Goal: Task Accomplishment & Management: Manage account settings

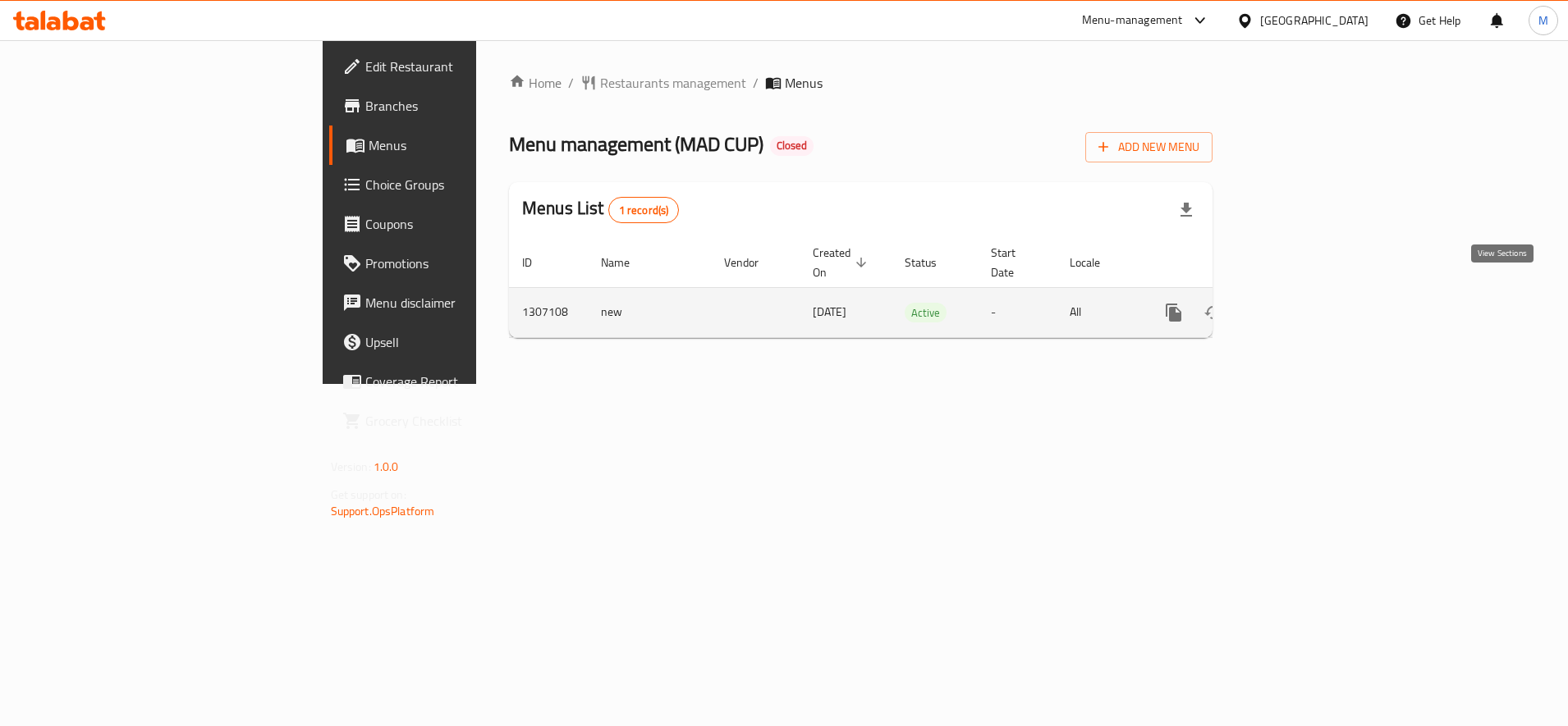
click at [1302, 303] on icon "enhanced table" at bounding box center [1292, 312] width 20 height 20
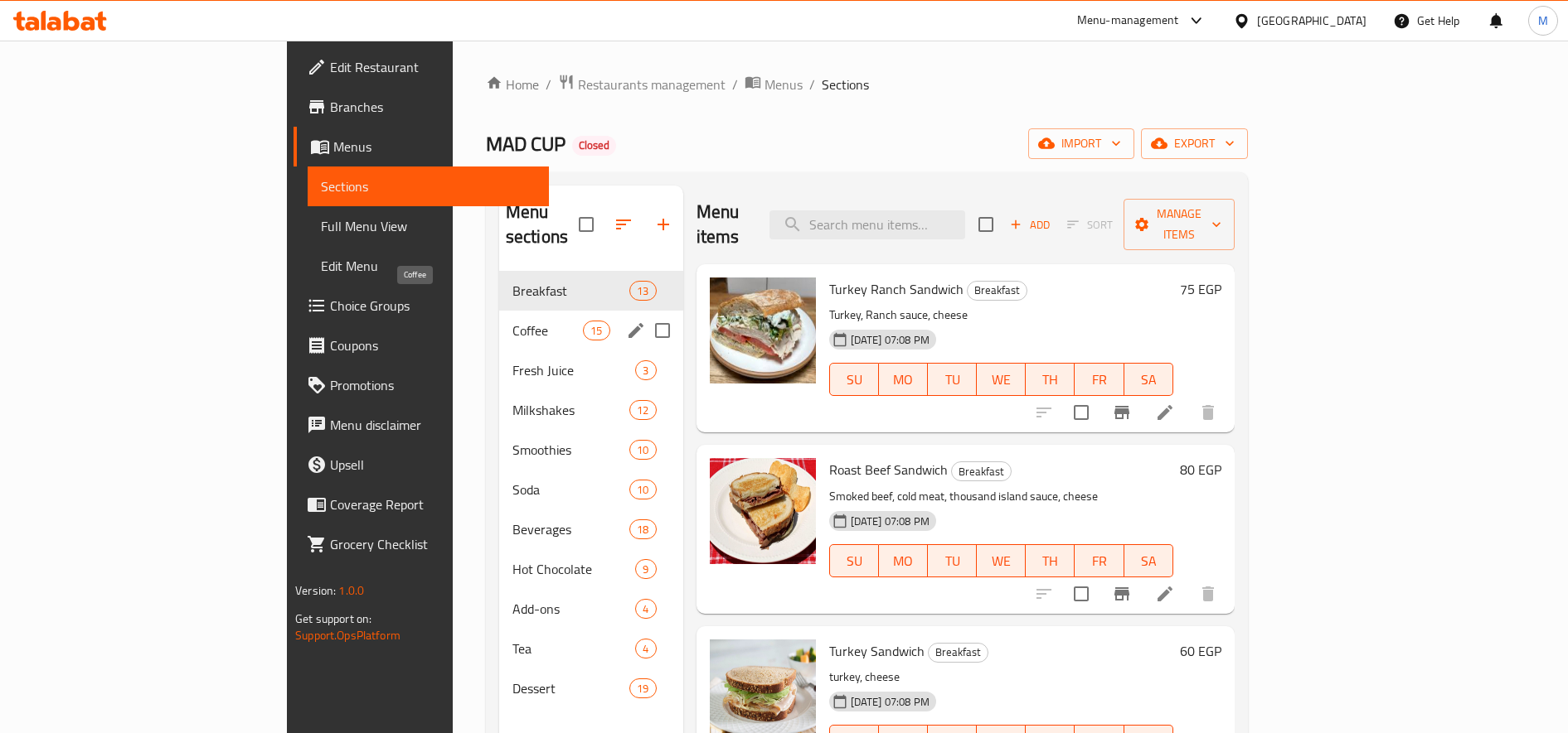
click at [513, 321] on span "Coffee" at bounding box center [548, 330] width 70 height 20
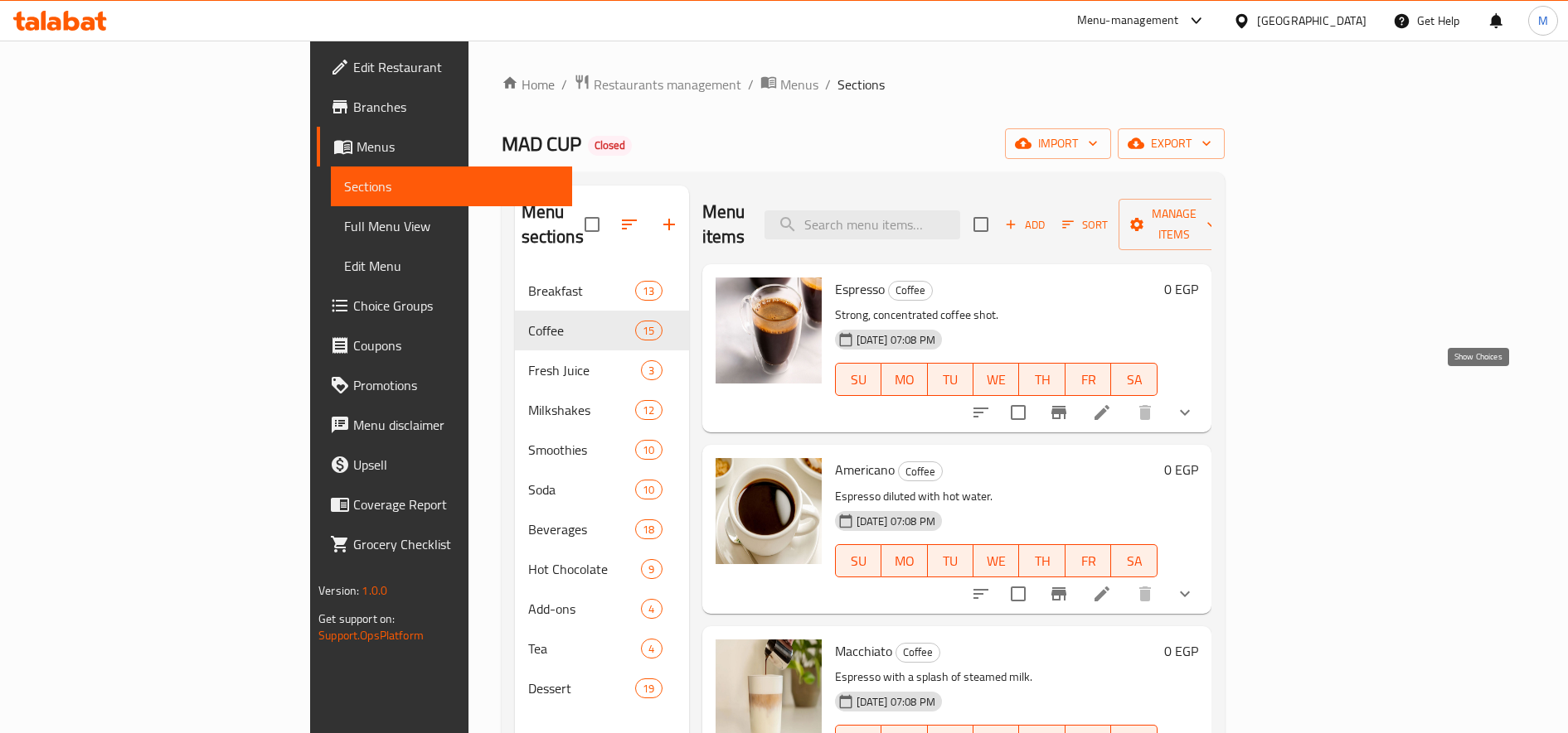
click at [1205, 393] on button "show more" at bounding box center [1184, 413] width 40 height 39
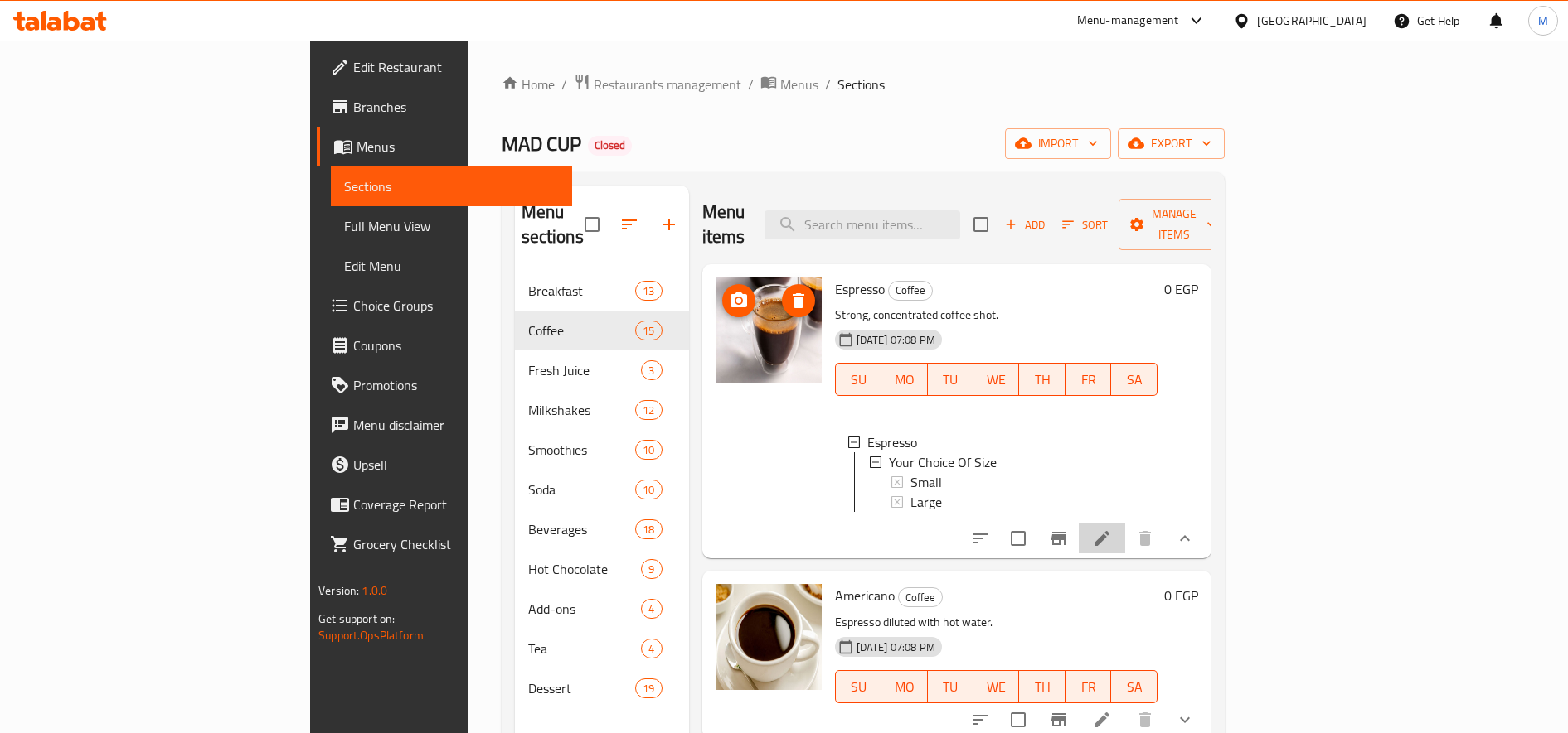
click at [1125, 540] on li at bounding box center [1102, 538] width 46 height 30
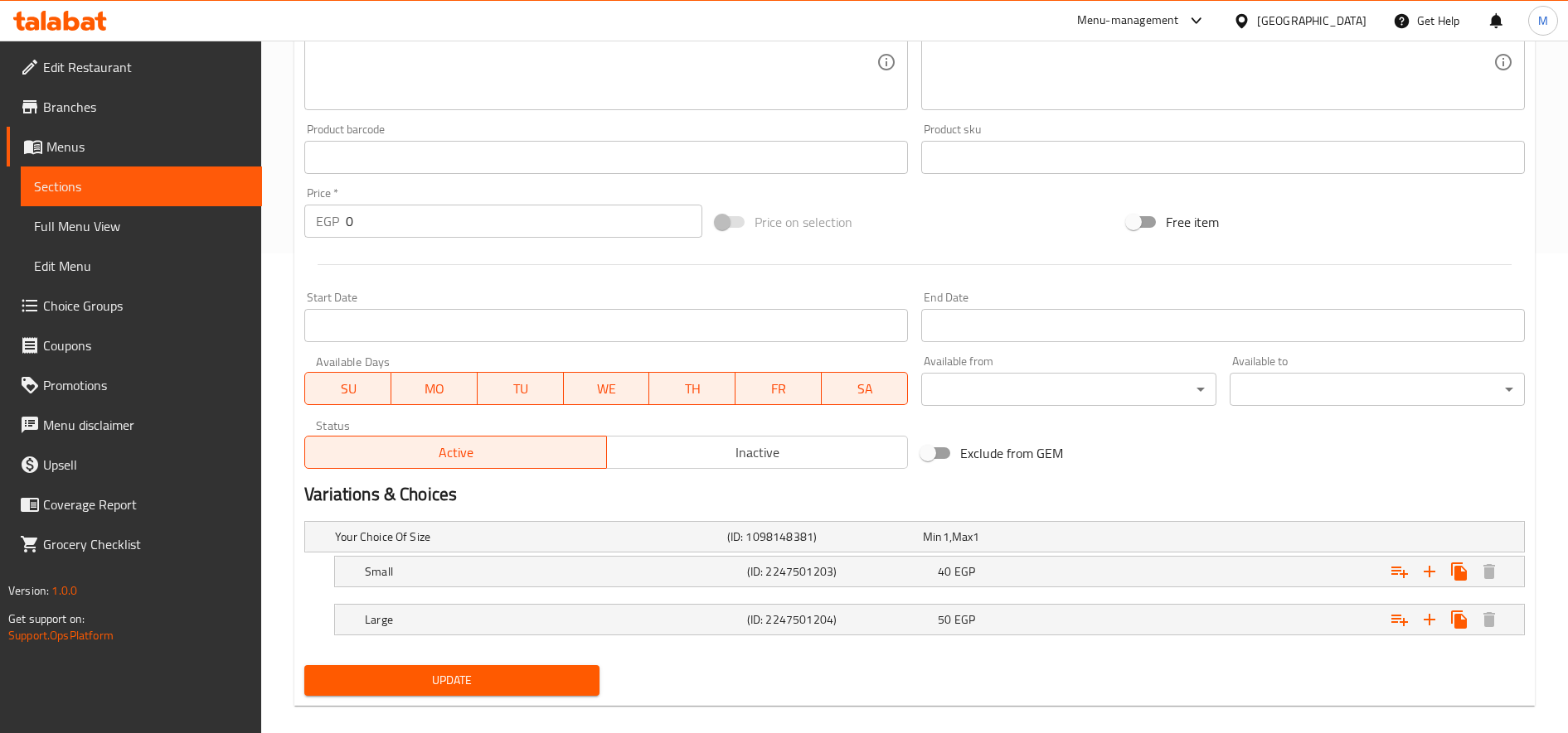
scroll to position [499, 0]
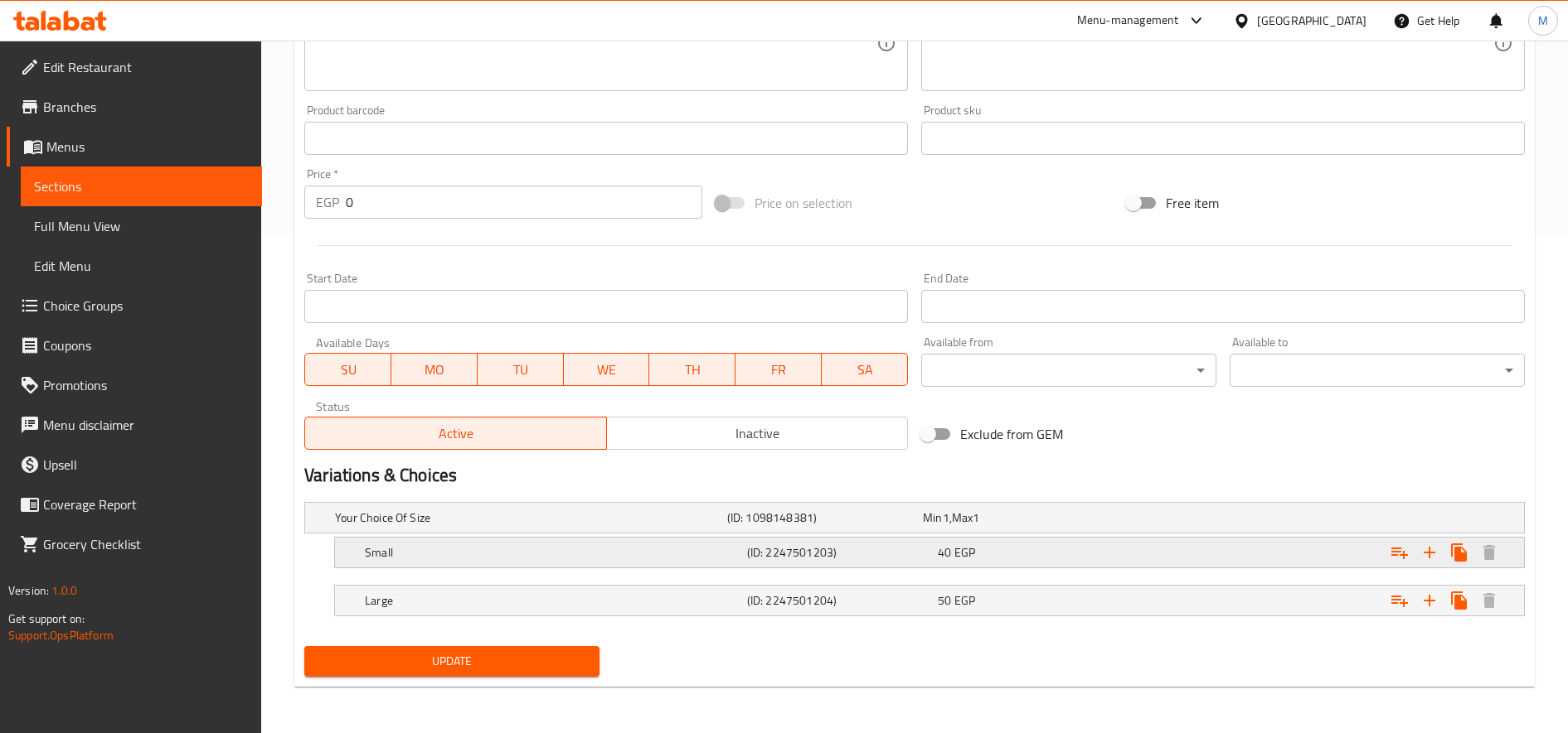
click at [573, 536] on div "Small (ID: 2247501203) 40 EGP" at bounding box center [919, 518] width 1176 height 36
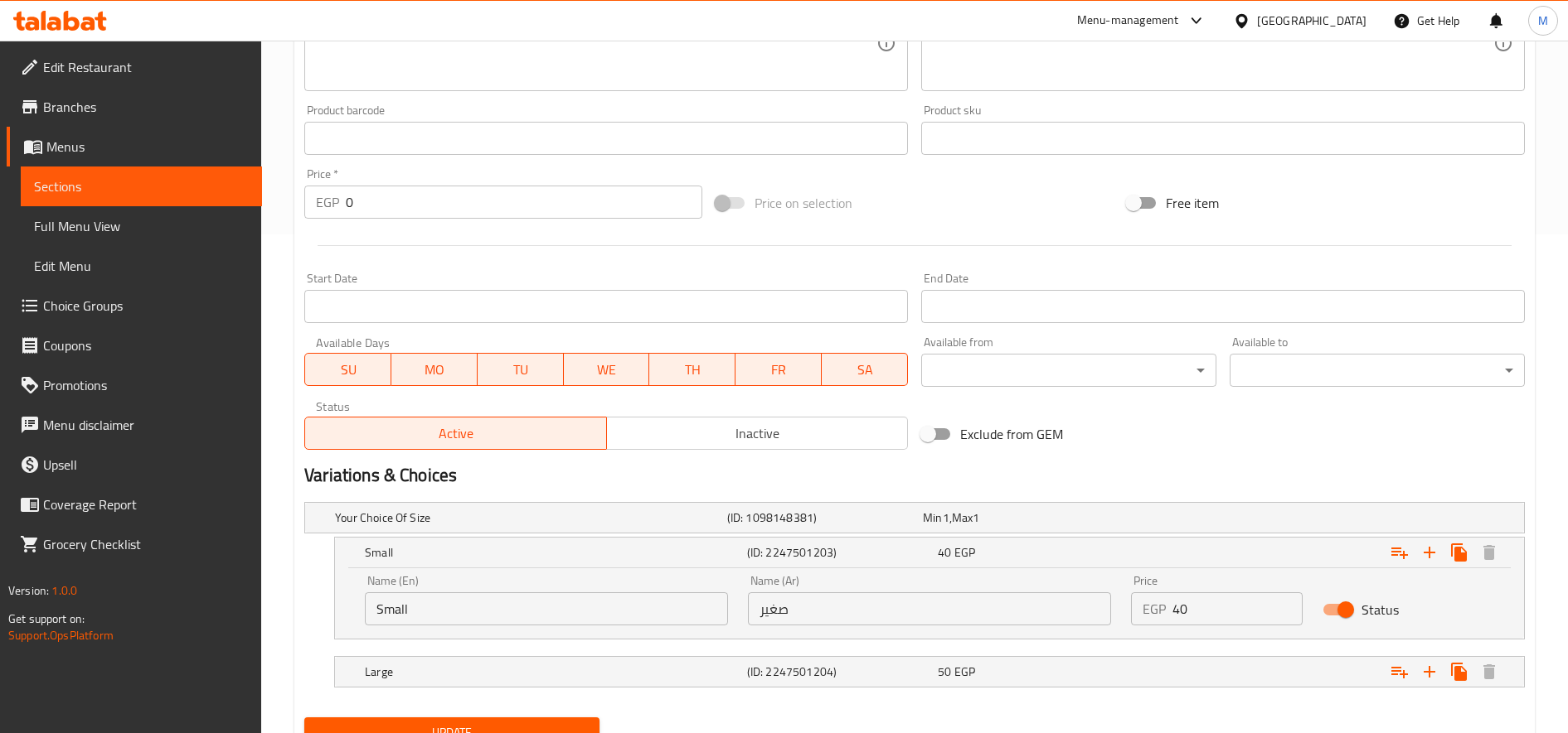
click at [444, 599] on input "Small" at bounding box center [546, 609] width 363 height 33
type input "Single"
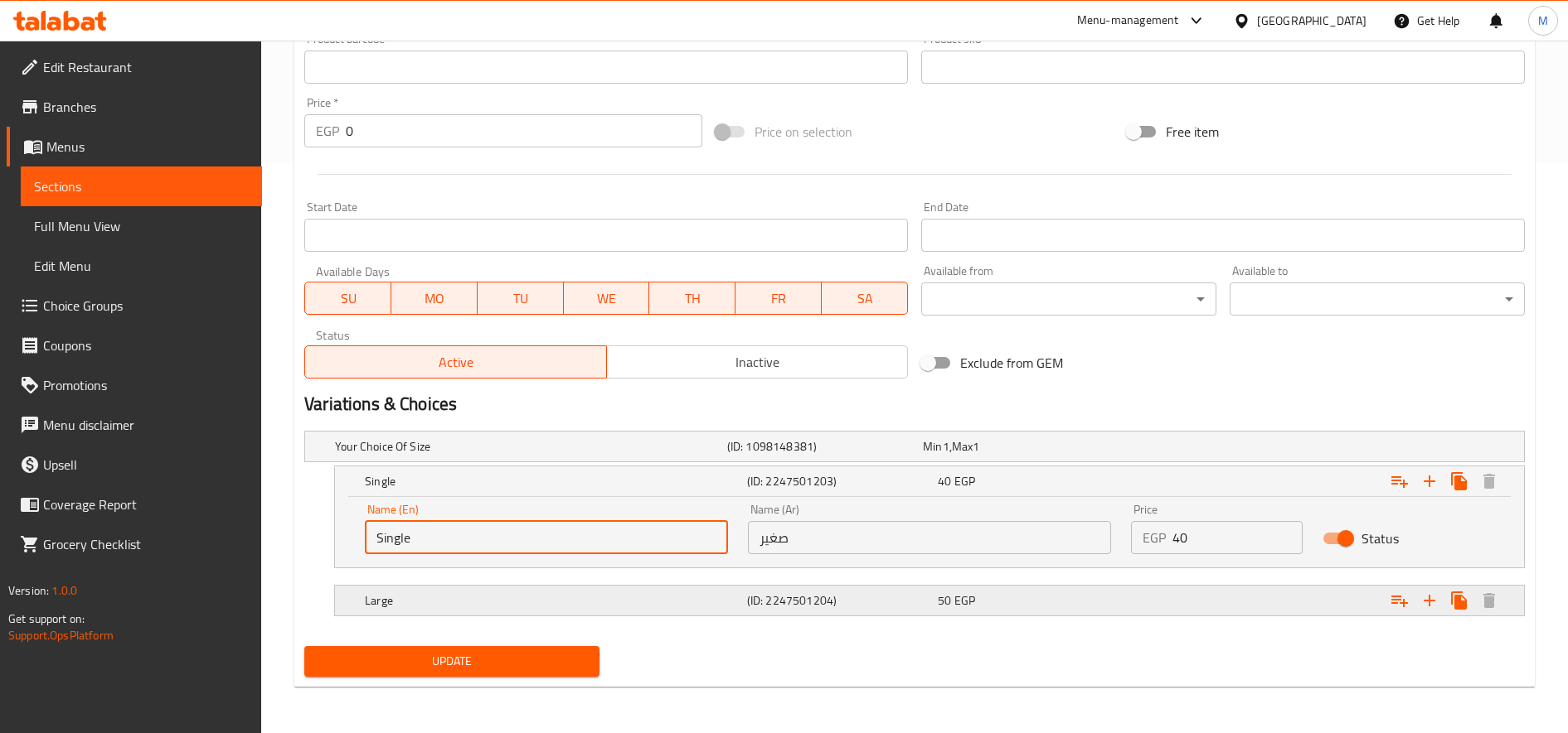
click at [540, 455] on h5 "Large" at bounding box center [527, 446] width 386 height 16
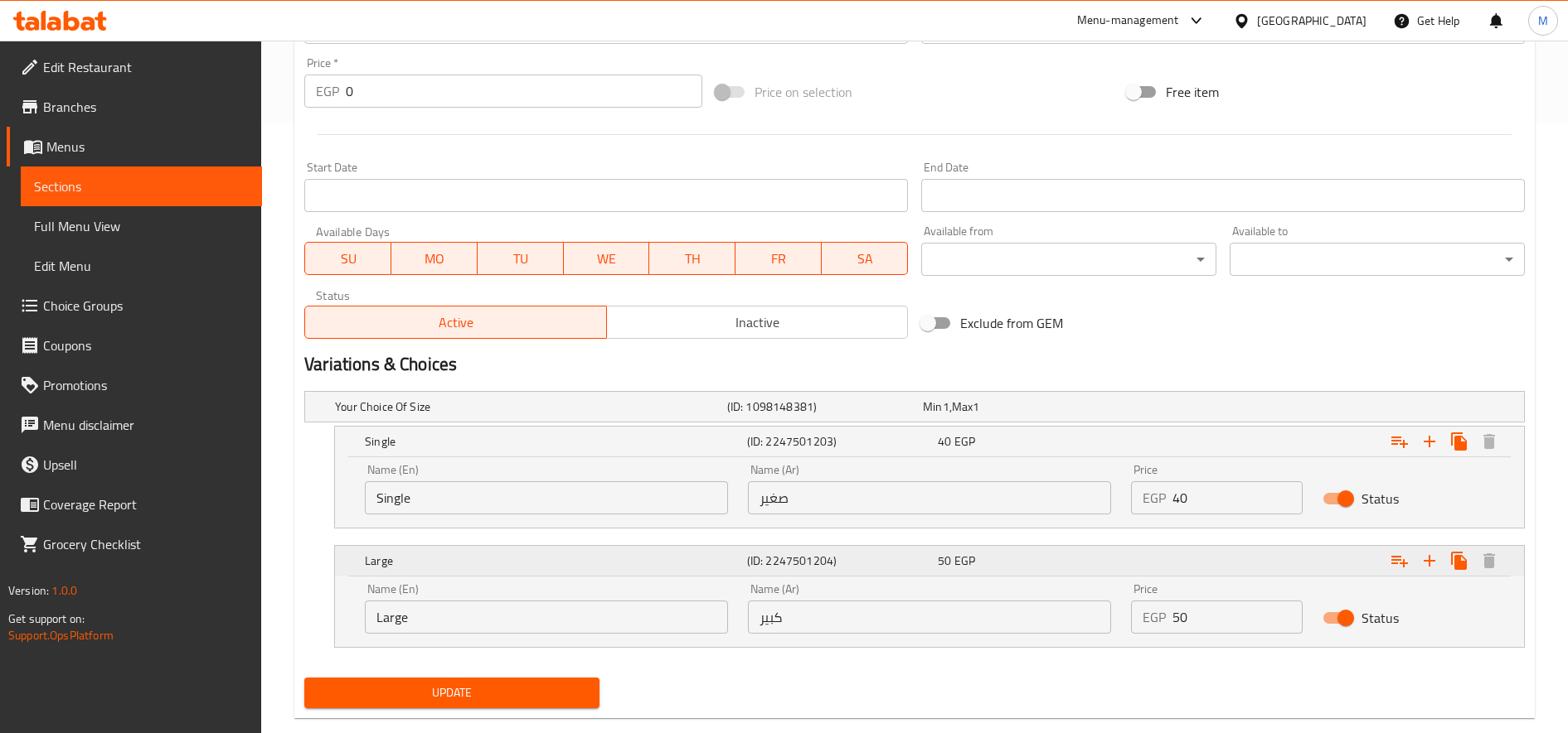
scroll to position [615, 0]
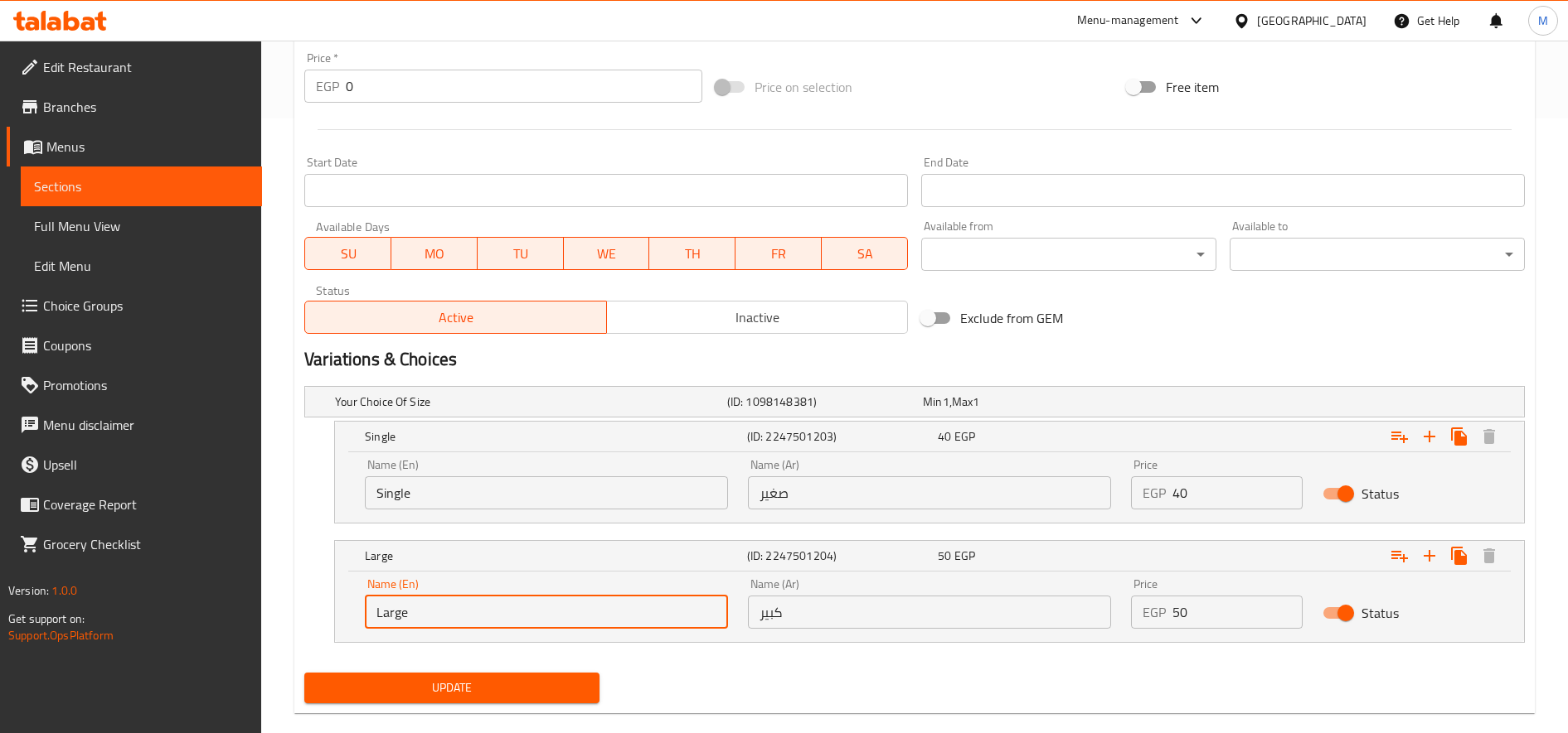
click at [515, 600] on input "Large" at bounding box center [546, 612] width 363 height 33
click at [498, 611] on input "Large" at bounding box center [546, 612] width 363 height 33
type input "Double"
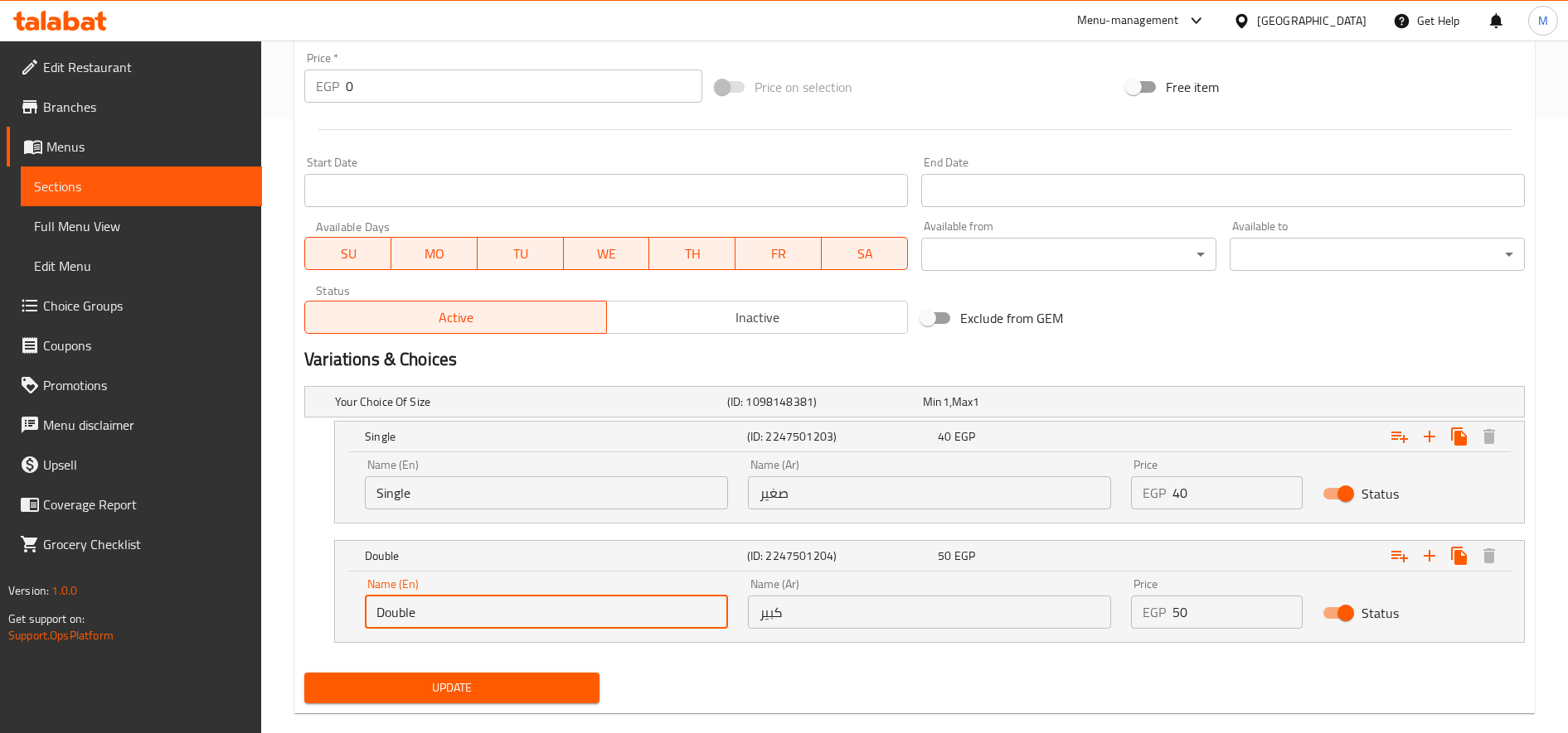
click at [847, 501] on input "صغير" at bounding box center [929, 493] width 363 height 33
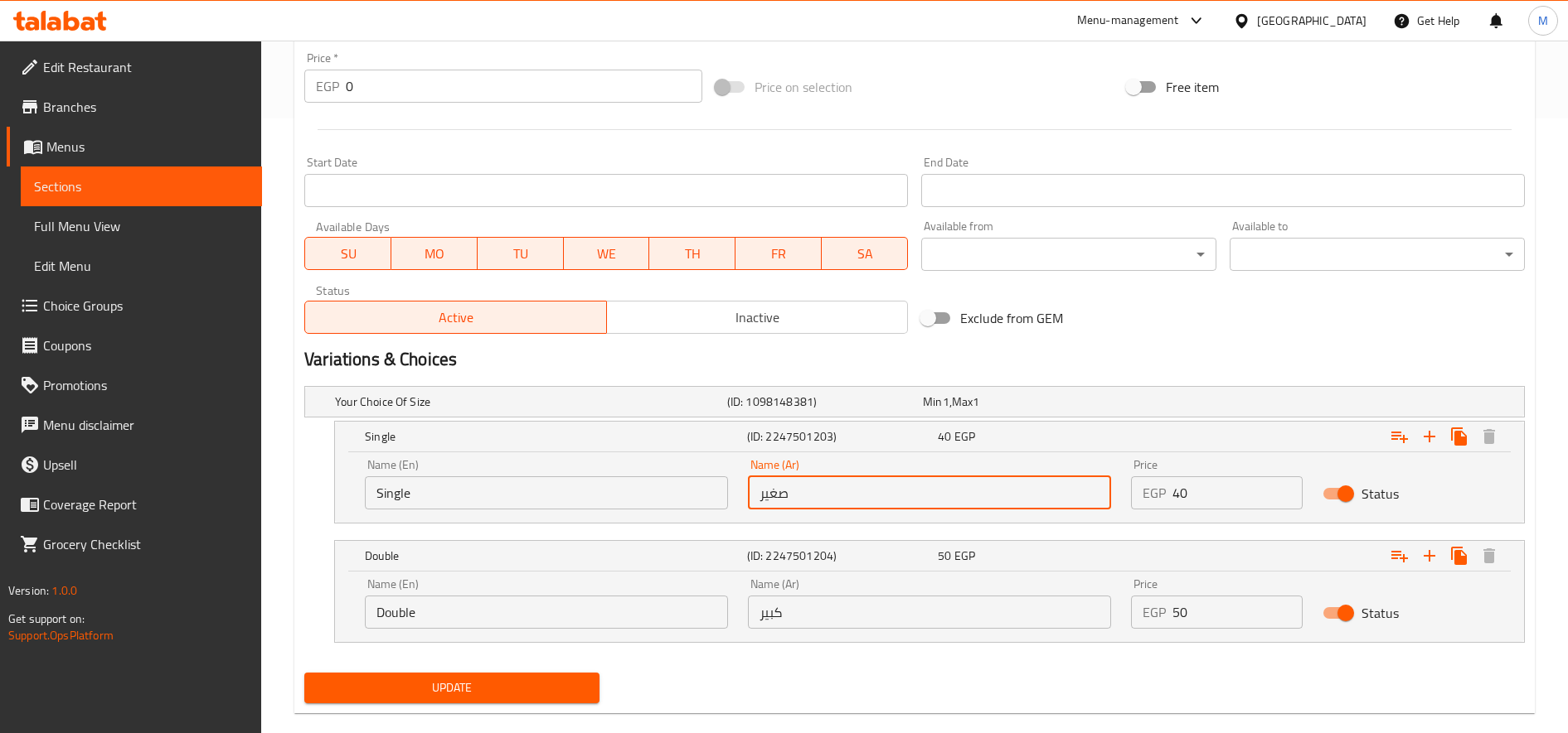
click at [847, 501] on input "صغير" at bounding box center [929, 493] width 363 height 33
type input "s"
type input "سنجل"
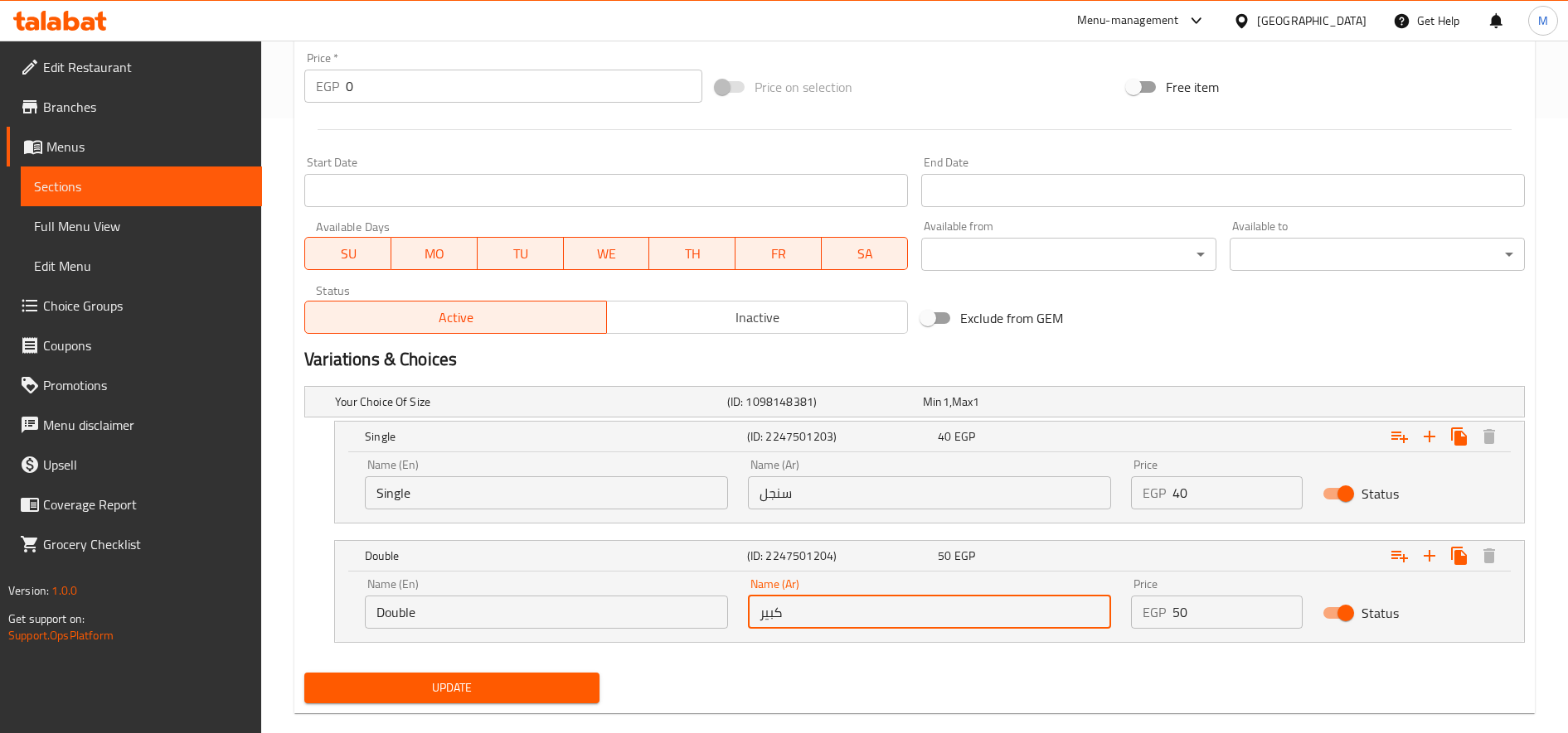
click at [795, 603] on input "كبير" at bounding box center [929, 612] width 363 height 33
type input "دبل"
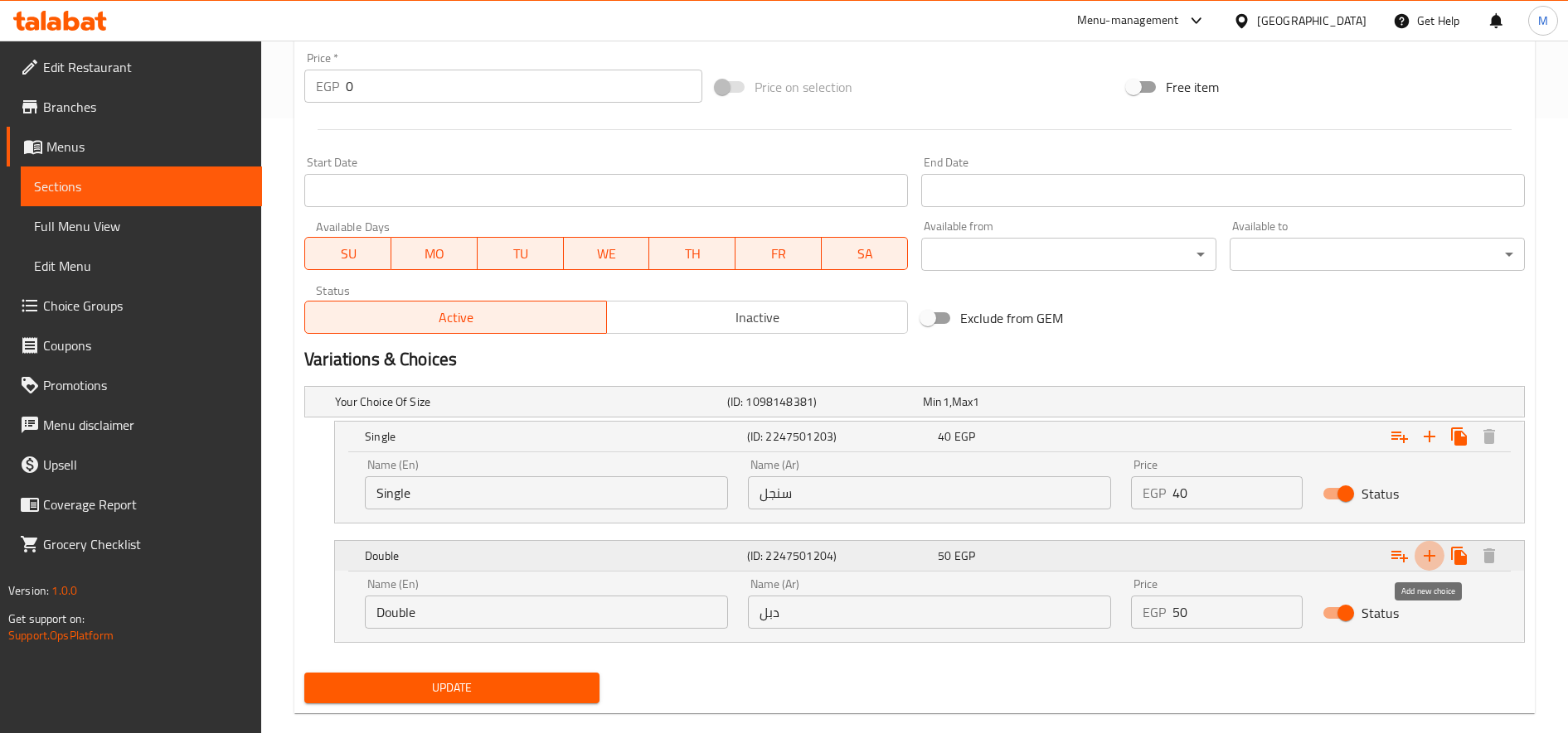
click at [1428, 554] on icon "Expand" at bounding box center [1430, 556] width 12 height 12
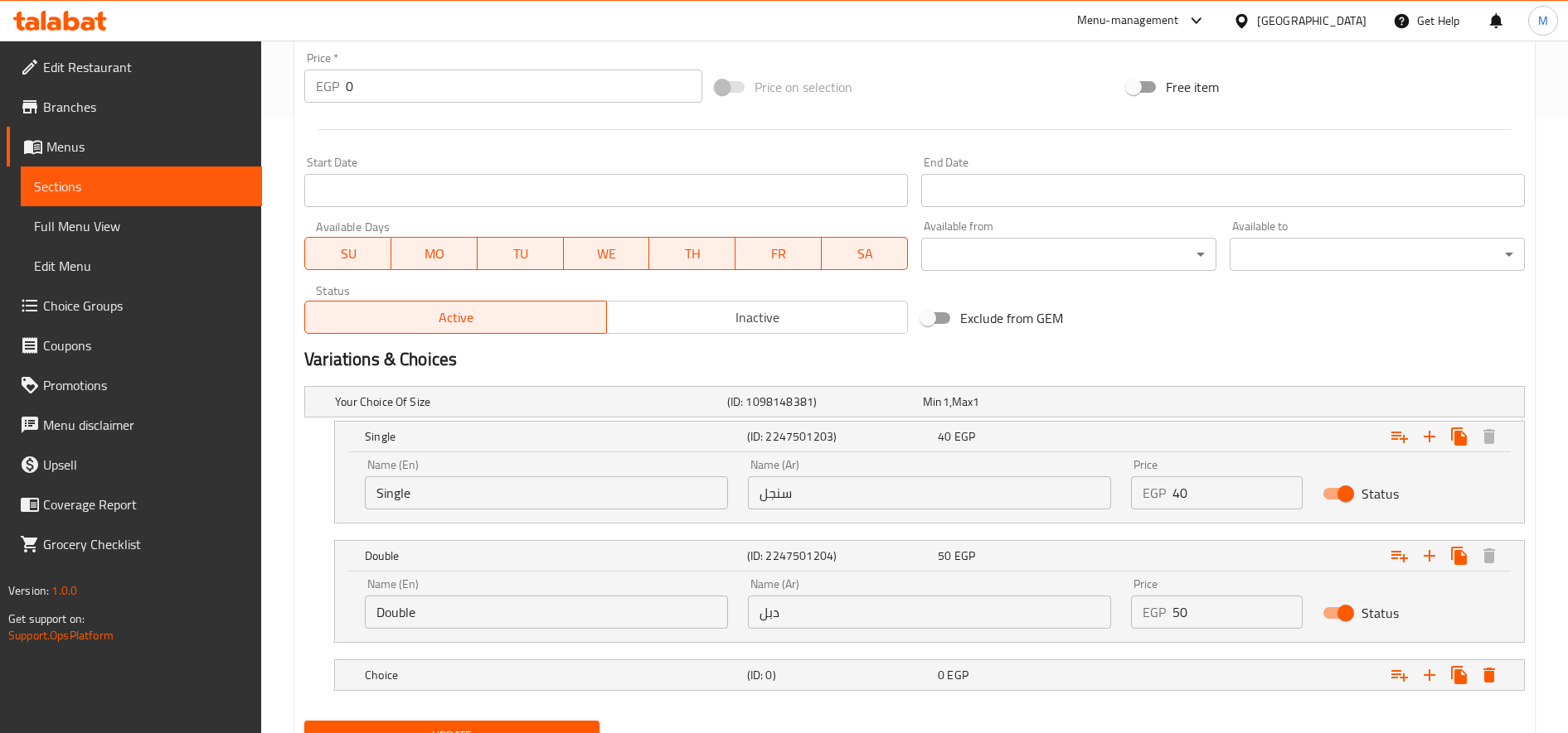
scroll to position [689, 0]
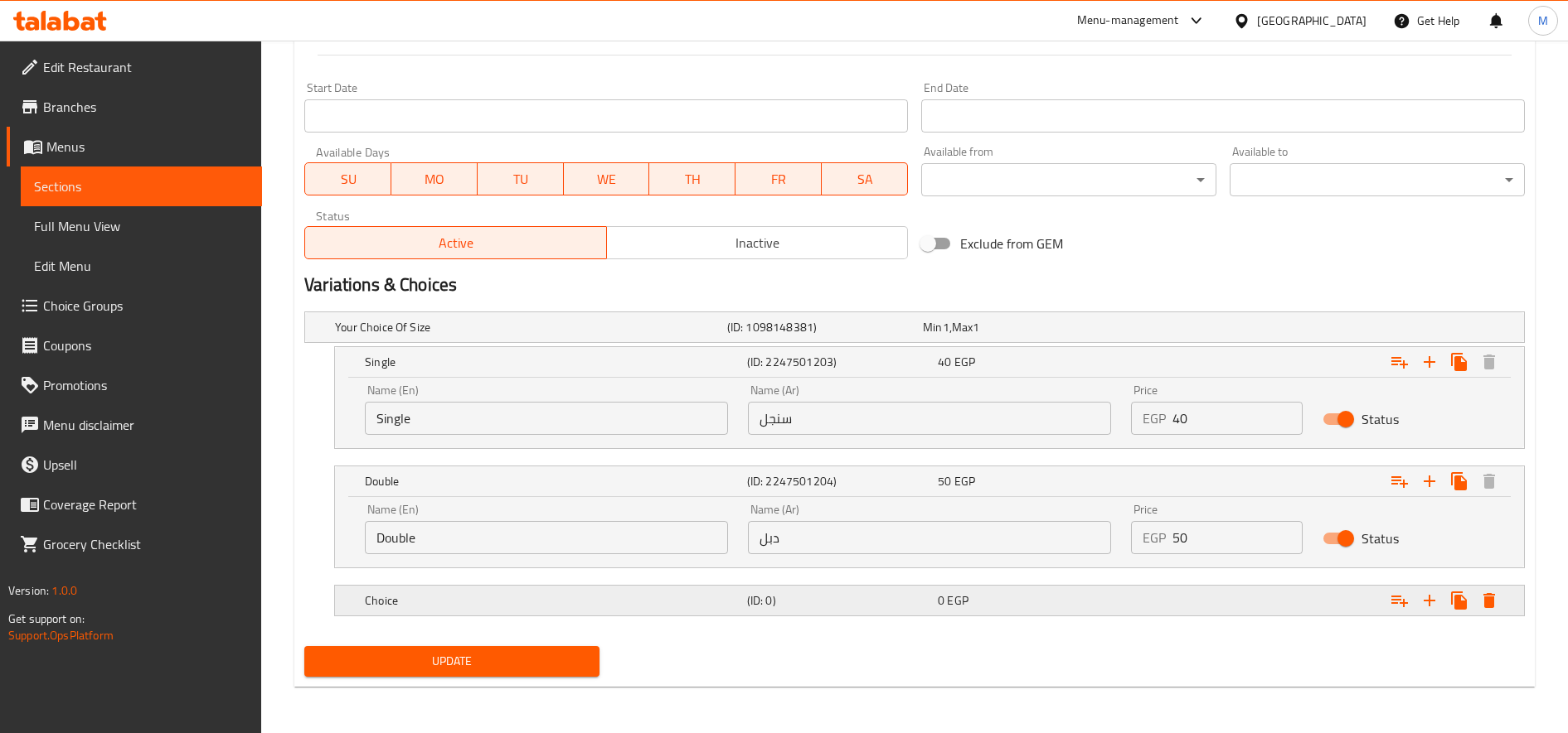
click at [1108, 336] on div "0 EGP" at bounding box center [1018, 327] width 189 height 16
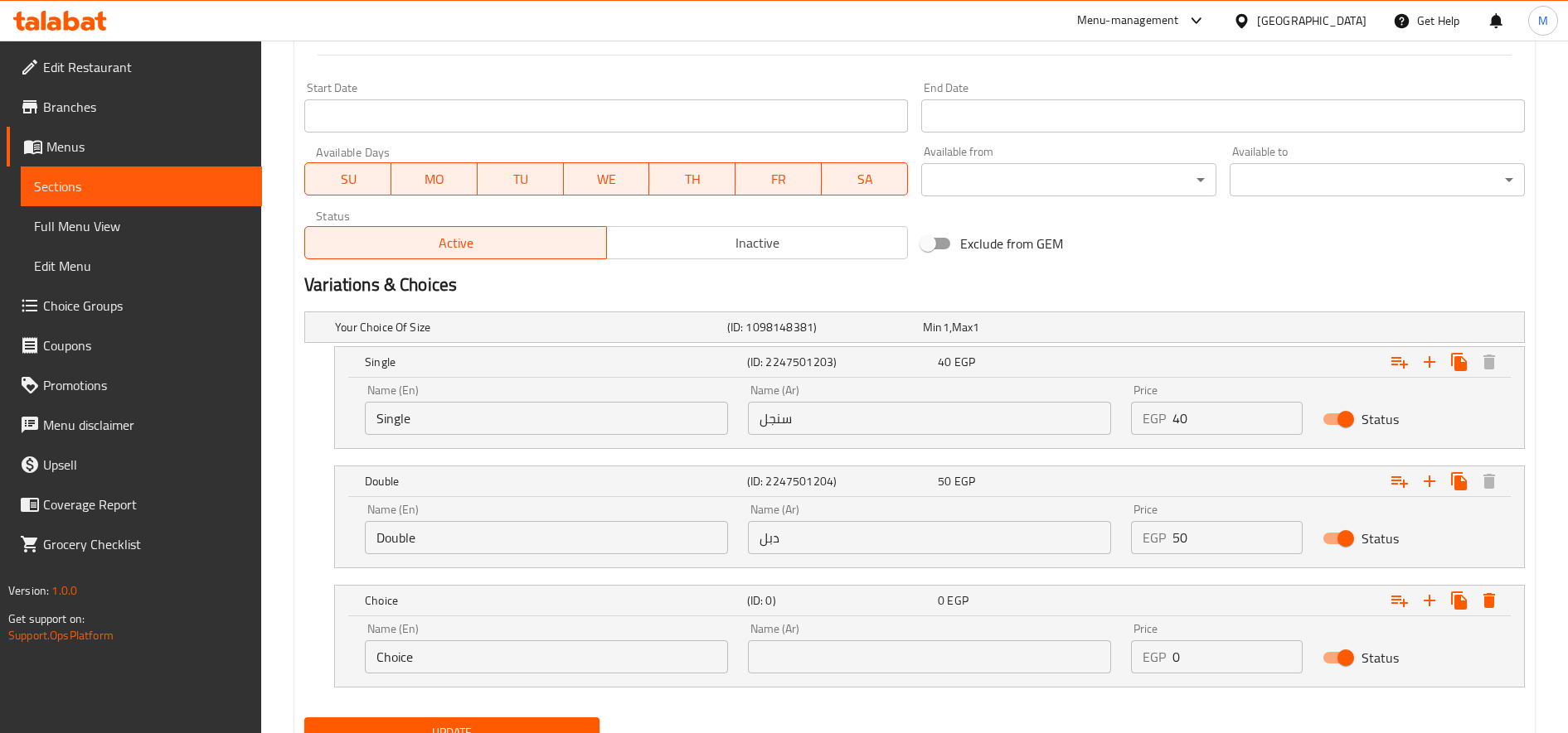
scroll to position [760, 0]
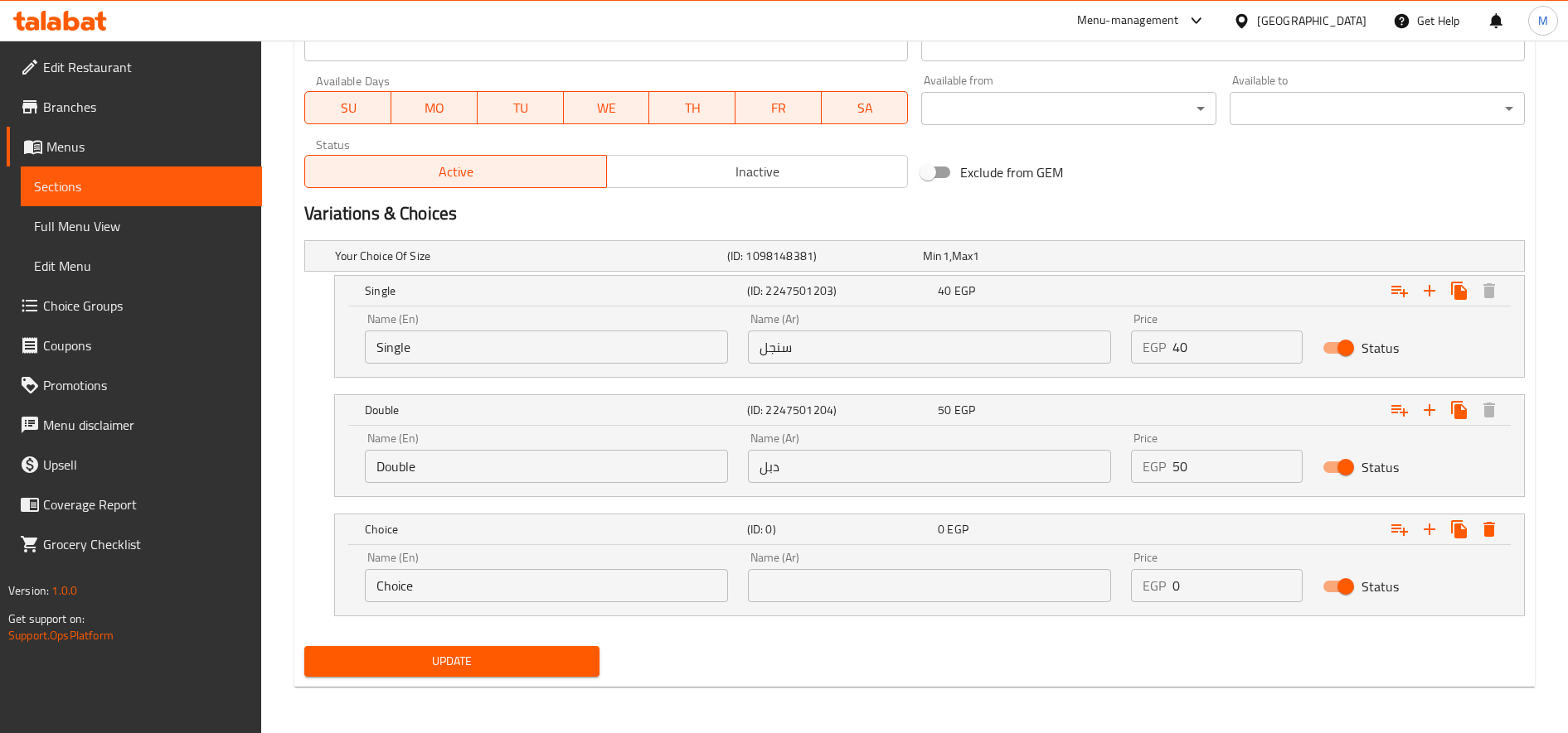
click at [636, 585] on input "Choice" at bounding box center [546, 585] width 363 height 33
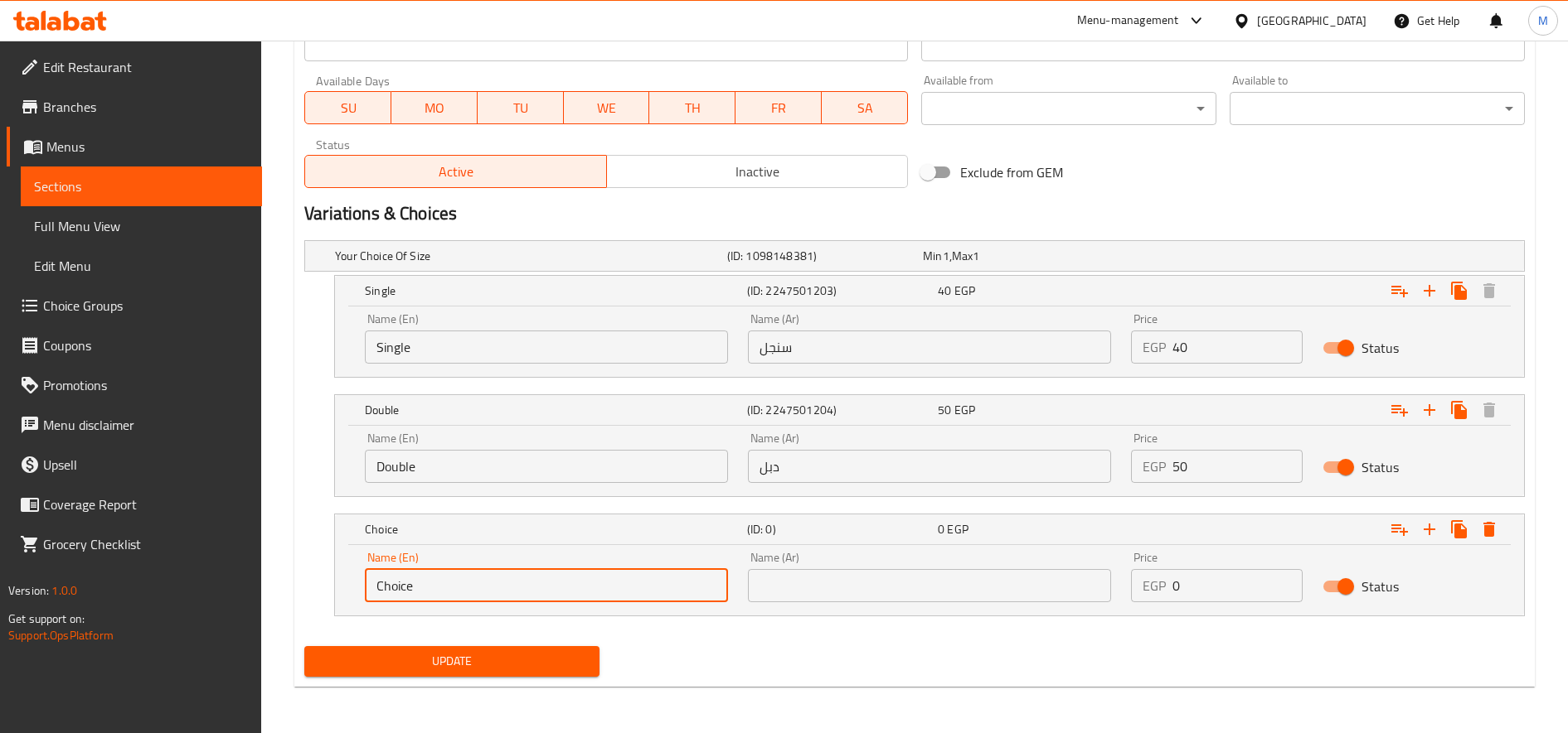
click at [636, 585] on input "Choice" at bounding box center [546, 585] width 363 height 33
type input "Triple"
click at [838, 577] on input "text" at bounding box center [929, 585] width 363 height 33
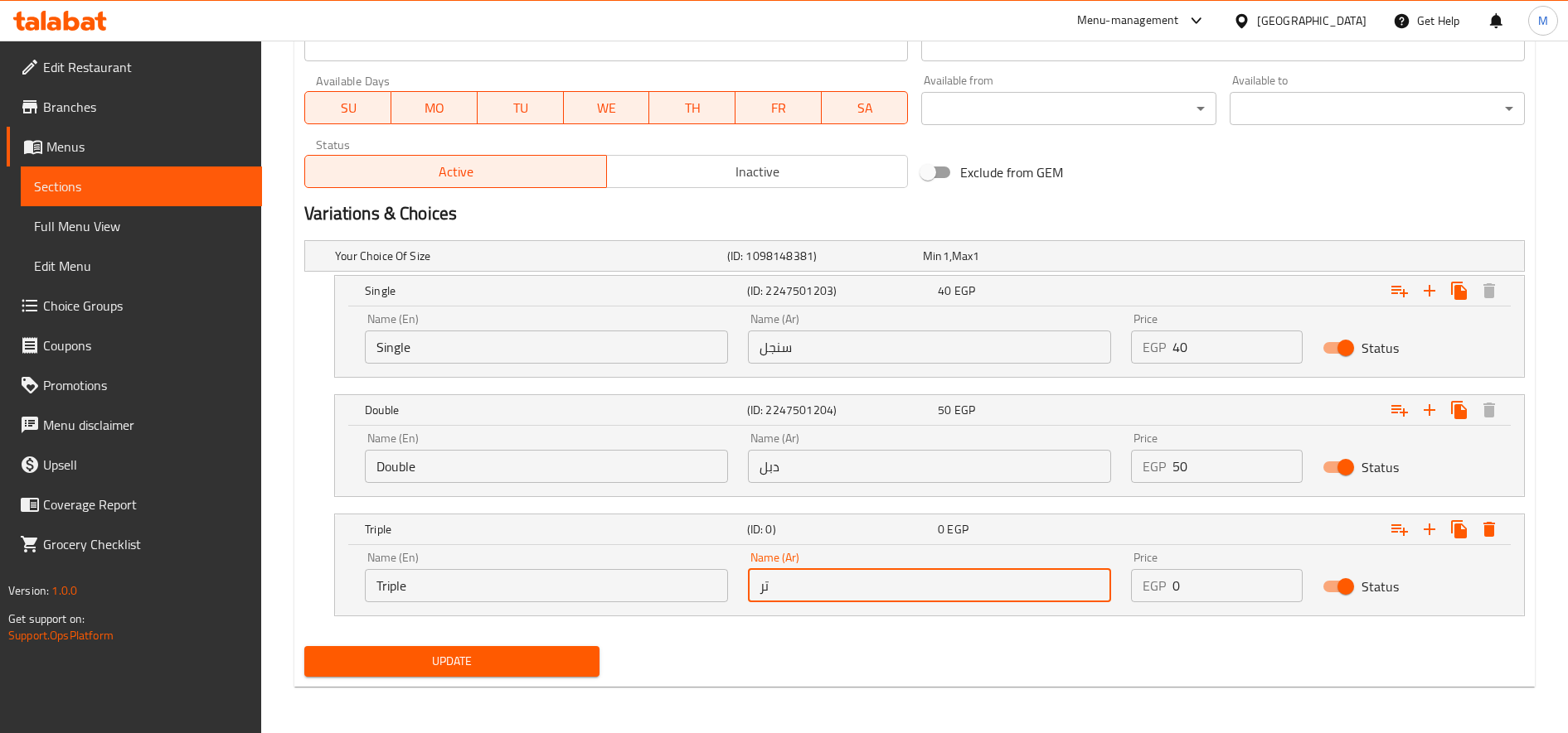
type input "تريبل"
click at [1219, 350] on input "40" at bounding box center [1237, 347] width 131 height 33
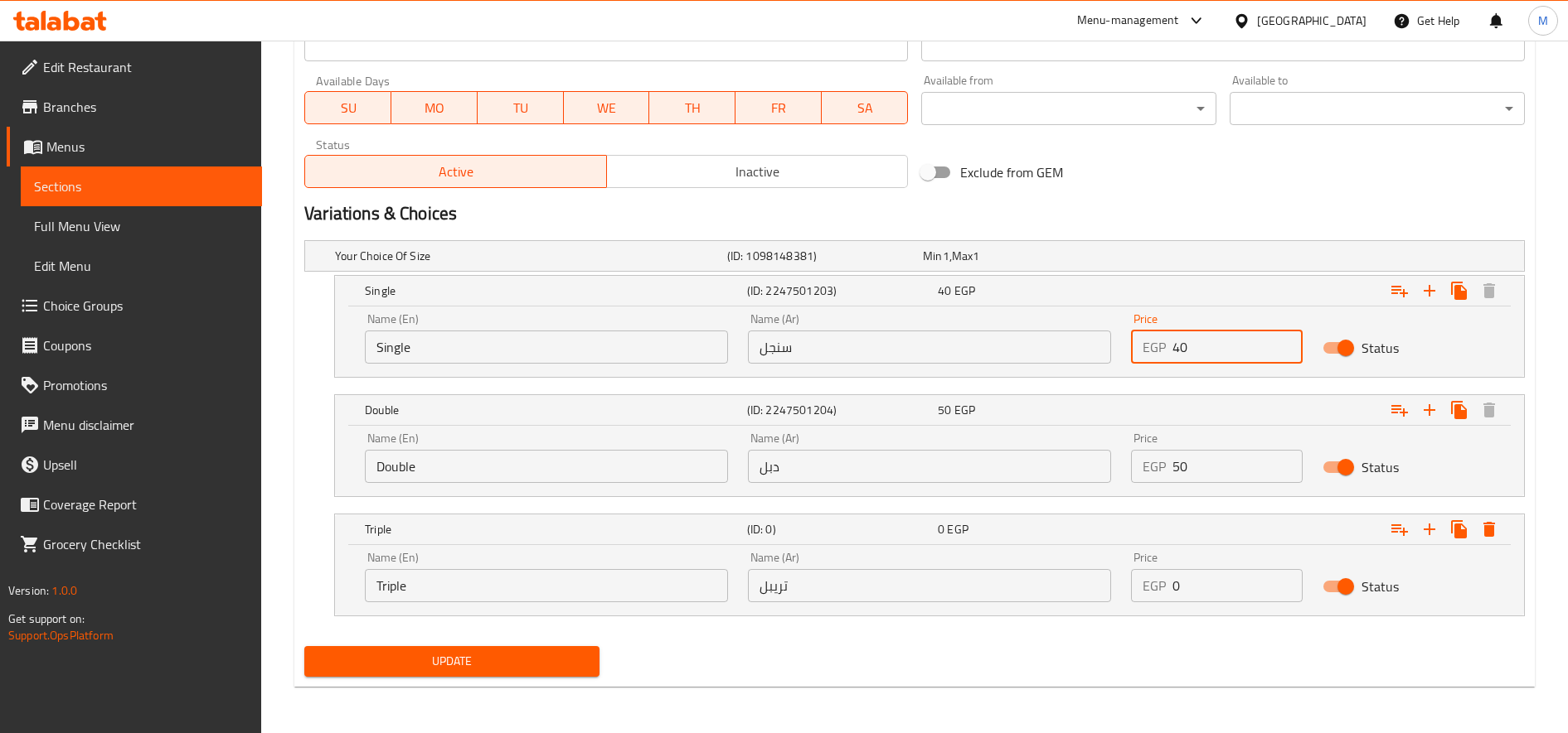
click at [1219, 348] on input "40" at bounding box center [1237, 347] width 131 height 33
click at [1198, 341] on input "40" at bounding box center [1237, 347] width 131 height 33
type input "45"
click at [1188, 472] on input "50" at bounding box center [1237, 466] width 131 height 33
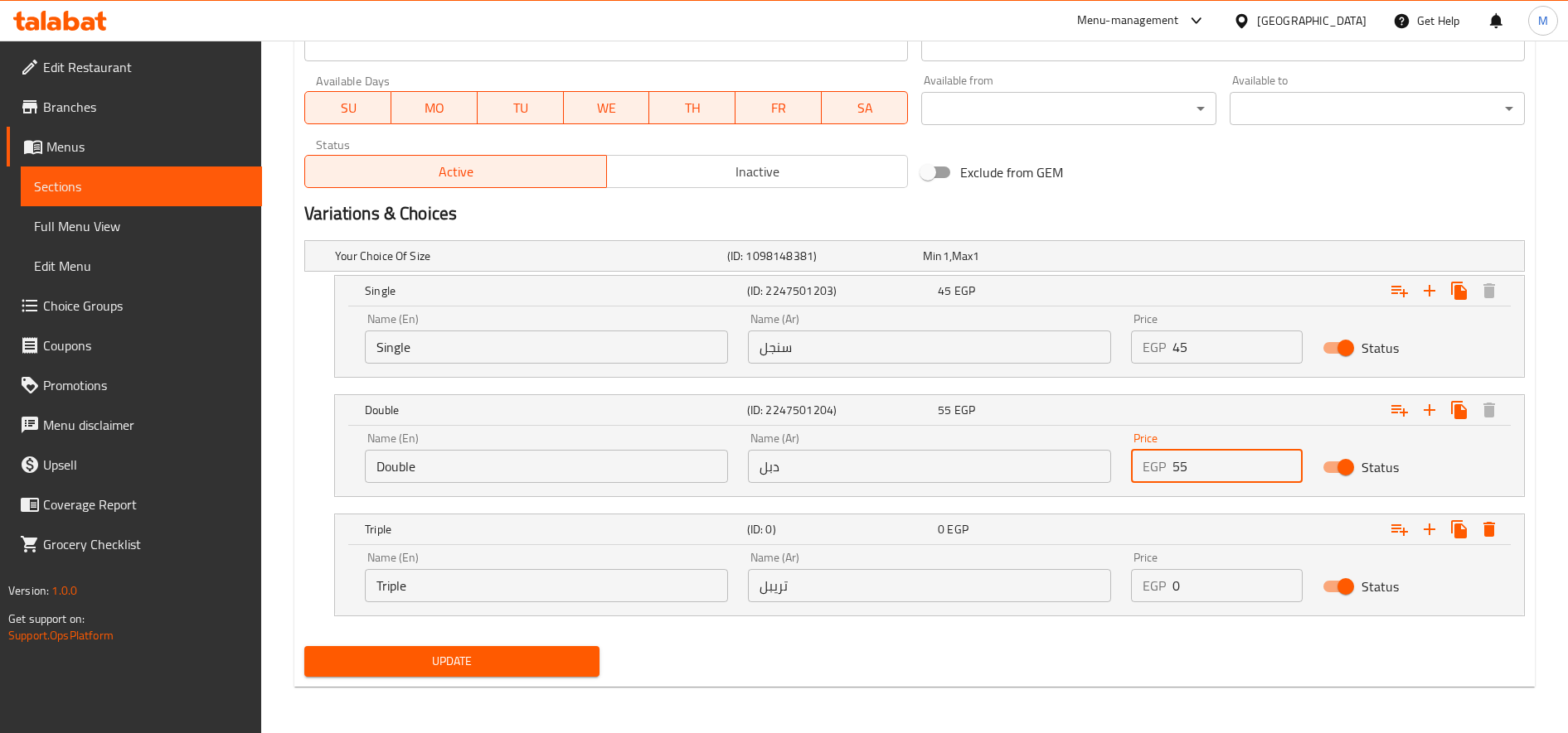
type input "55"
click at [1210, 581] on input "0" at bounding box center [1237, 585] width 131 height 33
type input "70"
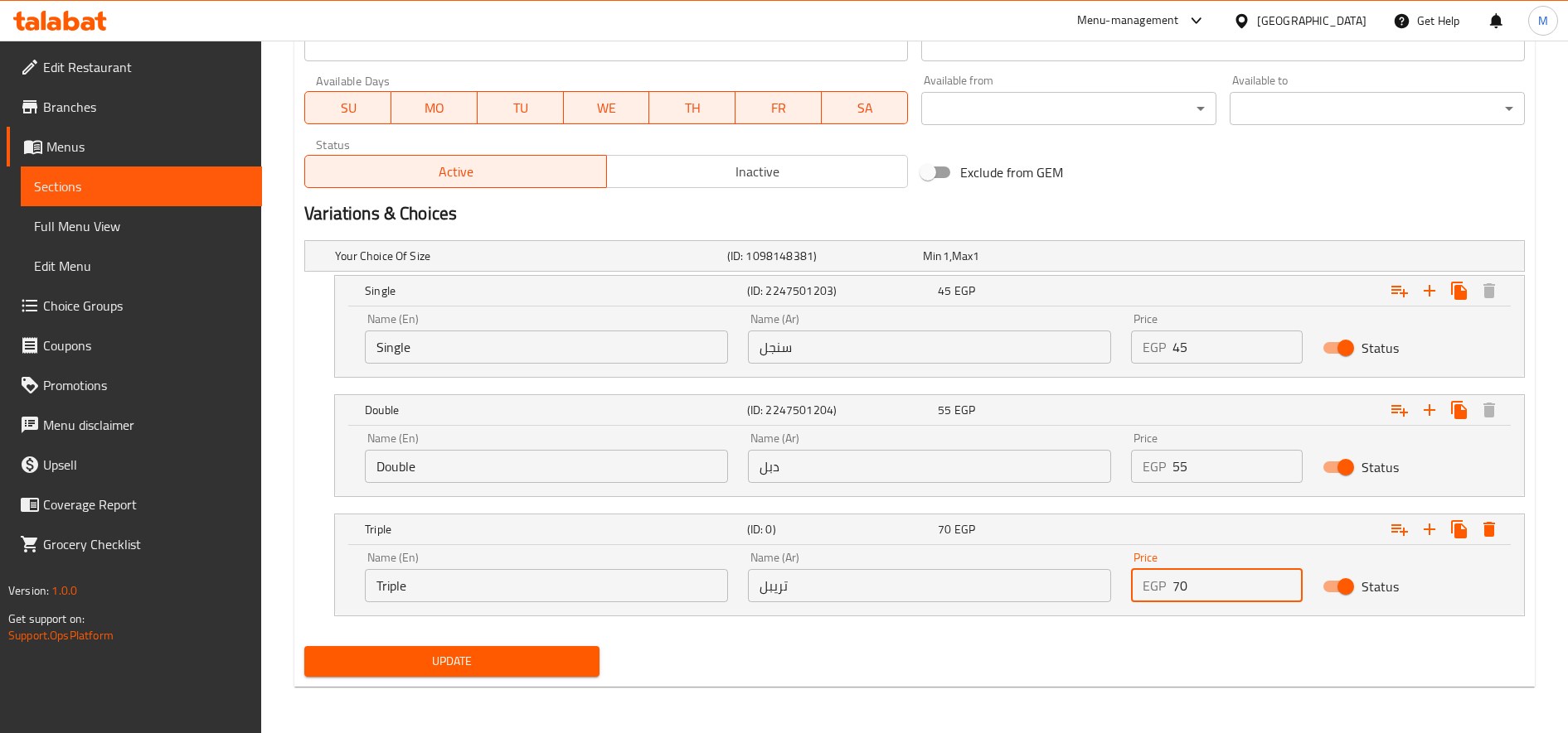
click at [304, 646] on button "Update" at bounding box center [452, 662] width 295 height 31
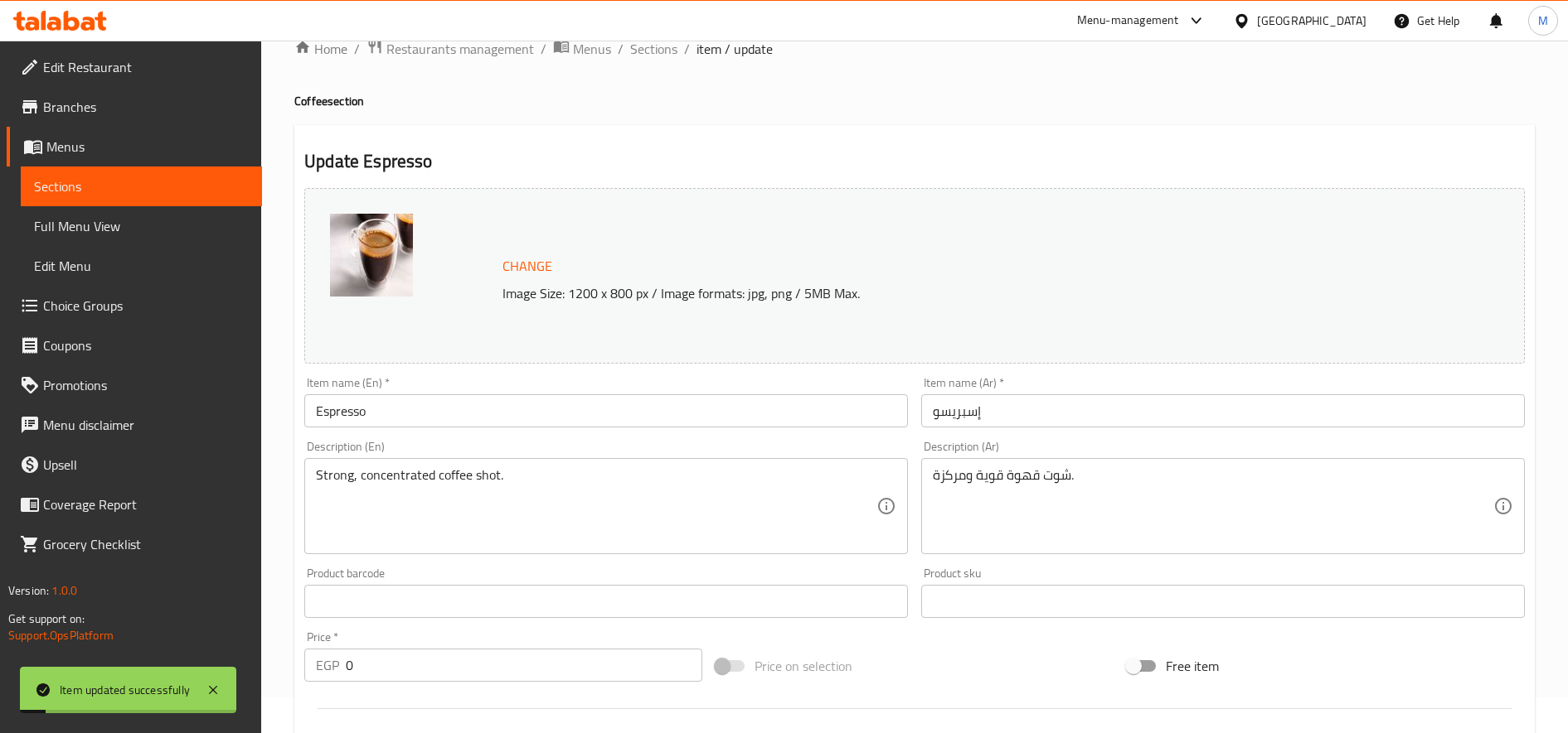
scroll to position [0, 0]
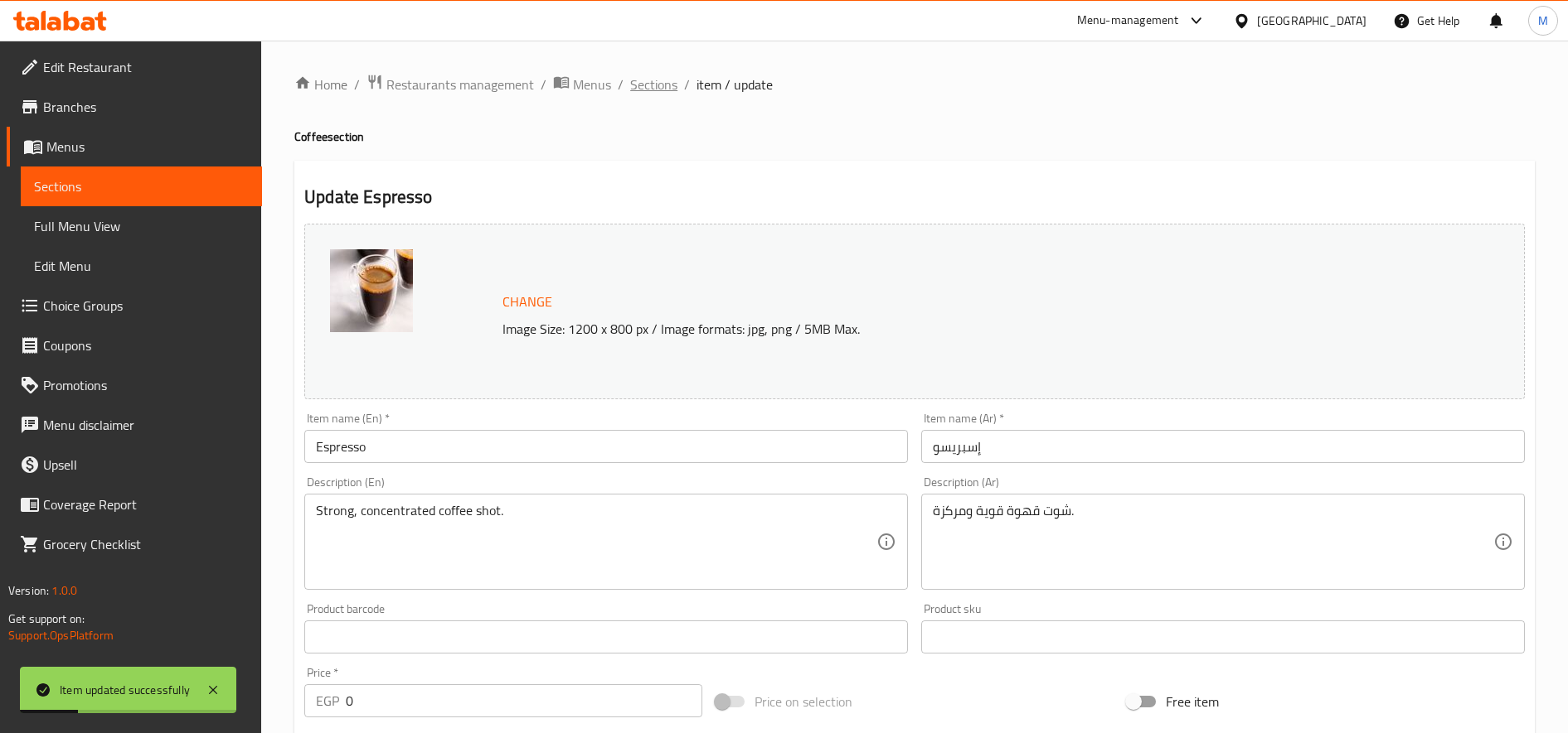
click at [635, 87] on span "Sections" at bounding box center [653, 84] width 47 height 20
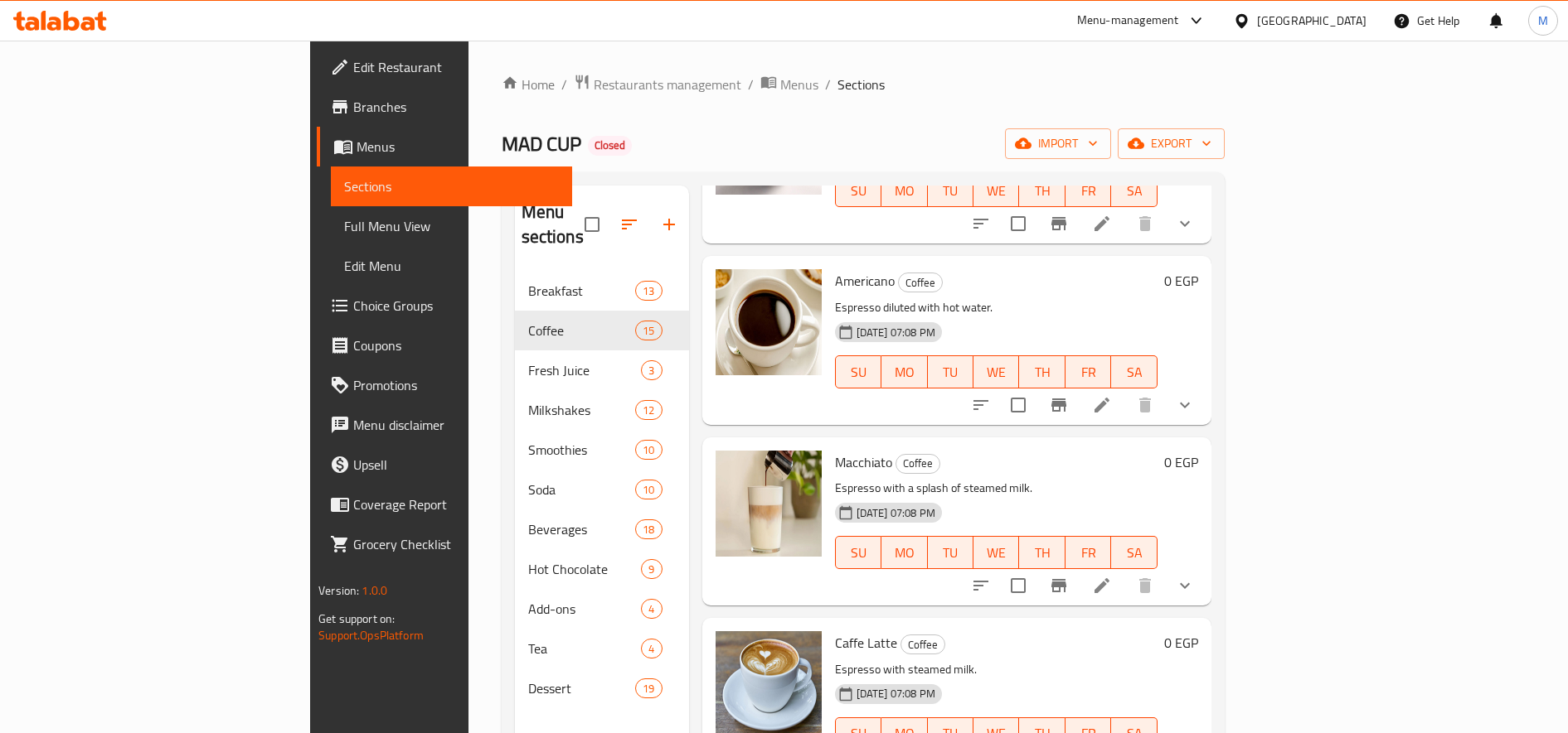
scroll to position [203, 0]
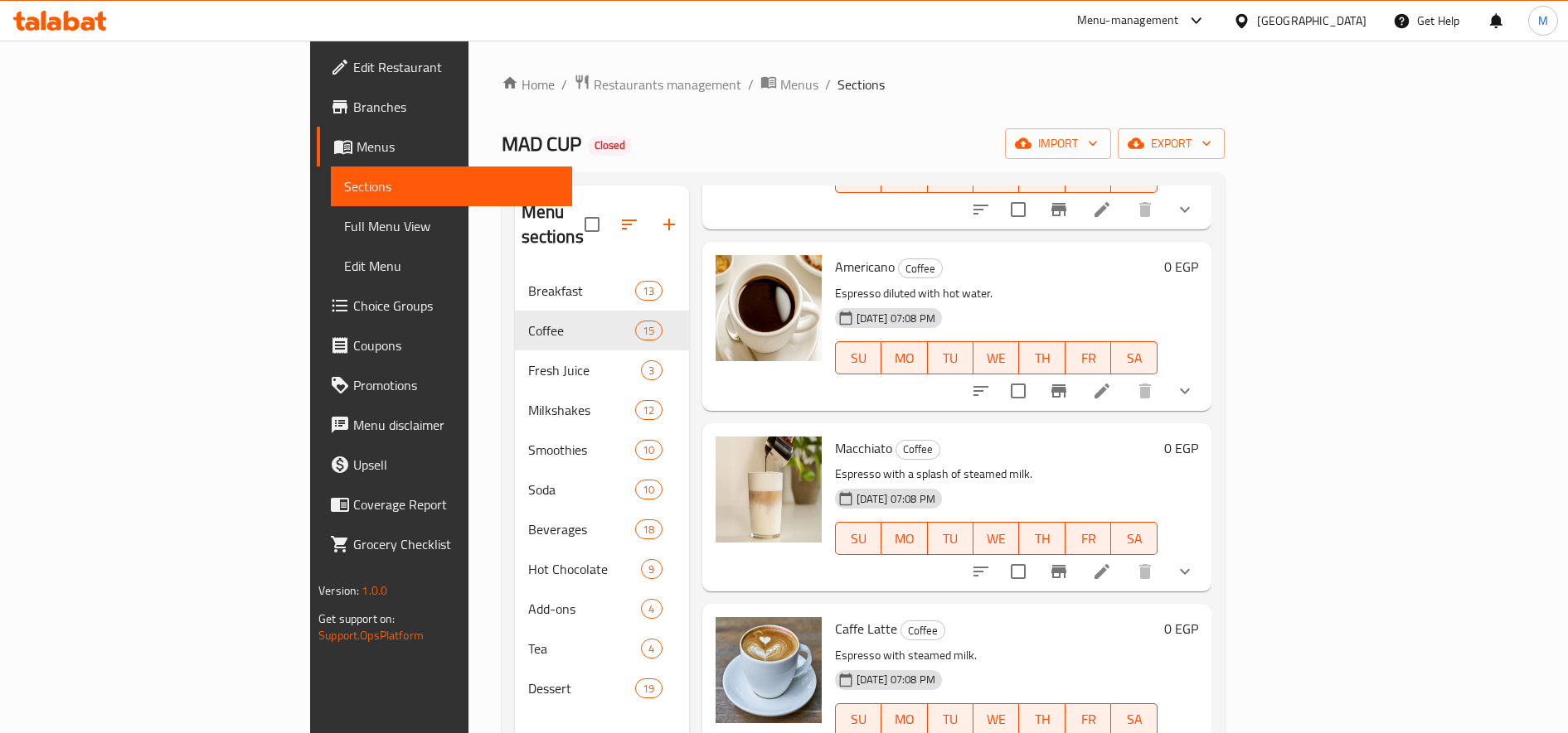
click at [1125, 379] on li at bounding box center [1102, 391] width 46 height 30
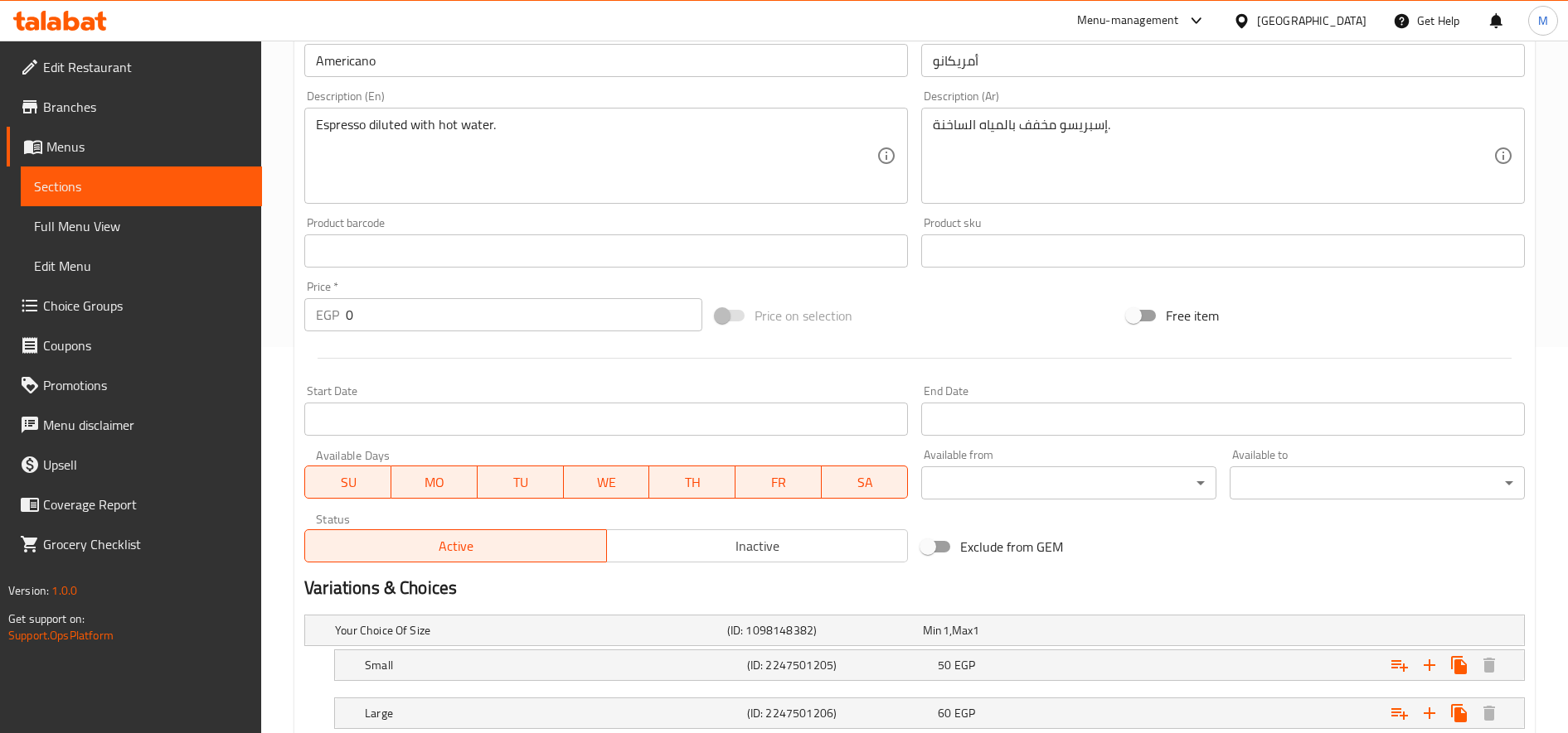
scroll to position [499, 0]
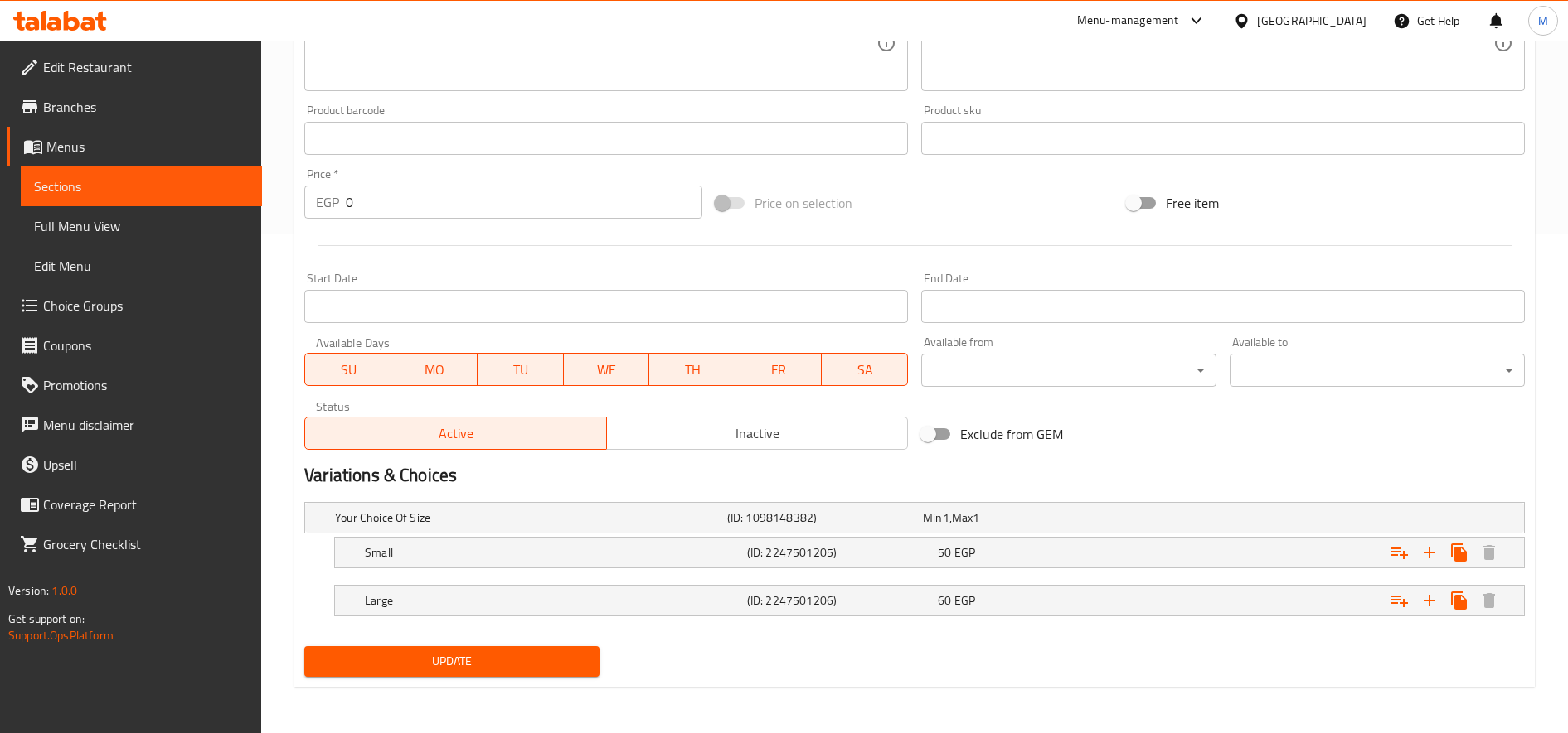
click at [910, 580] on nav at bounding box center [914, 578] width 1220 height 13
click at [901, 526] on h5 "(ID: 2247501206)" at bounding box center [822, 518] width 189 height 16
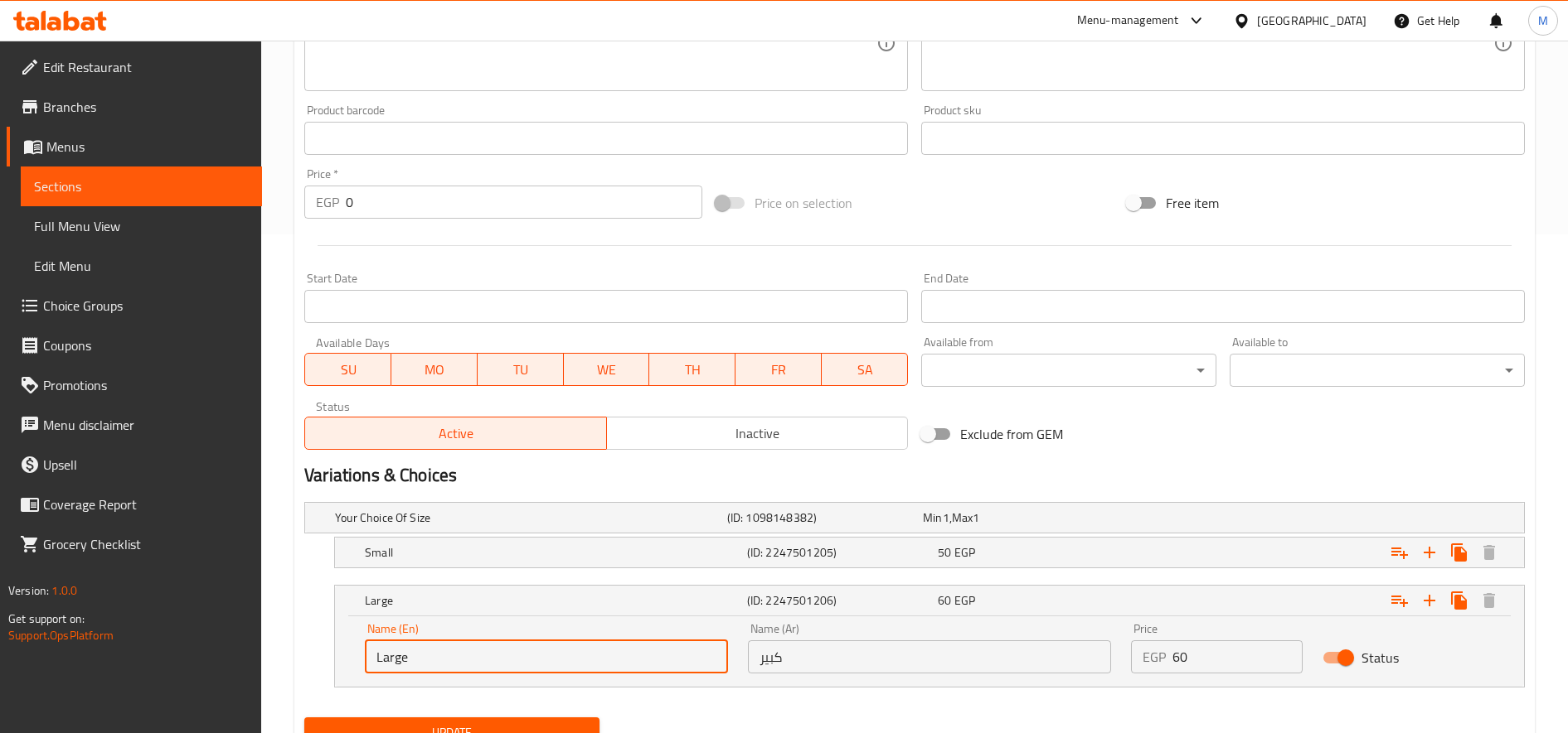
click at [489, 656] on input "Large" at bounding box center [546, 657] width 363 height 33
type input "ة"
type input "Medium"
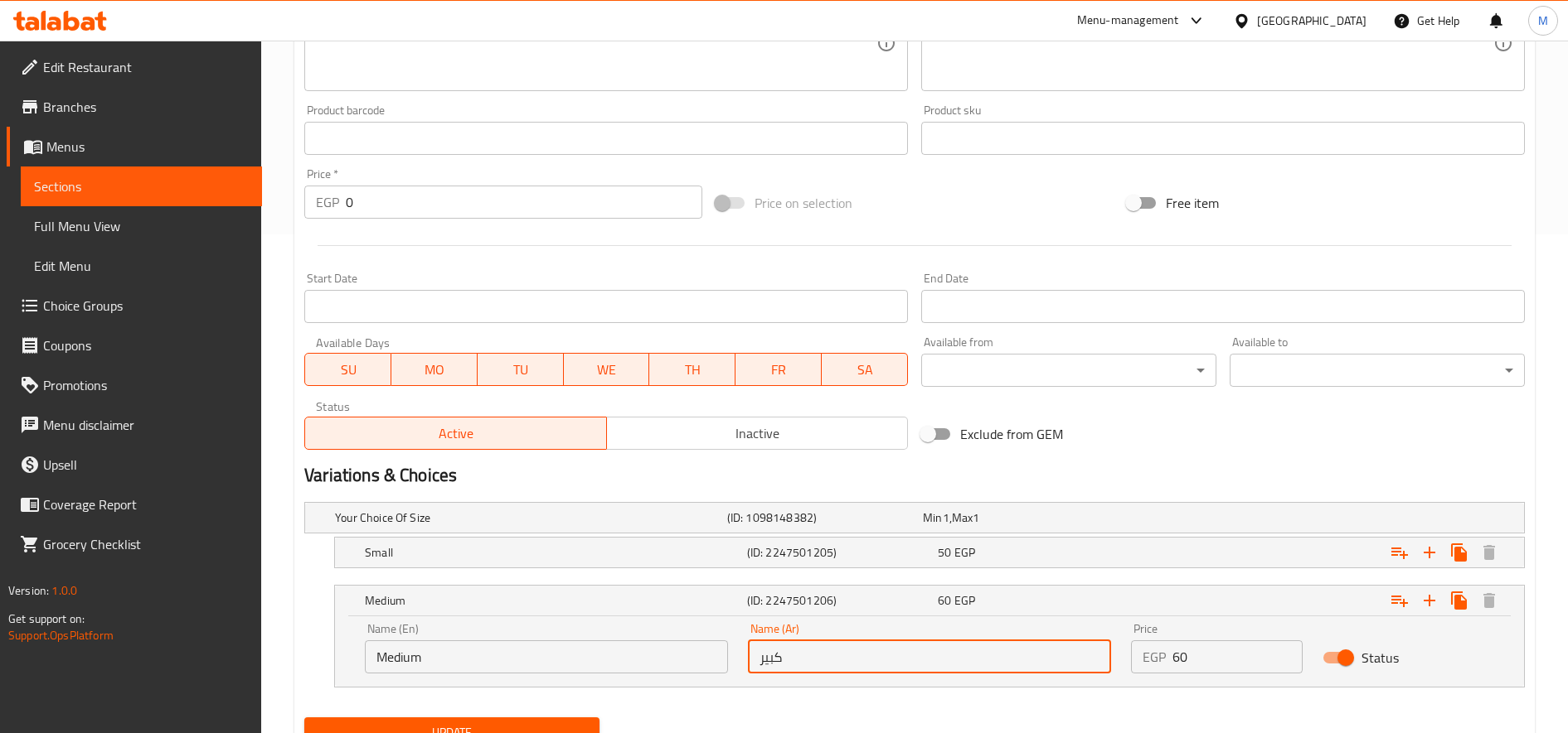
click at [851, 655] on input "كبير" at bounding box center [929, 657] width 363 height 33
type input "وسط"
click at [1176, 533] on div "Your Choice Of Size (ID: 1098148382) Min 1 , Max 1" at bounding box center [919, 518] width 1176 height 36
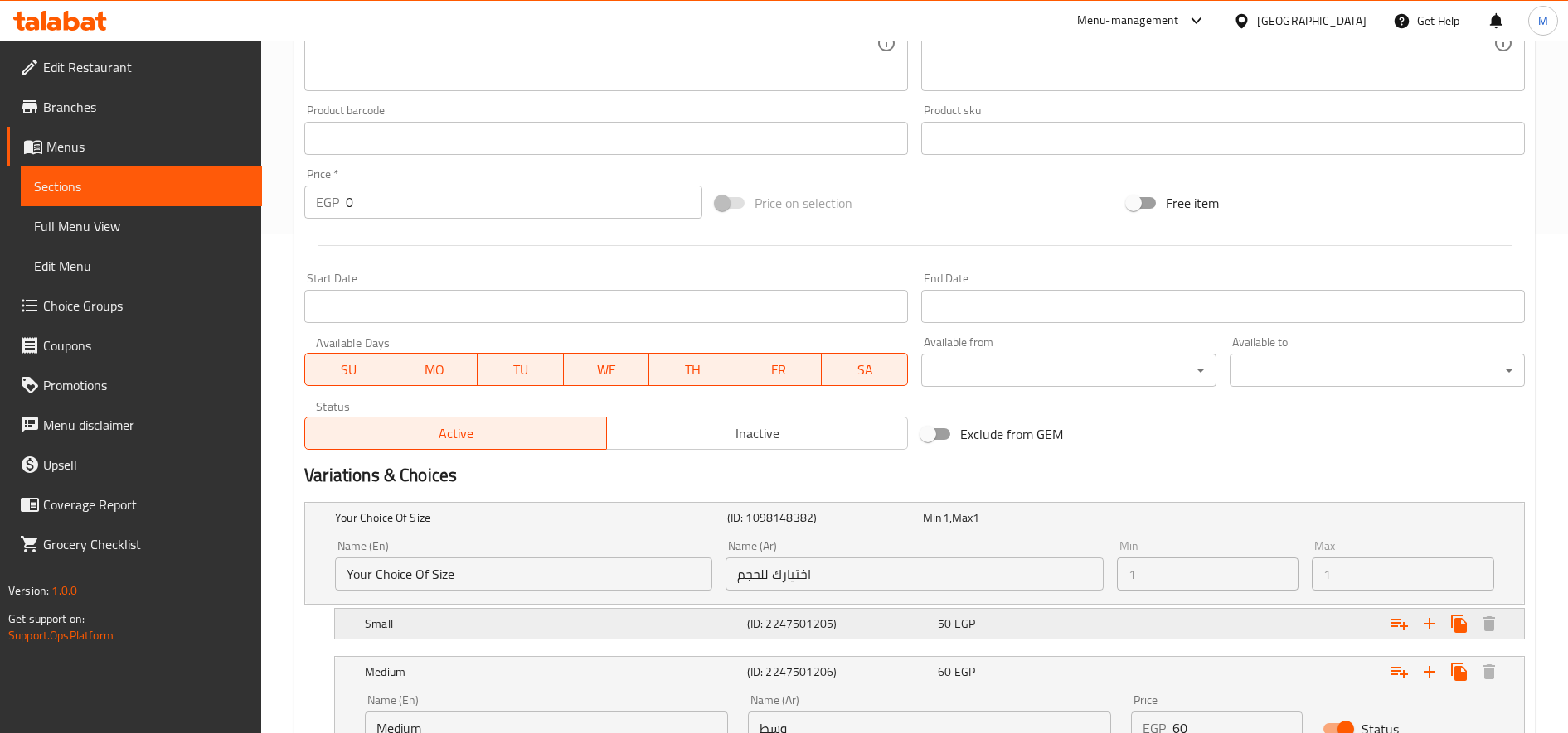
click at [1189, 521] on div "Expand" at bounding box center [1311, 518] width 392 height 7
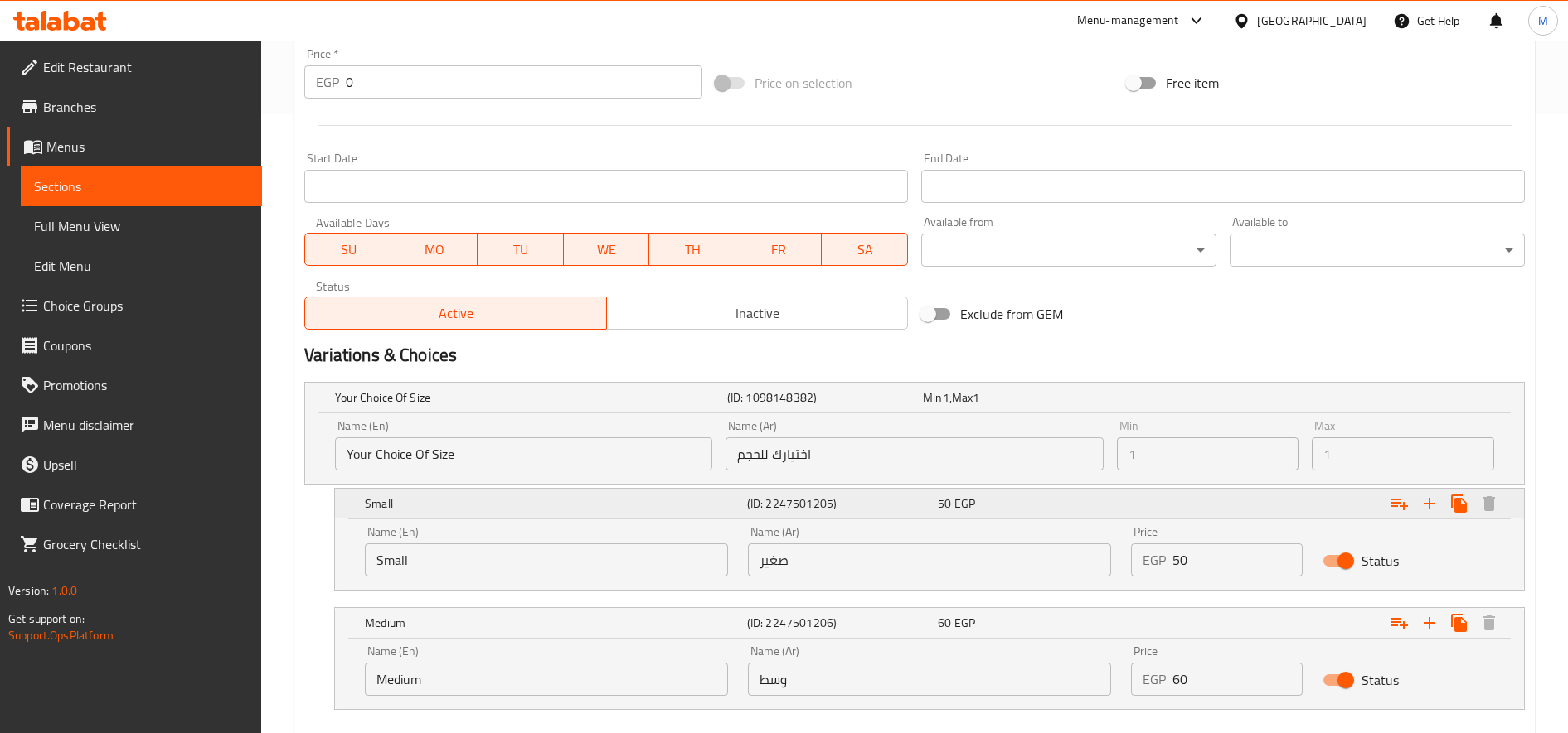
scroll to position [620, 0]
click at [1220, 569] on input "50" at bounding box center [1237, 559] width 131 height 33
type input "55"
click at [1228, 681] on input "60" at bounding box center [1237, 678] width 131 height 33
type input "65"
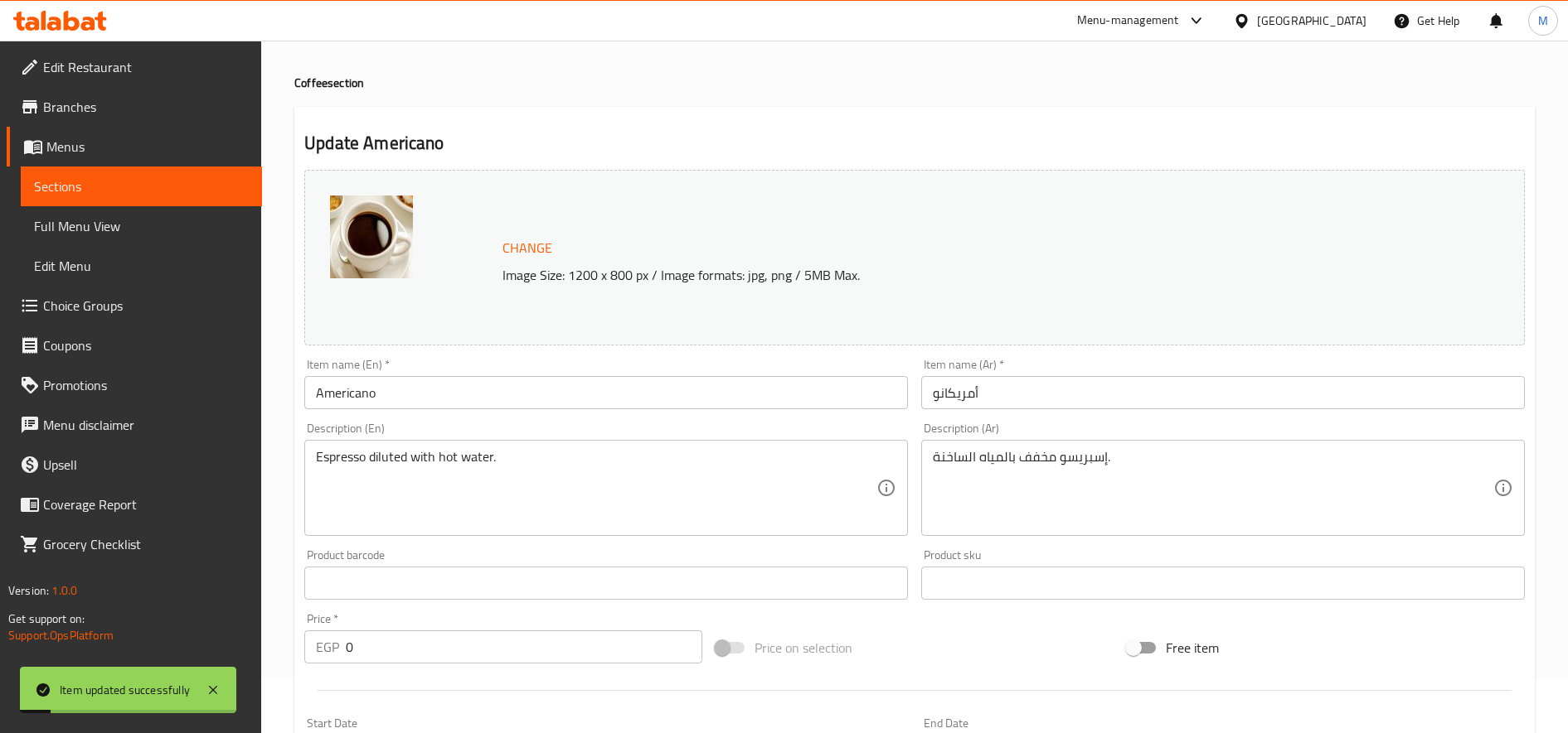
scroll to position [0, 0]
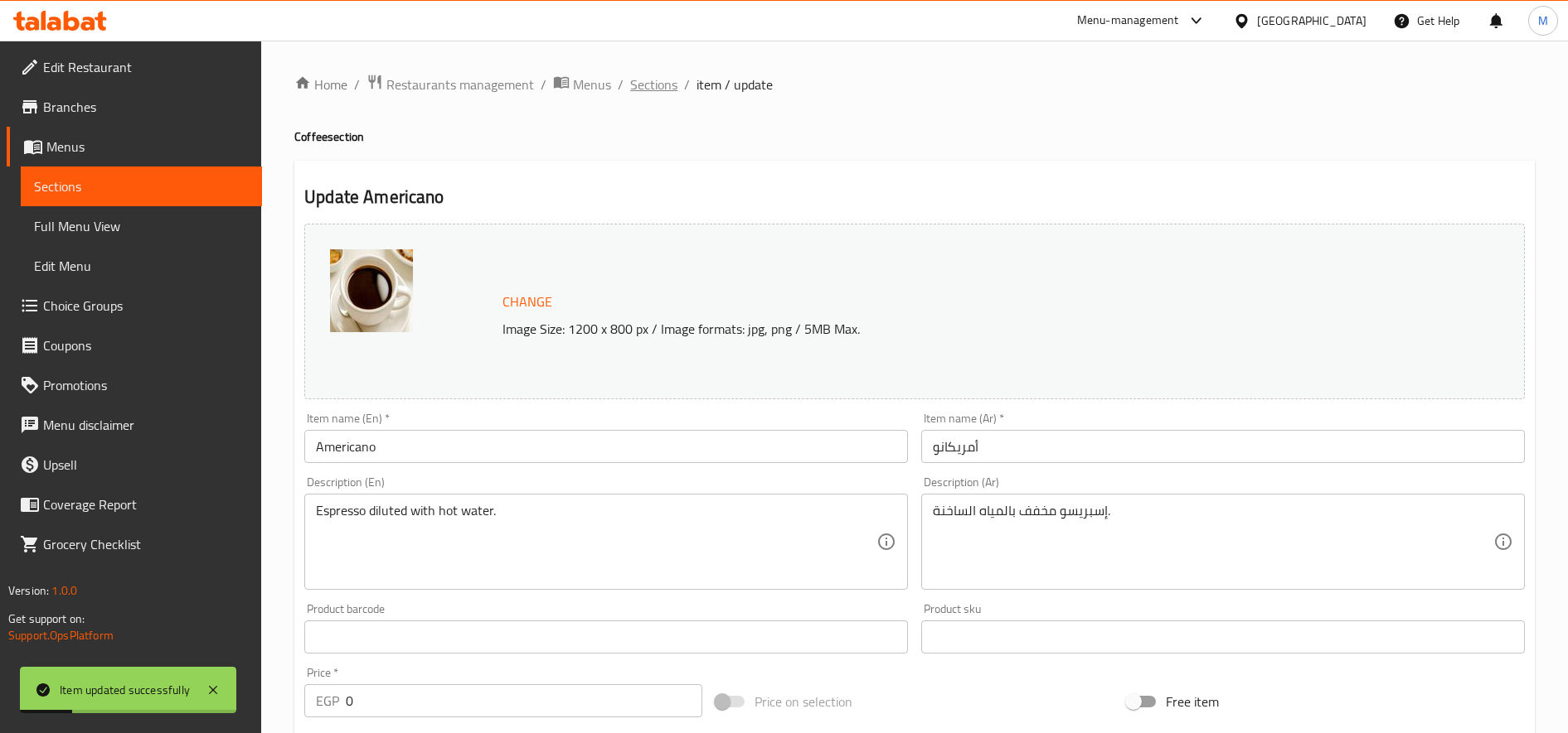
click at [658, 83] on span "Sections" at bounding box center [653, 84] width 47 height 20
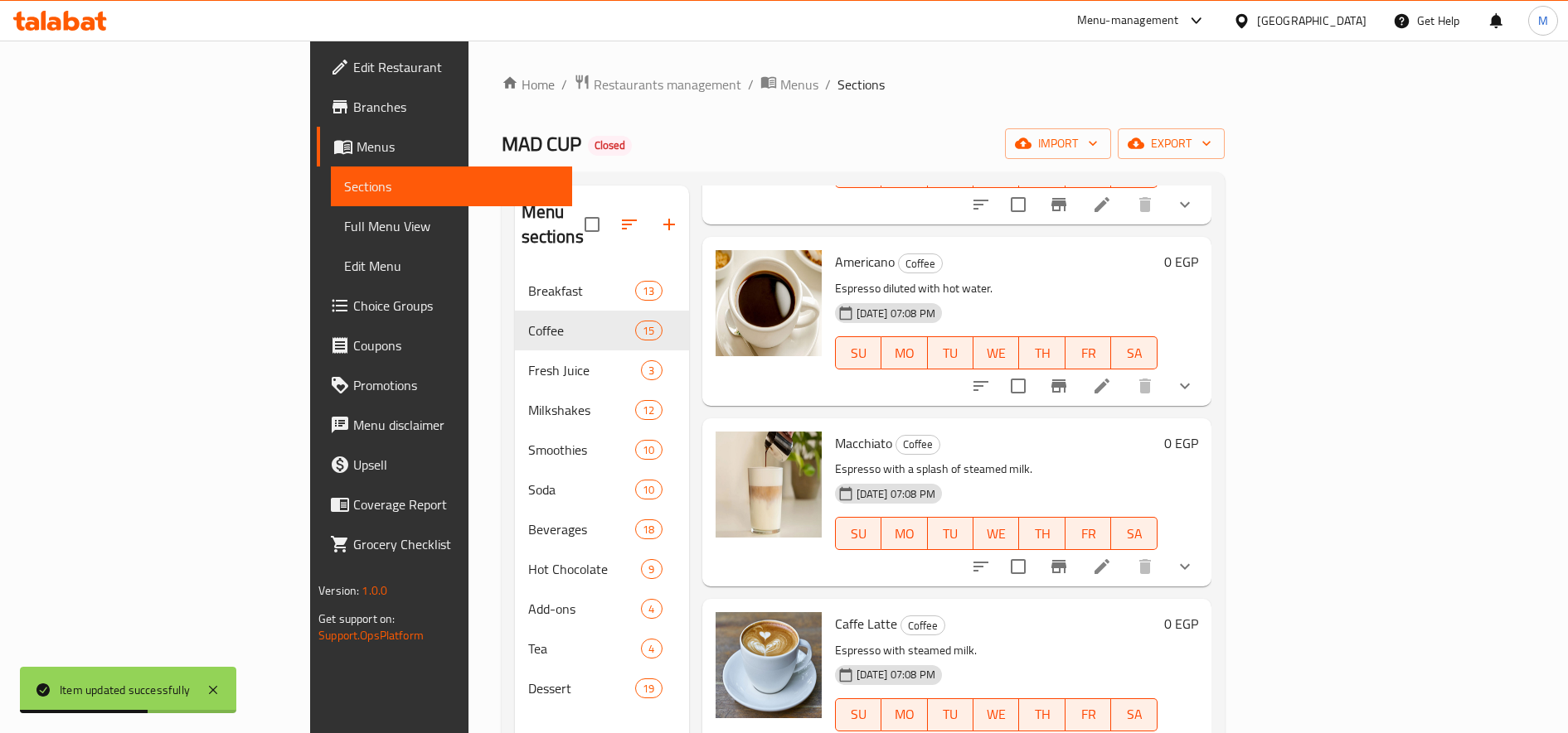
scroll to position [207, 0]
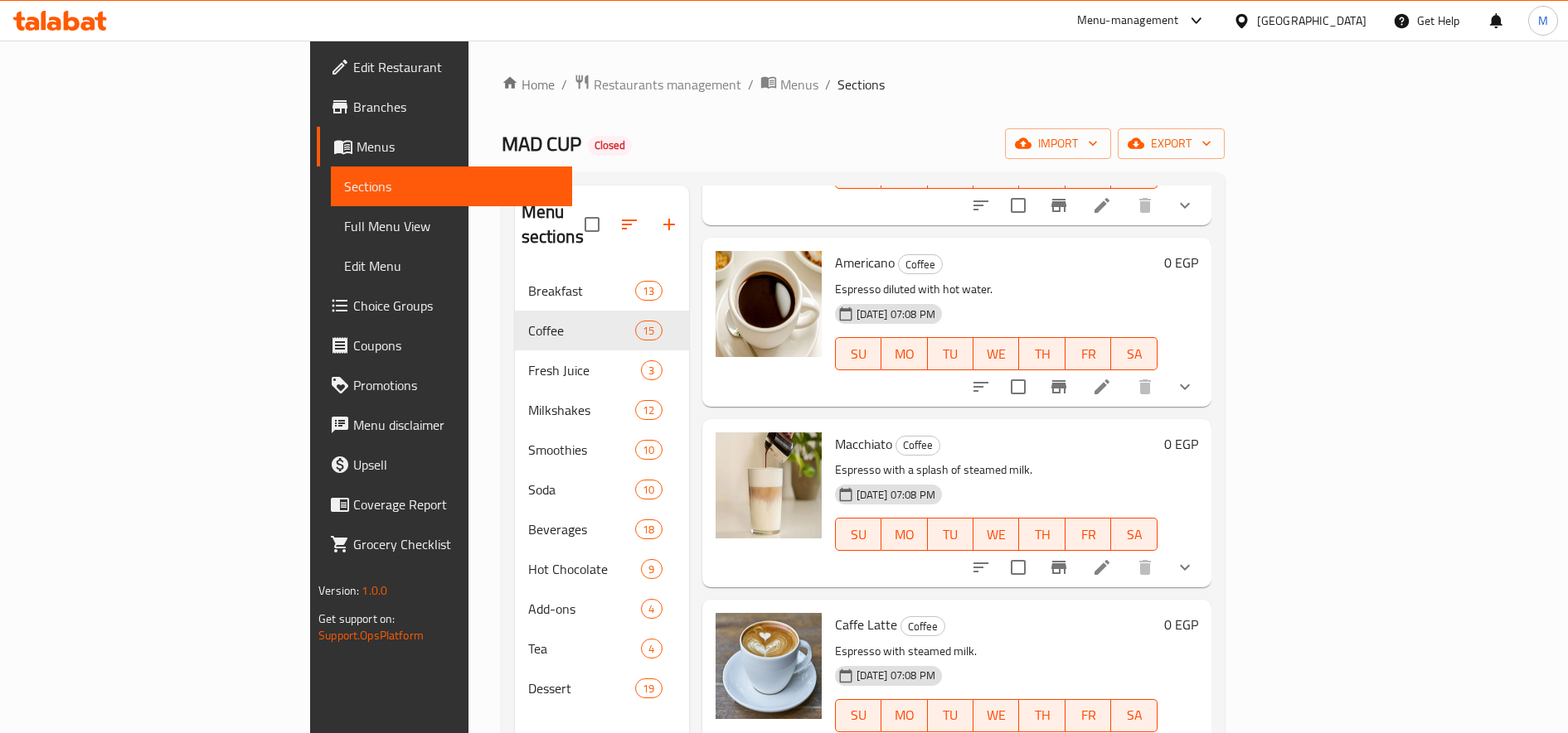
click at [1205, 548] on button "show more" at bounding box center [1184, 567] width 40 height 39
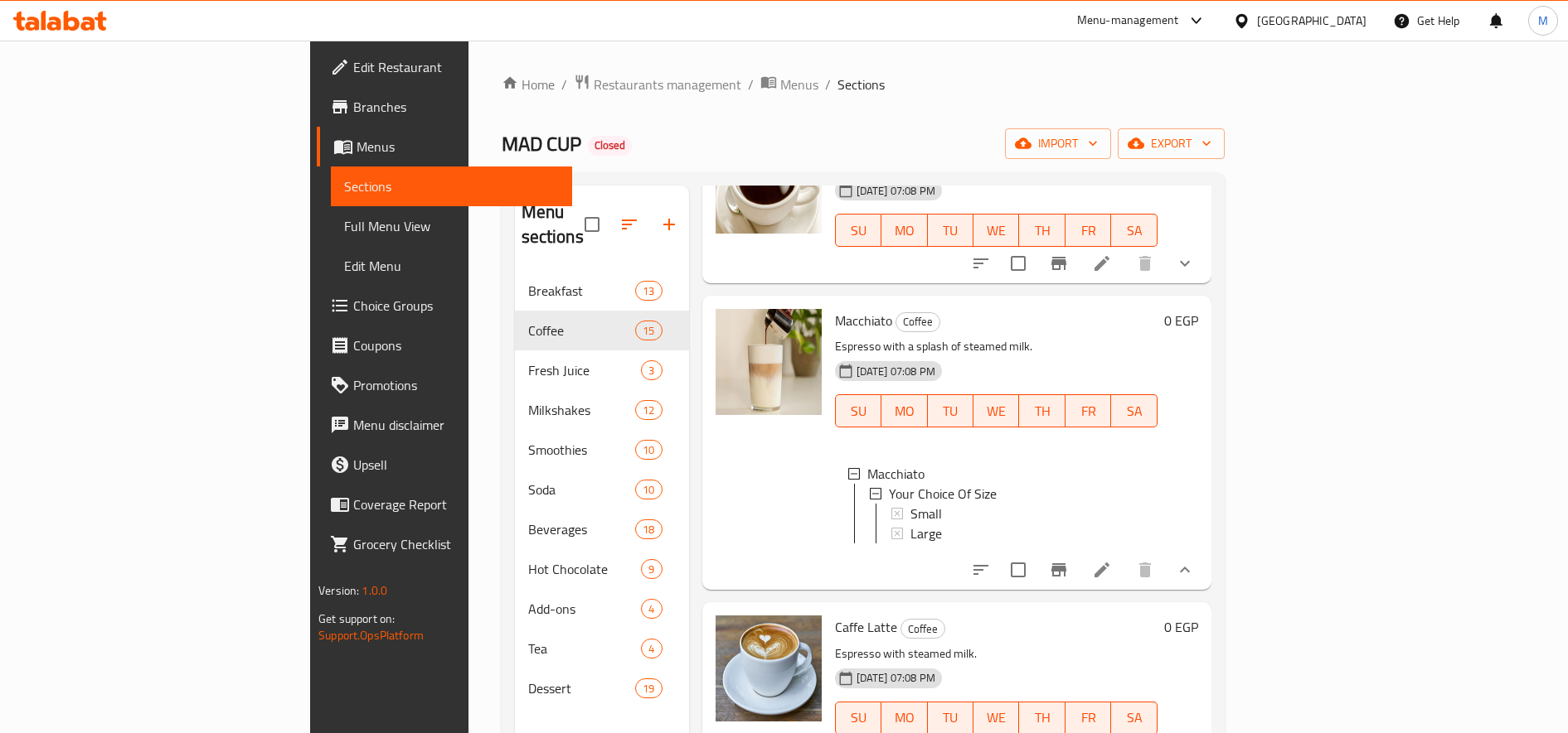
scroll to position [331, 0]
click at [1112, 560] on icon at bounding box center [1102, 569] width 20 height 20
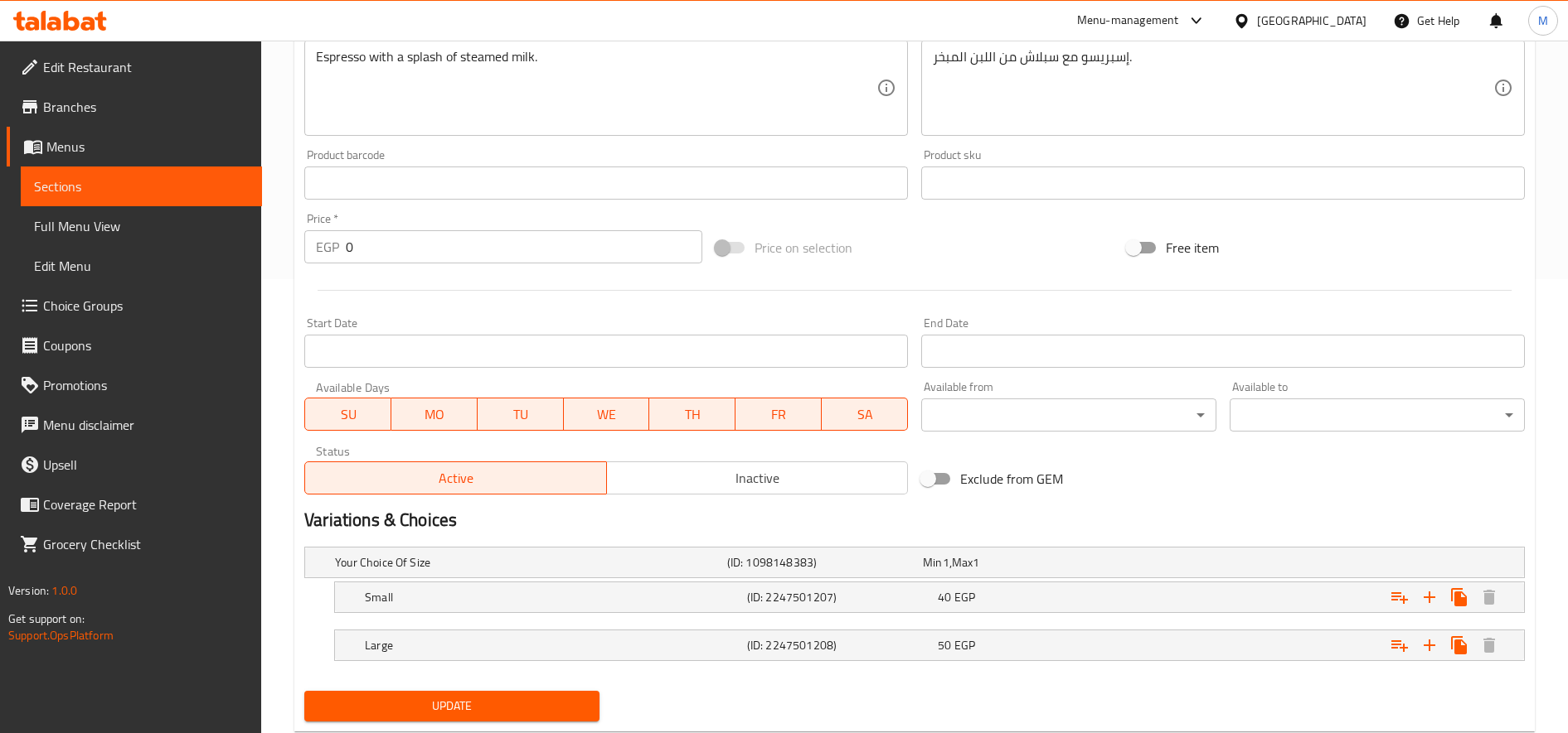
scroll to position [499, 0]
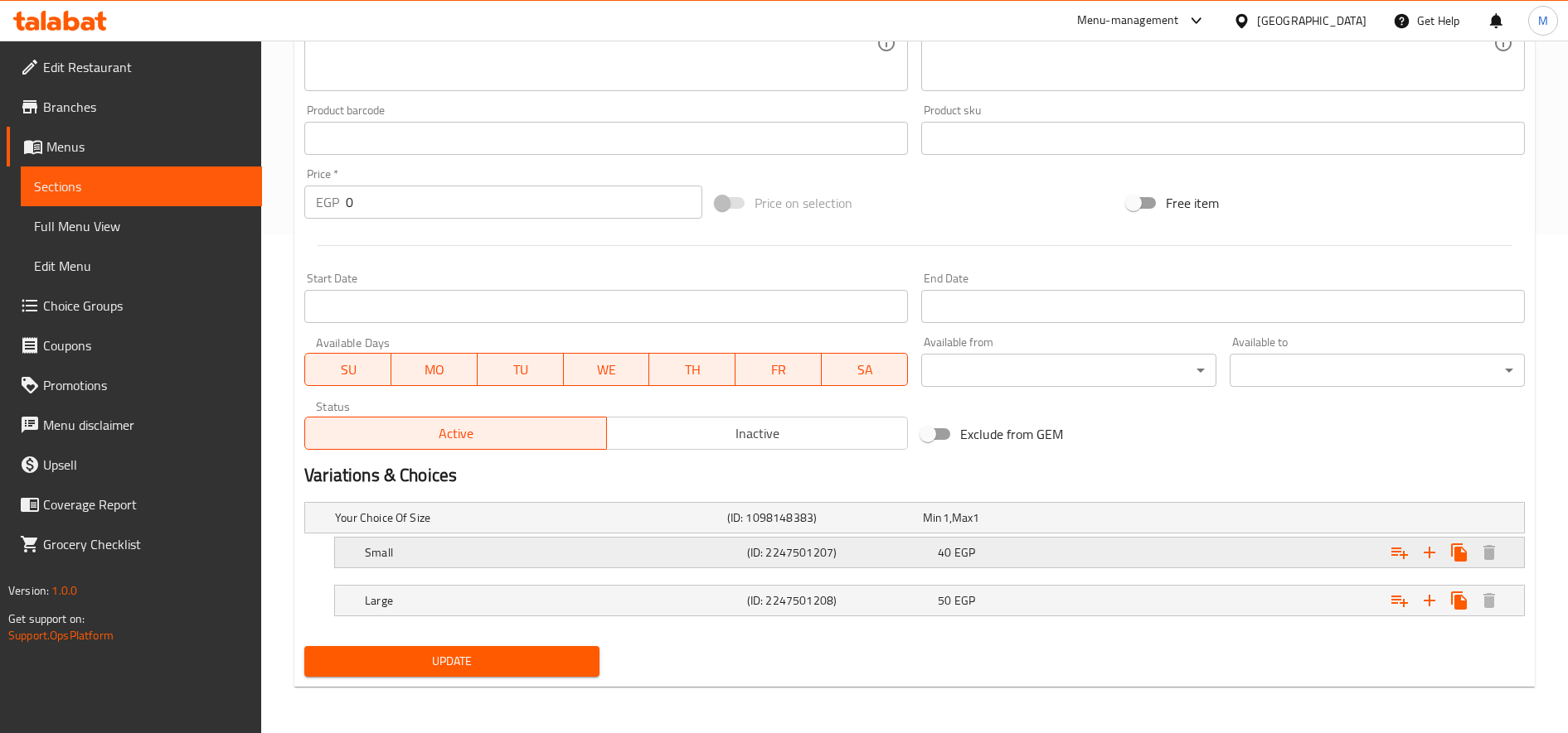
click at [594, 526] on h5 "Small" at bounding box center [527, 518] width 386 height 16
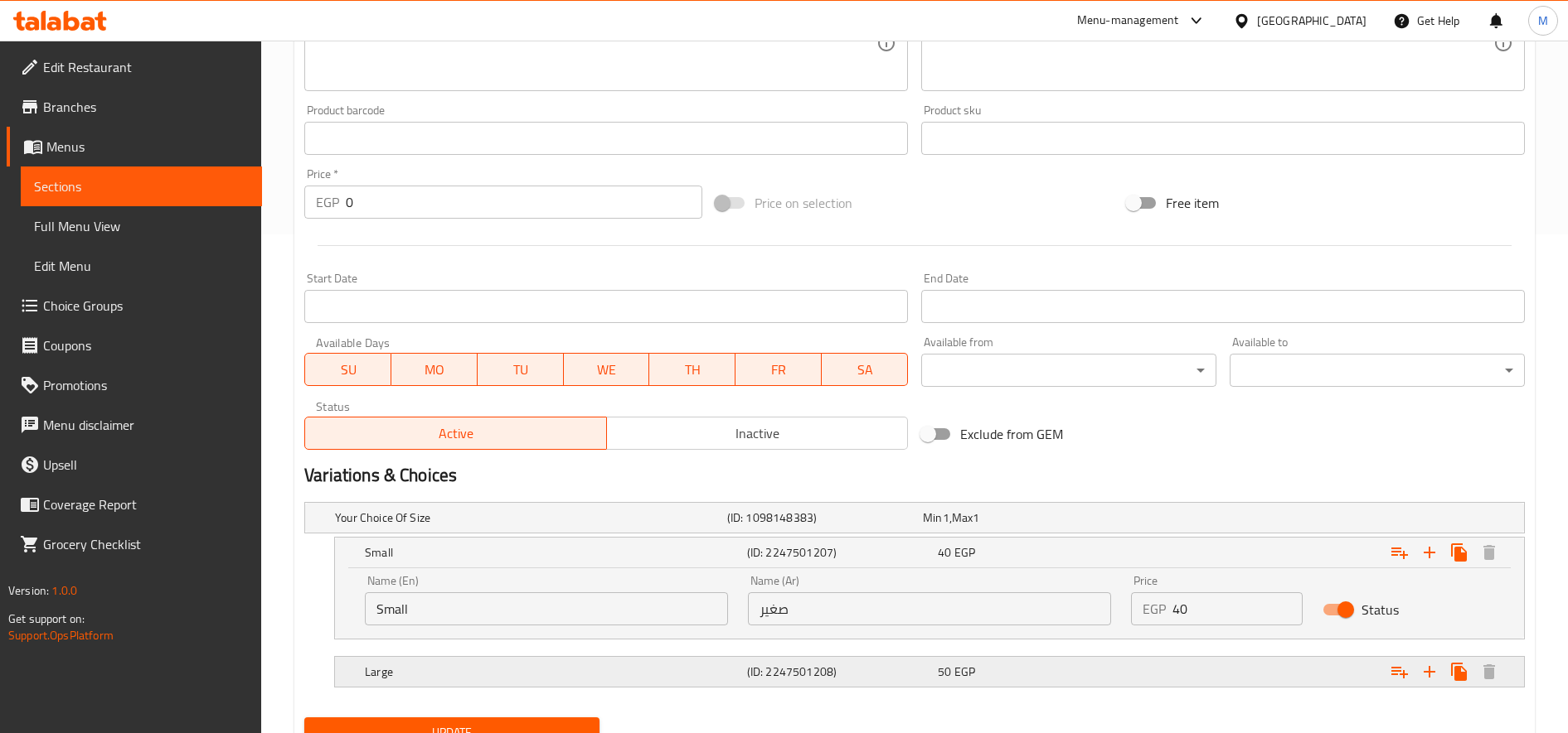
click at [565, 536] on div "Large (ID: 2247501208) 50 EGP" at bounding box center [919, 518] width 1176 height 36
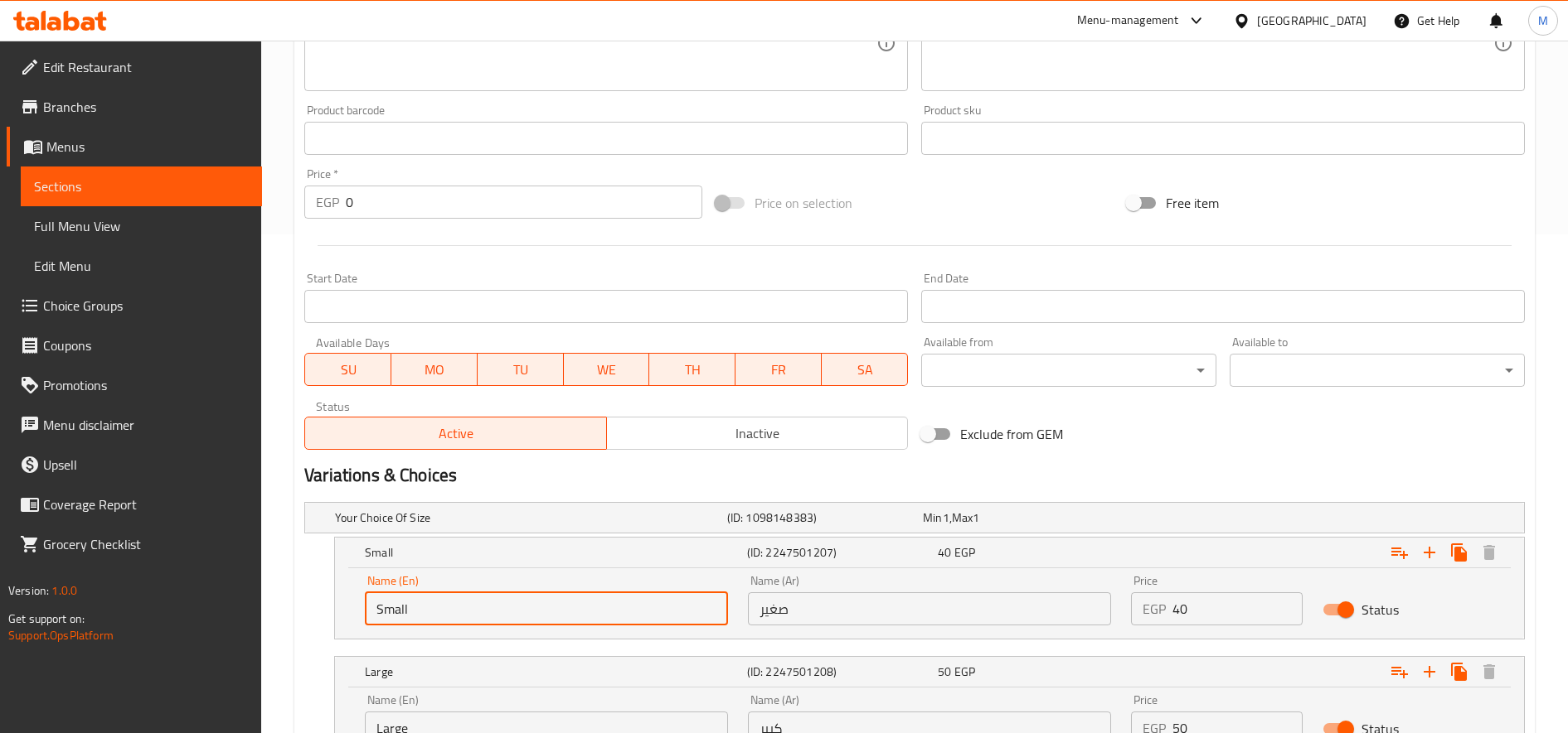
click at [580, 609] on input "Small" at bounding box center [546, 609] width 363 height 33
type input "س"
click at [580, 609] on input "text" at bounding box center [546, 609] width 363 height 33
type input "Single"
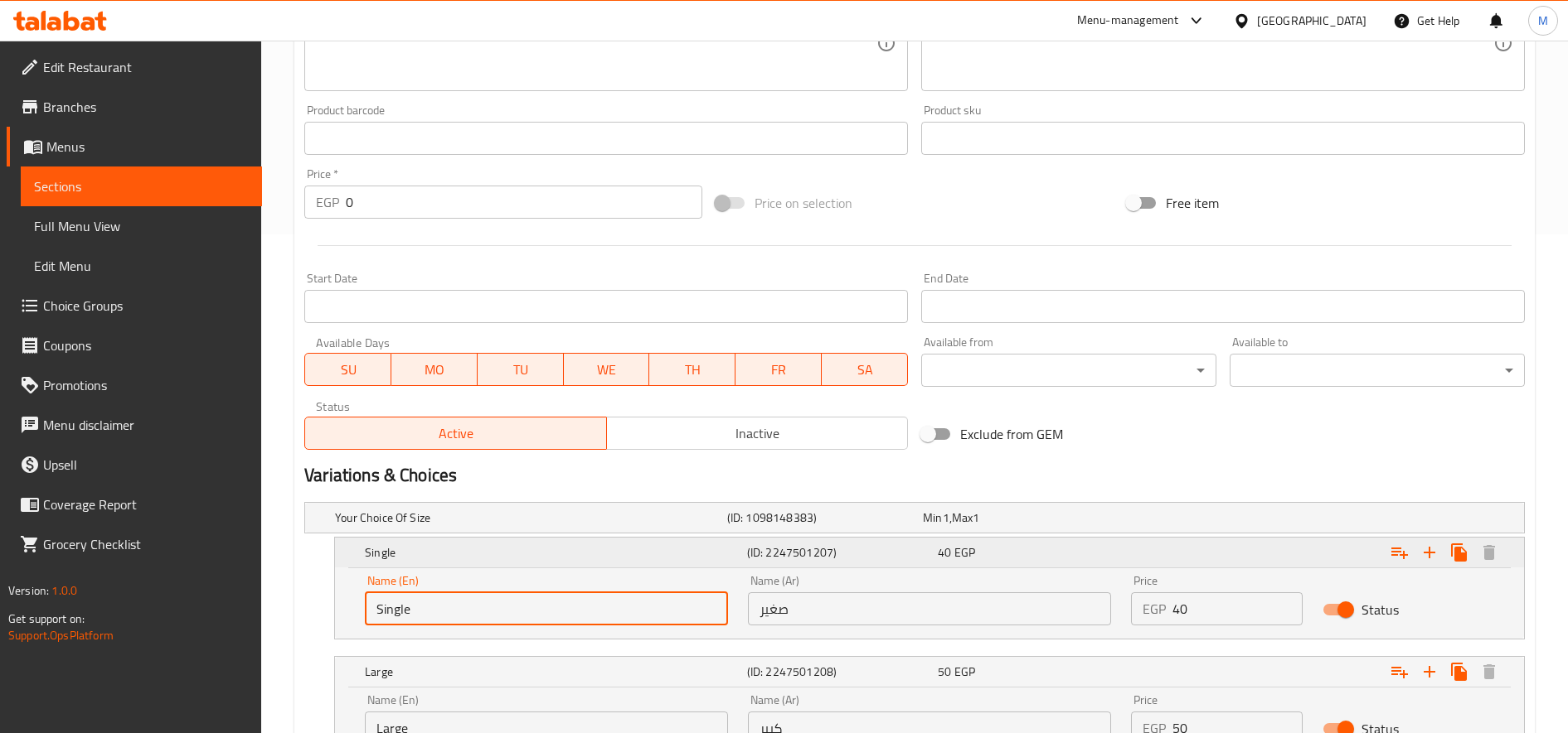
scroll to position [641, 0]
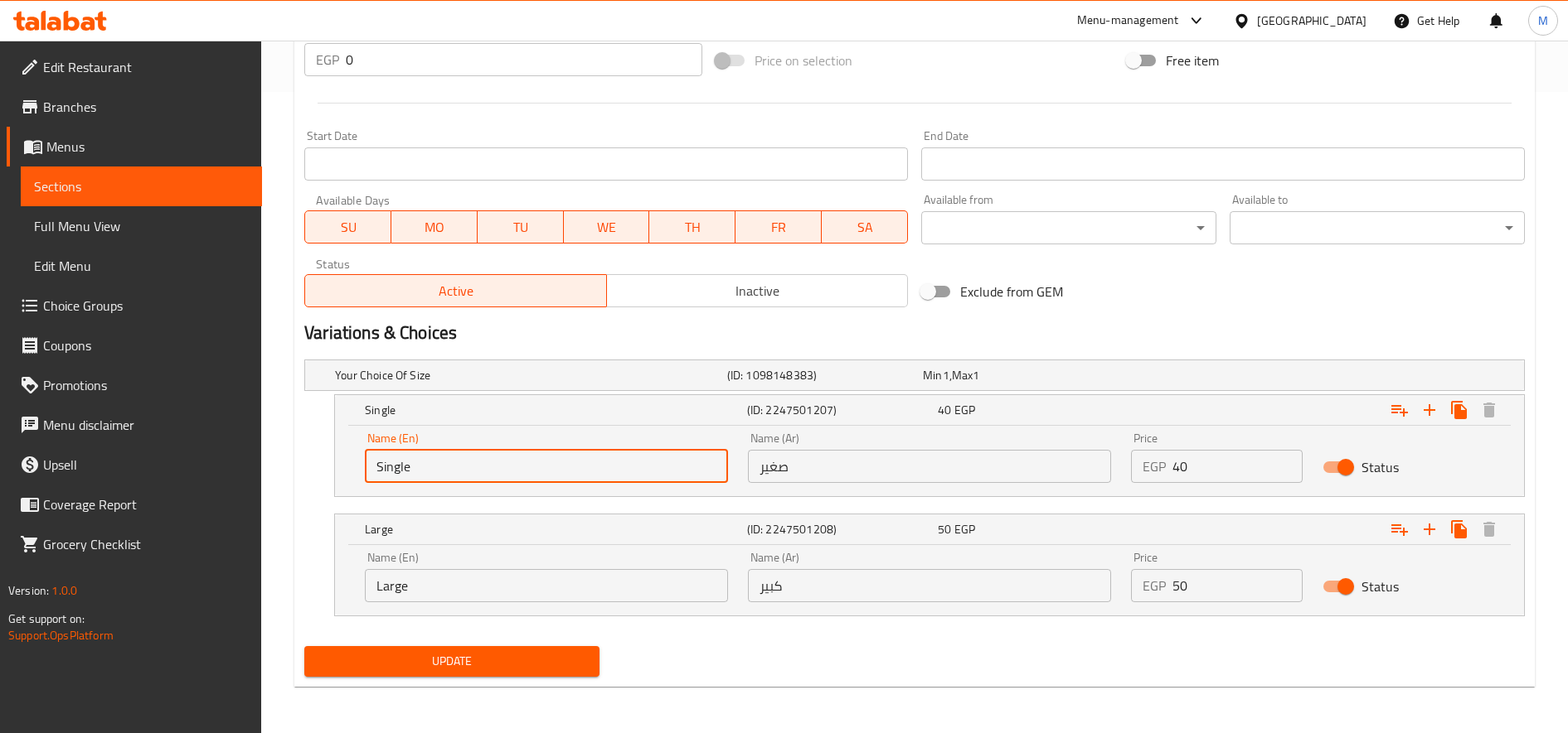
click at [543, 591] on input "Large" at bounding box center [546, 585] width 363 height 33
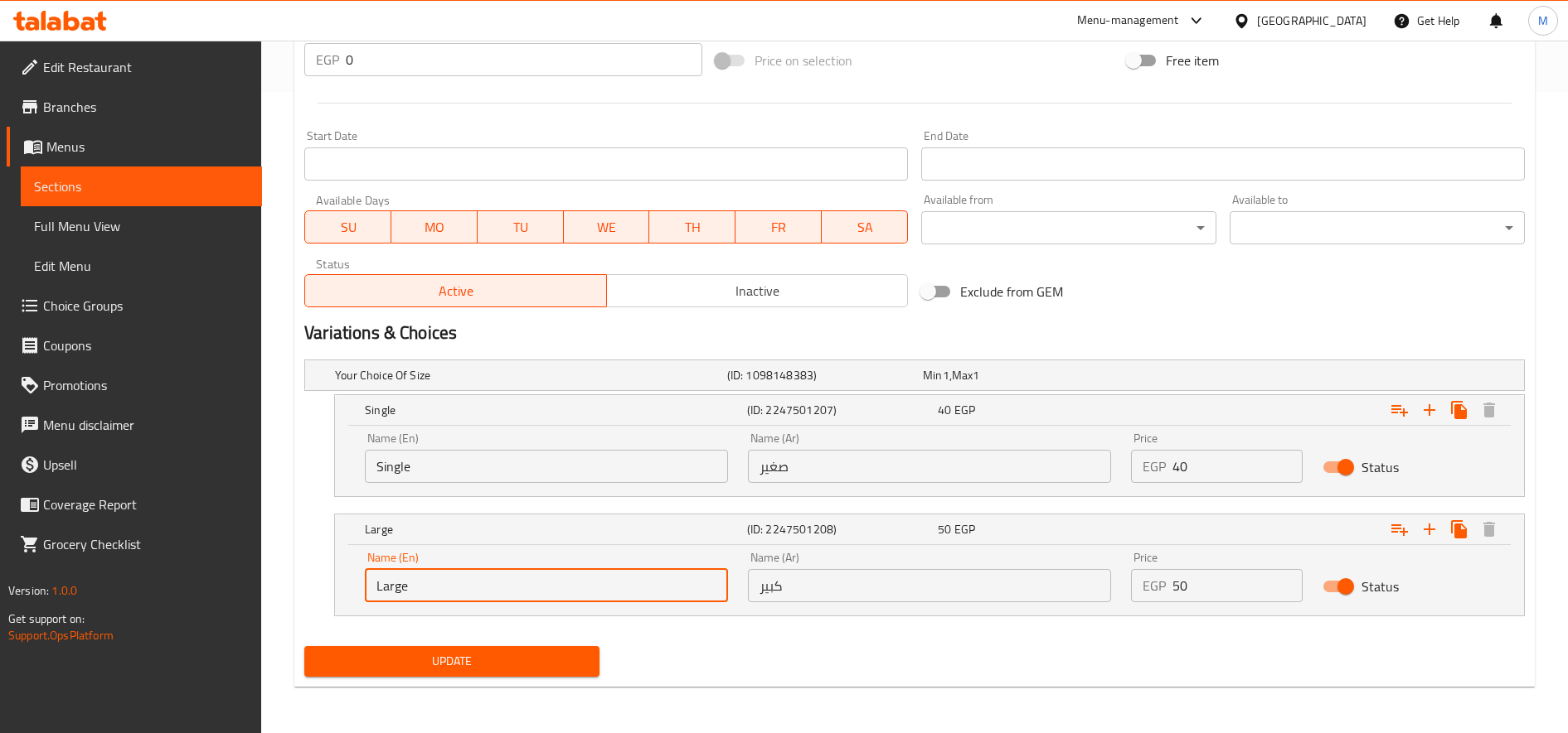
click at [543, 591] on input "Large" at bounding box center [546, 585] width 363 height 33
click at [543, 591] on input "text" at bounding box center [546, 585] width 363 height 33
type input "Double"
click at [985, 473] on input "صغير" at bounding box center [929, 466] width 363 height 33
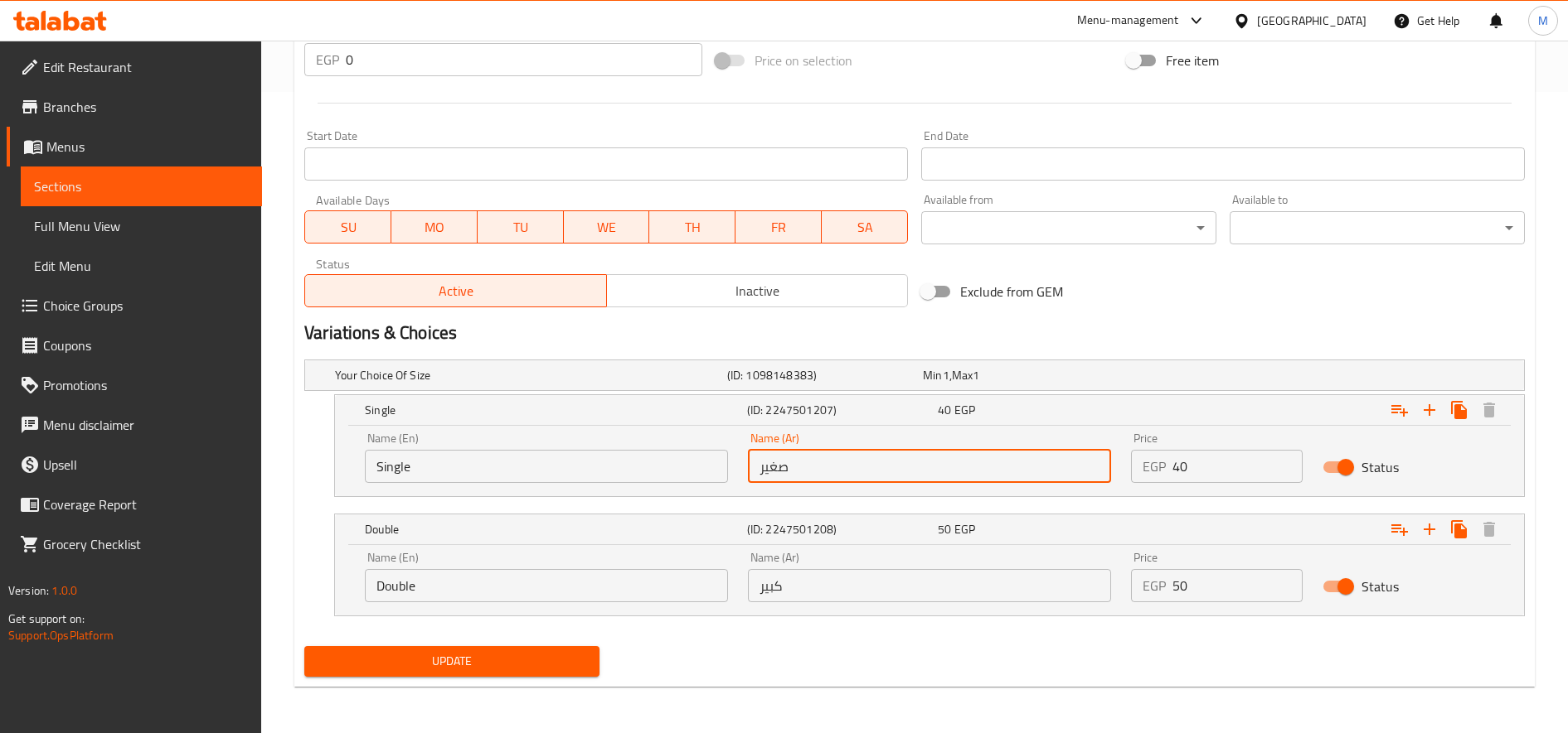
click at [985, 473] on input "صغير" at bounding box center [929, 466] width 363 height 33
click at [985, 473] on input "text" at bounding box center [929, 466] width 363 height 33
type input "سنجل"
click at [897, 585] on input "كبير" at bounding box center [929, 585] width 363 height 33
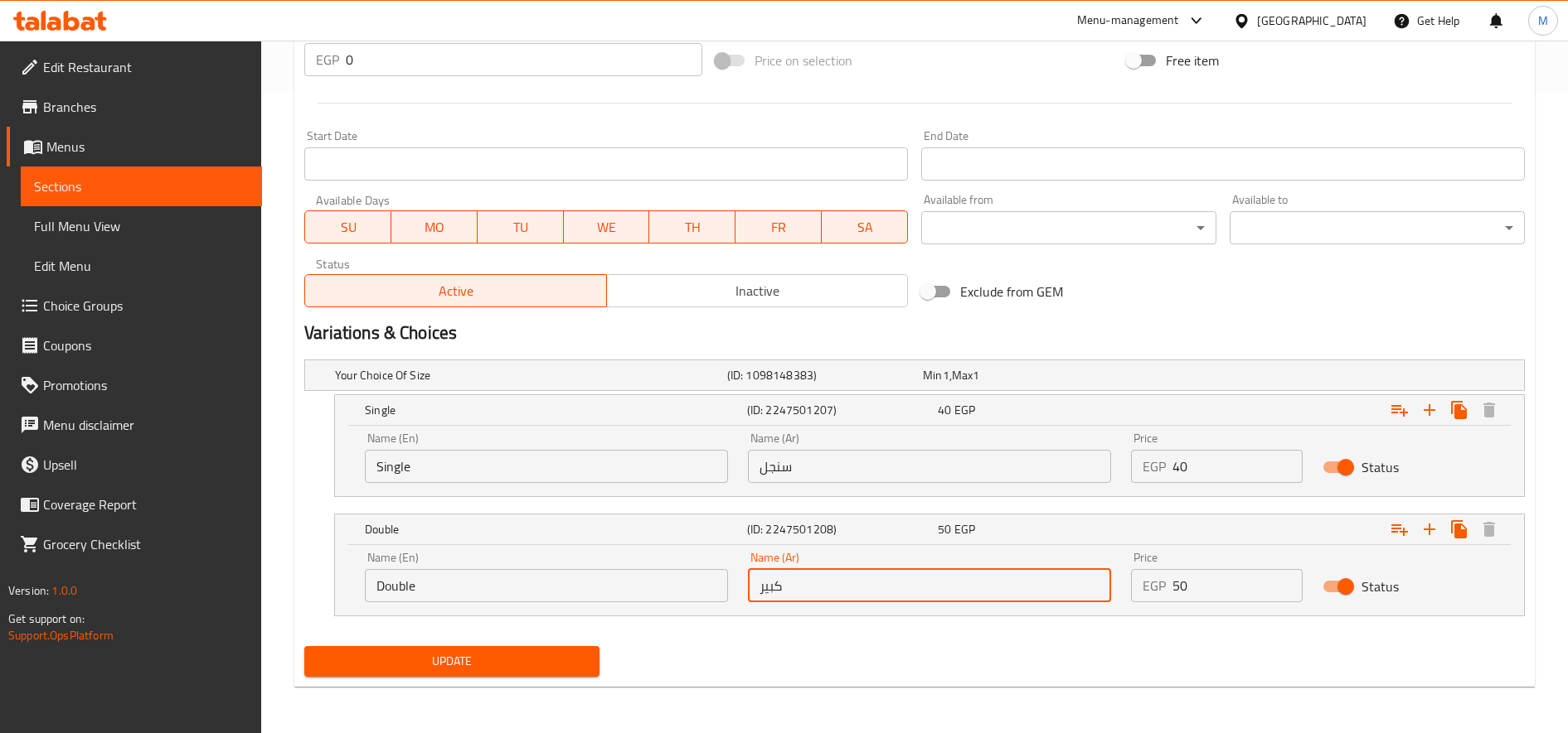
click at [897, 585] on input "كبير" at bounding box center [929, 585] width 363 height 33
click at [897, 585] on input "text" at bounding box center [929, 585] width 363 height 33
type input "دبل"
click at [1211, 465] on input "40" at bounding box center [1237, 466] width 131 height 33
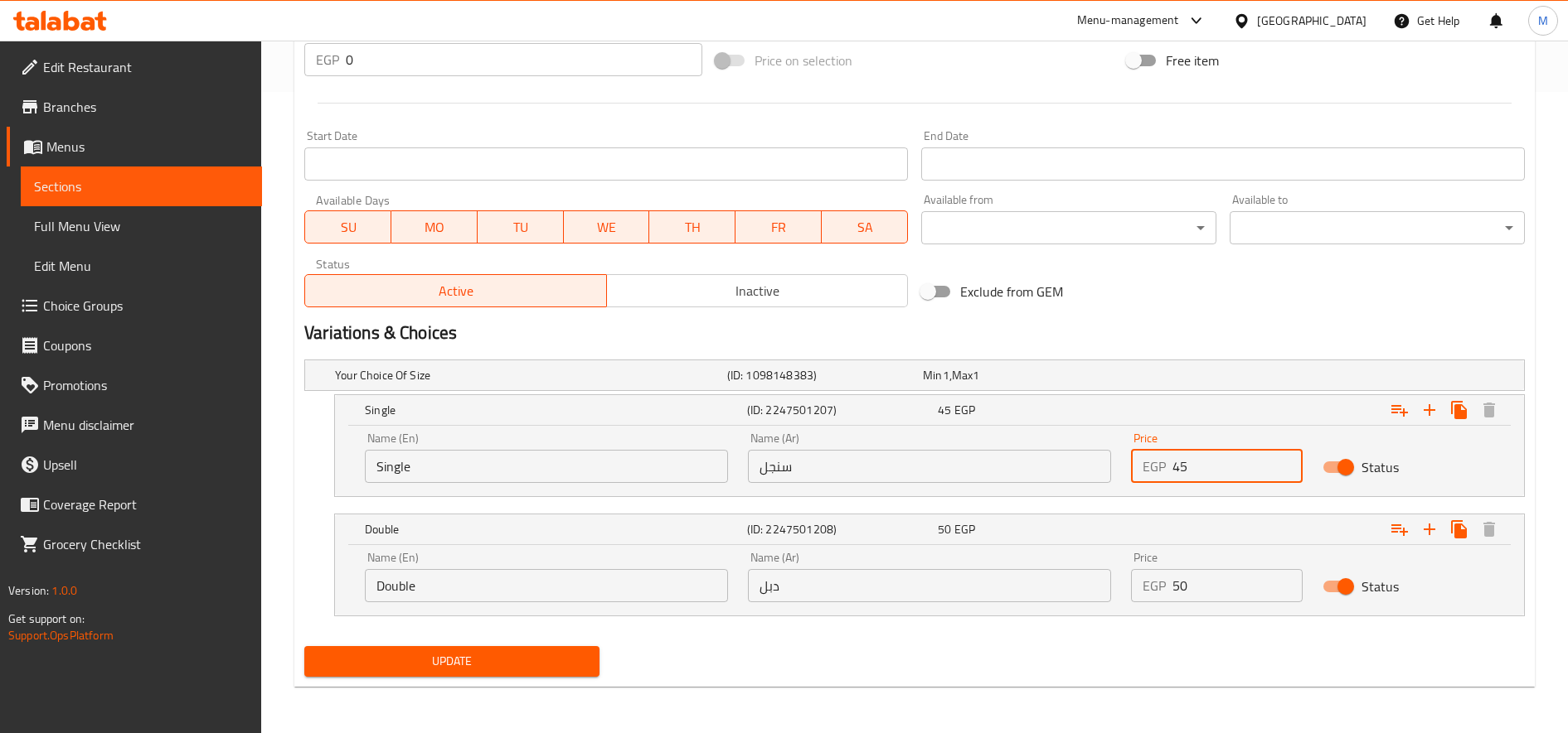
type input "45"
click at [1212, 565] on div "Price EGP 50 Price" at bounding box center [1217, 577] width 172 height 51
click at [1212, 590] on input "50" at bounding box center [1237, 585] width 131 height 33
type input "55"
click at [304, 646] on button "Update" at bounding box center [452, 662] width 295 height 31
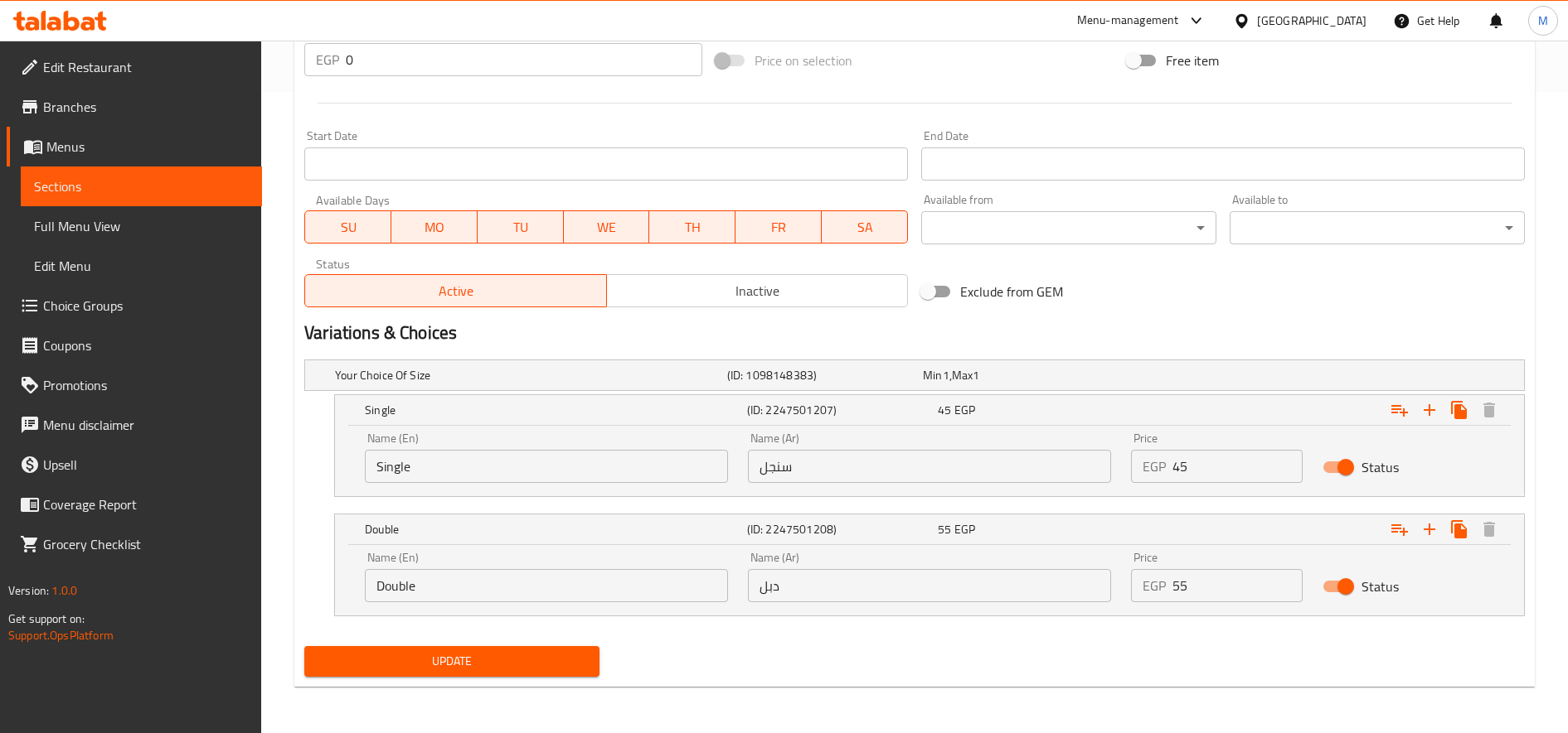
scroll to position [0, 0]
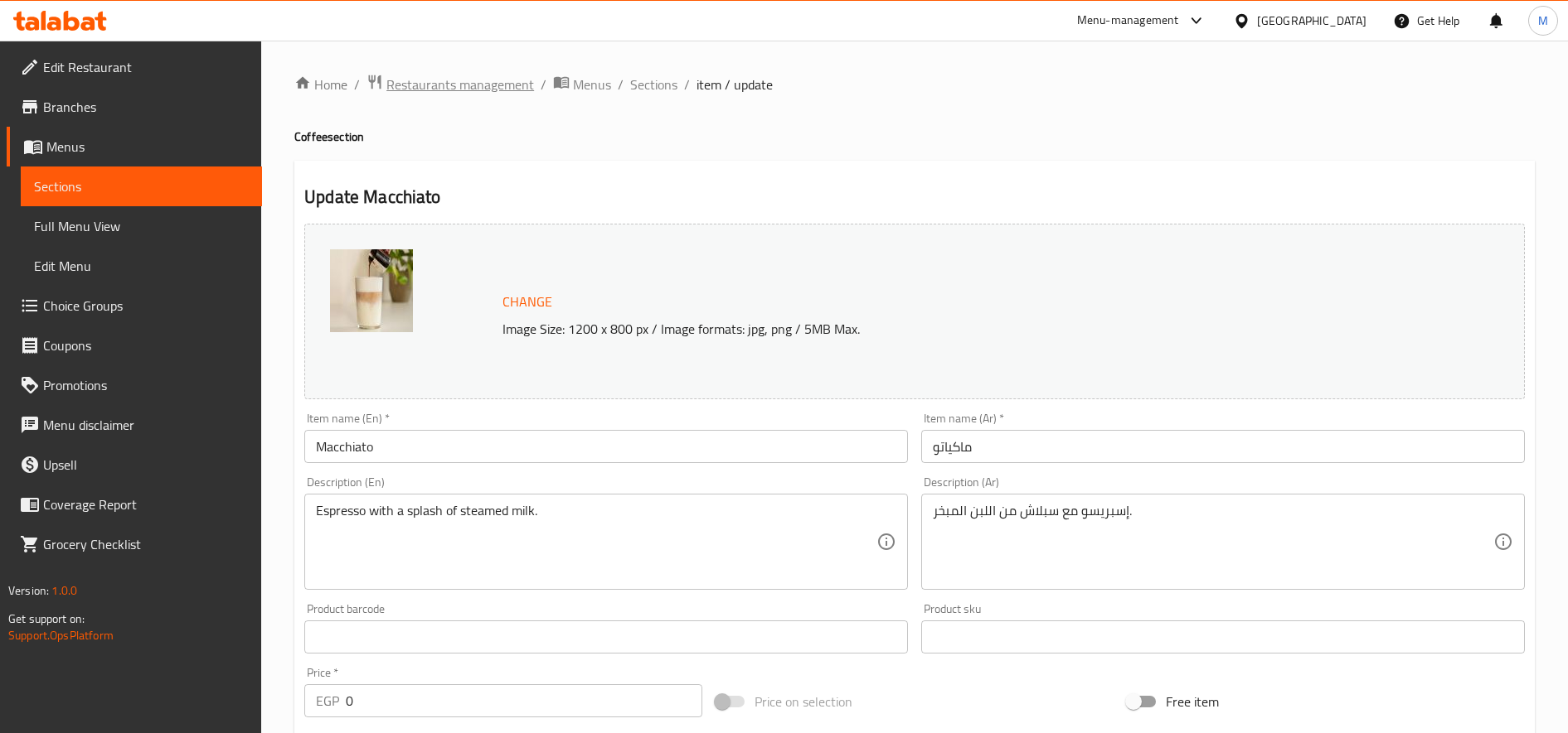
drag, startPoint x: 524, startPoint y: 84, endPoint x: 485, endPoint y: 96, distance: 40.8
click at [485, 96] on div "Home / Restaurants management / Menus / Sections / item / update Coffee section…" at bounding box center [915, 707] width 1240 height 1268
drag, startPoint x: 485, startPoint y: 96, endPoint x: 722, endPoint y: 133, distance: 239.9
click at [722, 133] on h4 "Coffee section" at bounding box center [915, 136] width 1240 height 16
click at [688, 119] on div "Home / Restaurants management / Menus / Sections / item / update Coffee section…" at bounding box center [915, 707] width 1240 height 1268
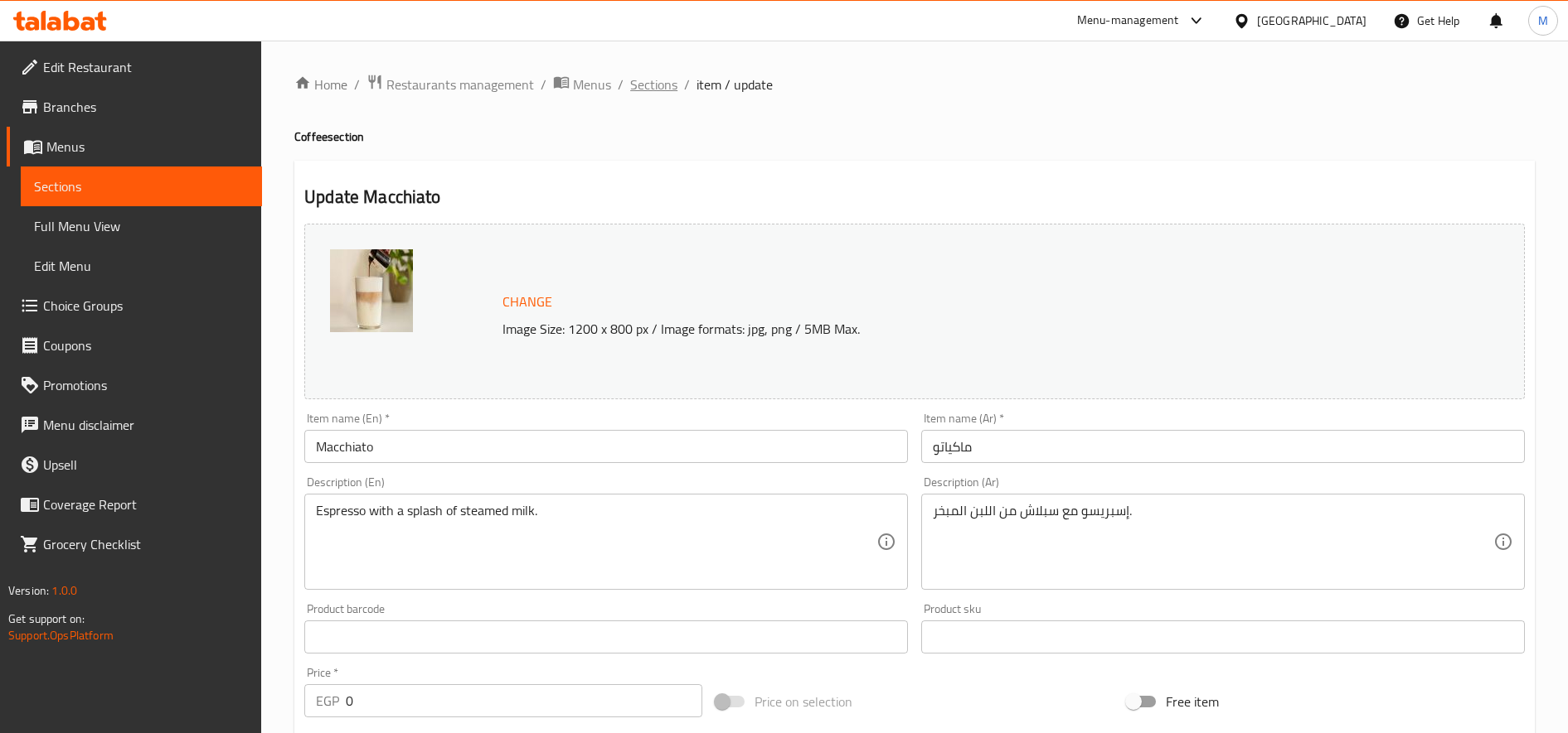
click at [652, 86] on span "Sections" at bounding box center [653, 84] width 47 height 20
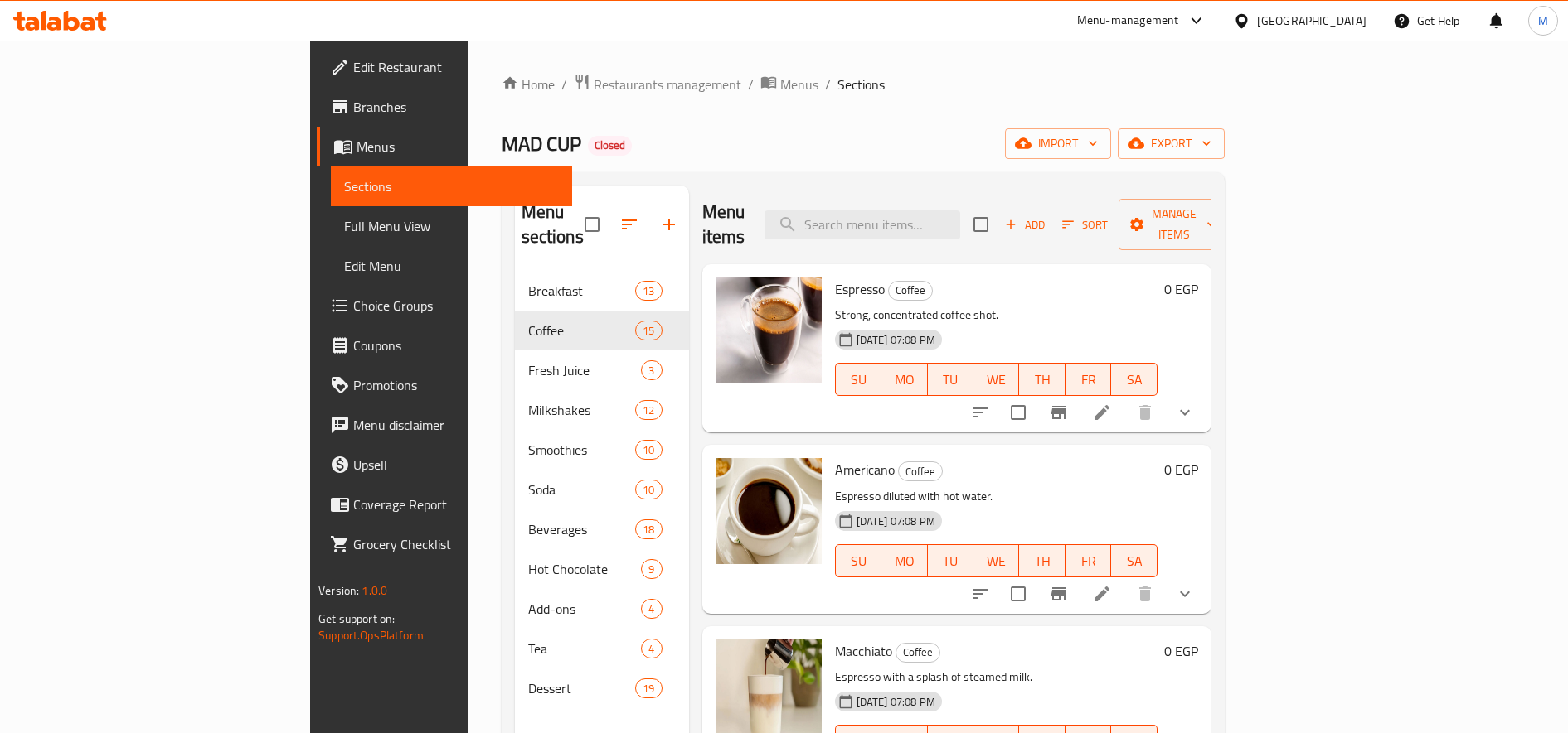
click at [1198, 466] on div "0 EGP" at bounding box center [1177, 529] width 40 height 142
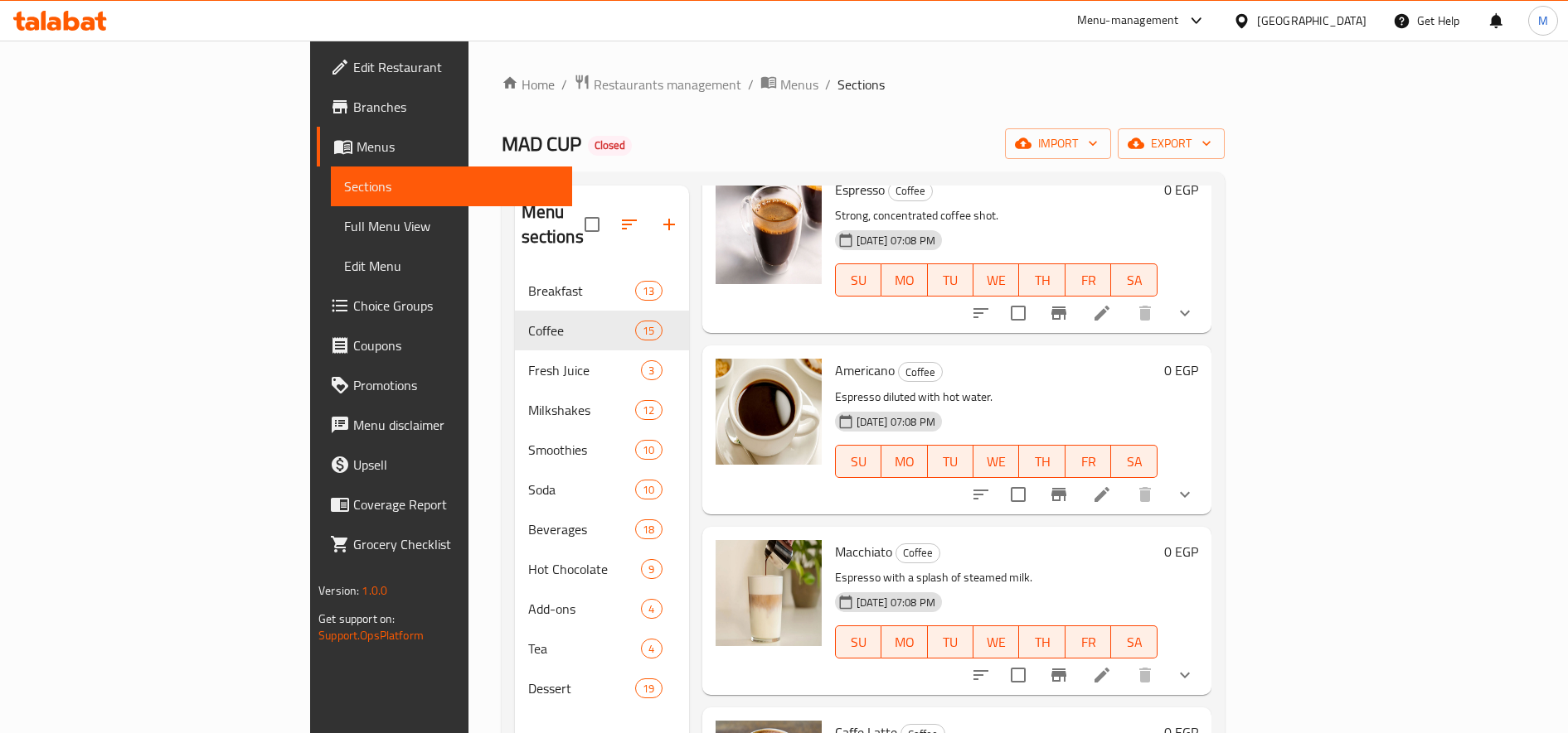
scroll to position [105, 0]
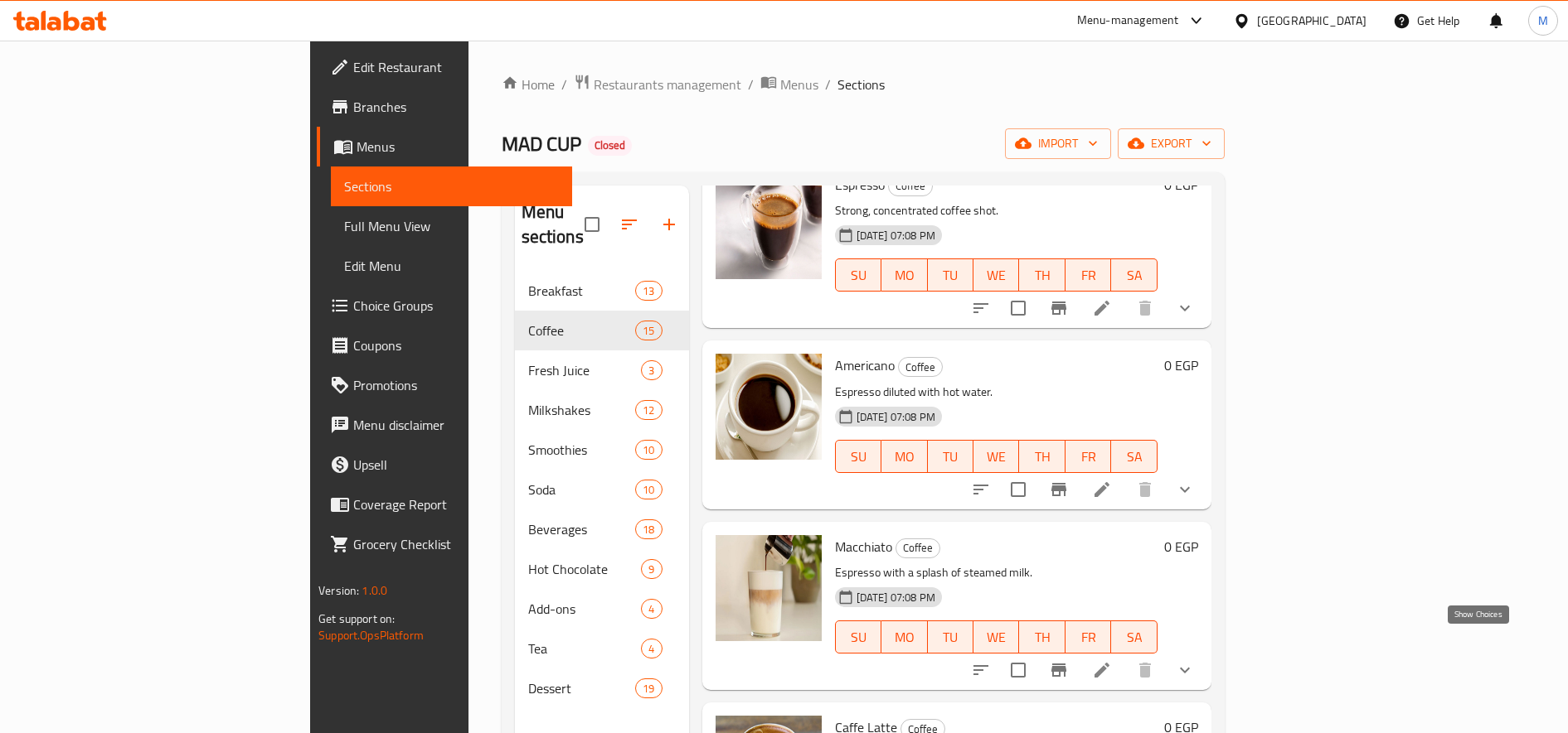
click at [1194, 660] on icon "show more" at bounding box center [1184, 669] width 20 height 20
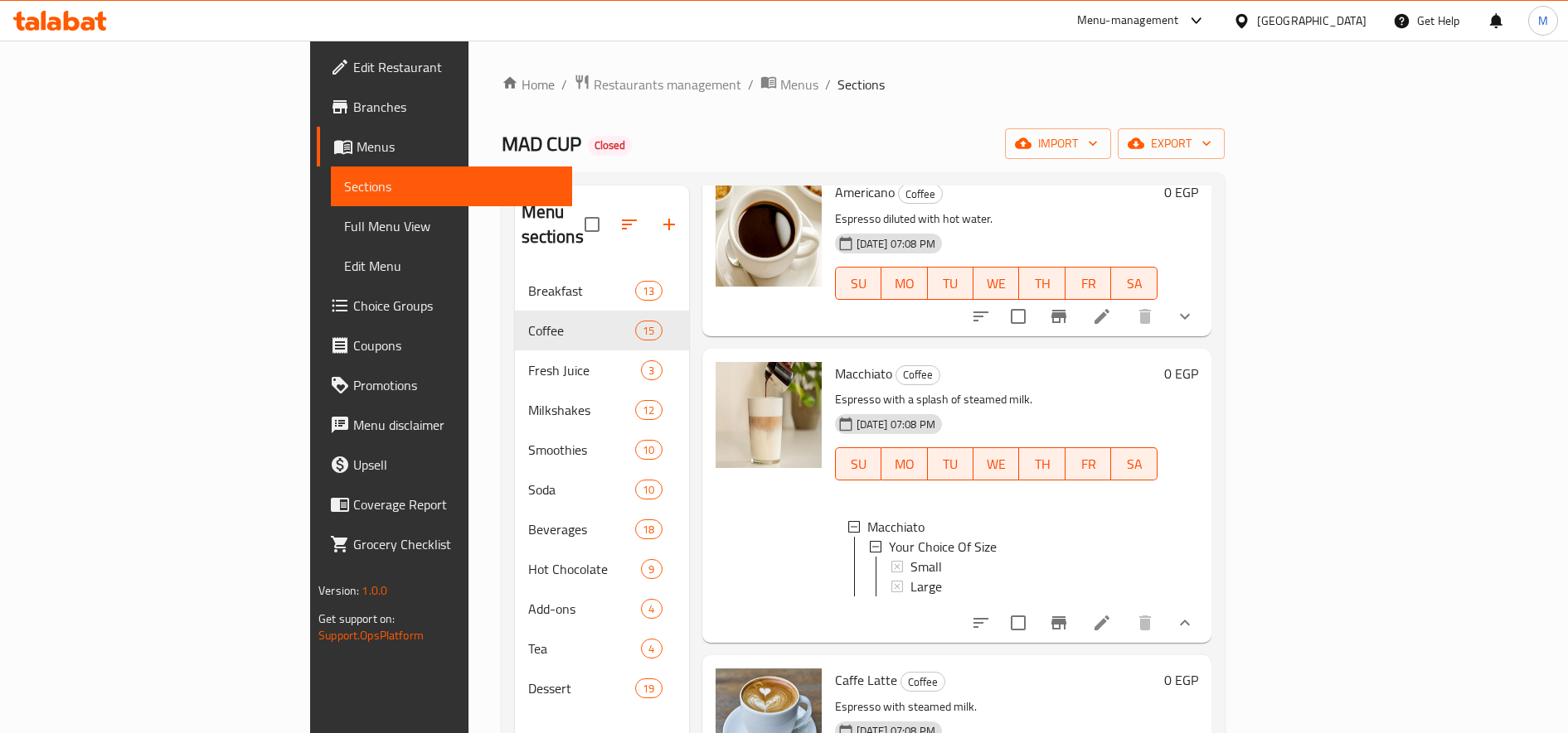
scroll to position [278, 0]
click at [1125, 611] on li at bounding box center [1102, 622] width 46 height 30
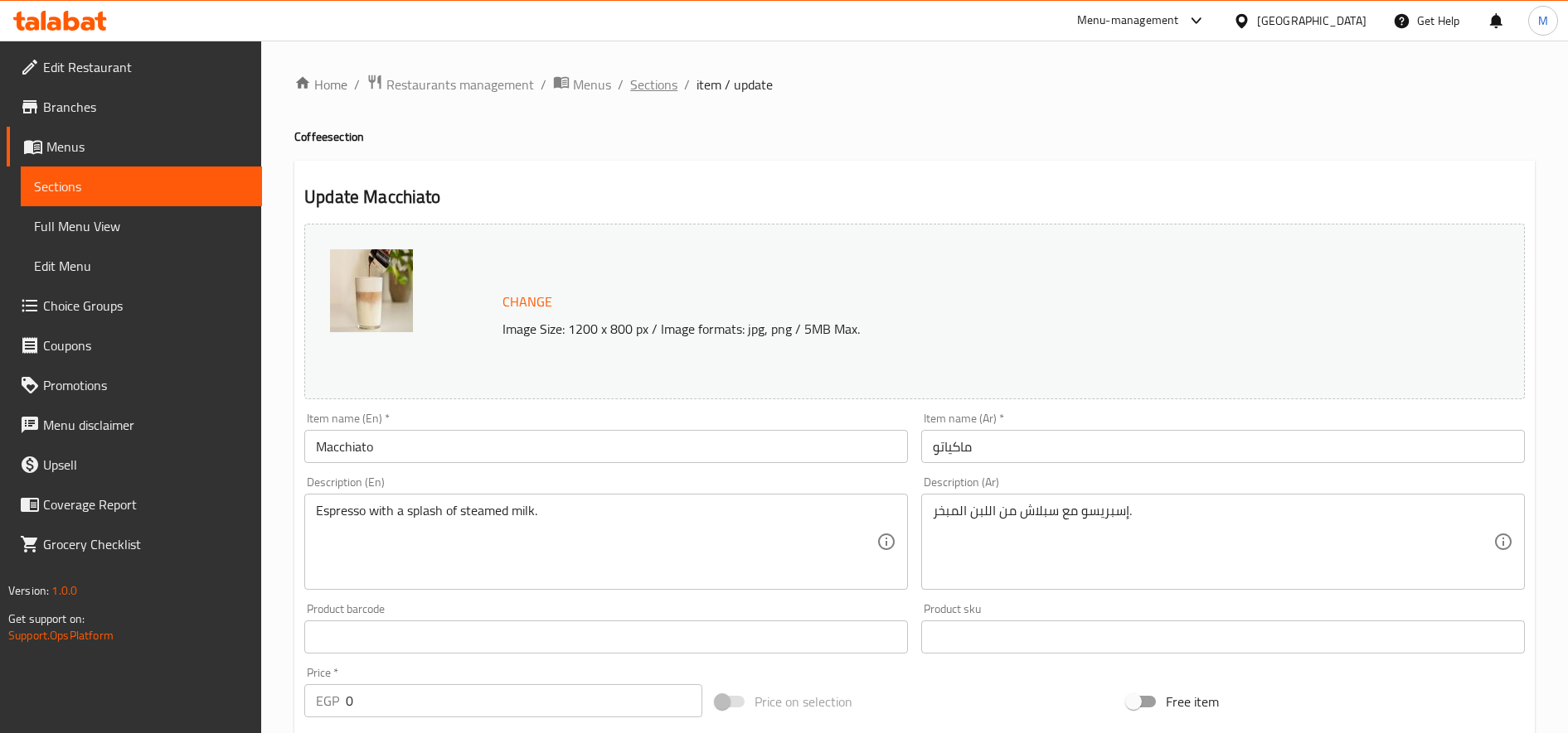
click at [654, 77] on span "Sections" at bounding box center [653, 84] width 47 height 20
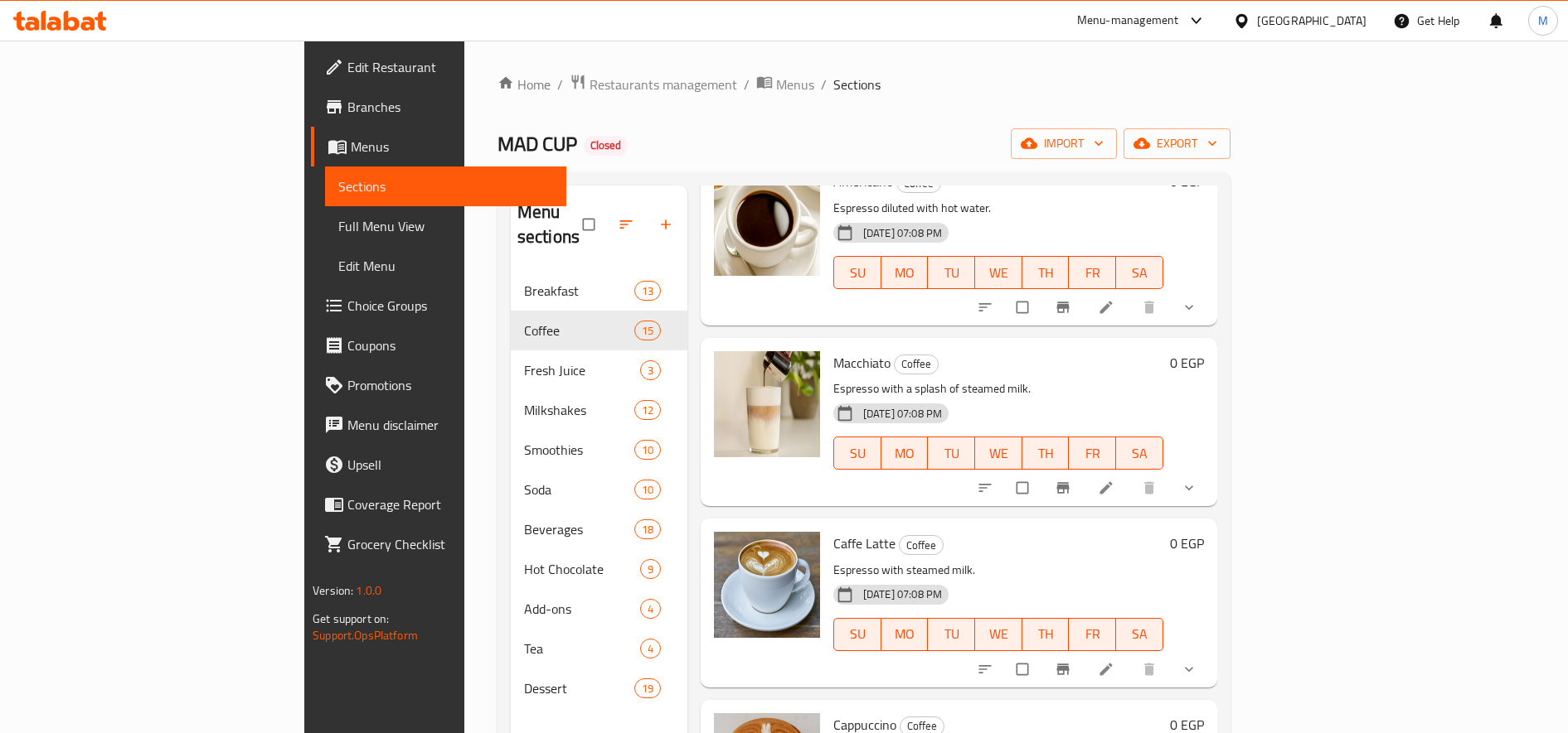
scroll to position [429, 0]
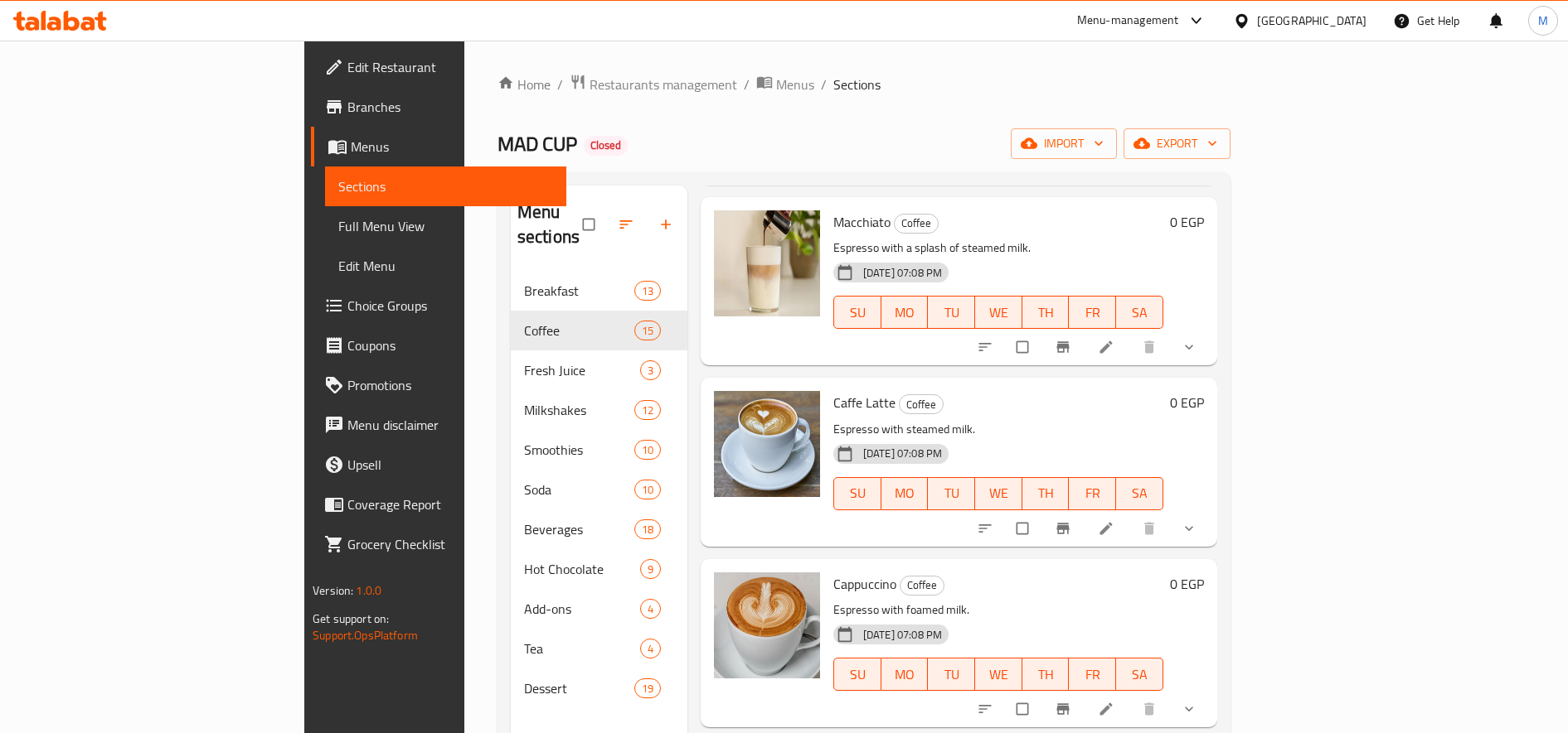
click at [1197, 520] on icon "show more" at bounding box center [1188, 528] width 16 height 16
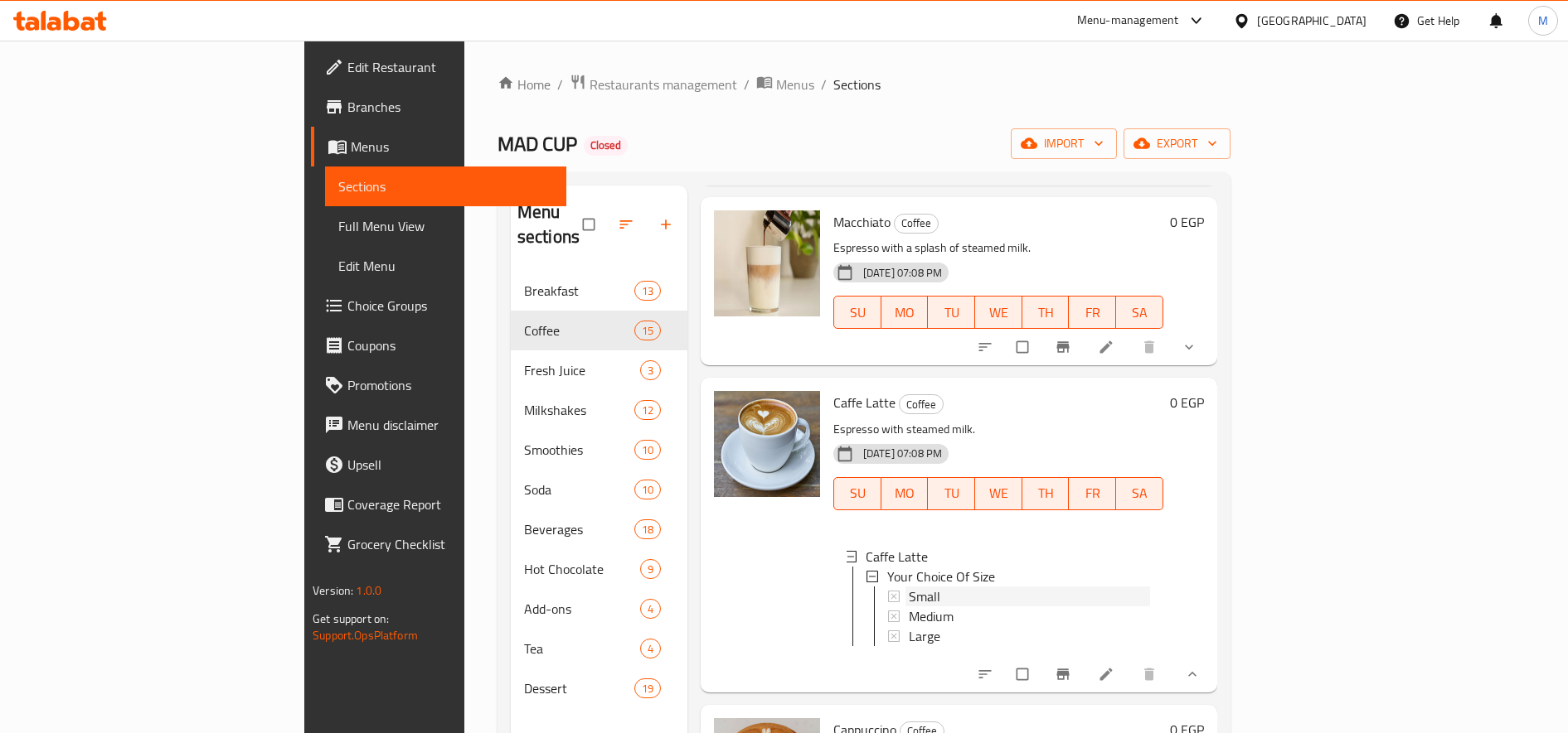
click at [1002, 587] on div "Small" at bounding box center [1029, 597] width 241 height 20
click at [1131, 664] on li at bounding box center [1108, 674] width 46 height 27
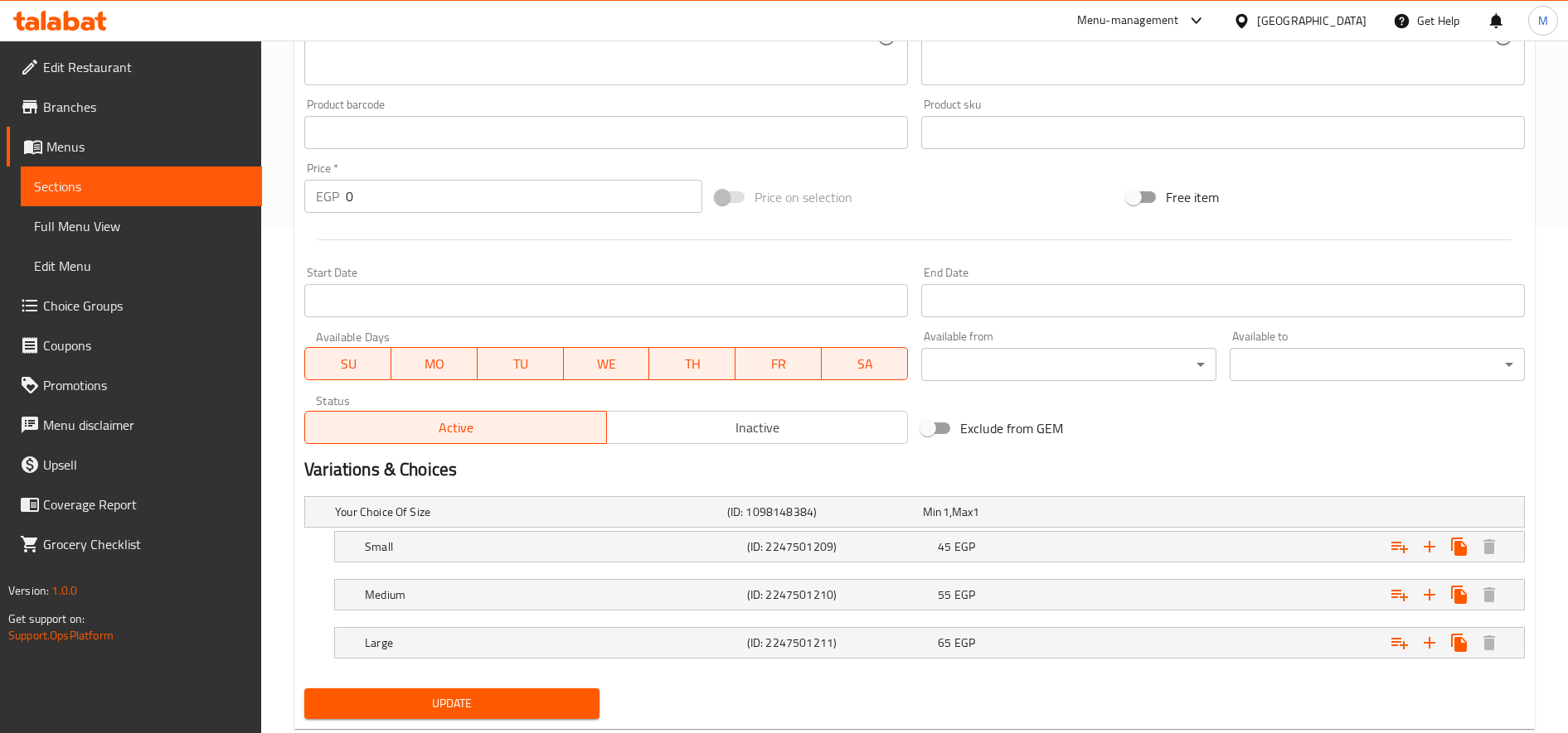
scroll to position [508, 0]
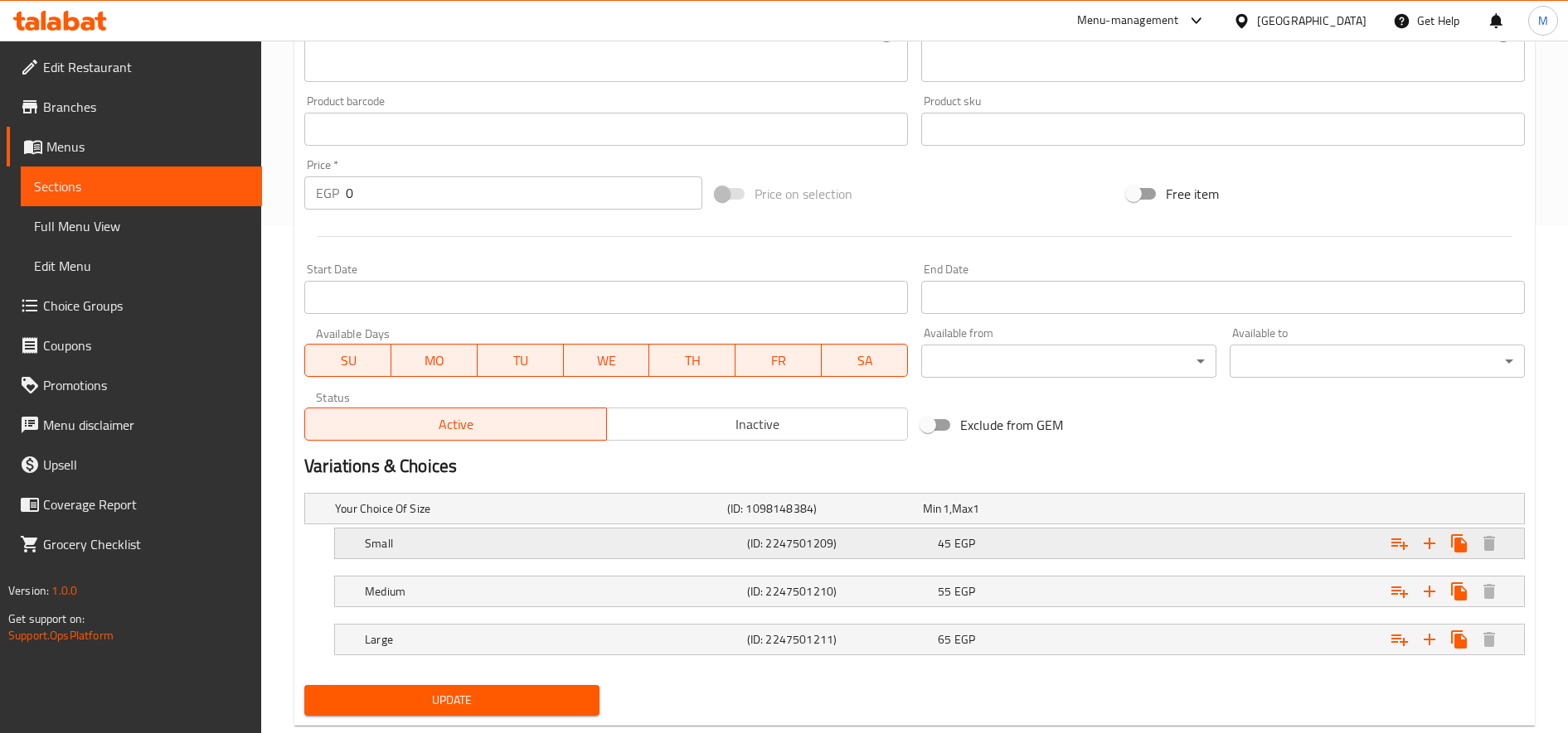
click at [1174, 512] on div "Expand" at bounding box center [1311, 509] width 392 height 7
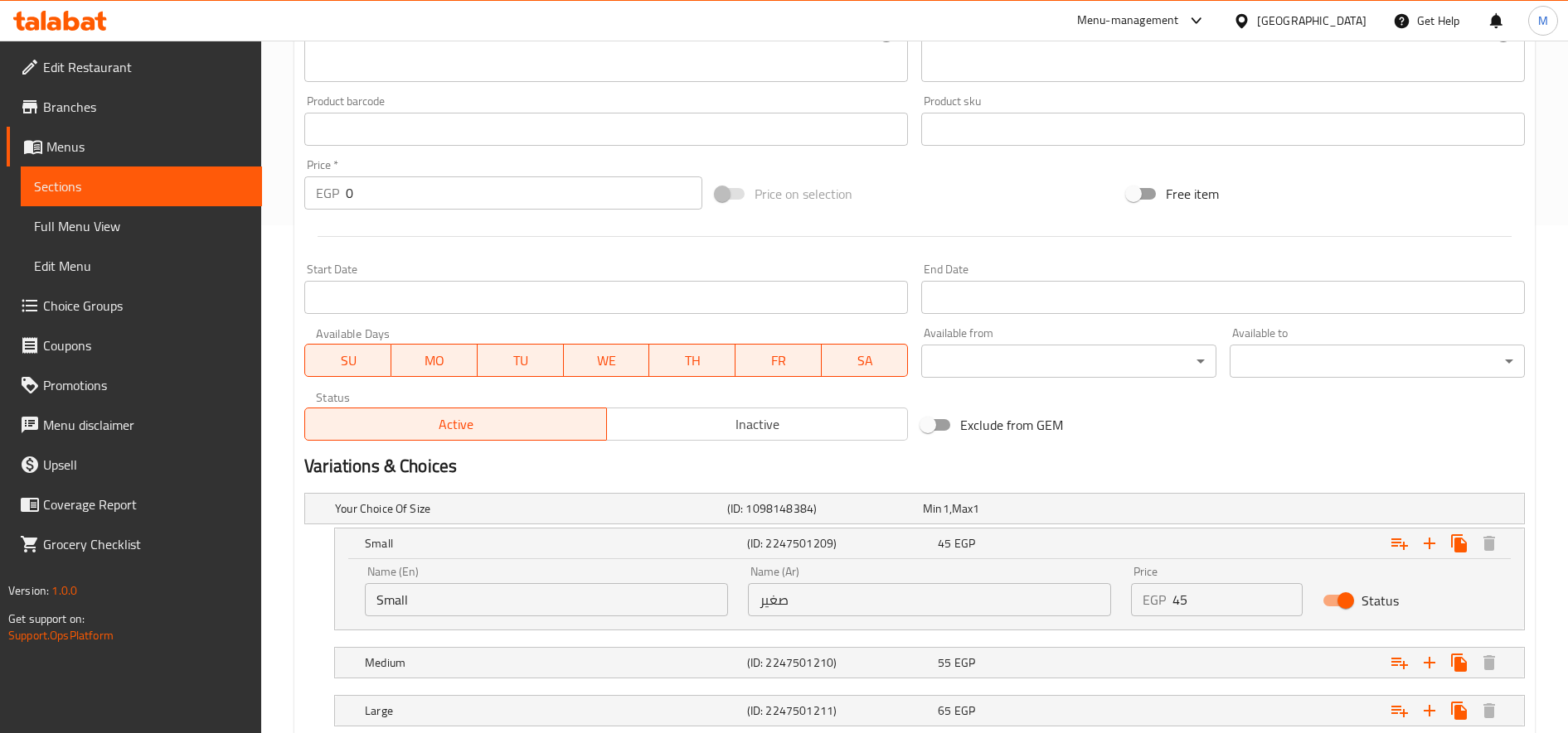
click at [1202, 600] on input "45" at bounding box center [1237, 600] width 131 height 33
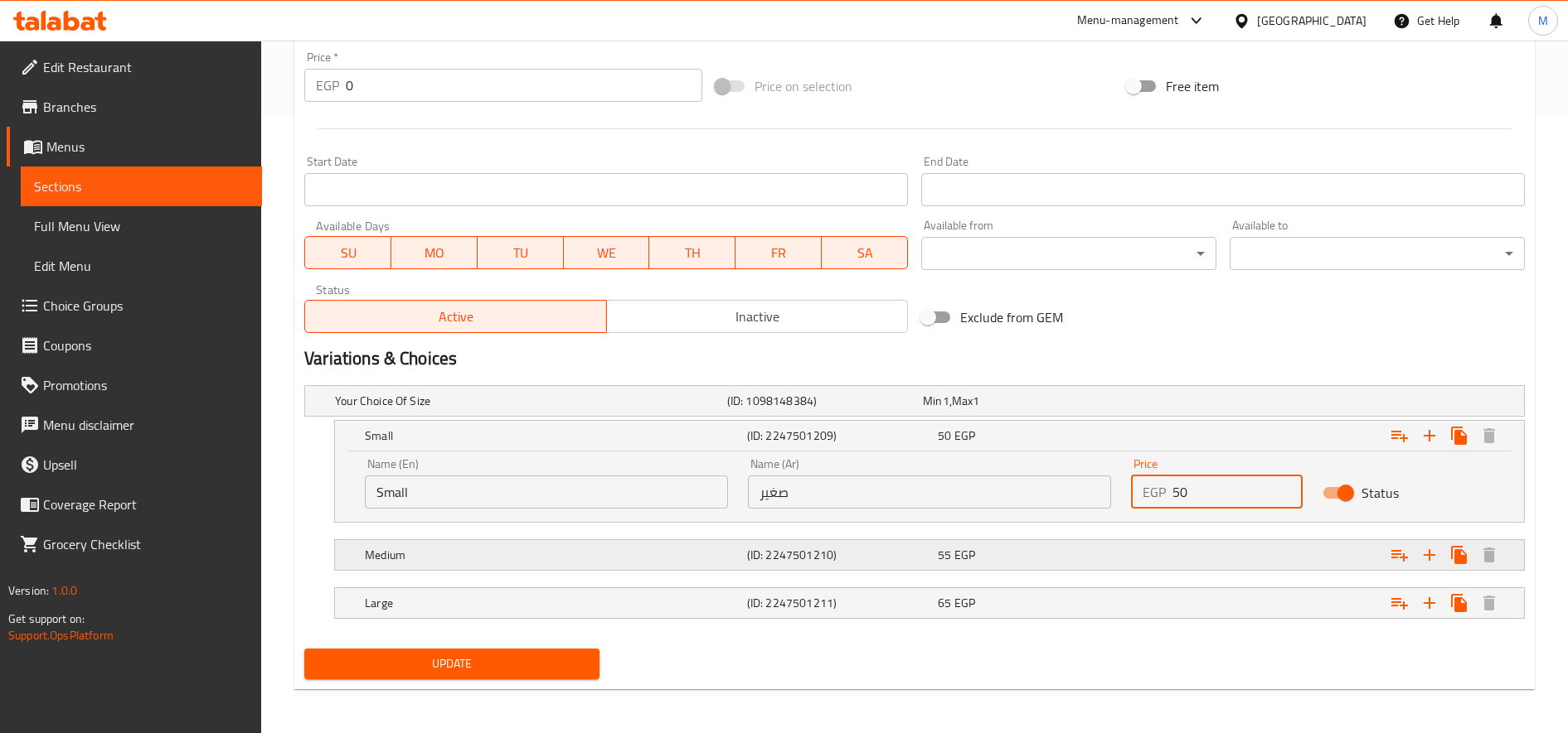
type input "50"
click at [1212, 404] on div "Expand" at bounding box center [1311, 401] width 392 height 7
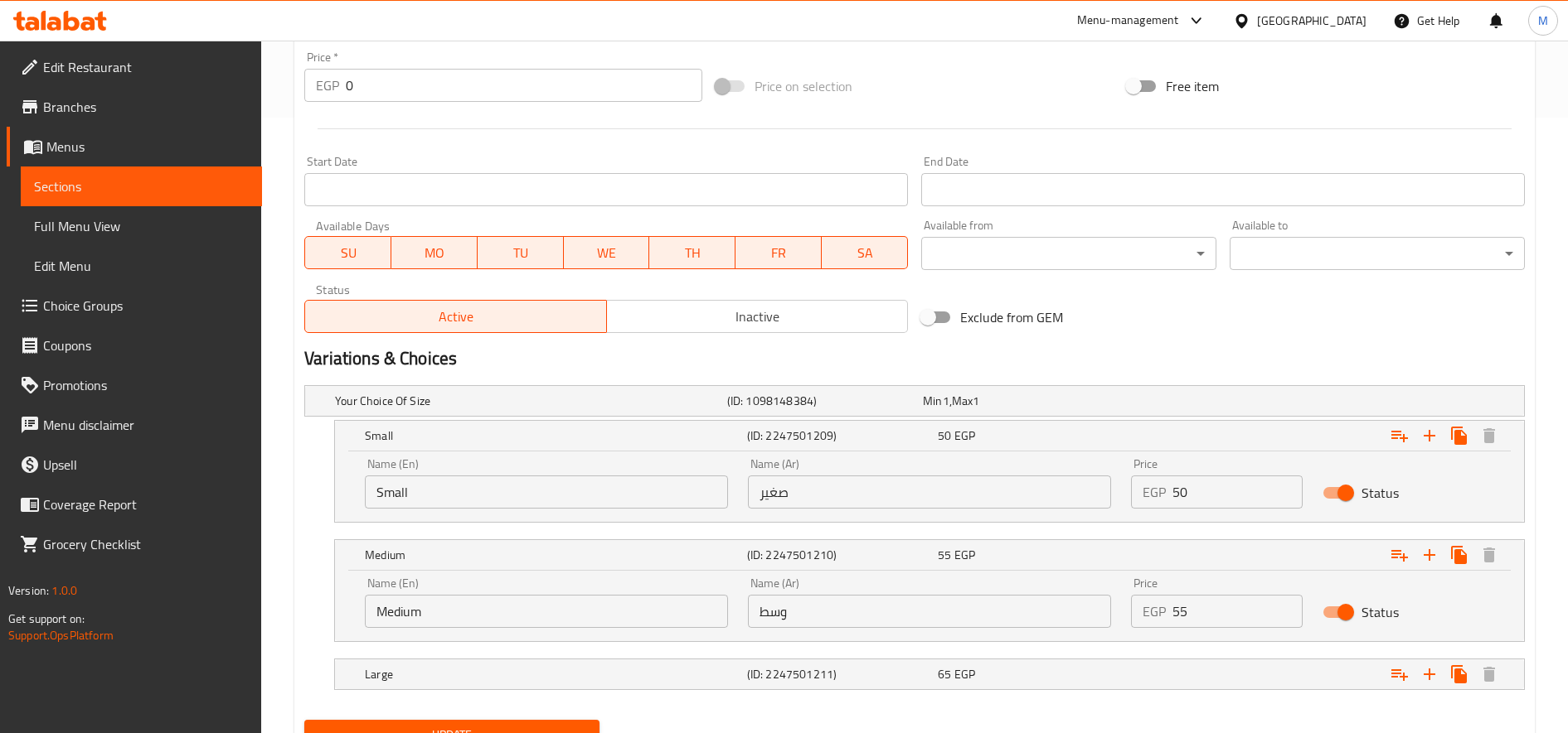
click at [1198, 617] on input "55" at bounding box center [1237, 611] width 131 height 33
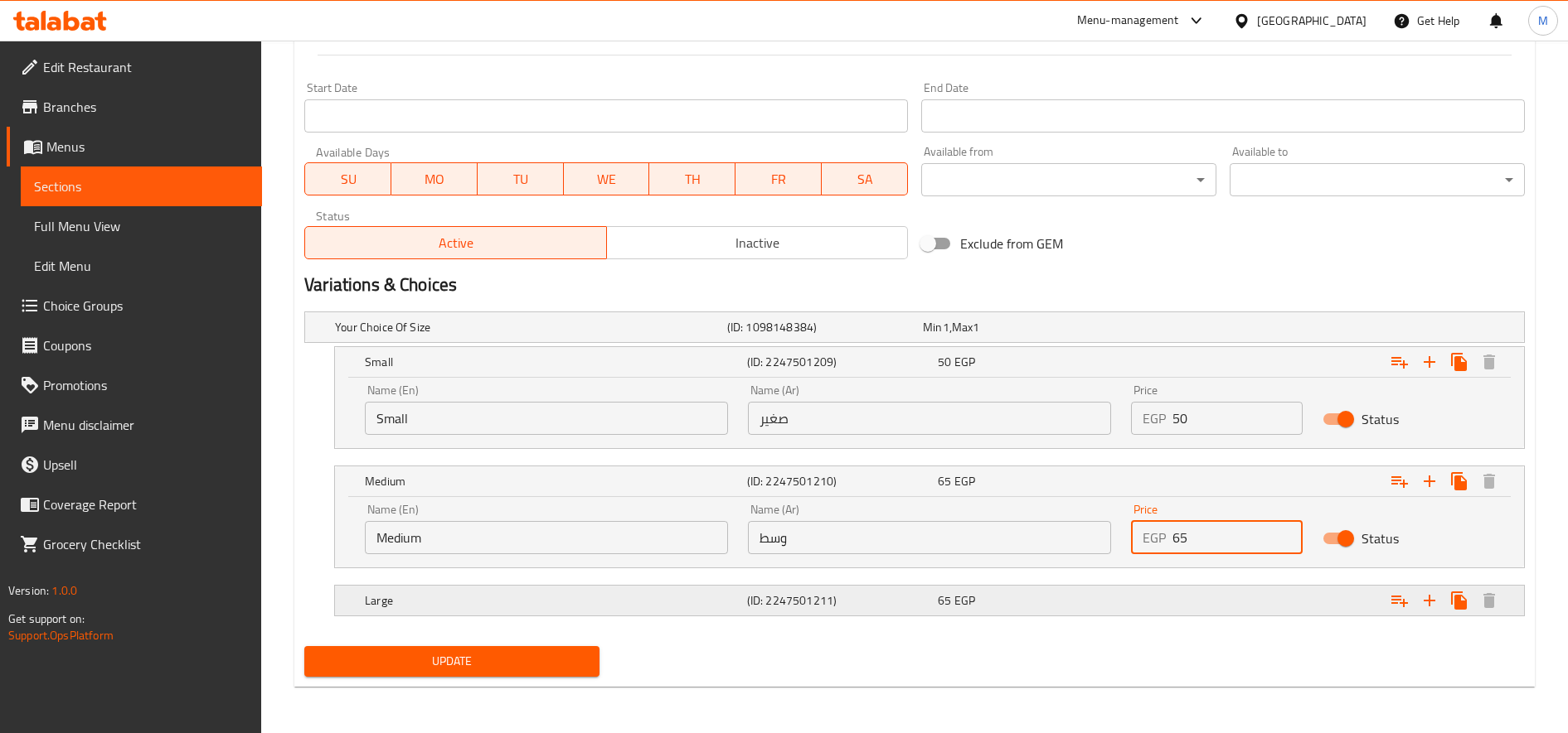
type input "65"
click at [1211, 579] on nav at bounding box center [914, 578] width 1220 height 13
click at [1210, 330] on div "Expand" at bounding box center [1311, 327] width 392 height 7
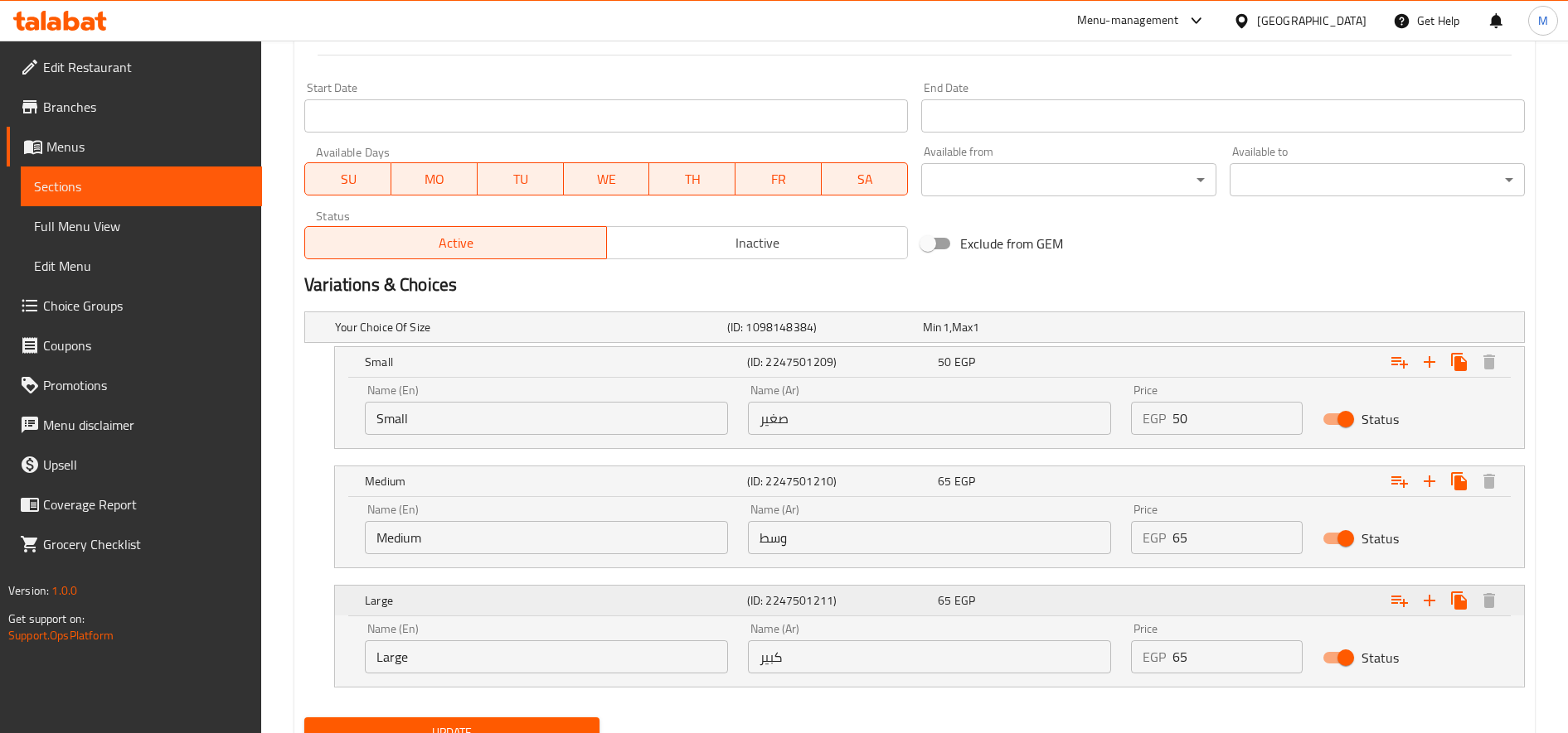
scroll to position [760, 0]
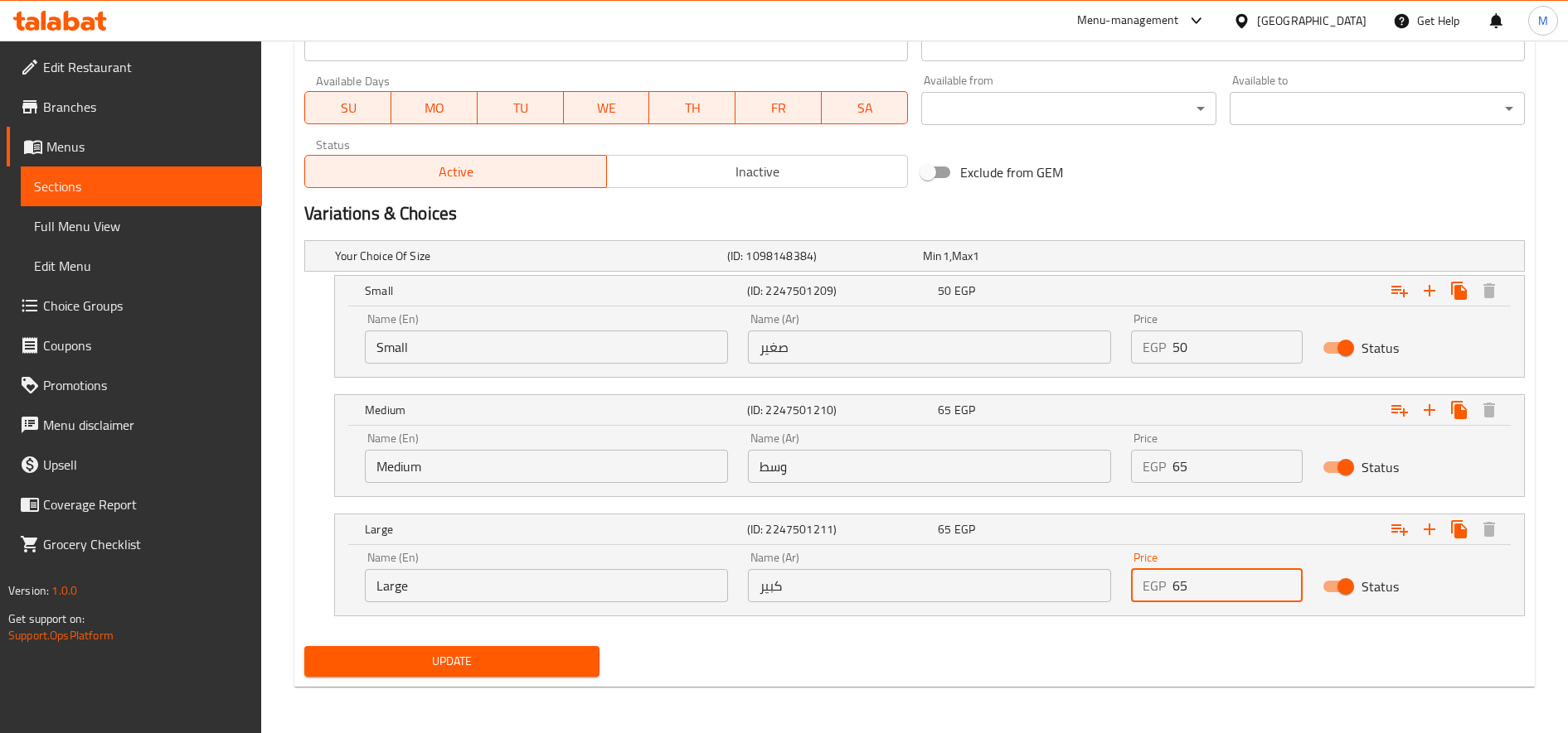
click at [1203, 584] on input "65" at bounding box center [1237, 585] width 131 height 33
type input "80"
click at [304, 646] on button "Update" at bounding box center [452, 662] width 295 height 31
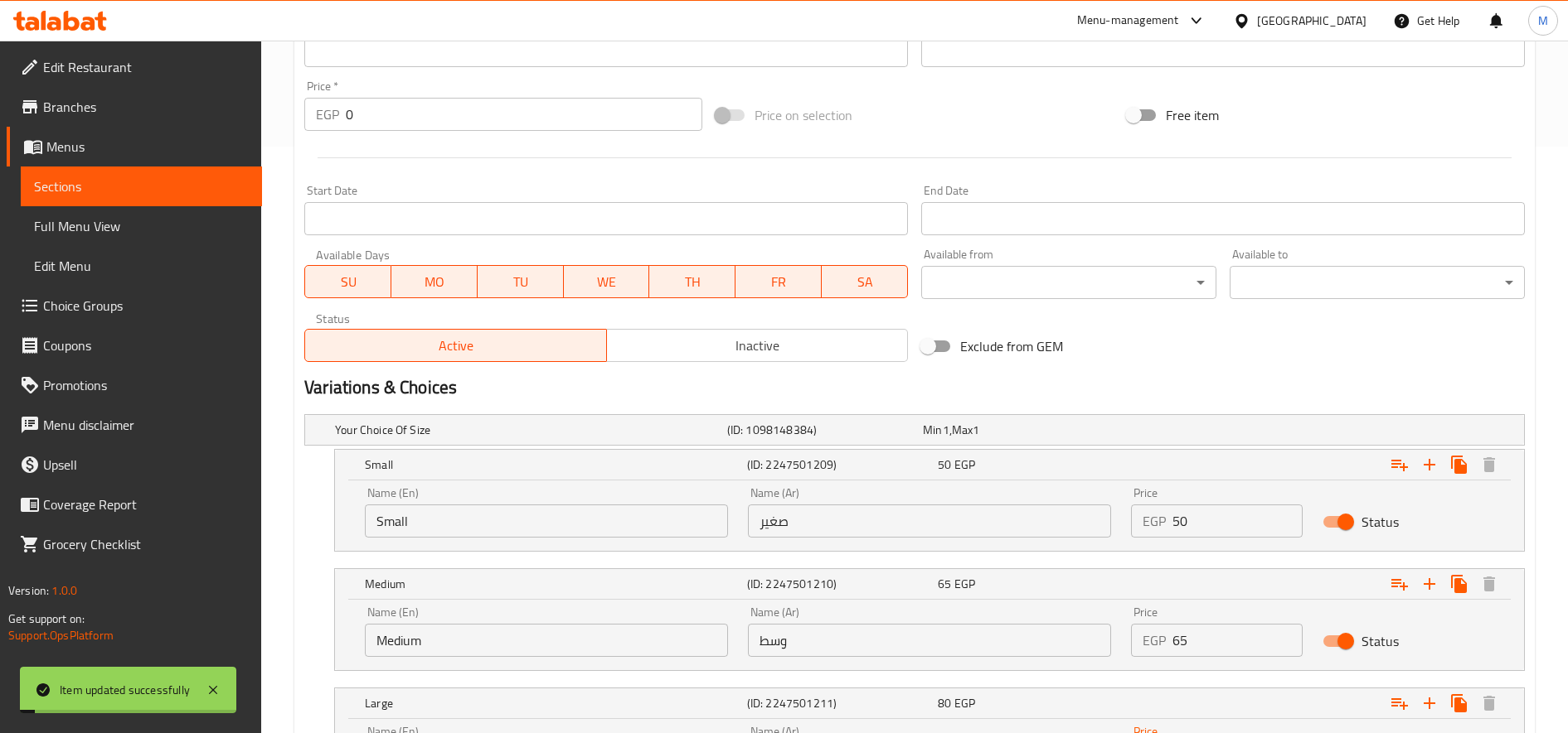
scroll to position [0, 0]
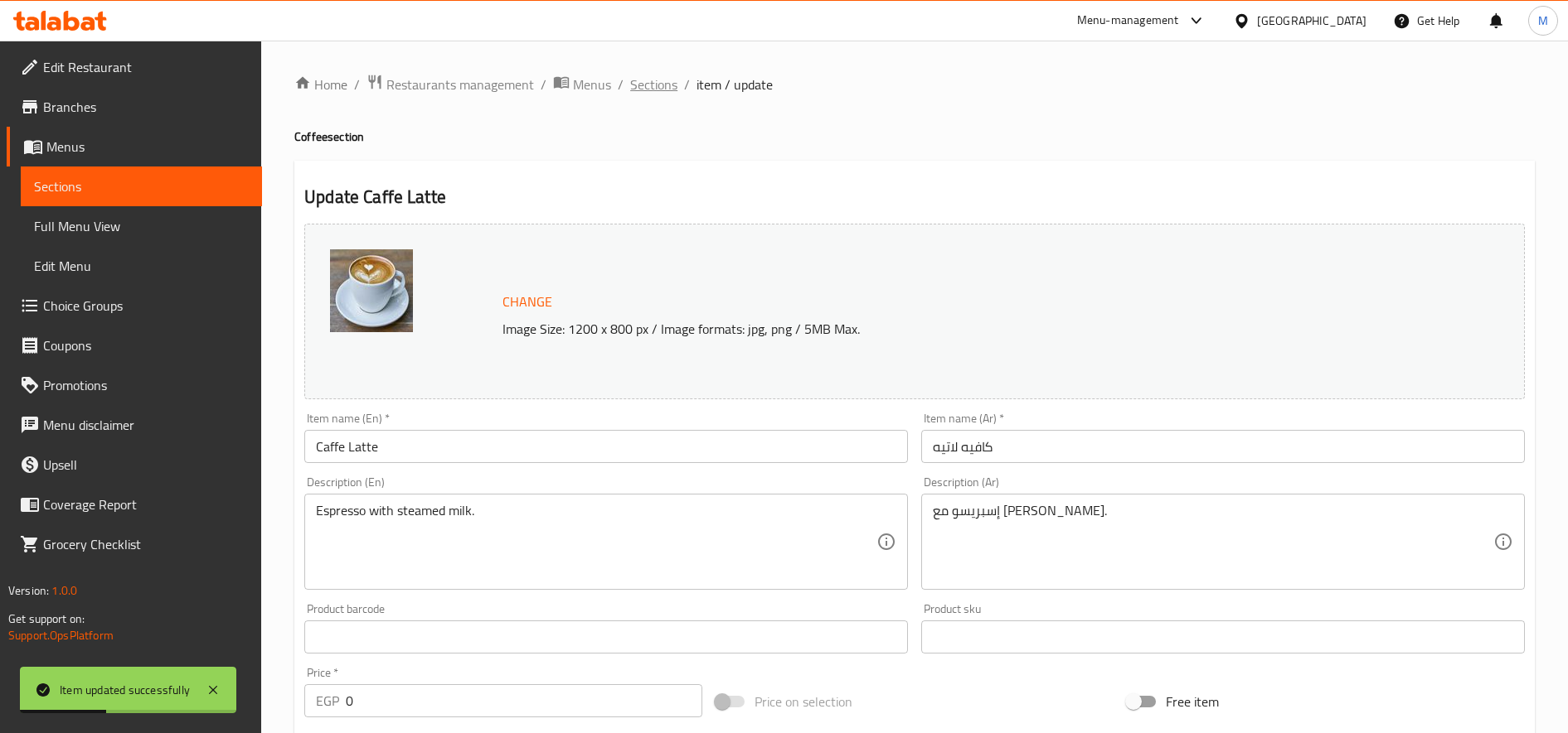
click at [659, 83] on span "Sections" at bounding box center [653, 84] width 47 height 20
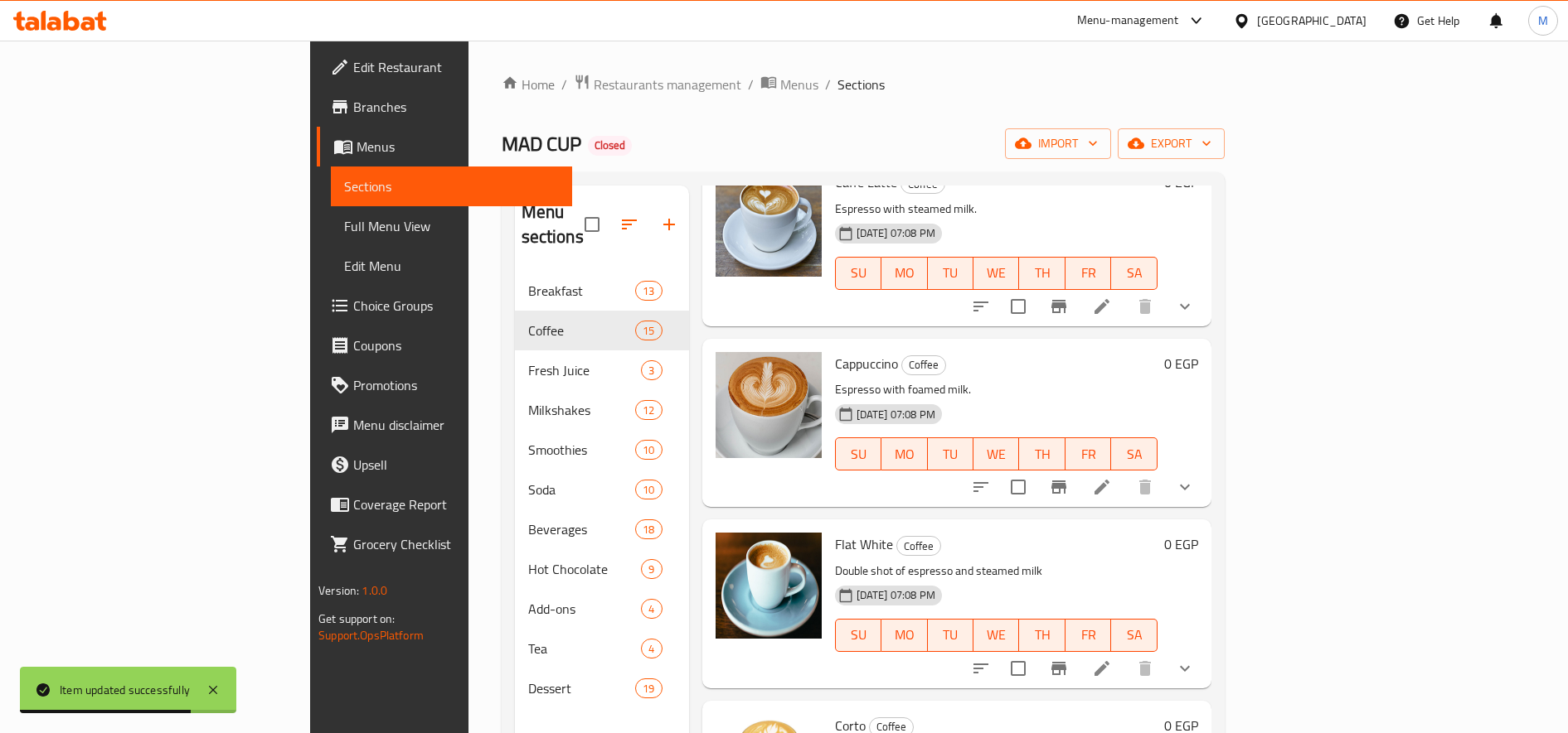
scroll to position [656, 0]
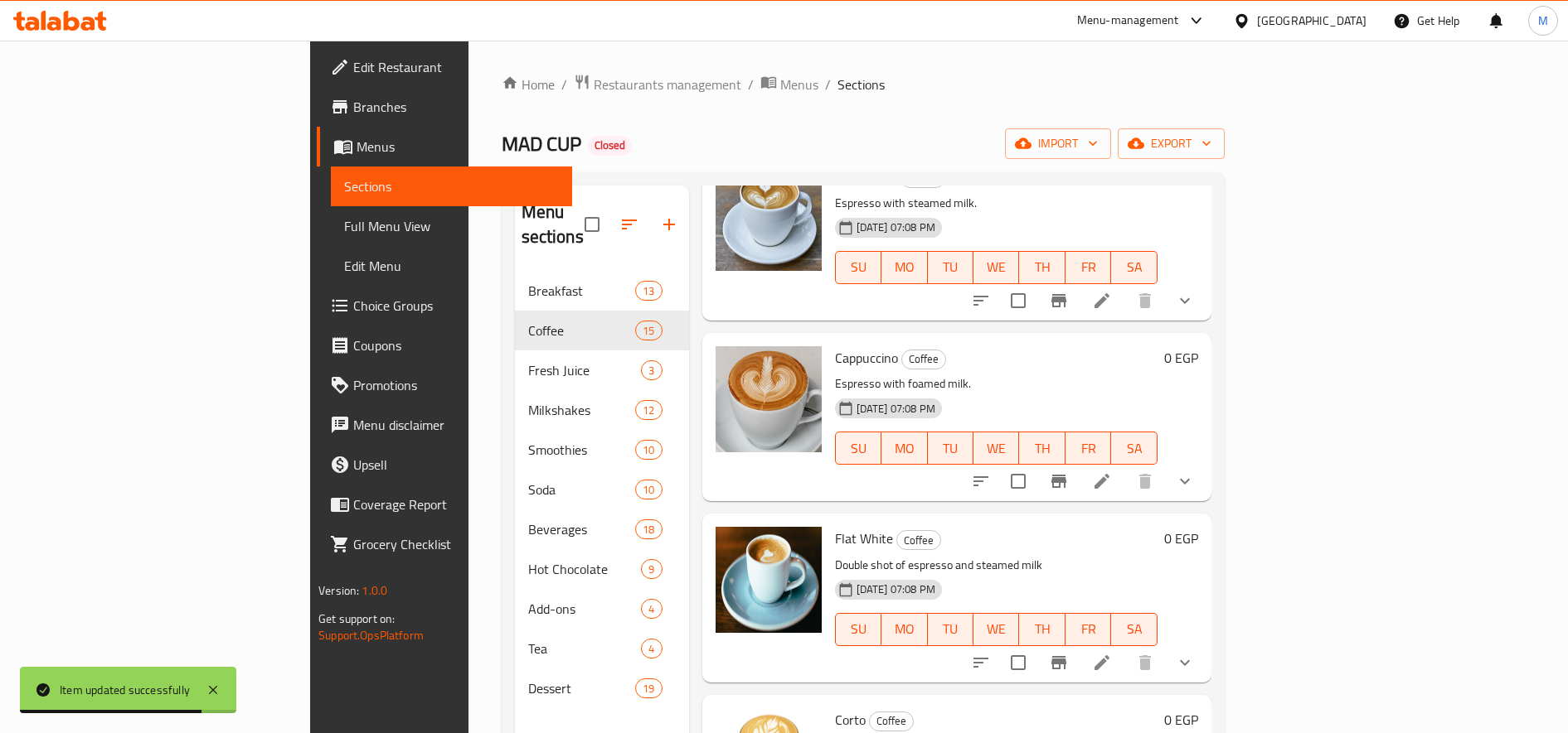
click at [1125, 467] on li at bounding box center [1102, 482] width 46 height 30
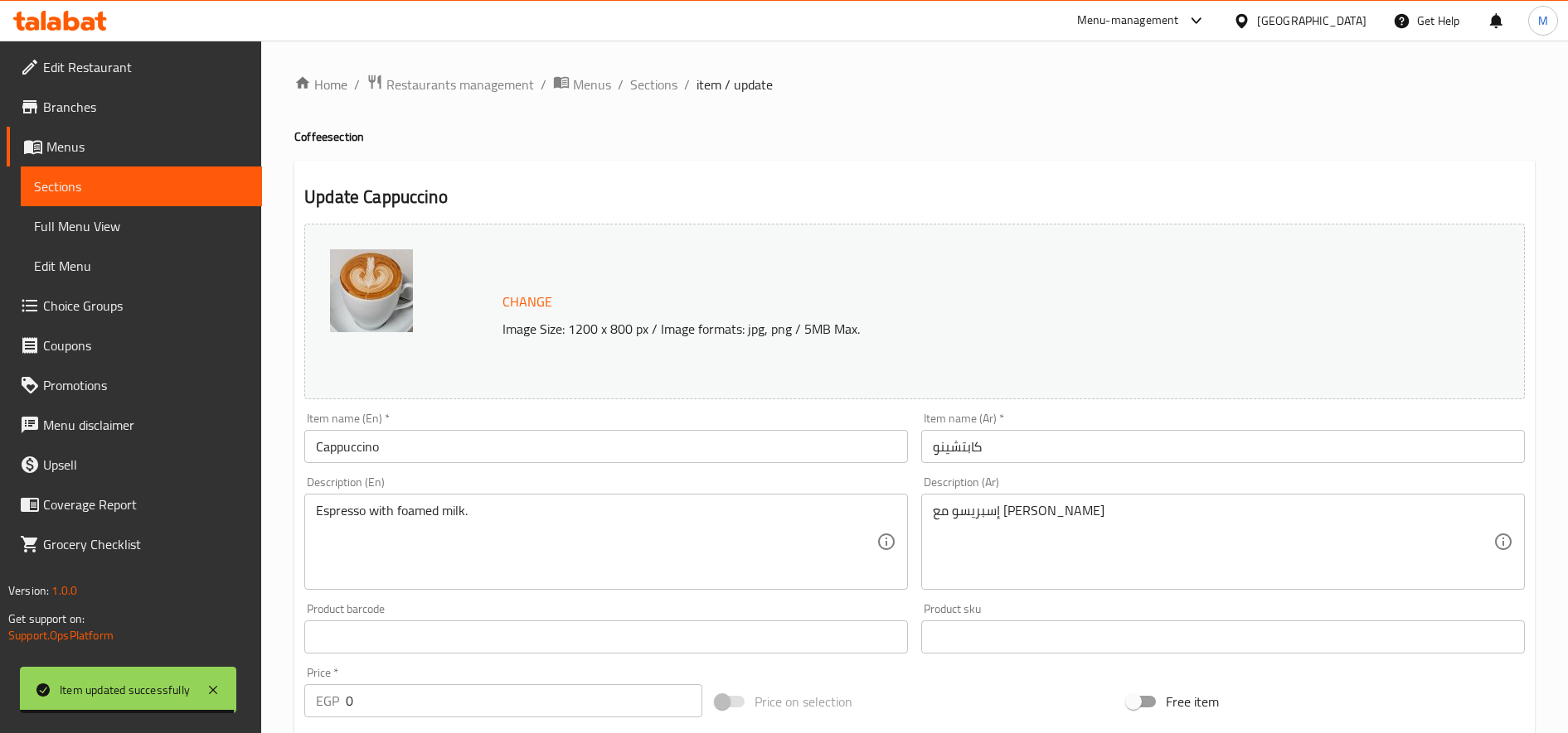
scroll to position [547, 0]
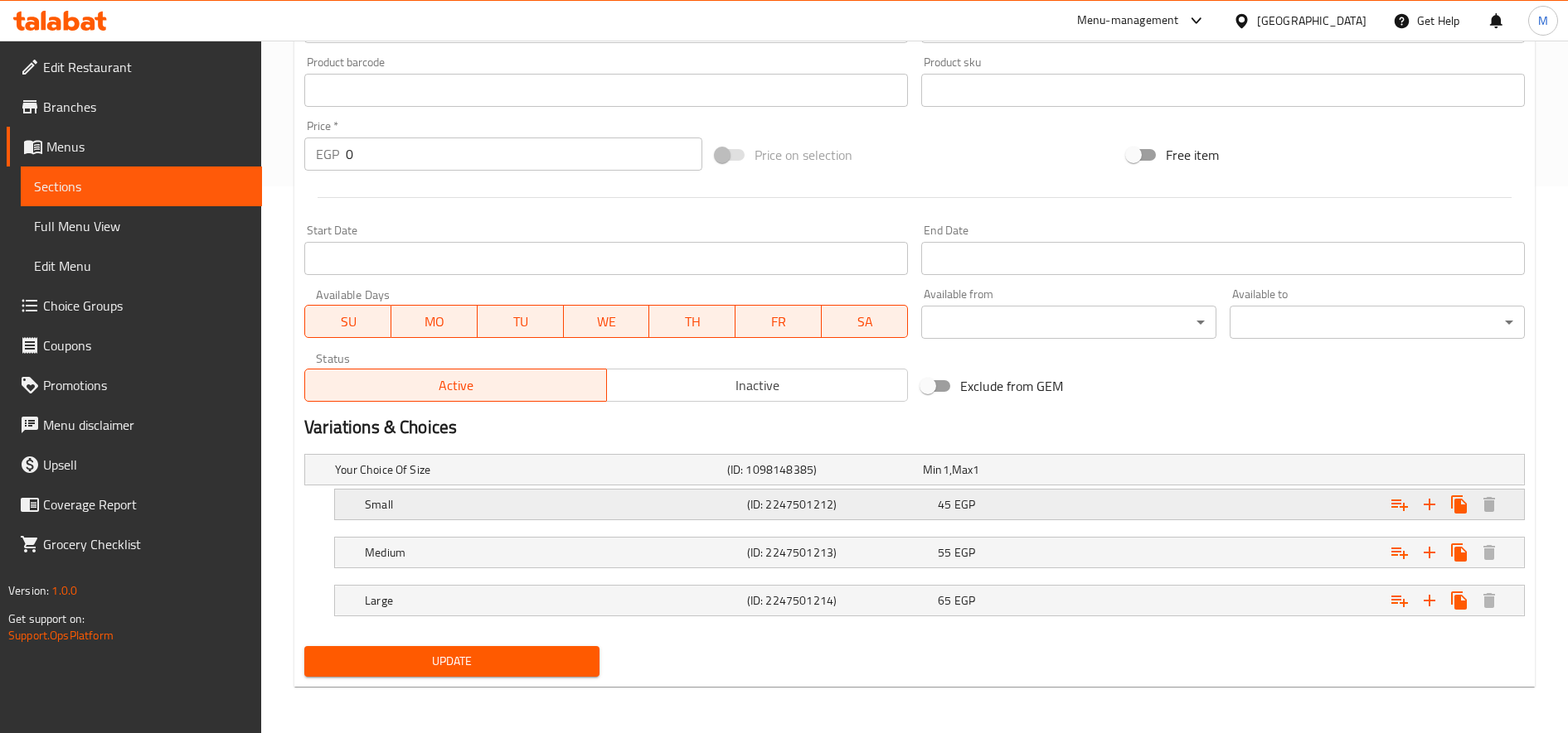
click at [1080, 478] on div "45 EGP" at bounding box center [1018, 469] width 189 height 16
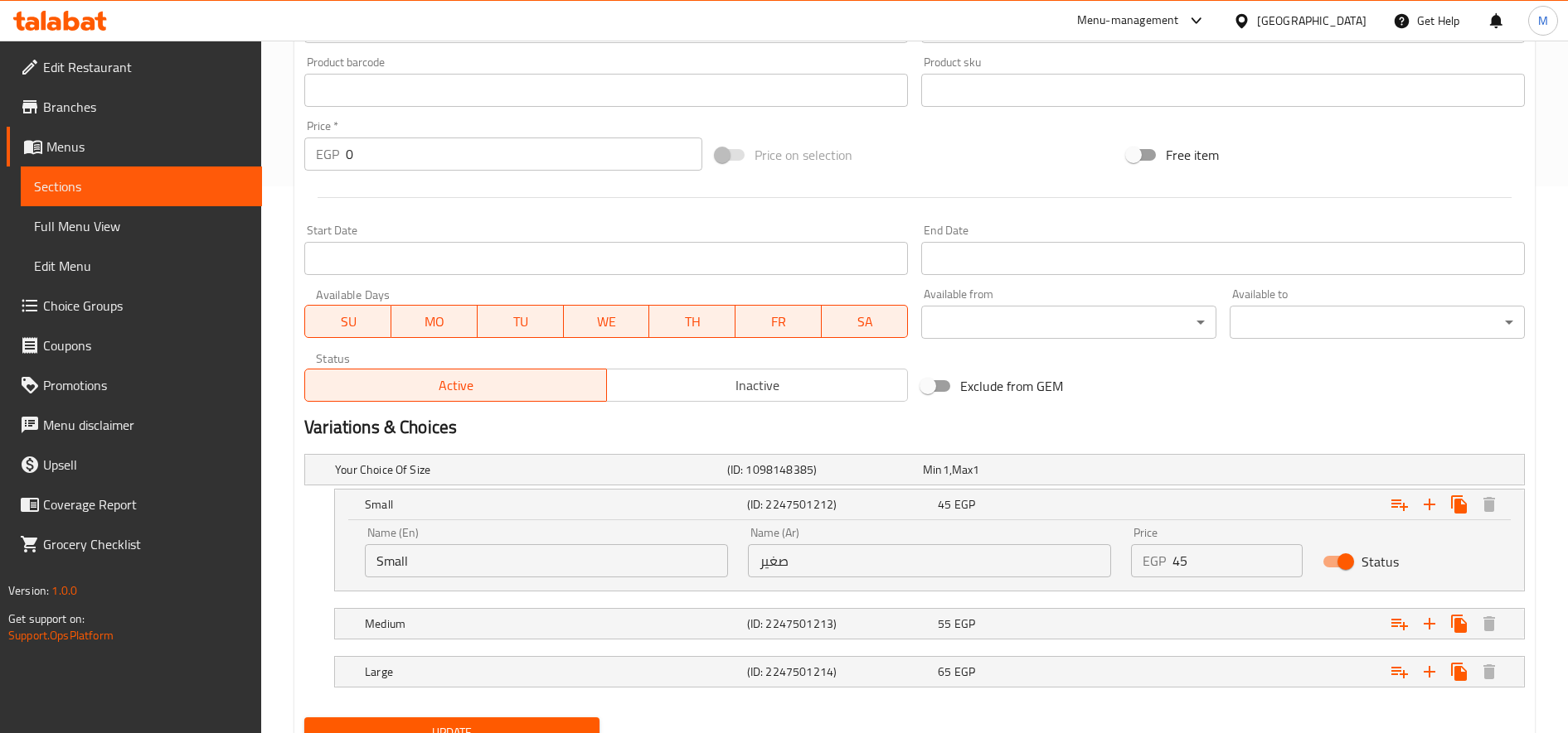
click at [1192, 556] on input "45" at bounding box center [1237, 560] width 131 height 33
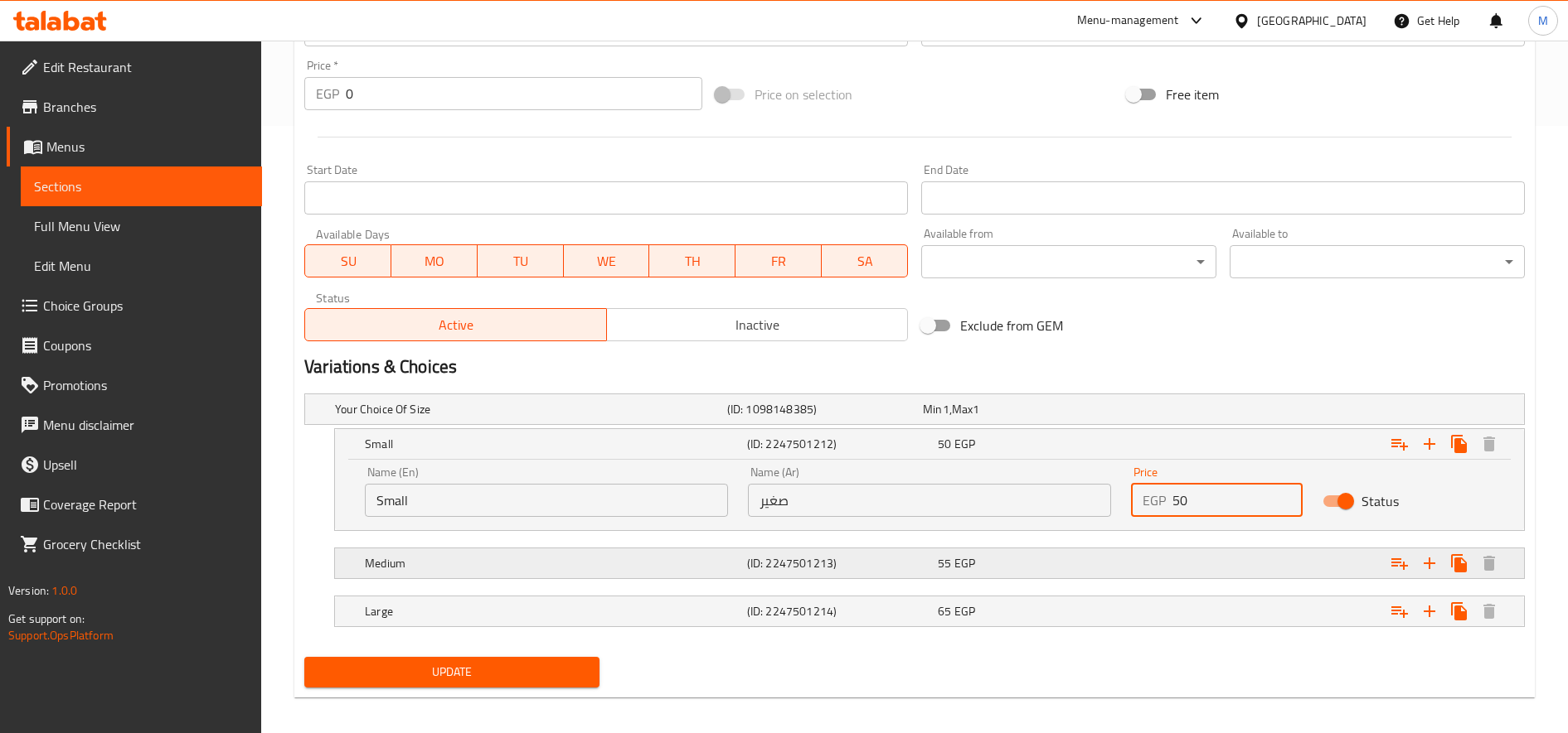
type input "50"
click at [1186, 413] on div "Expand" at bounding box center [1311, 409] width 392 height 7
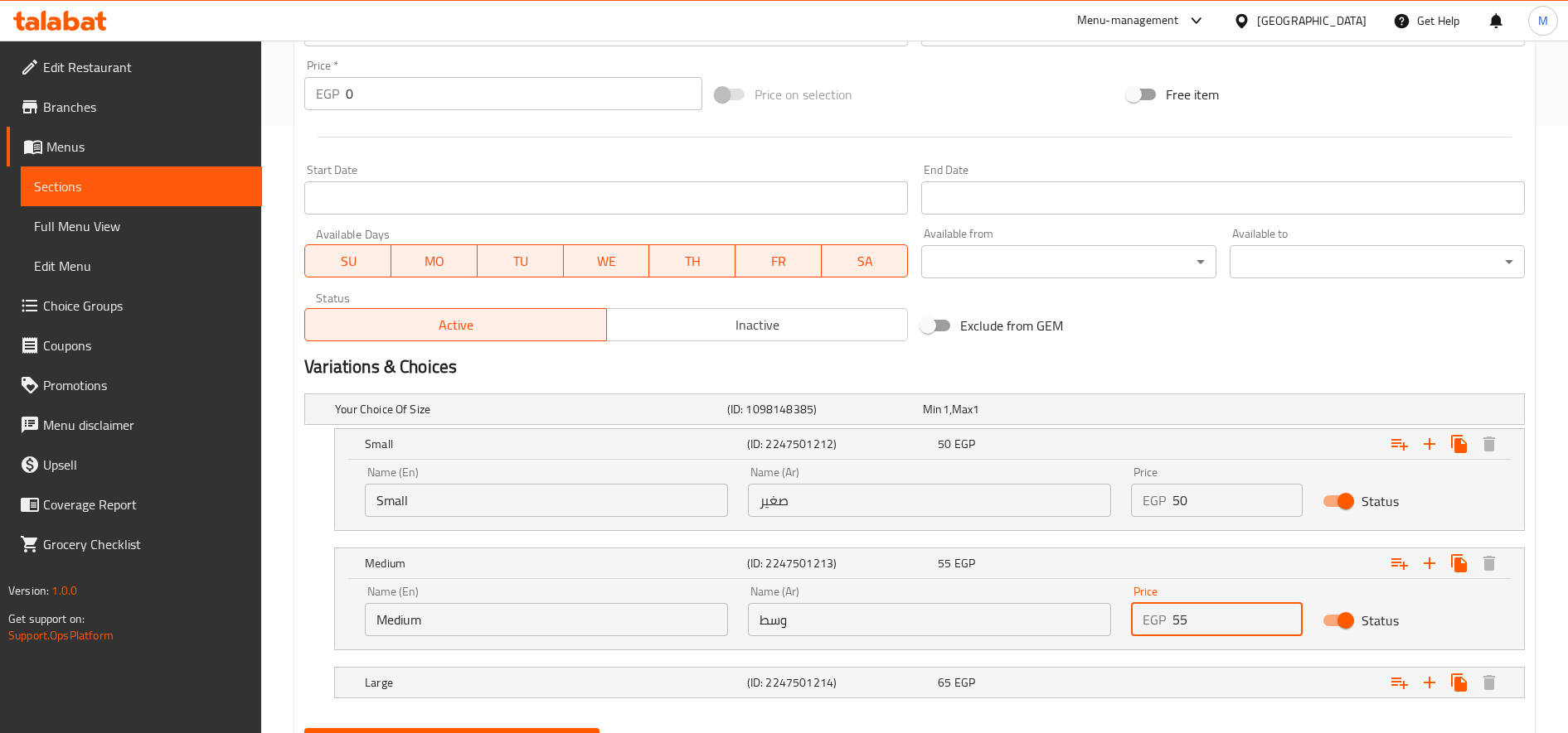
drag, startPoint x: 1181, startPoint y: 619, endPoint x: 1163, endPoint y: 621, distance: 18.1
click at [1163, 621] on div "EGP 55 Price" at bounding box center [1217, 620] width 172 height 33
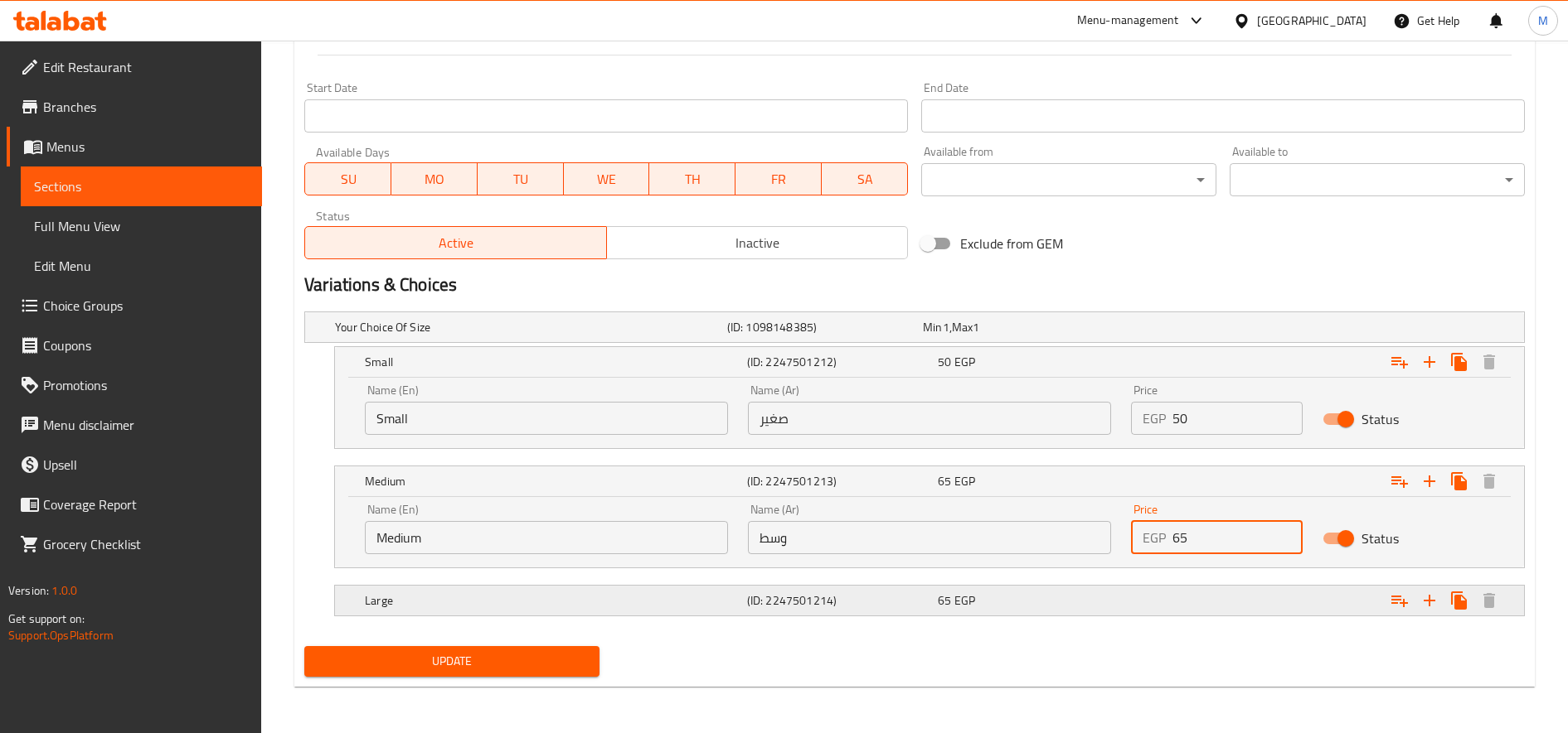
type input "65"
click at [1164, 330] on div "Expand" at bounding box center [1311, 327] width 392 height 7
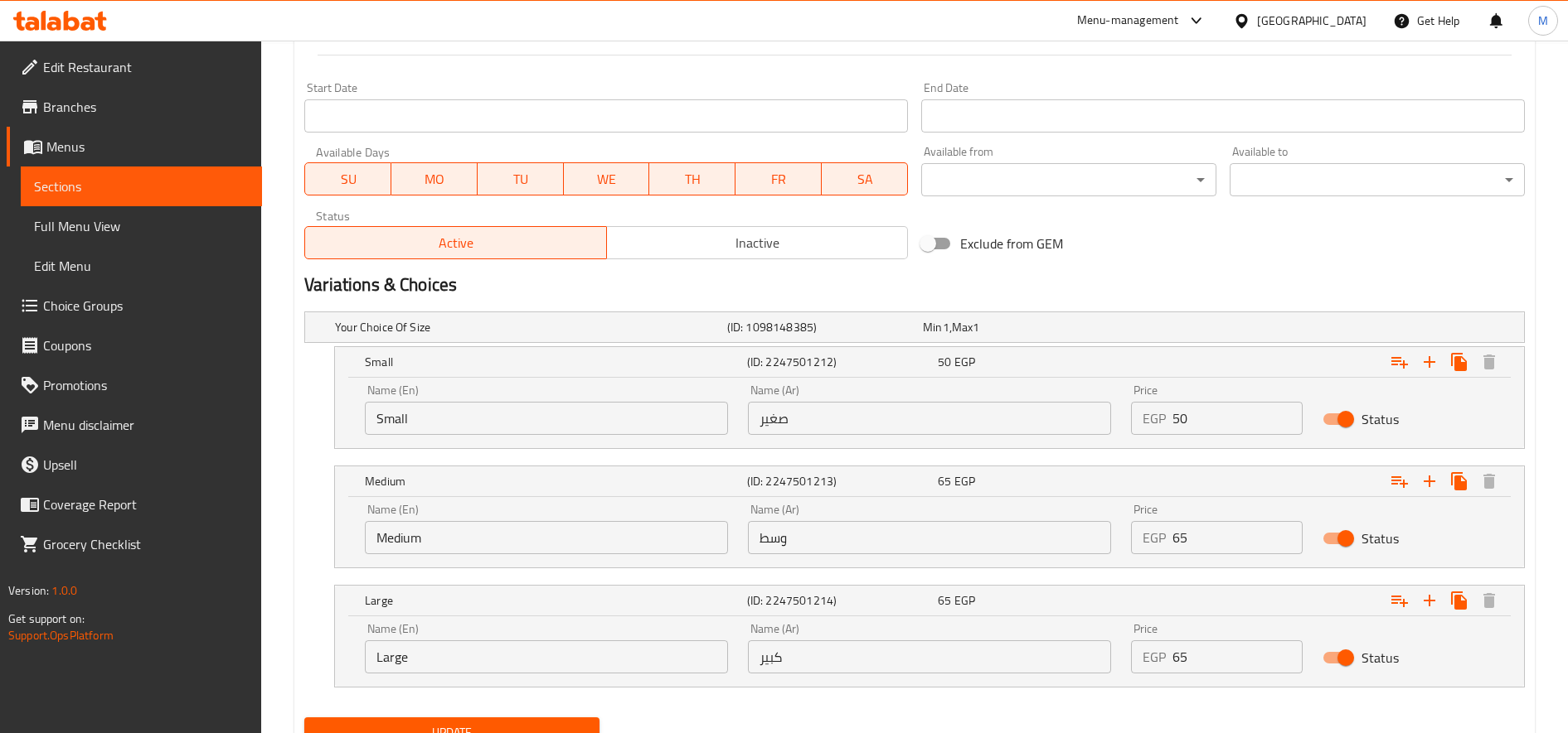
click at [1223, 667] on input "65" at bounding box center [1237, 657] width 131 height 33
type input "80"
click at [304, 718] on button "Update" at bounding box center [452, 733] width 295 height 31
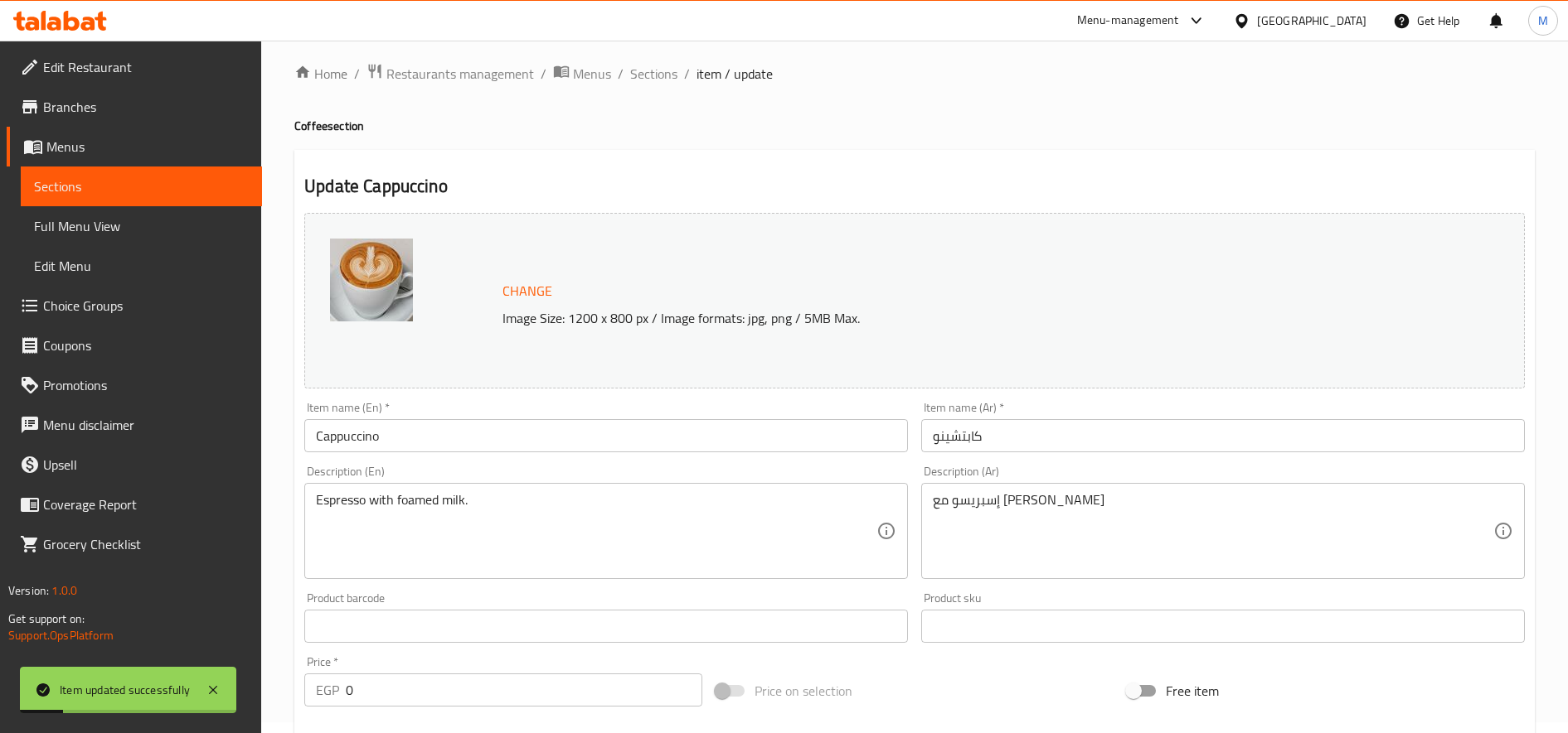
scroll to position [0, 0]
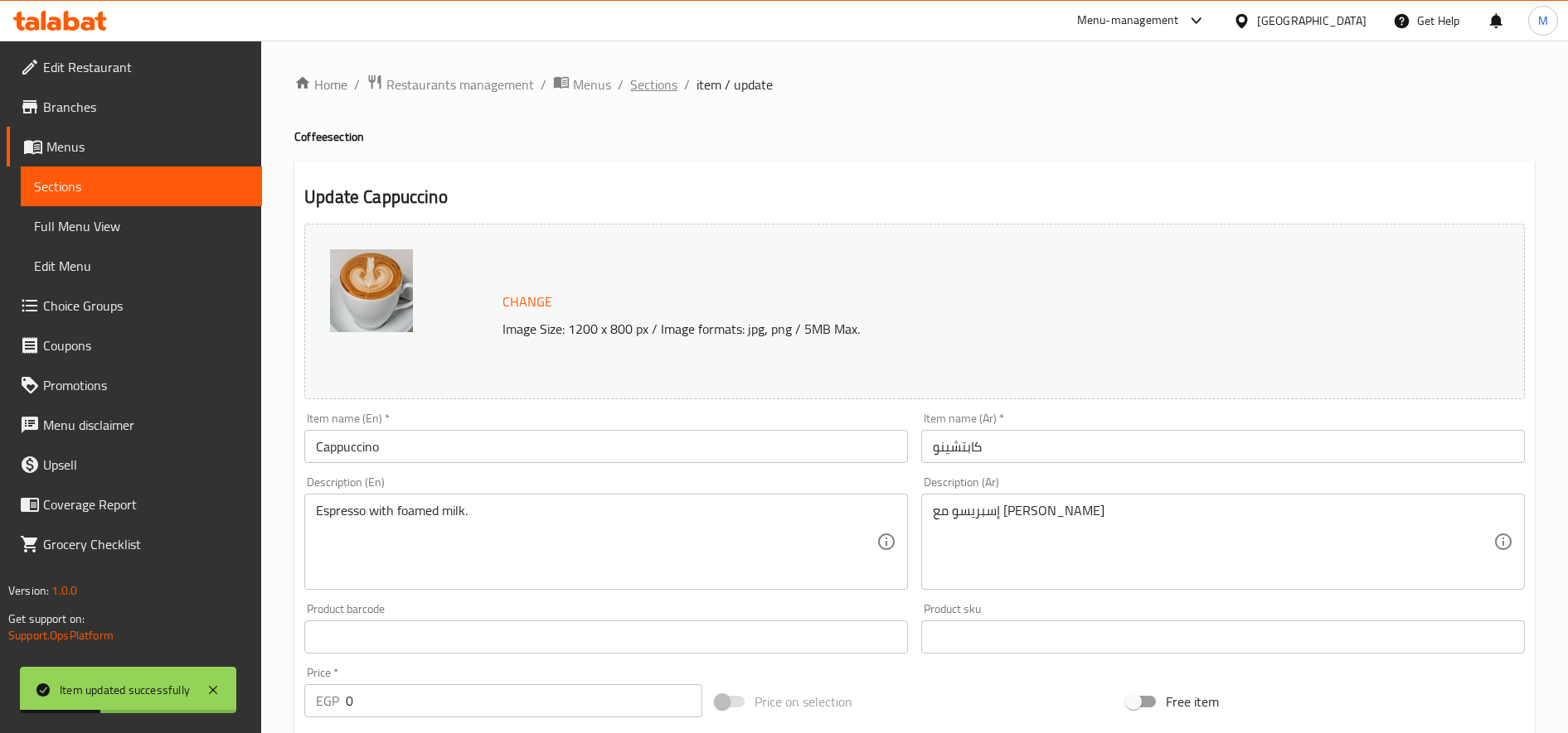
click at [651, 88] on span "Sections" at bounding box center [653, 84] width 47 height 20
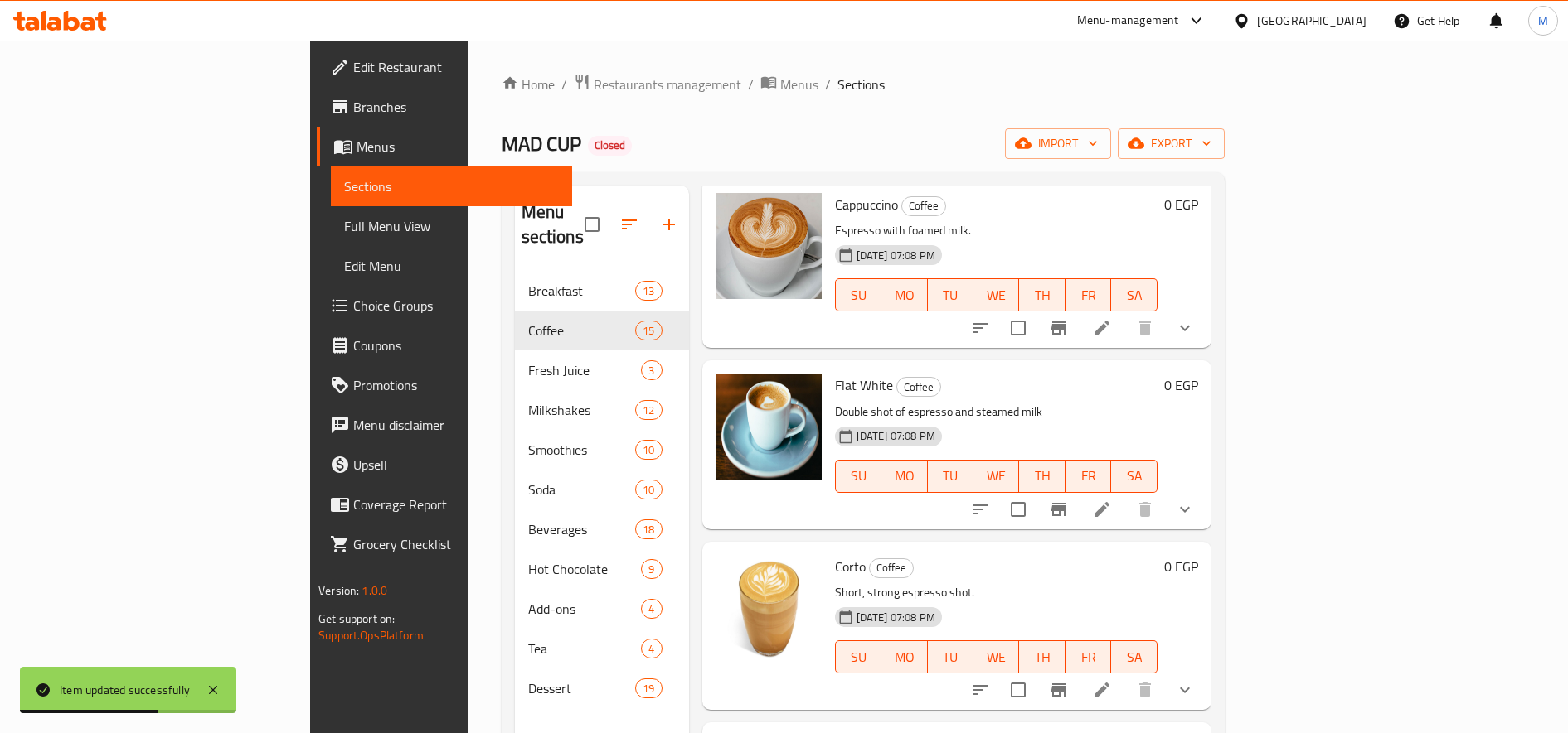
scroll to position [812, 0]
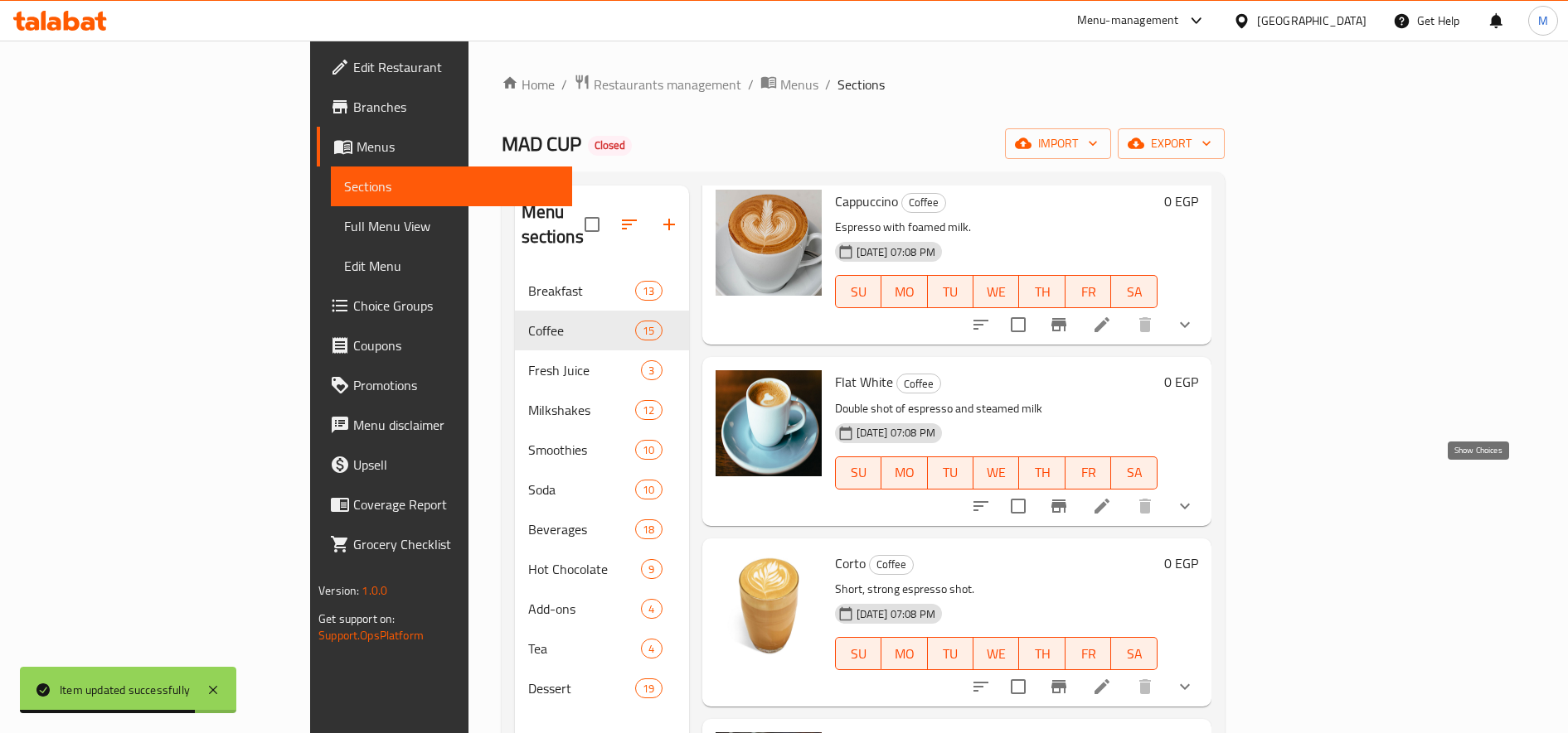
click at [1194, 496] on icon "show more" at bounding box center [1184, 506] width 20 height 20
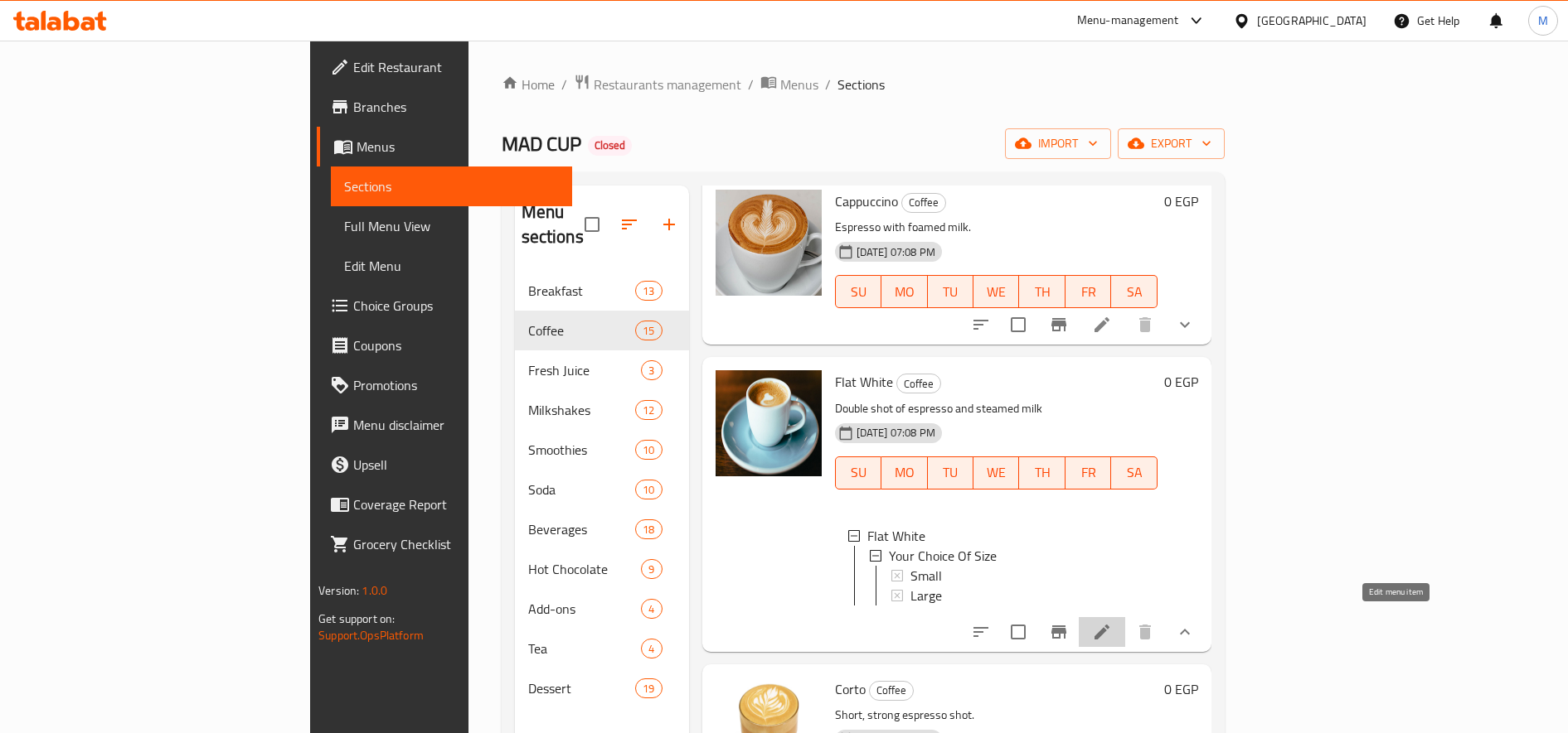
click at [1109, 626] on icon at bounding box center [1101, 632] width 15 height 15
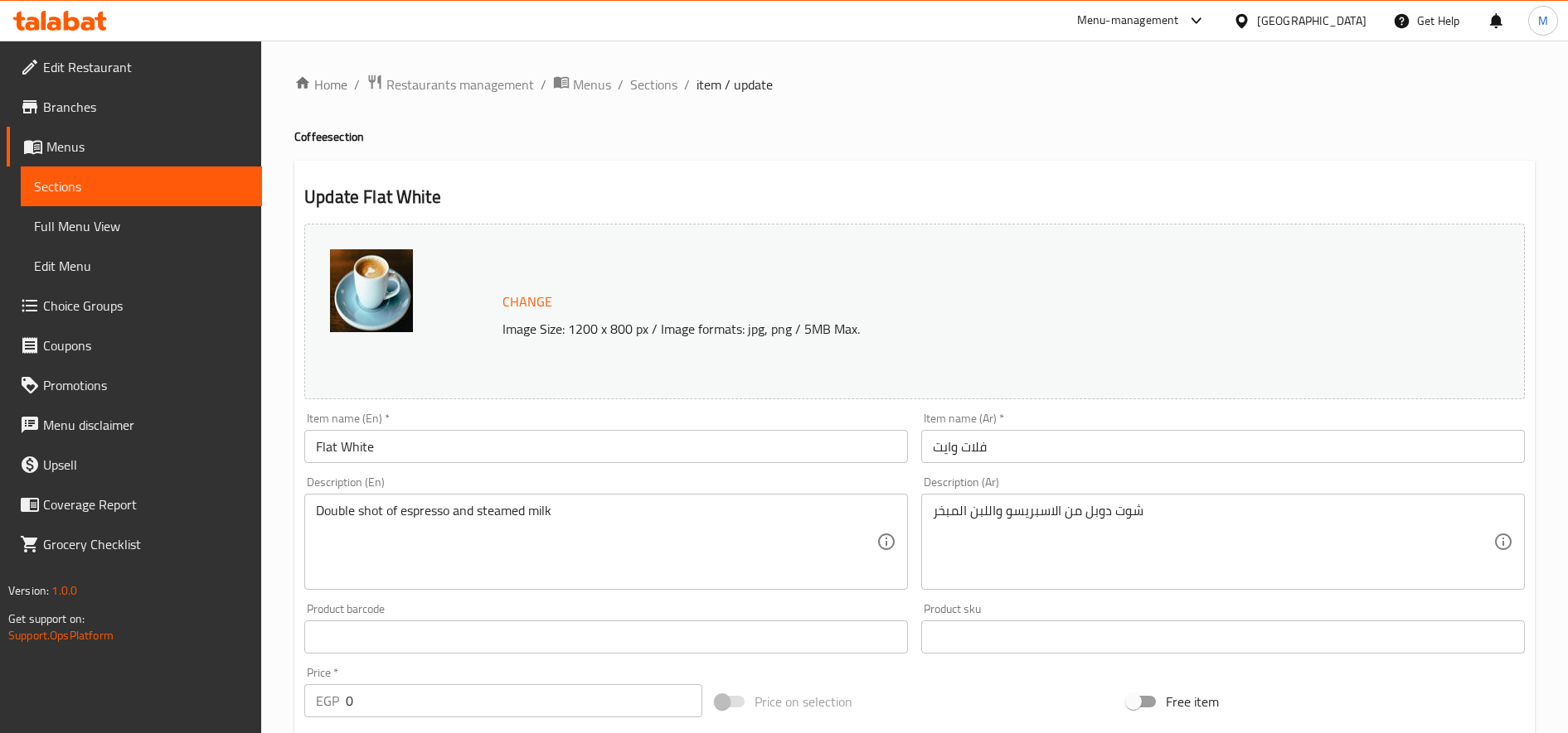
scroll to position [499, 0]
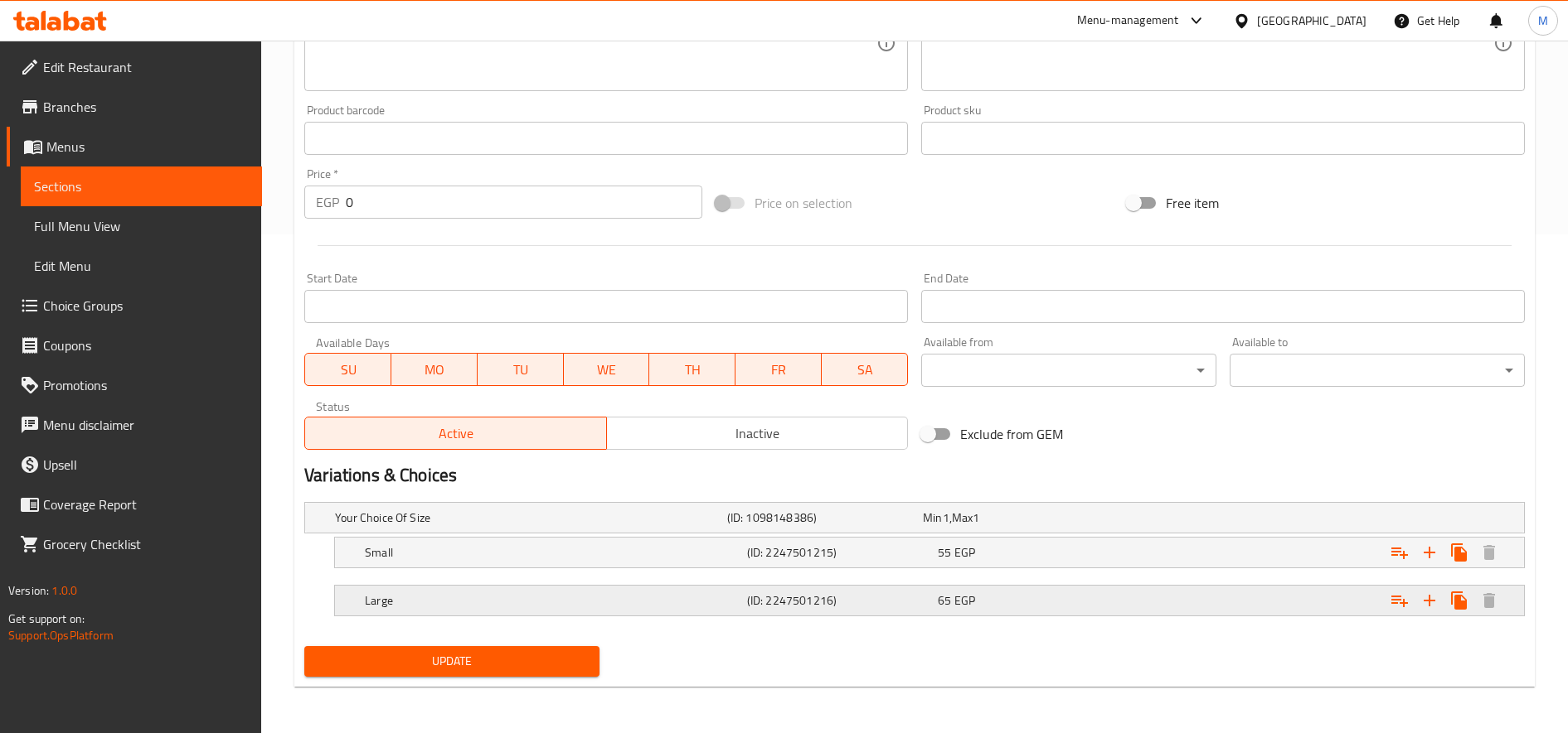
click at [642, 536] on div "Large (ID: 2247501216) 65 EGP" at bounding box center [919, 518] width 1176 height 36
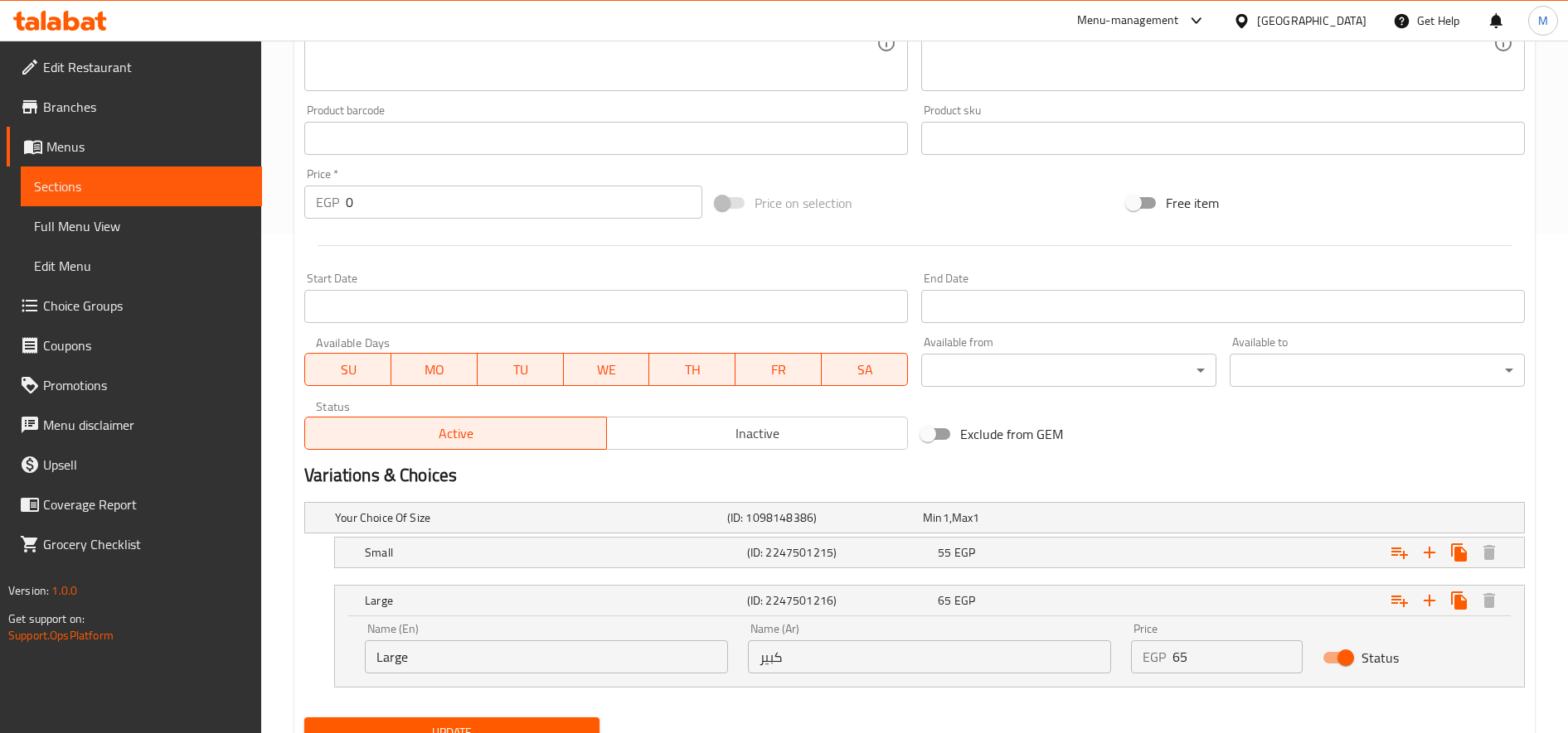
click at [433, 659] on input "Large" at bounding box center [546, 657] width 363 height 33
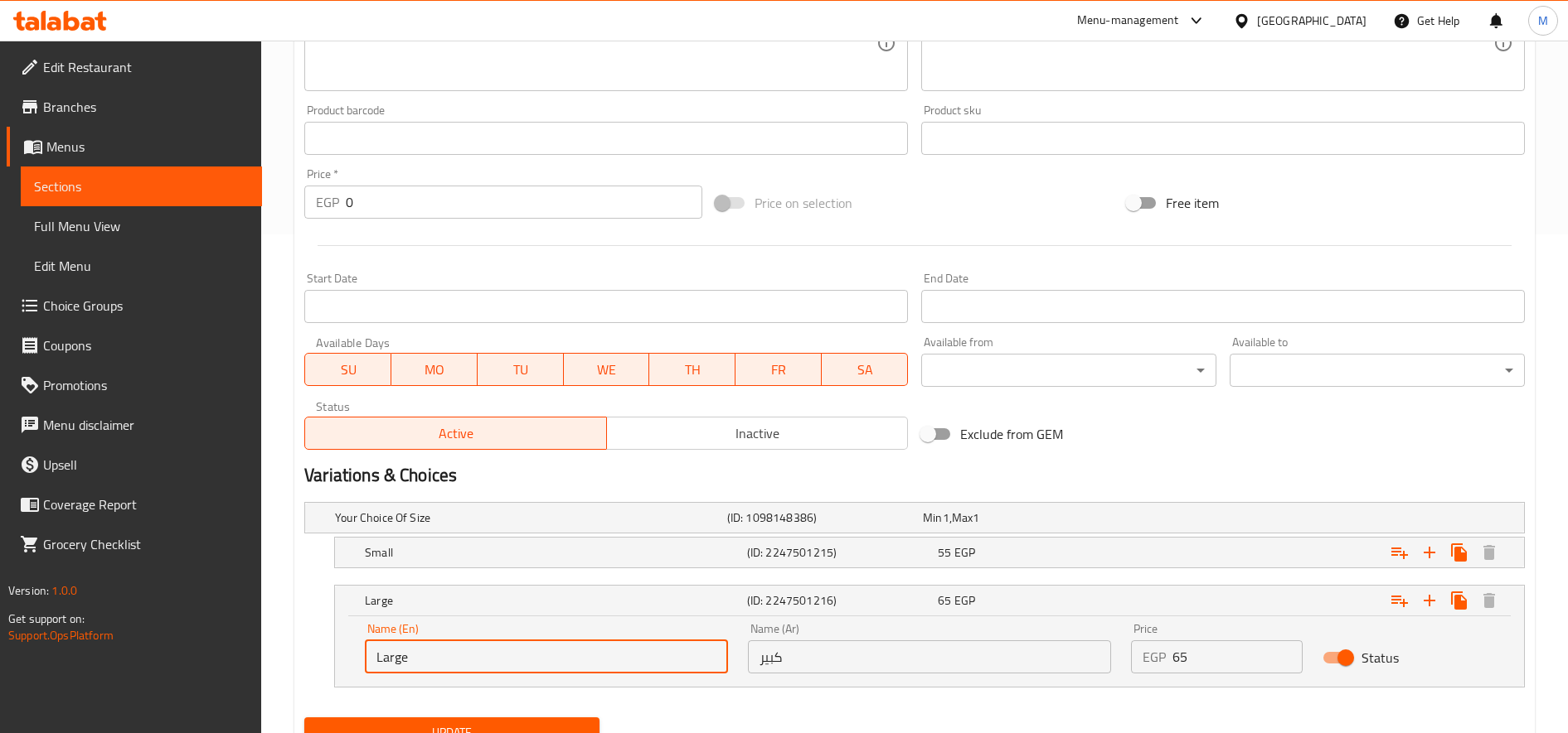
click at [433, 659] on input "Large" at bounding box center [546, 657] width 363 height 33
click at [433, 659] on input "text" at bounding box center [546, 657] width 363 height 33
type input "Medium"
click at [861, 660] on input "كبير" at bounding box center [929, 657] width 363 height 33
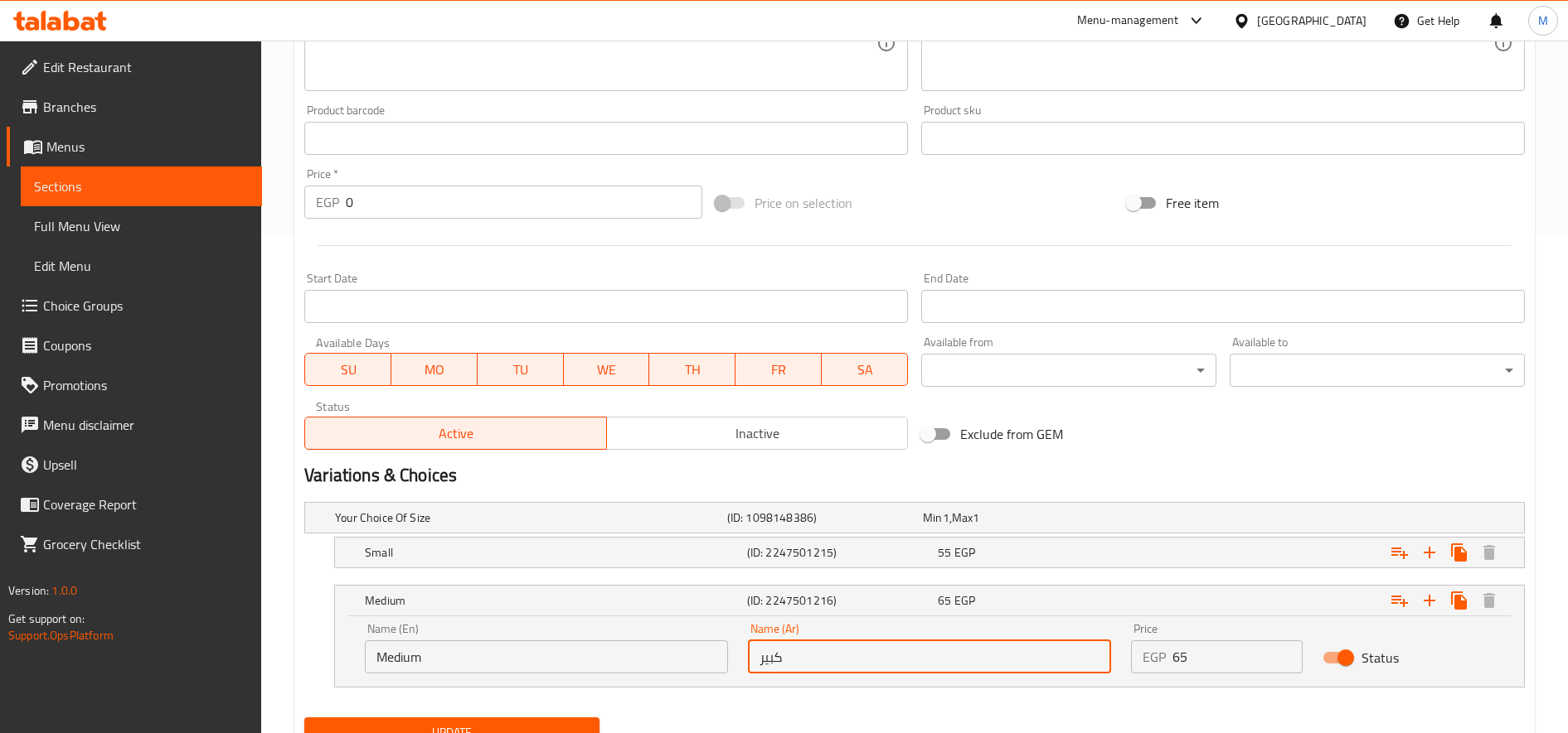
click at [861, 660] on input "كبير" at bounding box center [929, 657] width 363 height 33
click at [861, 660] on input "text" at bounding box center [929, 657] width 363 height 33
type input "وسط"
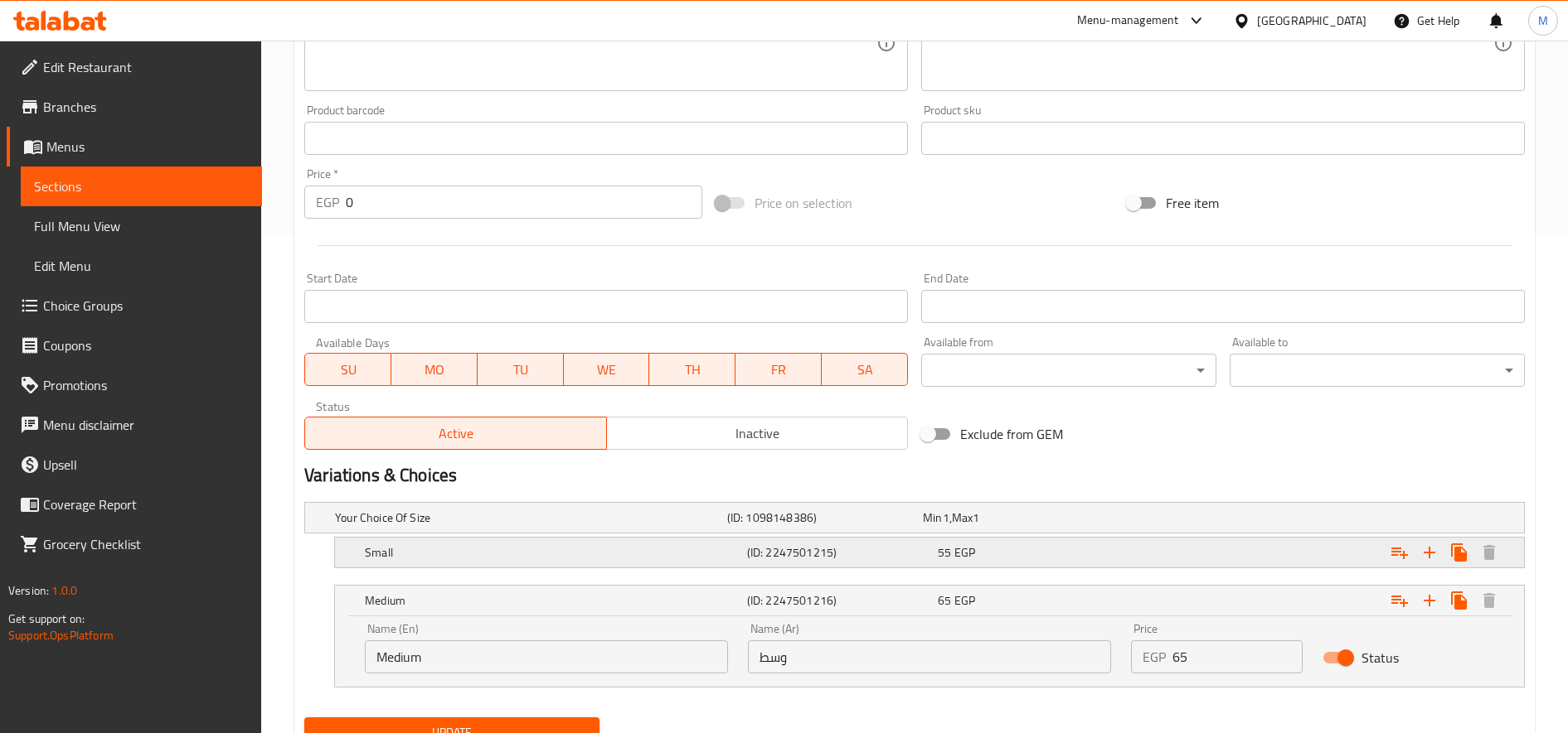
click at [1128, 521] on div "Expand" at bounding box center [1311, 518] width 392 height 7
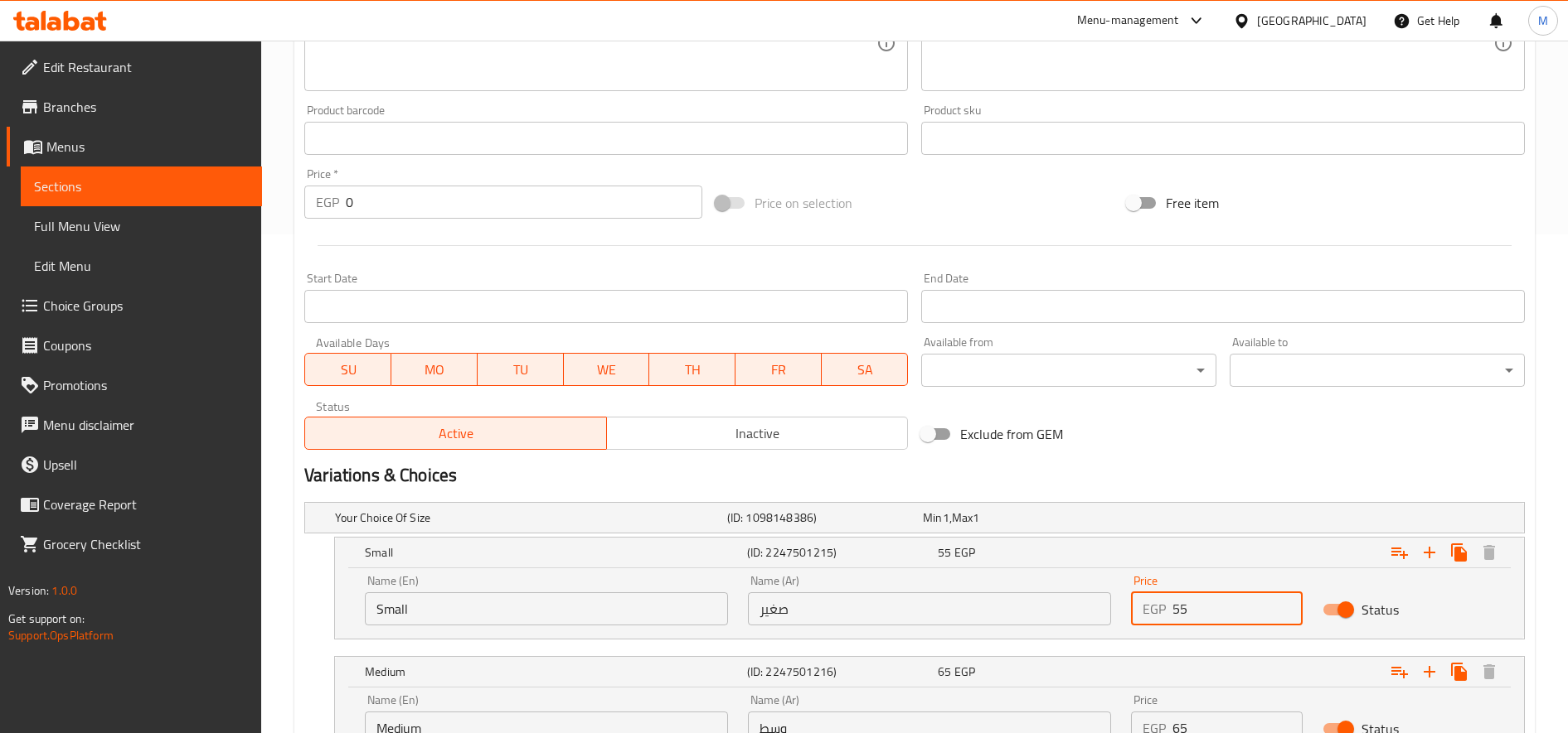
click at [1209, 605] on input "55" at bounding box center [1237, 609] width 131 height 33
type input "5"
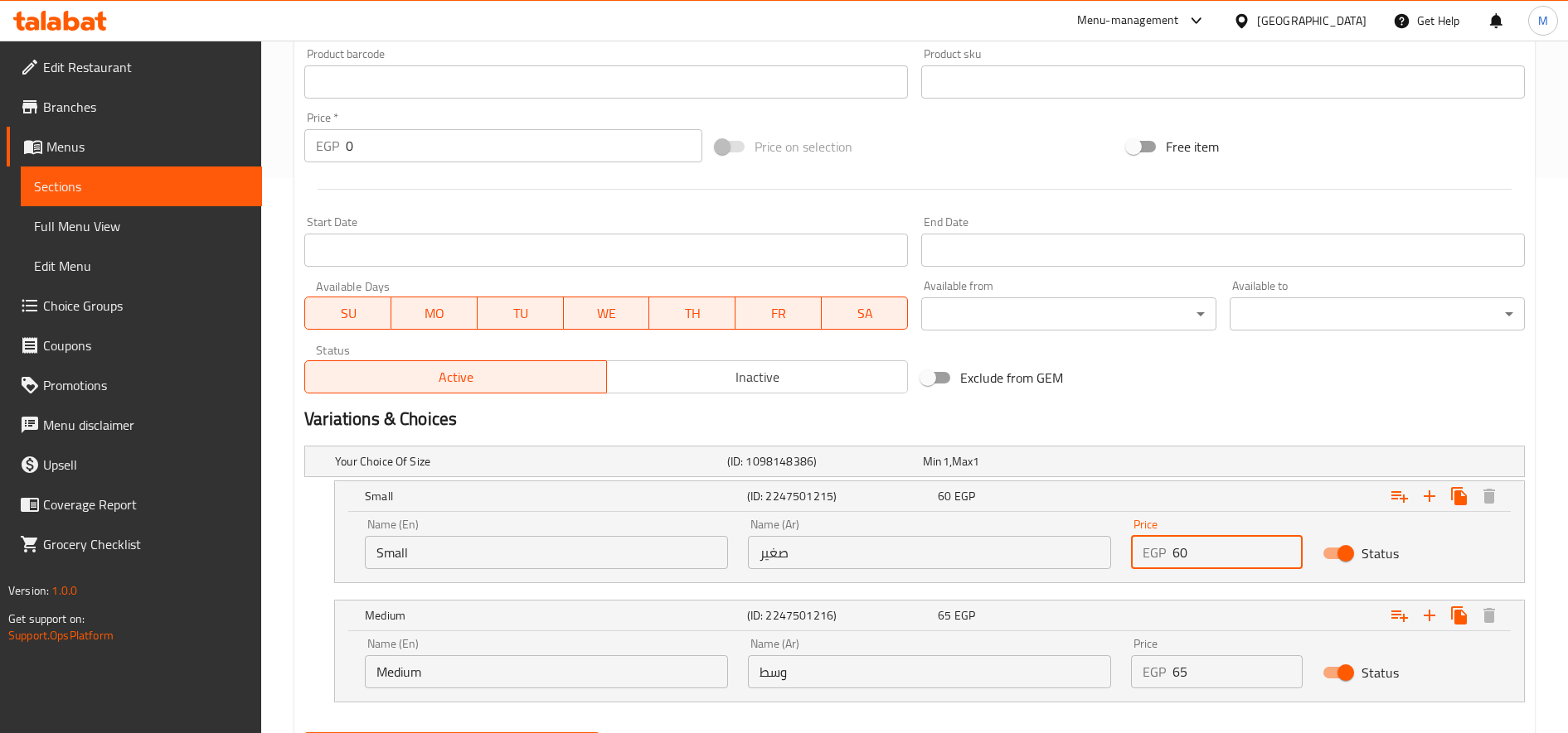
scroll to position [560, 0]
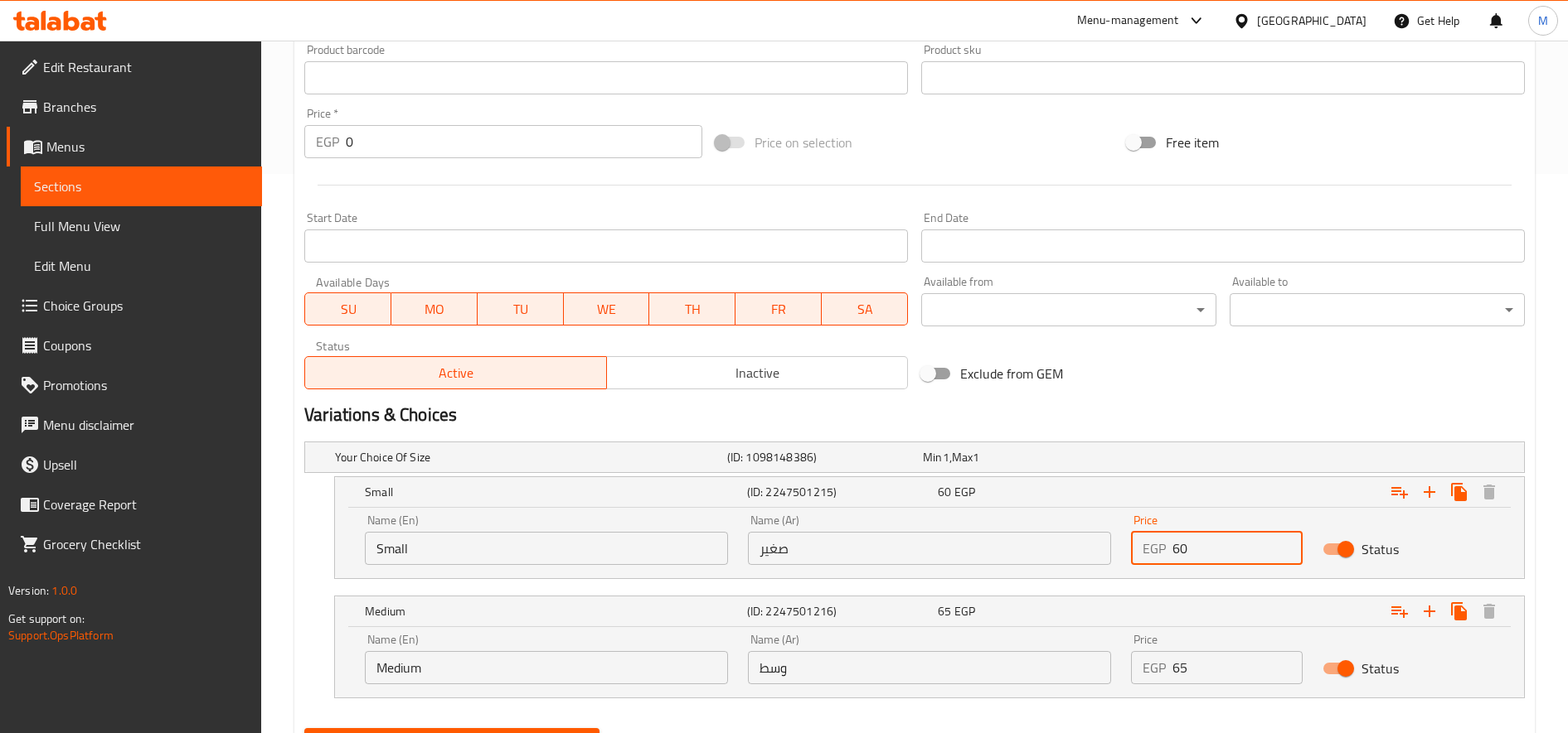
type input "60"
click at [1200, 671] on input "65" at bounding box center [1237, 668] width 131 height 33
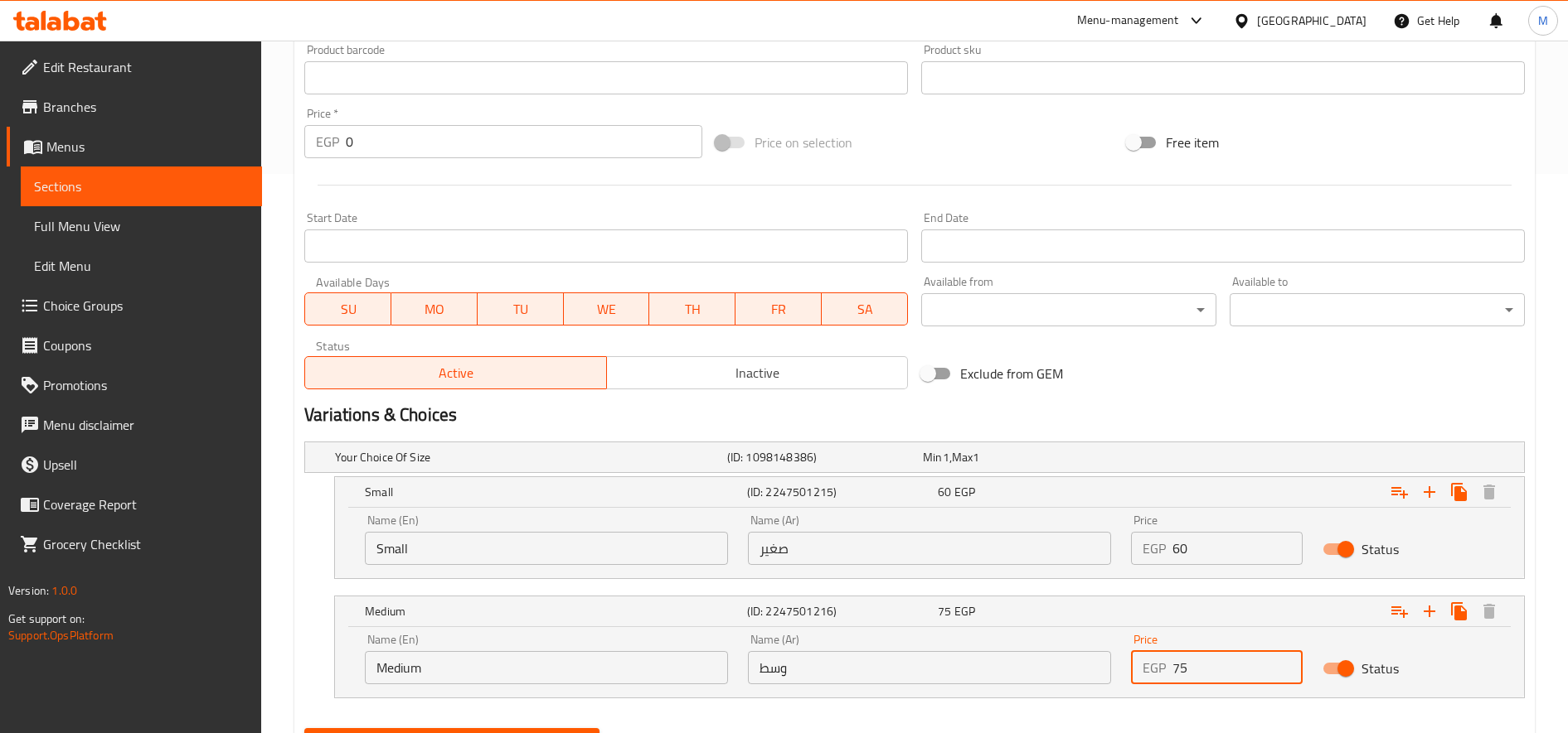
type input "75"
click at [304, 729] on button "Update" at bounding box center [452, 744] width 295 height 31
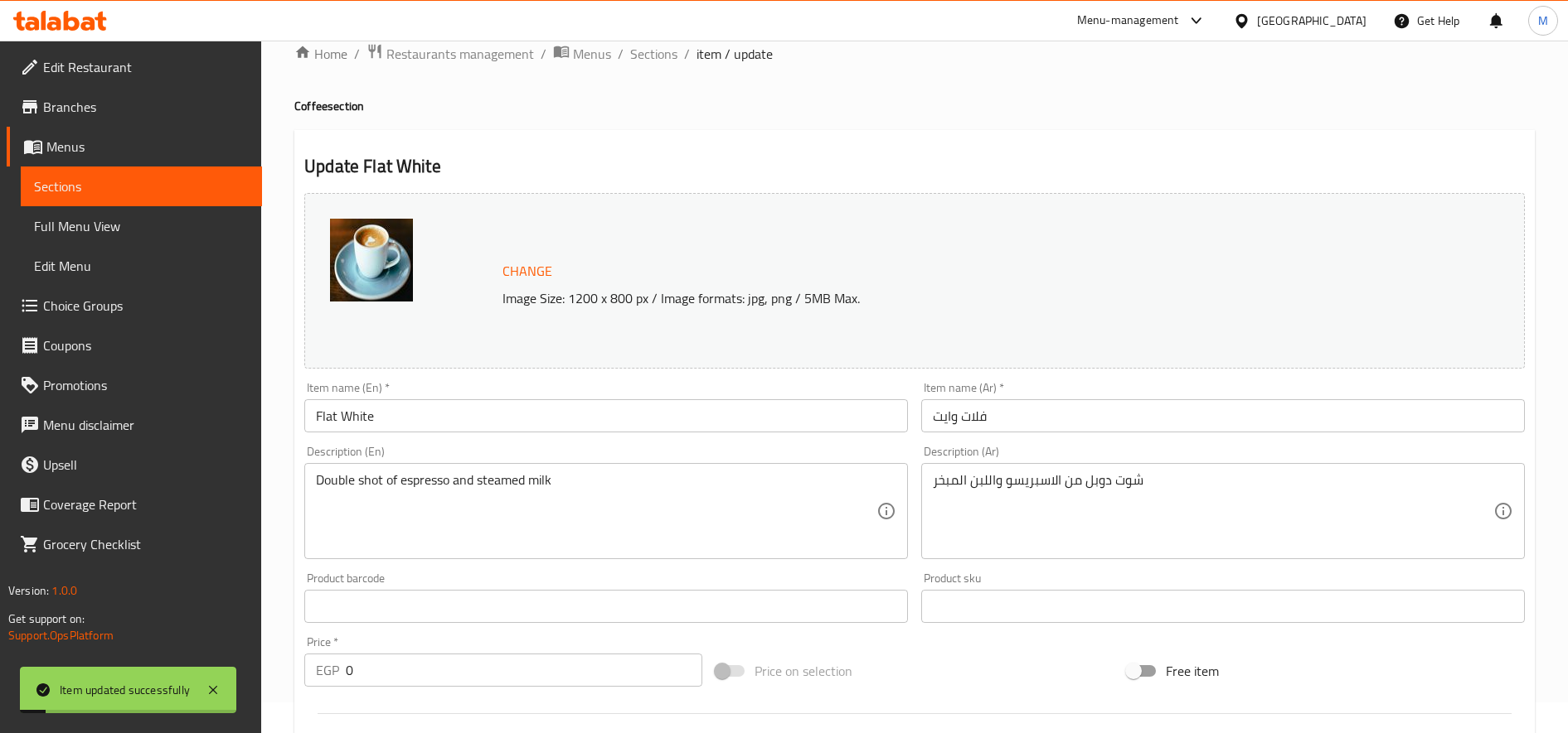
scroll to position [0, 0]
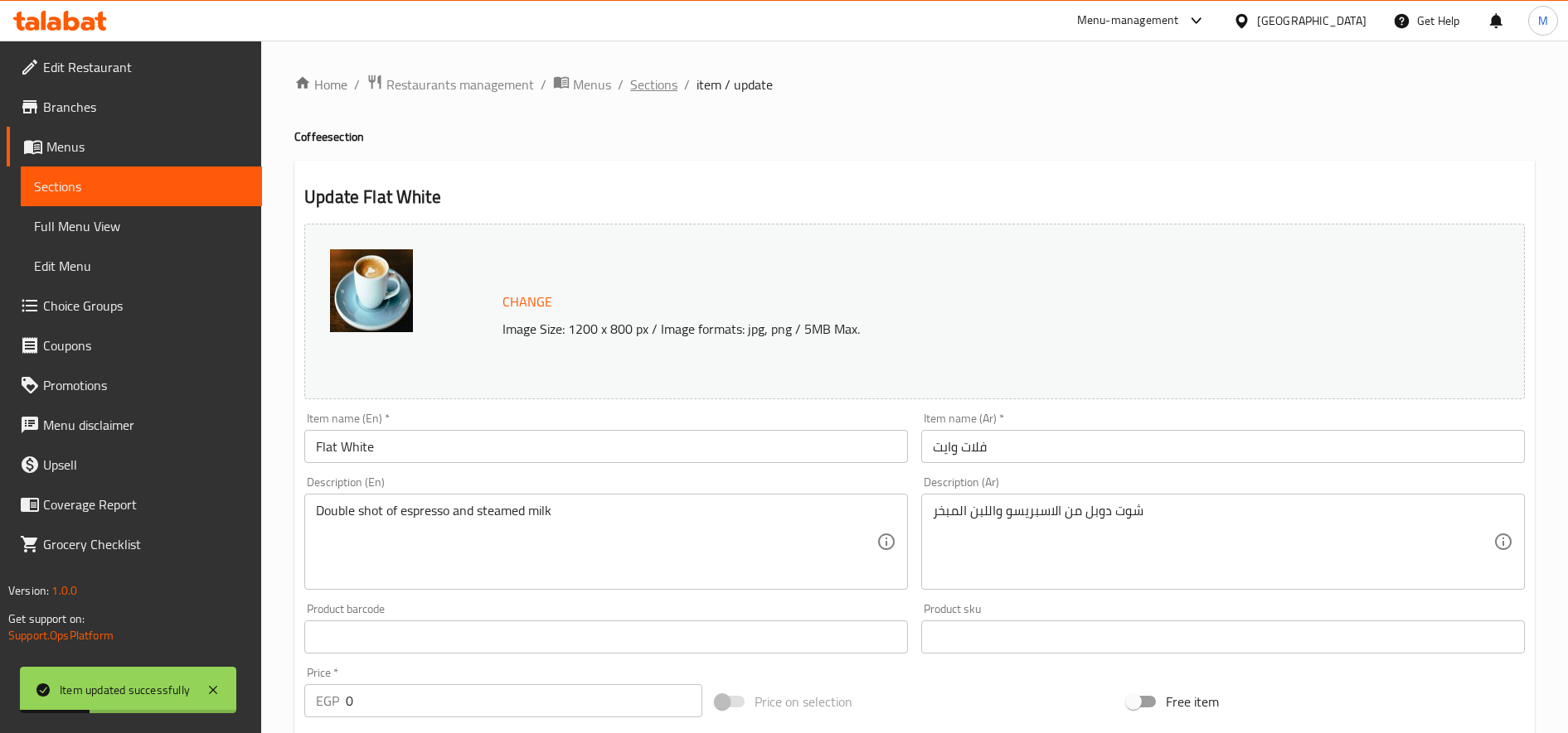
click at [651, 82] on span "Sections" at bounding box center [653, 84] width 47 height 20
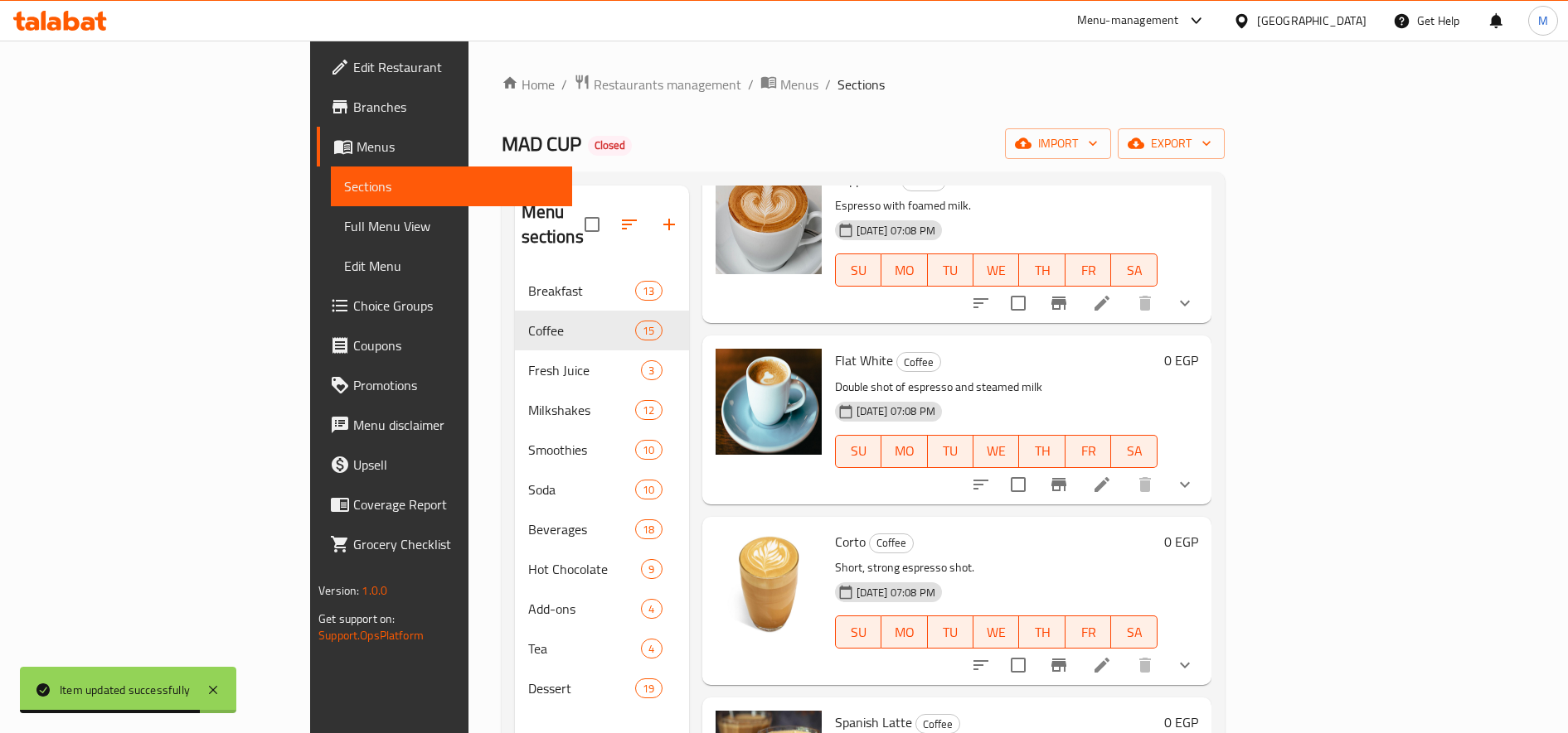
scroll to position [836, 0]
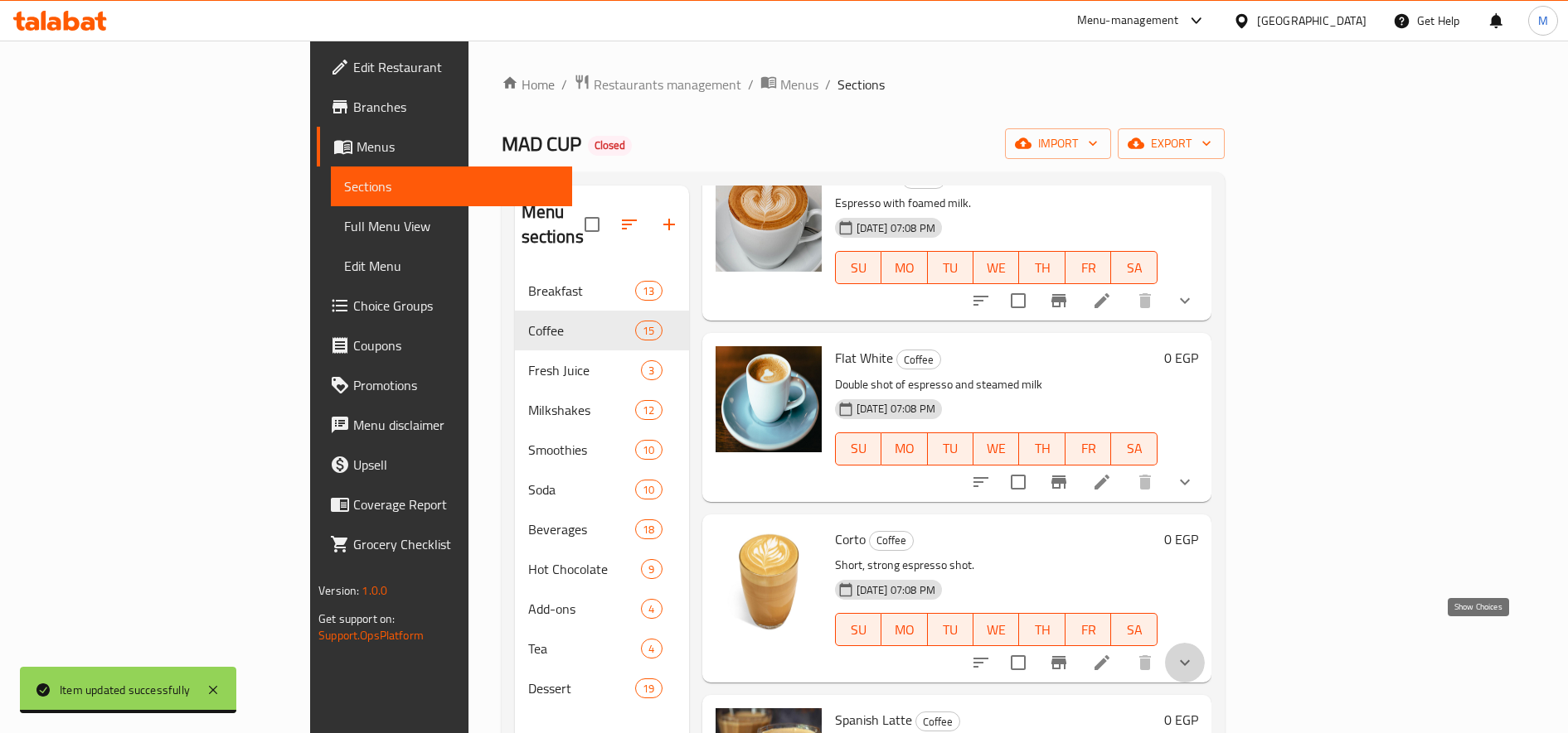
click at [1194, 653] on icon "show more" at bounding box center [1184, 663] width 20 height 20
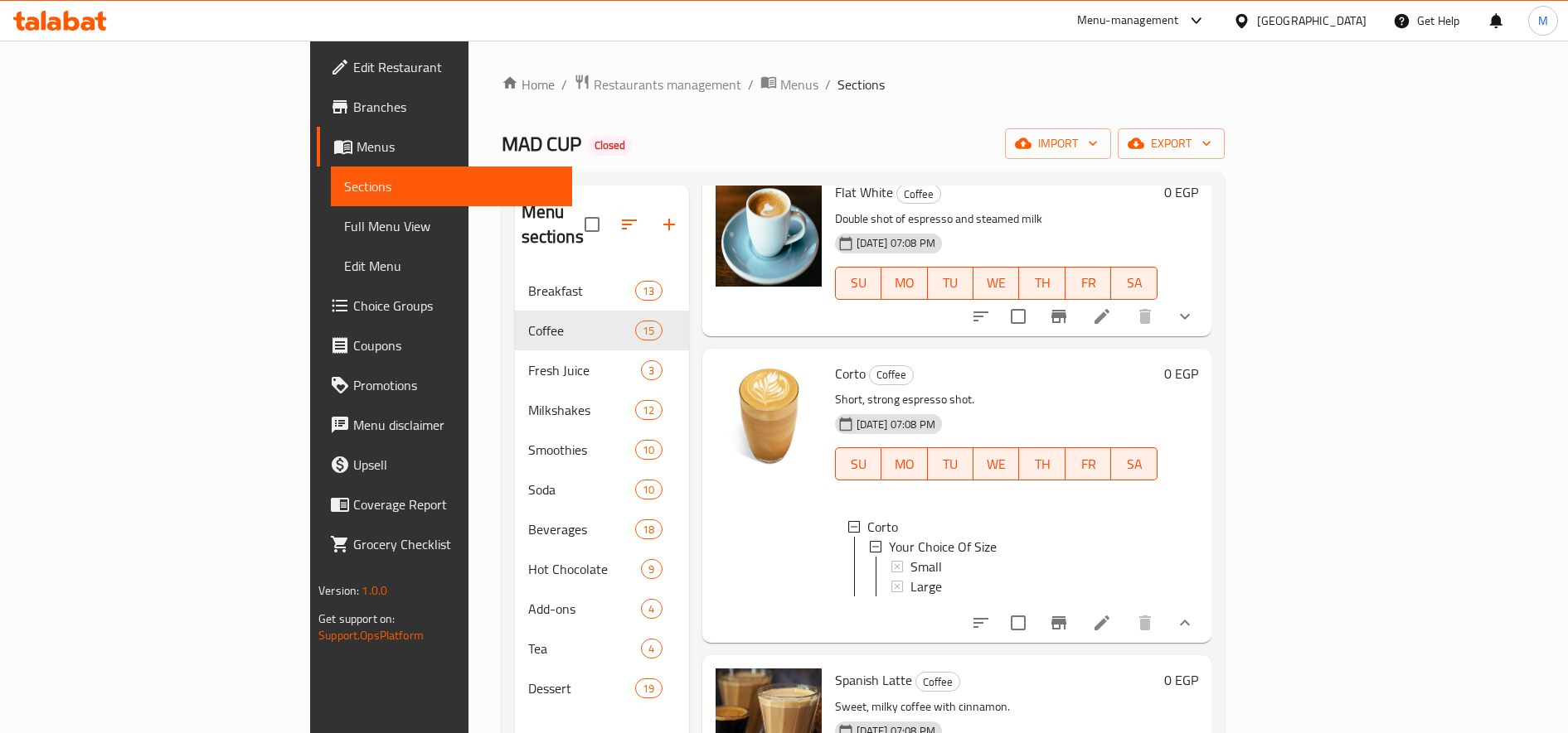
scroll to position [1006, 0]
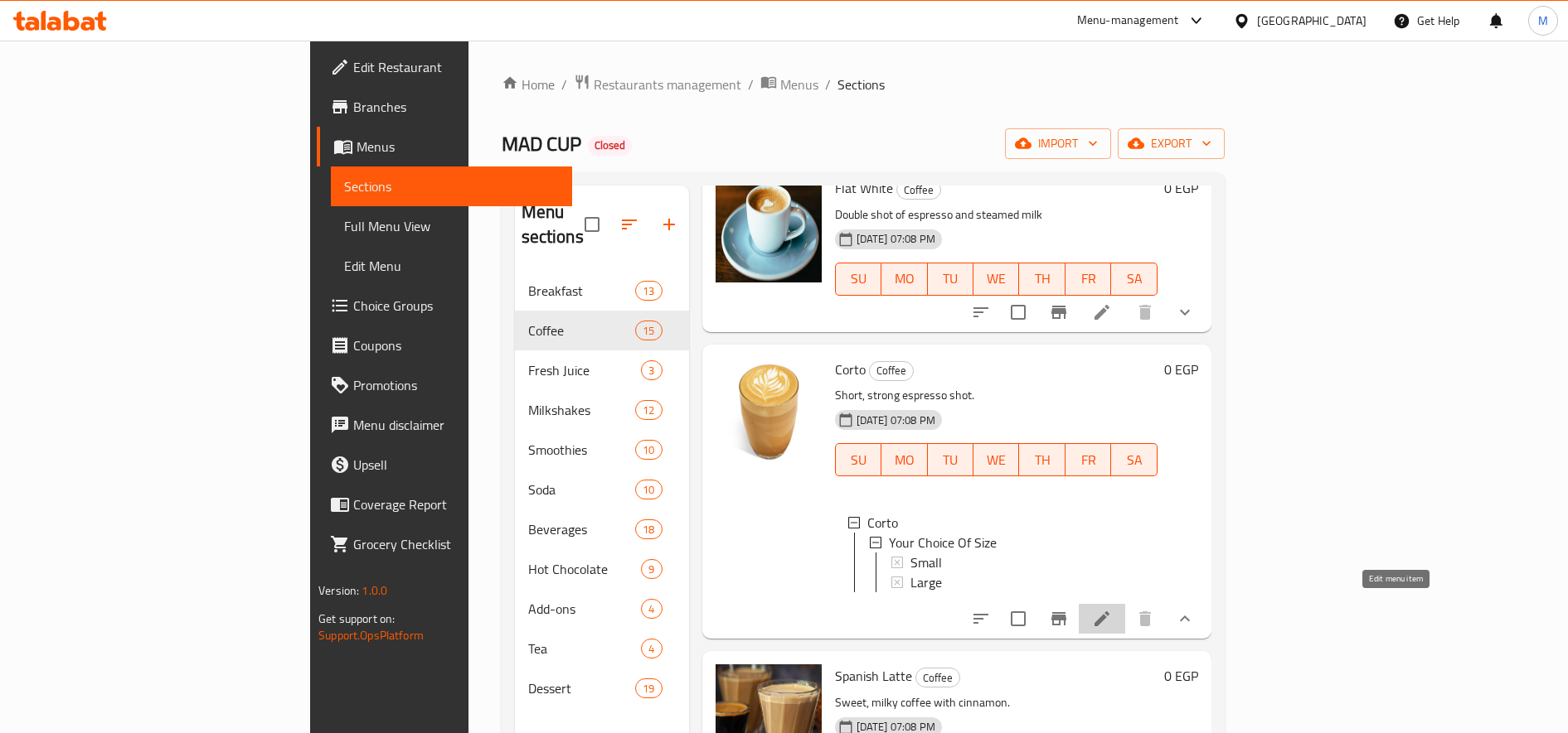
click at [1112, 609] on icon at bounding box center [1102, 619] width 20 height 20
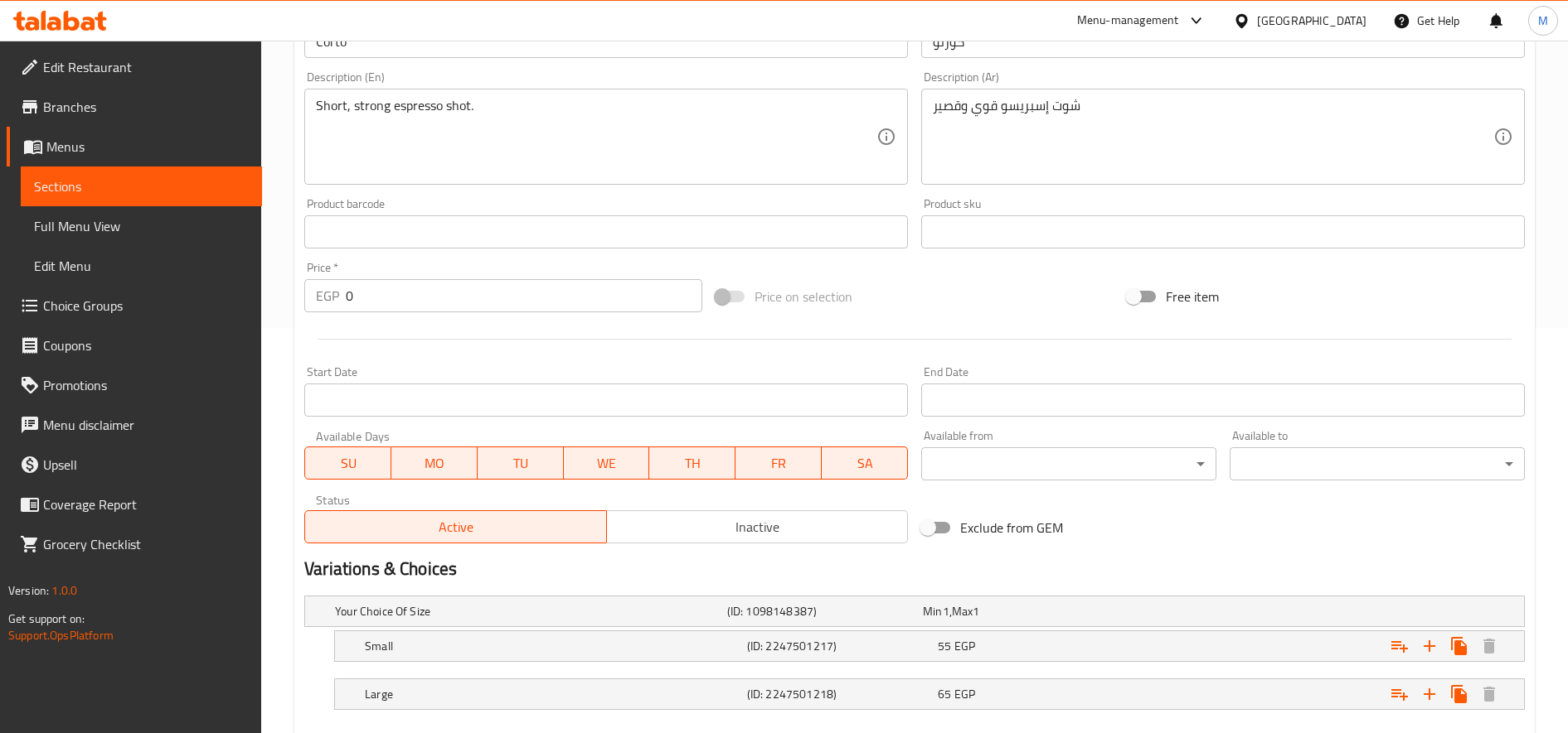
scroll to position [499, 0]
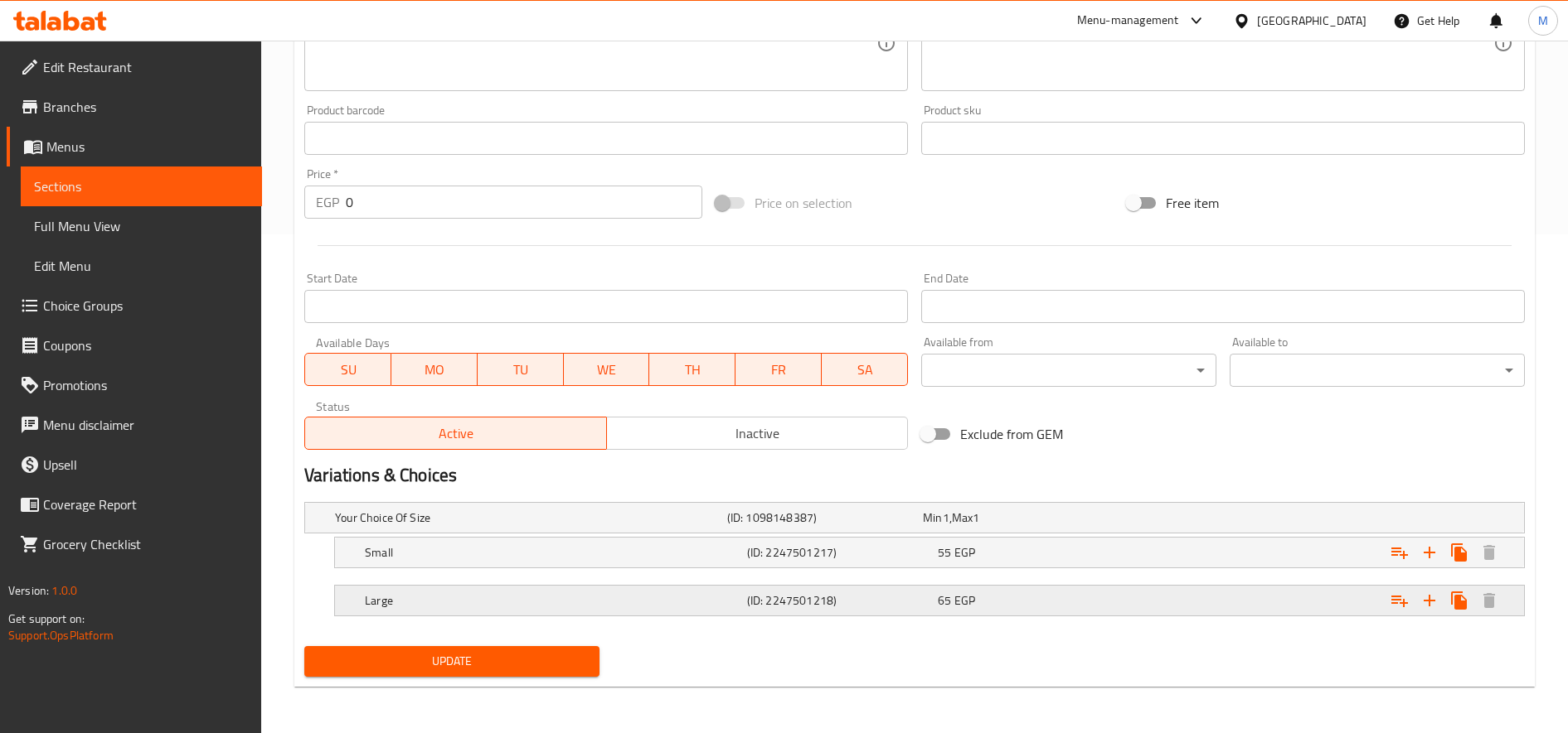
click at [976, 526] on div "65 EGP" at bounding box center [1018, 518] width 189 height 16
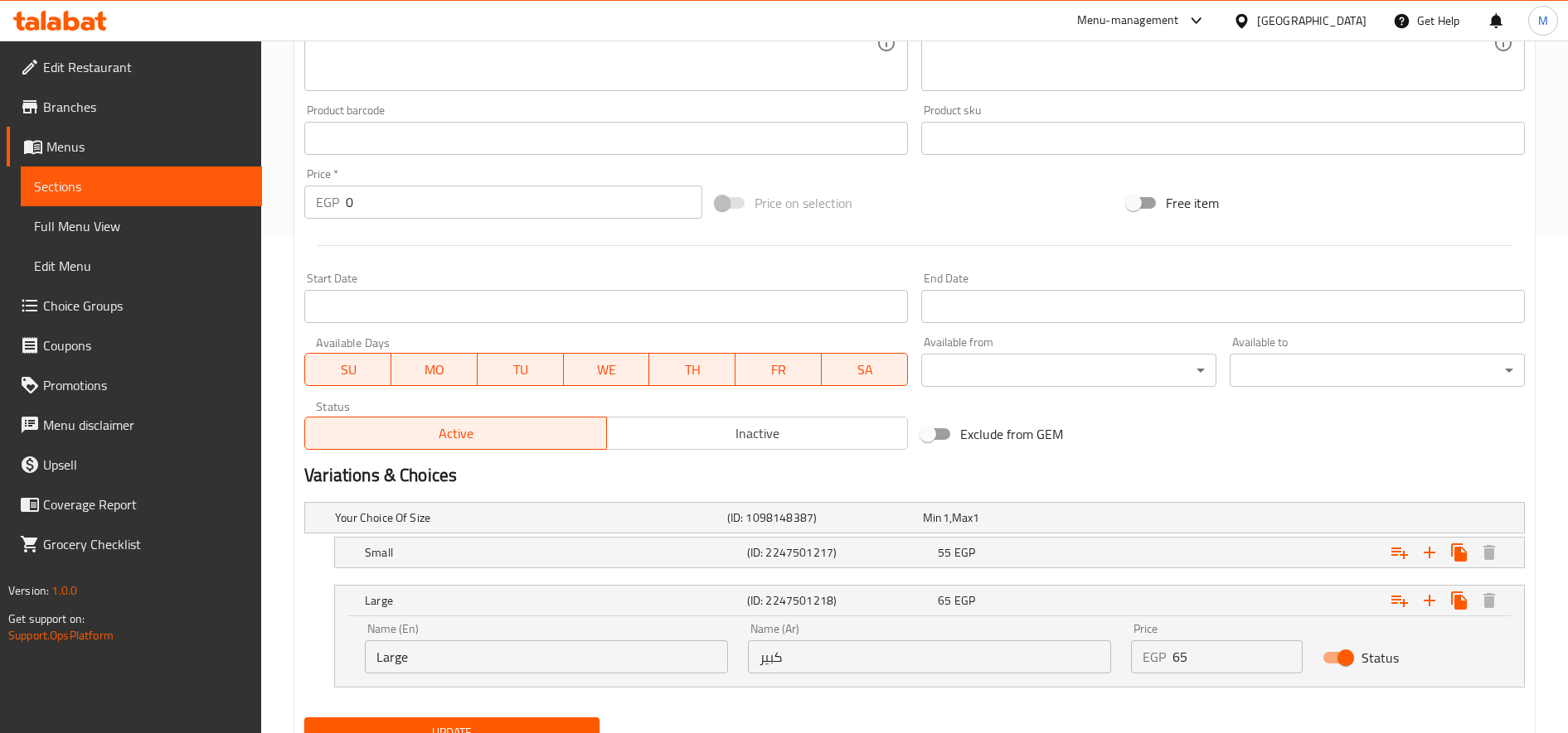
click at [423, 663] on input "Large" at bounding box center [546, 657] width 363 height 33
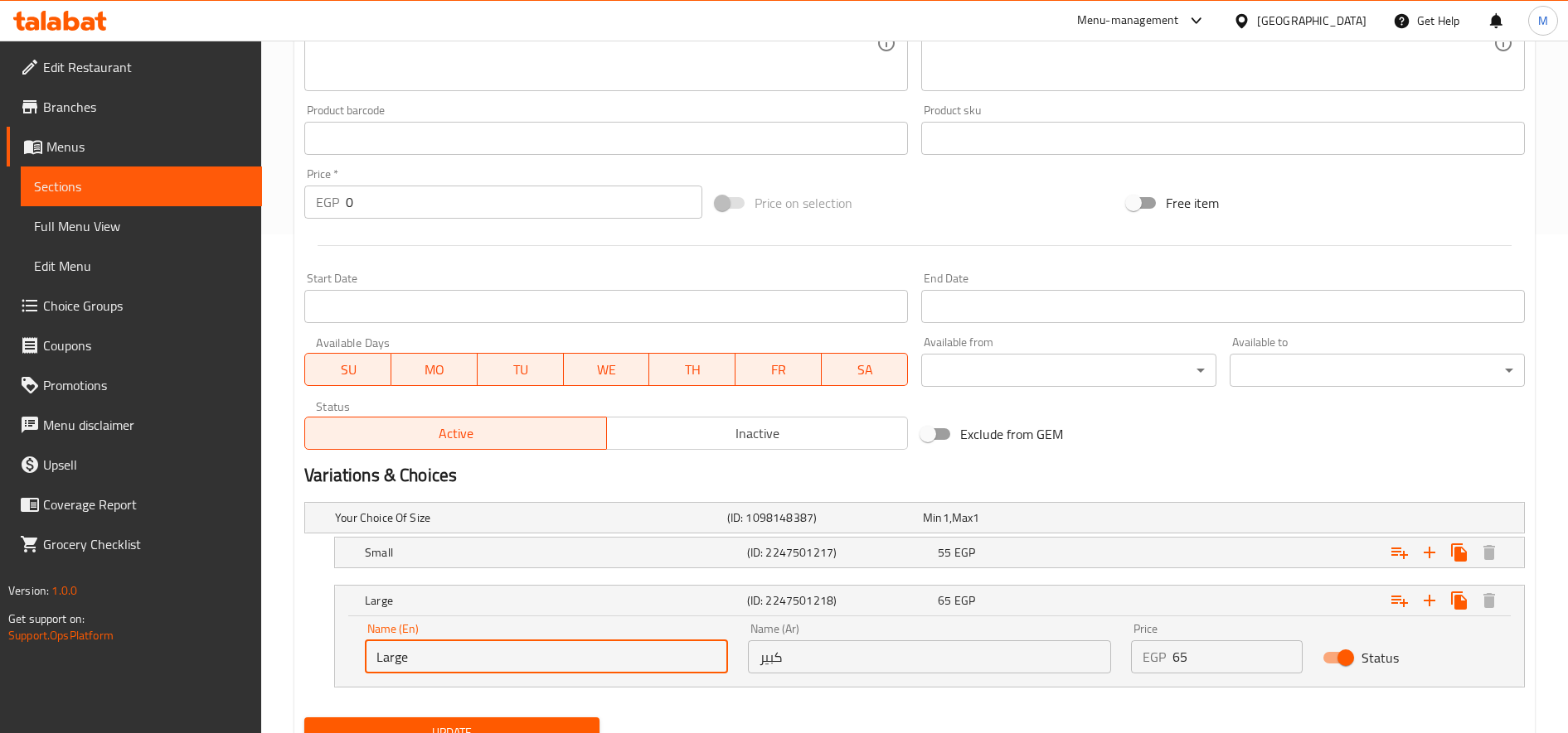
click at [423, 663] on input "Large" at bounding box center [546, 657] width 363 height 33
click at [423, 663] on input "text" at bounding box center [546, 657] width 363 height 33
type input "Medium"
click at [795, 665] on input "كبير" at bounding box center [929, 657] width 363 height 33
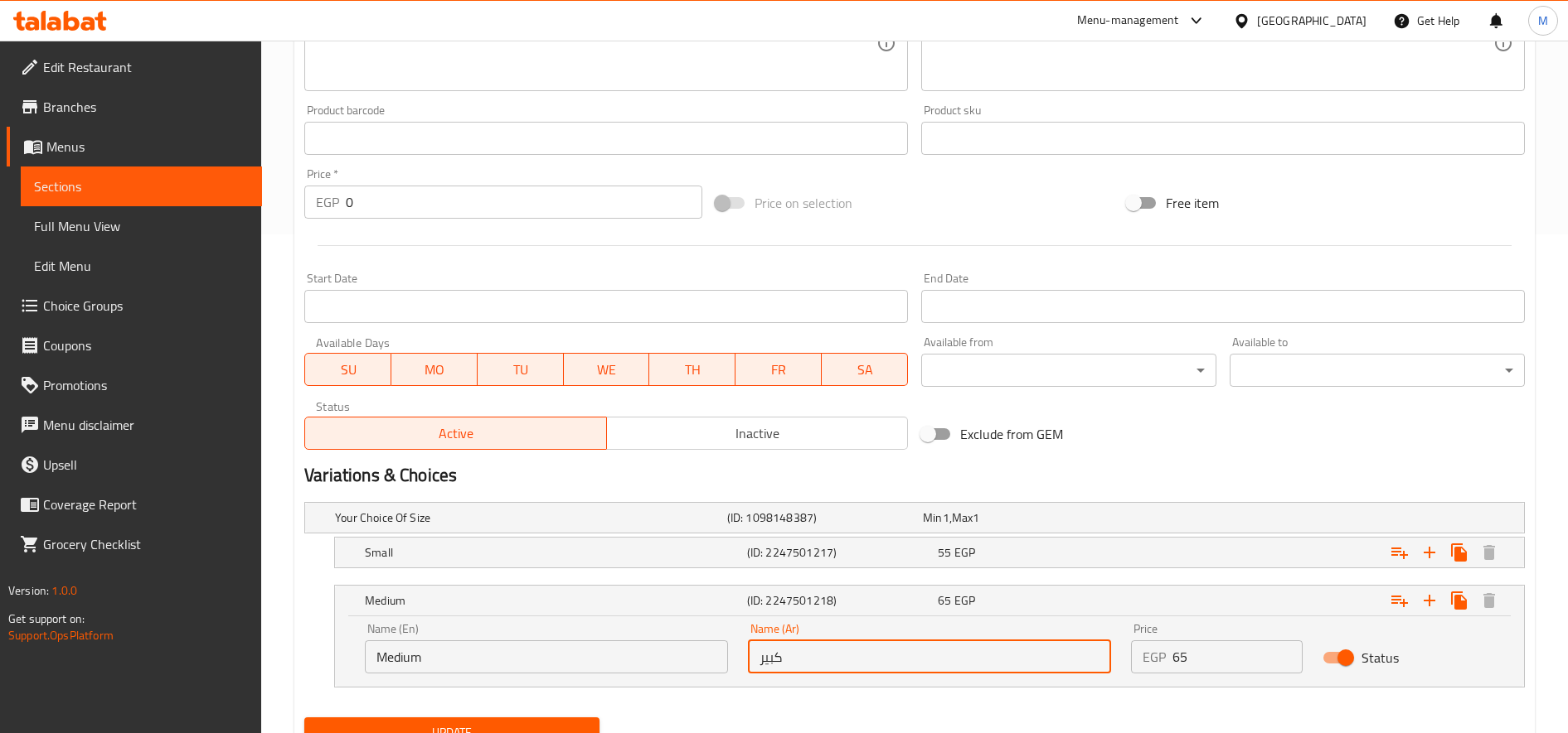
click at [795, 664] on input "كبير" at bounding box center [929, 657] width 363 height 33
click at [795, 664] on input "text" at bounding box center [929, 657] width 363 height 33
type input "وسط"
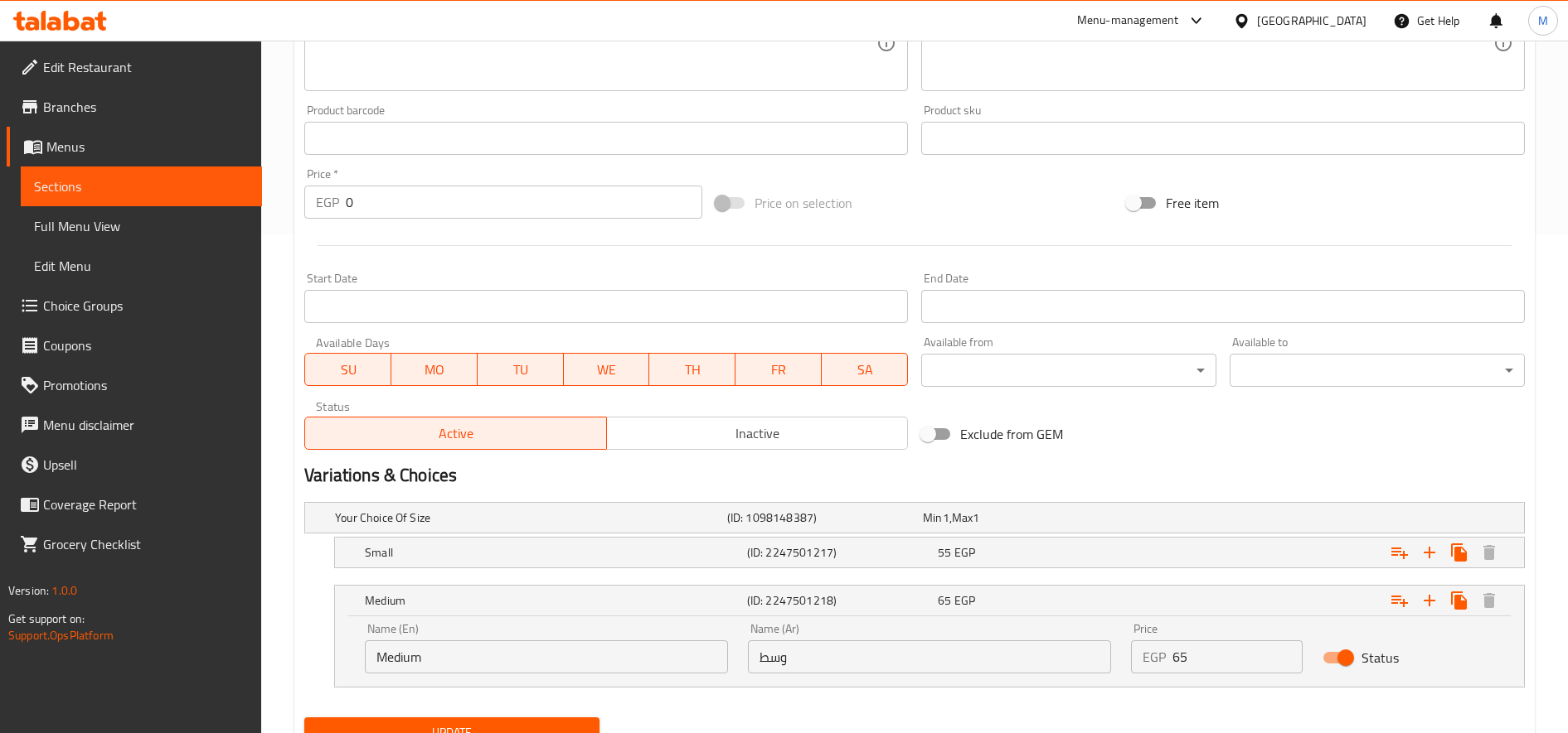
click at [1171, 574] on nav at bounding box center [914, 578] width 1220 height 13
click at [1185, 521] on div "Expand" at bounding box center [1311, 518] width 392 height 7
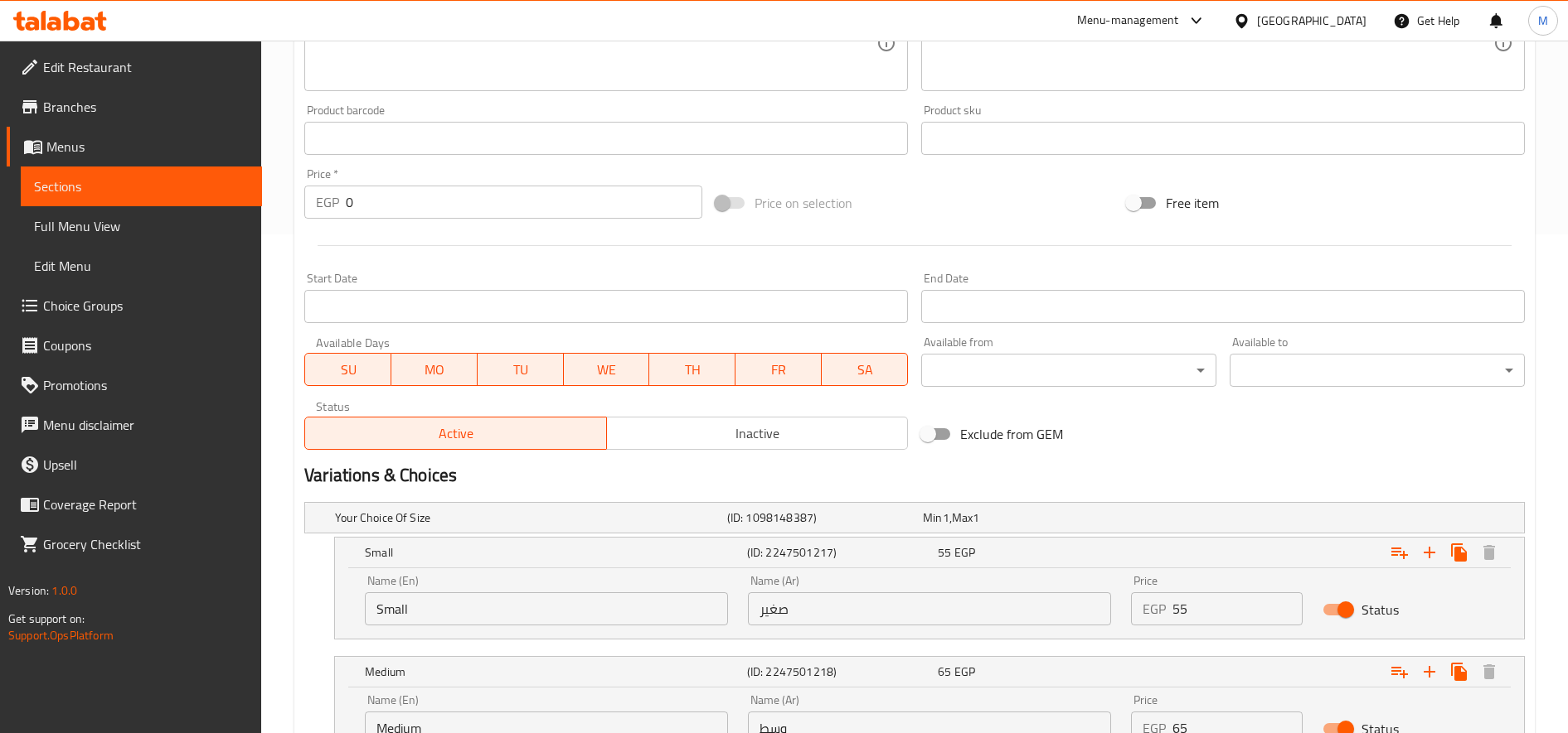
click at [1204, 603] on input "55" at bounding box center [1237, 609] width 131 height 33
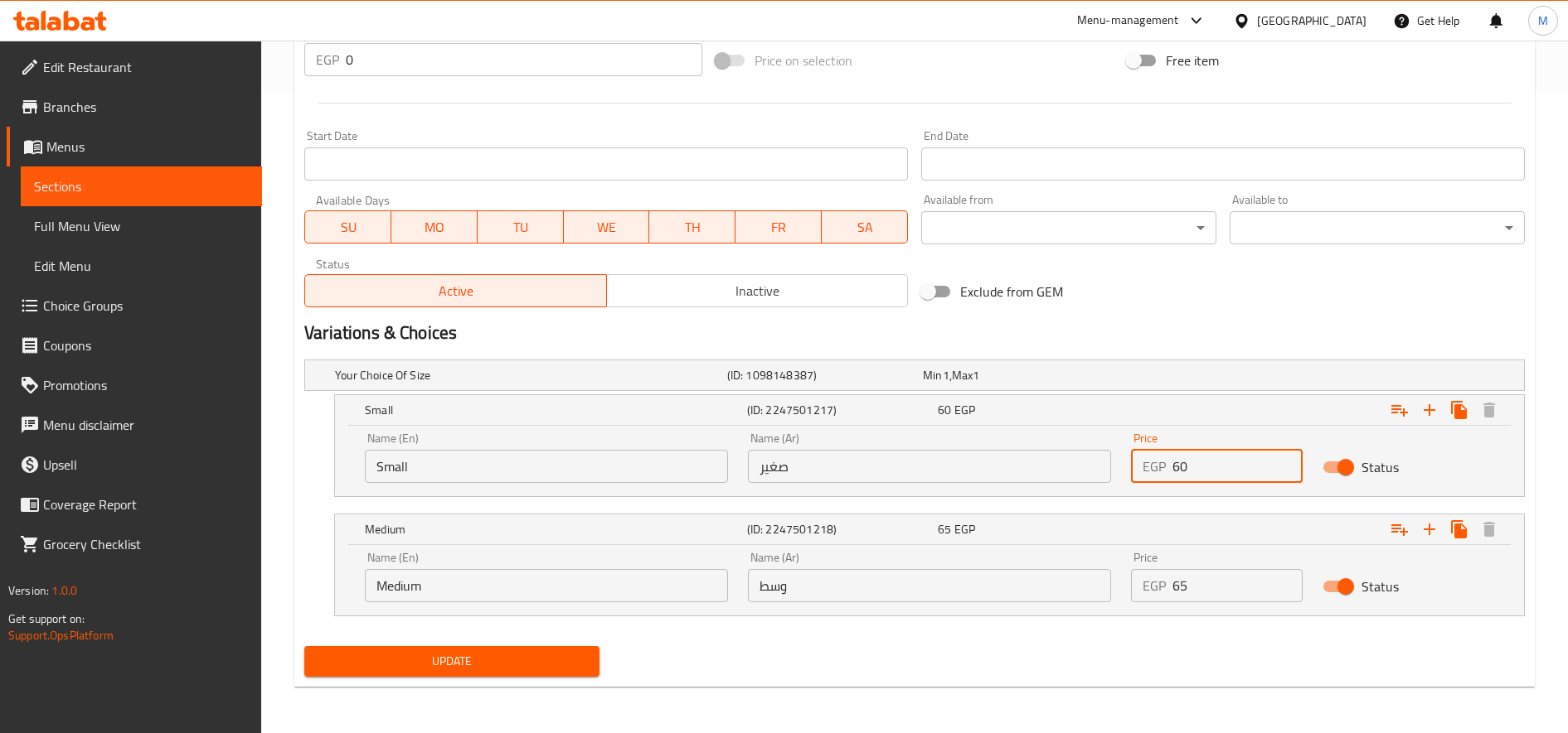
type input "60"
click at [1202, 583] on input "65" at bounding box center [1237, 585] width 131 height 33
drag, startPoint x: 1181, startPoint y: 585, endPoint x: 1145, endPoint y: 591, distance: 36.5
click at [1145, 591] on div "EGP 65 Price" at bounding box center [1217, 585] width 172 height 33
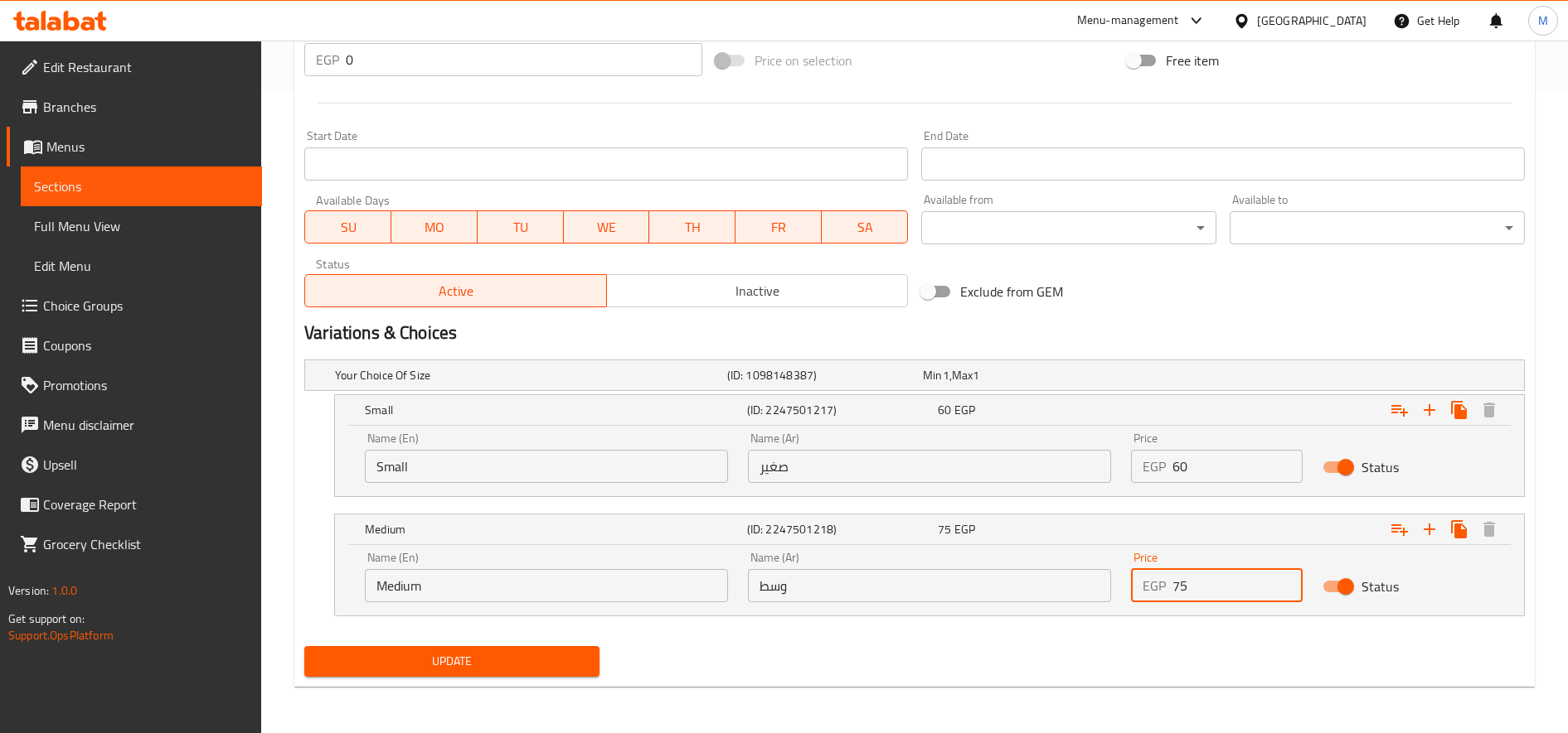
type input "75"
click at [304, 646] on button "Update" at bounding box center [452, 662] width 295 height 31
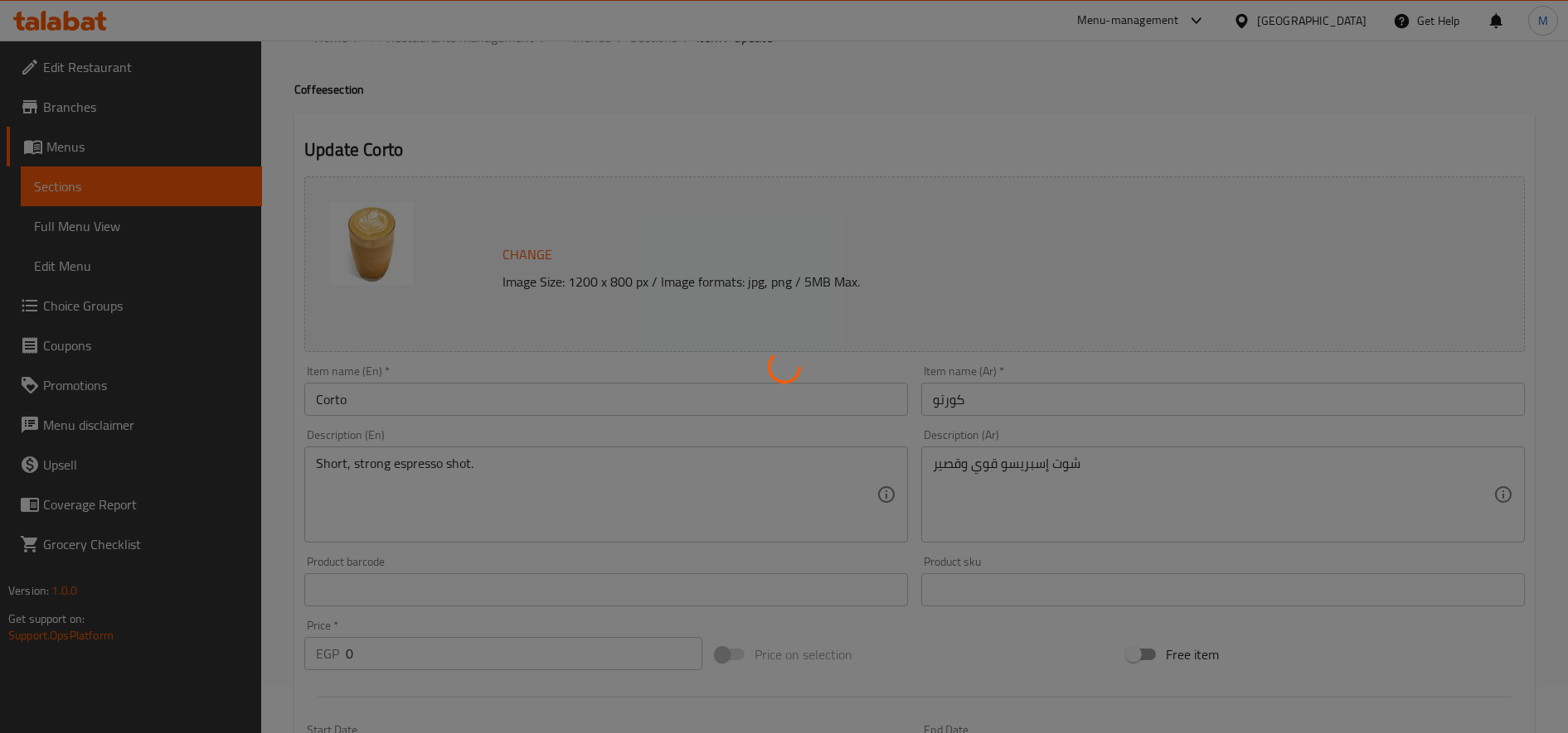
scroll to position [0, 0]
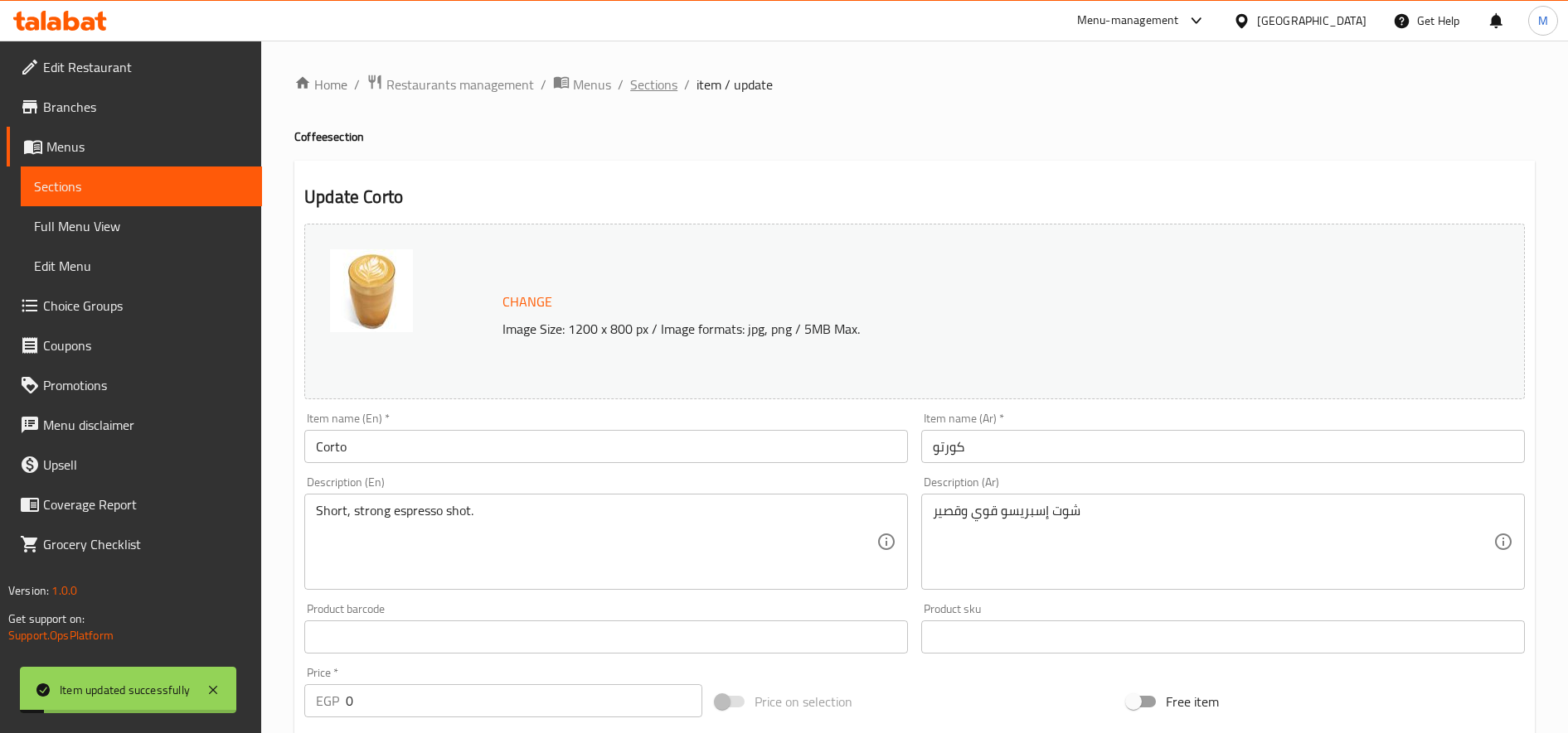
click at [665, 77] on span "Sections" at bounding box center [653, 84] width 47 height 20
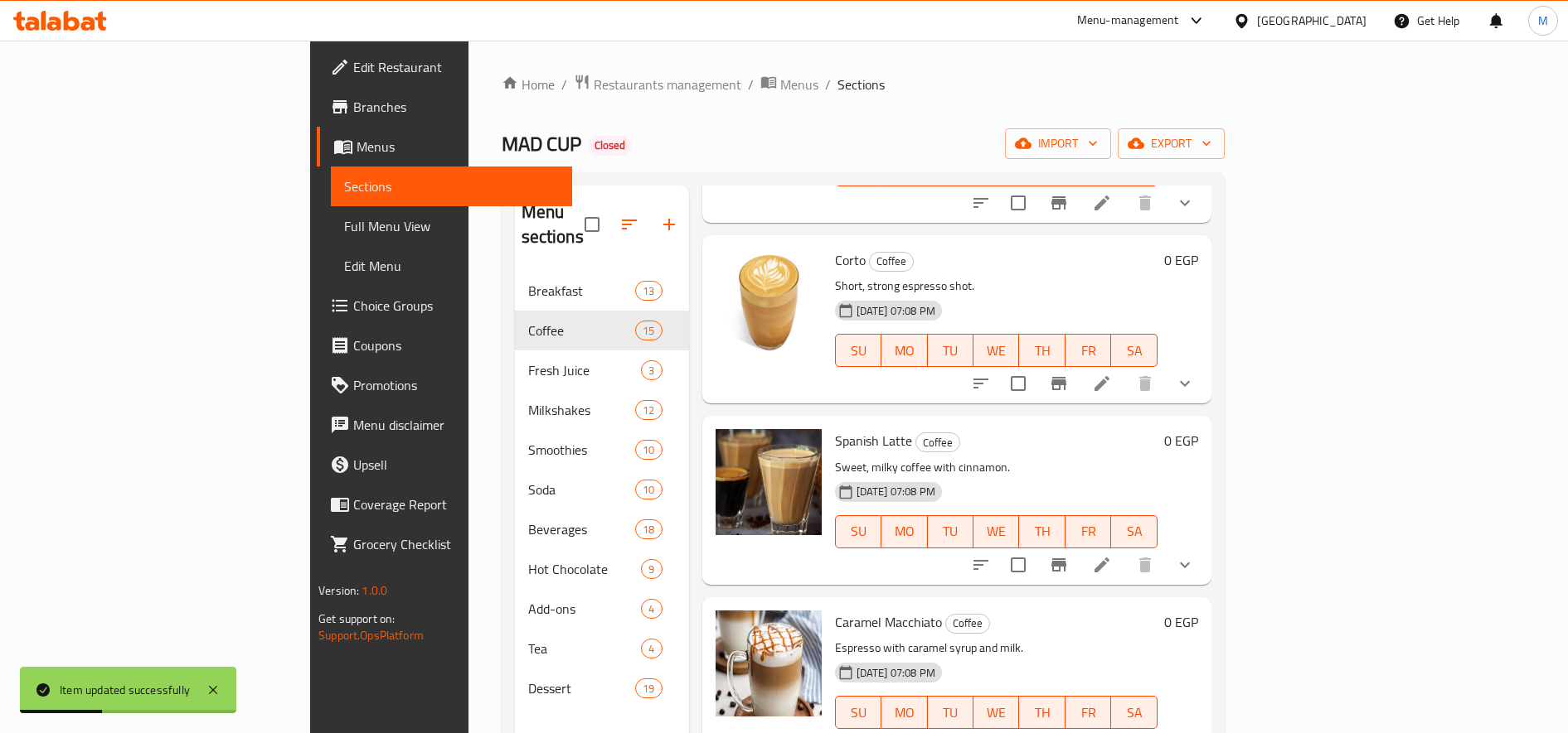
scroll to position [1118, 0]
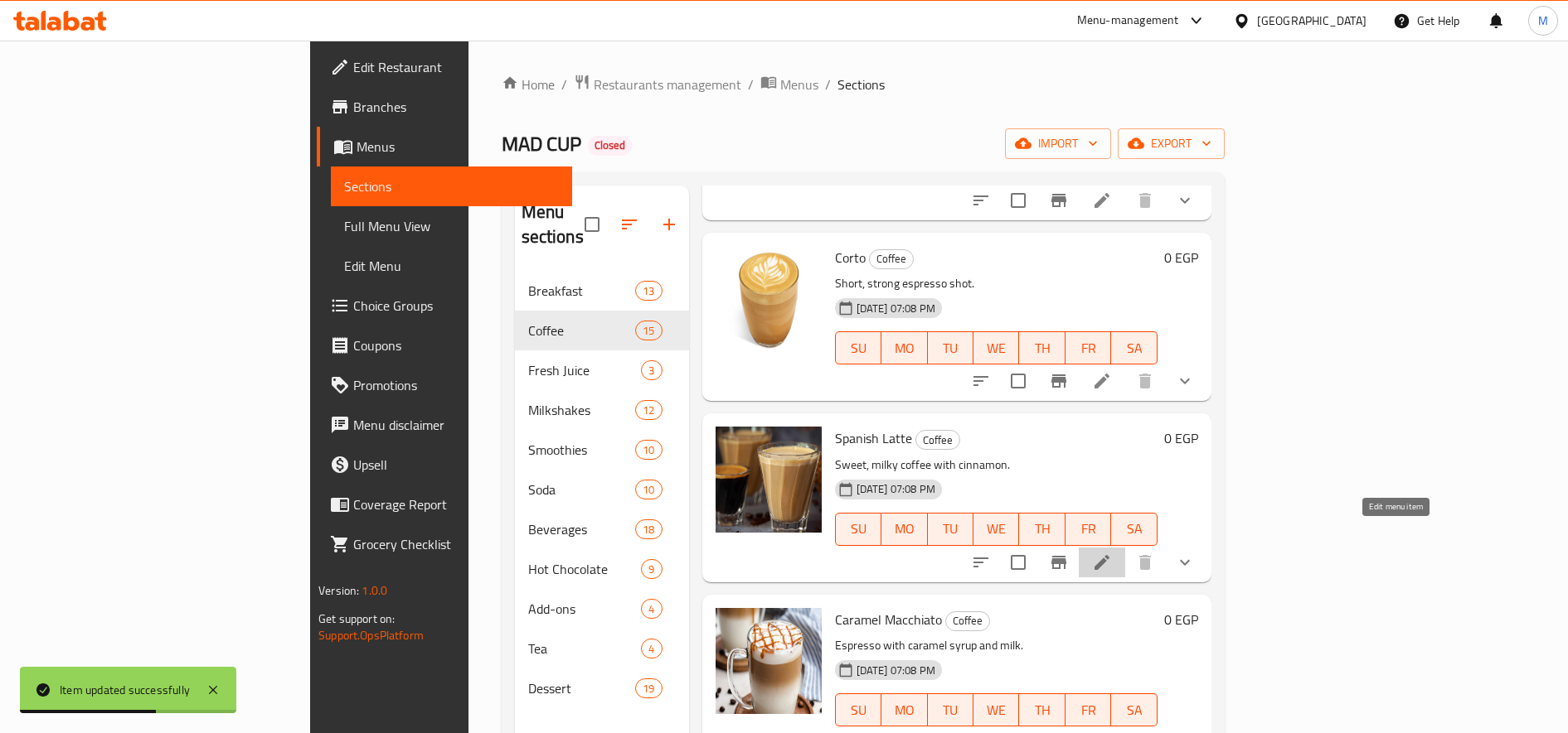
click at [1112, 553] on icon at bounding box center [1102, 562] width 20 height 20
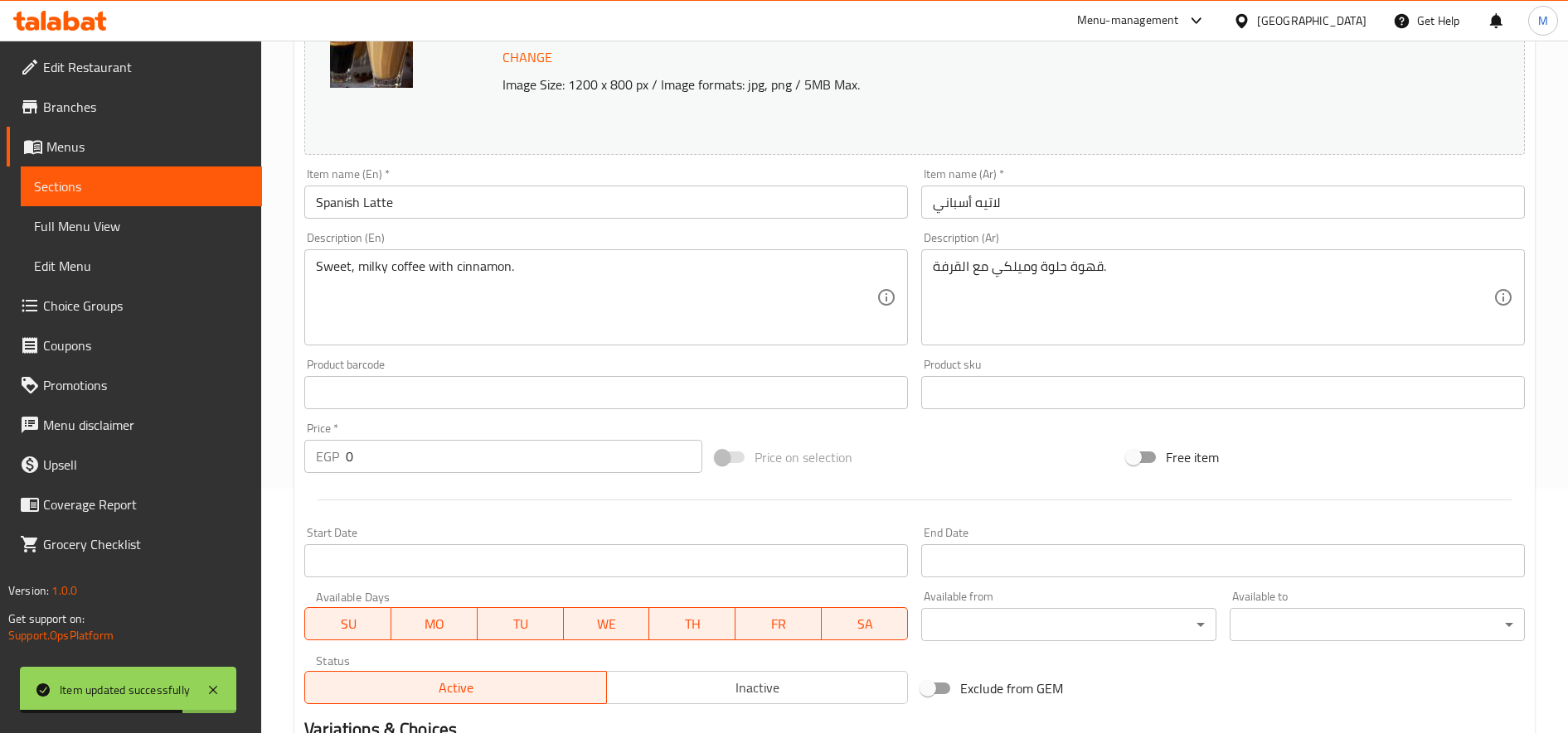
scroll to position [547, 0]
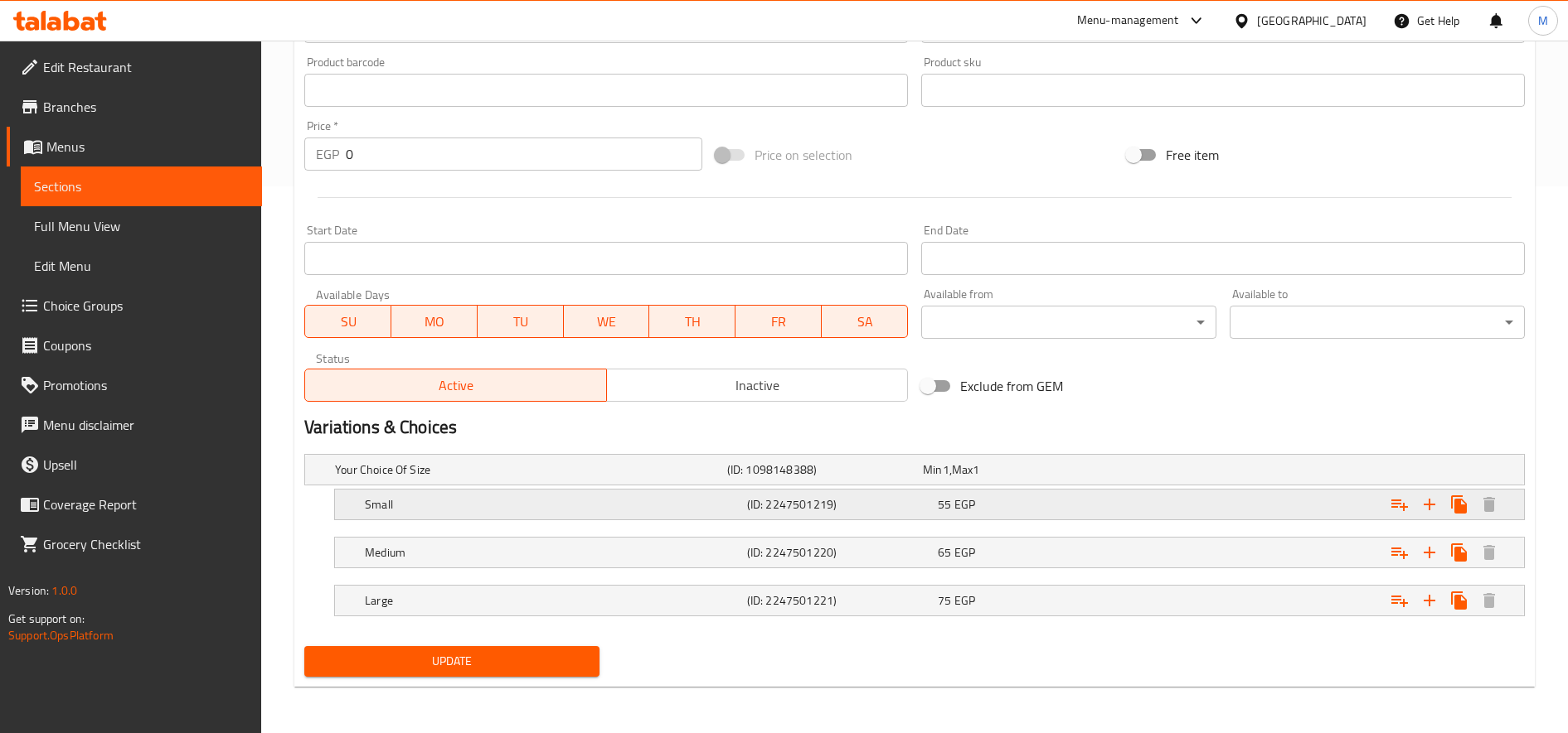
click at [1266, 473] on div "Expand" at bounding box center [1311, 470] width 392 height 7
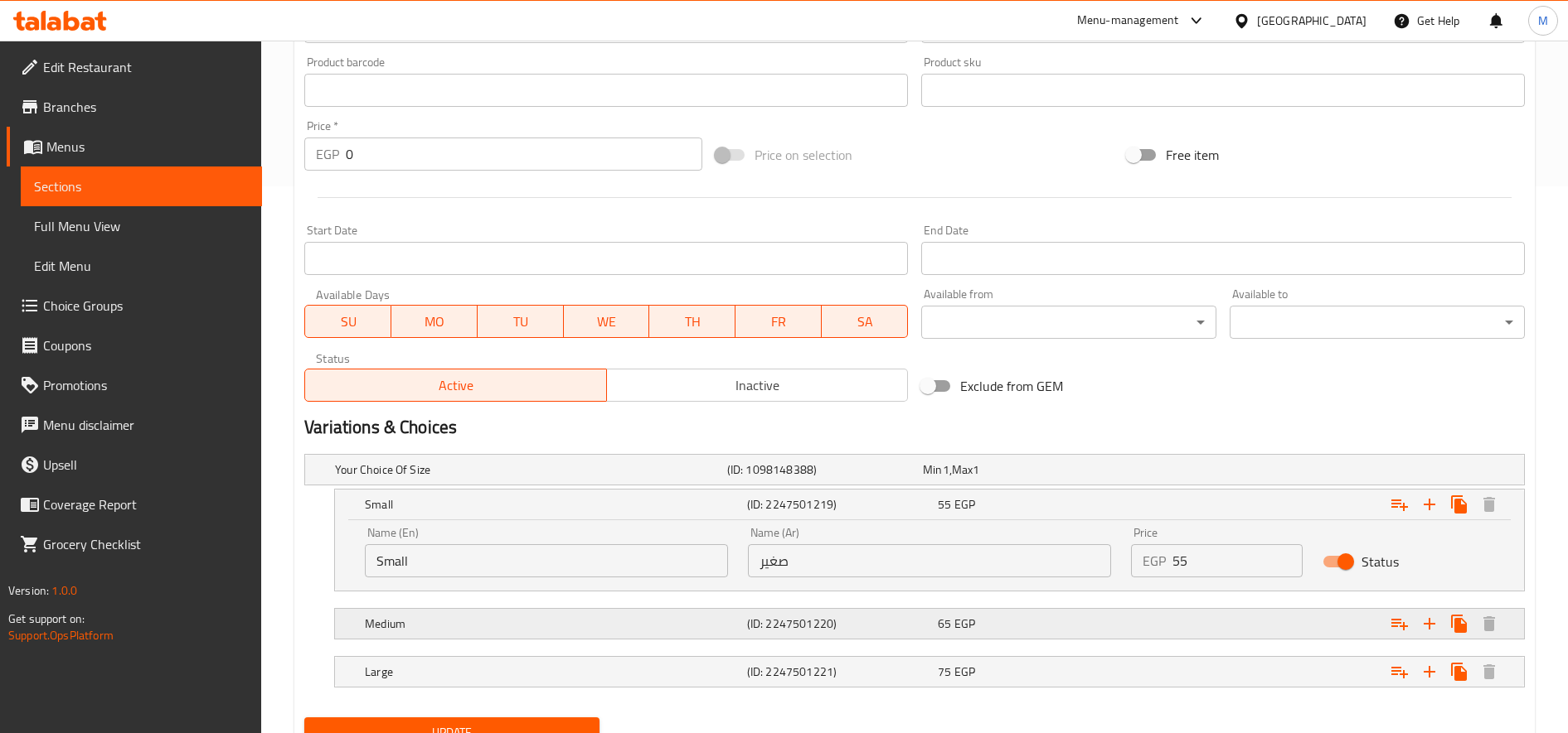
click at [1234, 473] on div "Expand" at bounding box center [1311, 470] width 392 height 7
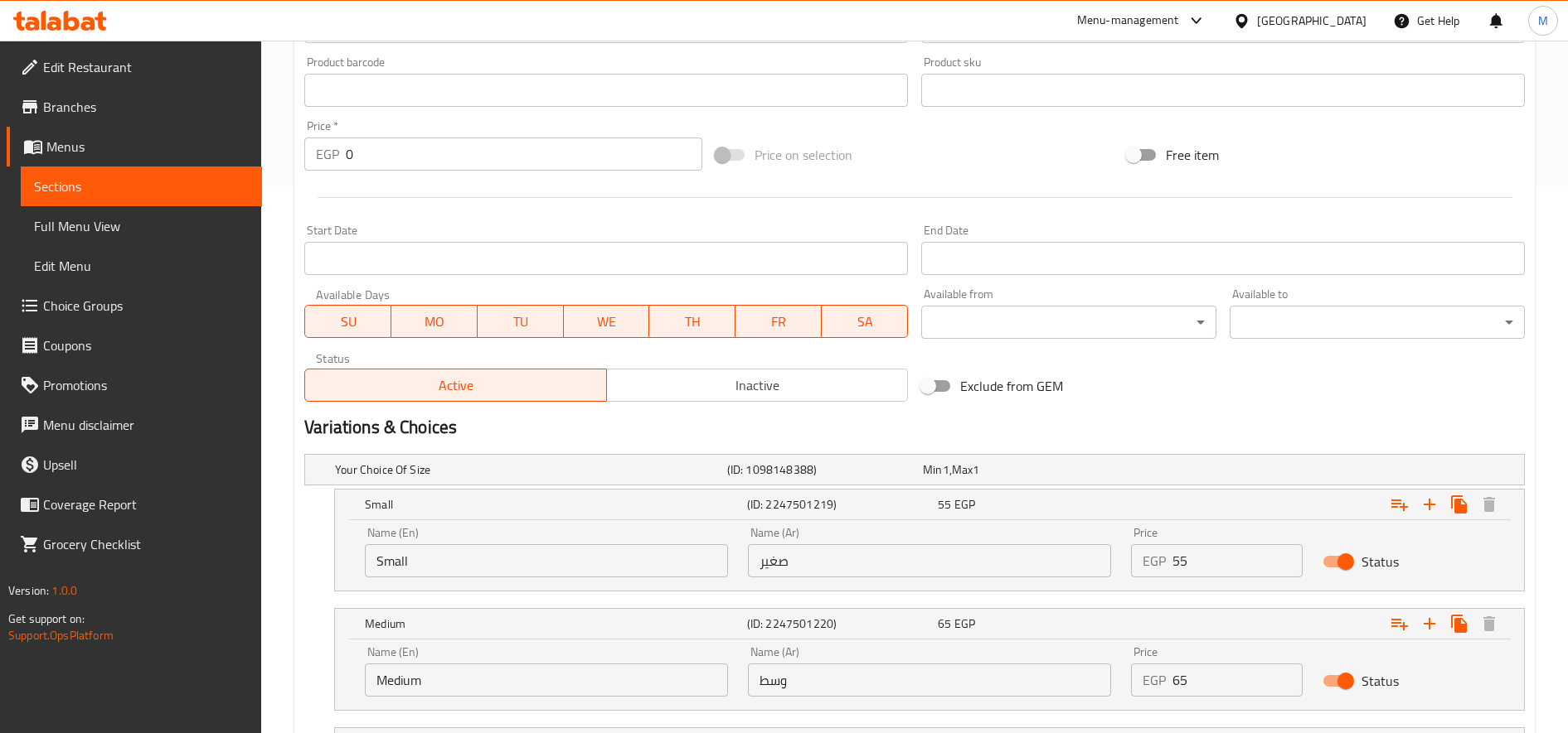
scroll to position [689, 0]
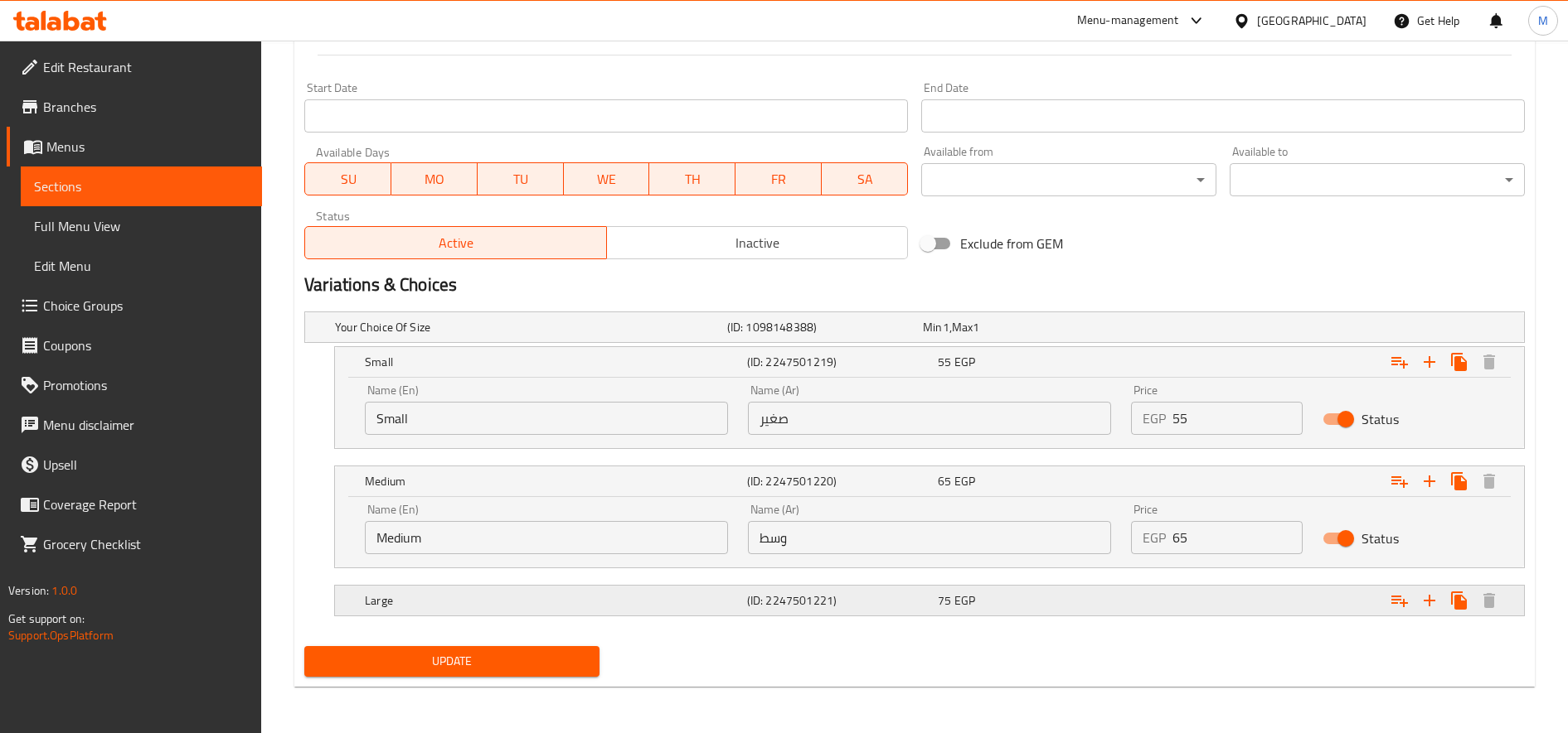
click at [1209, 330] on div "Expand" at bounding box center [1311, 327] width 392 height 7
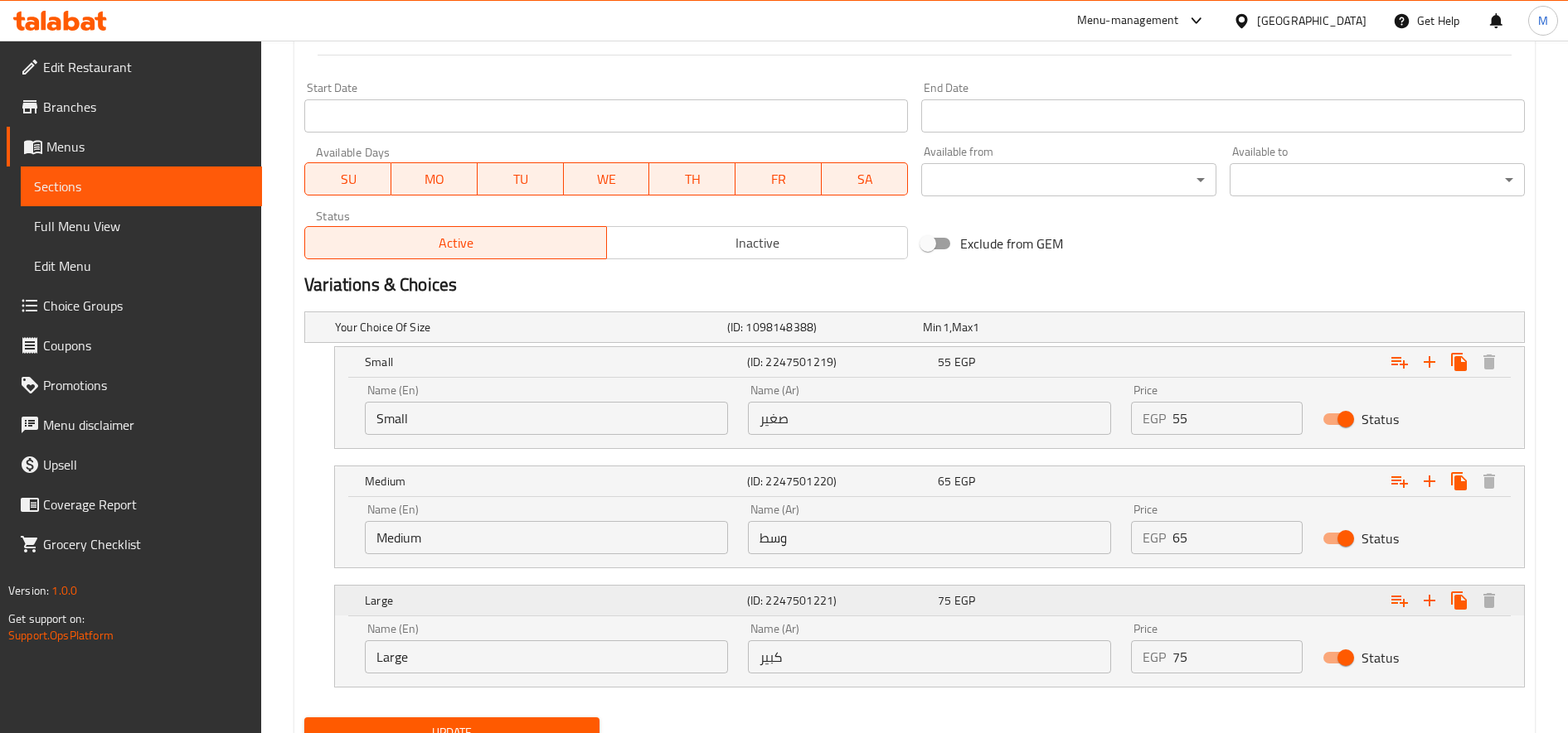
scroll to position [760, 0]
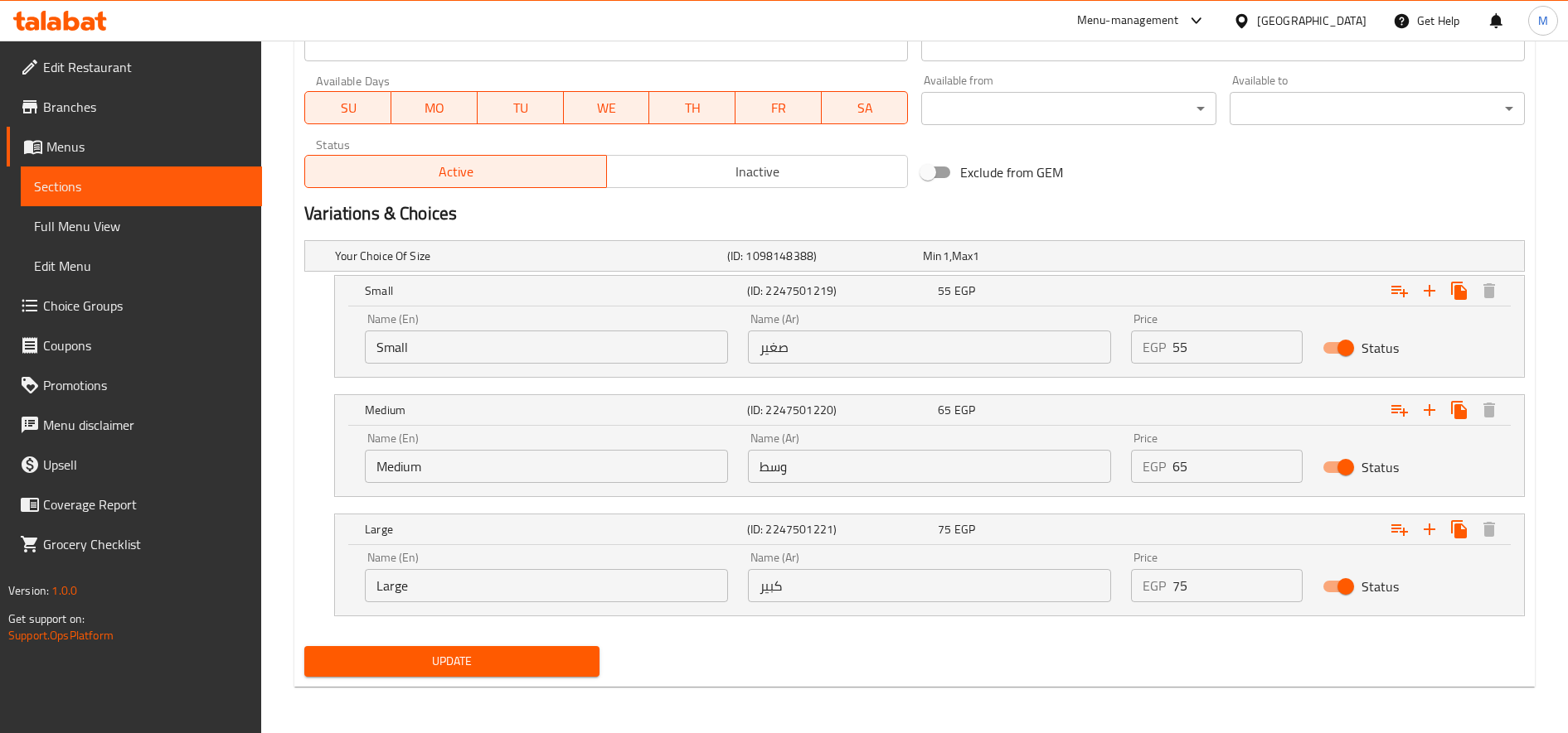
click at [1200, 340] on input "55" at bounding box center [1237, 347] width 131 height 33
type input "60"
click at [1183, 464] on input "65" at bounding box center [1237, 466] width 131 height 33
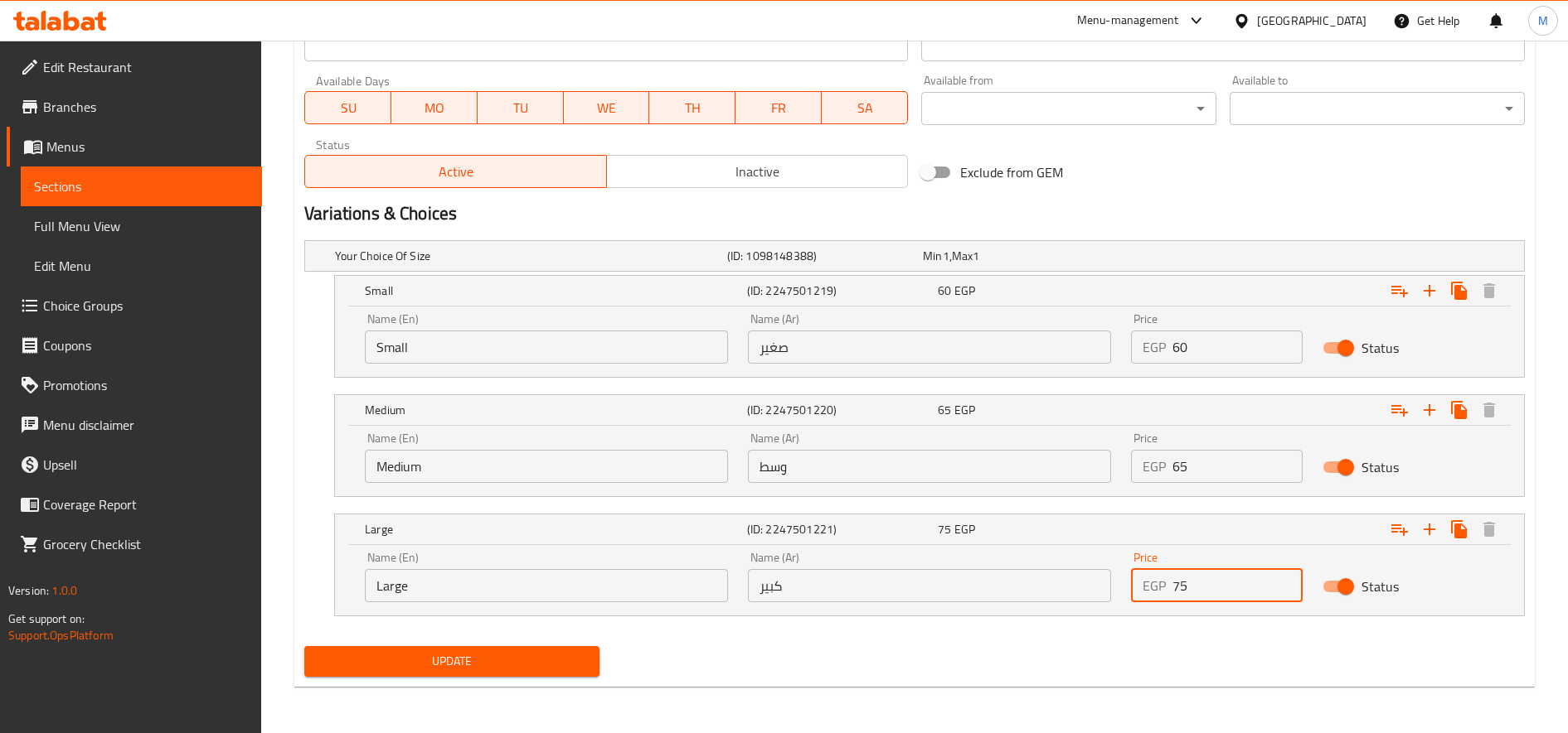
click at [1178, 595] on input "75" at bounding box center [1237, 585] width 131 height 33
click at [1182, 464] on input "65" at bounding box center [1237, 466] width 131 height 33
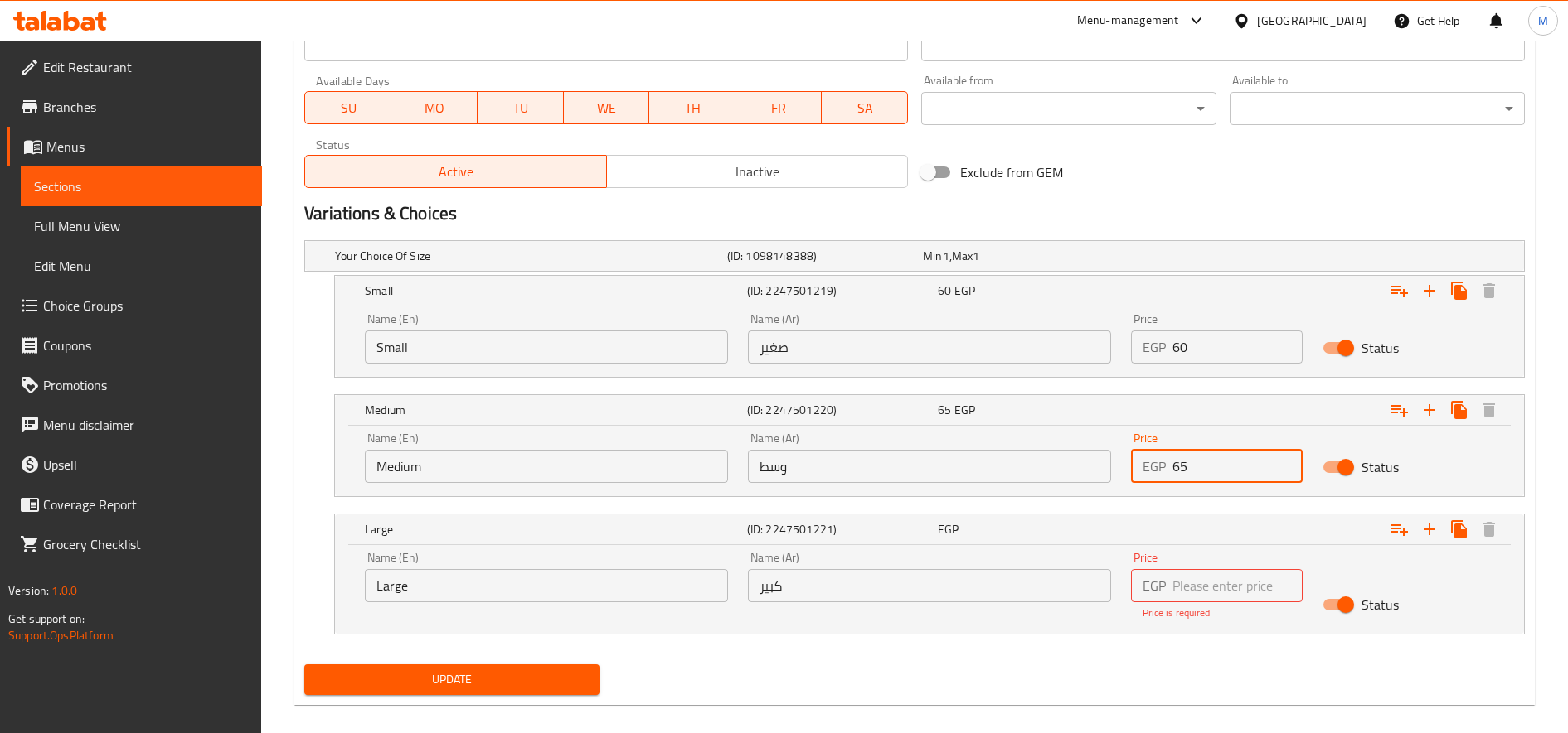
click at [1182, 464] on input "65" at bounding box center [1237, 466] width 131 height 33
paste input "7"
type input "75"
click at [1182, 579] on input "number" at bounding box center [1237, 585] width 131 height 33
type input "85"
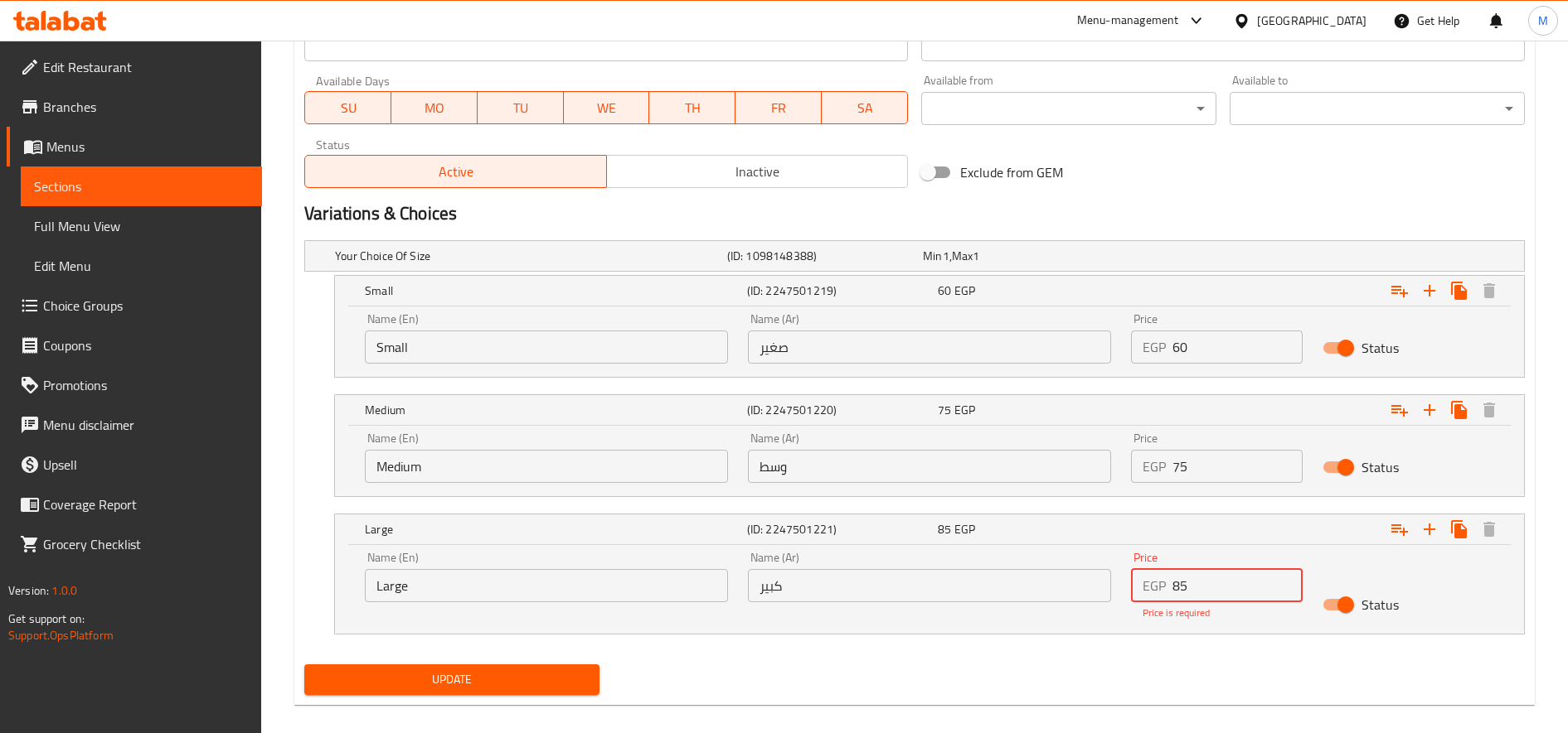
click at [304, 664] on button "Update" at bounding box center [452, 680] width 295 height 31
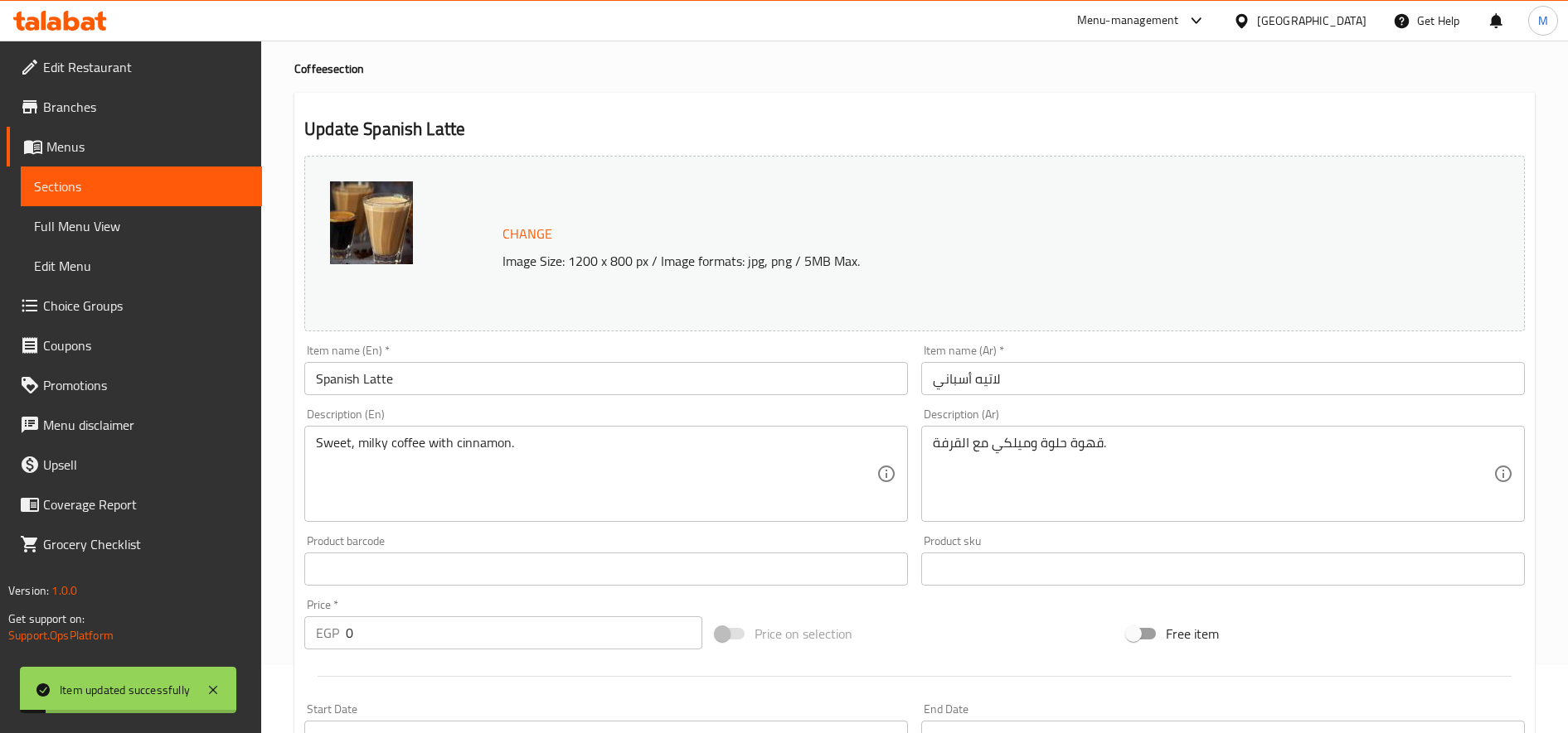
scroll to position [0, 0]
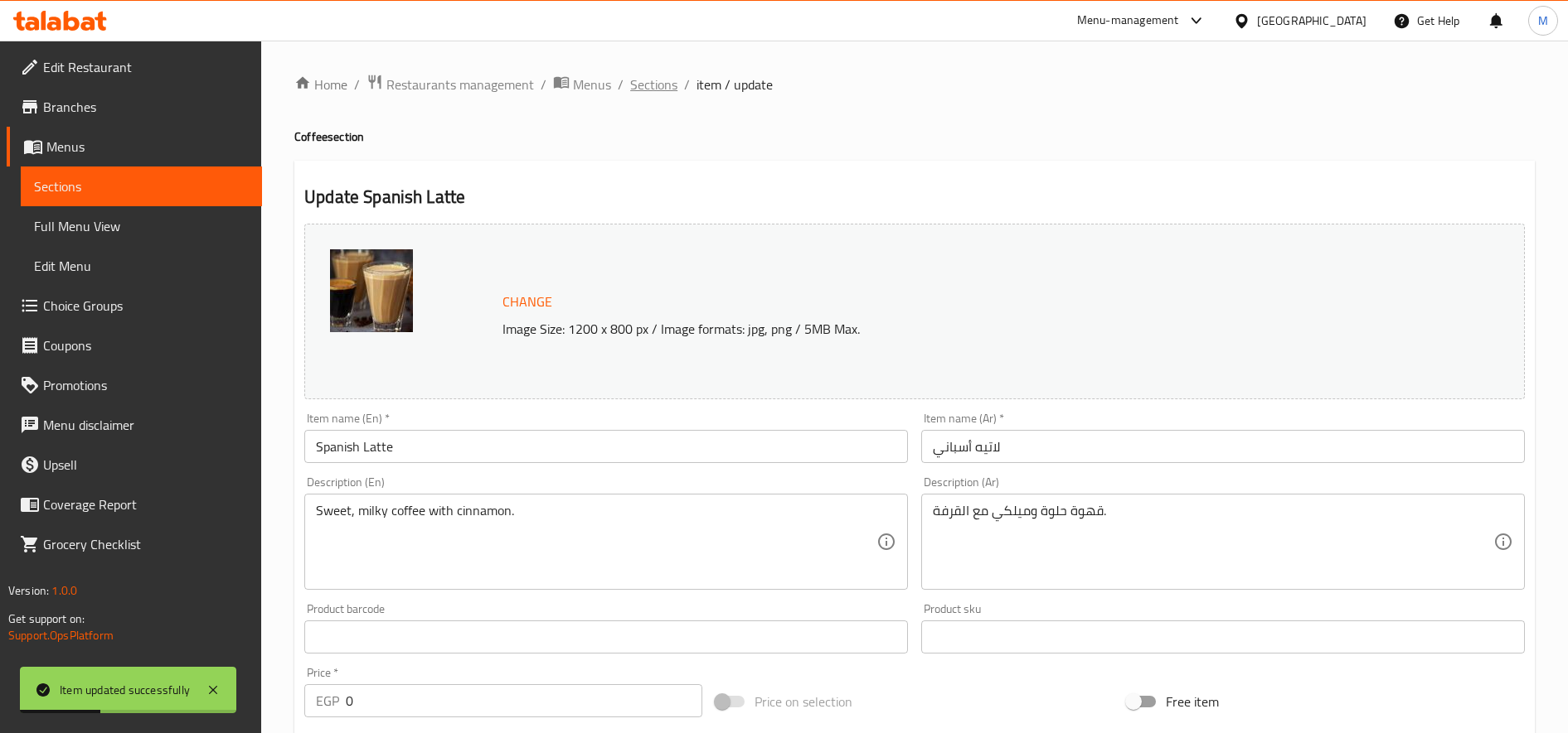
click at [671, 88] on span "Sections" at bounding box center [653, 84] width 47 height 20
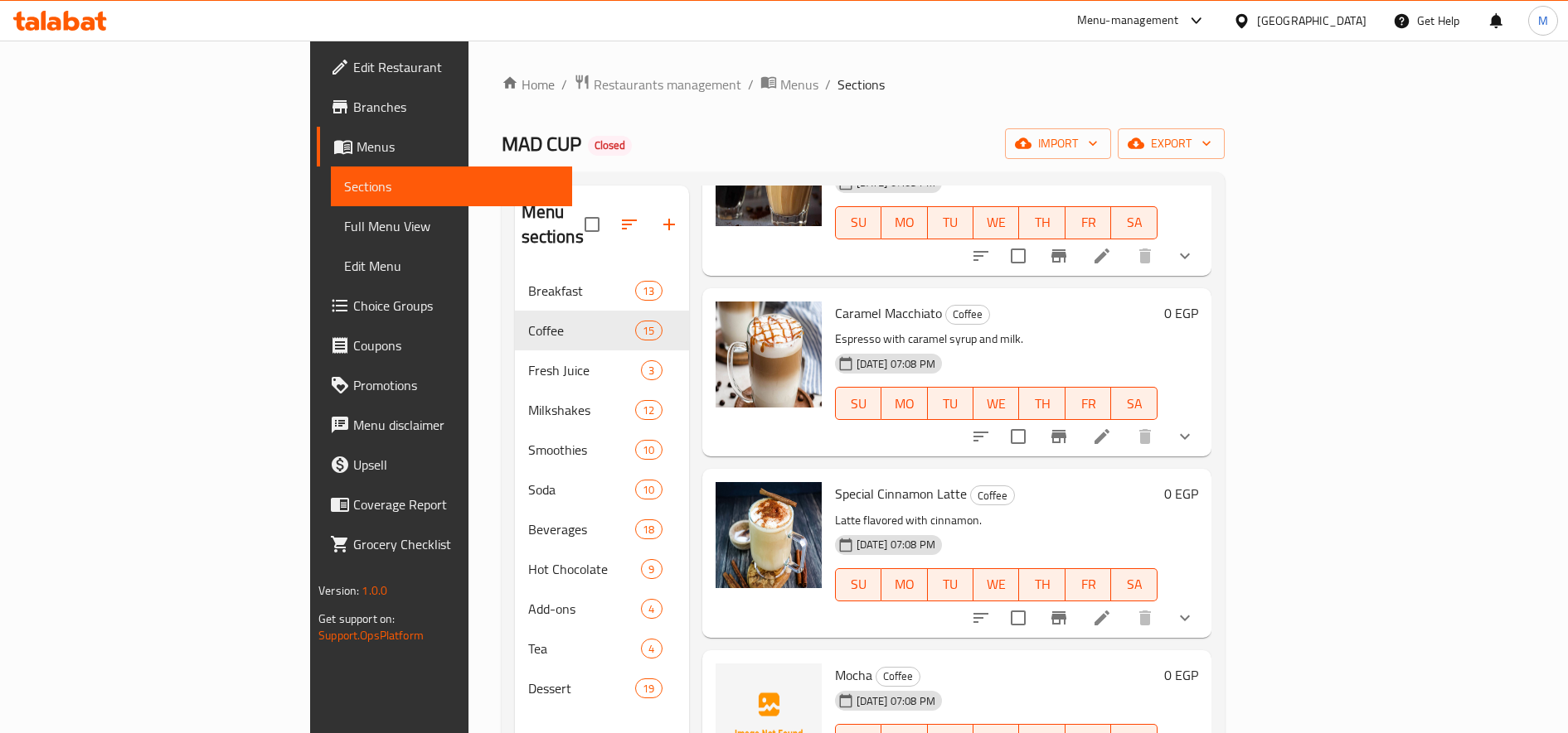
scroll to position [1426, 0]
click at [1112, 426] on icon at bounding box center [1102, 435] width 20 height 20
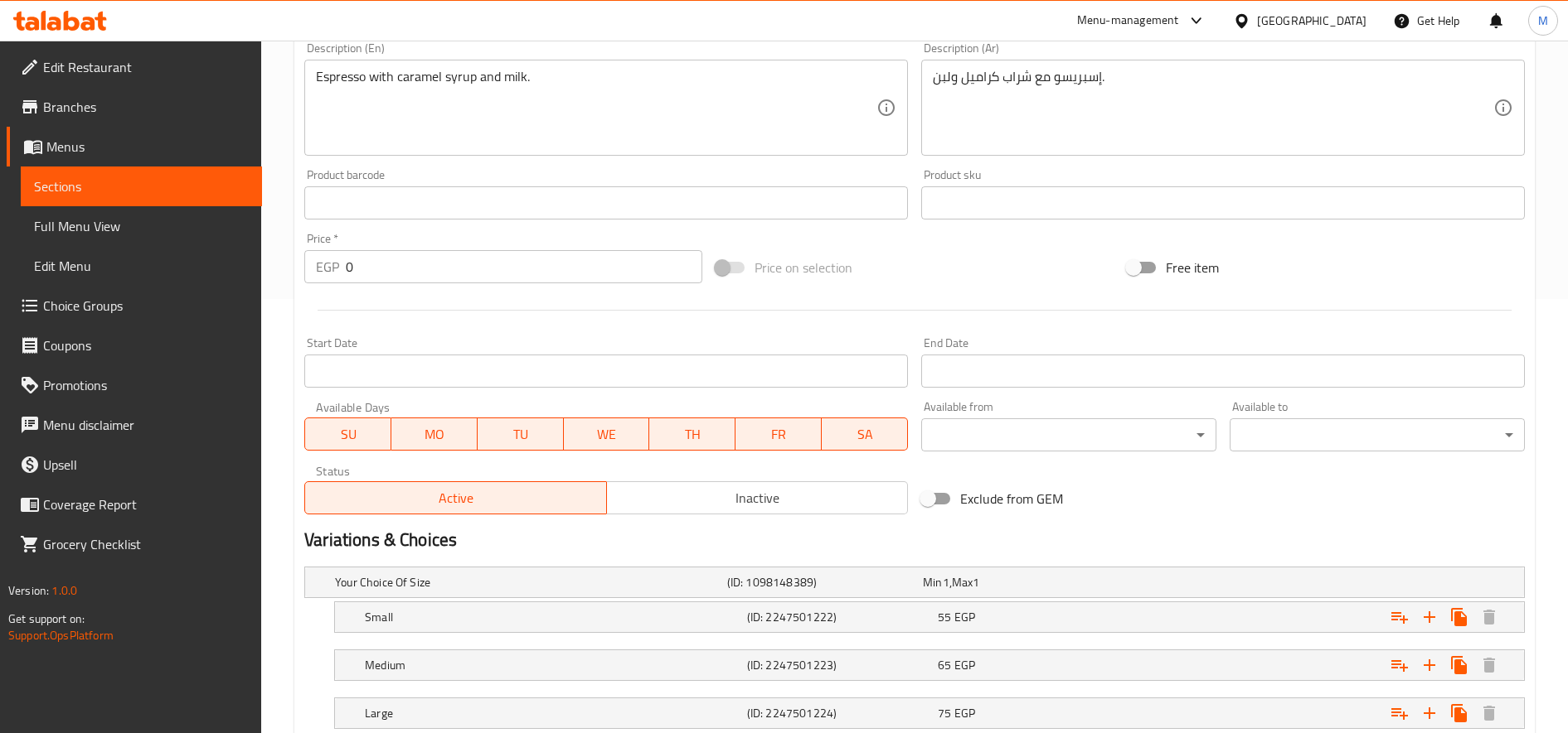
scroll to position [547, 0]
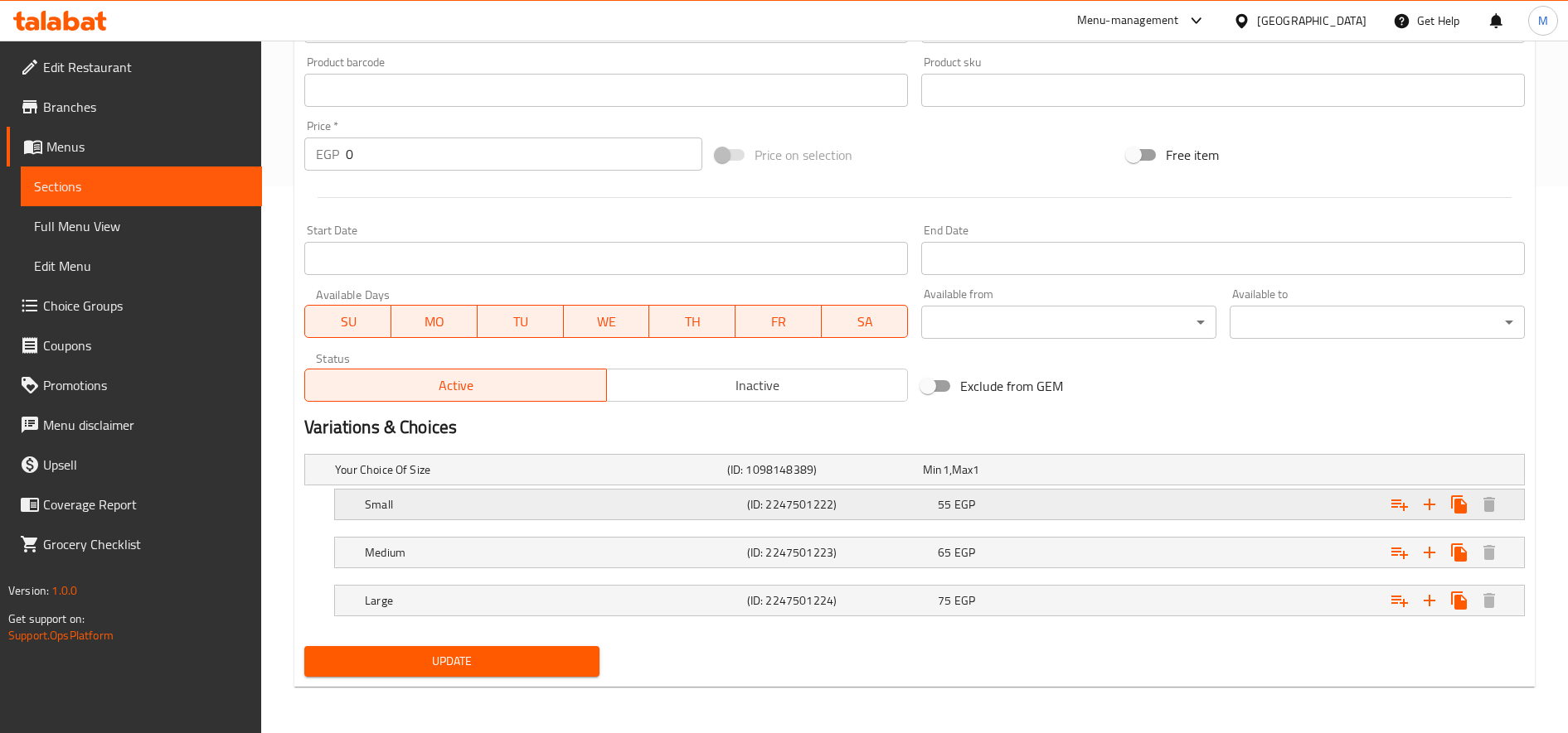
click at [1199, 473] on div "Expand" at bounding box center [1311, 470] width 392 height 7
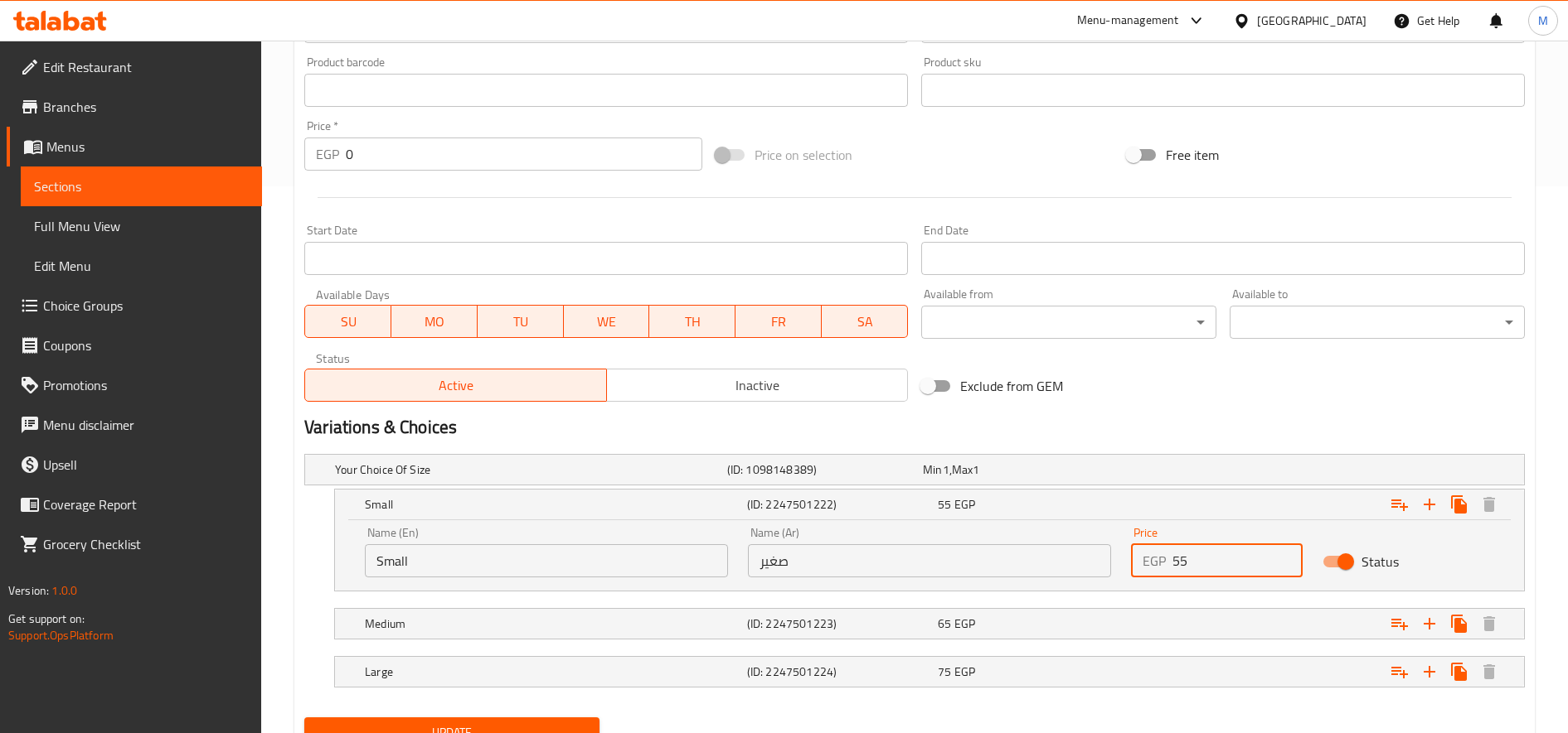
click at [1179, 561] on input "55" at bounding box center [1237, 560] width 131 height 33
click at [1187, 473] on div "Expand" at bounding box center [1311, 470] width 392 height 7
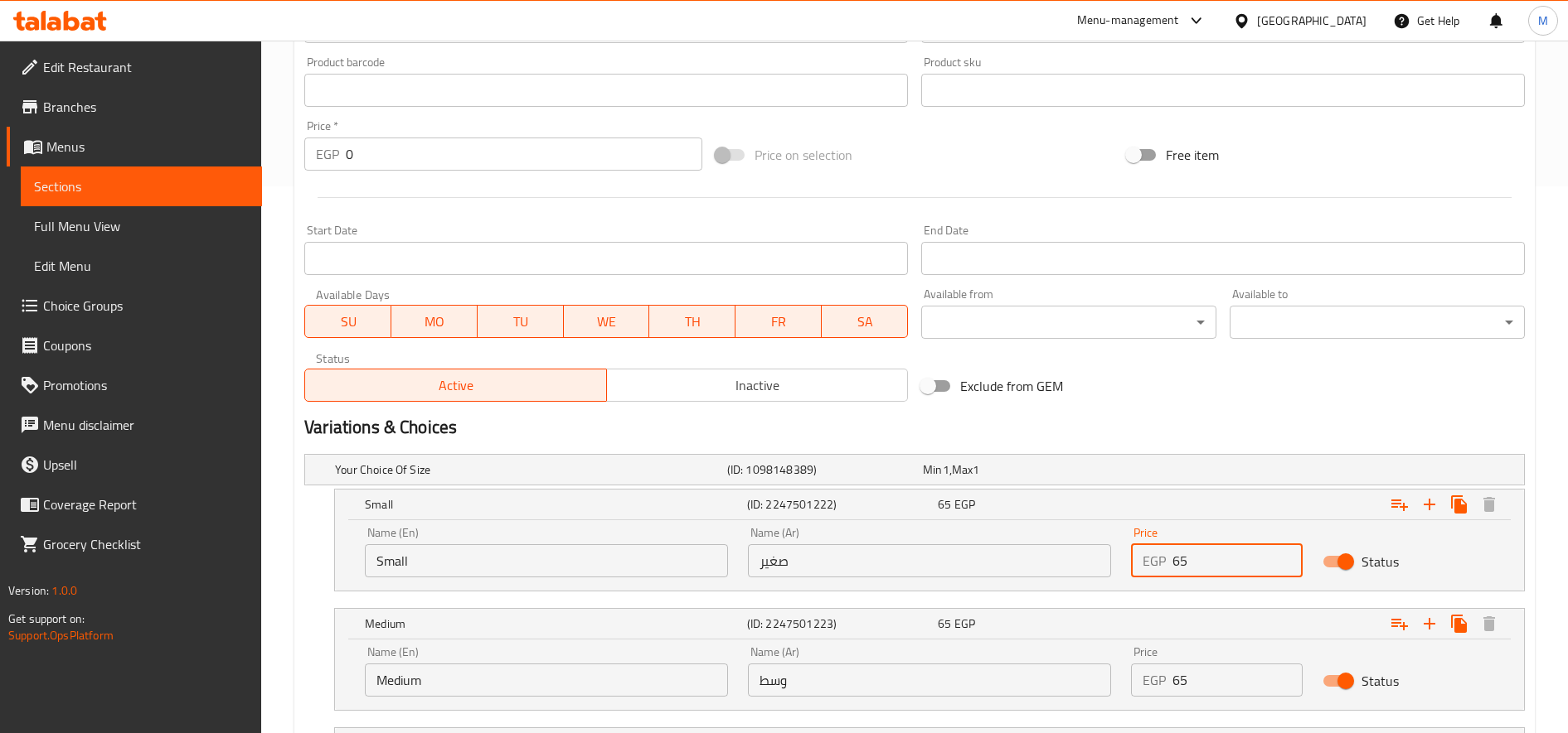
click at [1197, 550] on input "65" at bounding box center [1237, 560] width 131 height 33
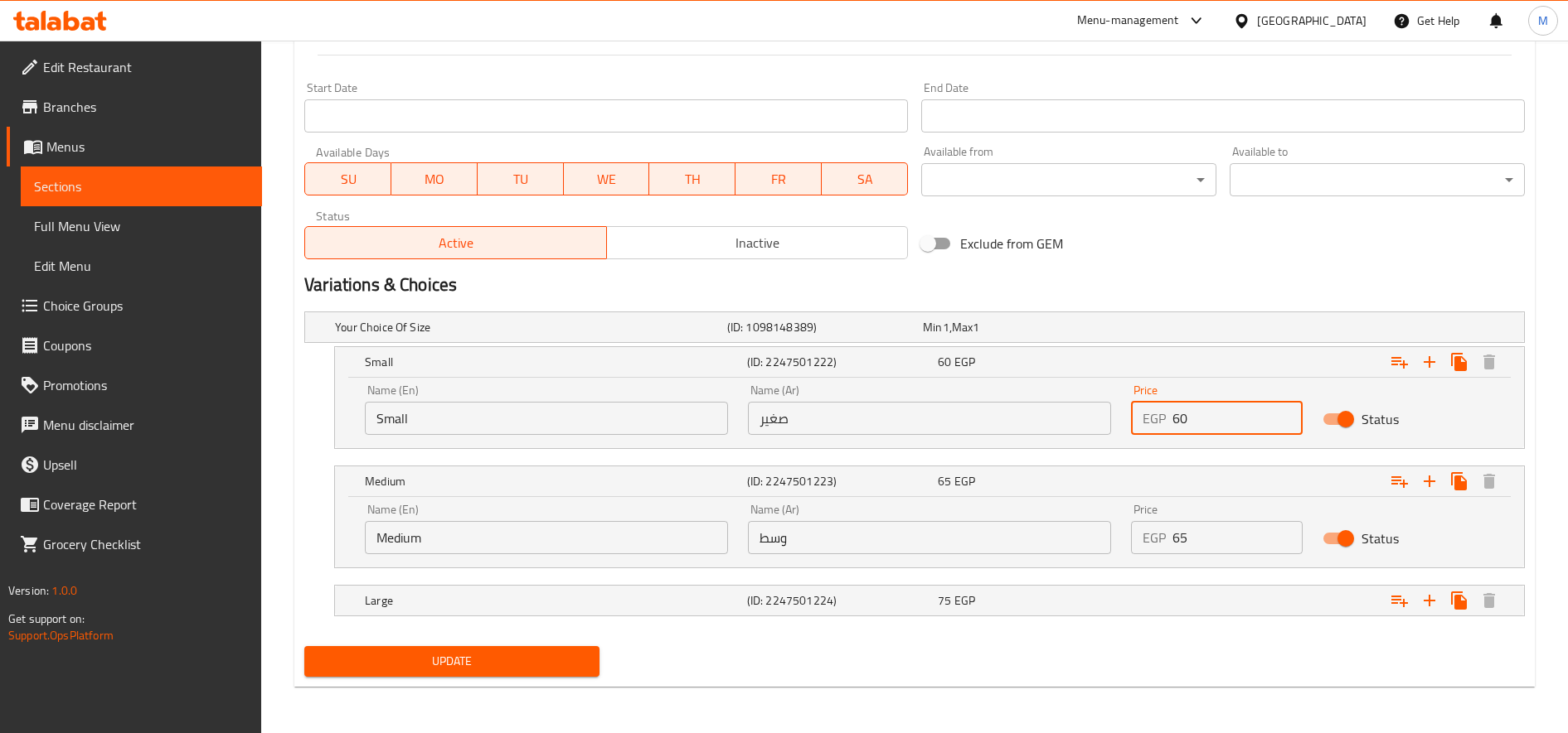
type input "60"
click at [1198, 540] on input "65" at bounding box center [1237, 537] width 131 height 33
type input "75"
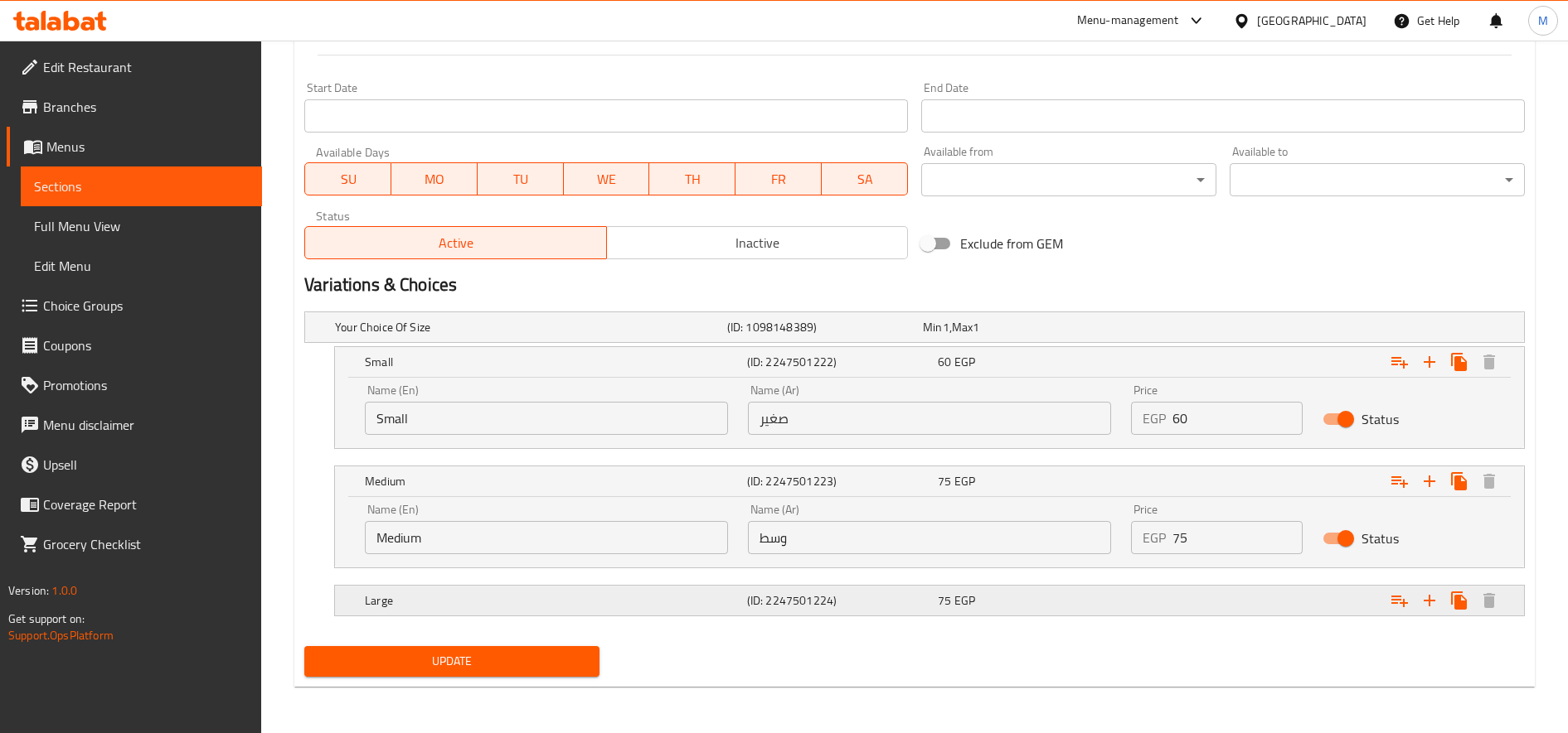
click at [1165, 330] on div "Expand" at bounding box center [1311, 327] width 392 height 7
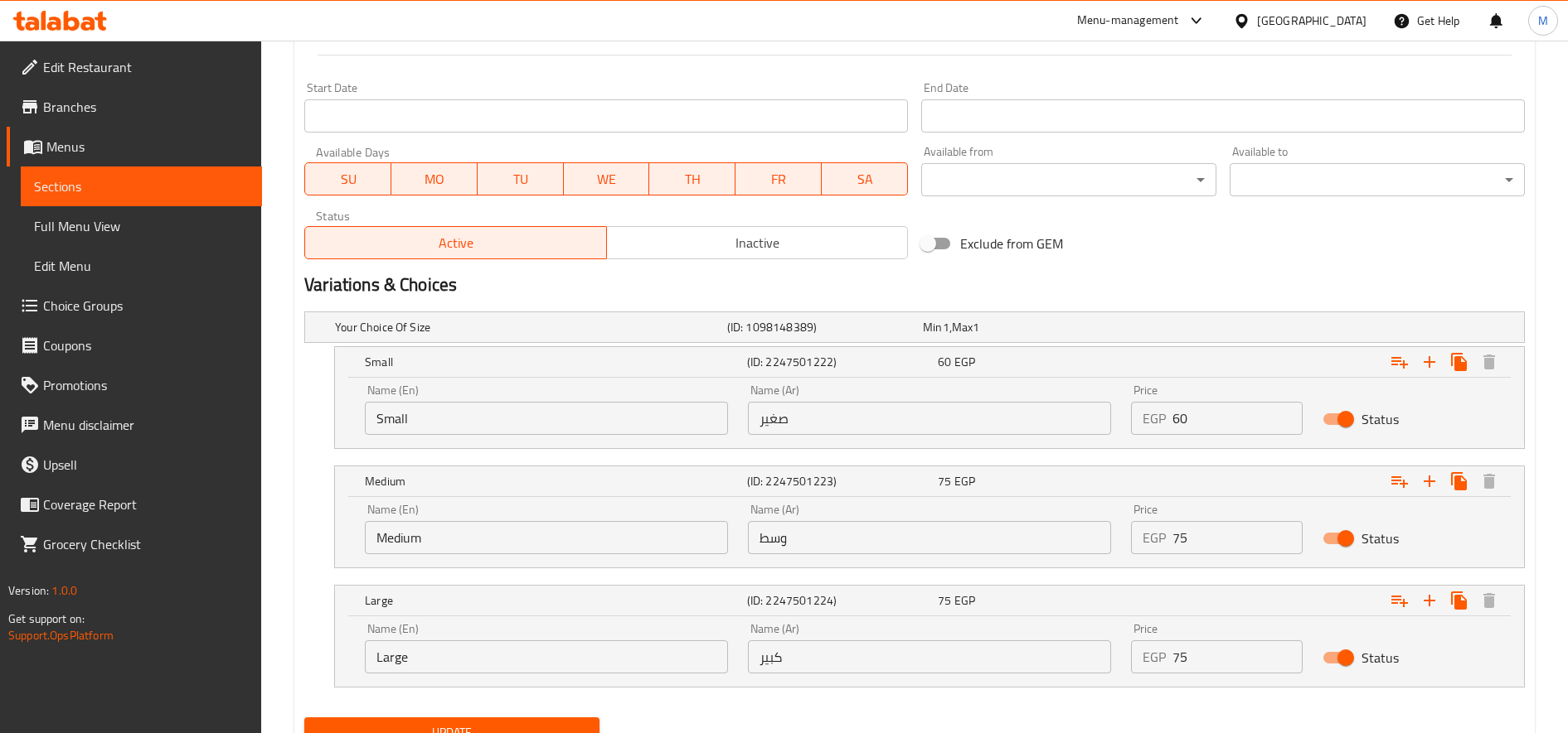
click at [1231, 662] on input "75" at bounding box center [1237, 657] width 131 height 33
type input "85"
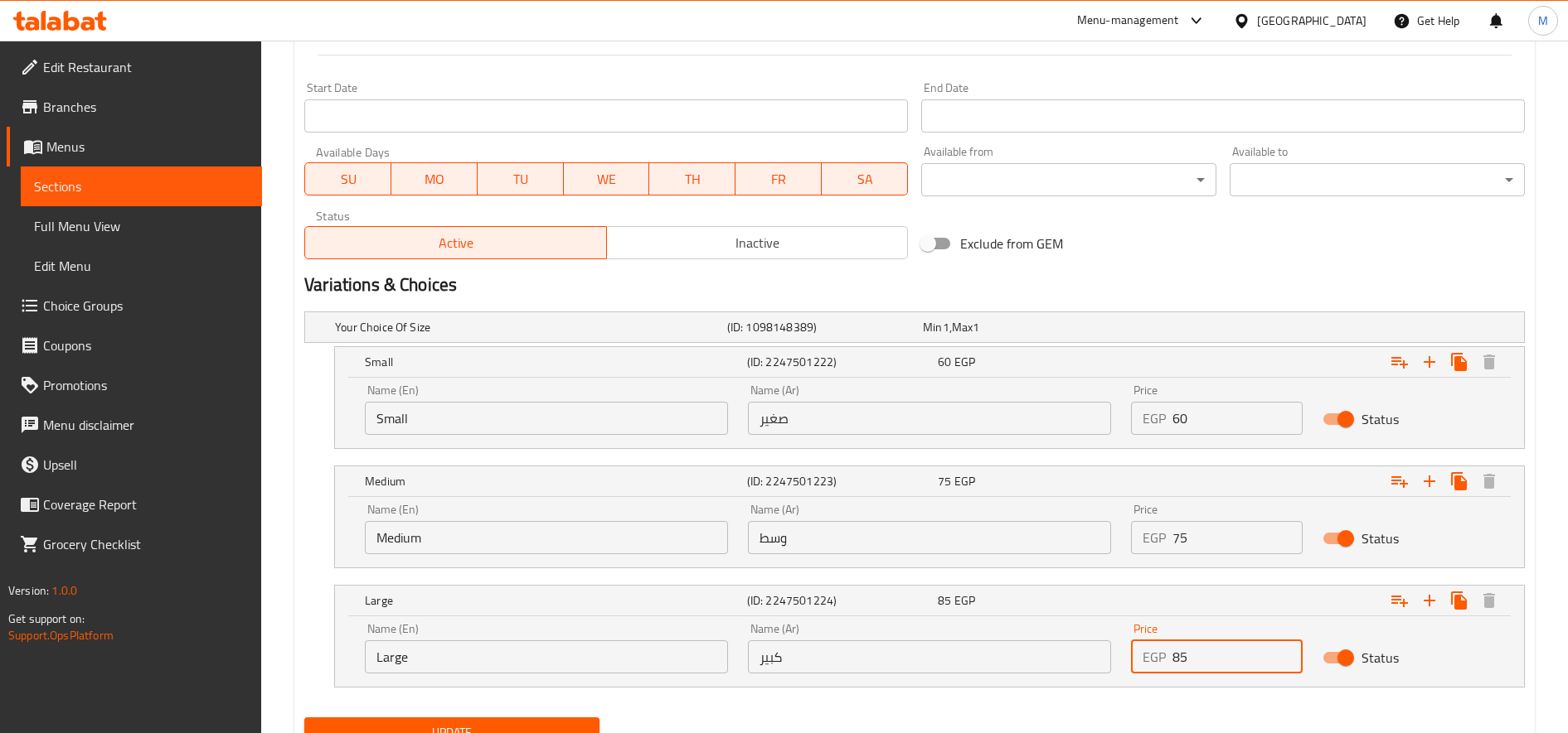
click at [304, 718] on button "Update" at bounding box center [452, 733] width 295 height 31
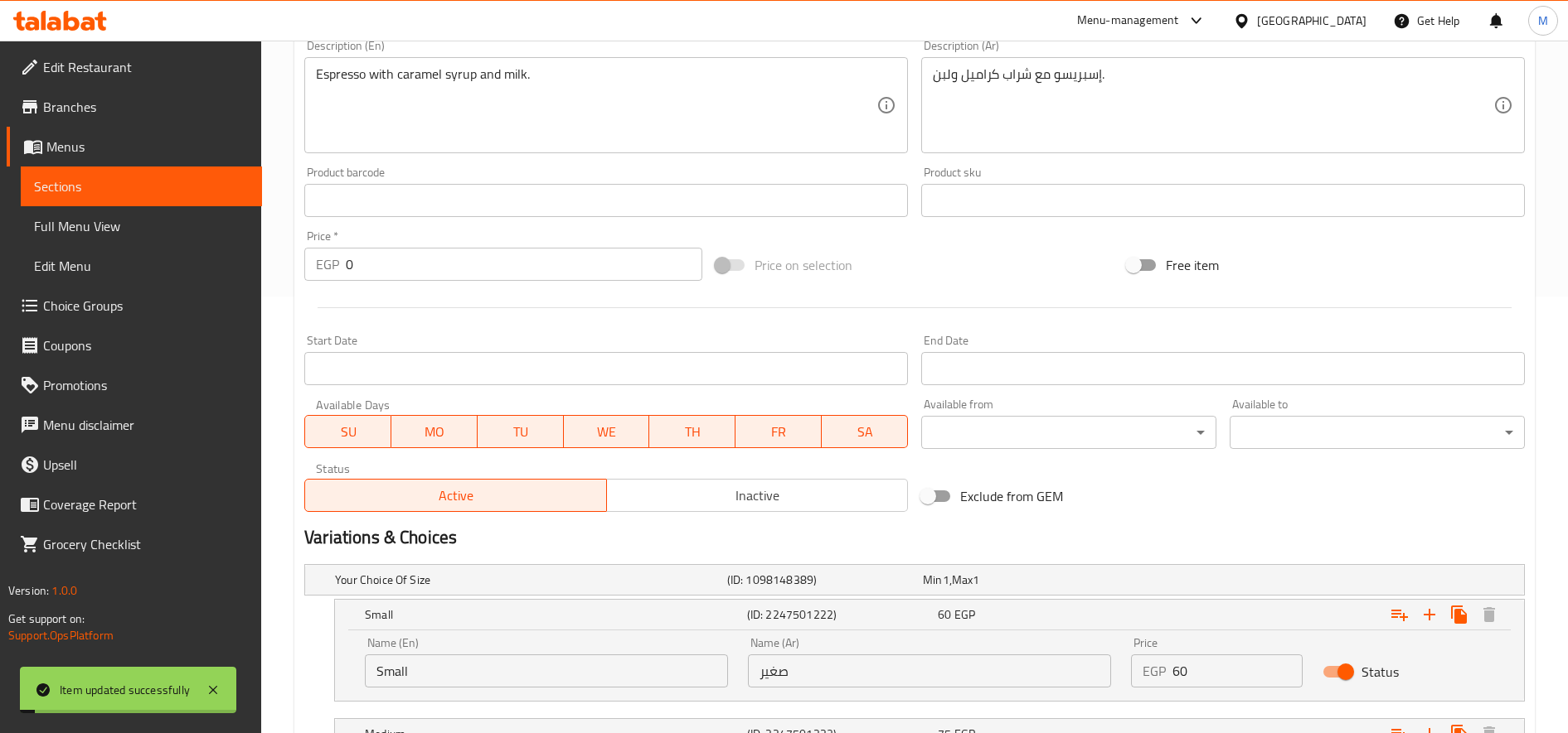
scroll to position [0, 0]
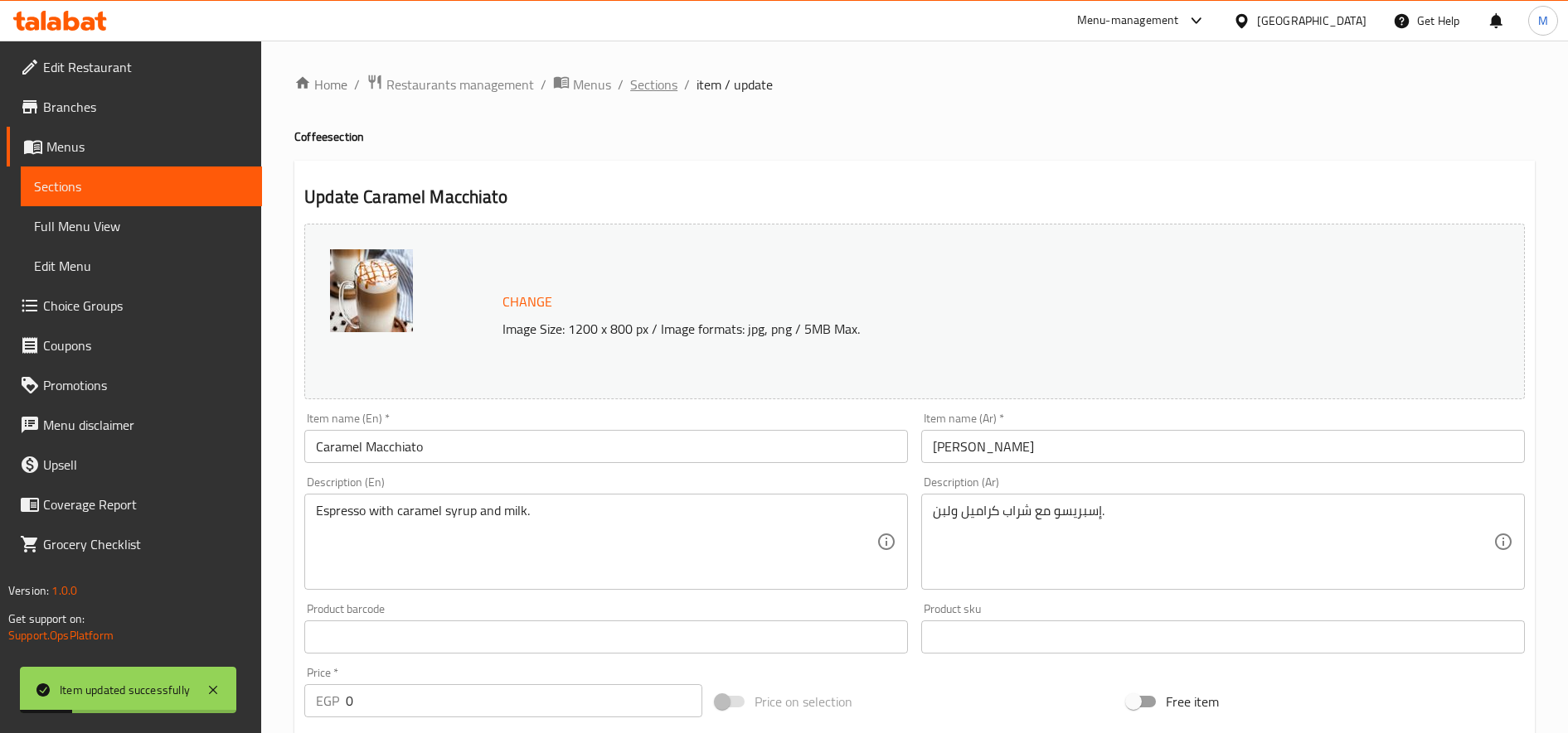
click at [657, 83] on span "Sections" at bounding box center [653, 84] width 47 height 20
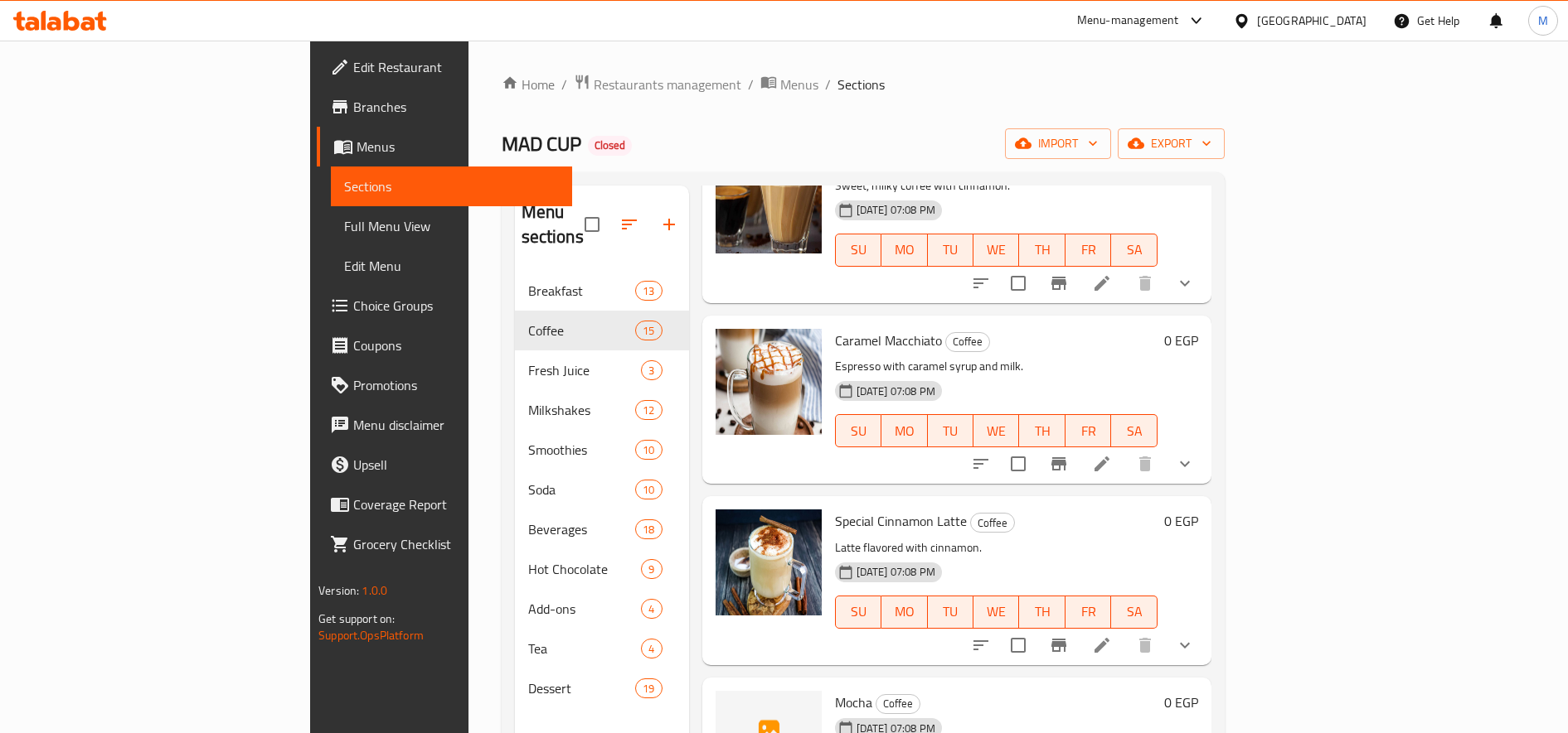
scroll to position [1408, 0]
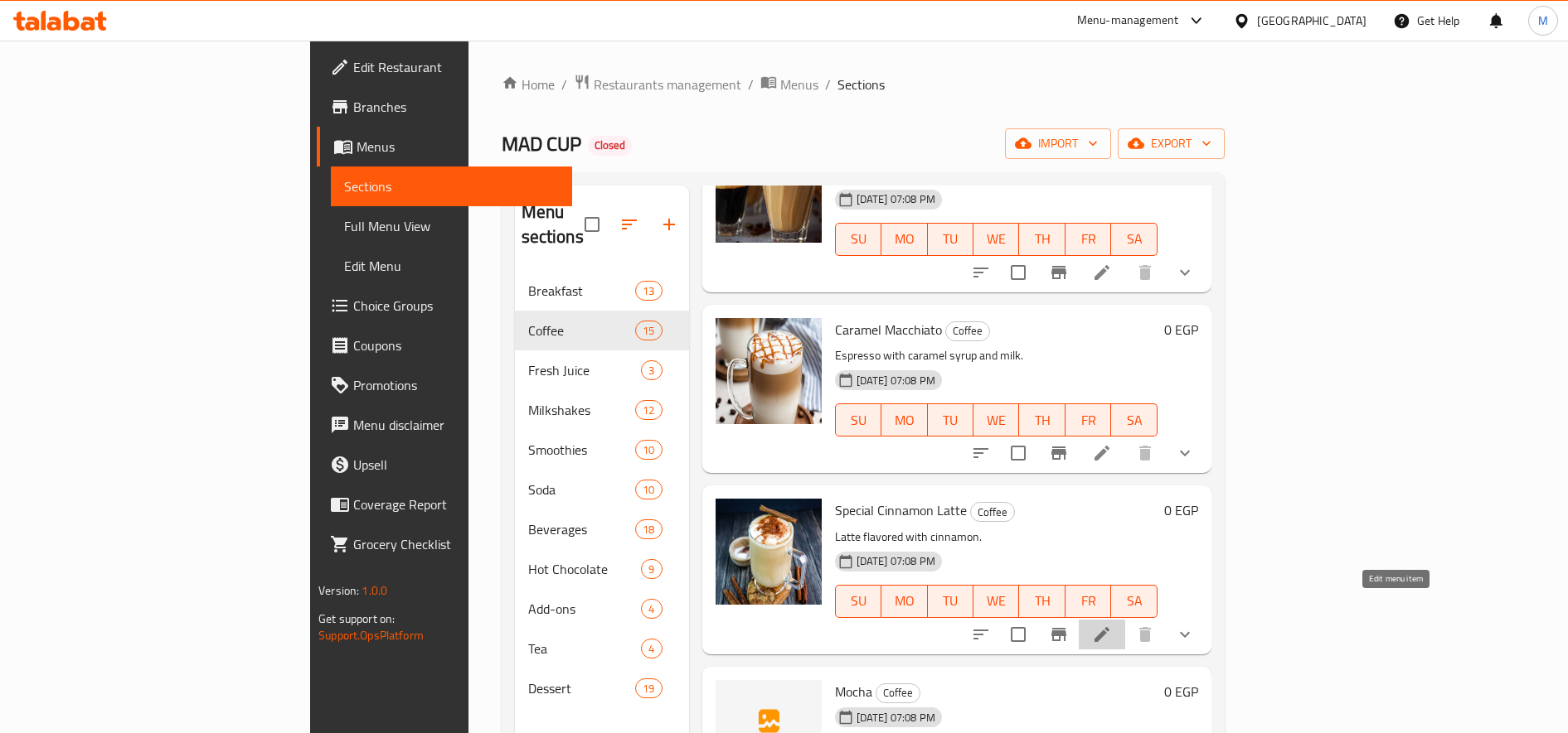
click at [1112, 625] on icon at bounding box center [1102, 634] width 20 height 20
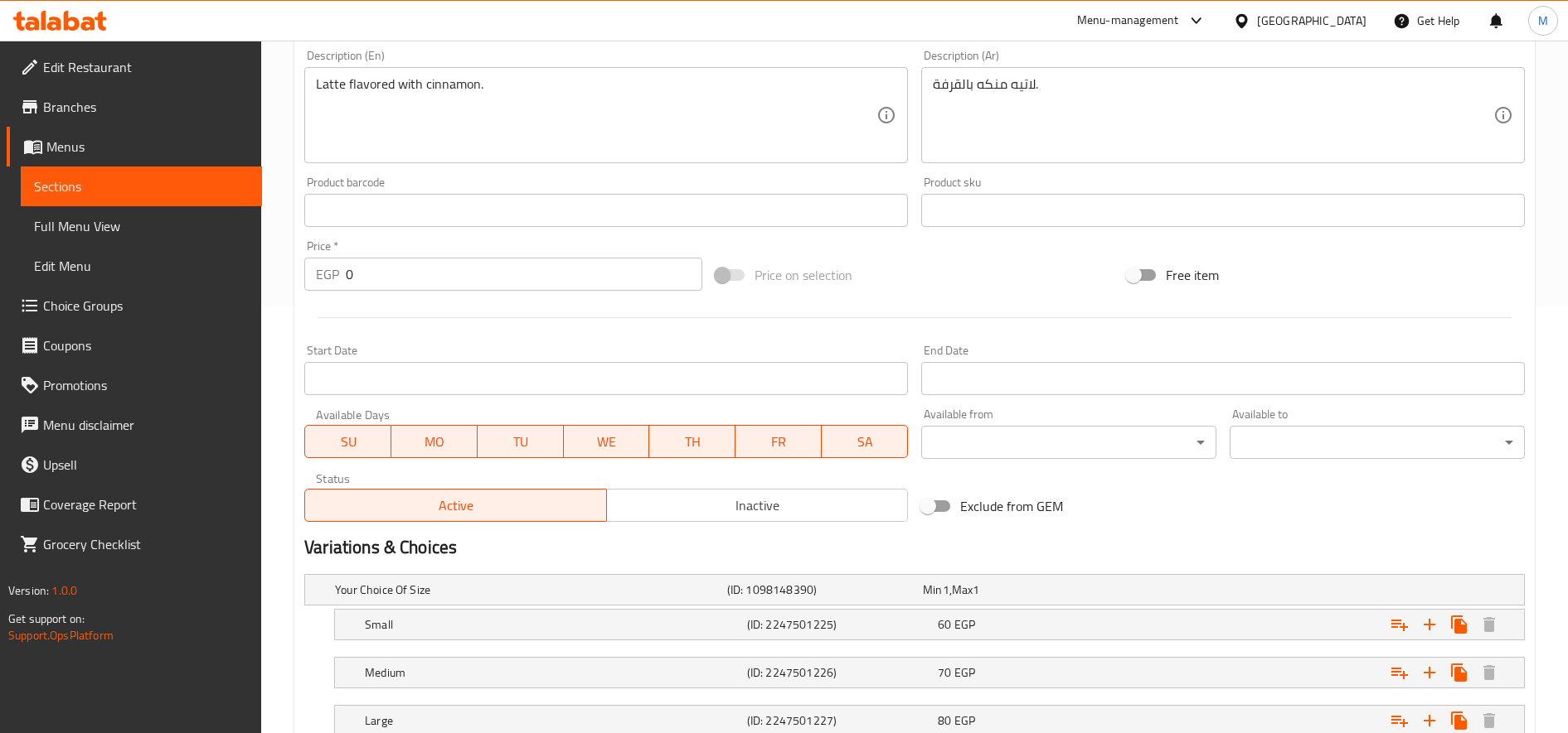
scroll to position [547, 0]
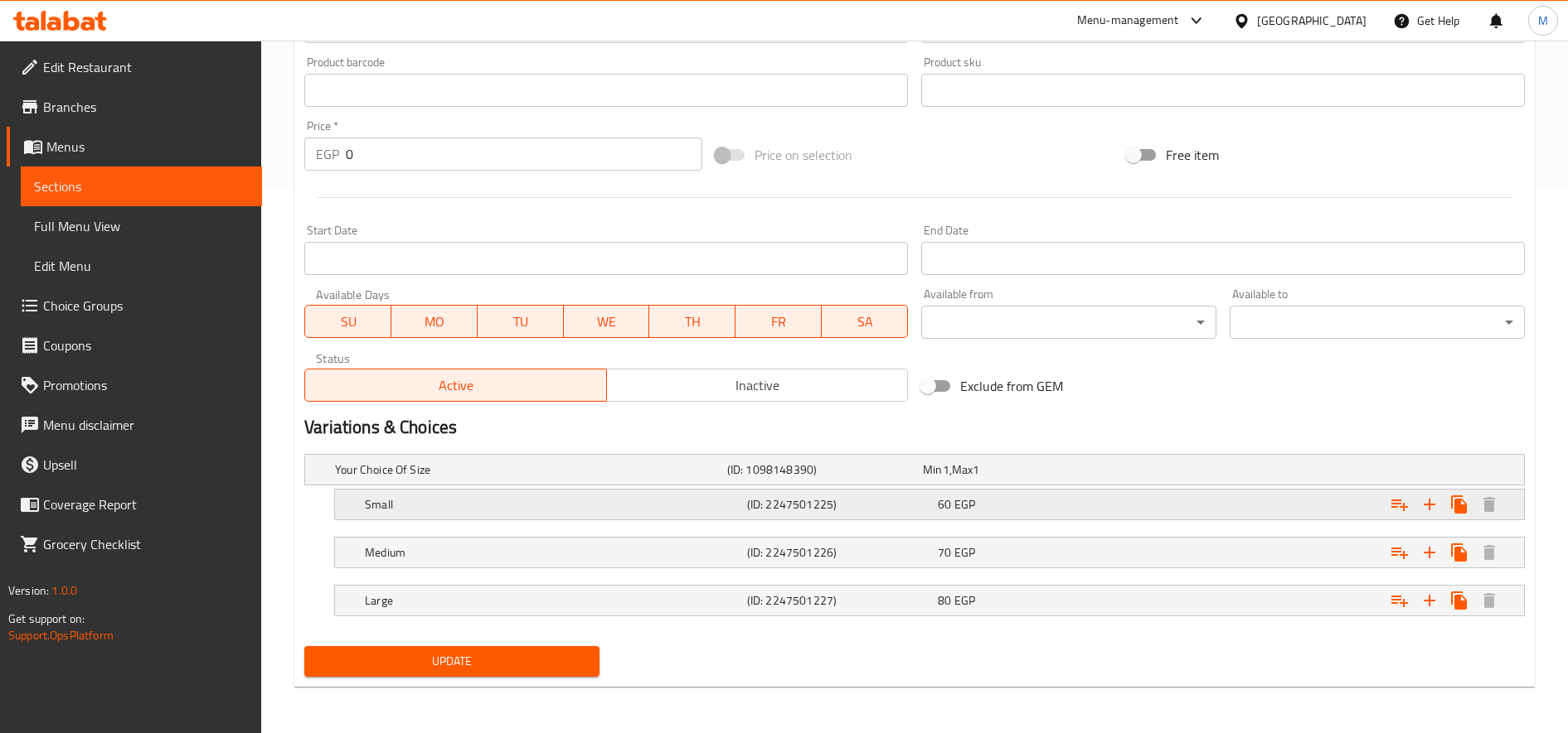
click at [1147, 473] on div "Expand" at bounding box center [1311, 470] width 392 height 7
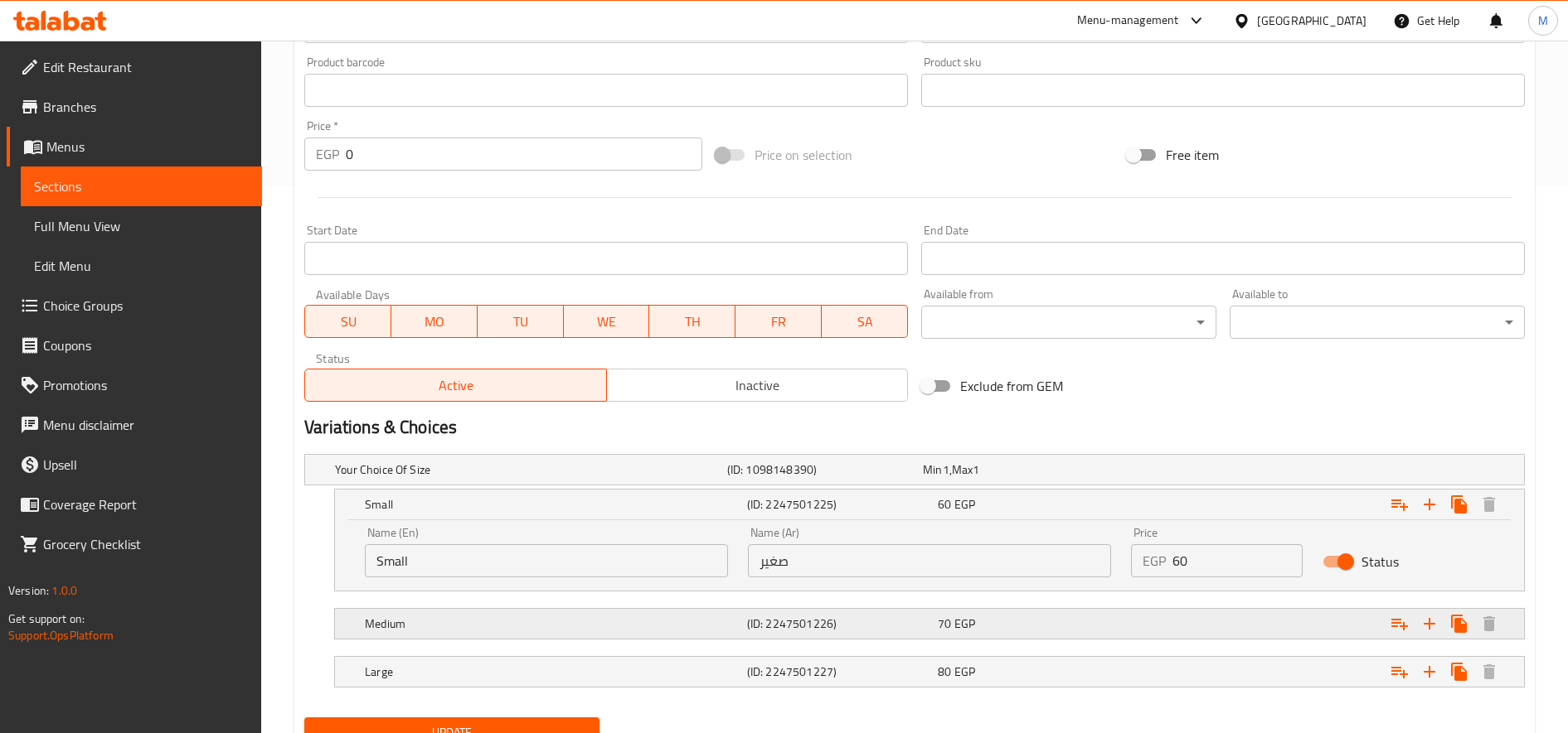
click at [1135, 473] on div "Expand" at bounding box center [1311, 470] width 392 height 7
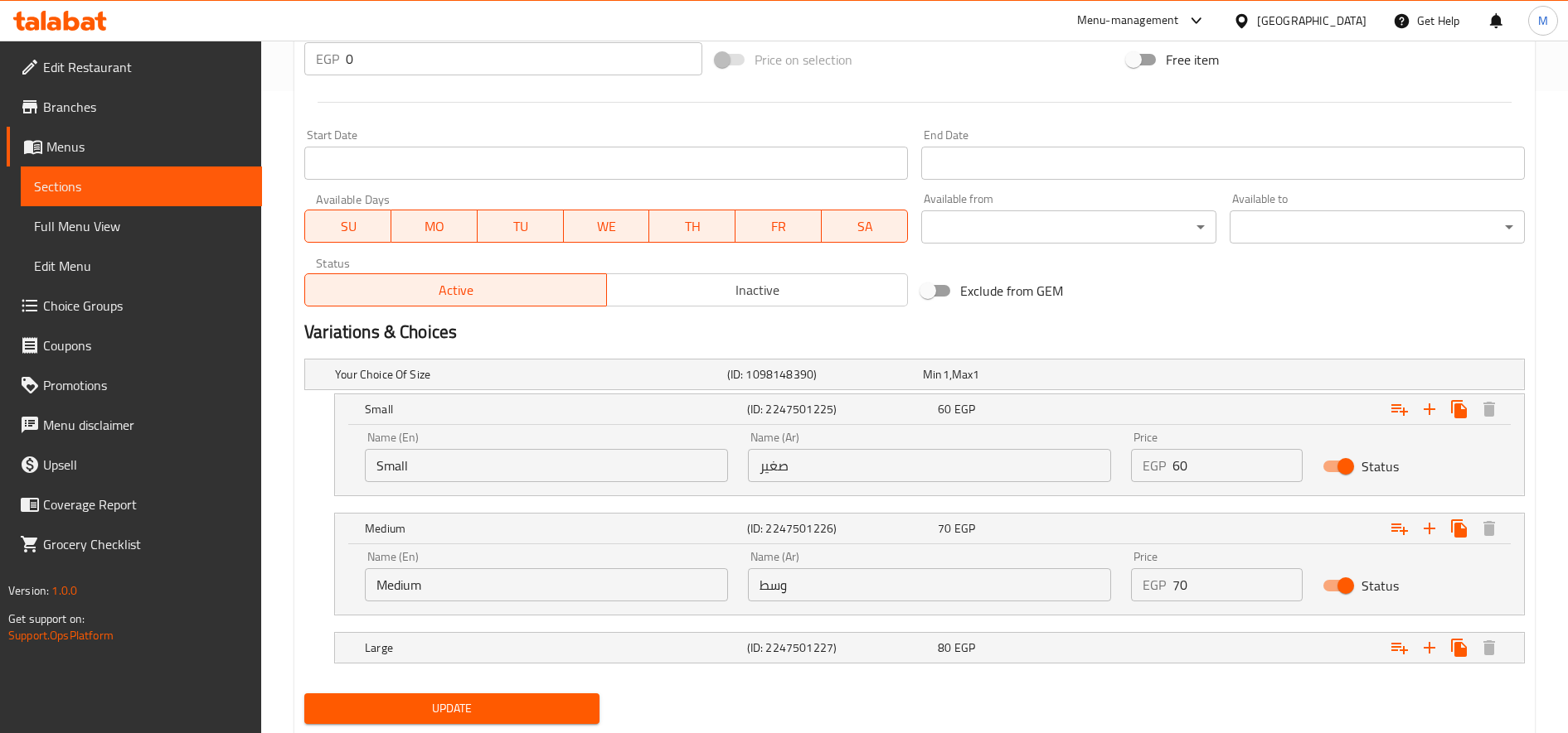
scroll to position [651, 0]
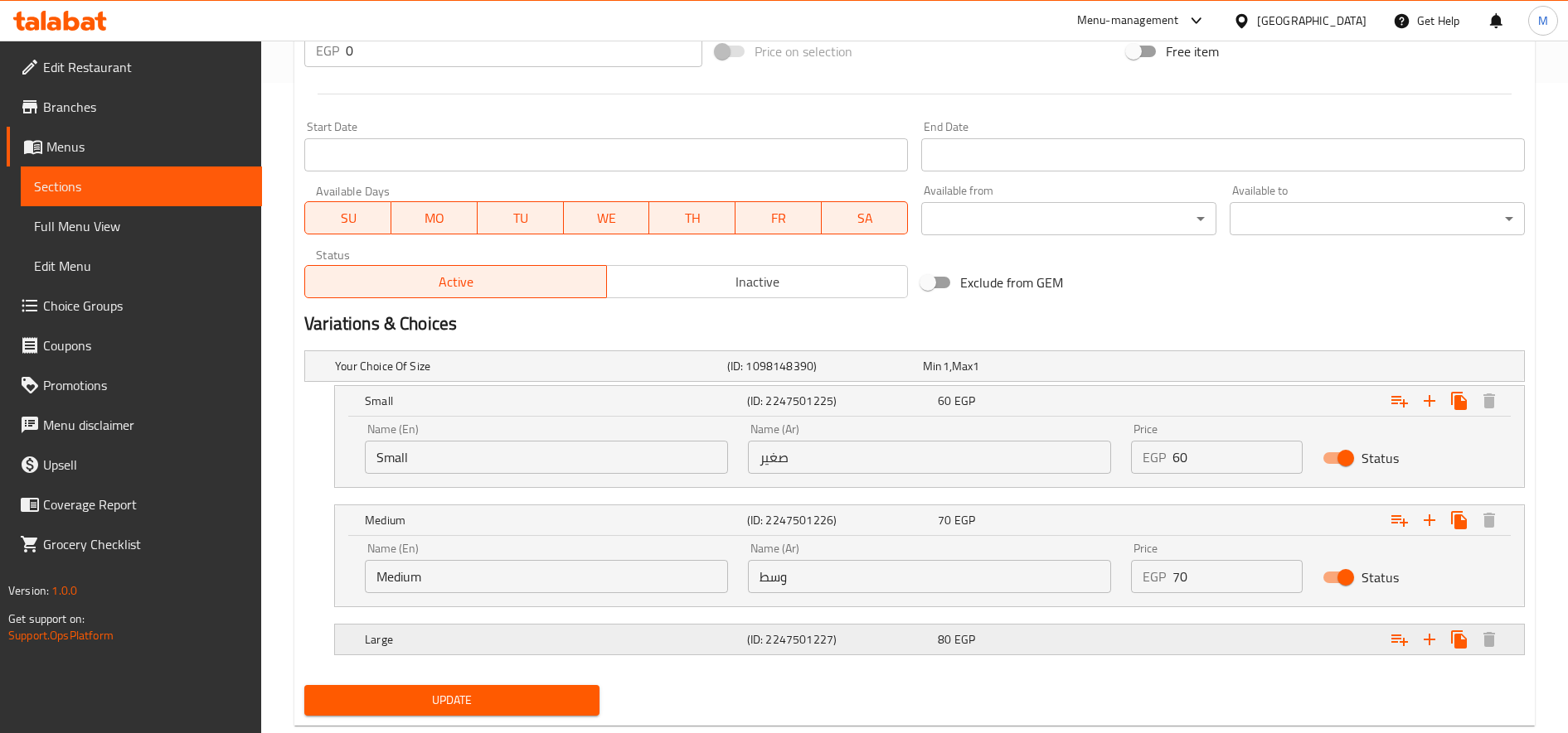
click at [1140, 370] on div "Expand" at bounding box center [1311, 366] width 392 height 7
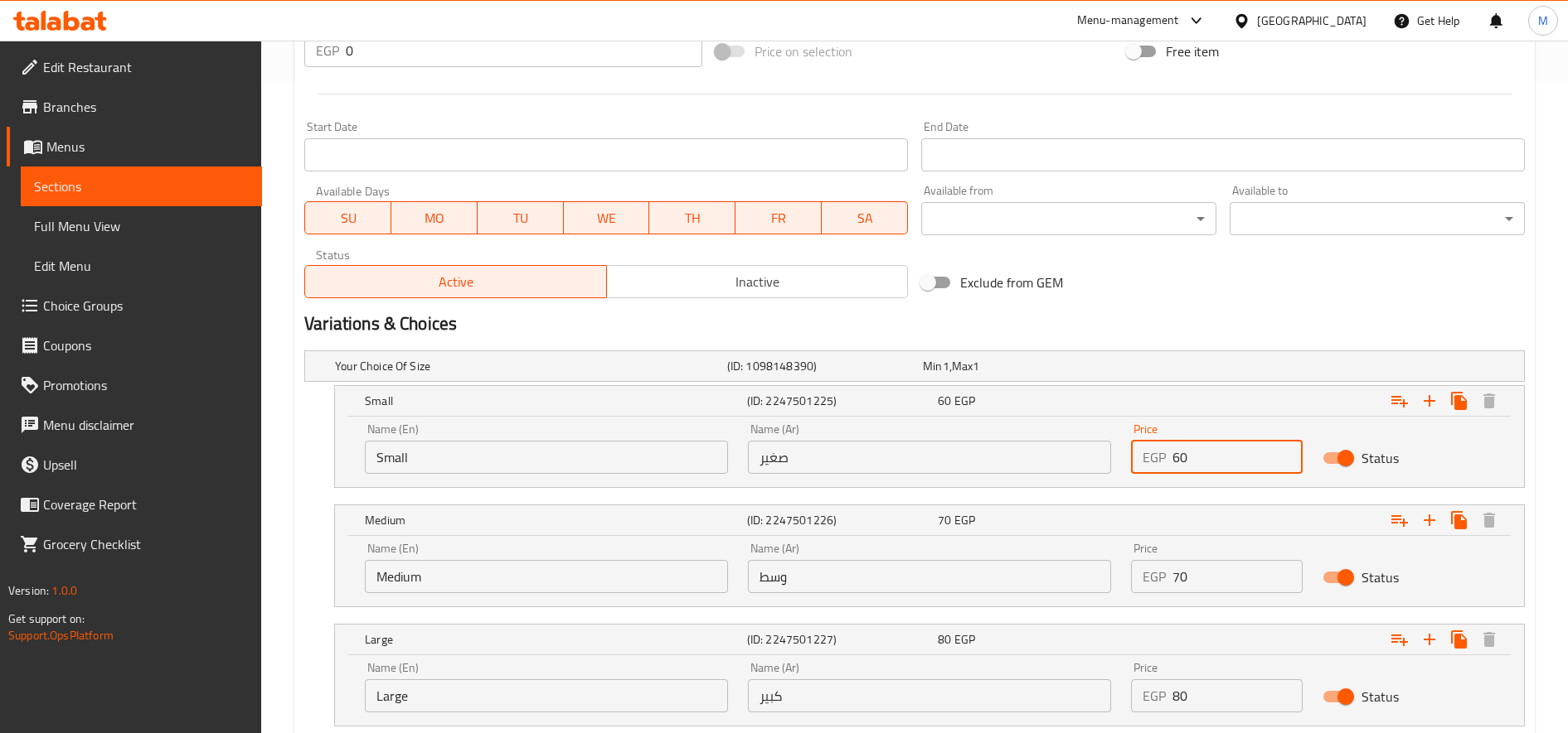
click at [1188, 456] on input "60" at bounding box center [1237, 457] width 131 height 33
type input "65"
click at [1231, 572] on input "70" at bounding box center [1237, 577] width 131 height 33
type input "7"
type input "8"
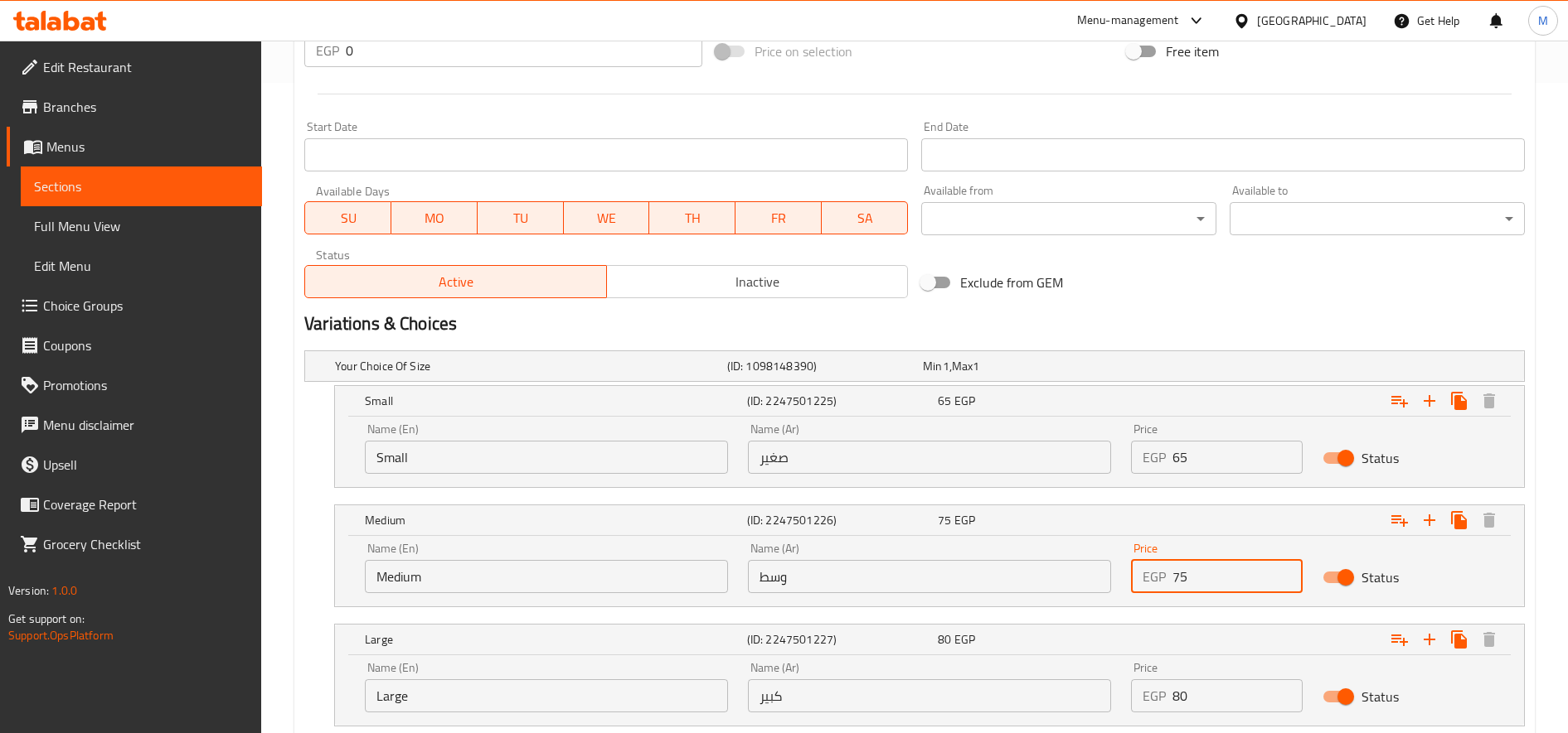
type input "75"
click at [1206, 699] on input "80" at bounding box center [1237, 696] width 131 height 33
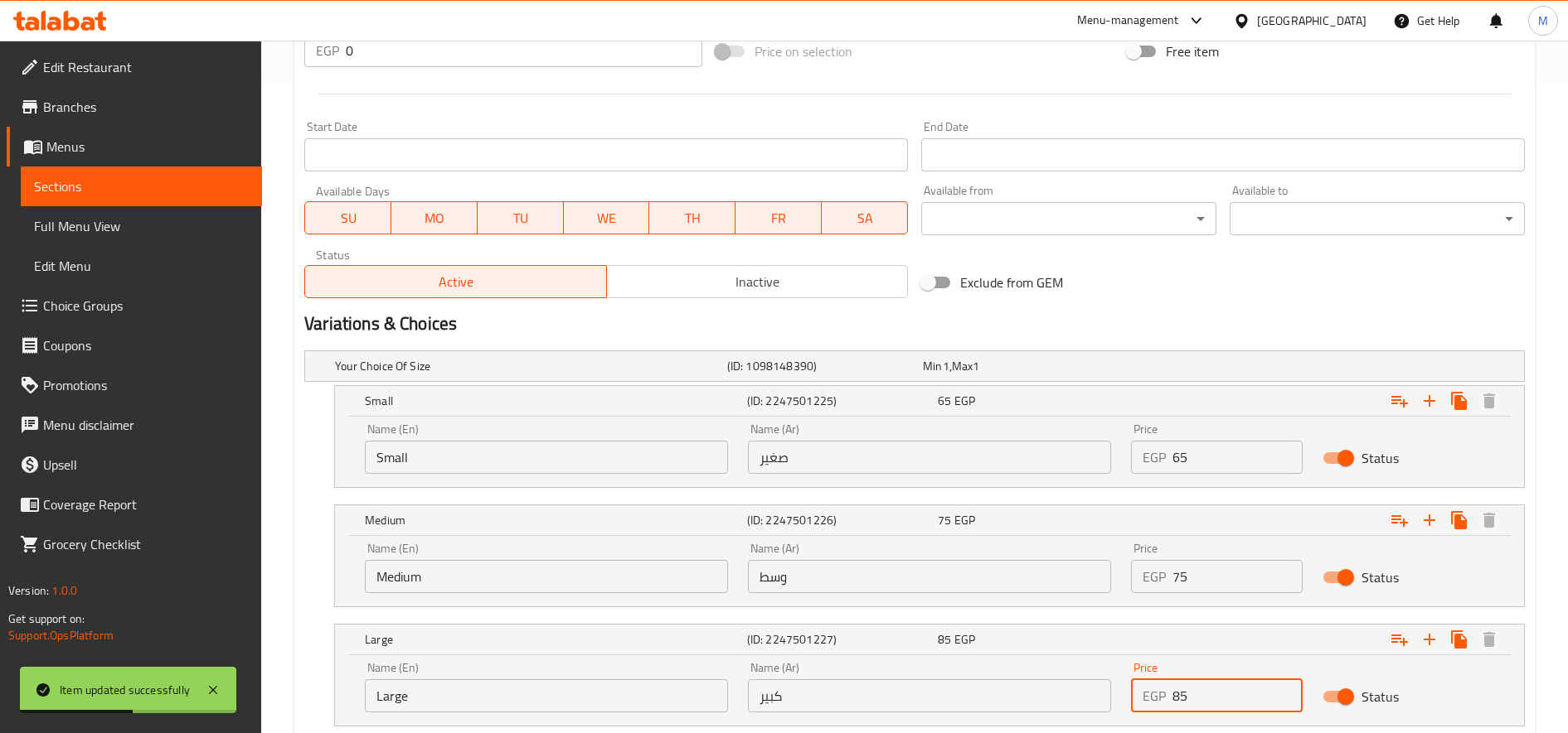
type input "85"
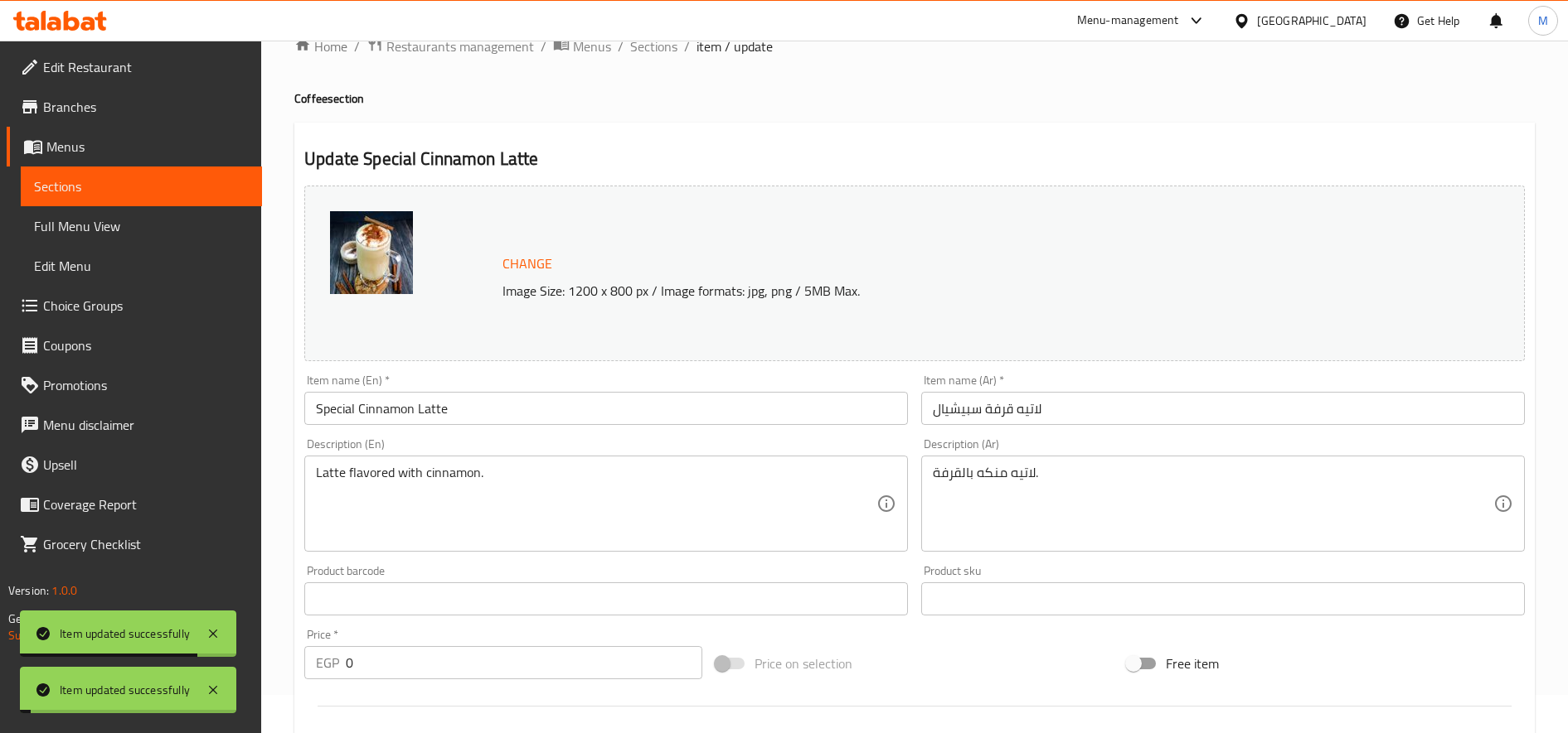
scroll to position [0, 0]
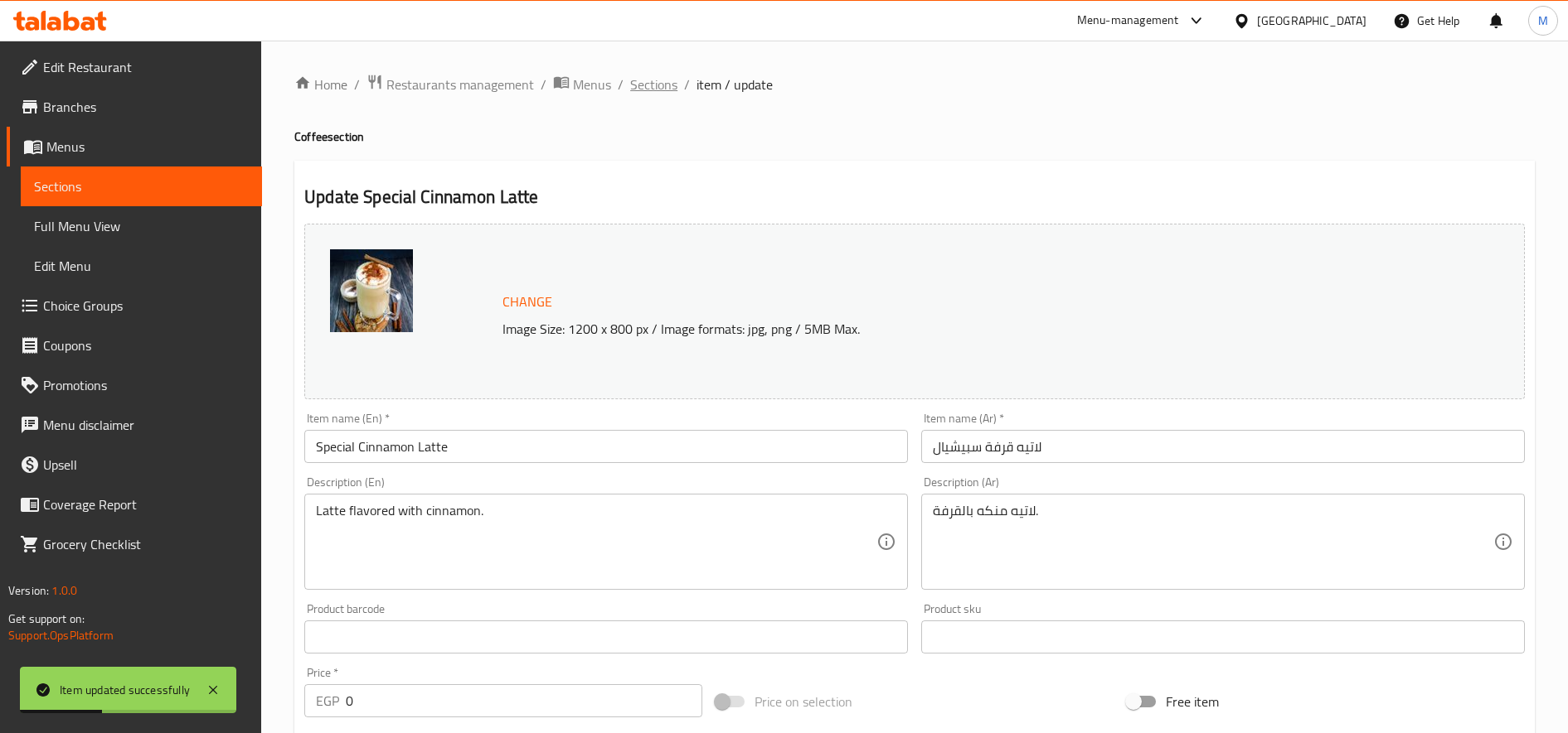
click at [641, 82] on span "Sections" at bounding box center [653, 84] width 47 height 20
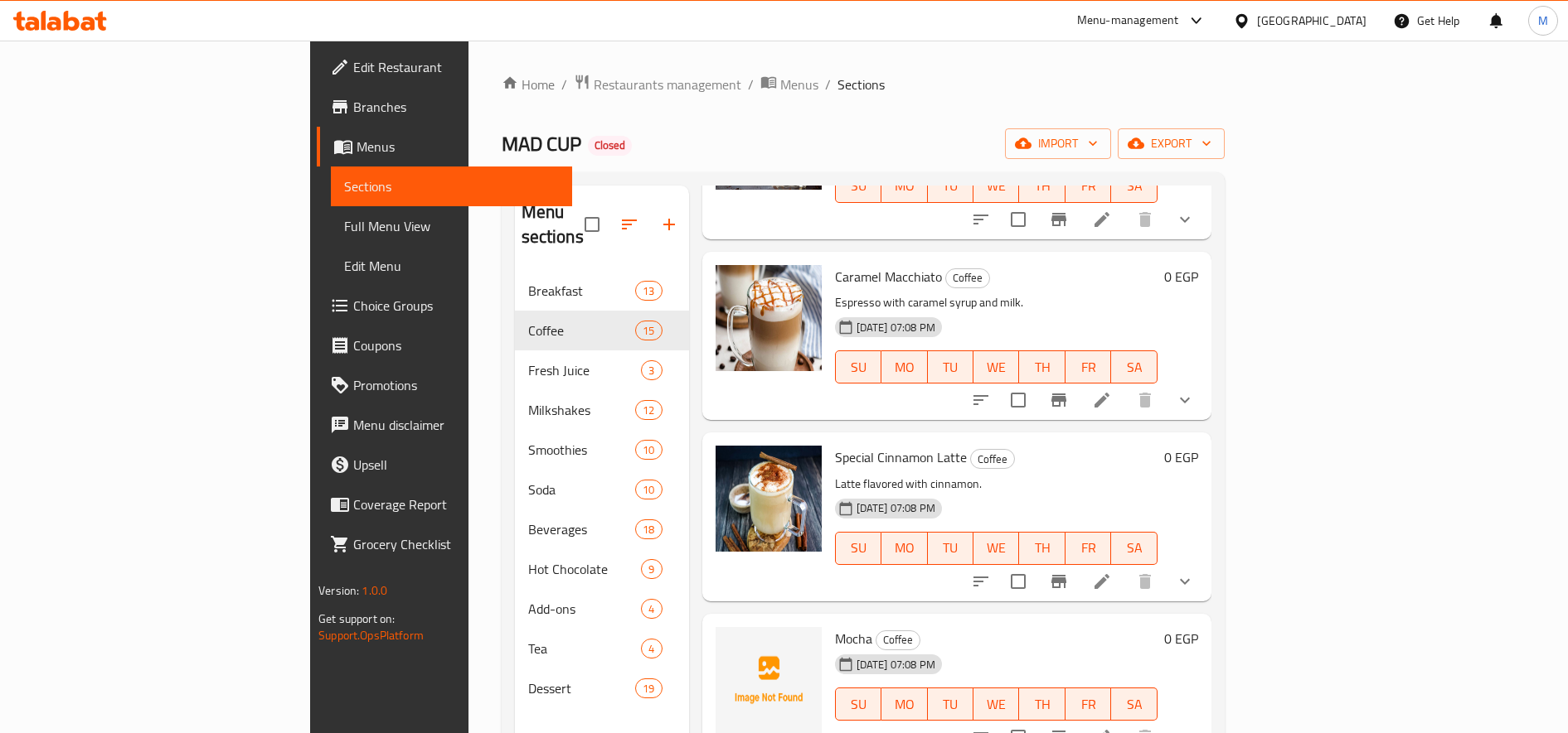
scroll to position [1462, 0]
click at [1112, 571] on icon at bounding box center [1102, 580] width 20 height 20
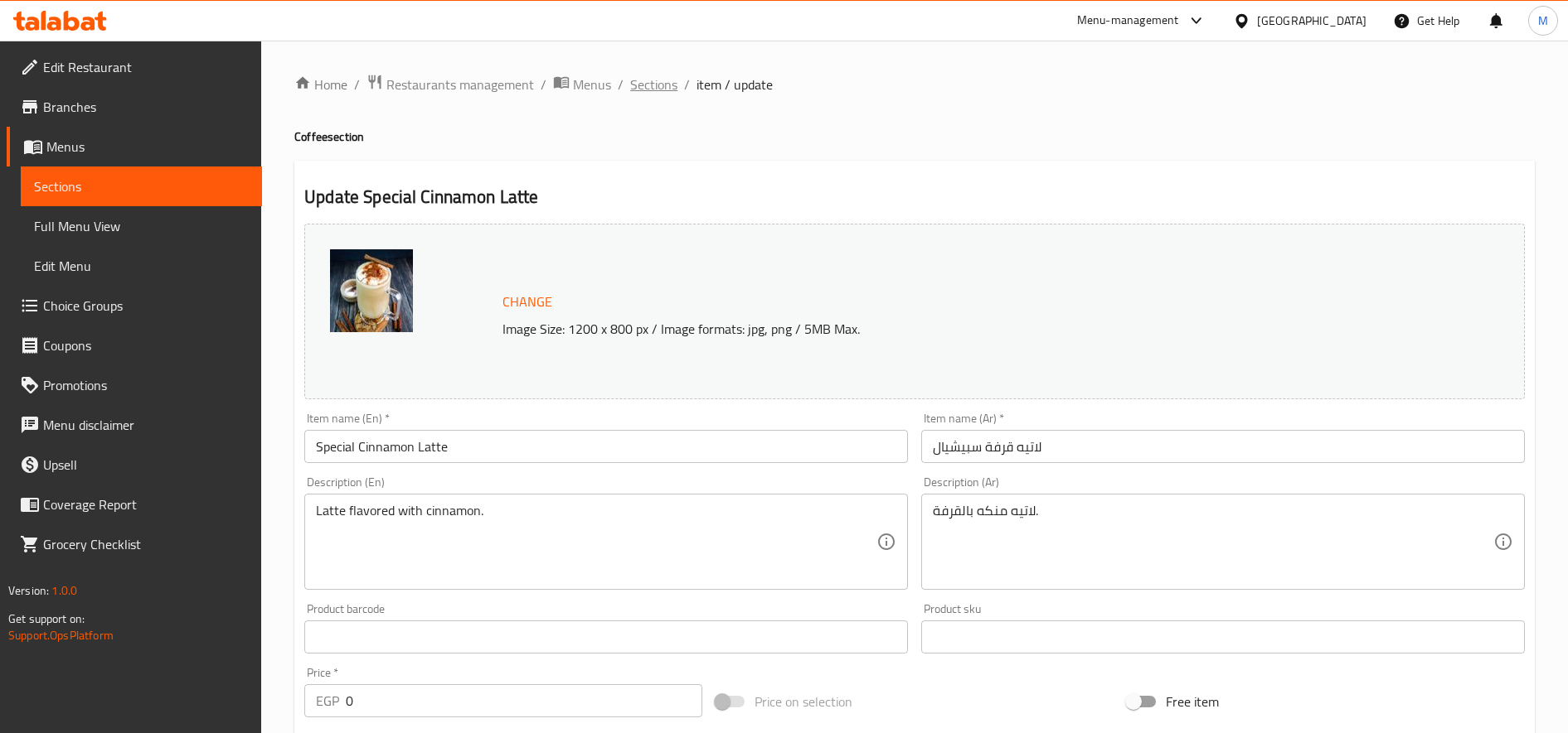
click at [658, 86] on span "Sections" at bounding box center [653, 84] width 47 height 20
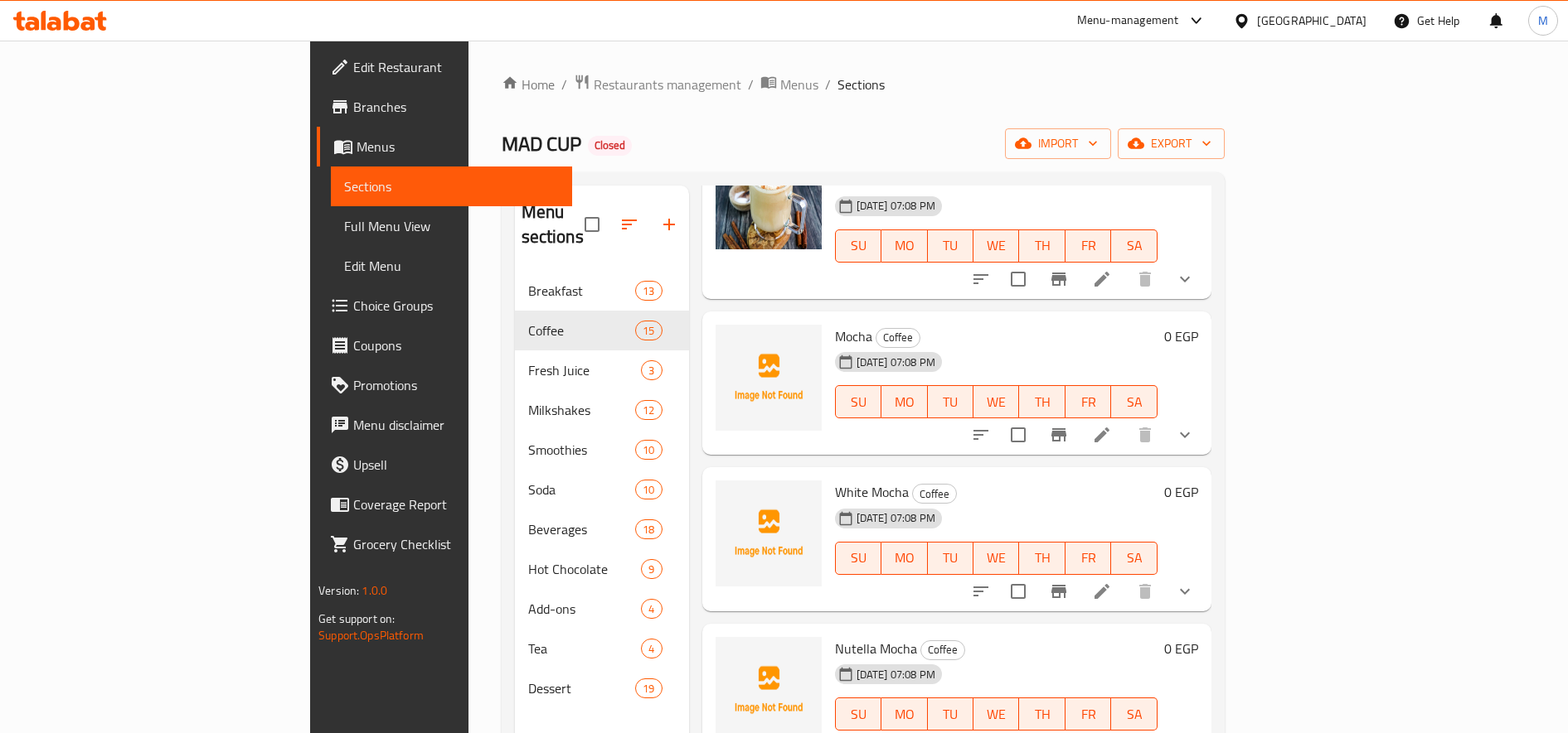
scroll to position [1764, 0]
click at [1112, 424] on icon at bounding box center [1102, 433] width 20 height 20
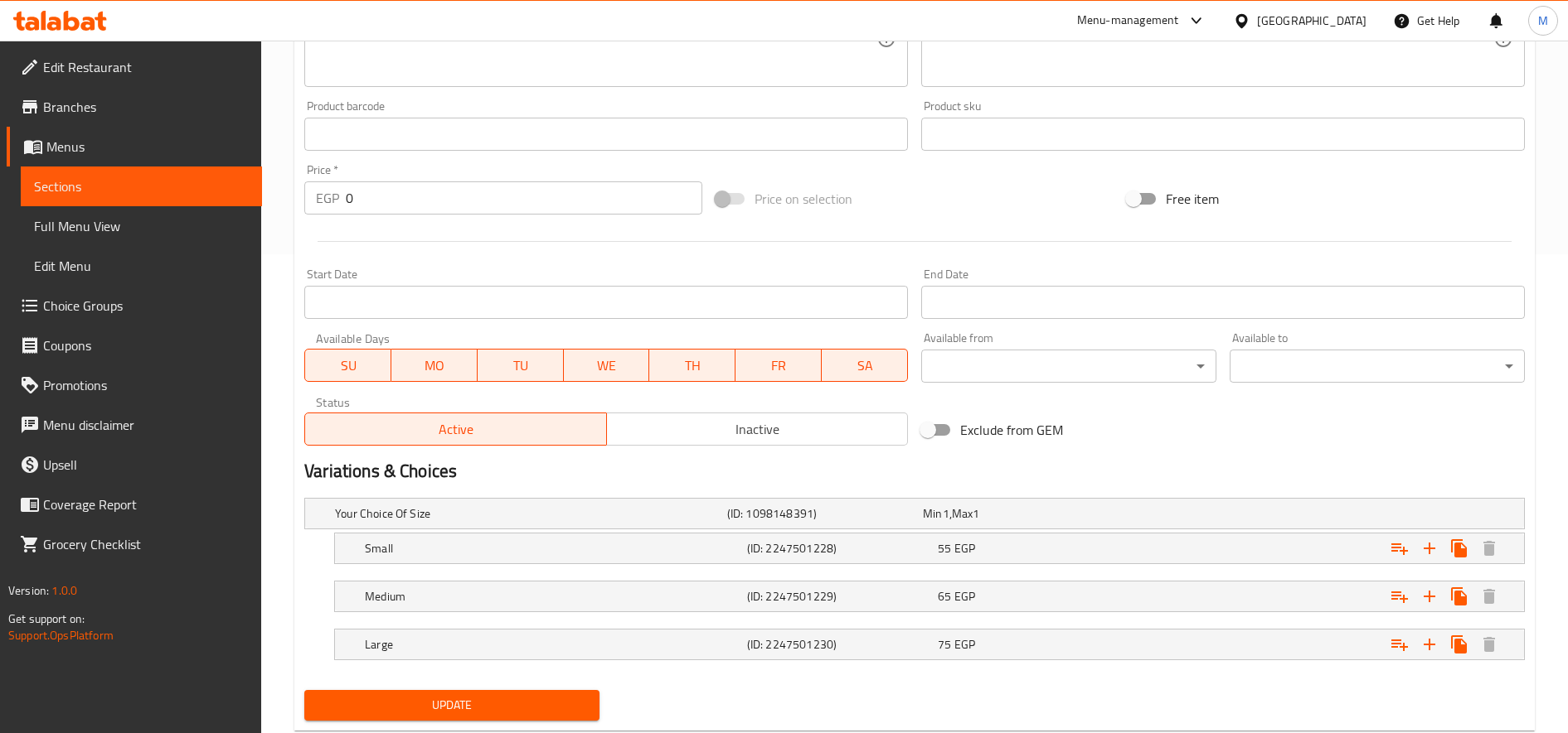
scroll to position [523, 0]
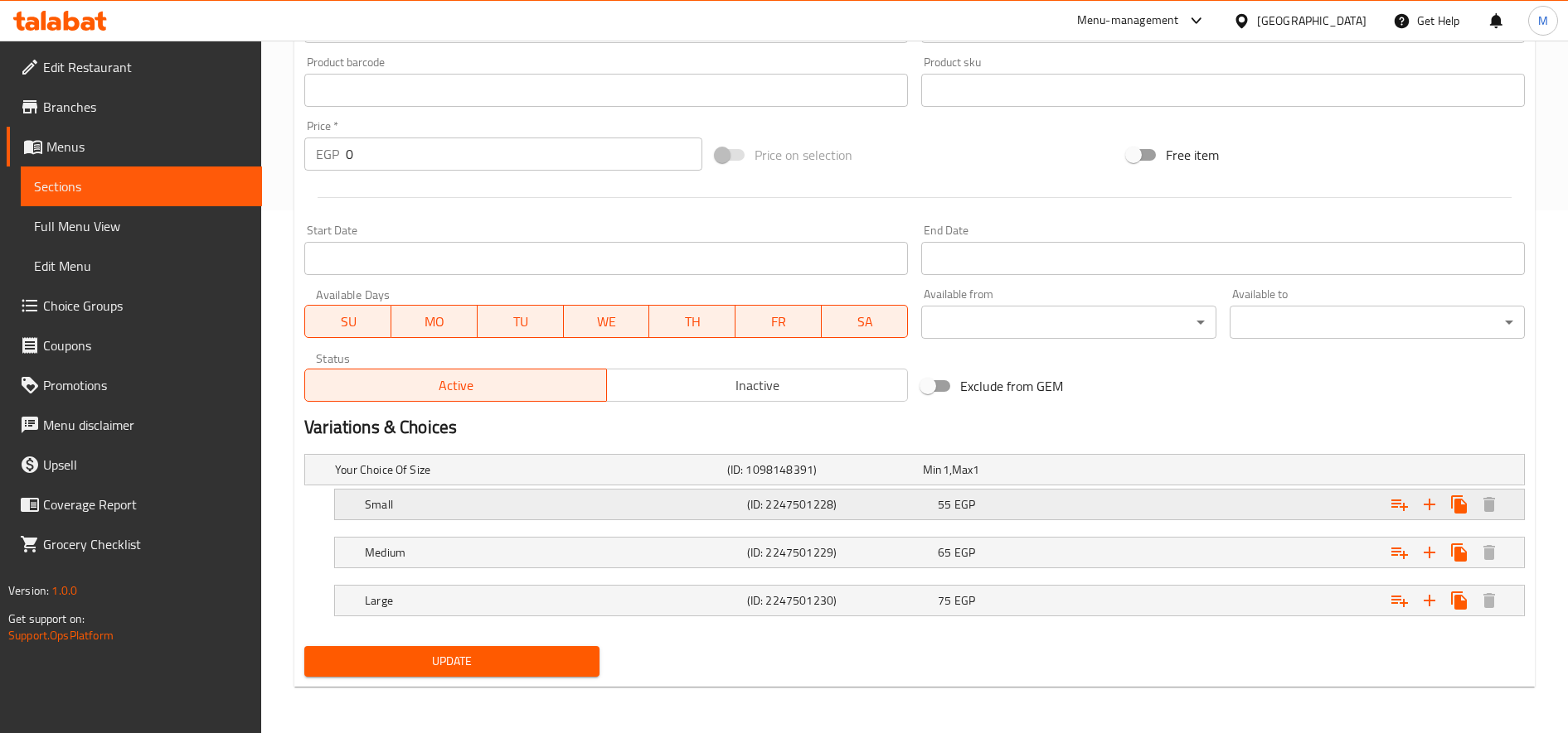
click at [1178, 473] on div "Expand" at bounding box center [1311, 470] width 392 height 7
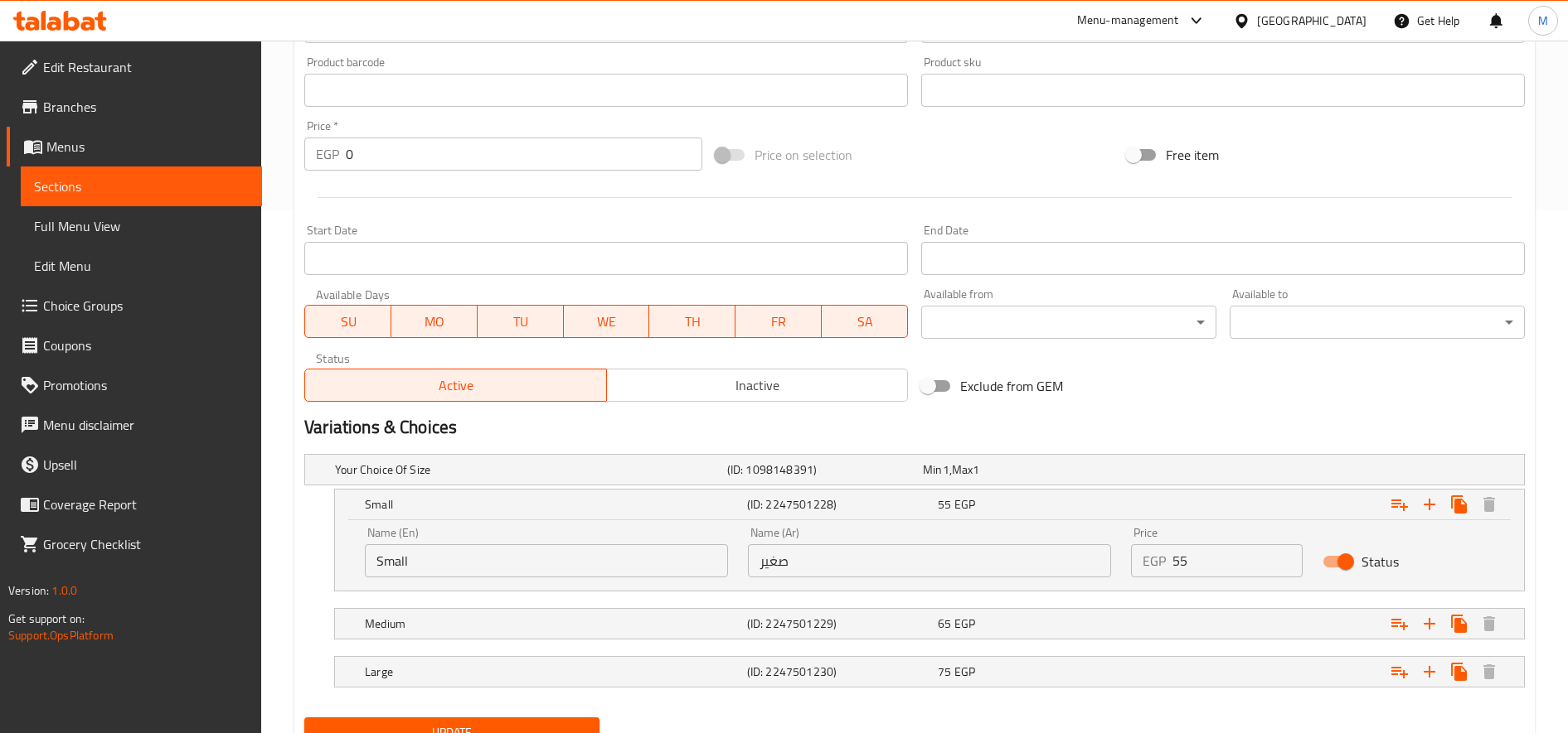
click at [1140, 604] on nav at bounding box center [914, 601] width 1220 height 13
click at [1136, 473] on div "Expand" at bounding box center [1311, 470] width 392 height 7
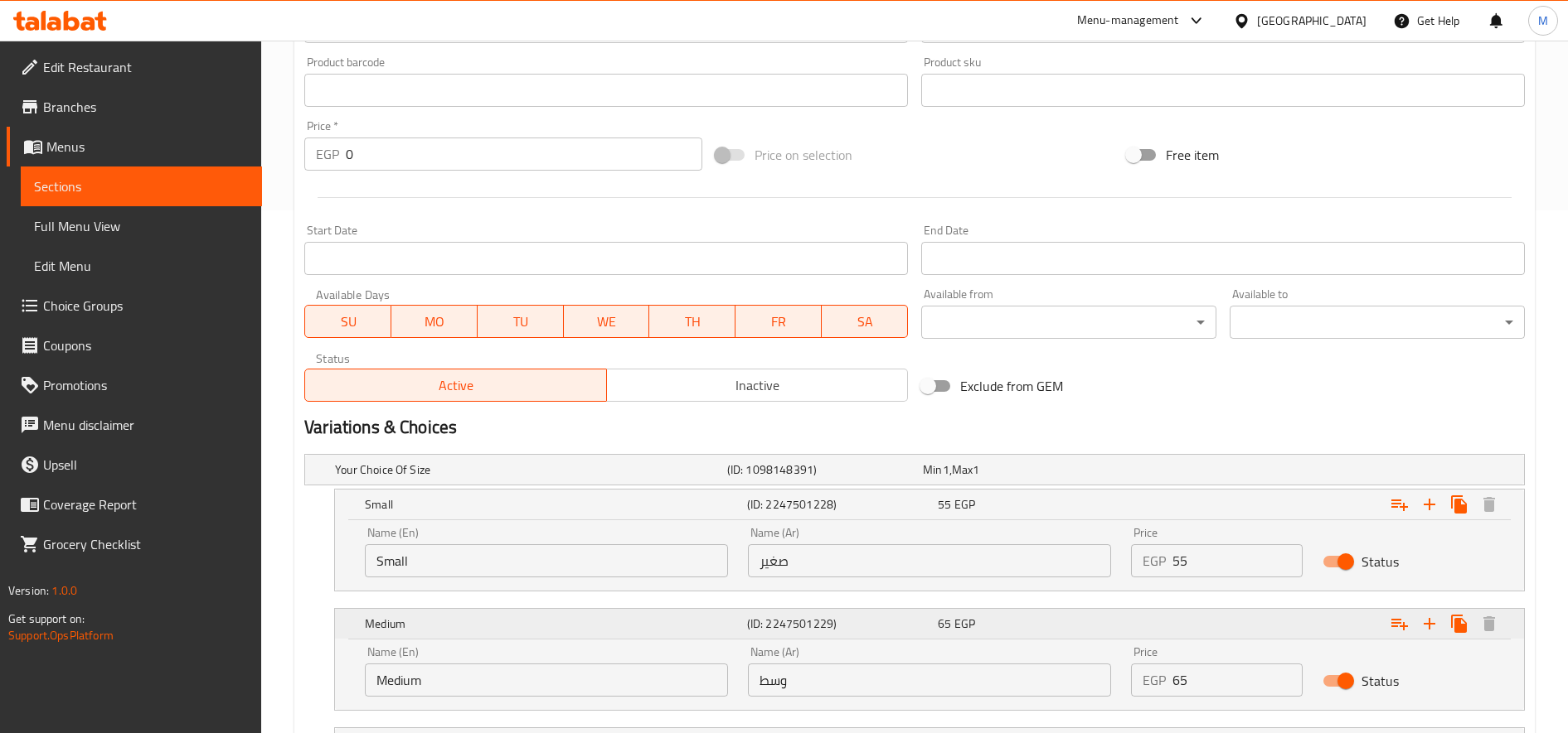
scroll to position [665, 0]
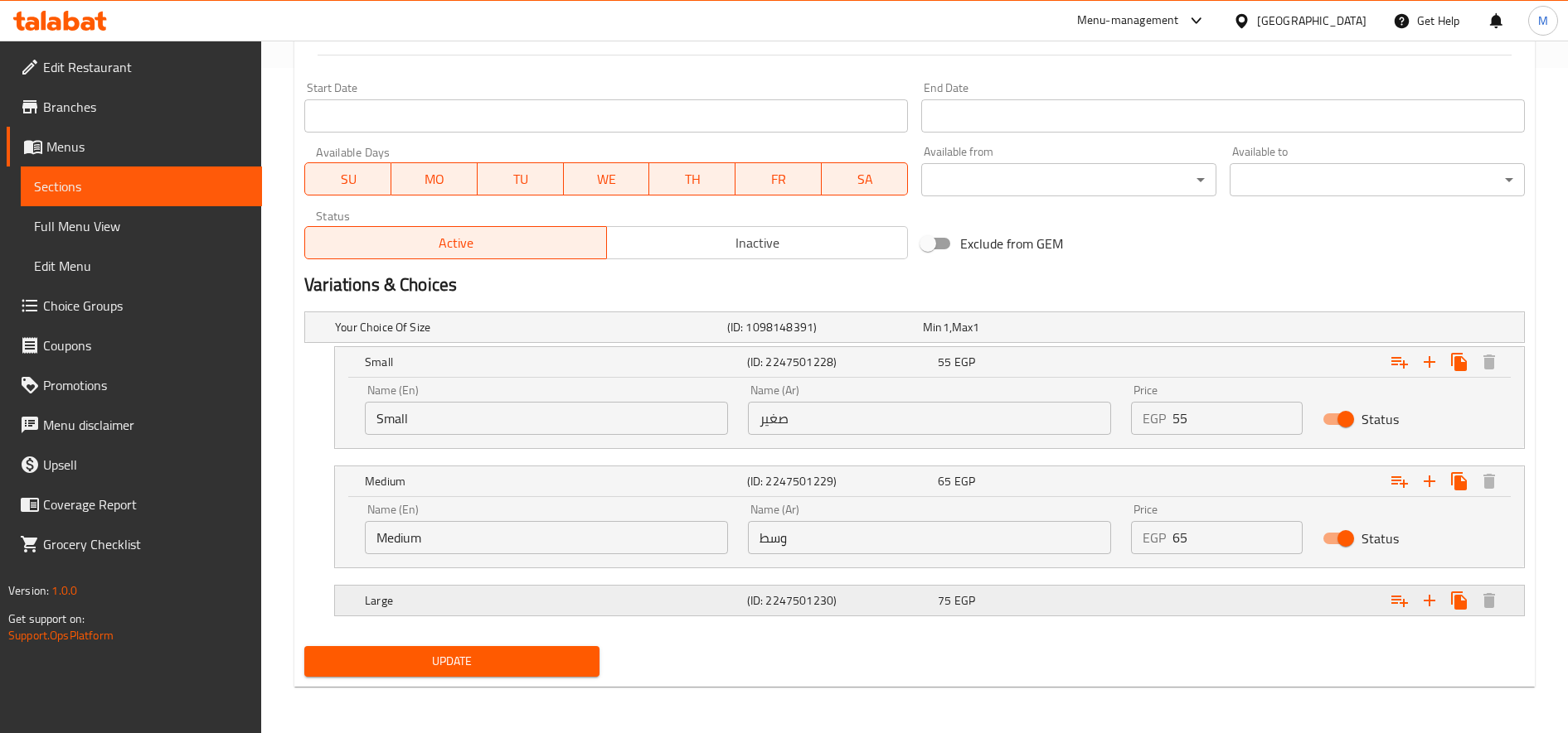
click at [1154, 330] on div "Expand" at bounding box center [1311, 327] width 392 height 7
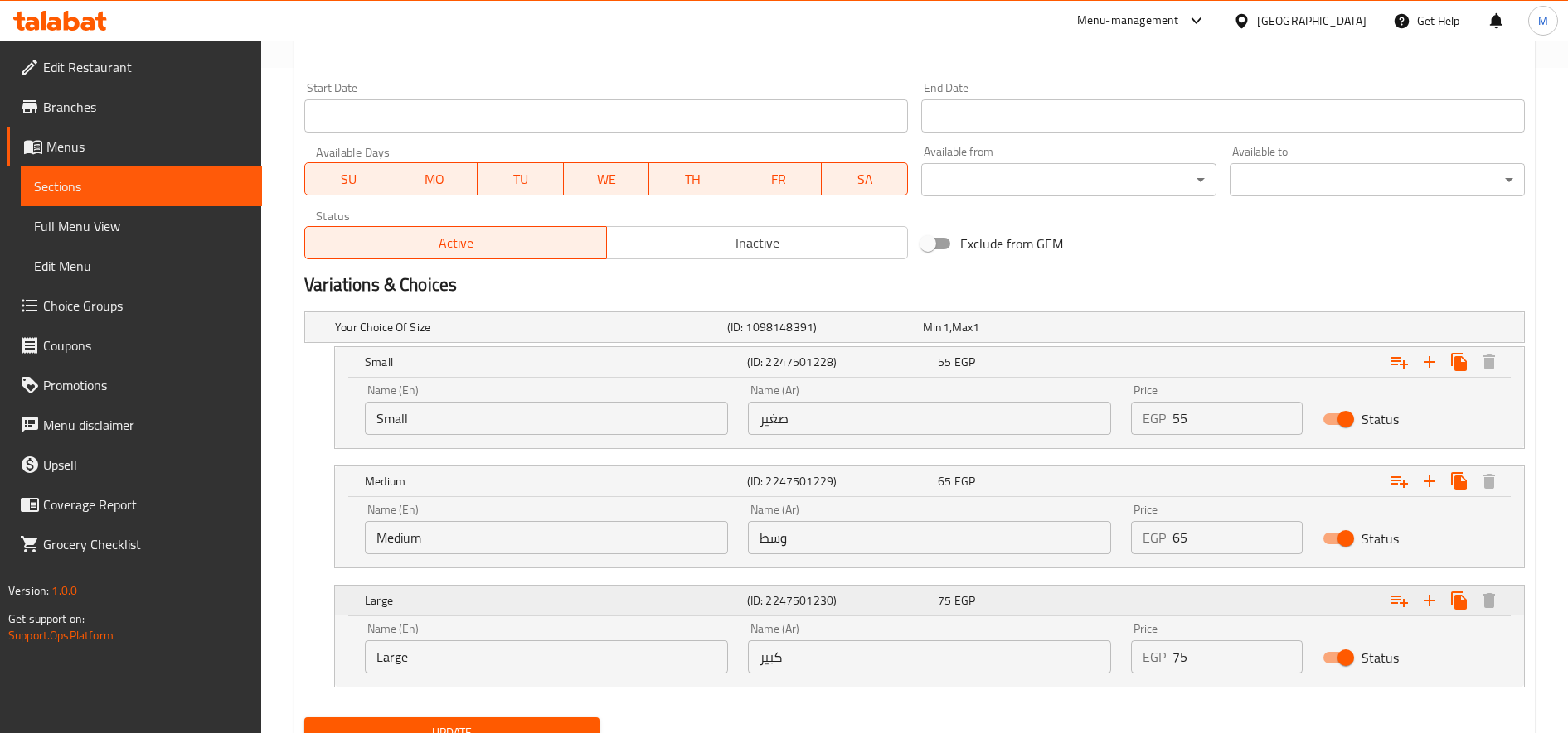
scroll to position [720, 0]
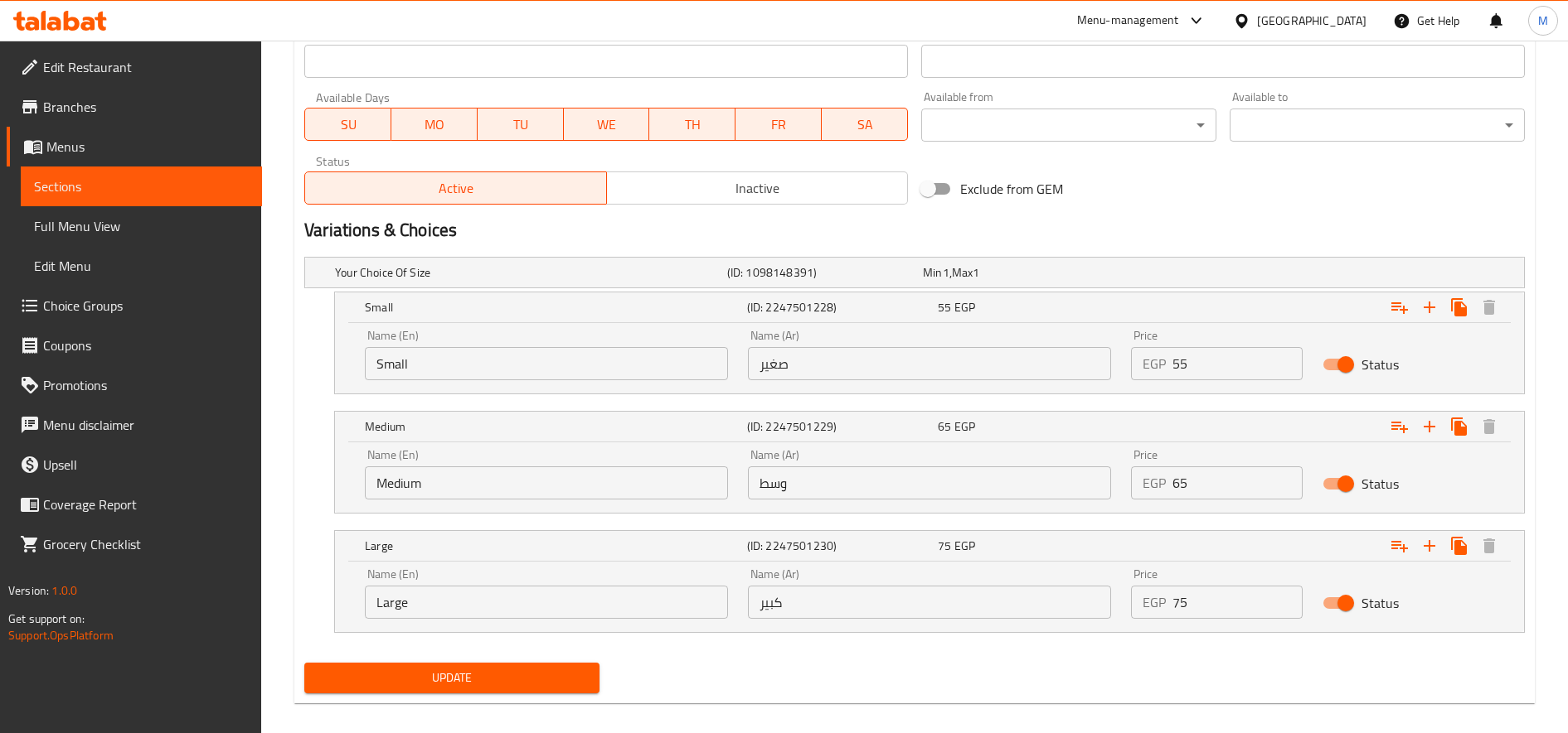
click at [544, 670] on span "Update" at bounding box center [452, 678] width 269 height 21
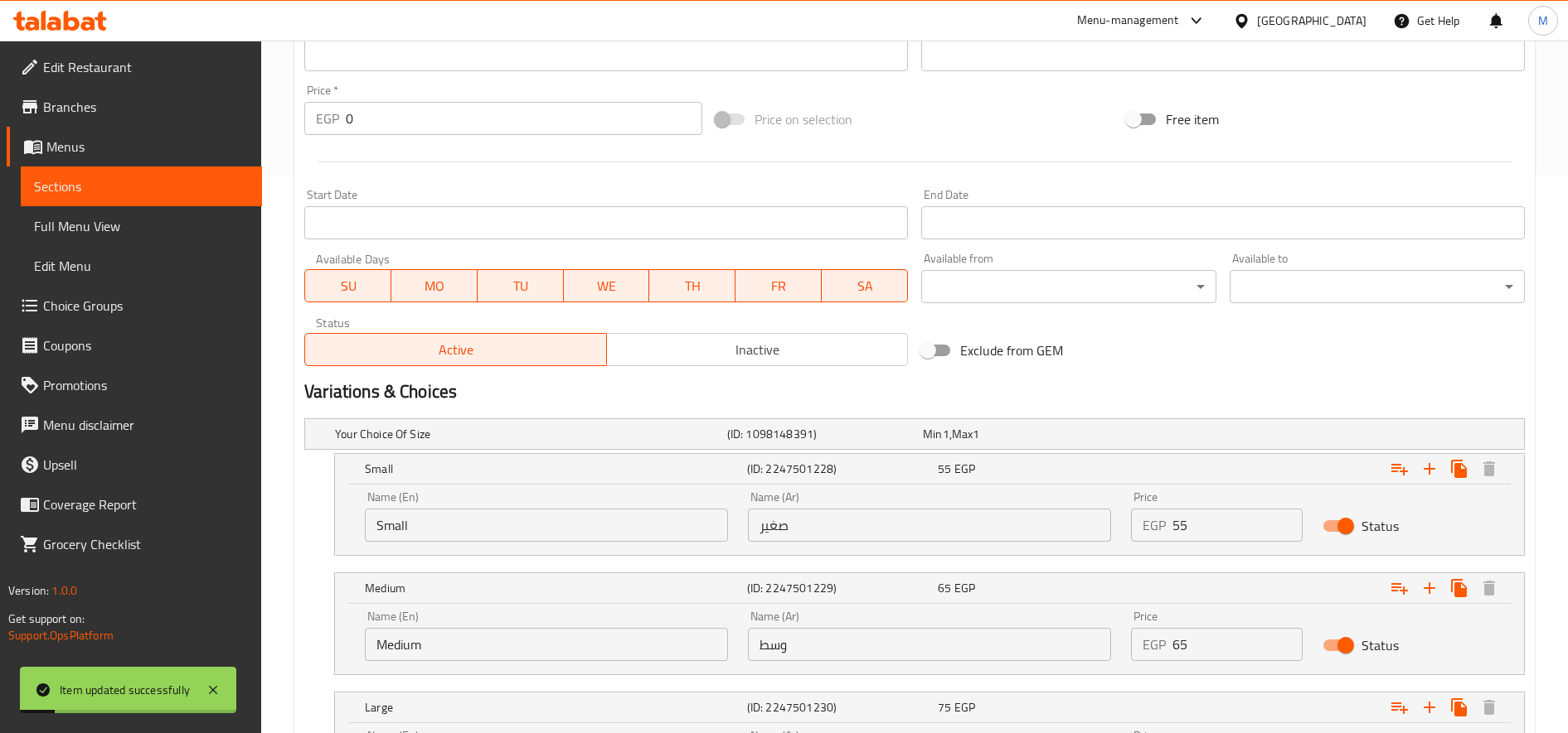
scroll to position [736, 0]
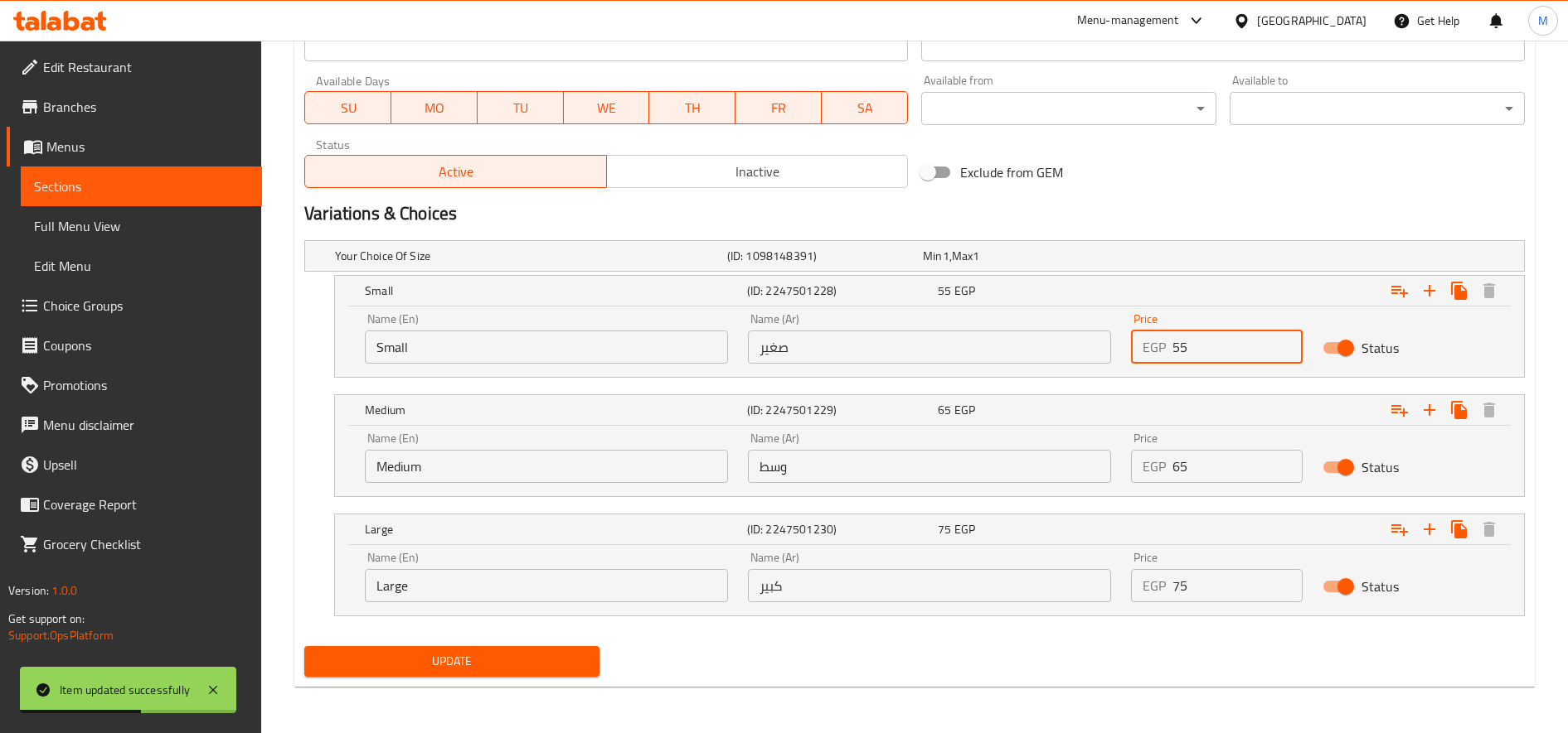
click at [1185, 348] on input "55" at bounding box center [1237, 347] width 131 height 33
type input "60"
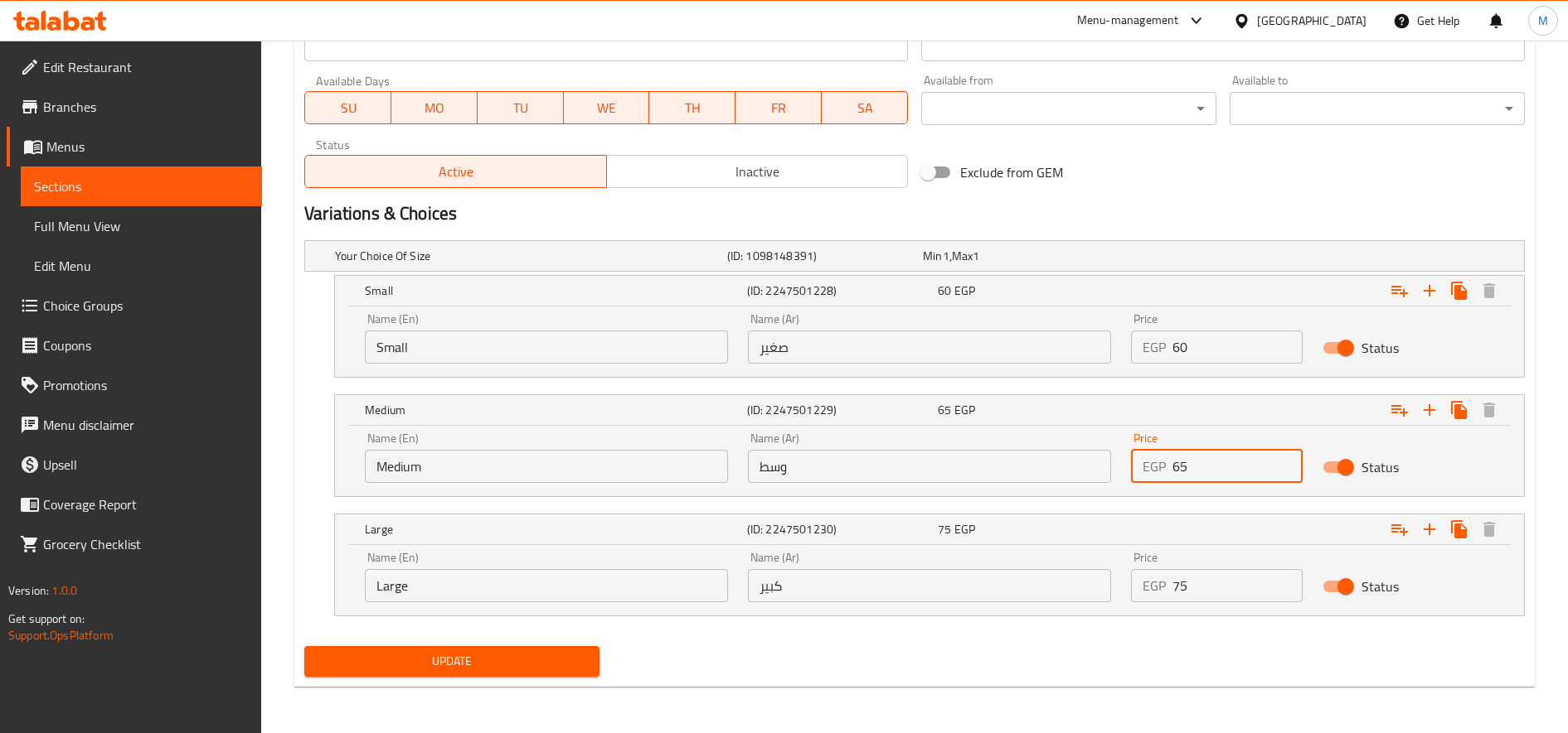
click at [1195, 463] on input "65" at bounding box center [1237, 466] width 131 height 33
type input "75"
click at [1181, 593] on input "75" at bounding box center [1237, 585] width 131 height 33
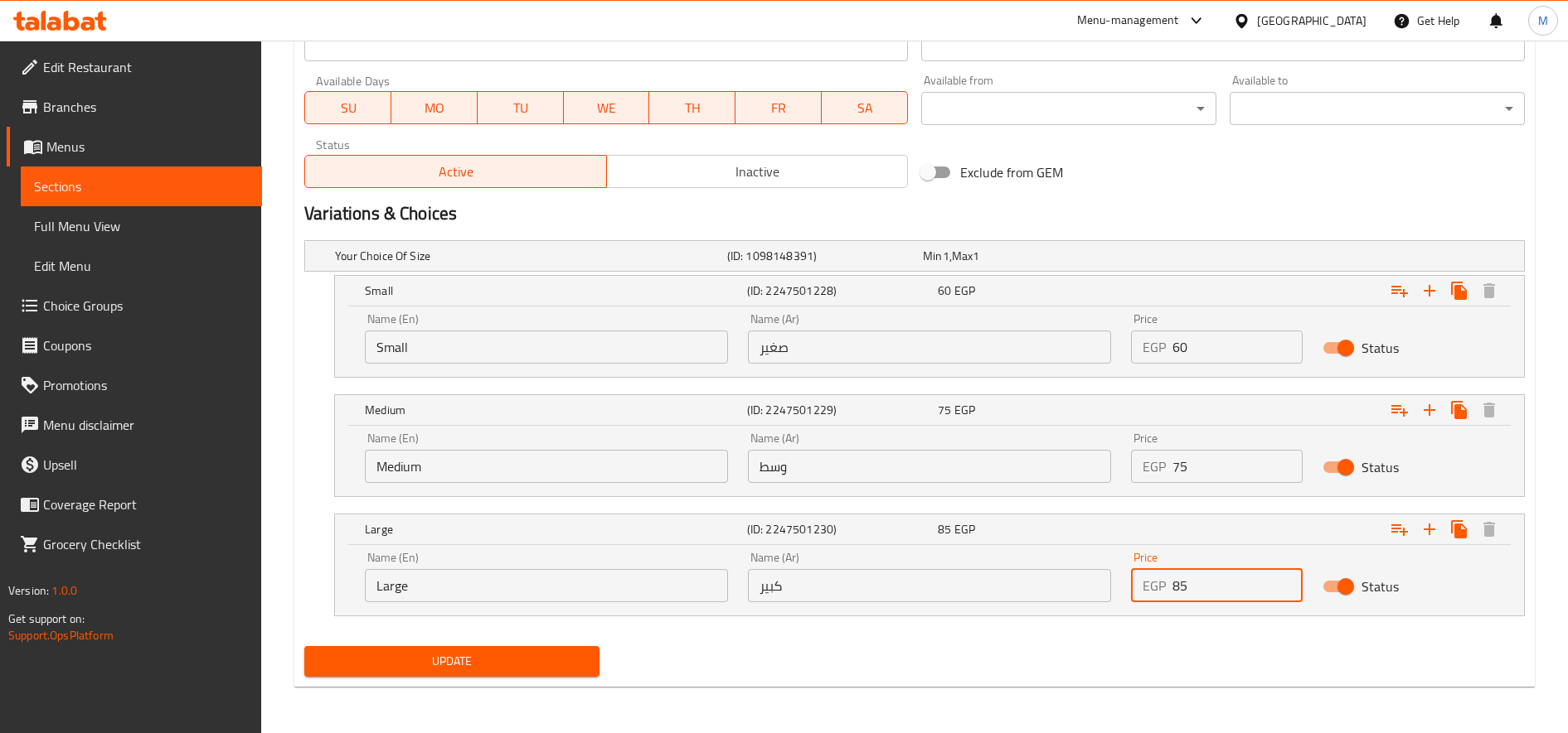
type input "85"
click at [304, 646] on button "Update" at bounding box center [452, 662] width 295 height 31
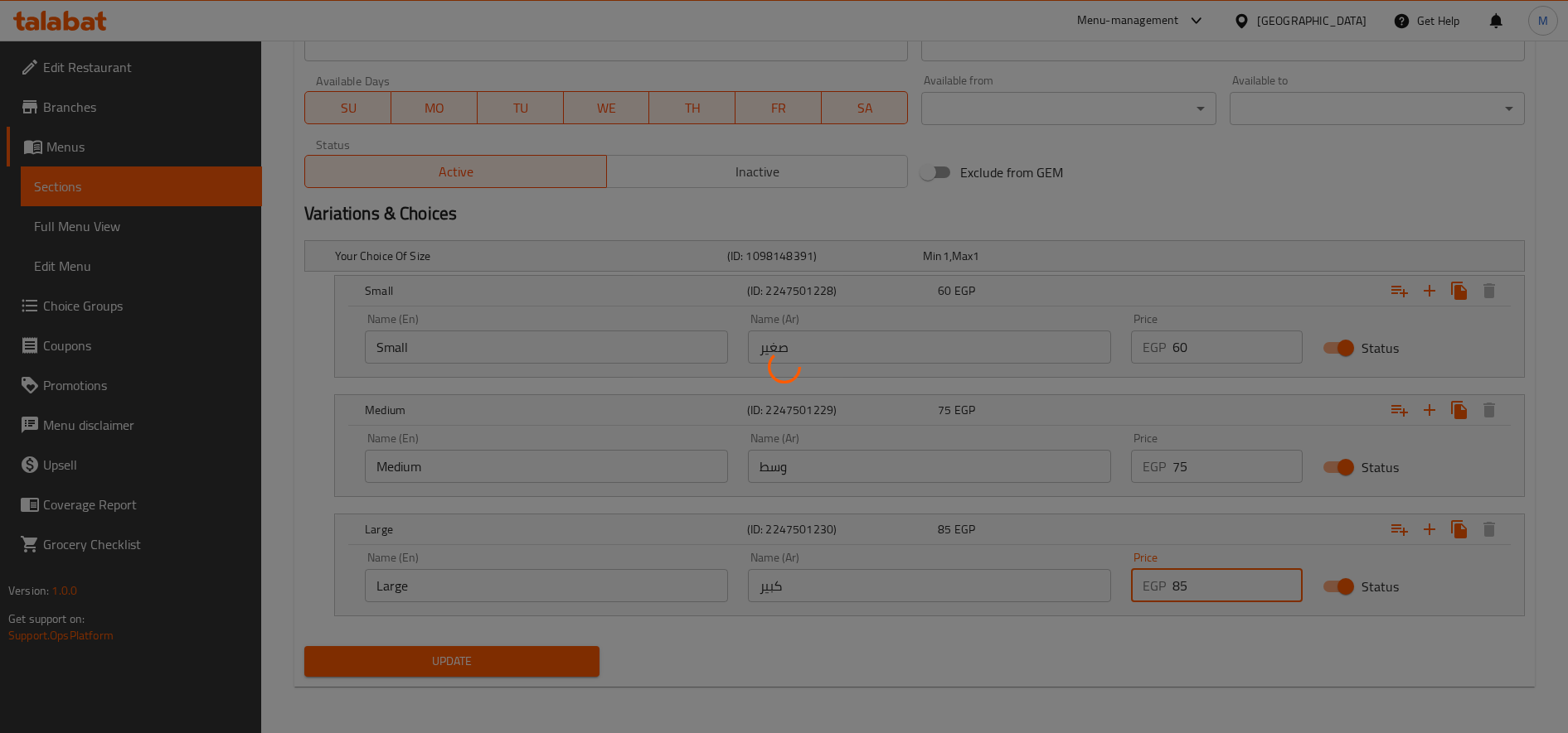
scroll to position [0, 0]
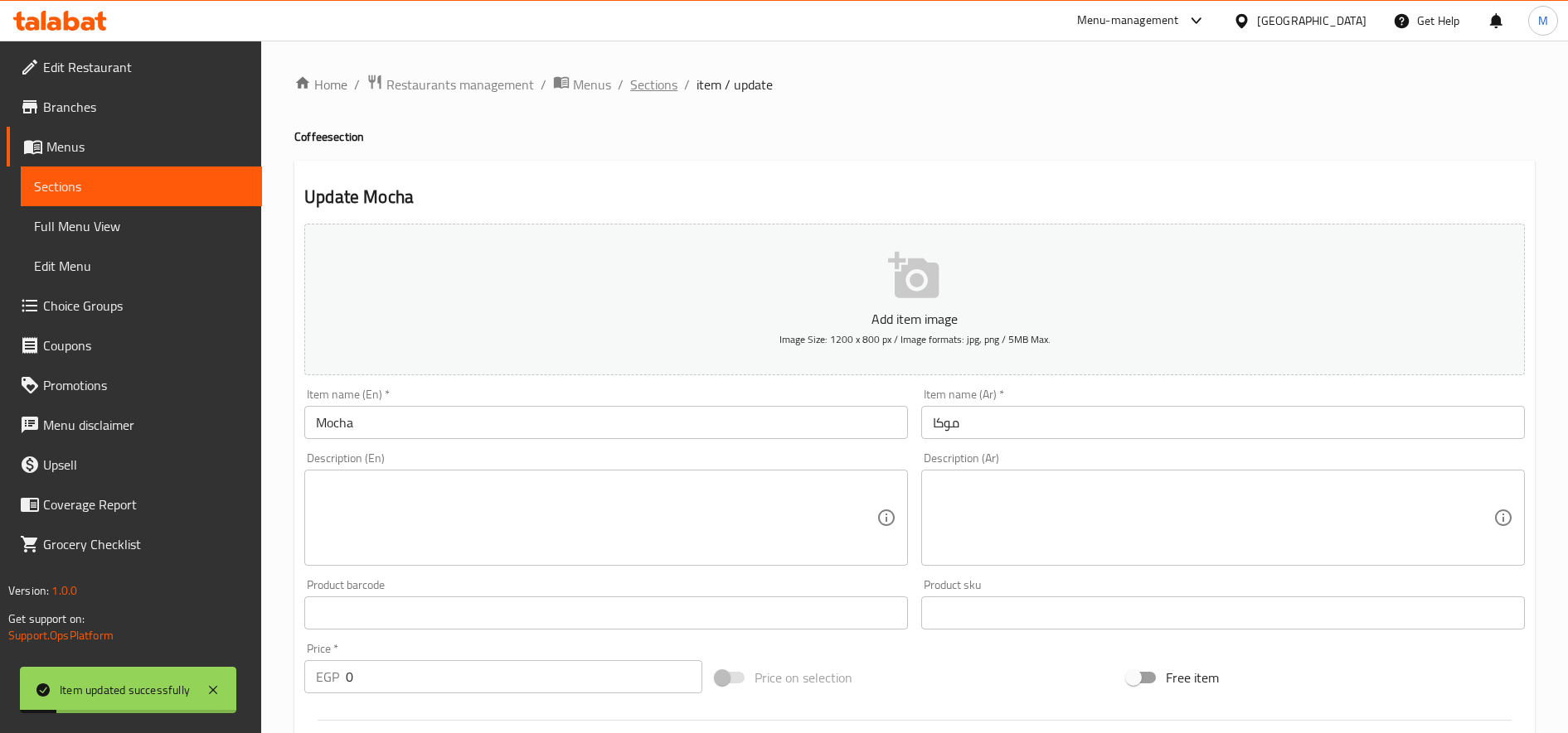
click at [659, 77] on span "Sections" at bounding box center [653, 84] width 47 height 20
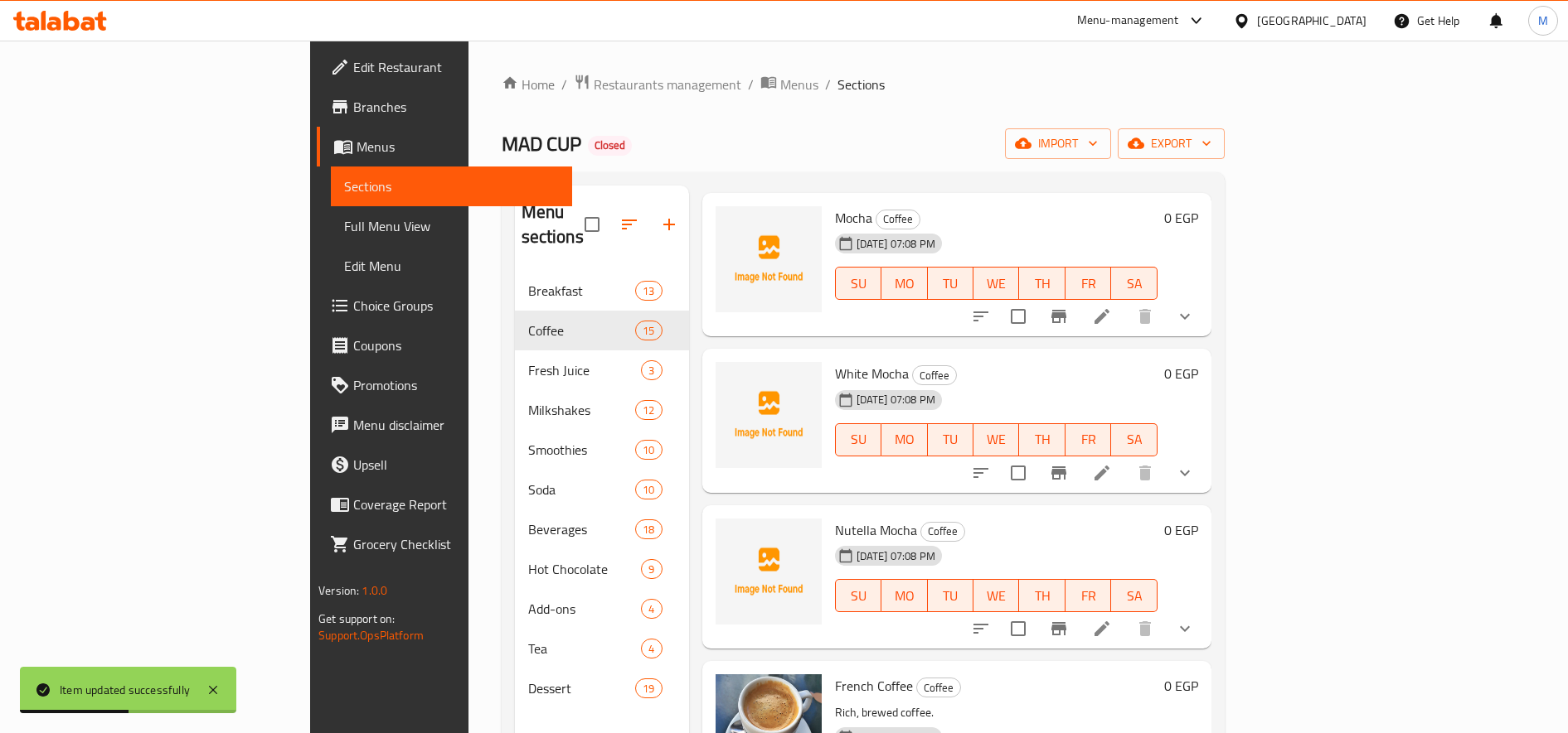
scroll to position [1903, 0]
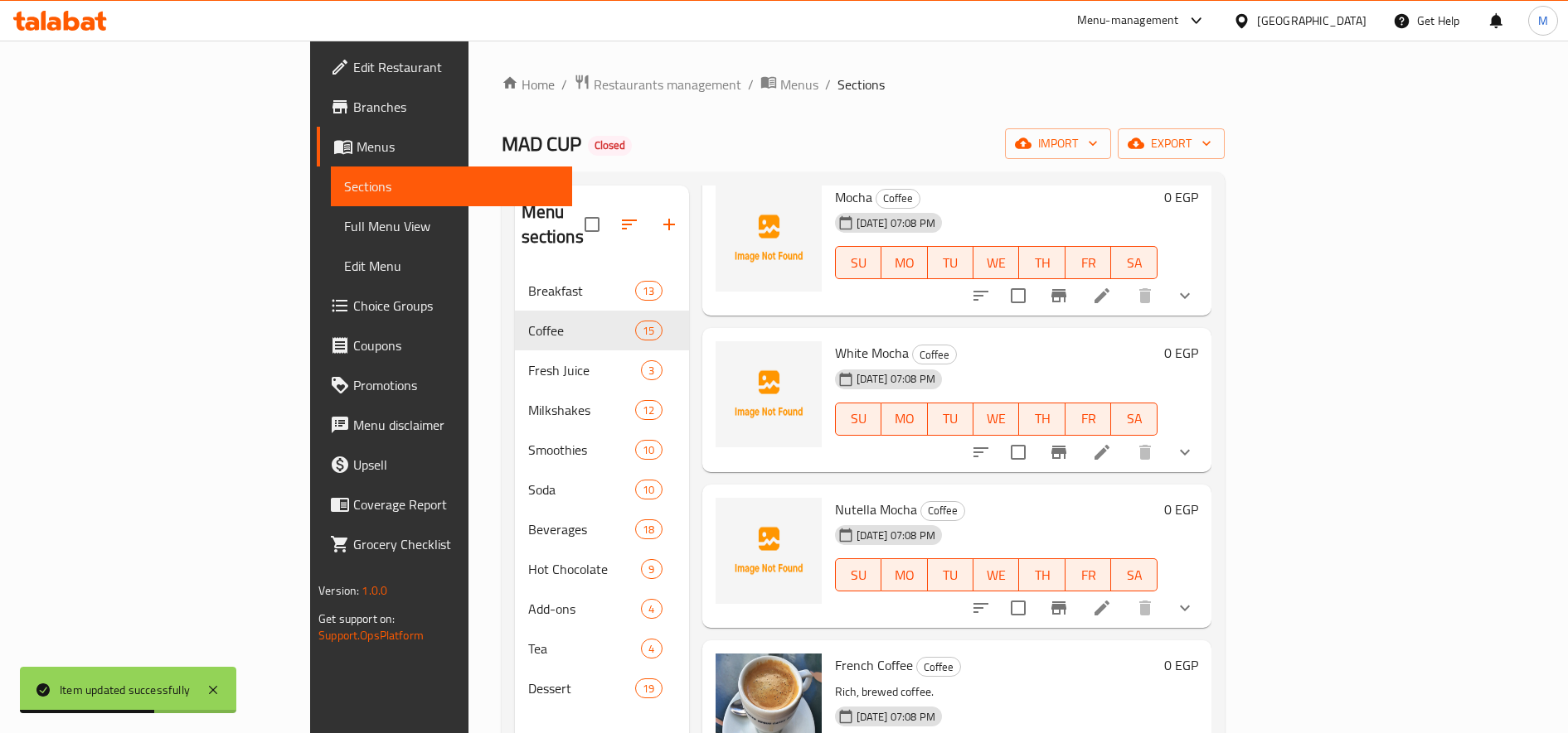
click at [1112, 443] on icon at bounding box center [1102, 452] width 20 height 20
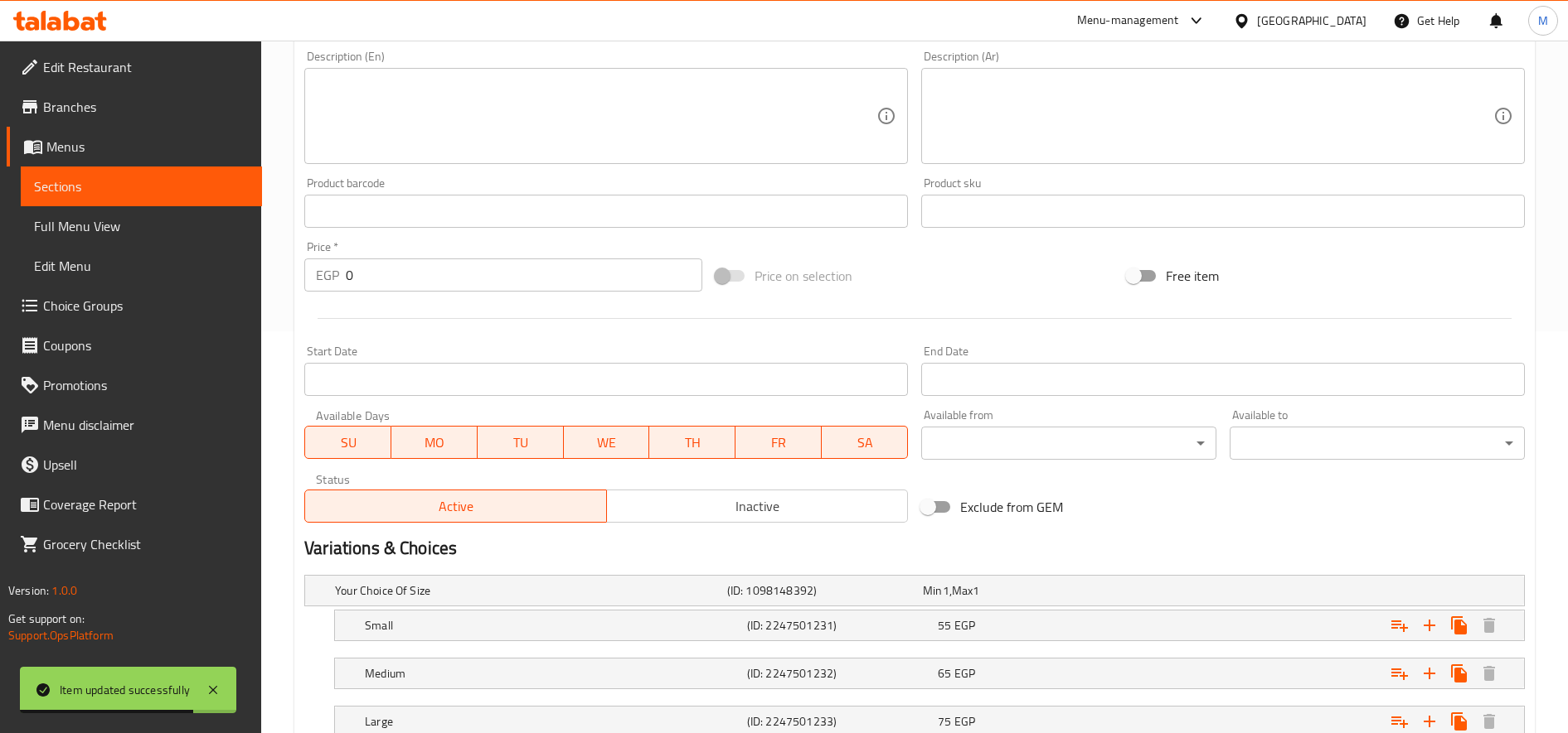
scroll to position [523, 0]
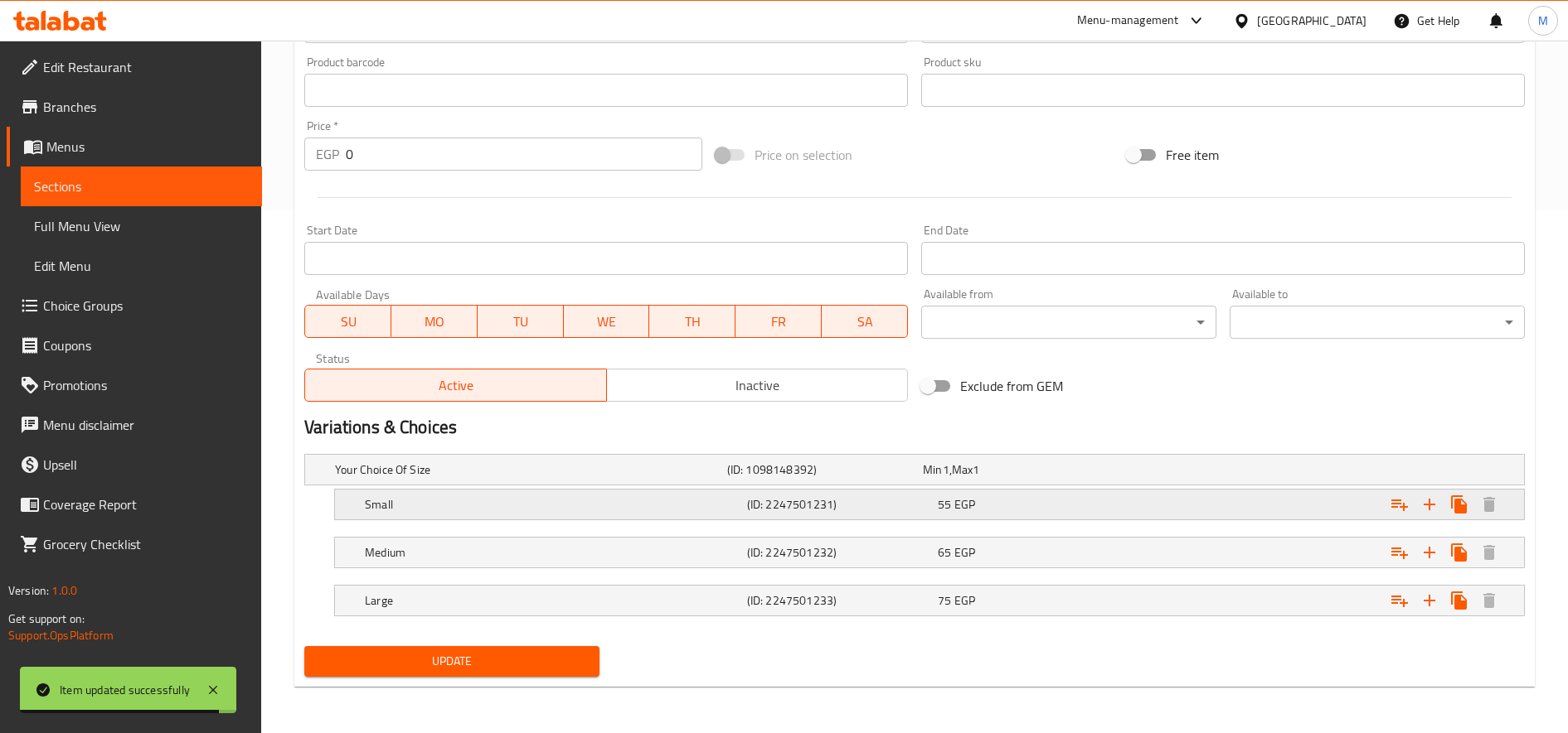
click at [1065, 478] on div "55 EGP" at bounding box center [1018, 469] width 189 height 16
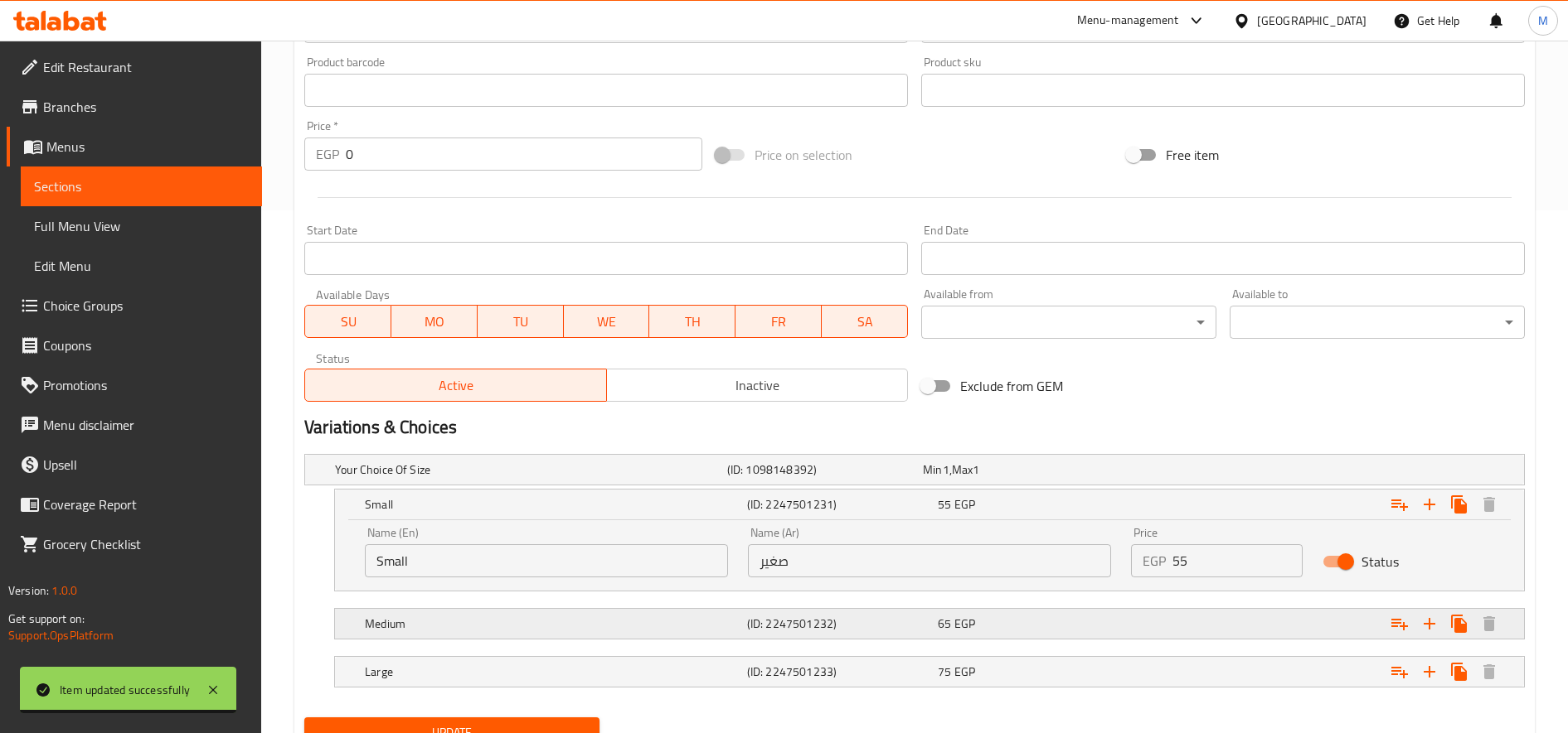
click at [1040, 478] on div "65 EGP" at bounding box center [1018, 469] width 189 height 16
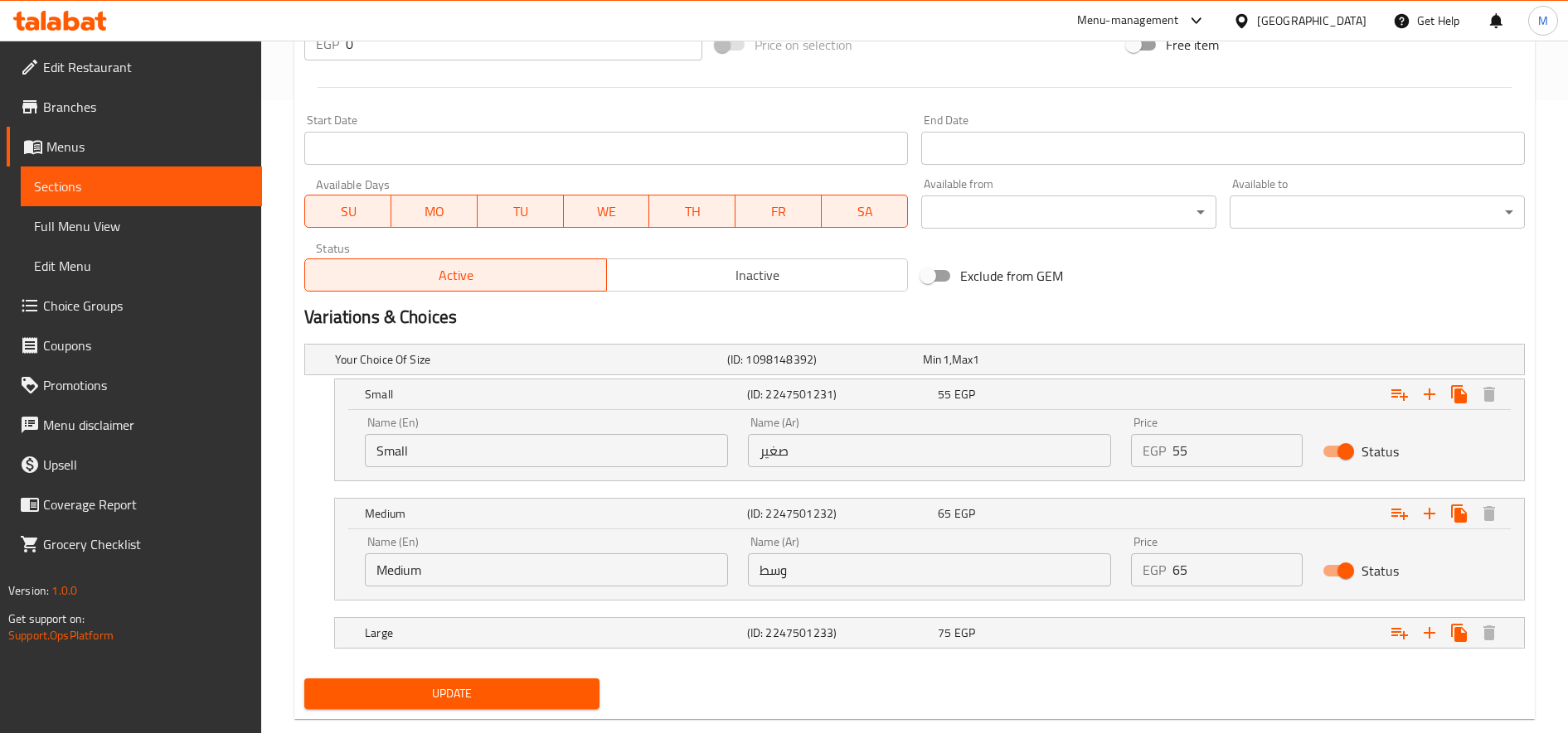
scroll to position [646, 0]
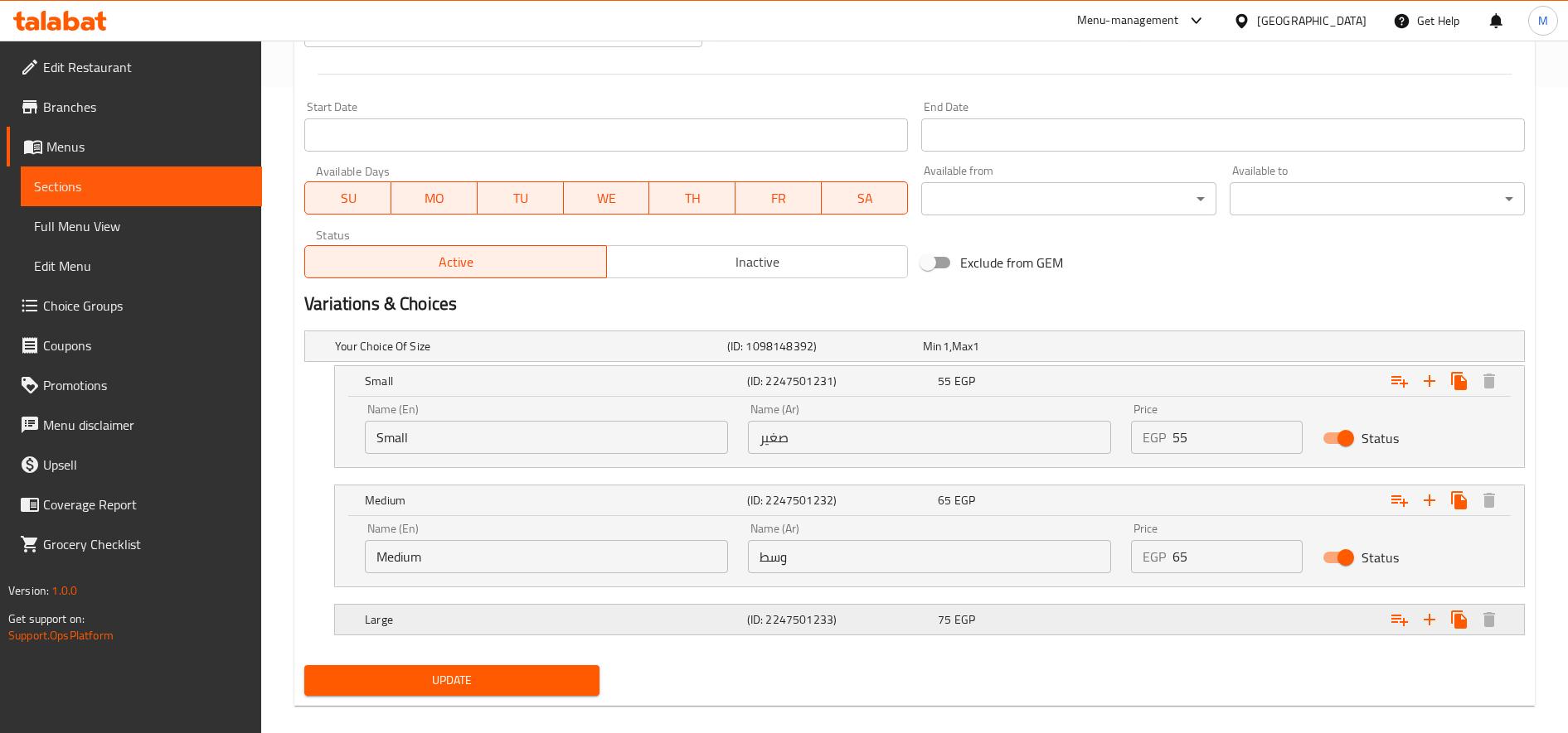
click at [1048, 354] on div "75 EGP" at bounding box center [1018, 346] width 189 height 16
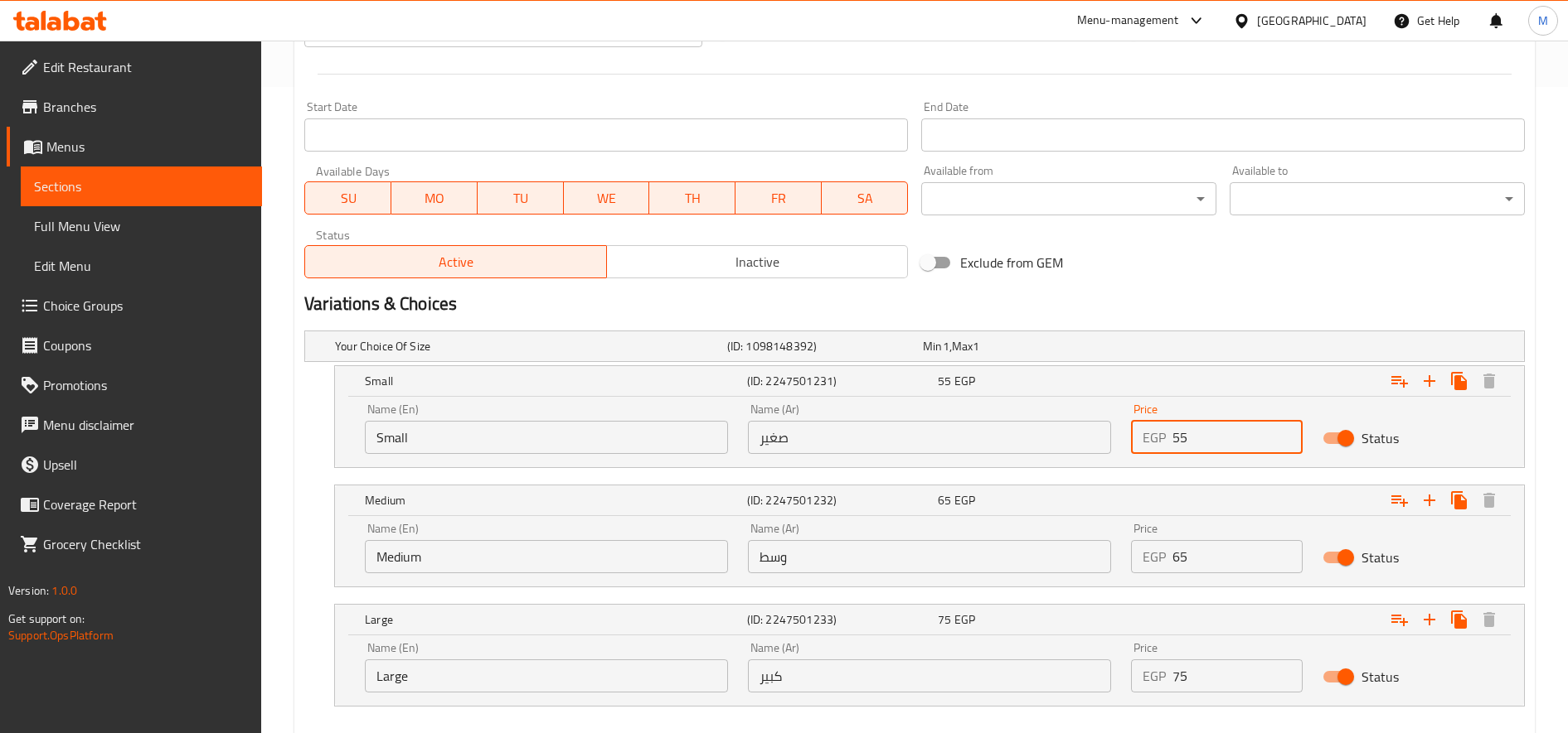
click at [1194, 445] on input "55" at bounding box center [1237, 437] width 131 height 33
type input "69"
click at [1176, 554] on input "65" at bounding box center [1237, 556] width 131 height 33
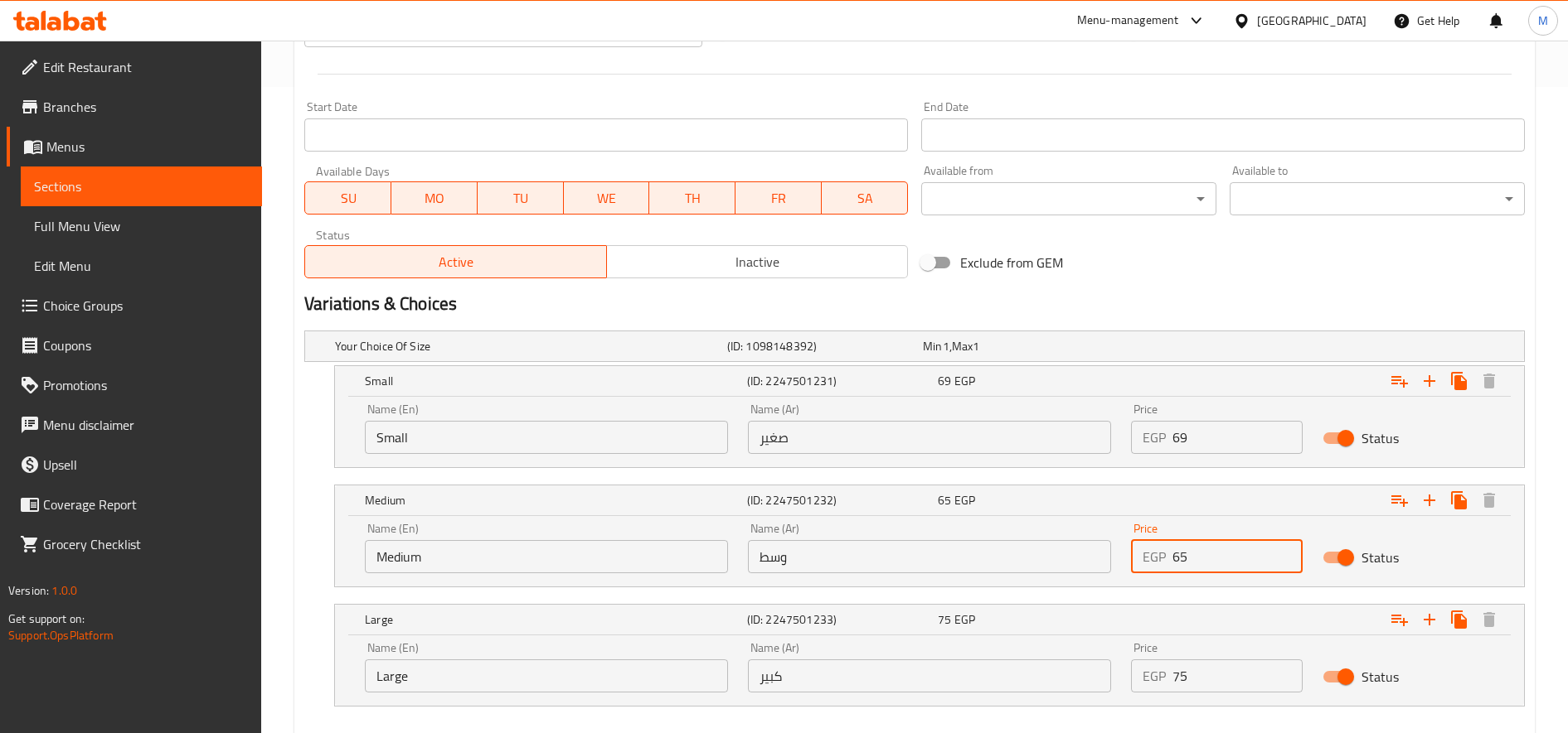
click at [1179, 555] on input "65" at bounding box center [1237, 556] width 131 height 33
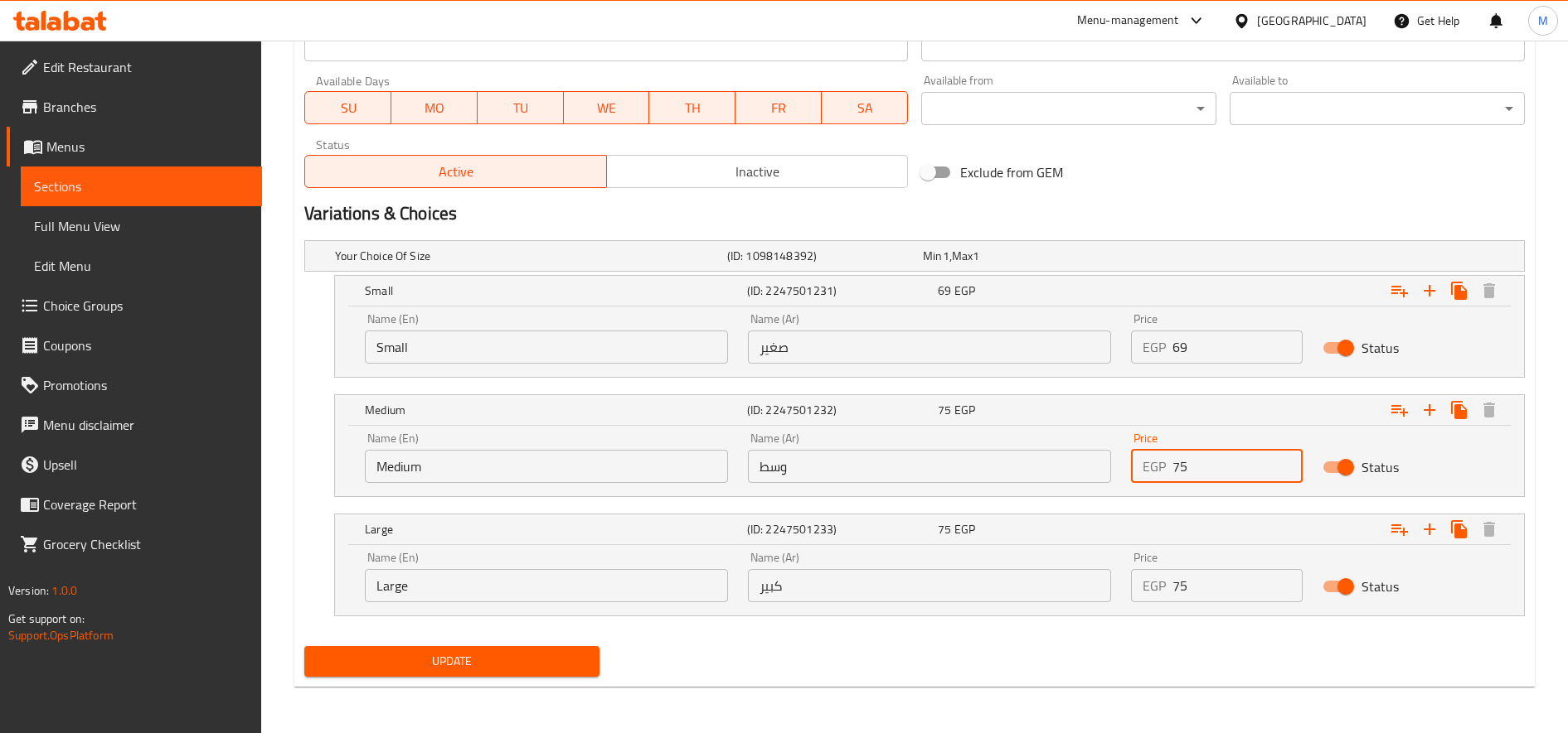
type input "75"
click at [1176, 589] on input "75" at bounding box center [1237, 585] width 131 height 33
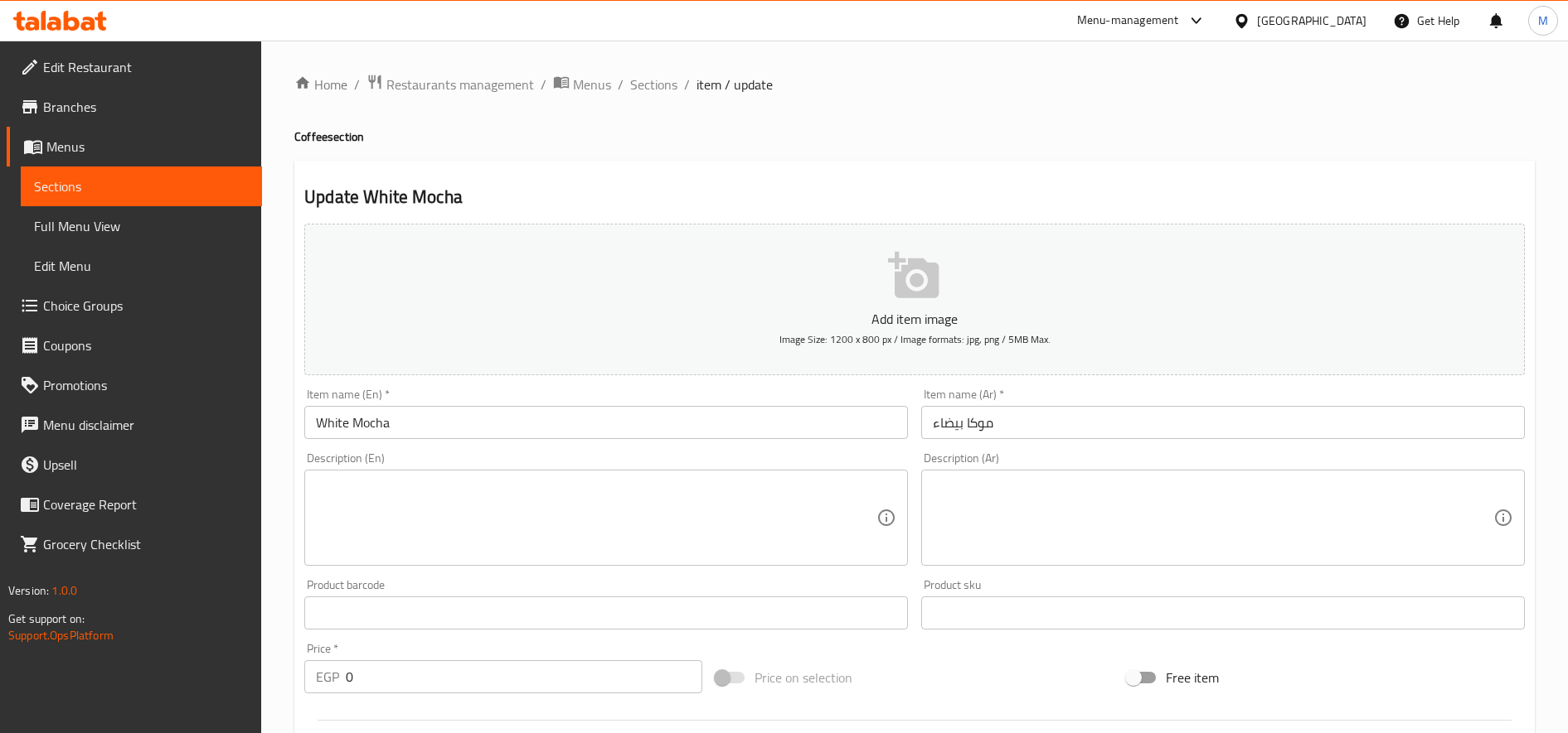
type input "85"
click at [1163, 495] on textarea at bounding box center [1212, 518] width 561 height 79
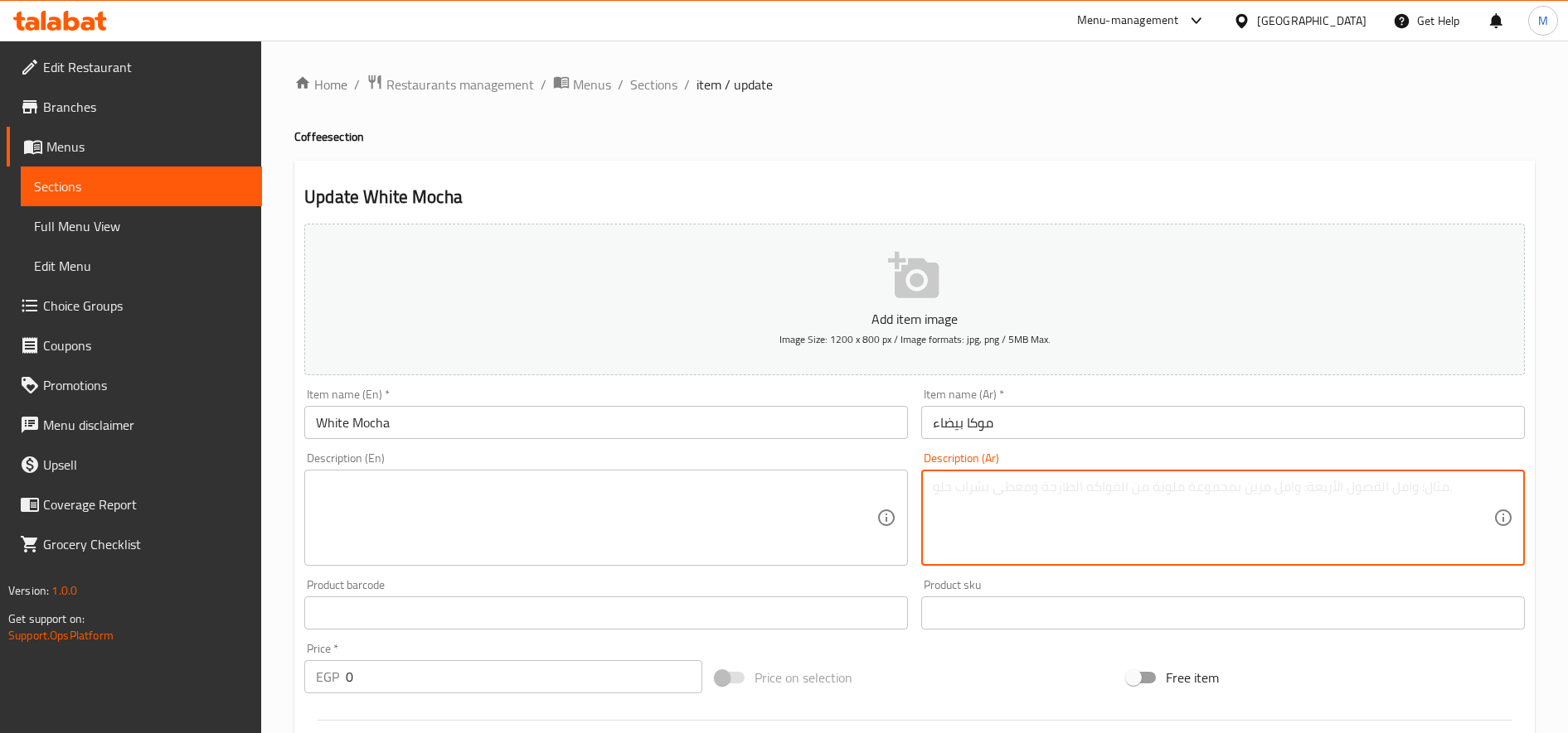
type textarea "l"
click at [1094, 494] on textarea "مزيج بين الشيكولاتة البيضاء و اللبن" at bounding box center [1212, 518] width 561 height 79
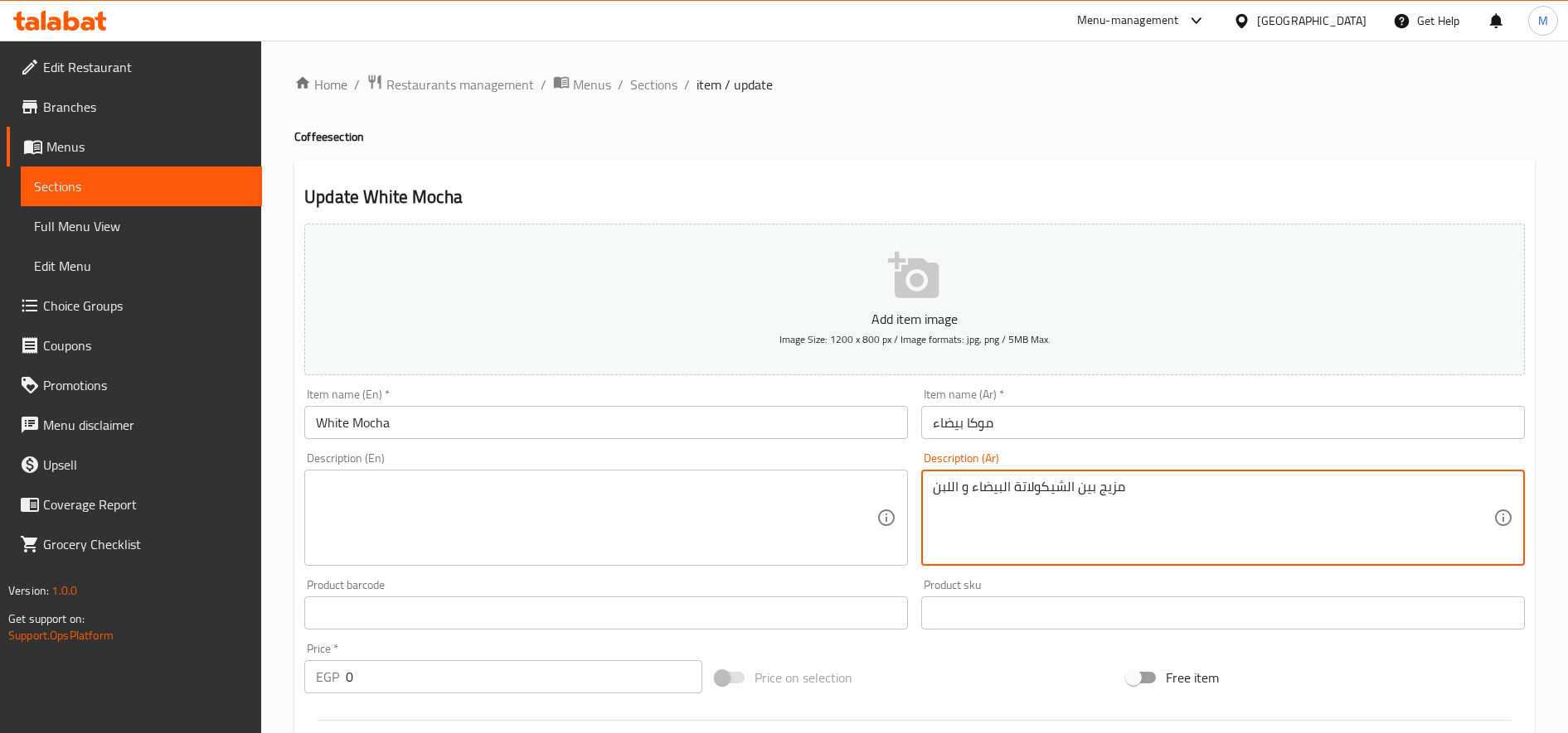
click at [1183, 494] on textarea "مزيج بين الشيكولاتة البيضاء و اللبن" at bounding box center [1212, 518] width 561 height 79
click at [1170, 481] on textarea "مزيج بين الشيكولاتة البيضاء و اللبن و الاسبريسو" at bounding box center [1212, 518] width 561 height 79
type textarea "مزيج بين الشيكولاتة البيضاء و اللبن و الاسبريسو"
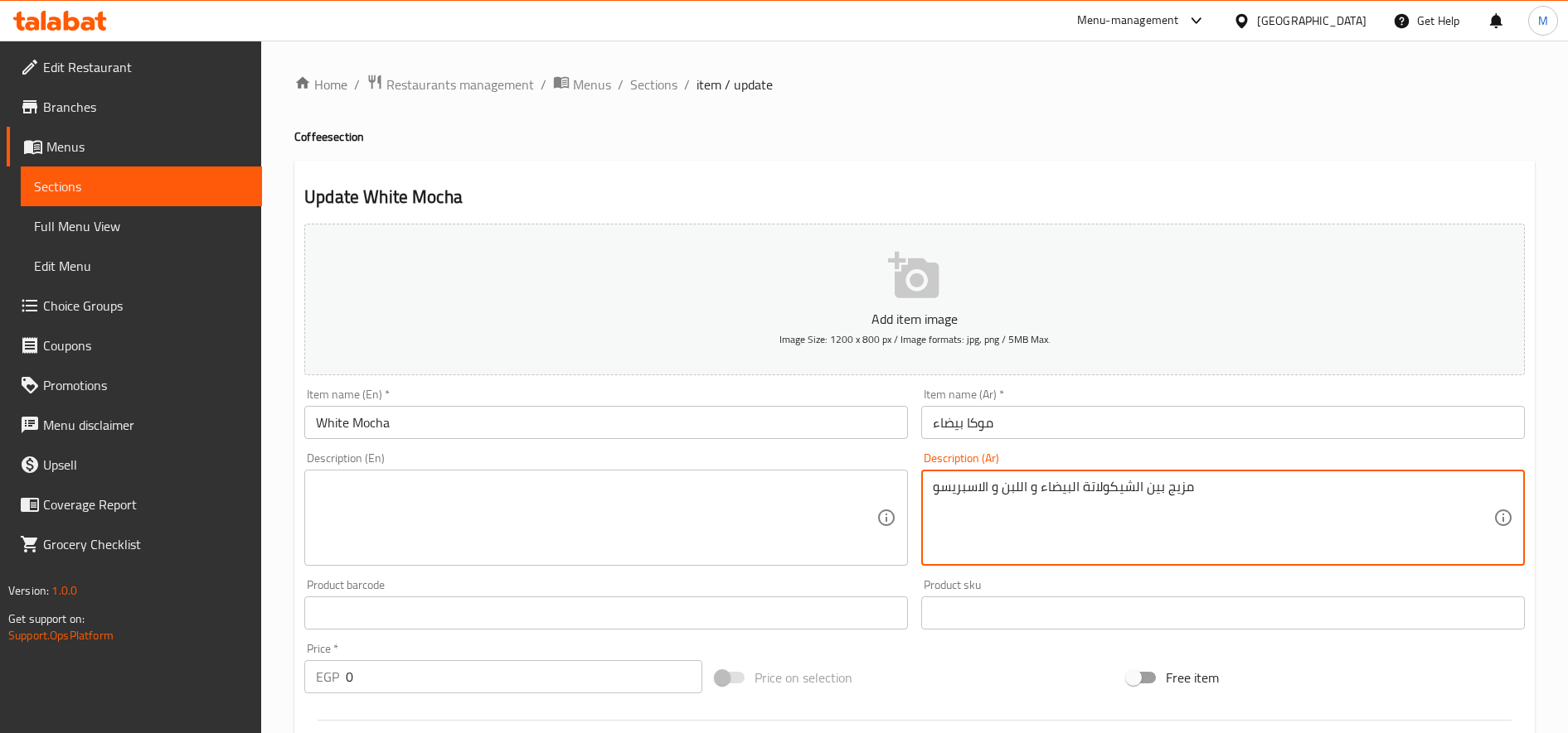
click at [620, 550] on textarea at bounding box center [596, 518] width 561 height 79
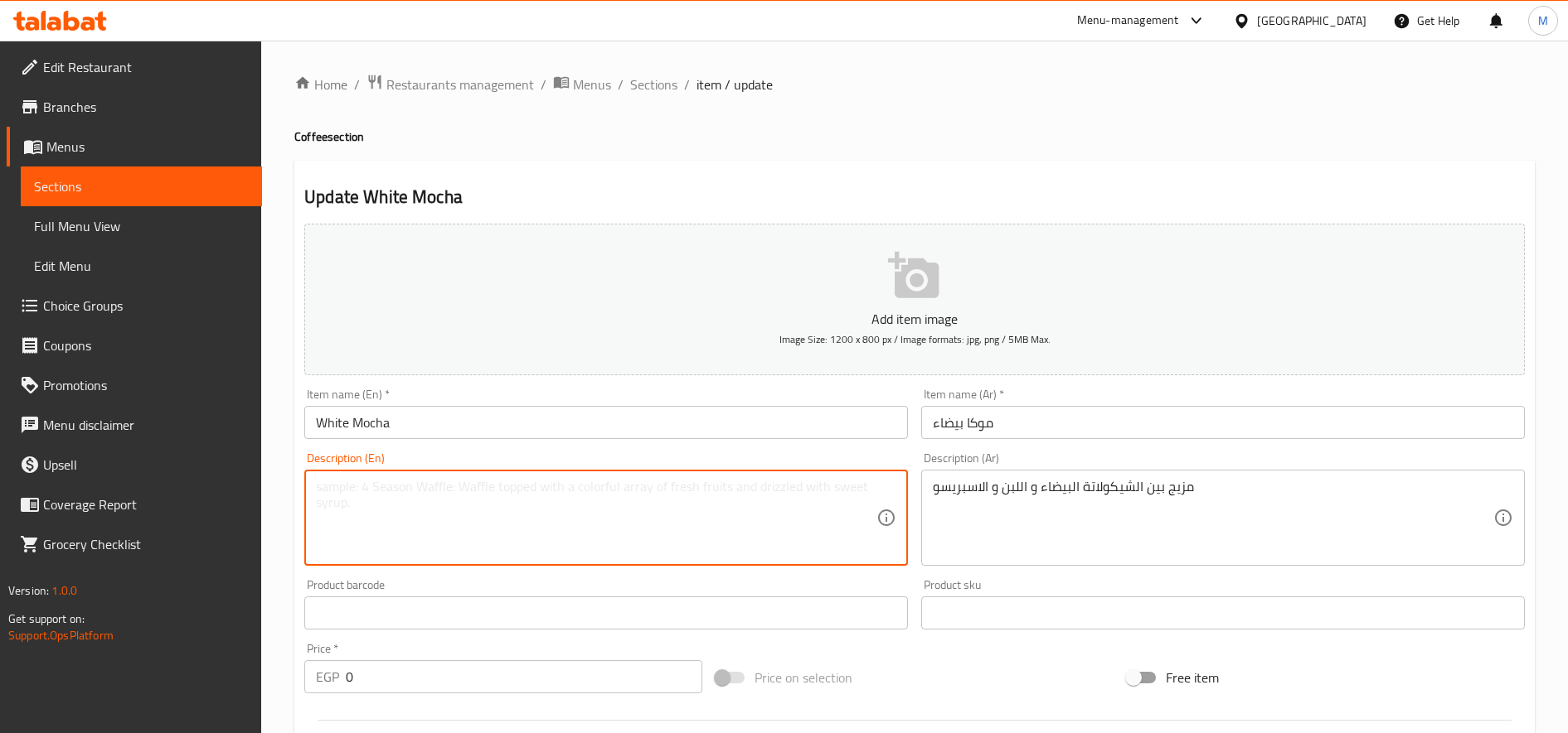
paste textarea "A mixture of white chocolate, coffee and espresso"
type textarea "A mixture of white chocolate, coffee and espresso"
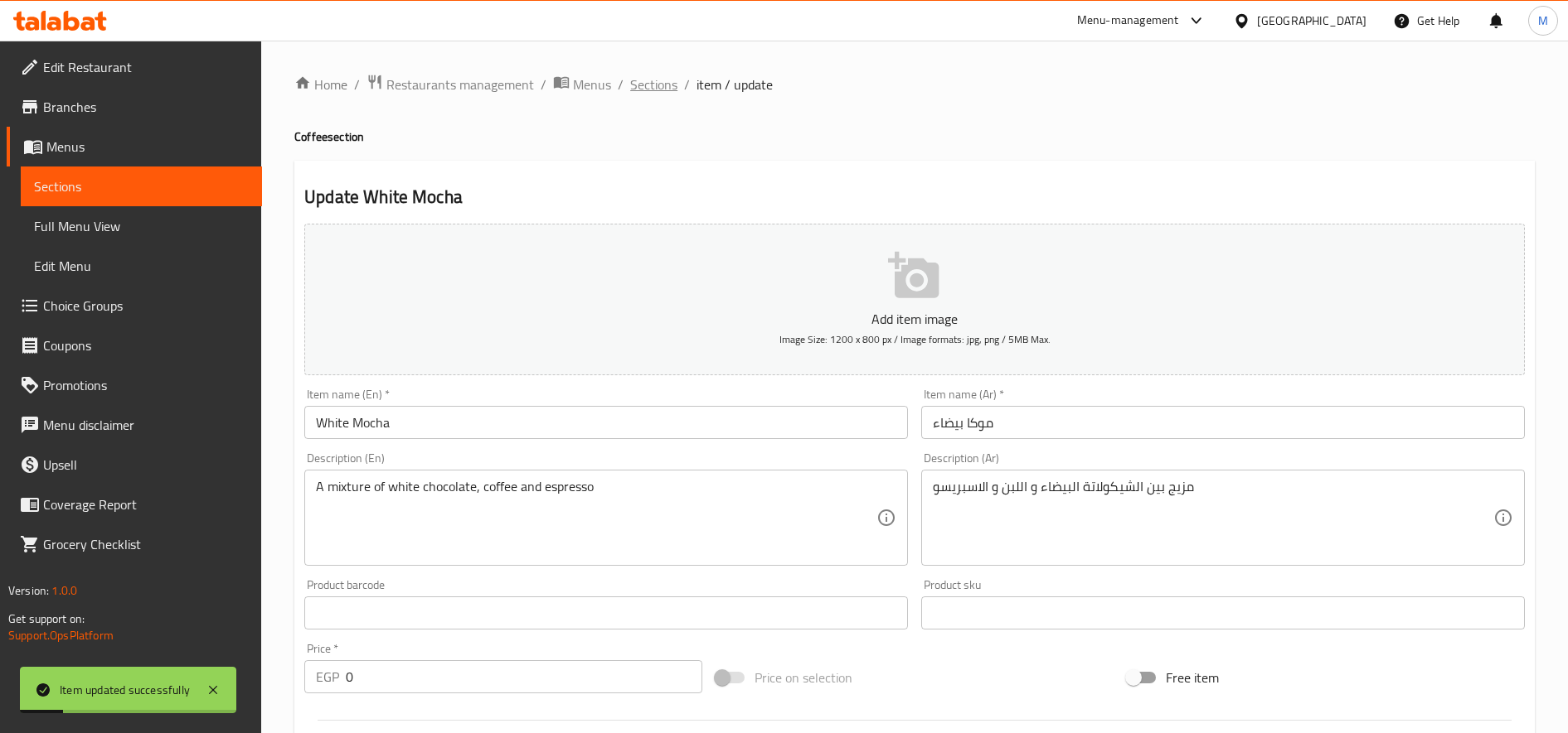
click at [659, 87] on span "Sections" at bounding box center [653, 84] width 47 height 20
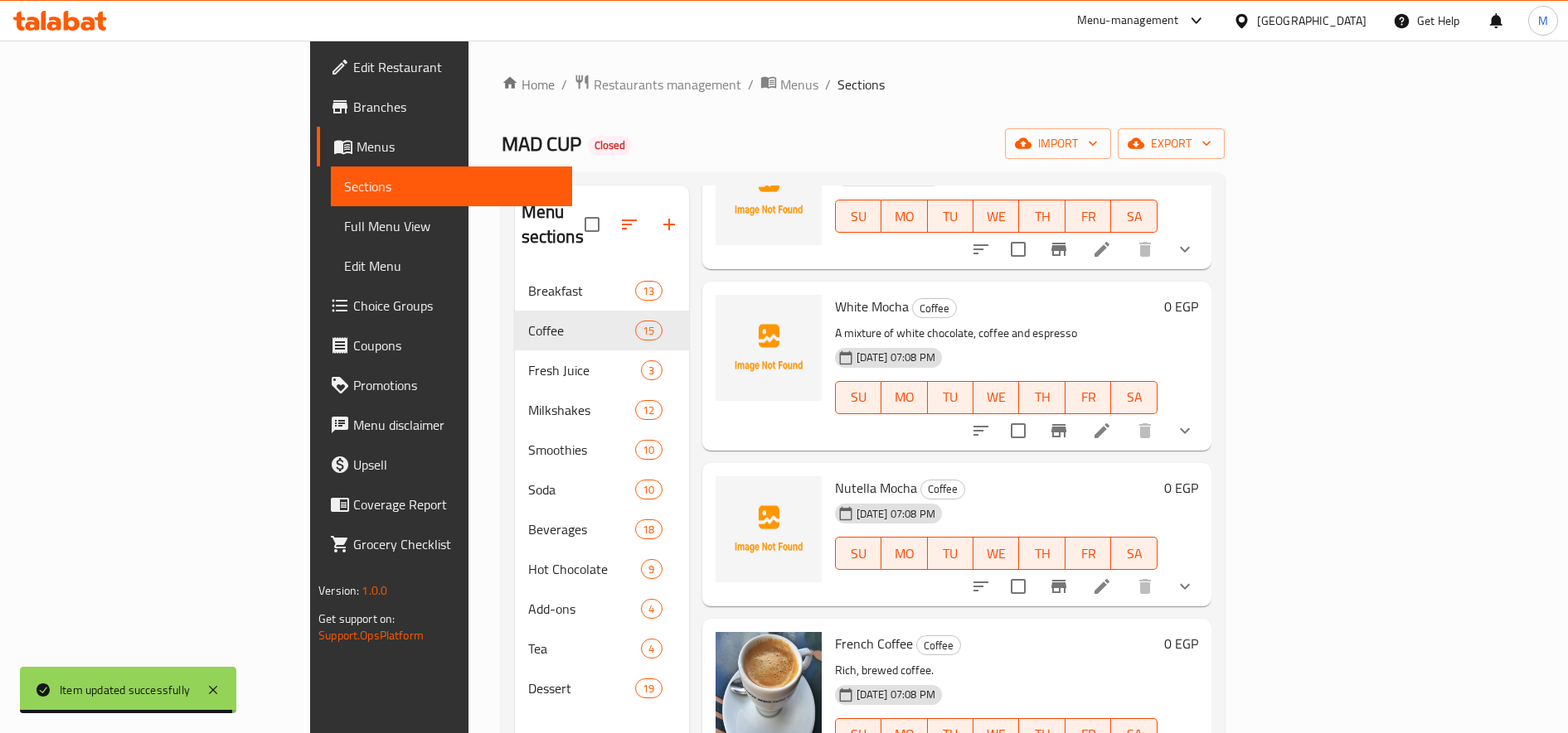
scroll to position [1974, 0]
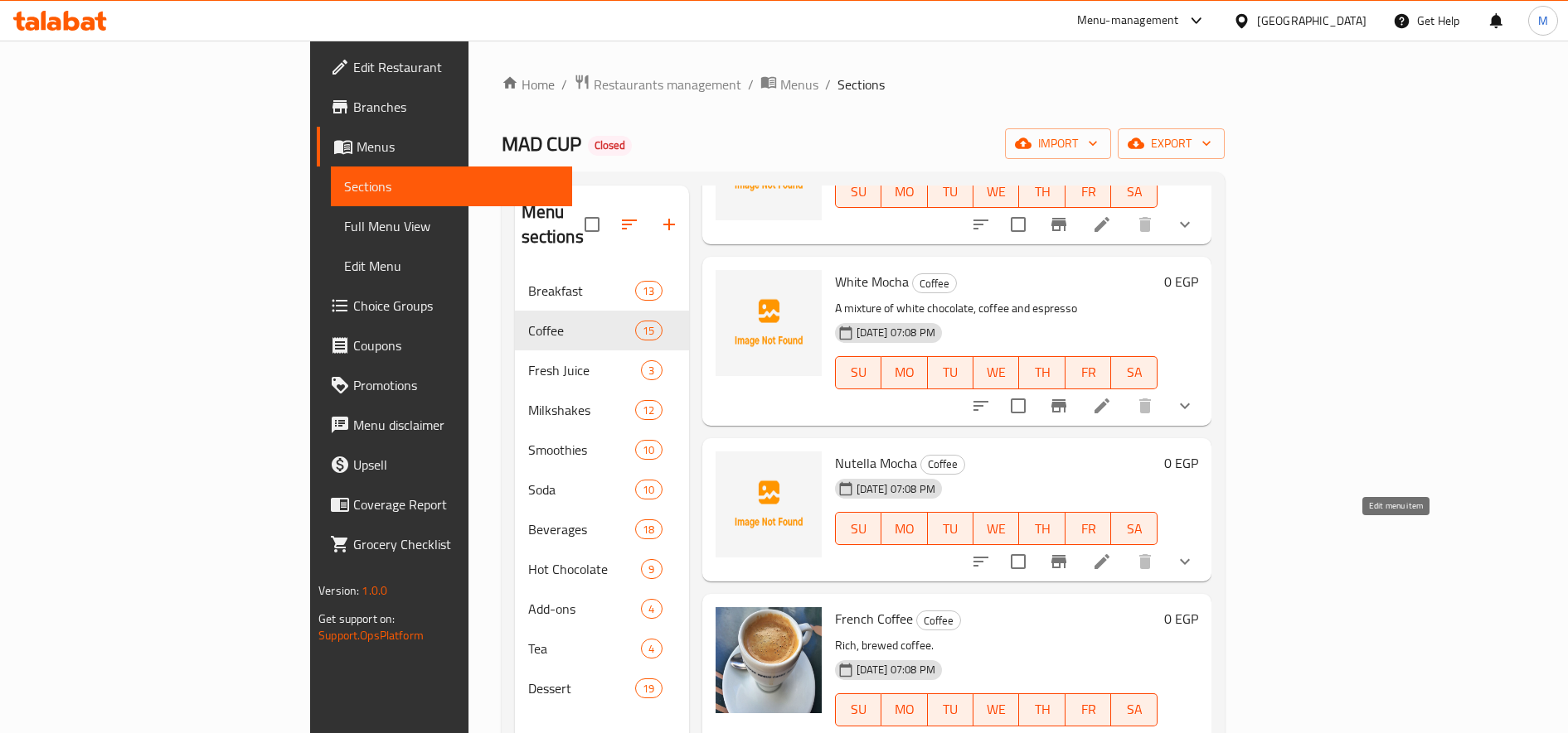
click at [1112, 552] on icon at bounding box center [1102, 561] width 20 height 20
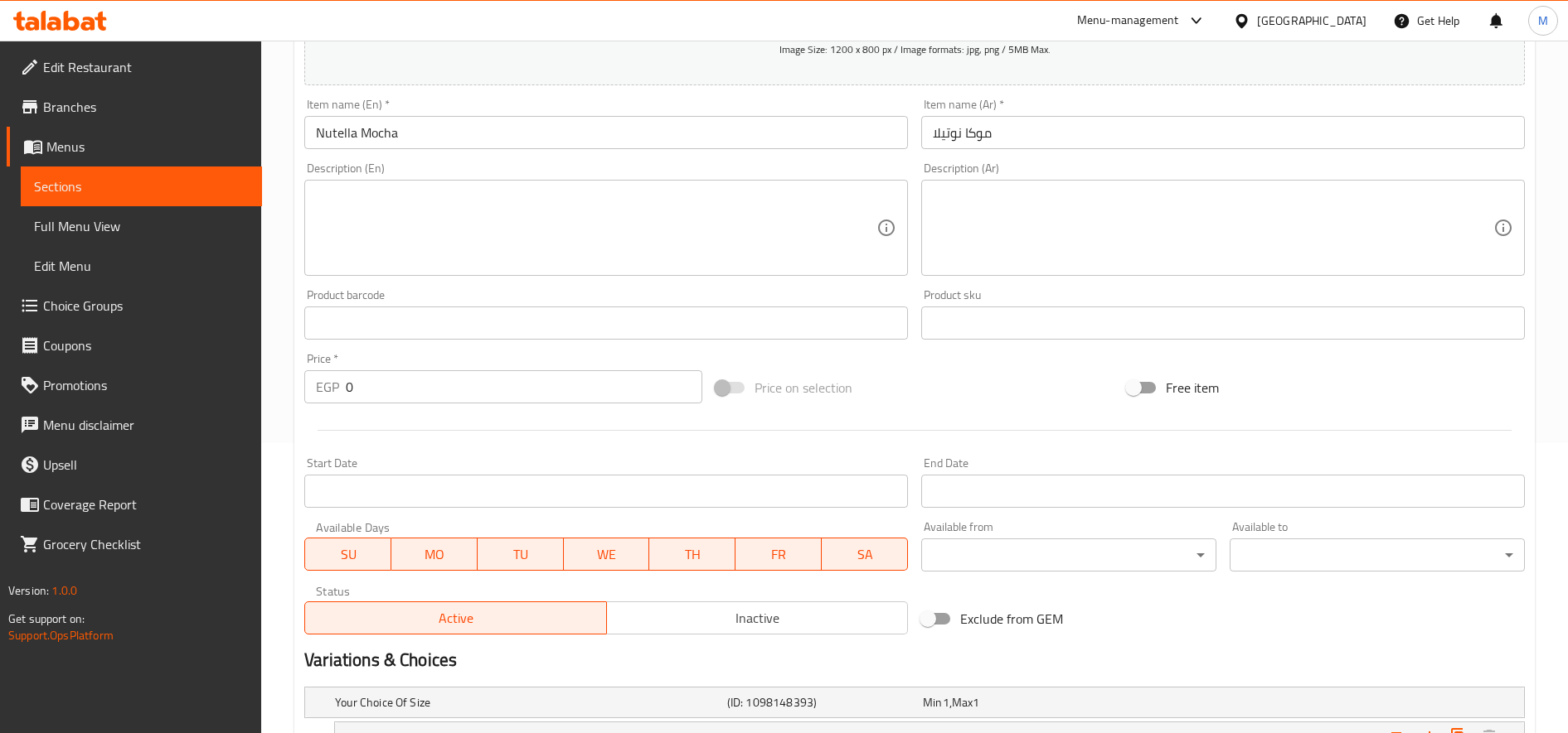
scroll to position [523, 0]
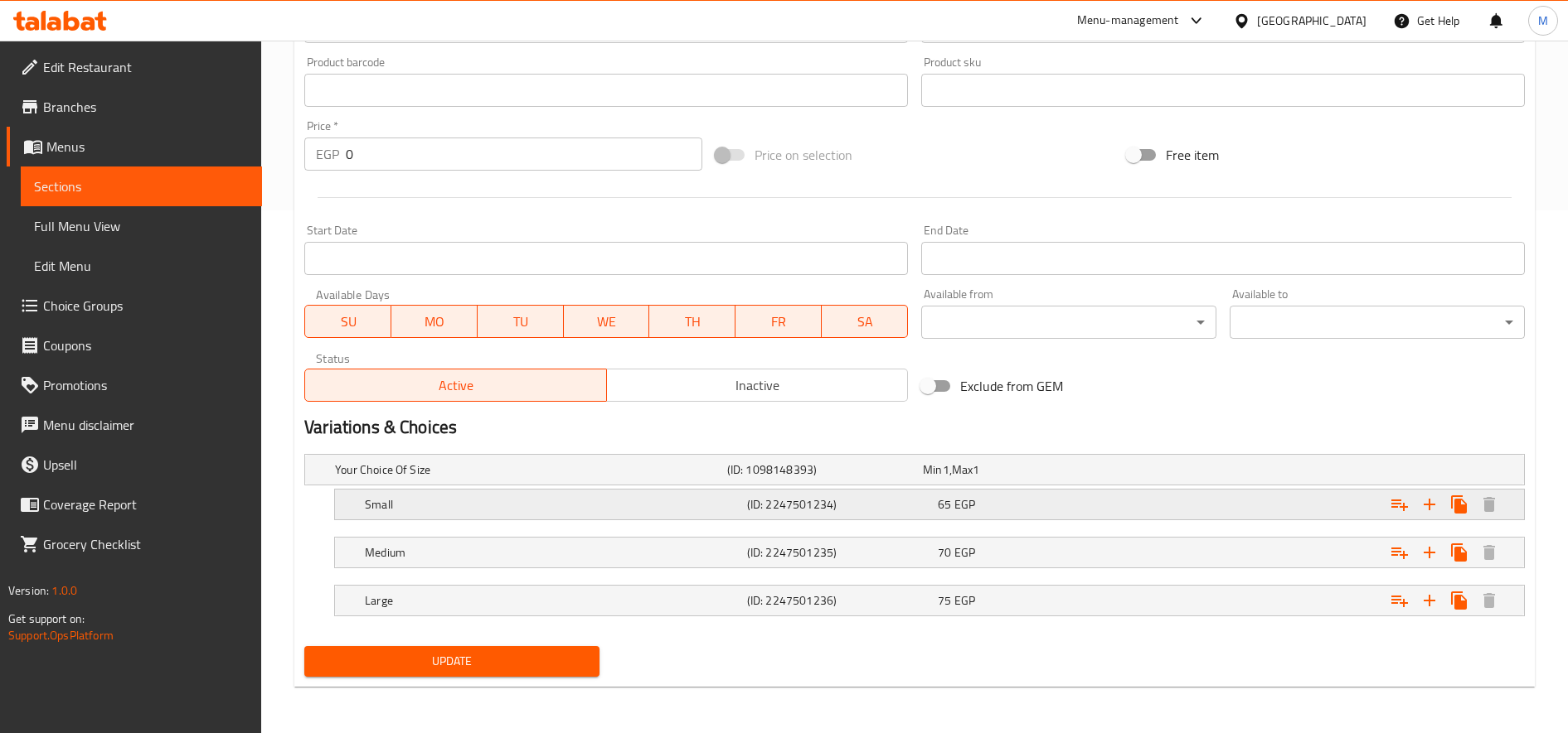
click at [1164, 473] on div "Expand" at bounding box center [1311, 470] width 392 height 7
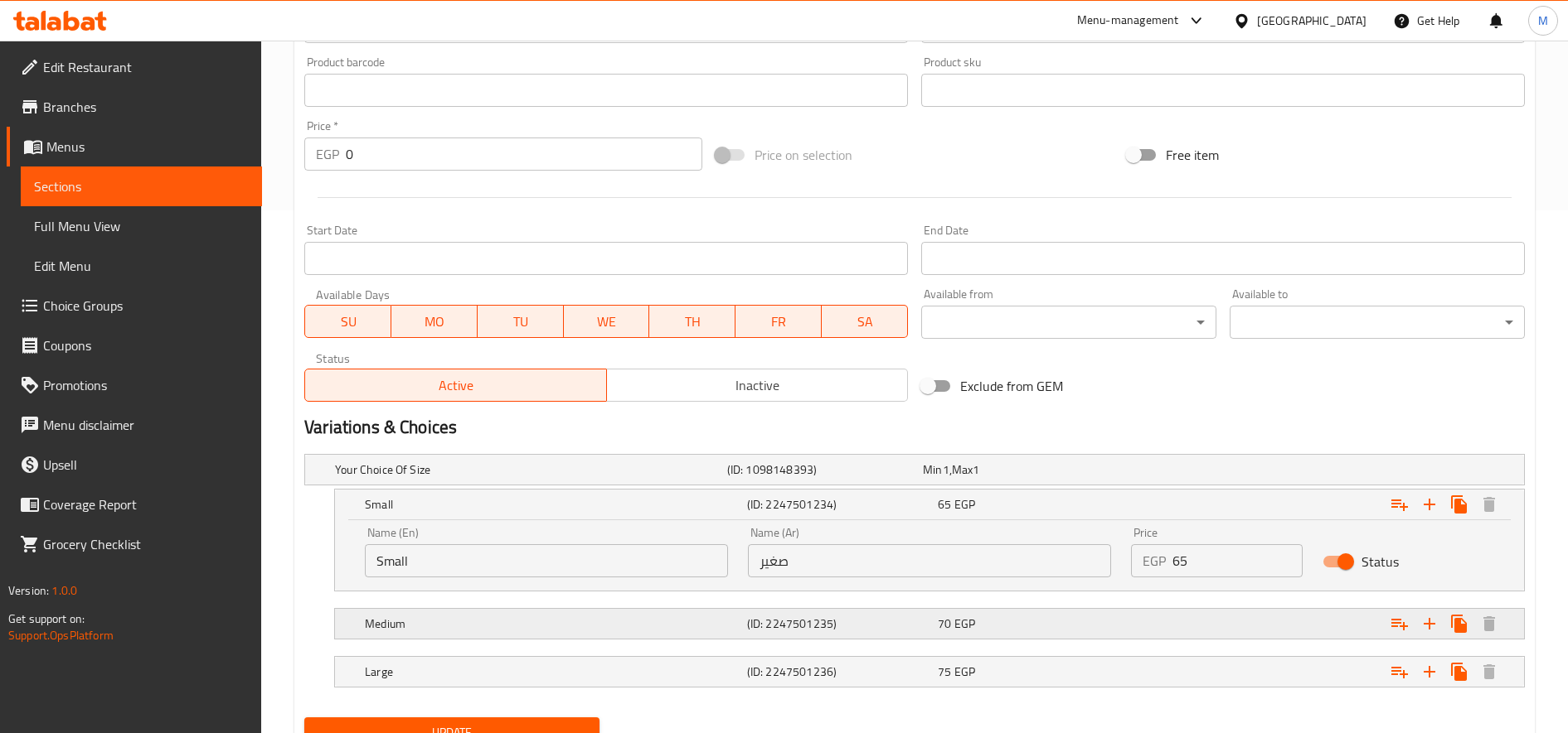
click at [1159, 473] on div "Expand" at bounding box center [1311, 470] width 392 height 7
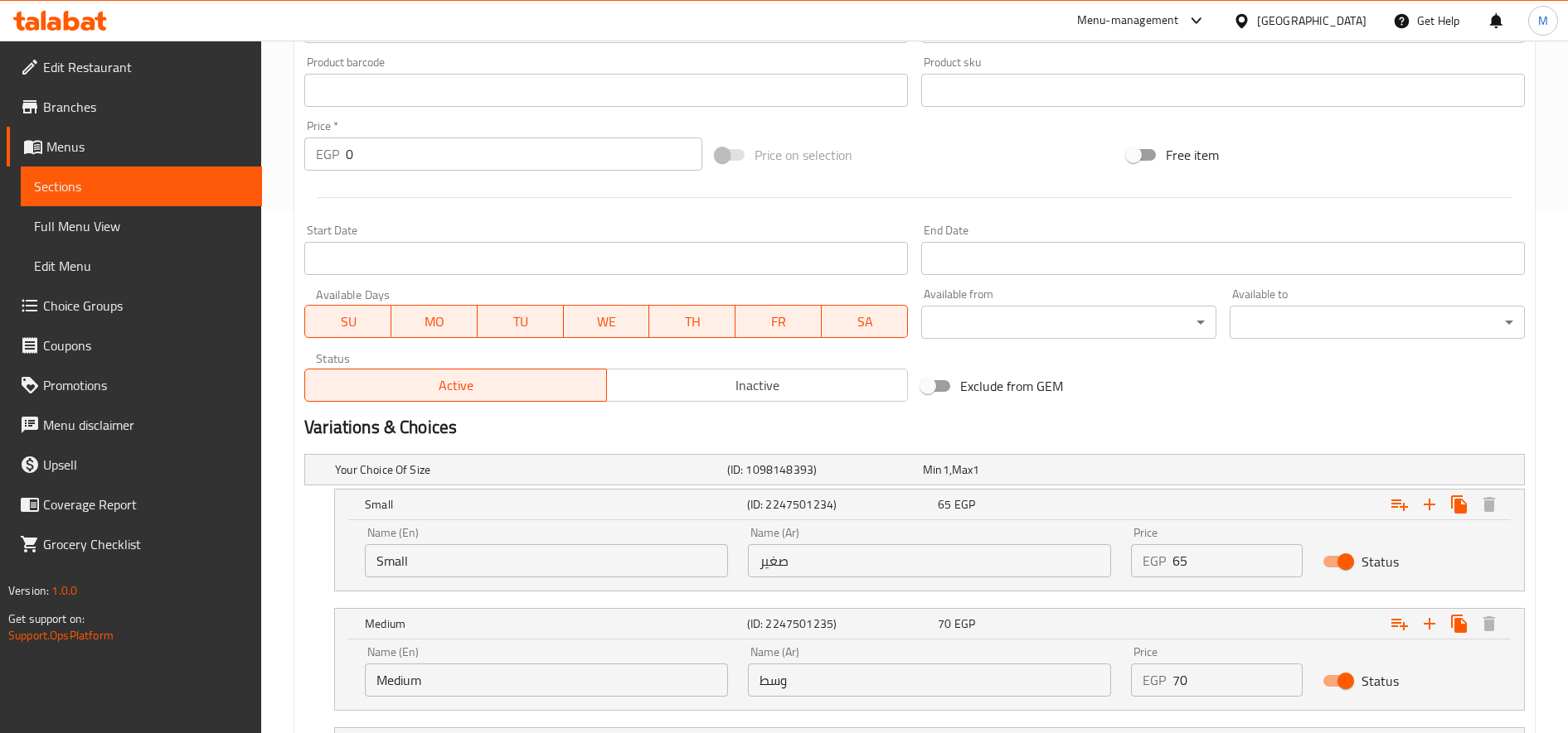
drag, startPoint x: 1159, startPoint y: 619, endPoint x: 1156, endPoint y: 541, distance: 78.1
click at [1156, 541] on div "Your Choice Of Size (ID: 1098148393) Min 1 , Max 1 Name (En) Your Choice Of Siz…" at bounding box center [915, 615] width 1234 height 335
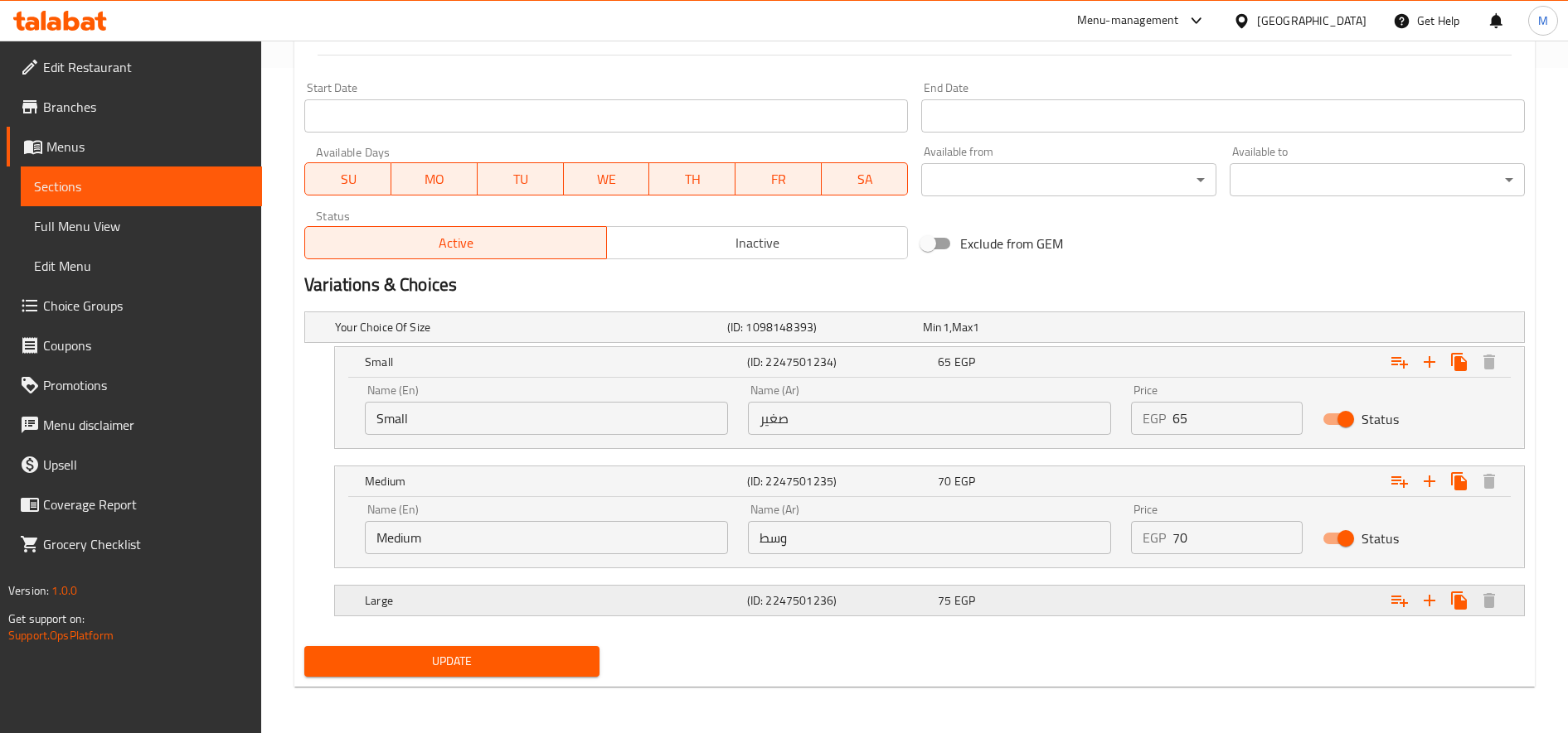
click at [1129, 330] on div "Expand" at bounding box center [1311, 327] width 392 height 7
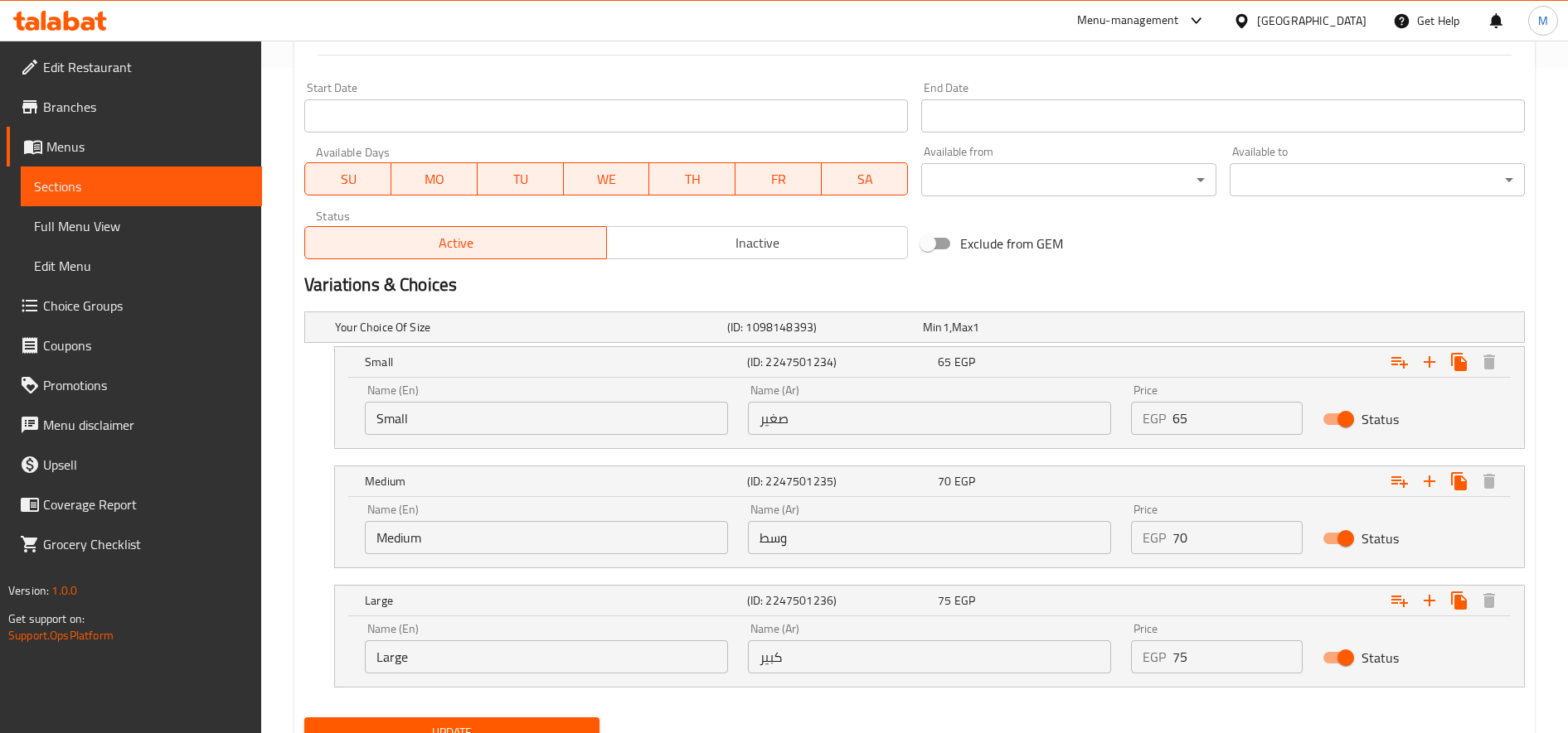
click at [1200, 419] on input "65" at bounding box center [1237, 418] width 131 height 33
type input "75"
click at [1194, 529] on input "70" at bounding box center [1237, 537] width 131 height 33
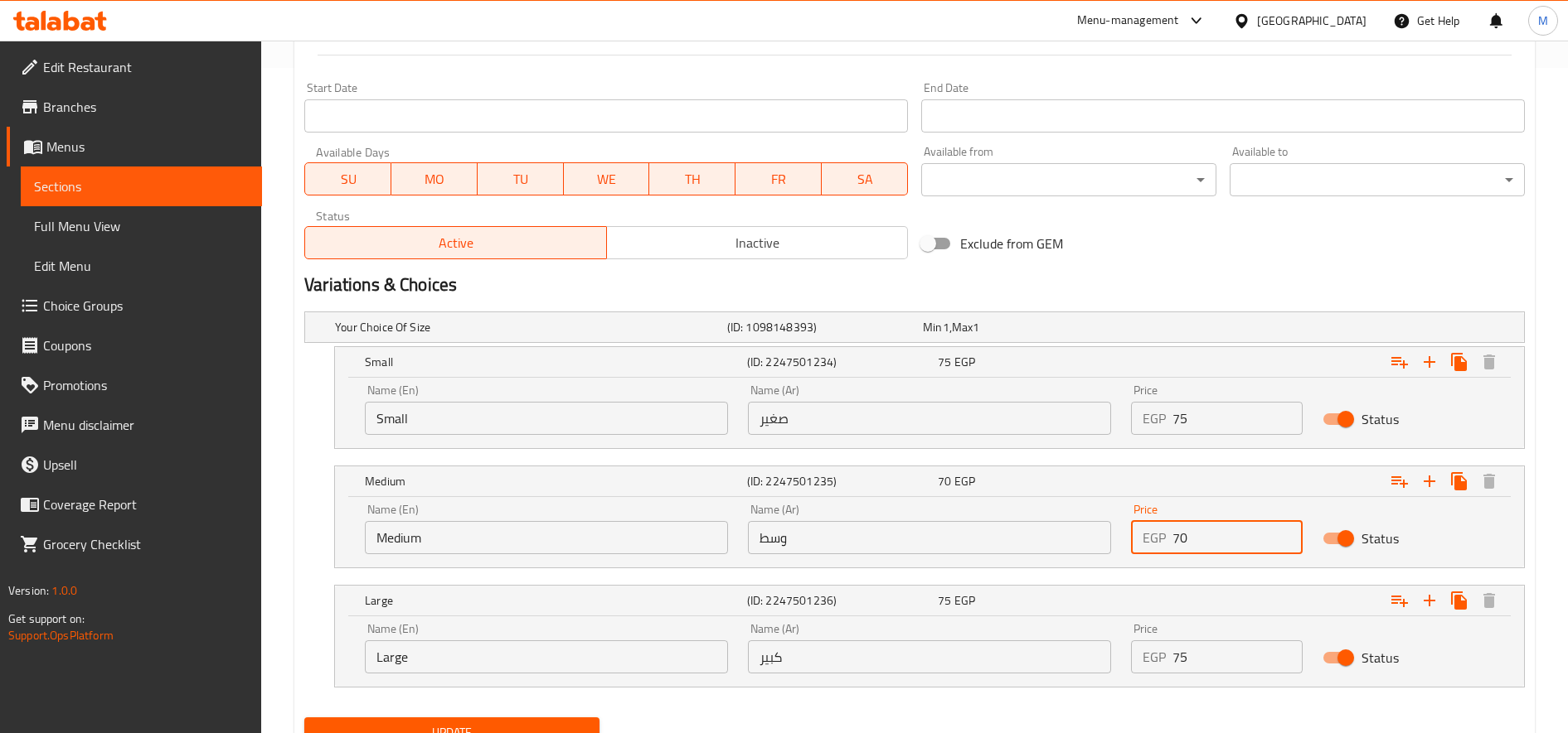
click at [1194, 529] on input "70" at bounding box center [1237, 537] width 131 height 33
type input "85"
click at [1188, 660] on input "75" at bounding box center [1237, 657] width 131 height 33
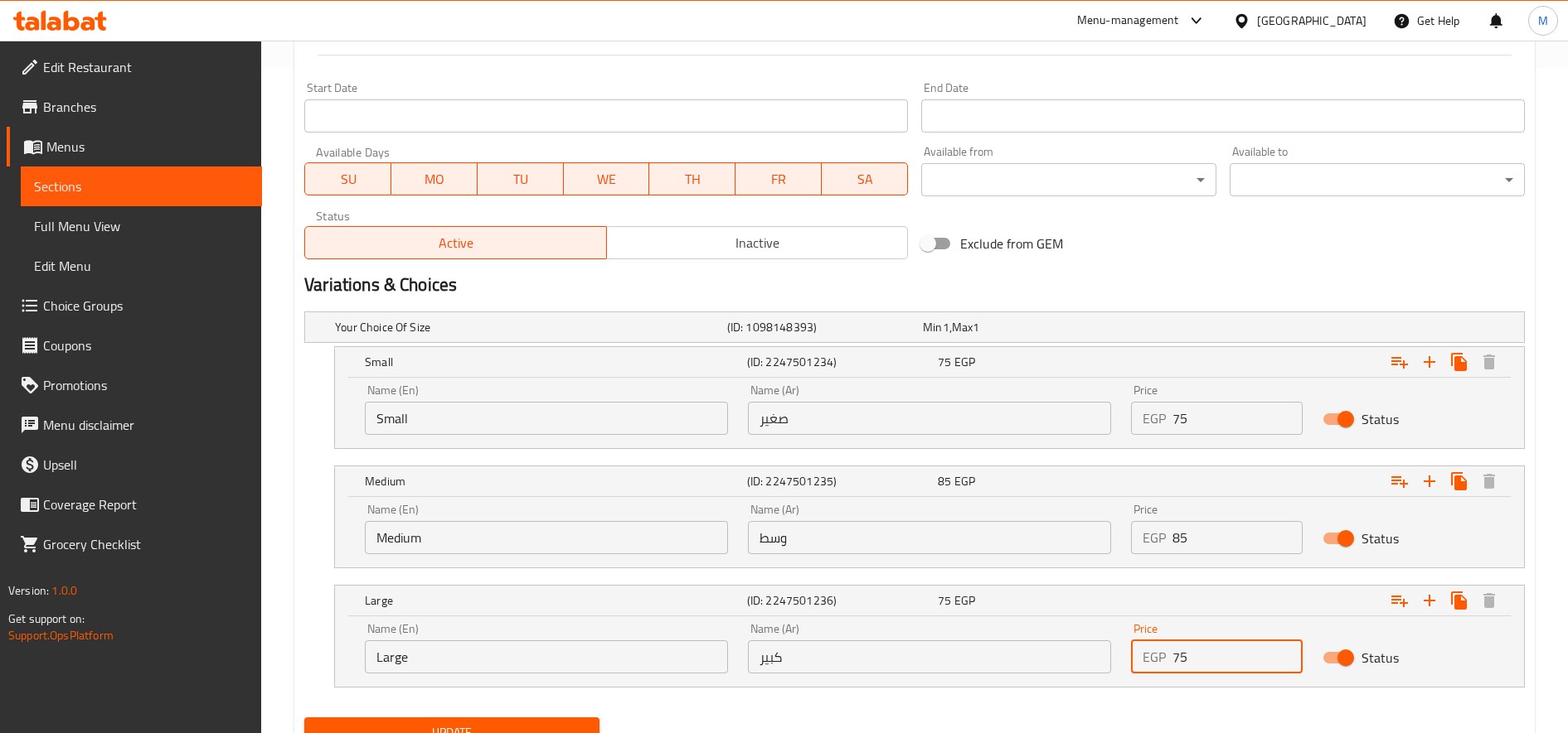
click at [1188, 660] on input "75" at bounding box center [1237, 657] width 131 height 33
type input "95"
click at [304, 718] on button "Update" at bounding box center [452, 733] width 295 height 31
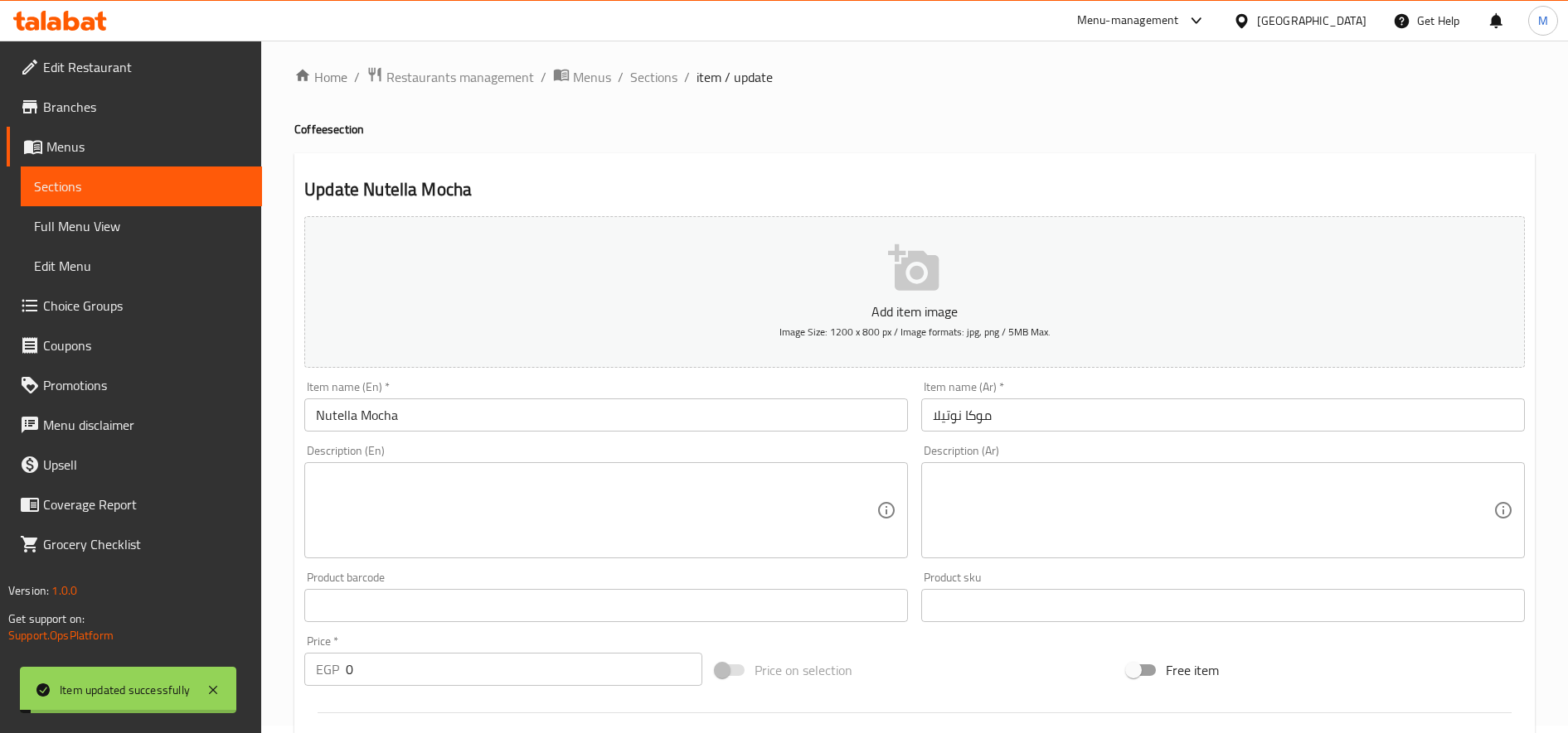
scroll to position [0, 0]
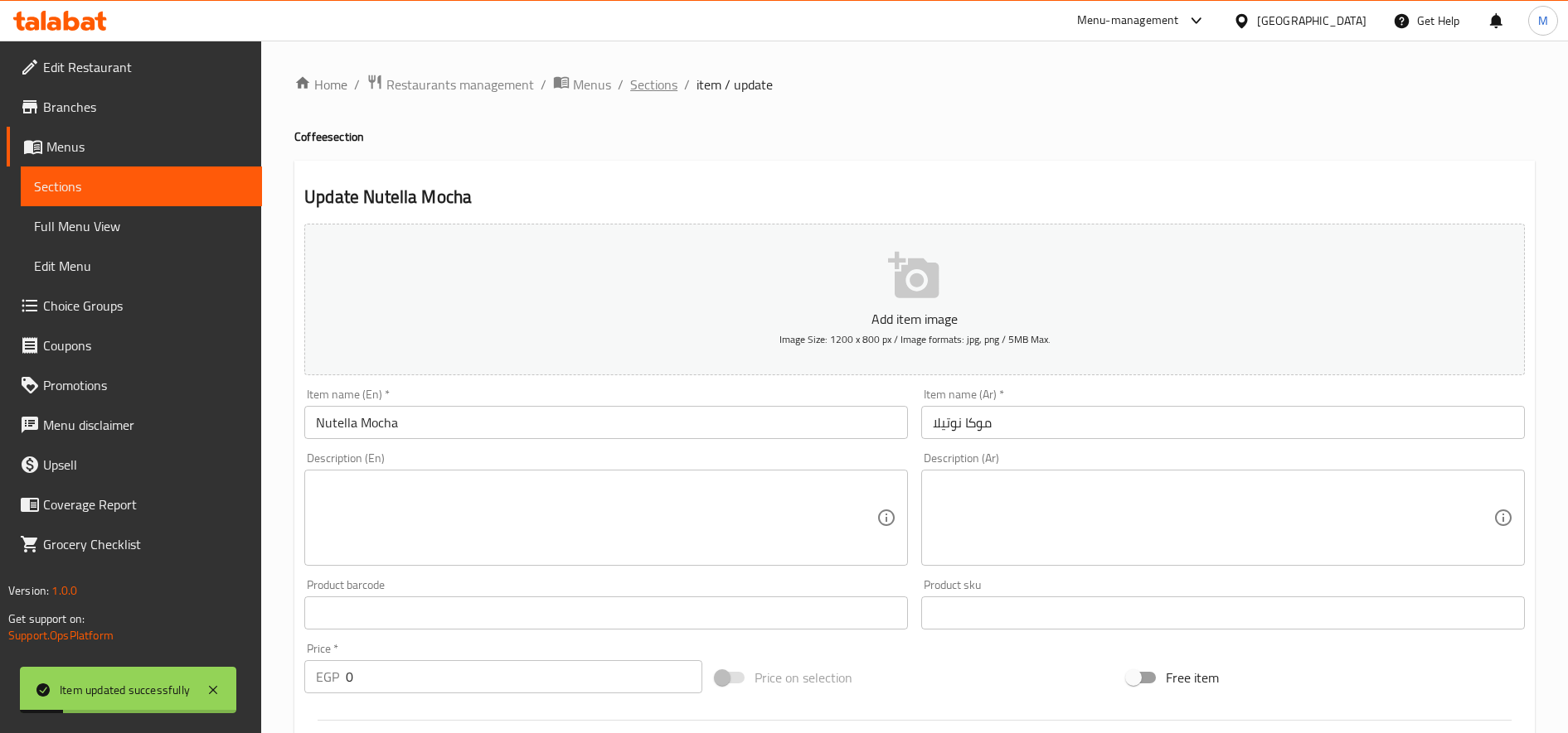
click at [656, 78] on span "Sections" at bounding box center [653, 84] width 47 height 20
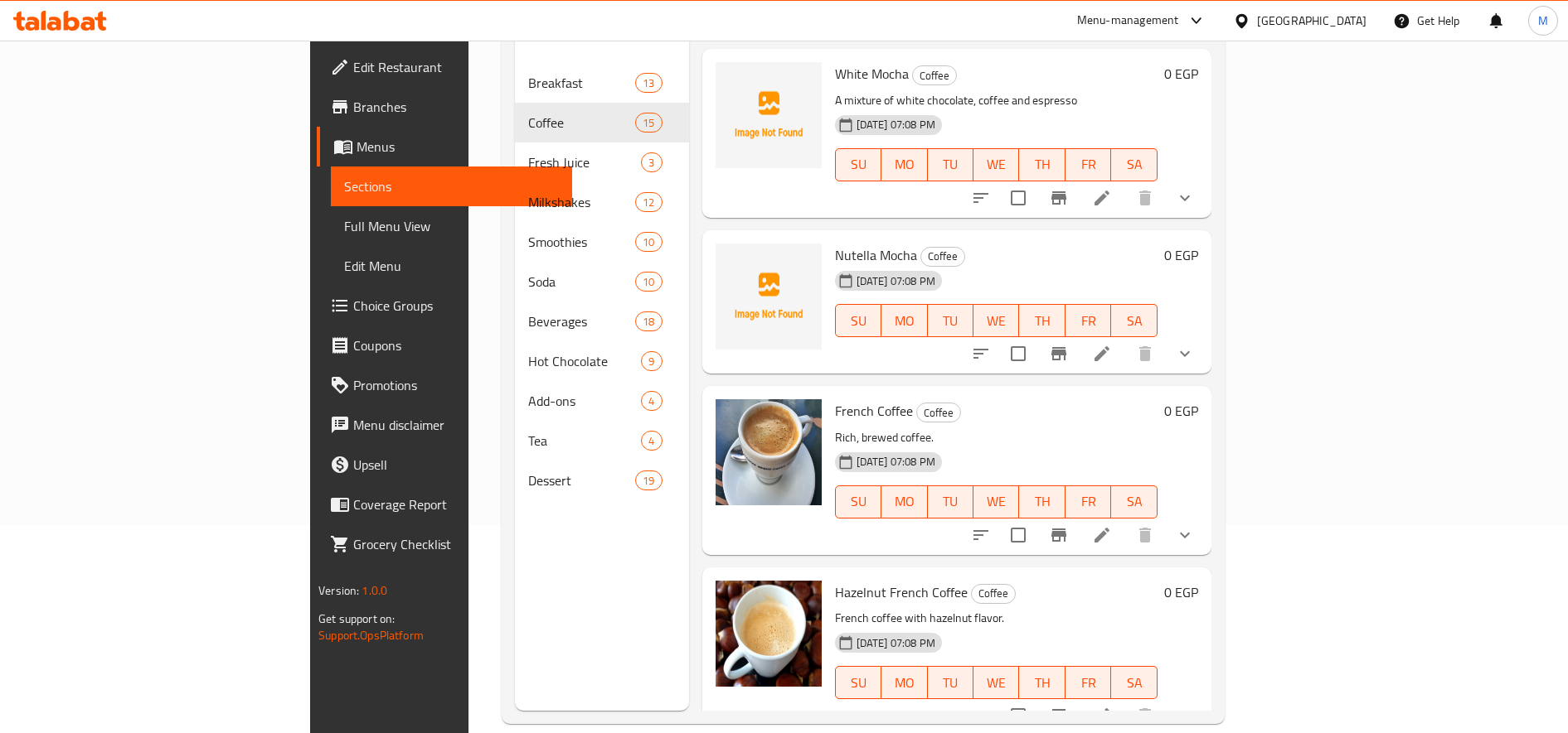
scroll to position [232, 0]
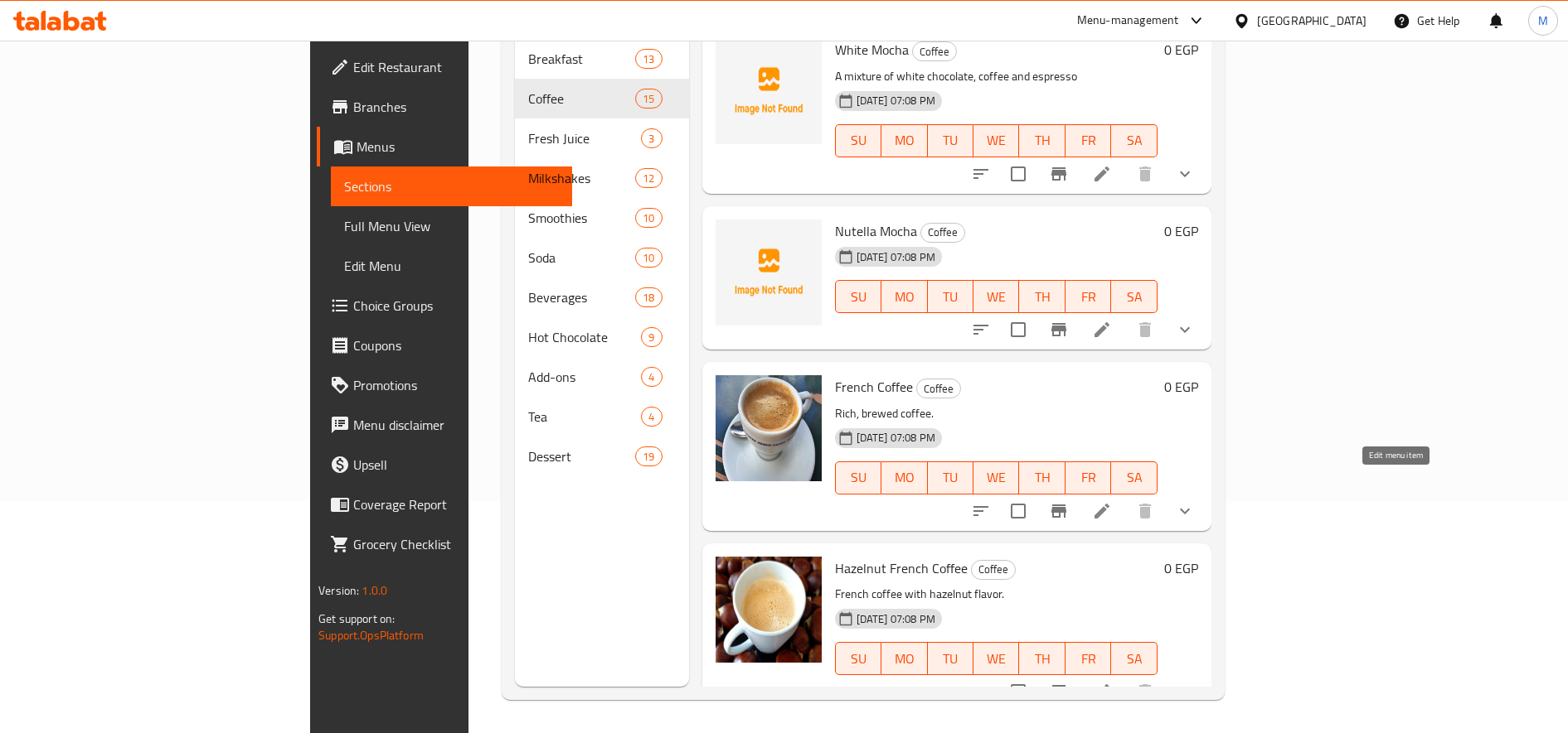
click at [1109, 504] on icon at bounding box center [1101, 511] width 15 height 15
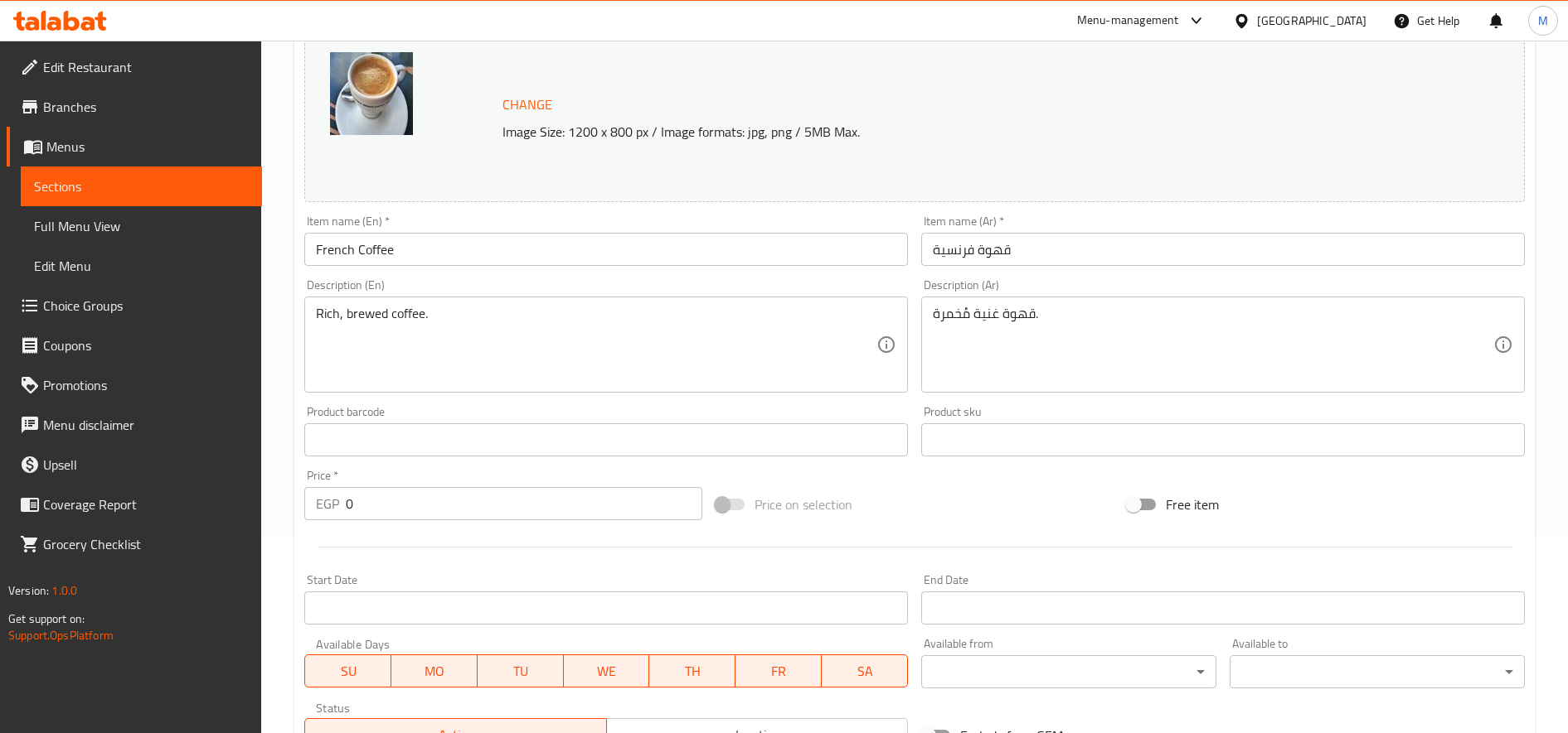
scroll to position [499, 0]
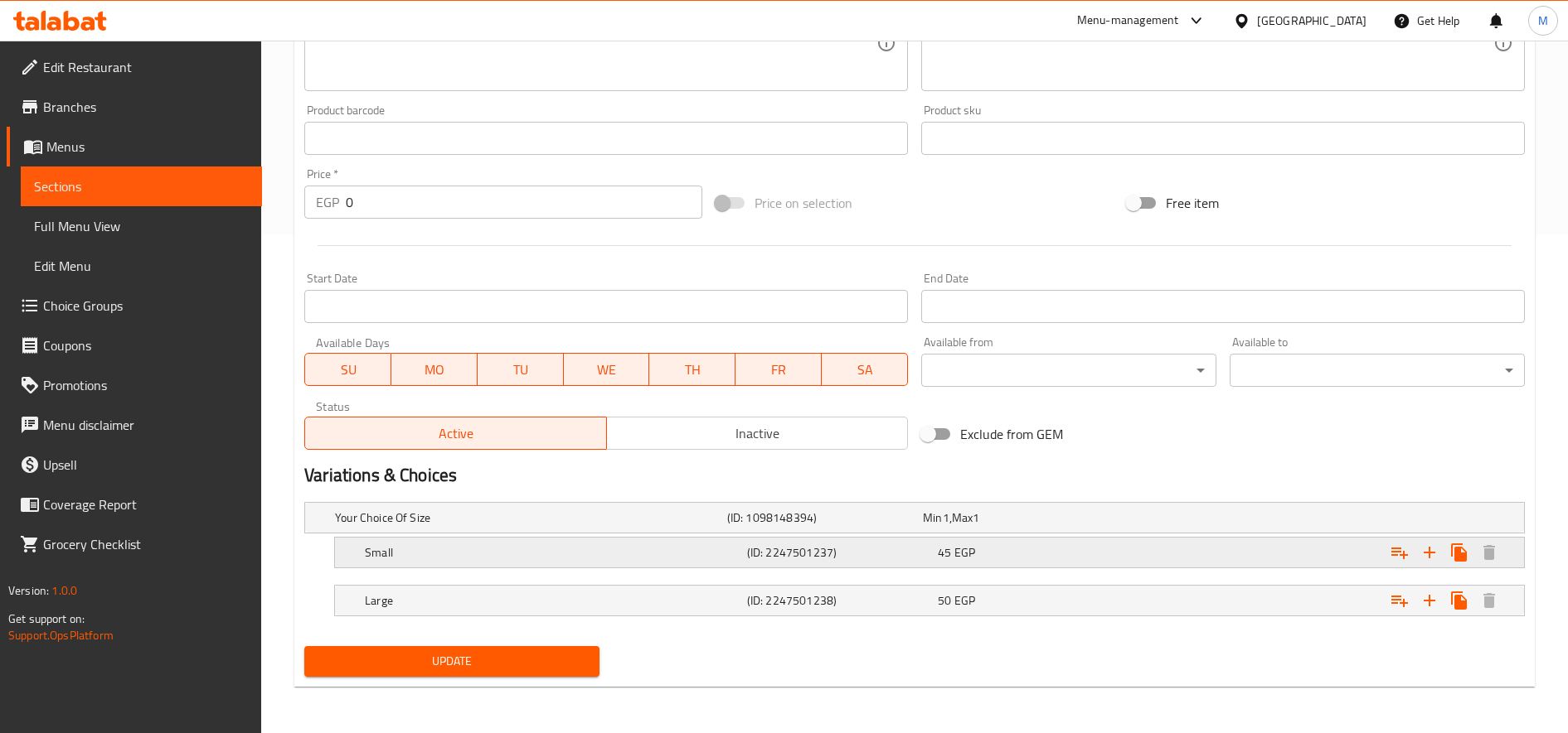
click at [1176, 521] on div "Expand" at bounding box center [1311, 518] width 392 height 7
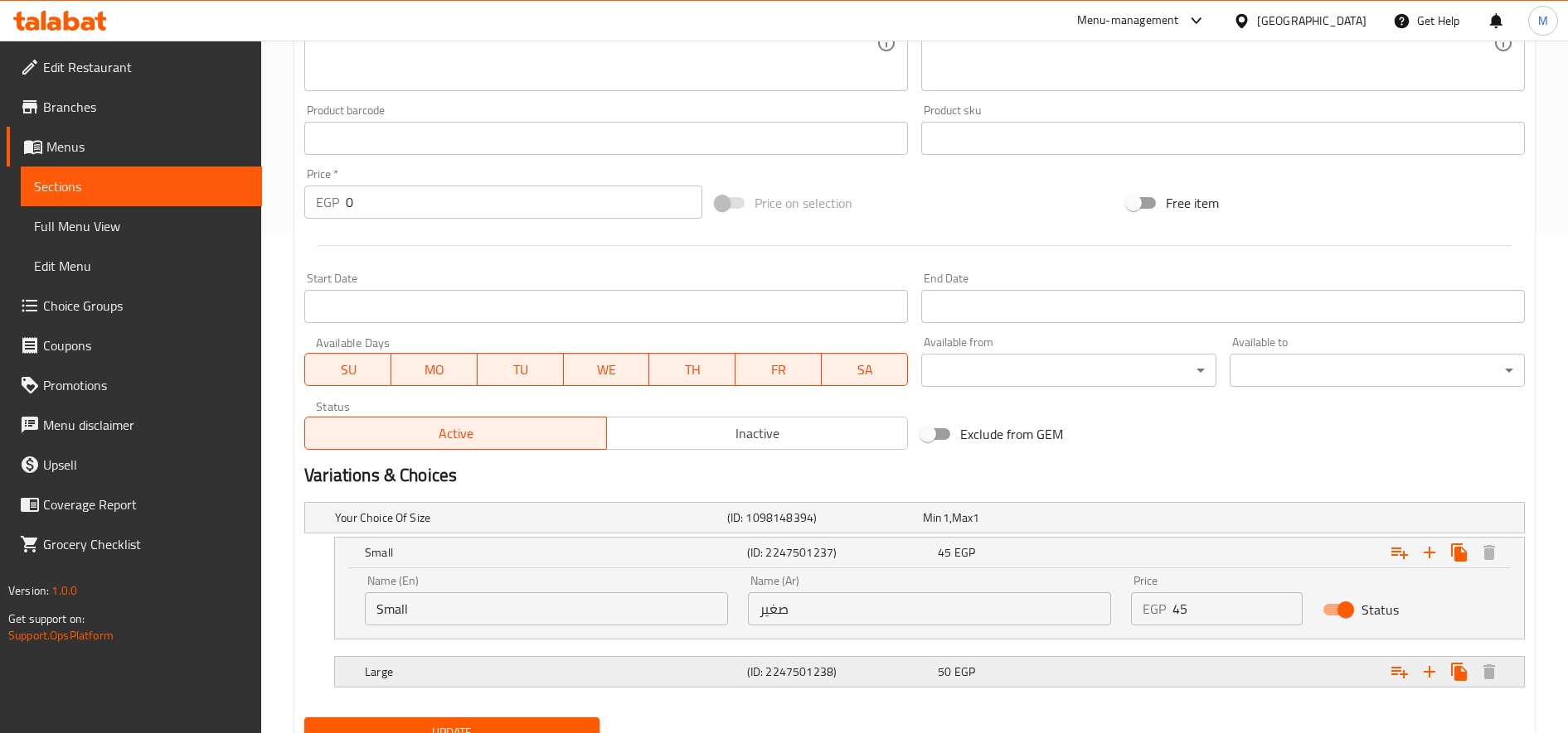
click at [1162, 521] on div "Expand" at bounding box center [1311, 518] width 392 height 7
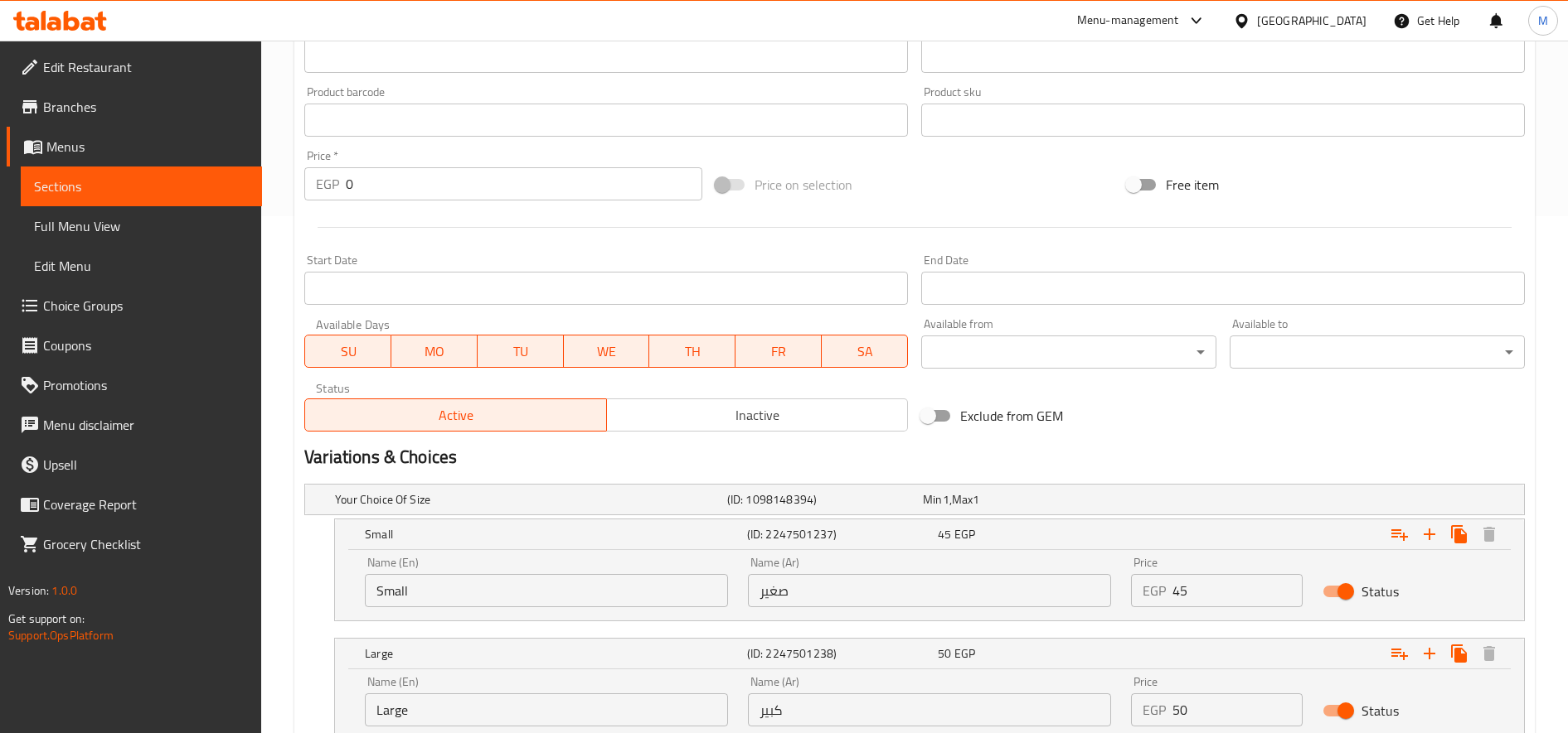
scroll to position [641, 0]
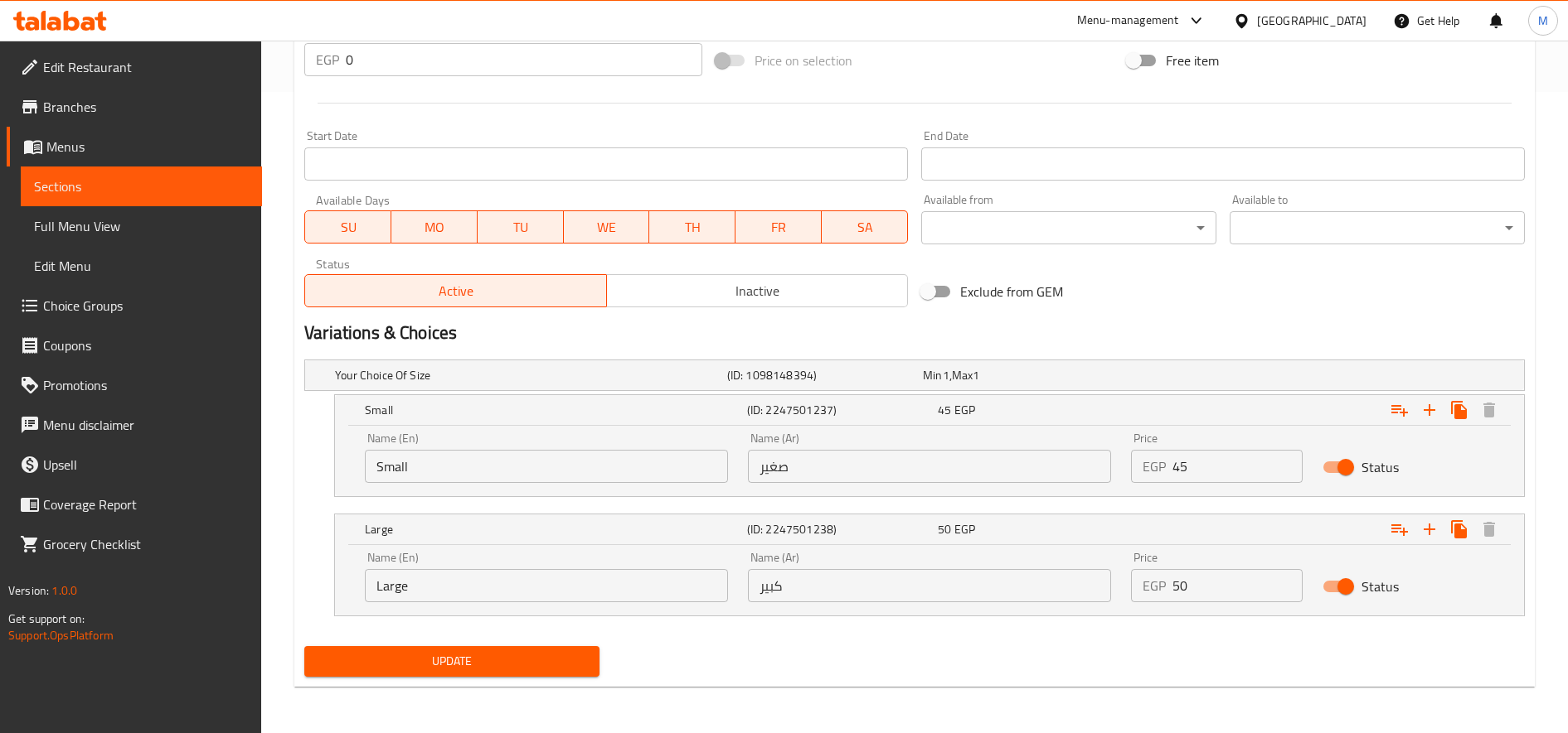
click at [1180, 463] on input "45" at bounding box center [1237, 466] width 131 height 33
click at [1179, 463] on input "45" at bounding box center [1237, 466] width 131 height 33
type input "55"
click at [1220, 591] on input "50" at bounding box center [1237, 585] width 131 height 33
type input "5"
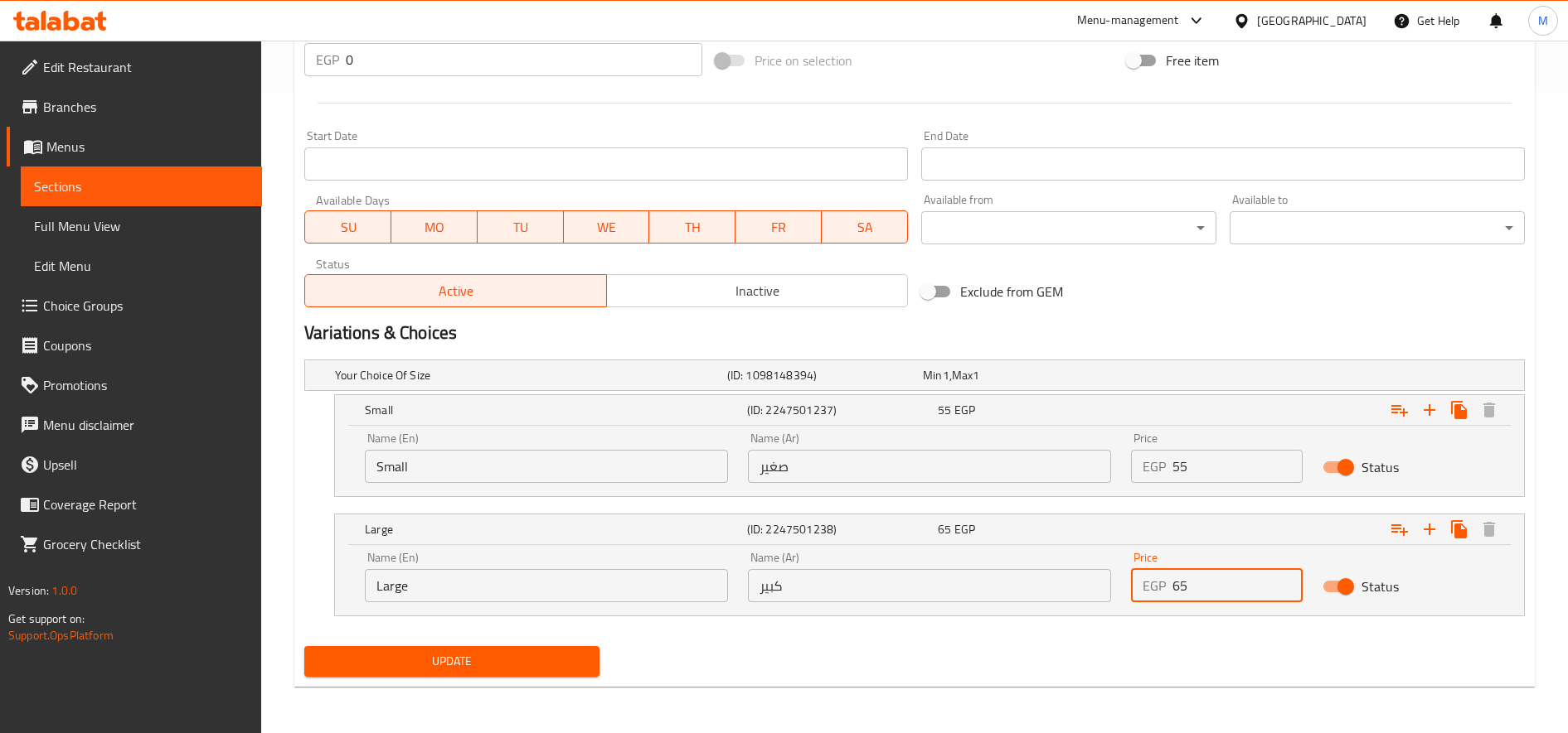
type input "65"
click at [304, 646] on button "Update" at bounding box center [452, 662] width 295 height 31
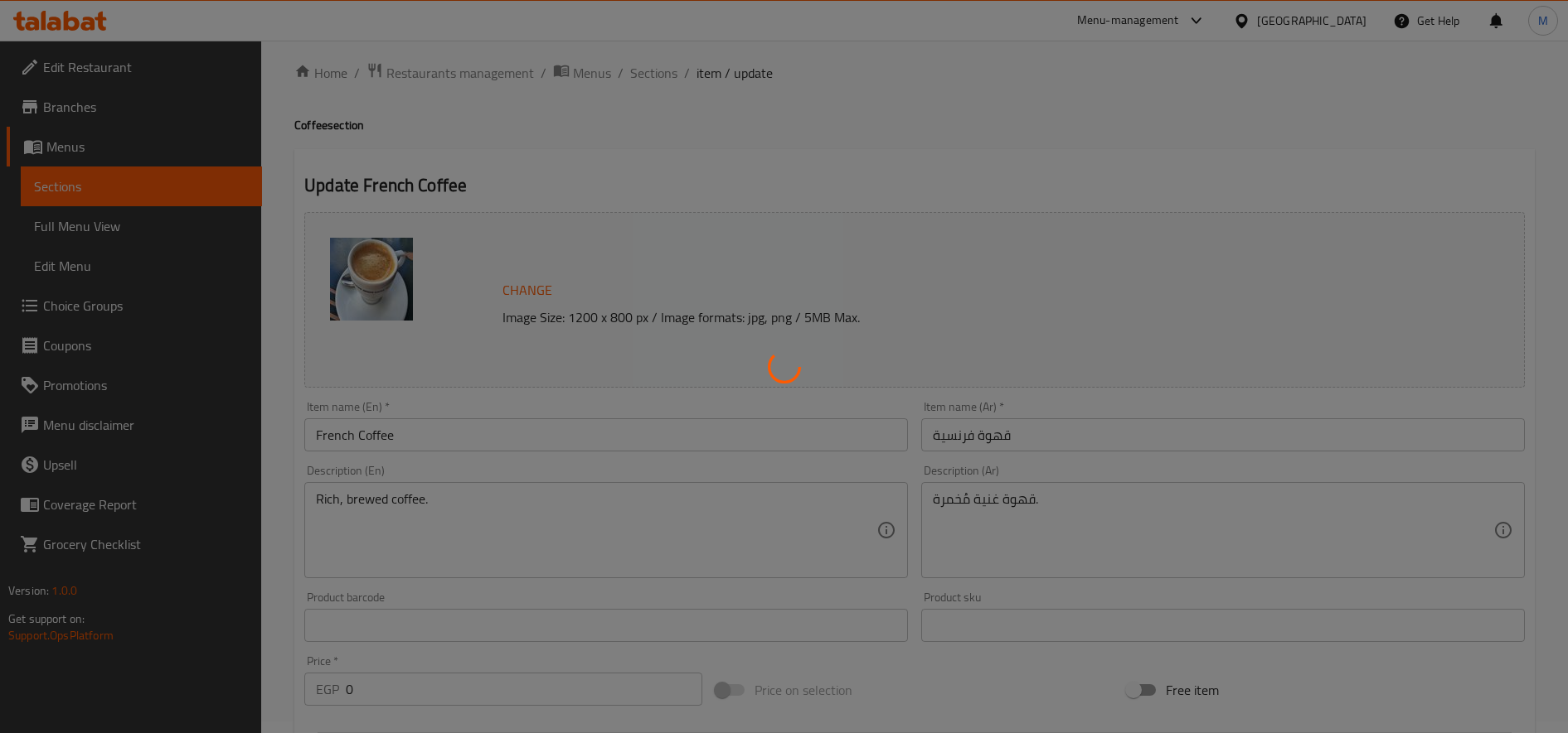
scroll to position [7, 0]
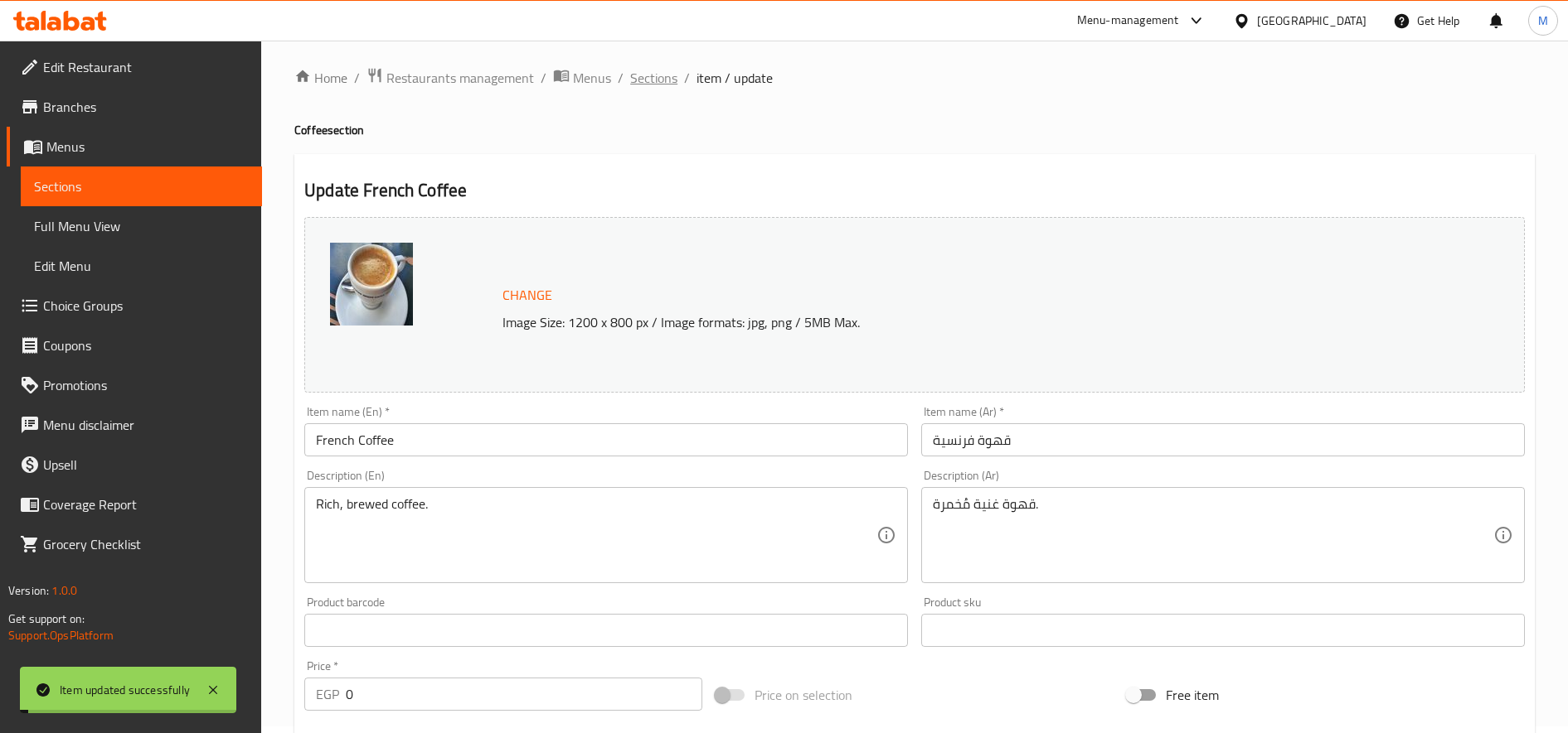
click at [648, 85] on span "Sections" at bounding box center [653, 77] width 47 height 20
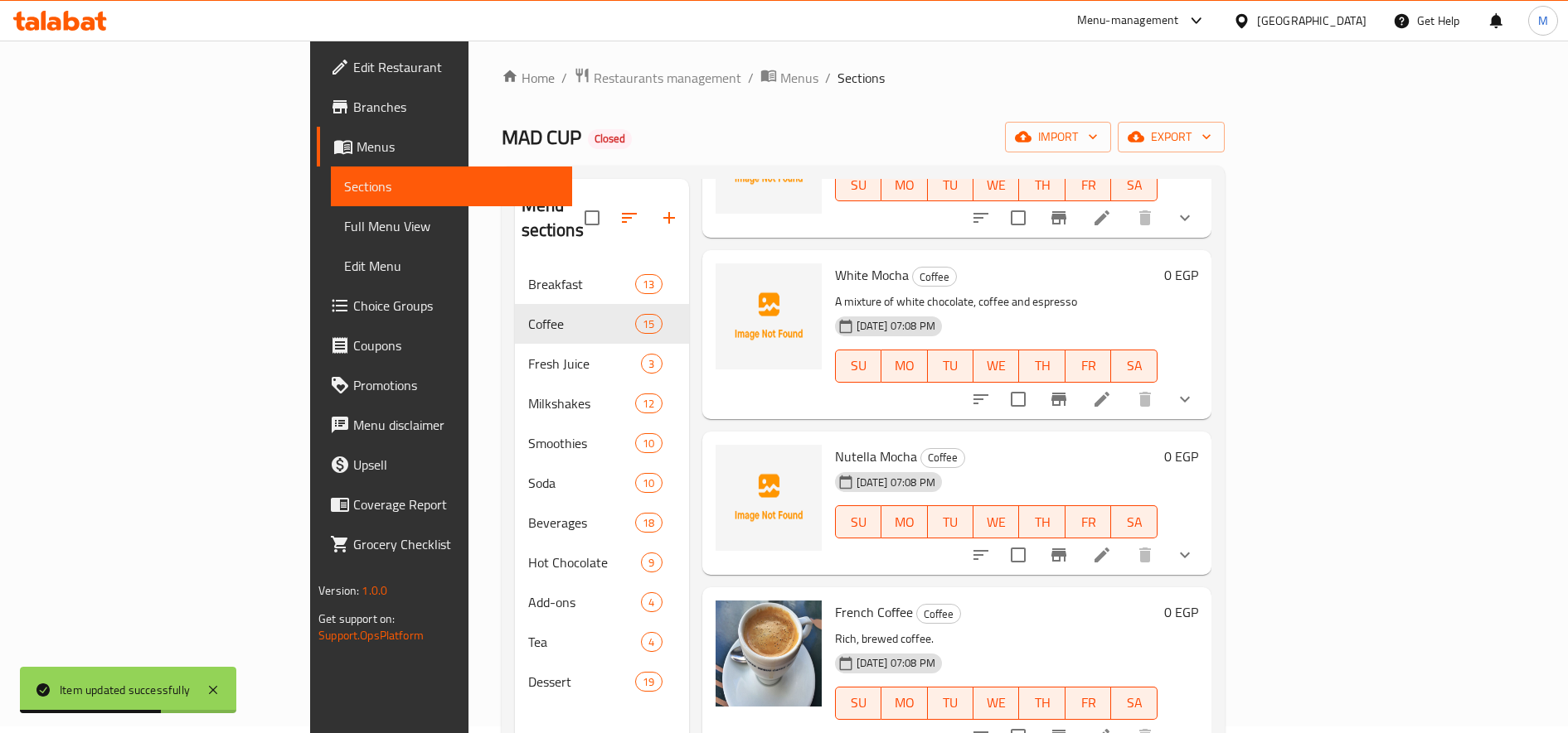
scroll to position [232, 0]
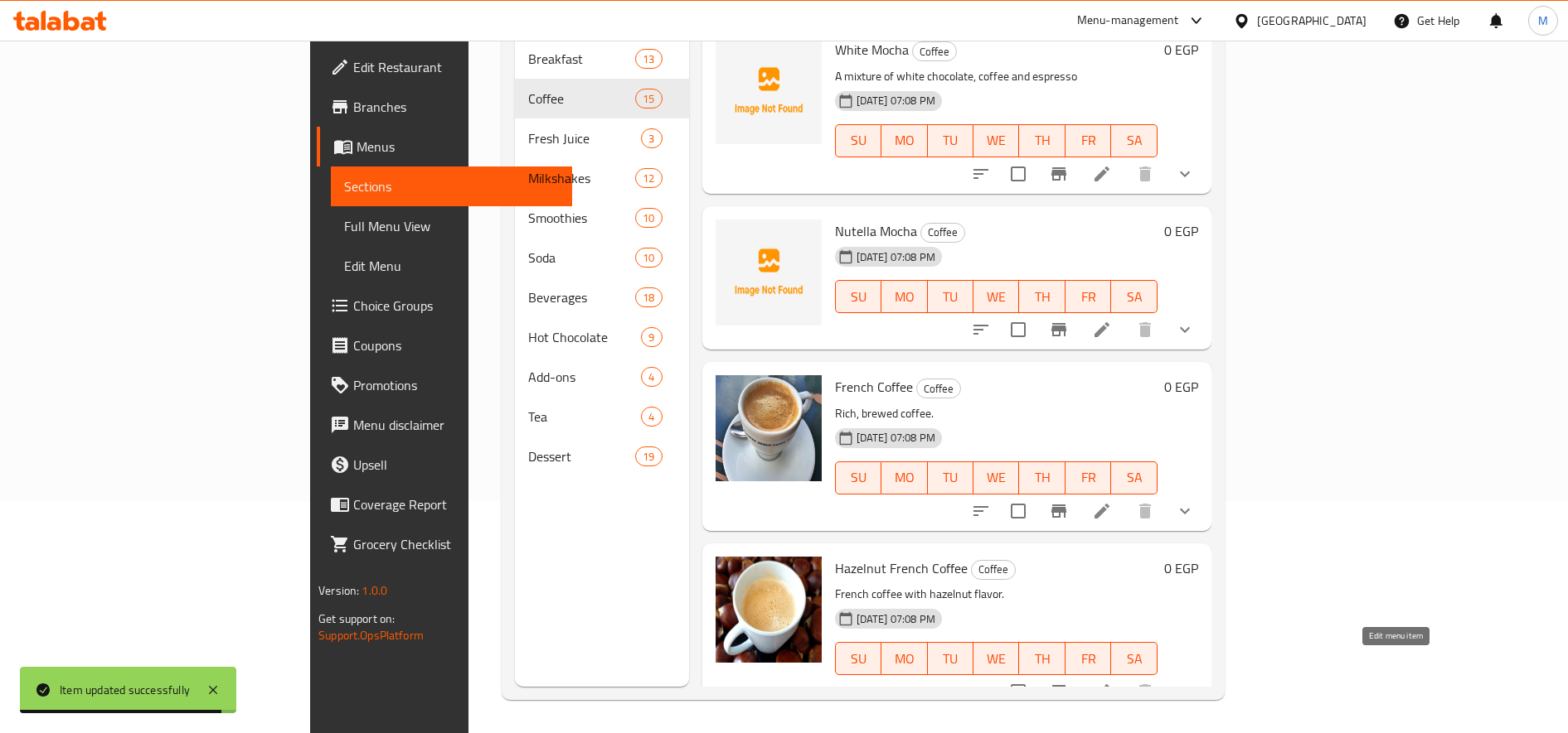
click at [1109, 684] on icon at bounding box center [1101, 691] width 15 height 15
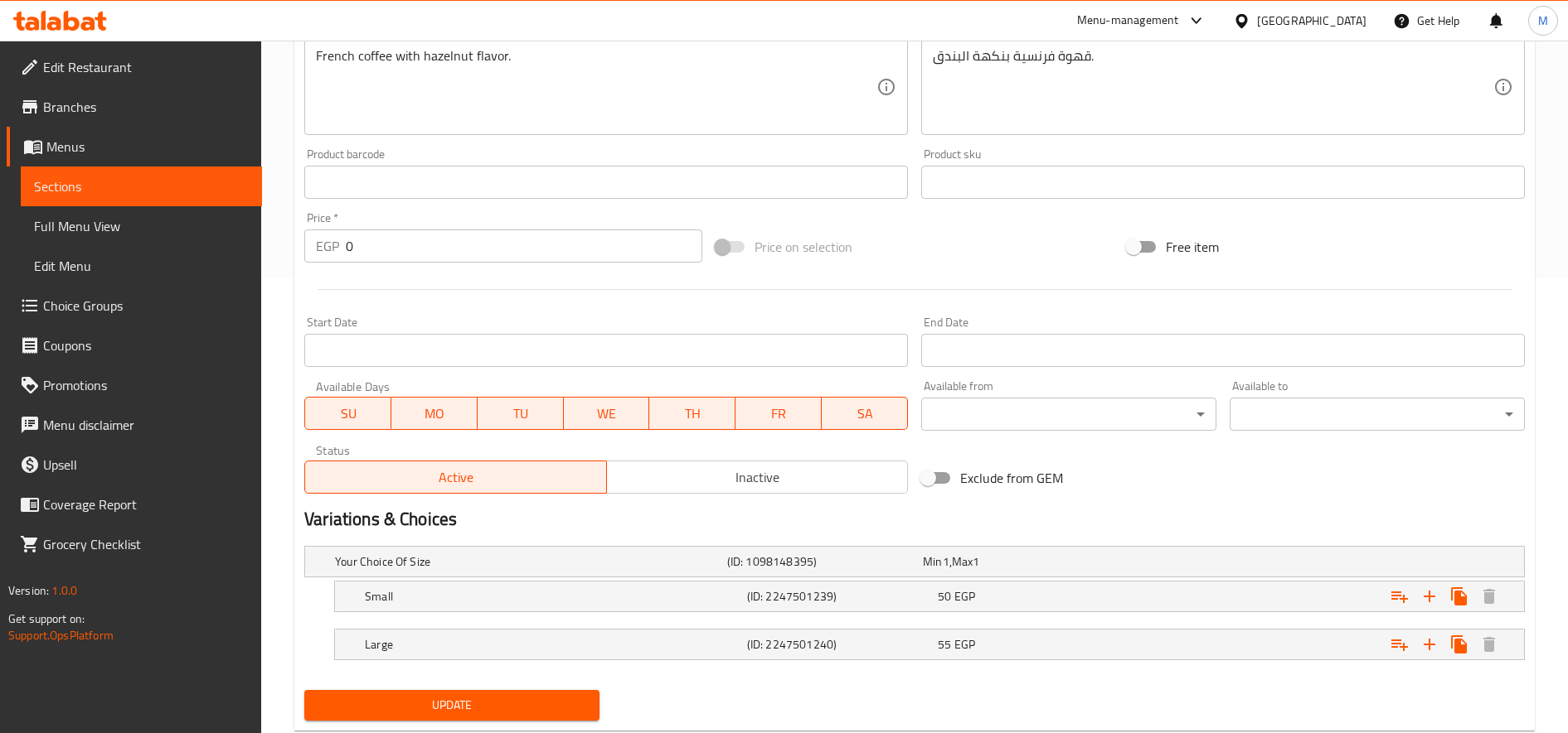
scroll to position [499, 0]
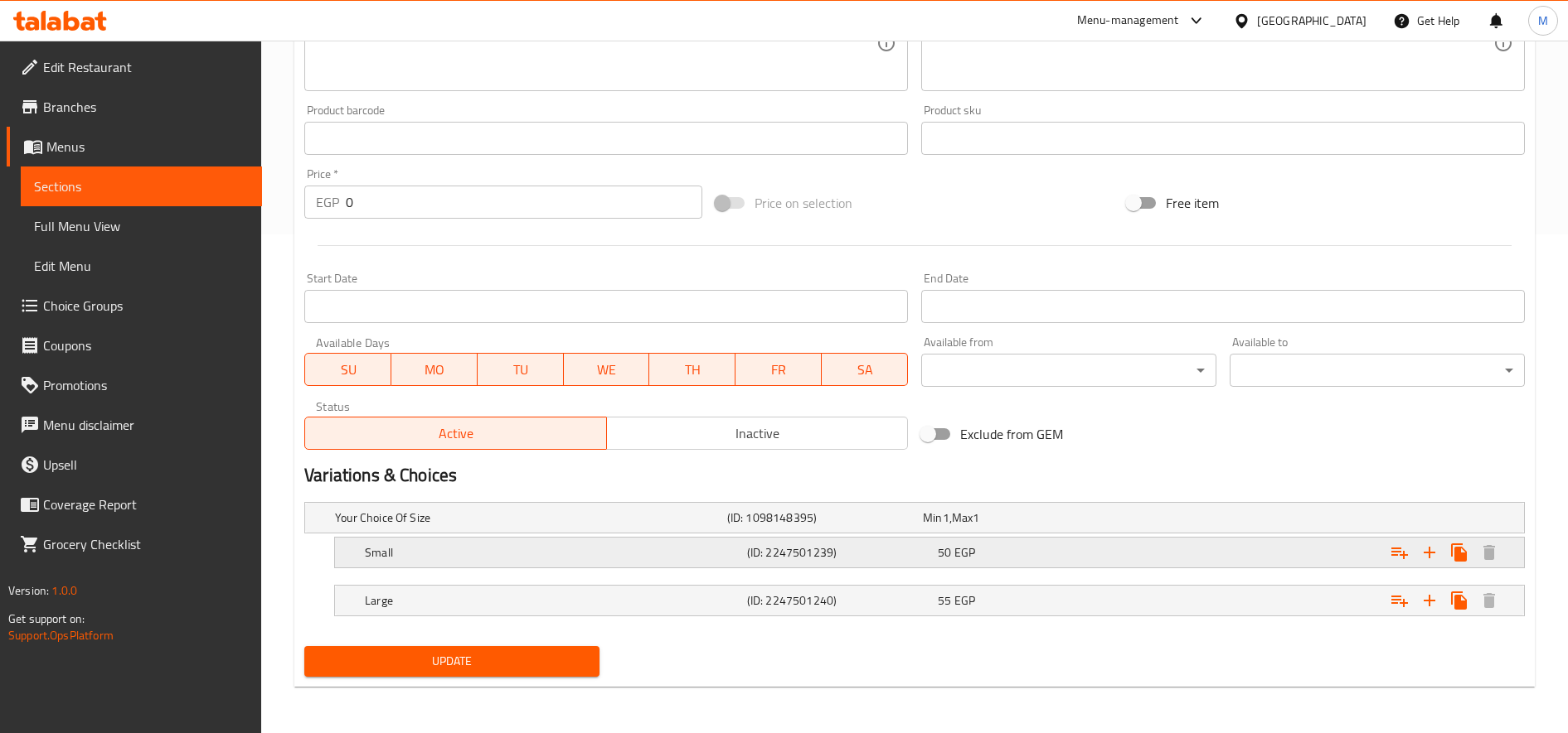
click at [1216, 521] on div "Expand" at bounding box center [1311, 518] width 392 height 7
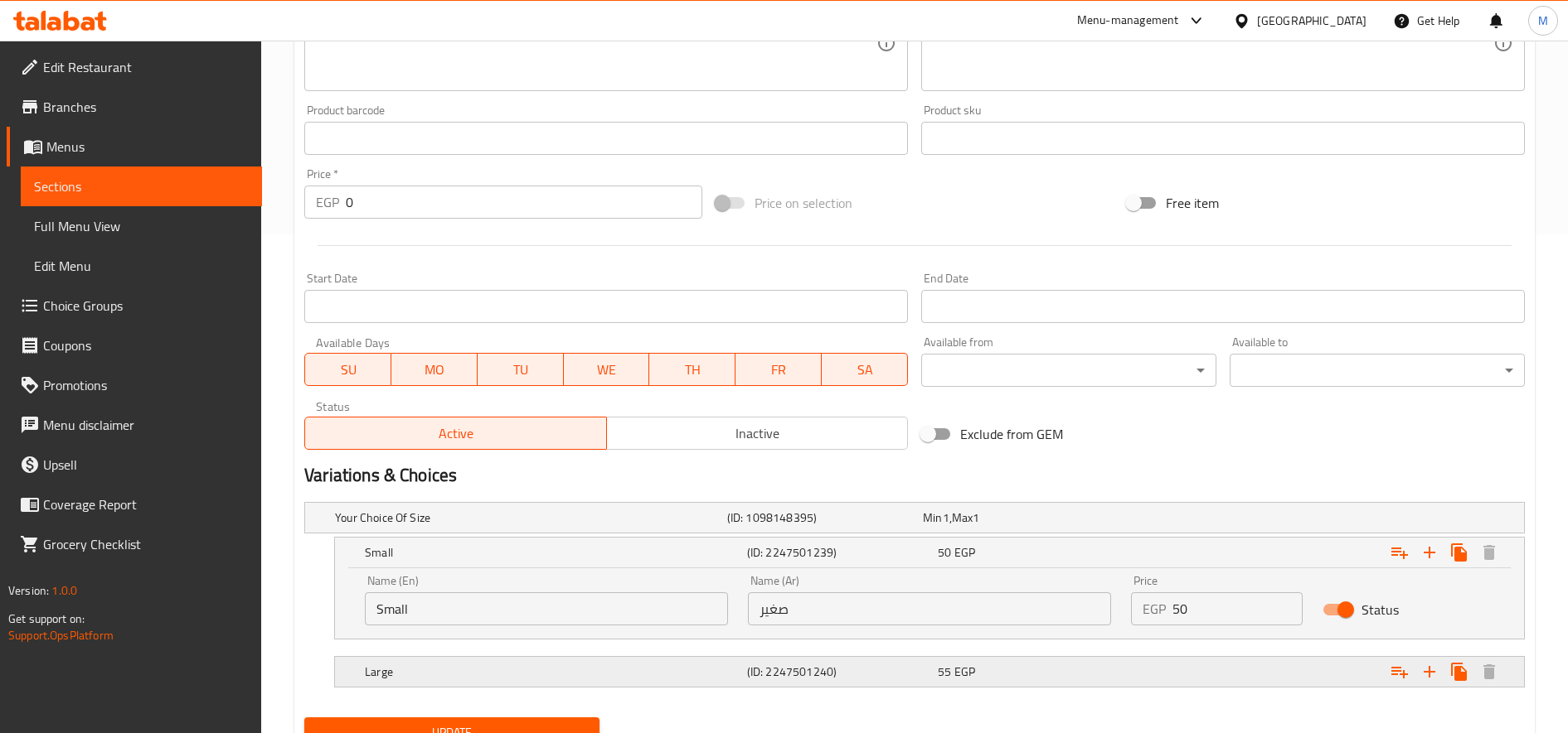
click at [1206, 521] on div "Expand" at bounding box center [1311, 518] width 392 height 7
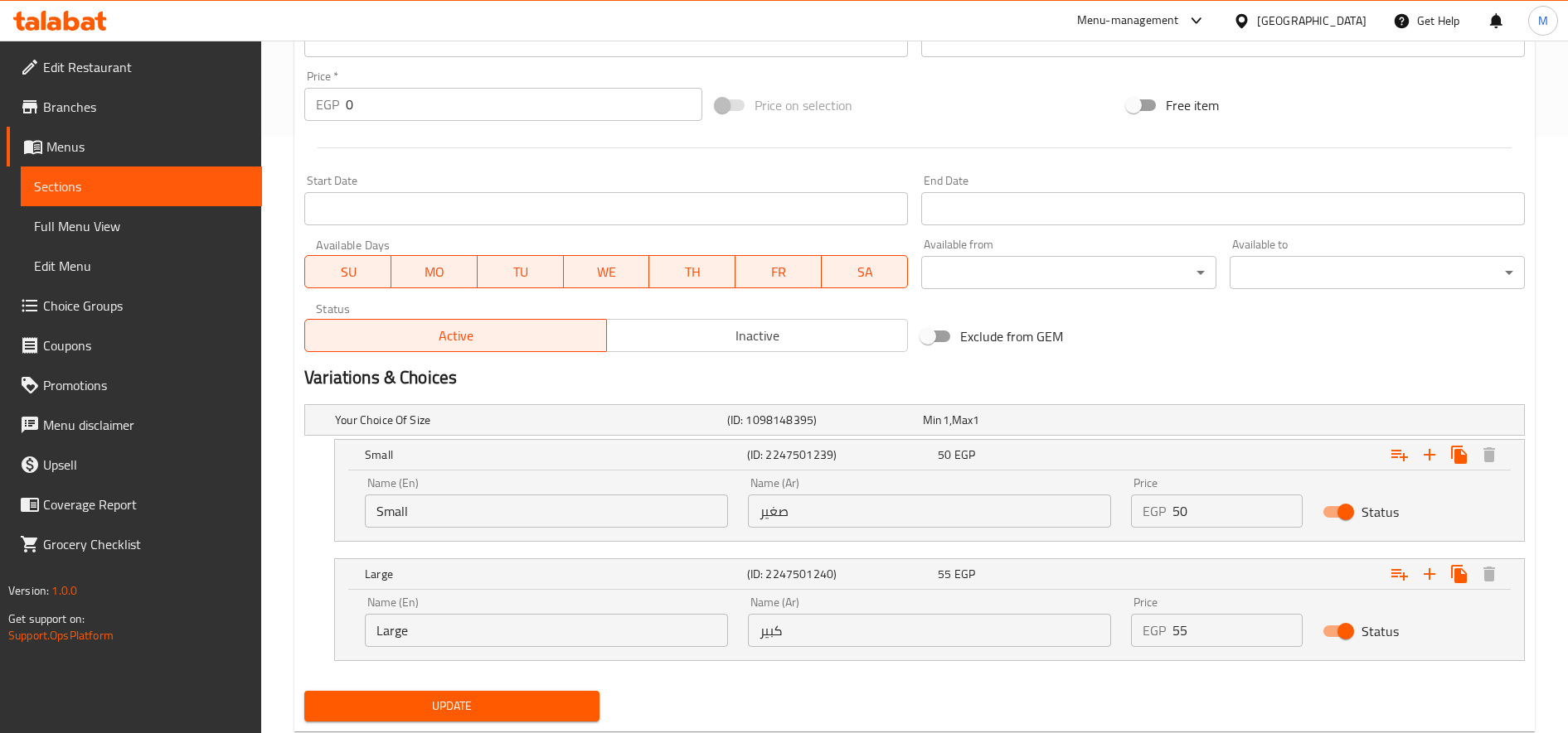
scroll to position [641, 0]
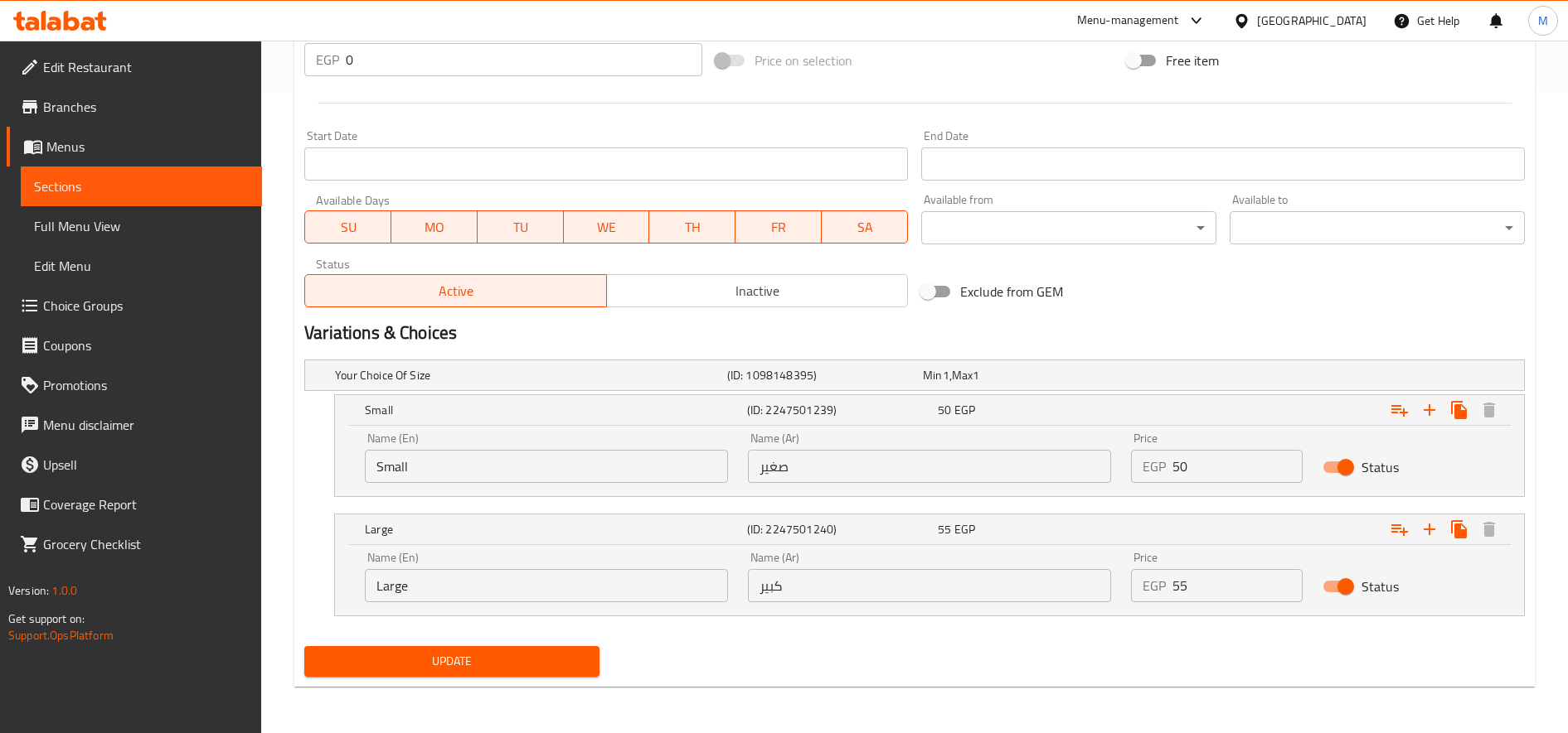
click at [1183, 465] on input "50" at bounding box center [1237, 466] width 131 height 33
type input "60"
click at [1180, 583] on input "55" at bounding box center [1237, 585] width 131 height 33
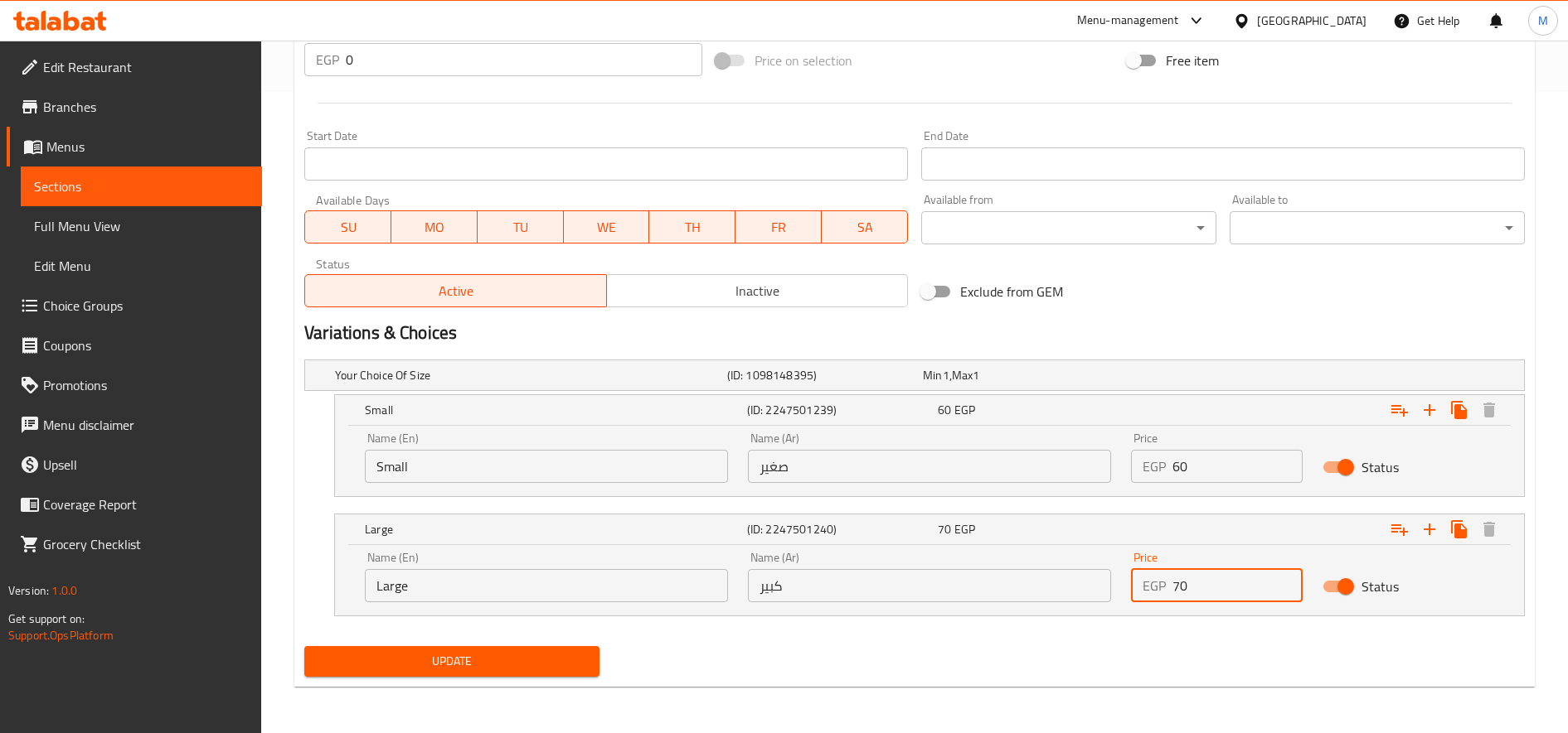
type input "70"
click at [304, 646] on button "Update" at bounding box center [452, 662] width 295 height 31
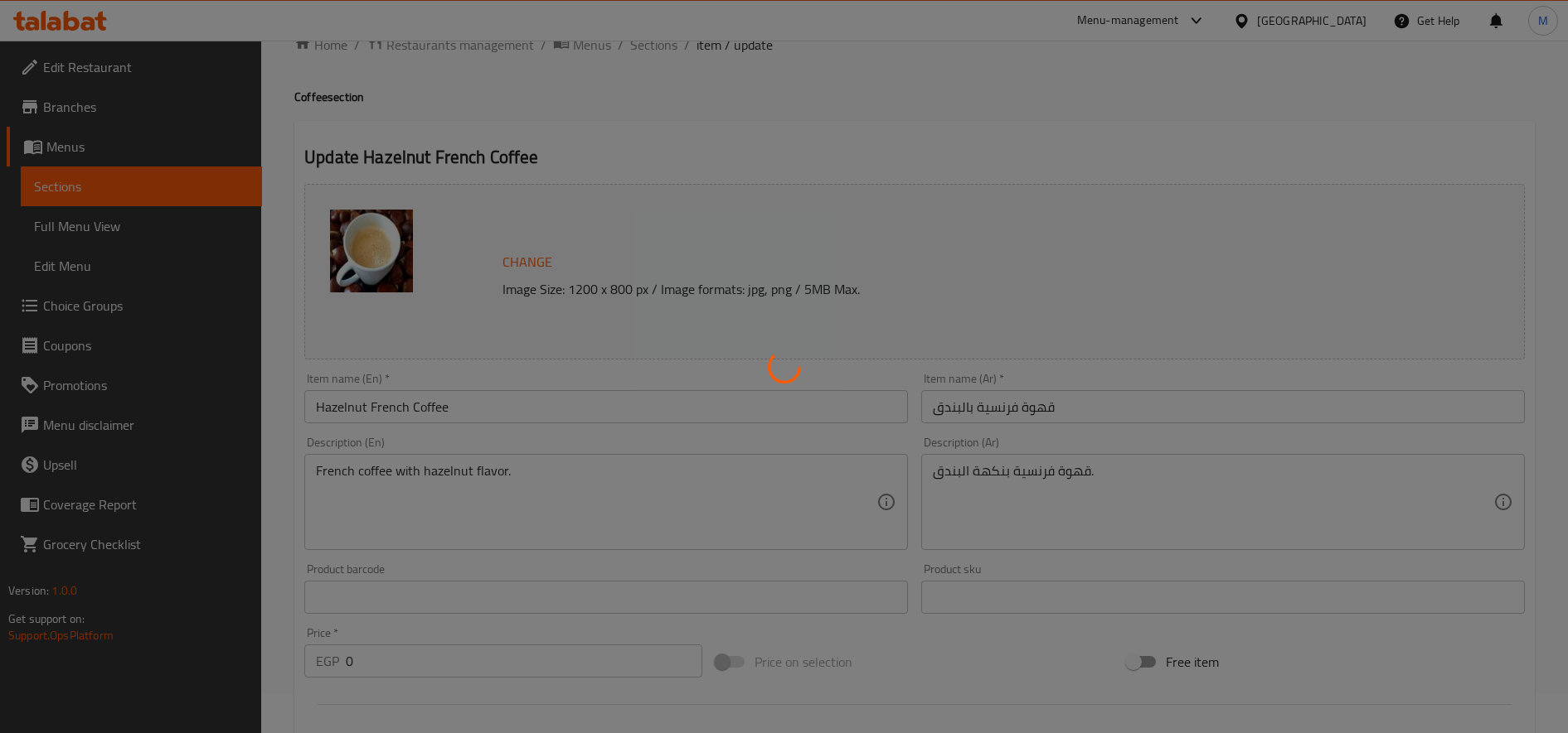
scroll to position [0, 0]
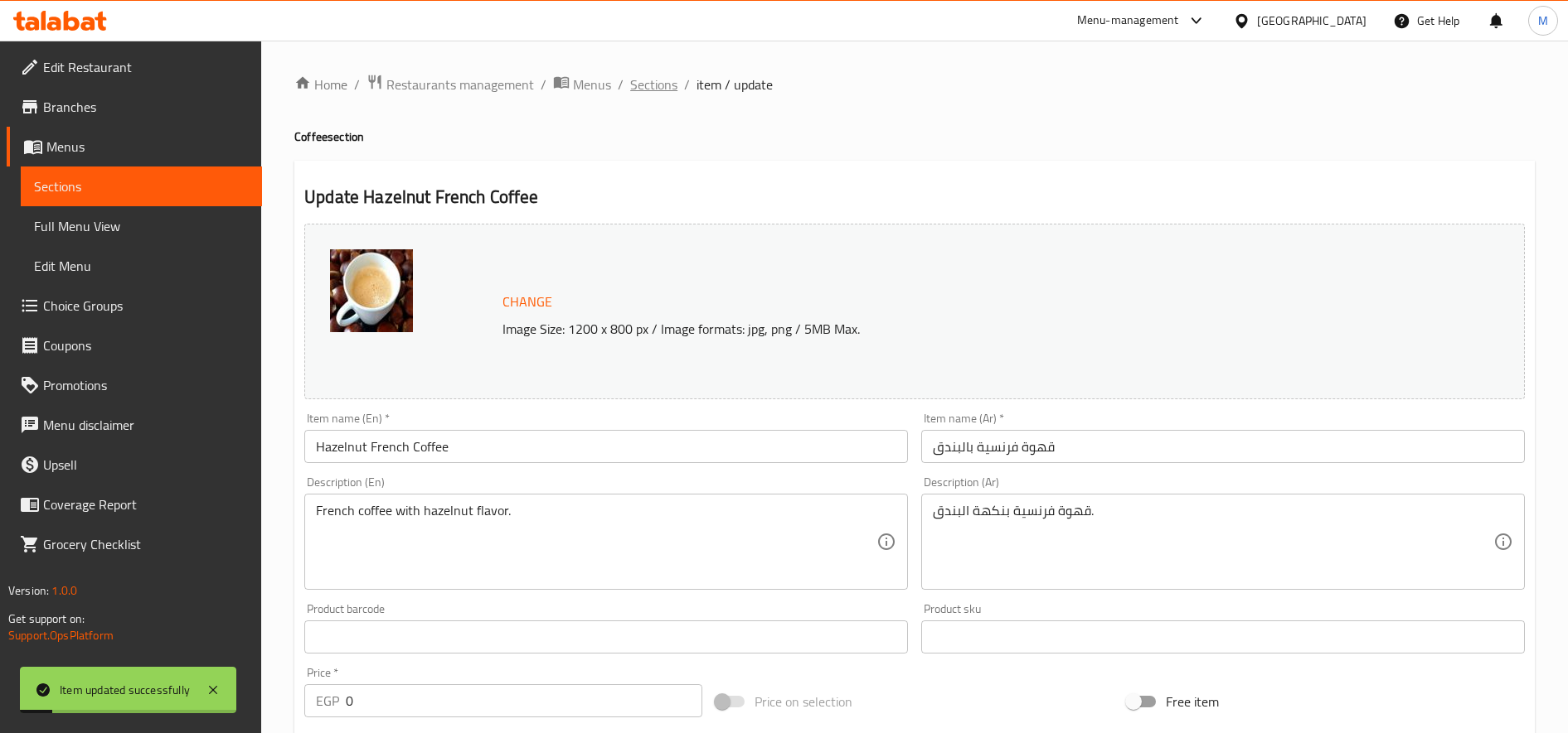
click at [647, 89] on span "Sections" at bounding box center [653, 84] width 47 height 20
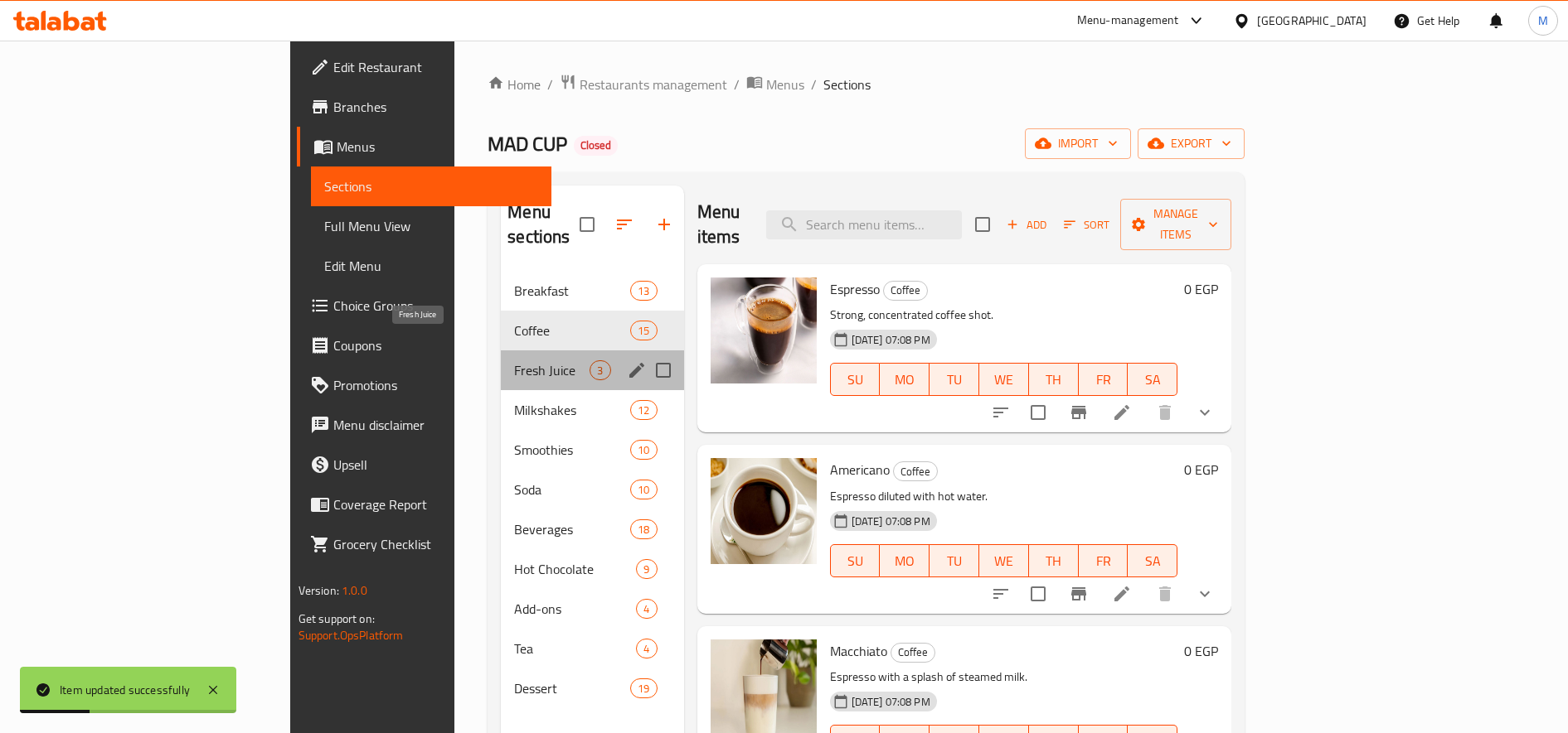
click at [514, 360] on span "Fresh Juice" at bounding box center [552, 370] width 76 height 20
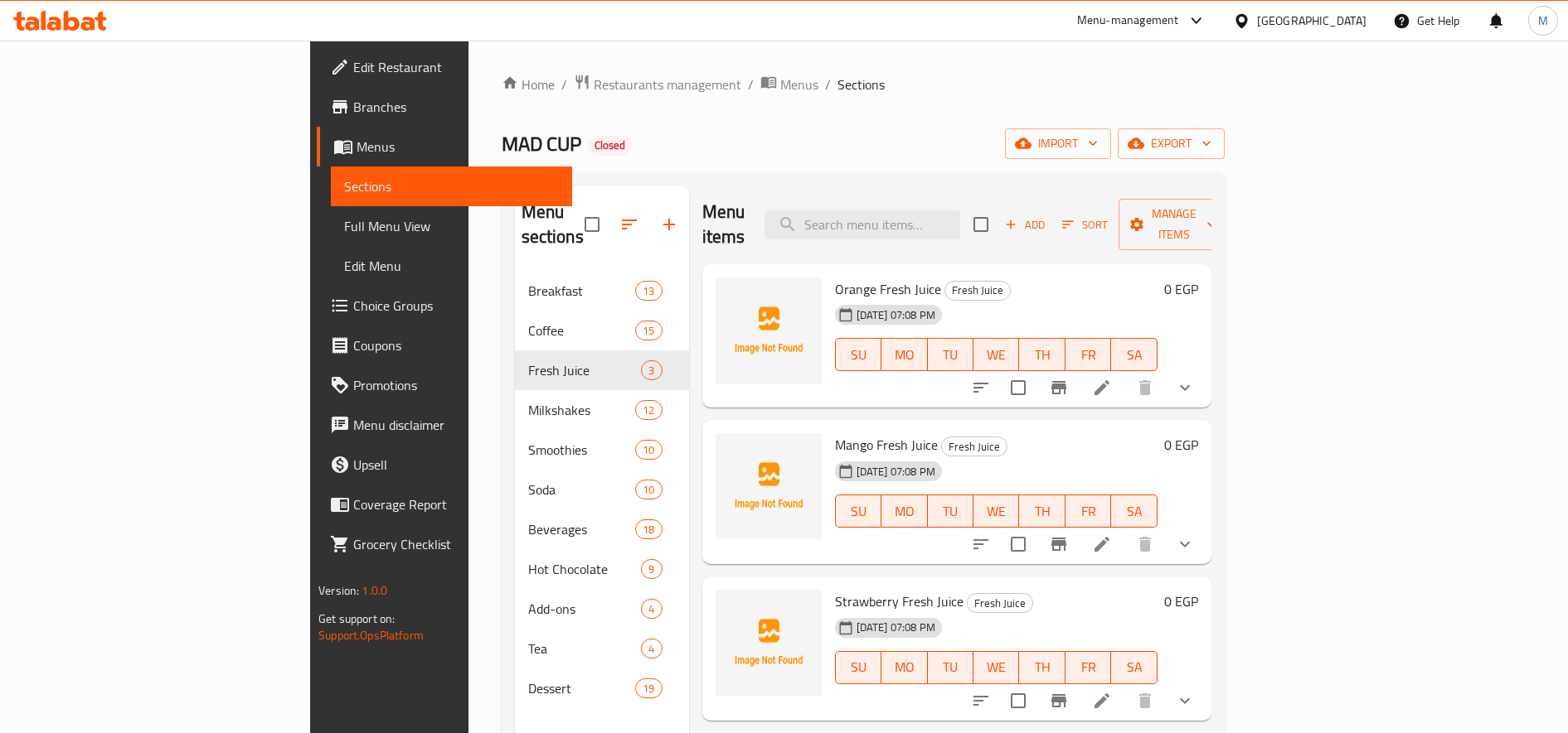
click at [1125, 373] on li at bounding box center [1102, 387] width 46 height 30
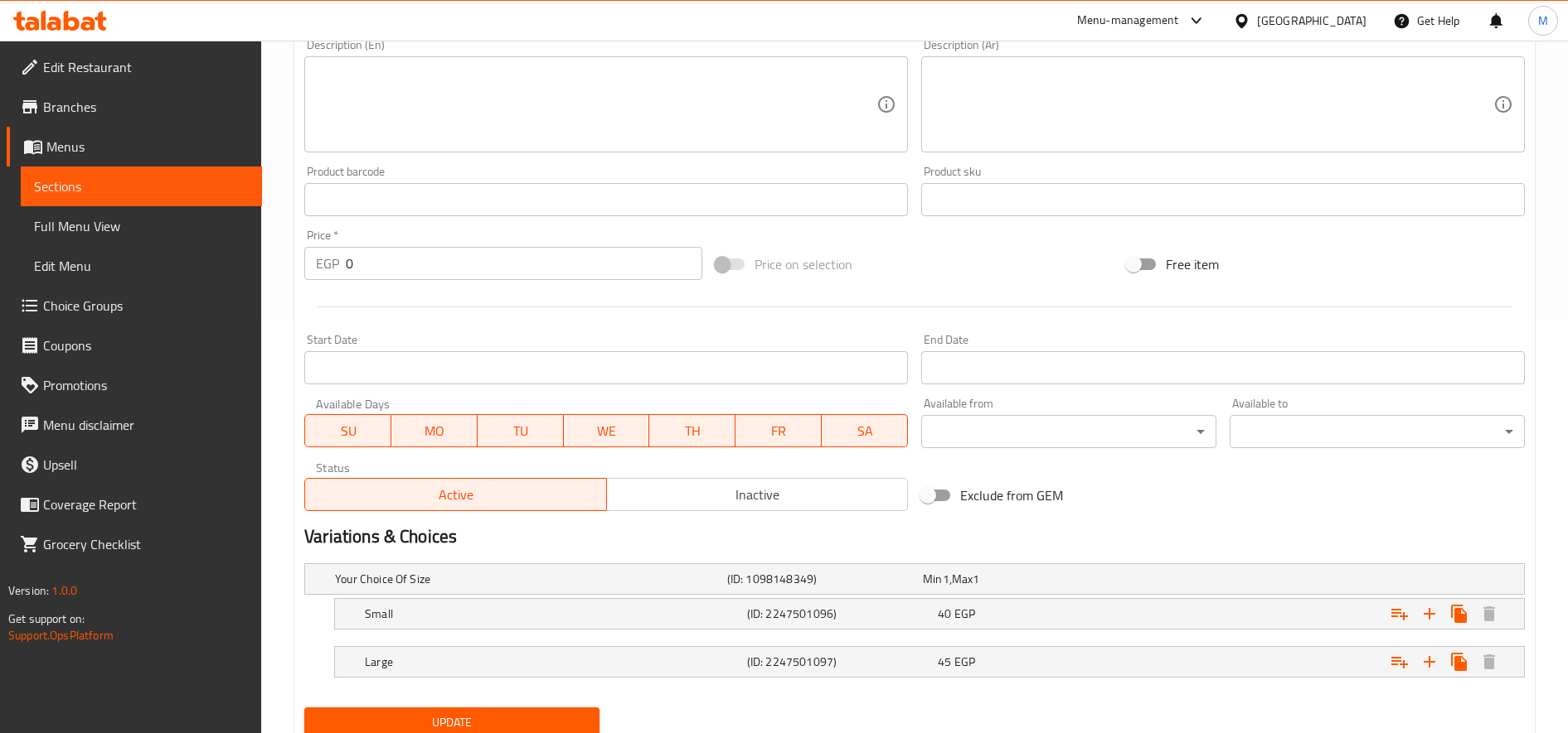
scroll to position [475, 0]
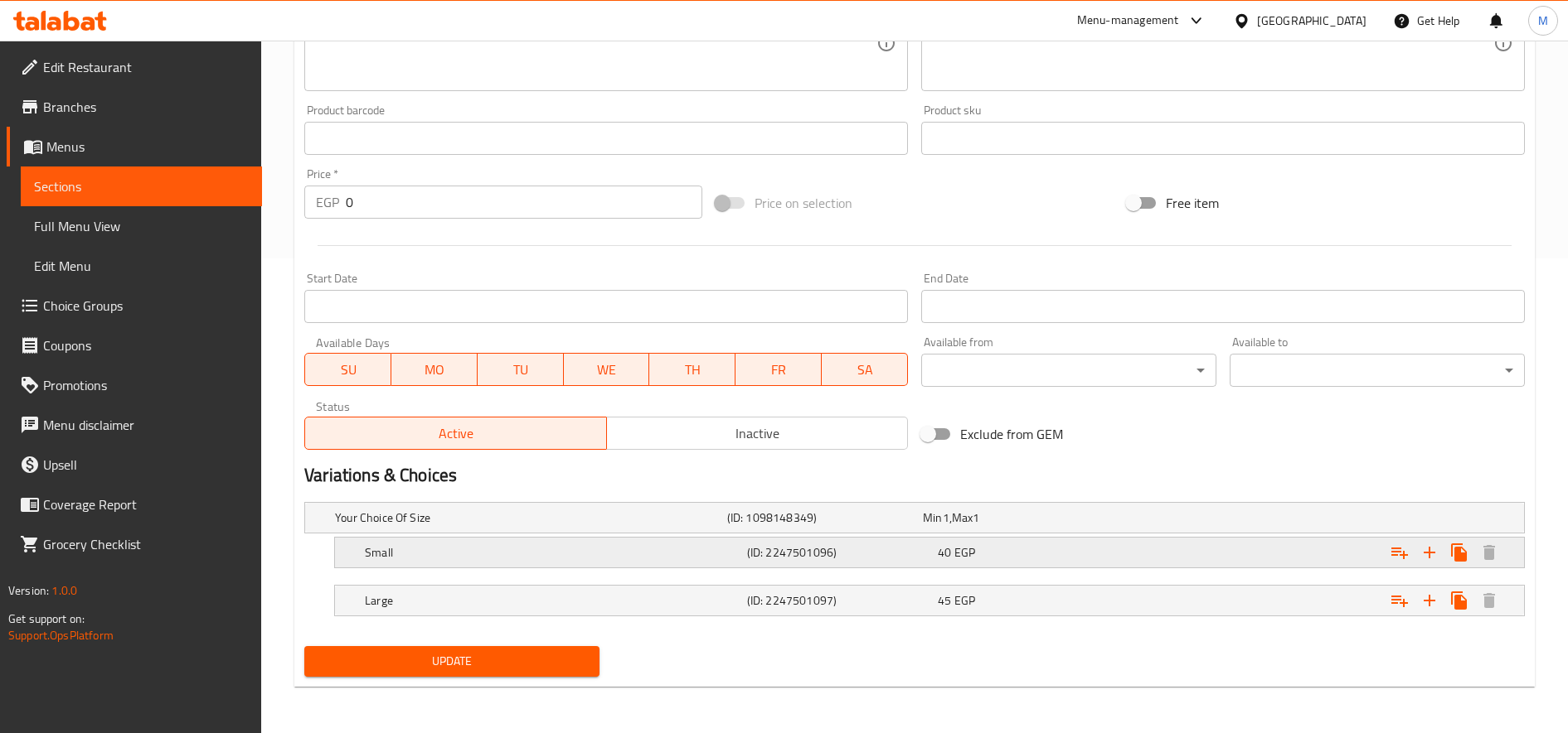
click at [1037, 526] on div "40 EGP" at bounding box center [1018, 518] width 189 height 16
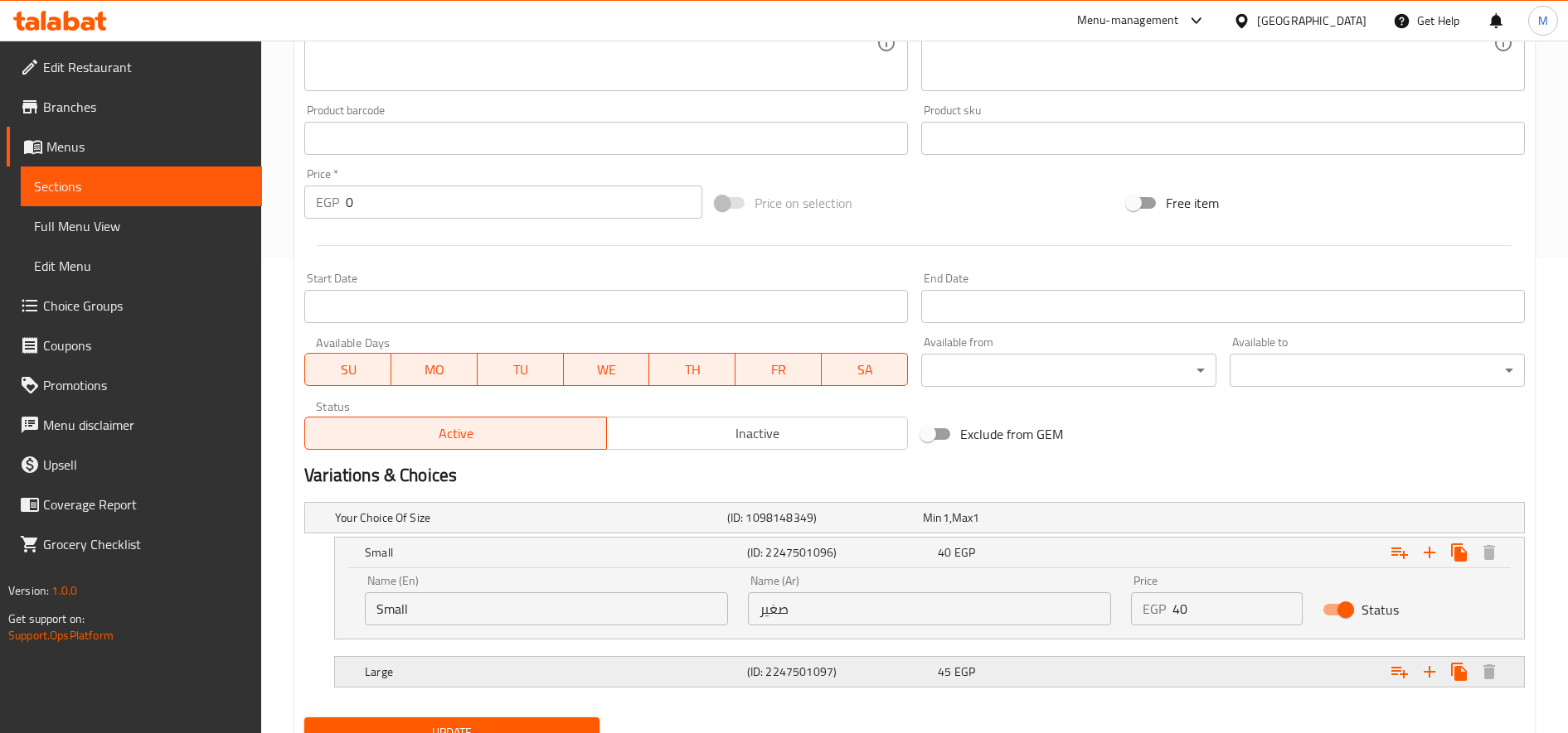
click at [1105, 530] on div "45 EGP" at bounding box center [1018, 518] width 196 height 23
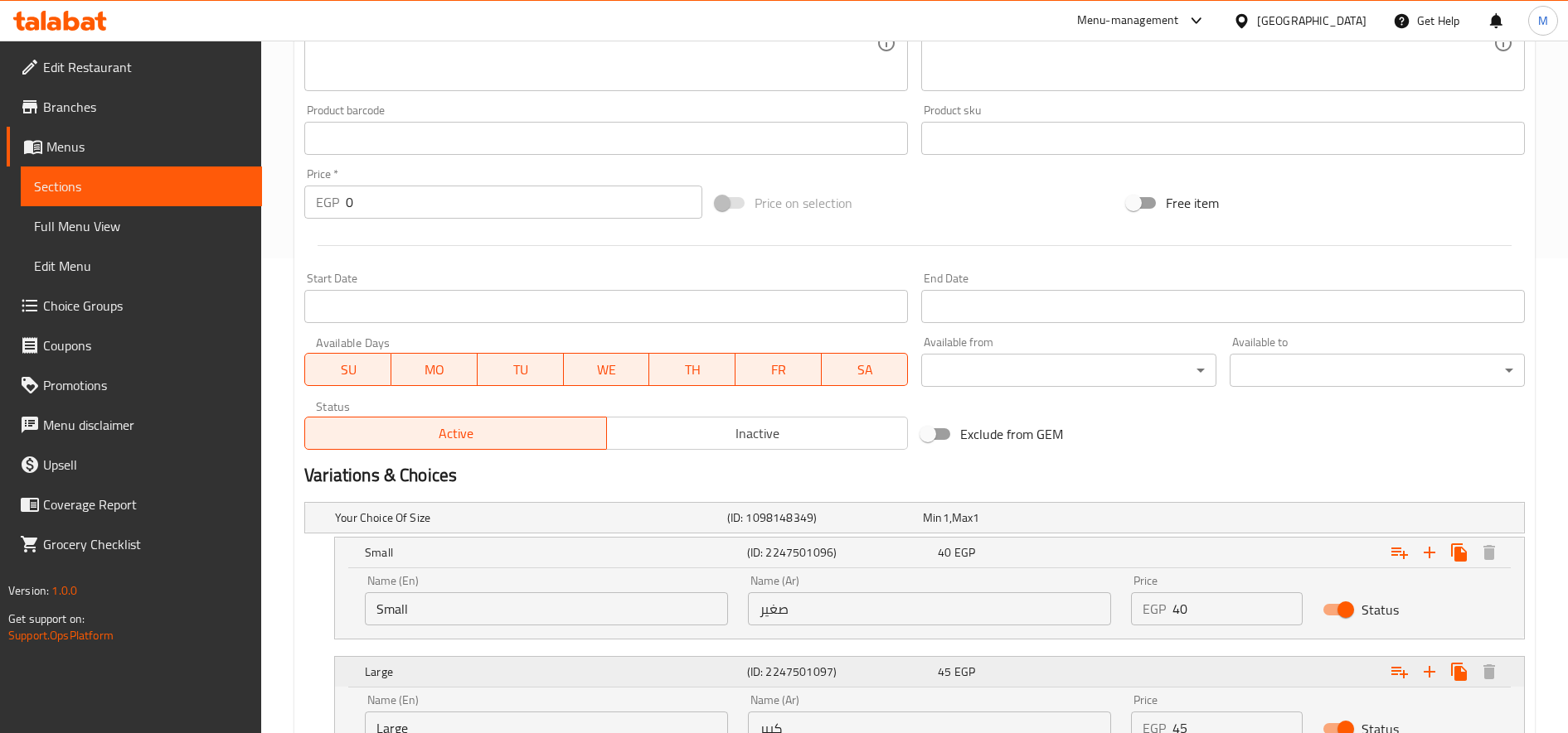
scroll to position [617, 0]
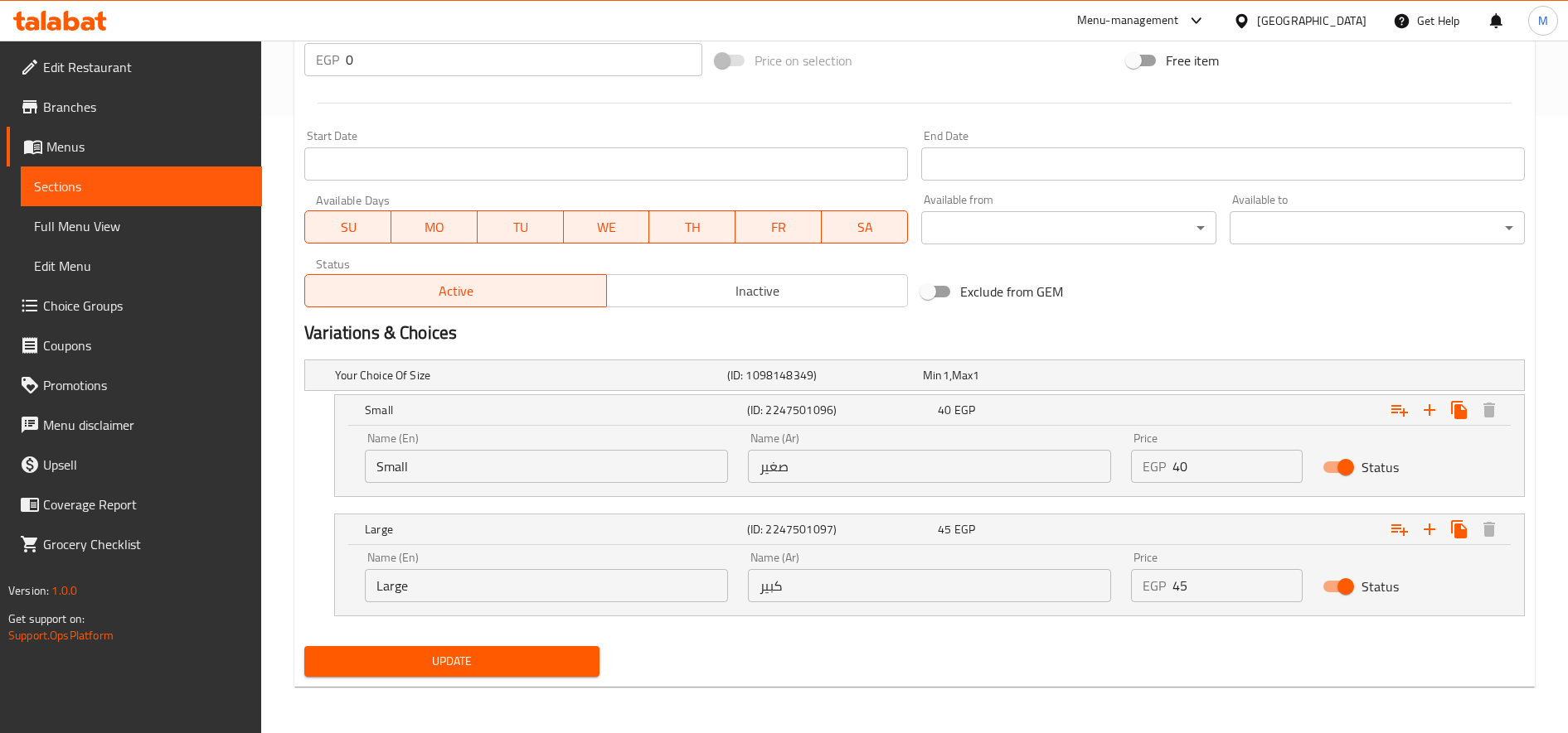
click at [1226, 472] on input "40" at bounding box center [1237, 466] width 131 height 33
click at [1187, 593] on input "45" at bounding box center [1237, 585] width 131 height 33
click at [1191, 466] on input "45" at bounding box center [1237, 466] width 131 height 33
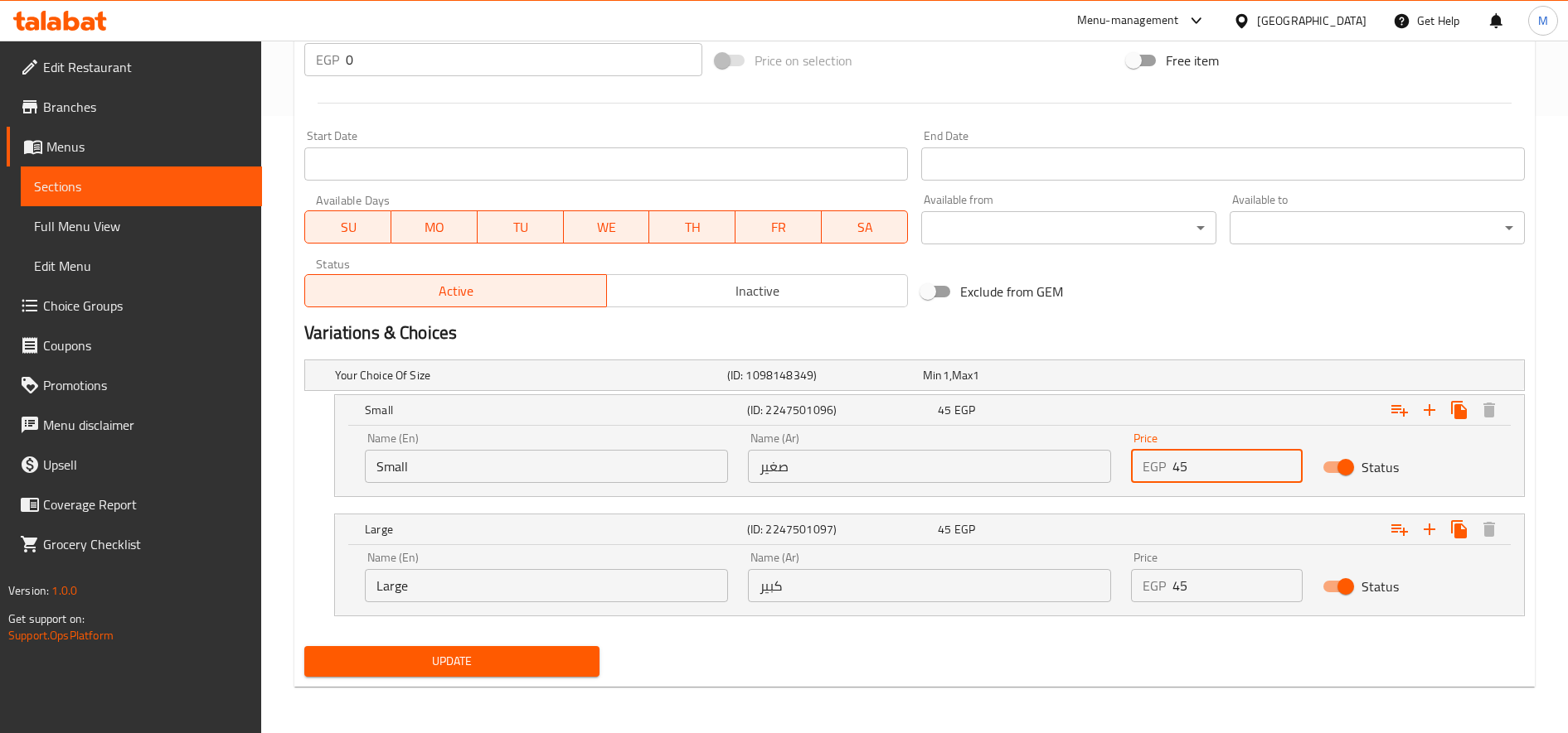
click at [1191, 466] on input "45" at bounding box center [1237, 466] width 131 height 33
type input "50"
click at [1180, 579] on input "45" at bounding box center [1237, 585] width 131 height 33
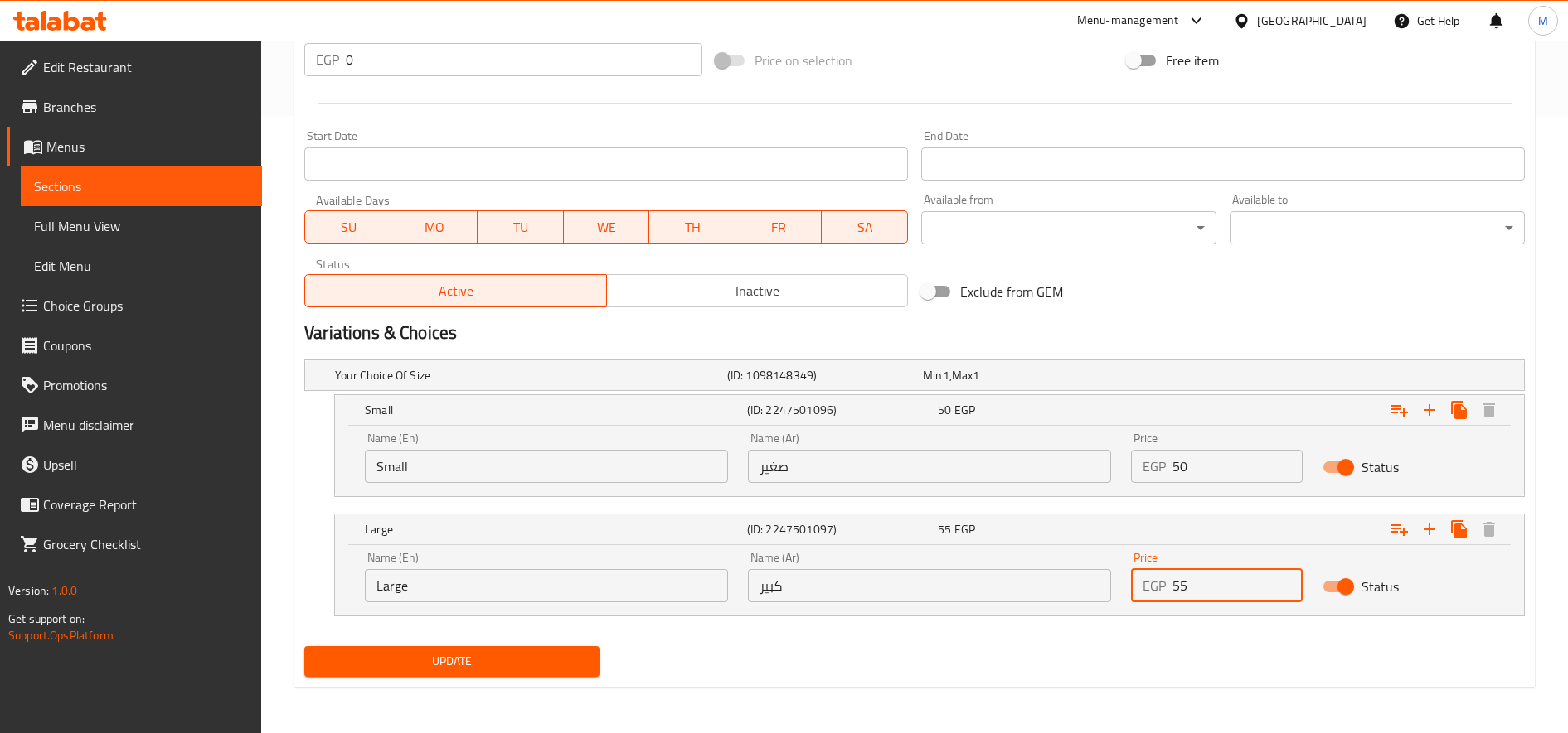
type input "55"
click at [304, 646] on button "Update" at bounding box center [452, 662] width 295 height 31
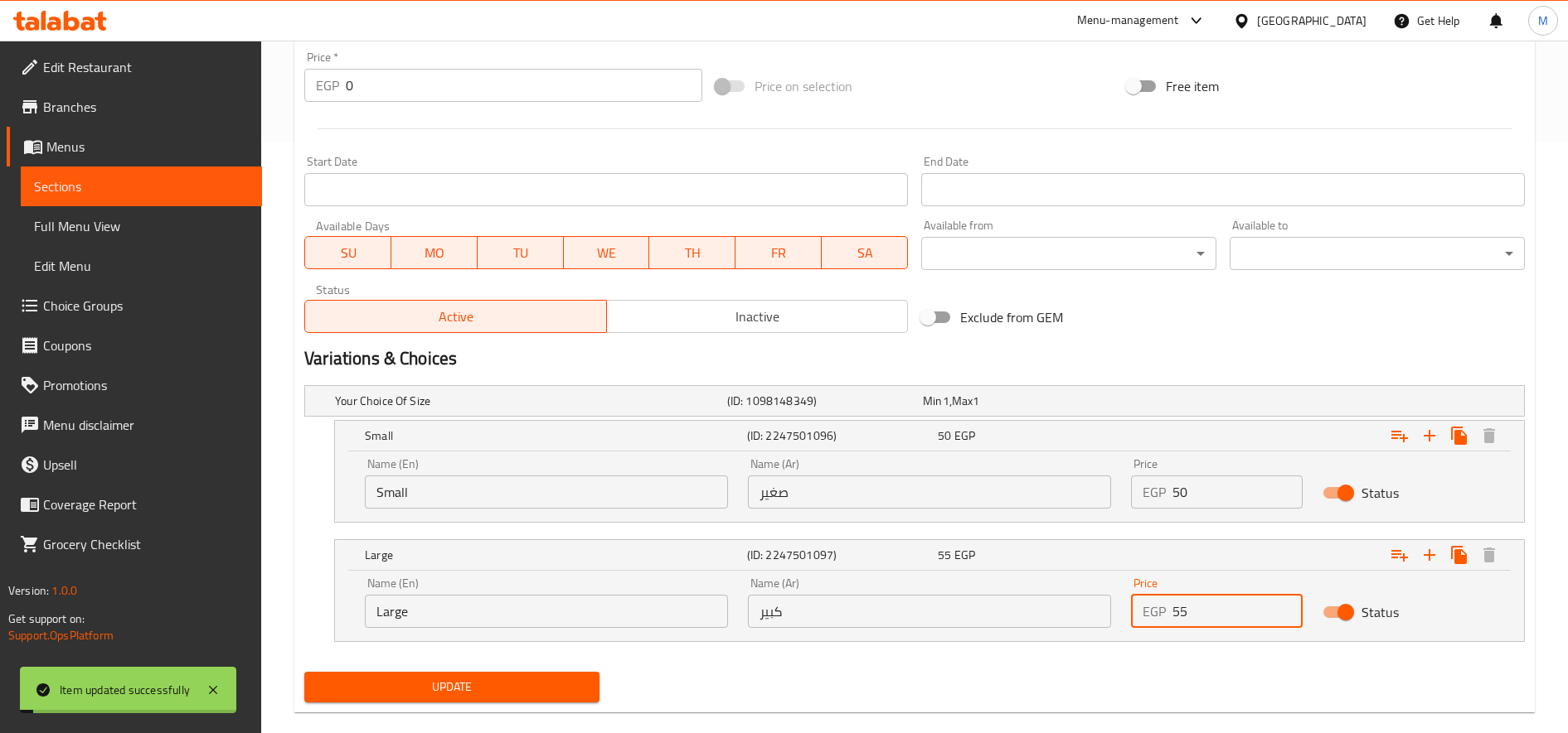
scroll to position [0, 0]
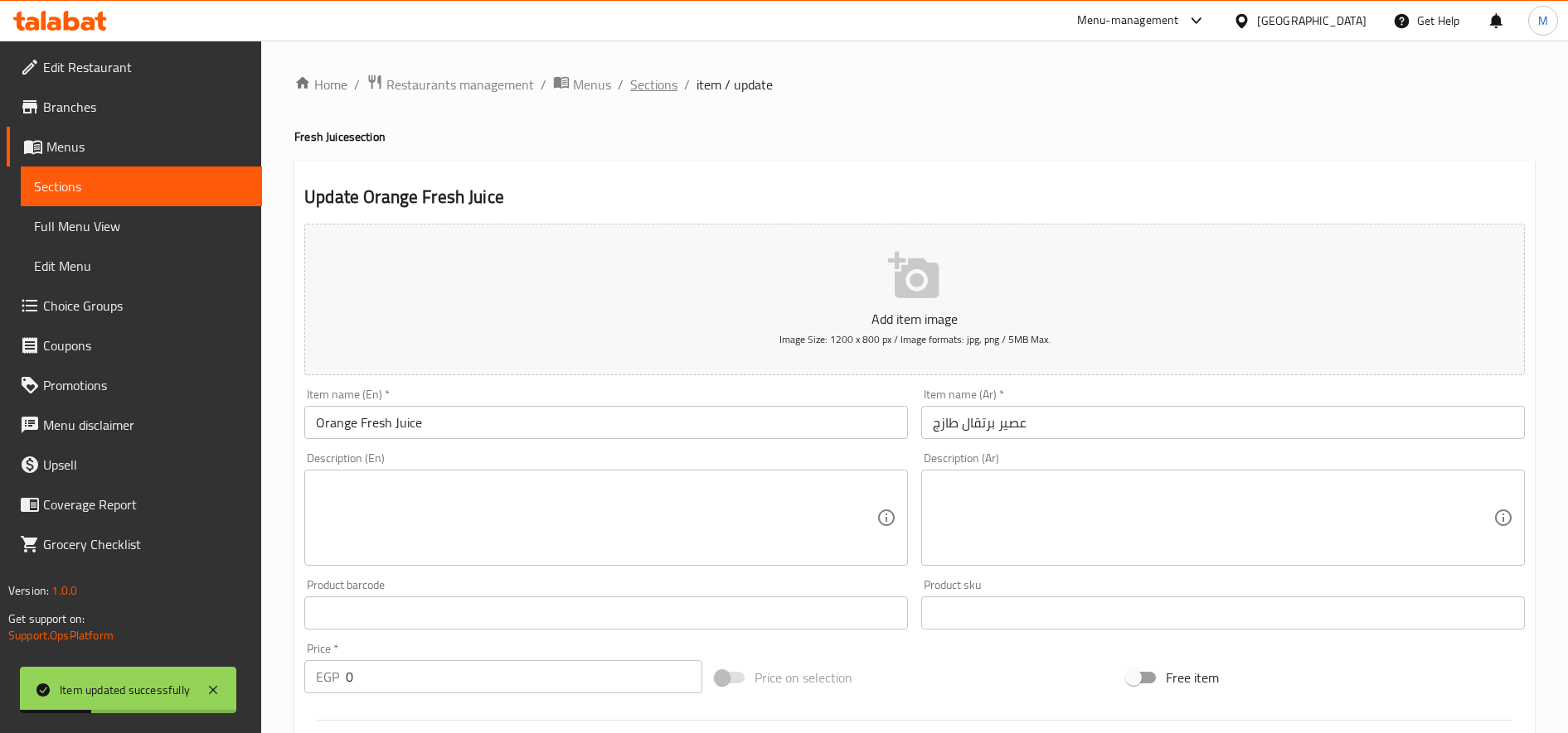
click at [652, 83] on span "Sections" at bounding box center [653, 84] width 47 height 20
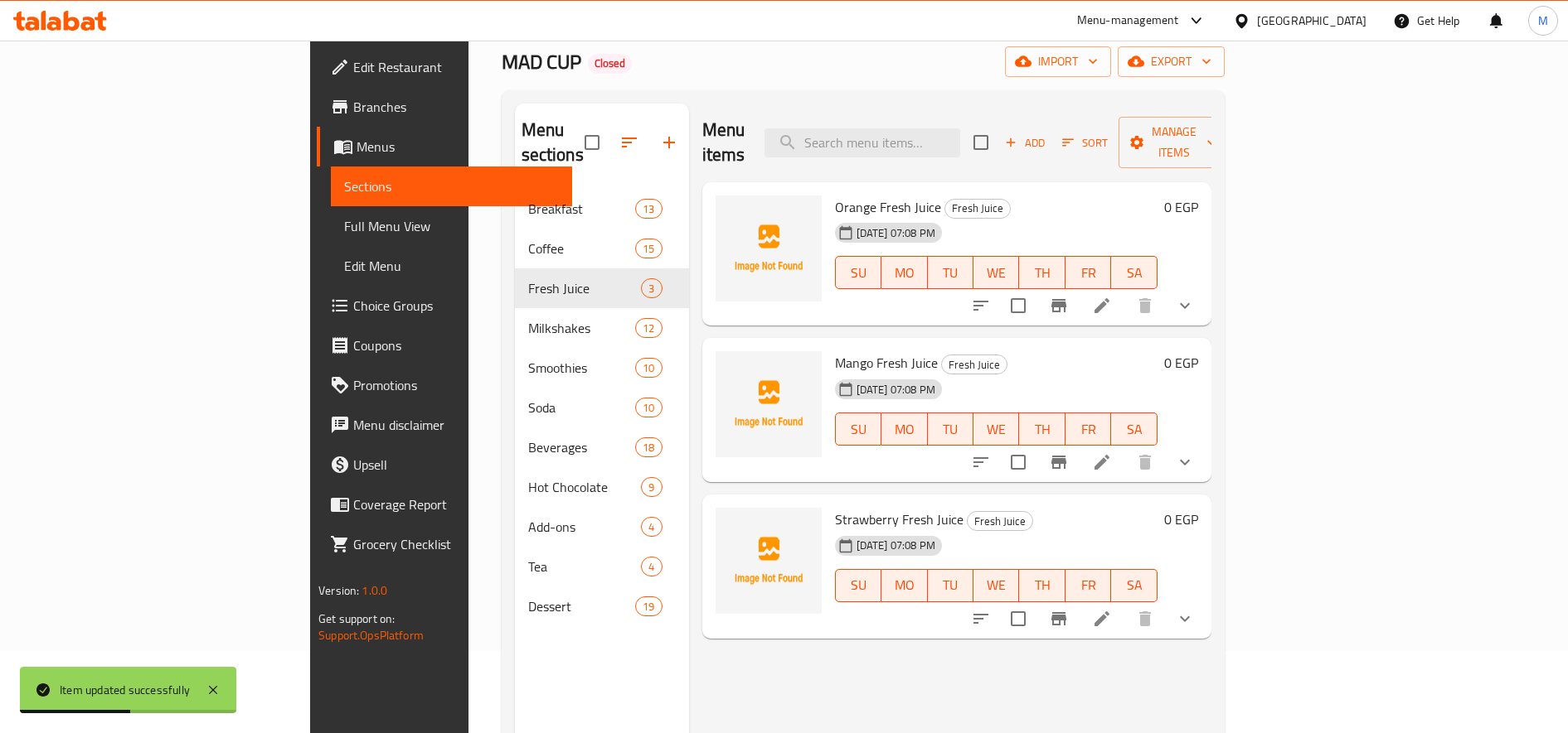
scroll to position [91, 0]
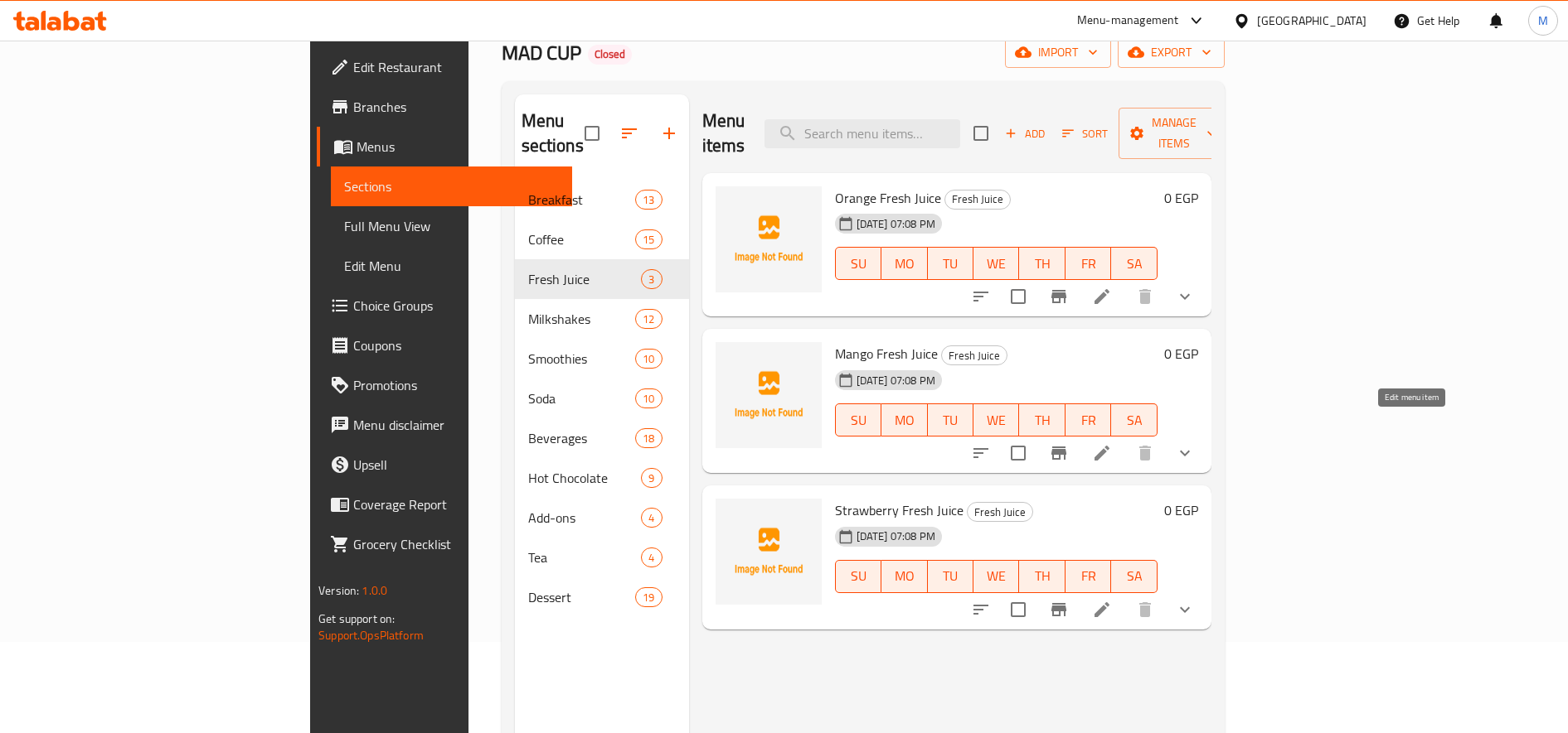
click at [1112, 444] on icon at bounding box center [1102, 453] width 20 height 20
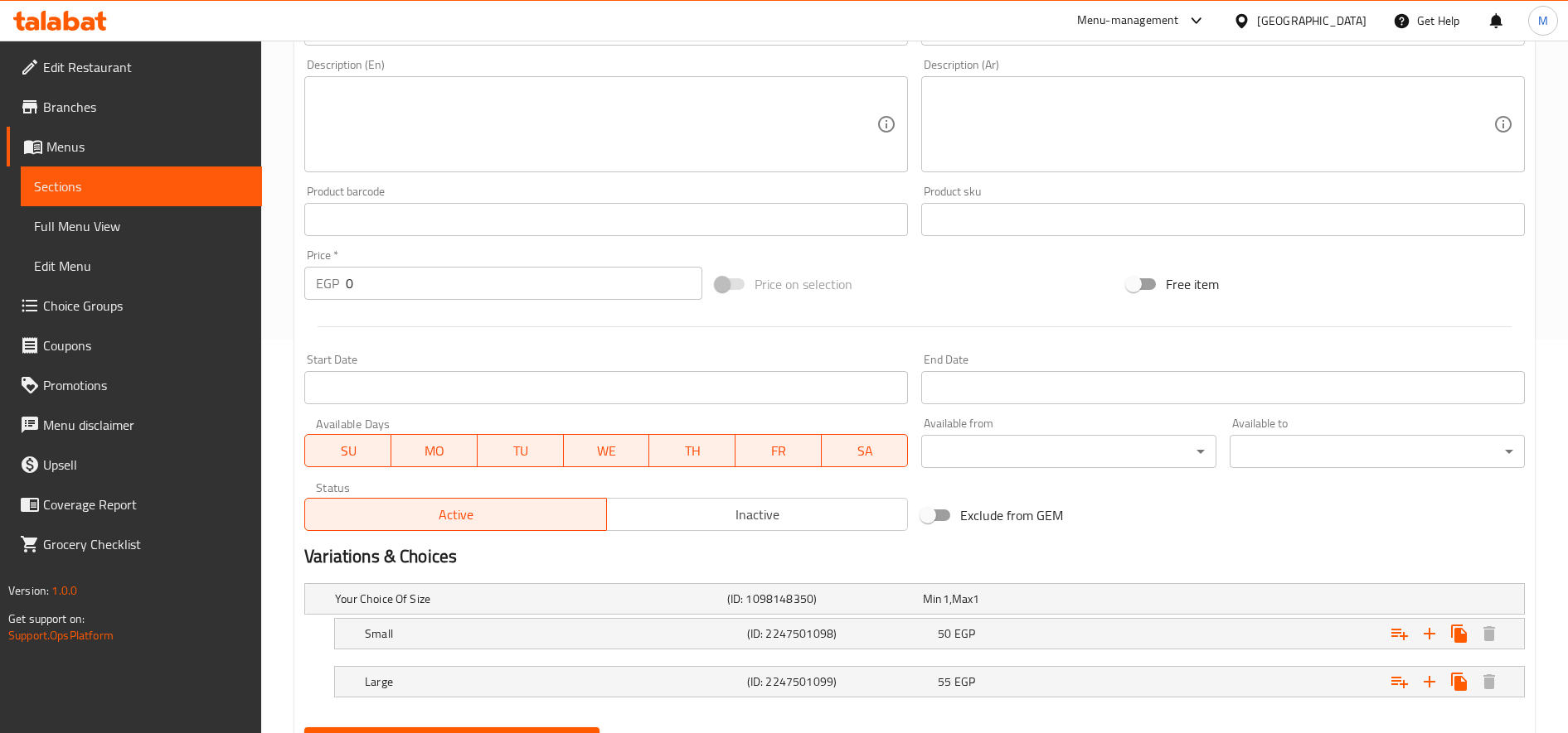
scroll to position [475, 0]
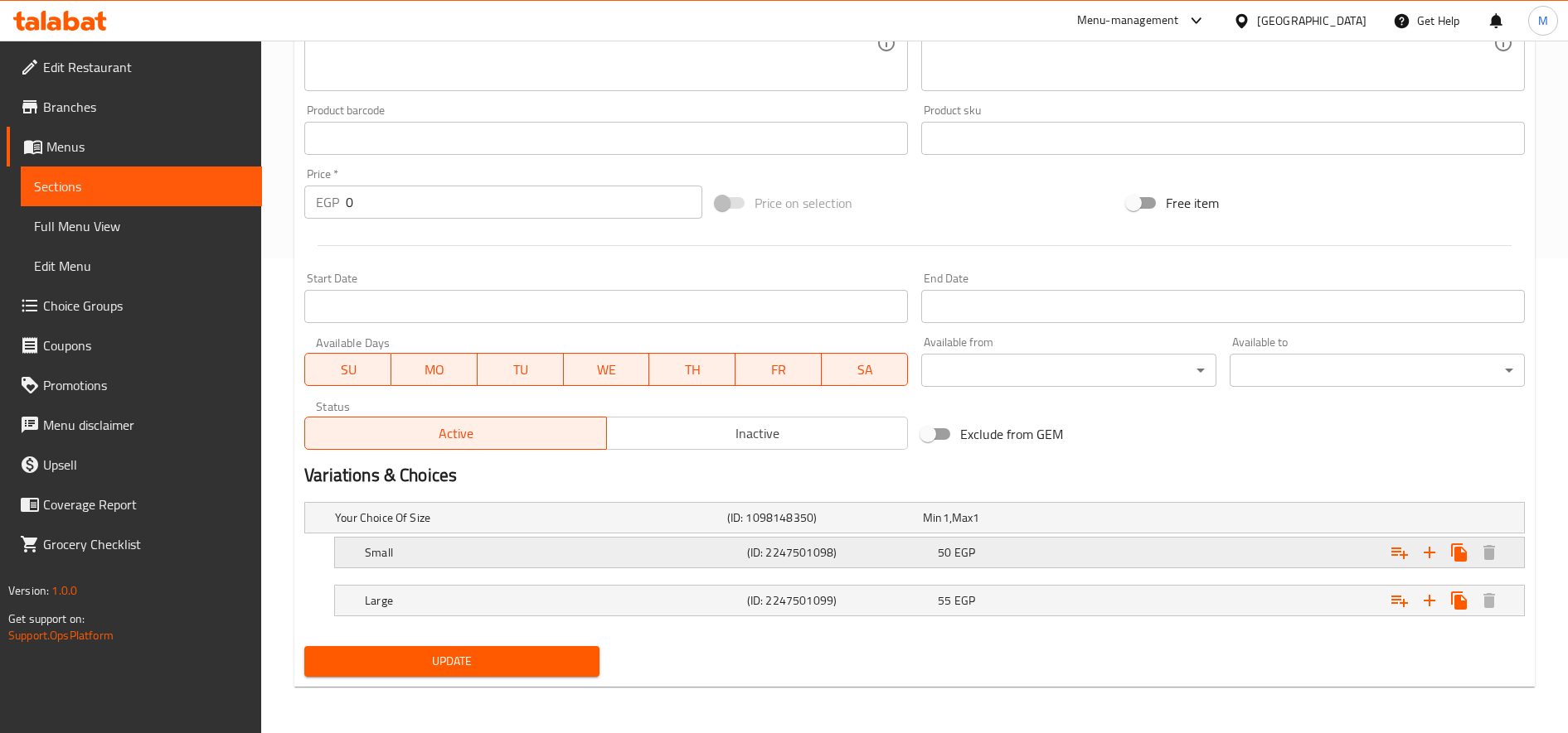
click at [1154, 521] on div "Expand" at bounding box center [1311, 518] width 392 height 7
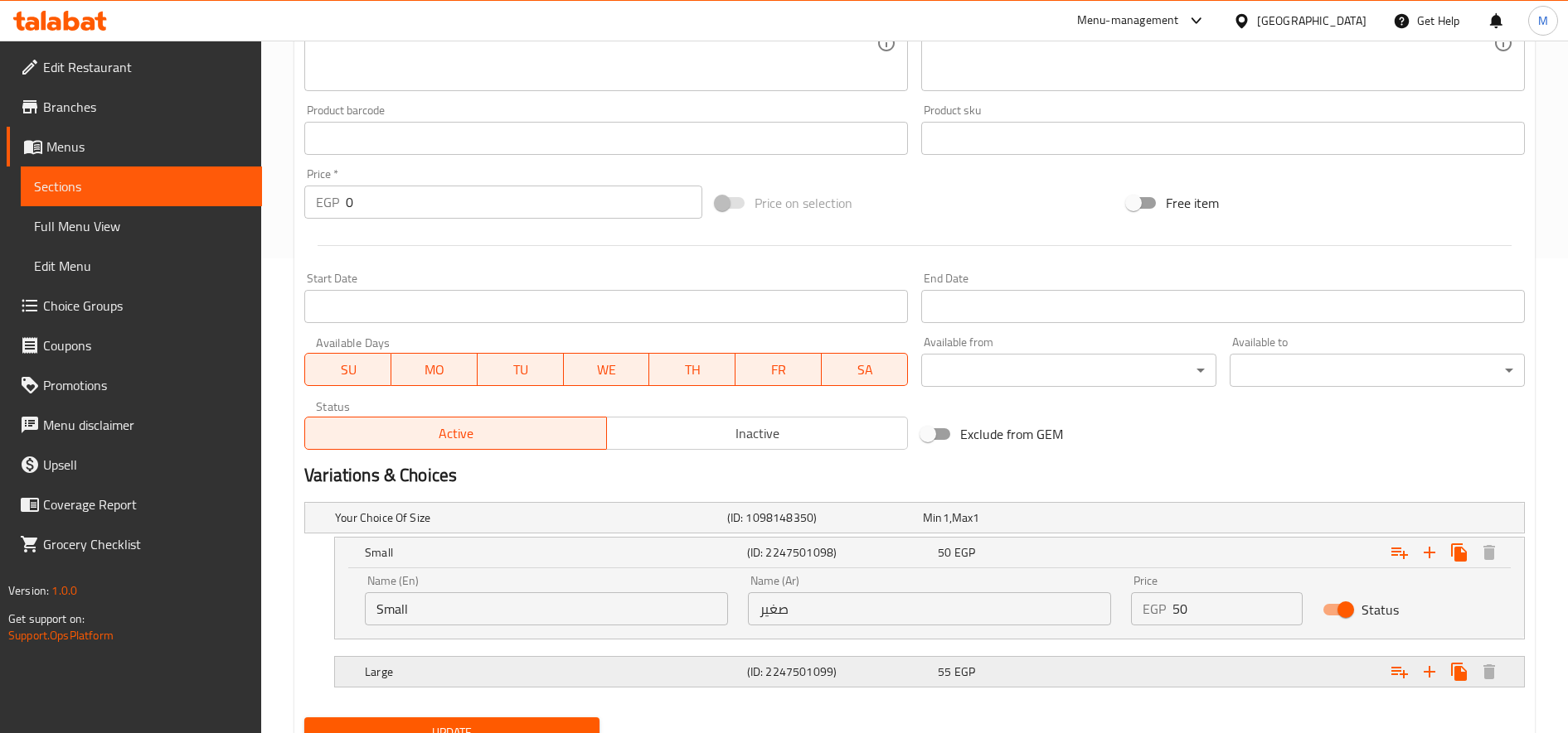
click at [1146, 521] on div "Expand" at bounding box center [1311, 518] width 392 height 7
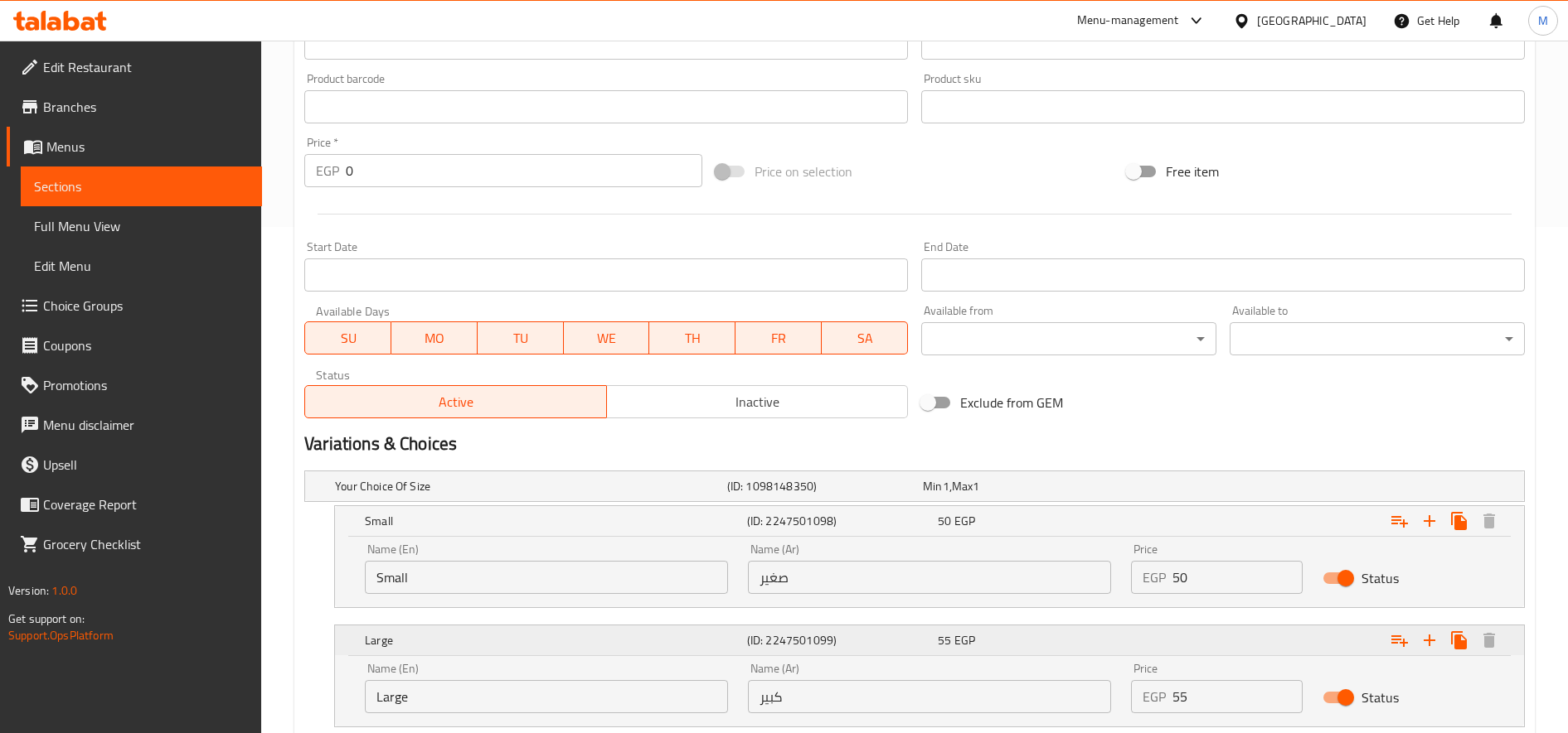
scroll to position [617, 0]
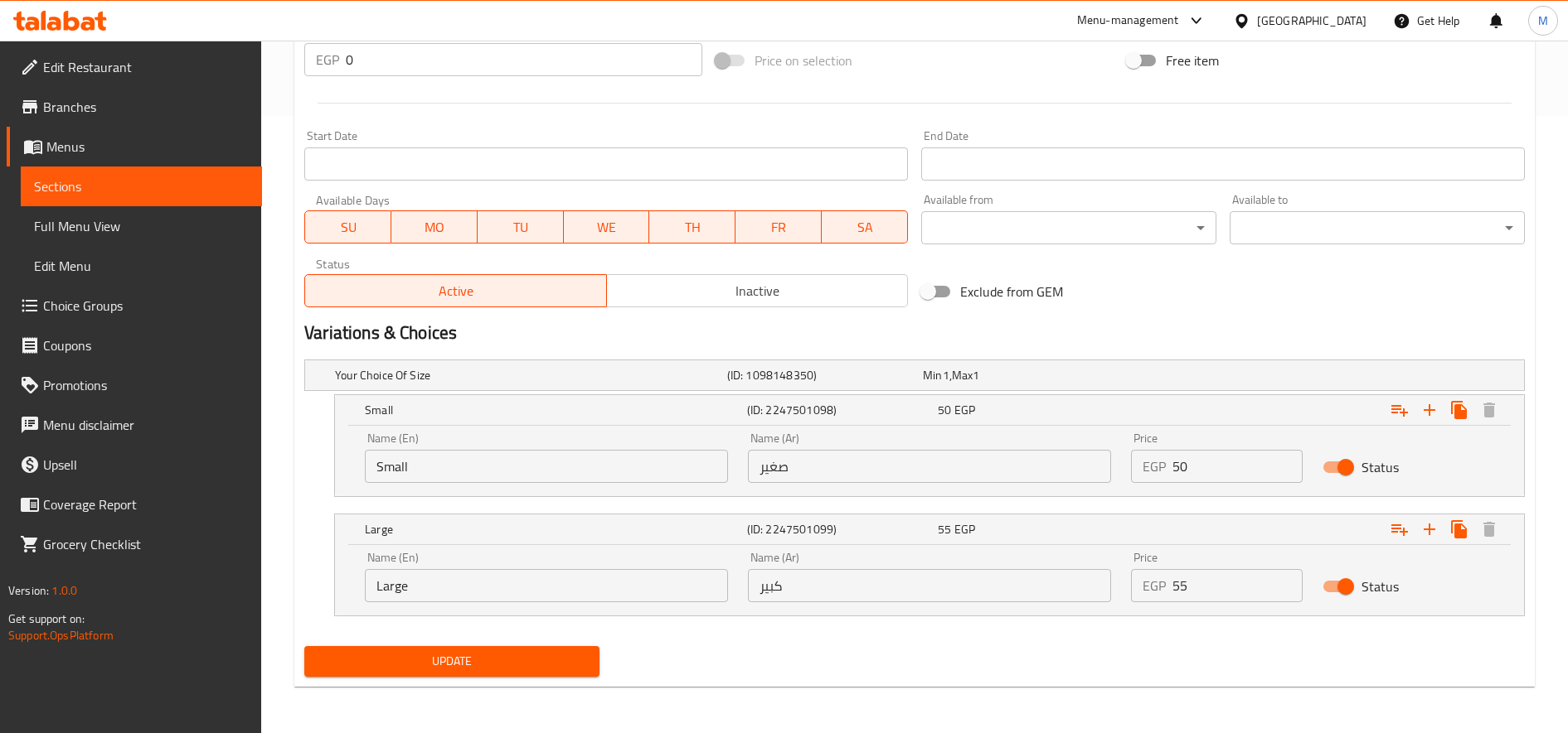
click at [1192, 467] on input "50" at bounding box center [1237, 466] width 131 height 33
type input "55"
click at [1176, 595] on input "55" at bounding box center [1237, 585] width 131 height 33
type input "60"
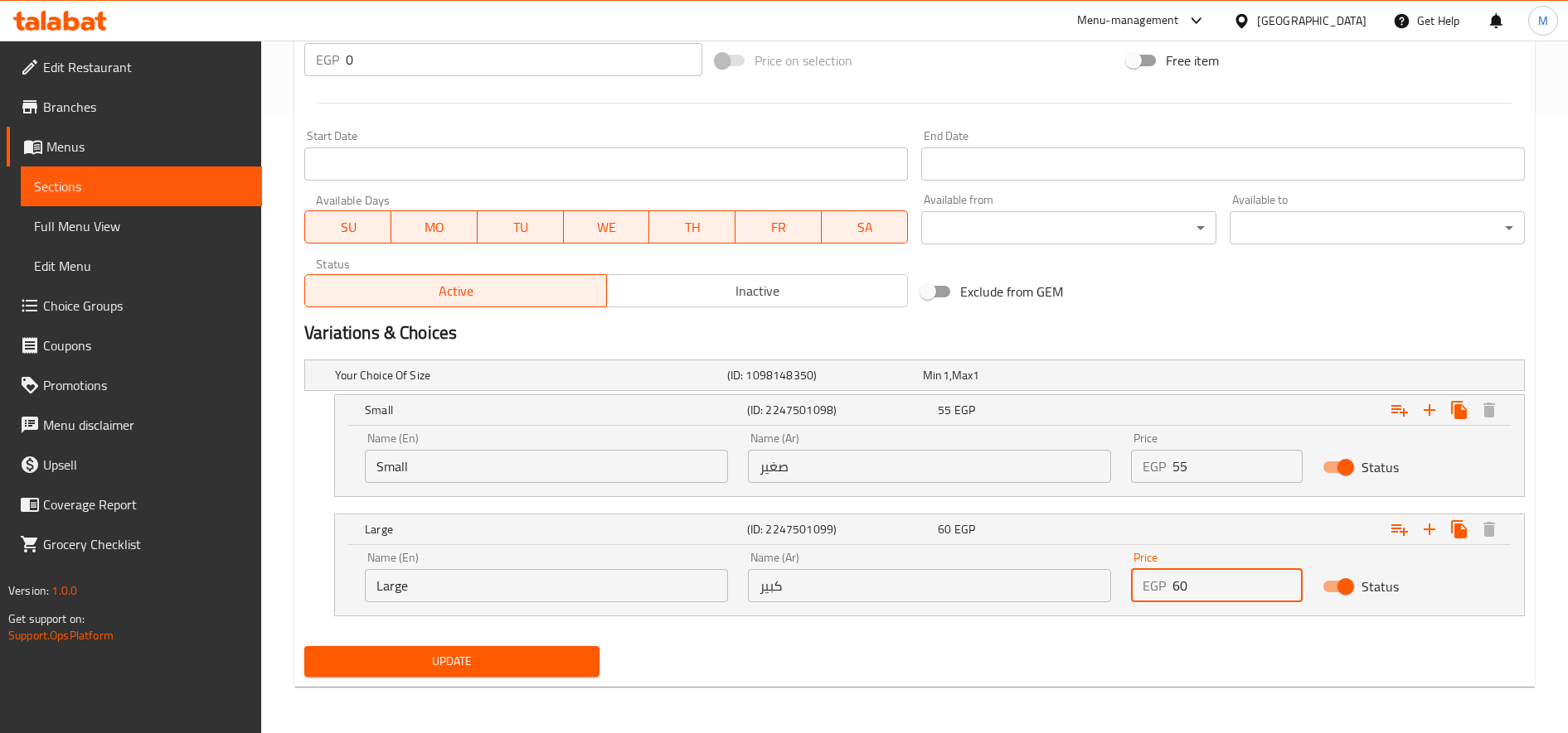
click at [304, 646] on button "Update" at bounding box center [452, 662] width 295 height 31
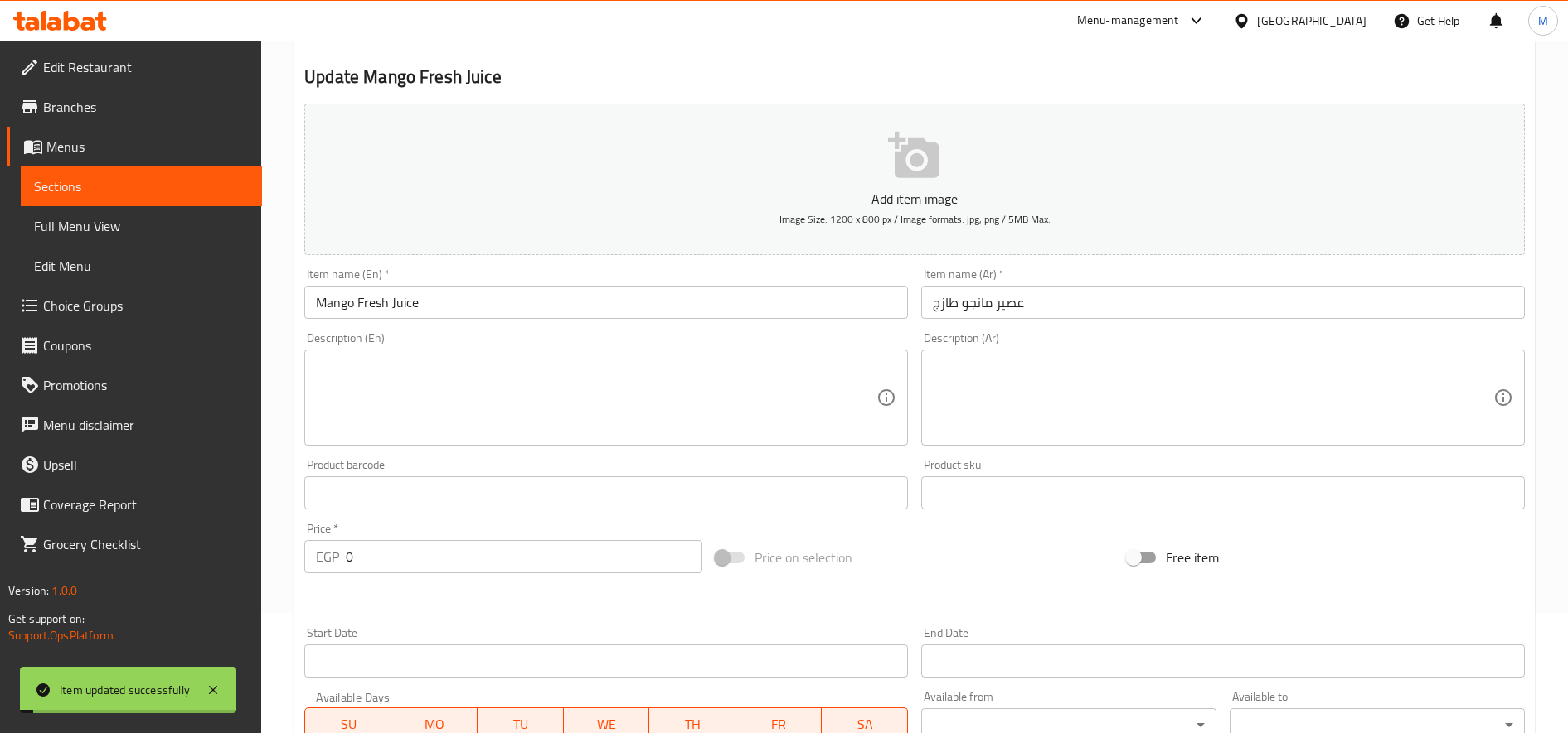
scroll to position [0, 0]
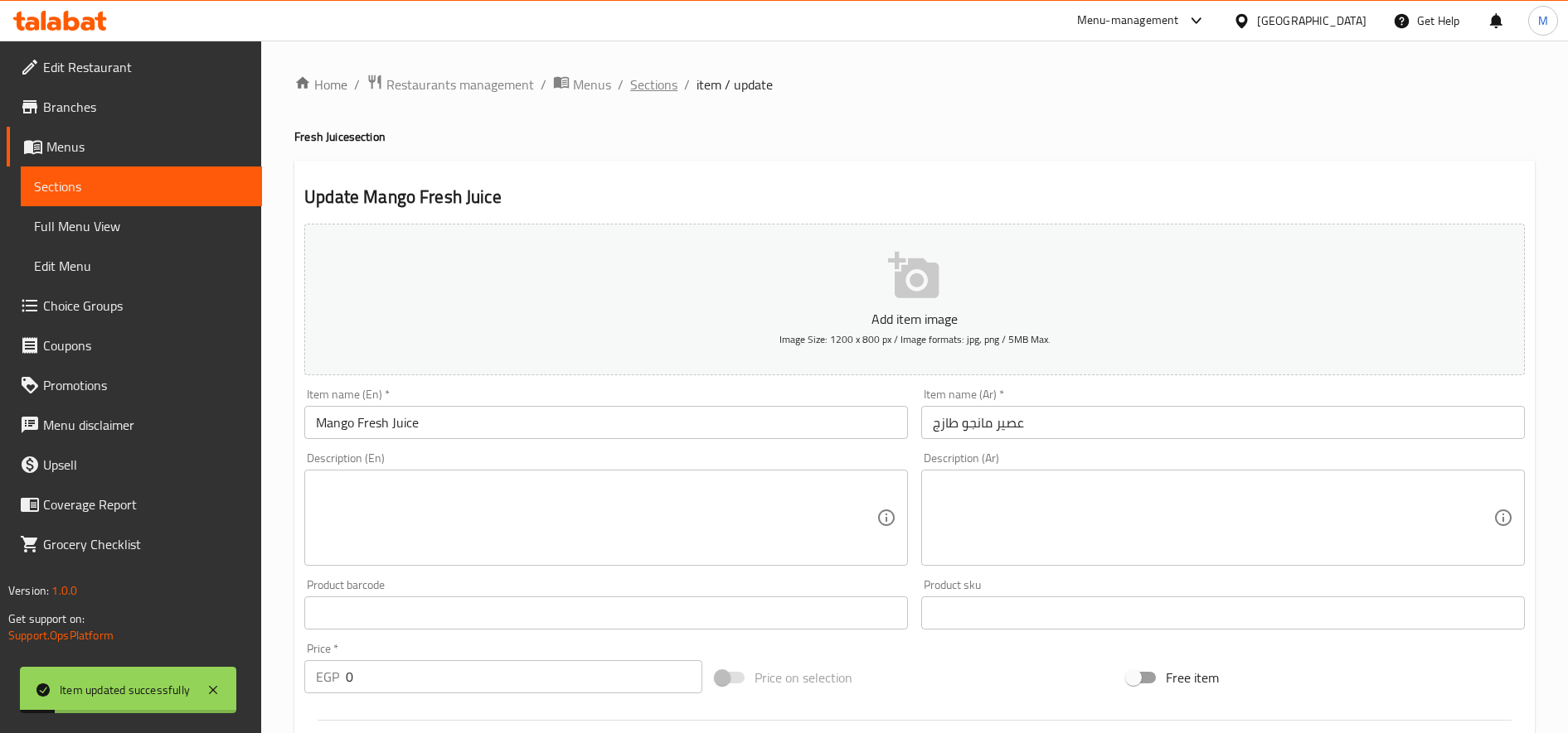
click at [642, 77] on span "Sections" at bounding box center [653, 84] width 47 height 20
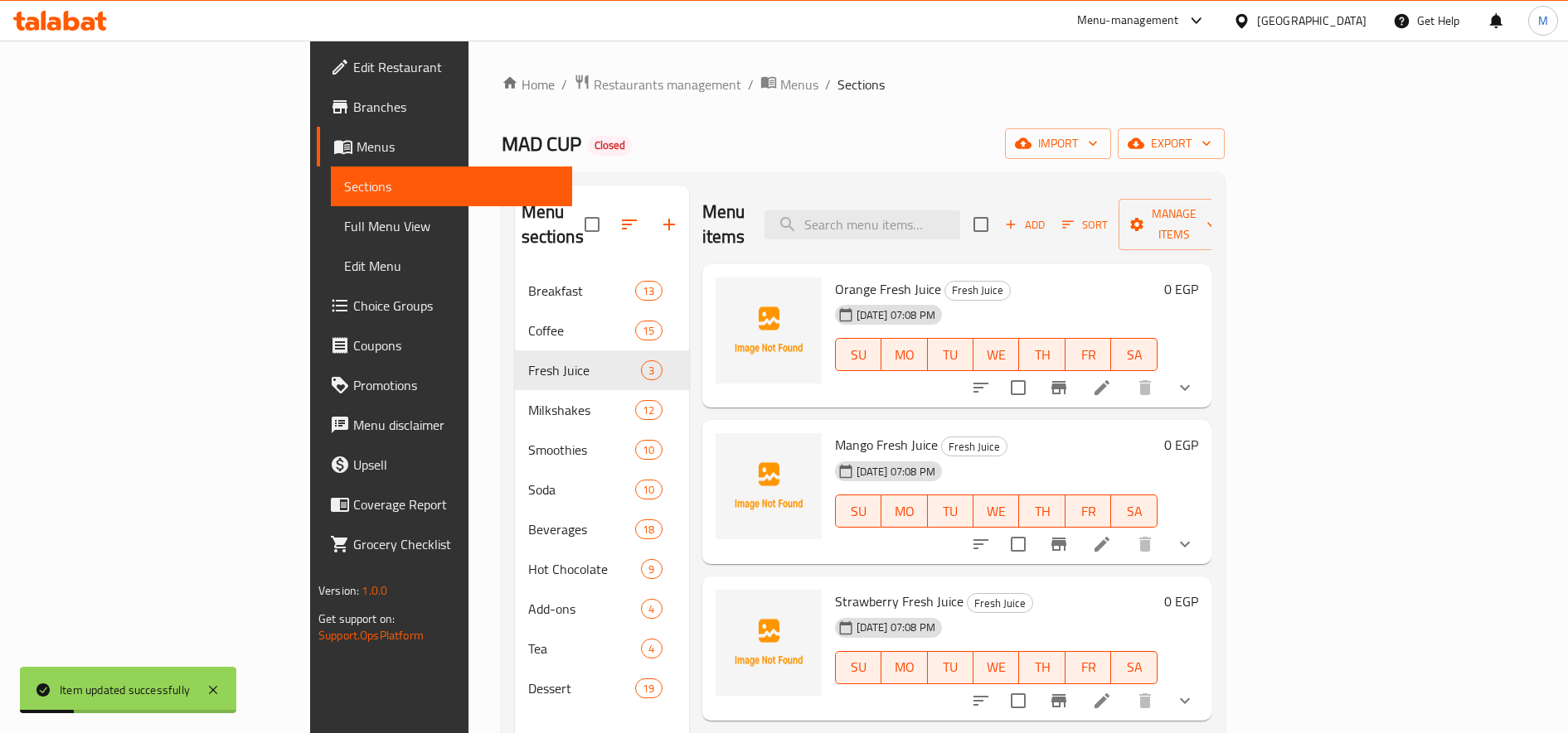
scroll to position [232, 0]
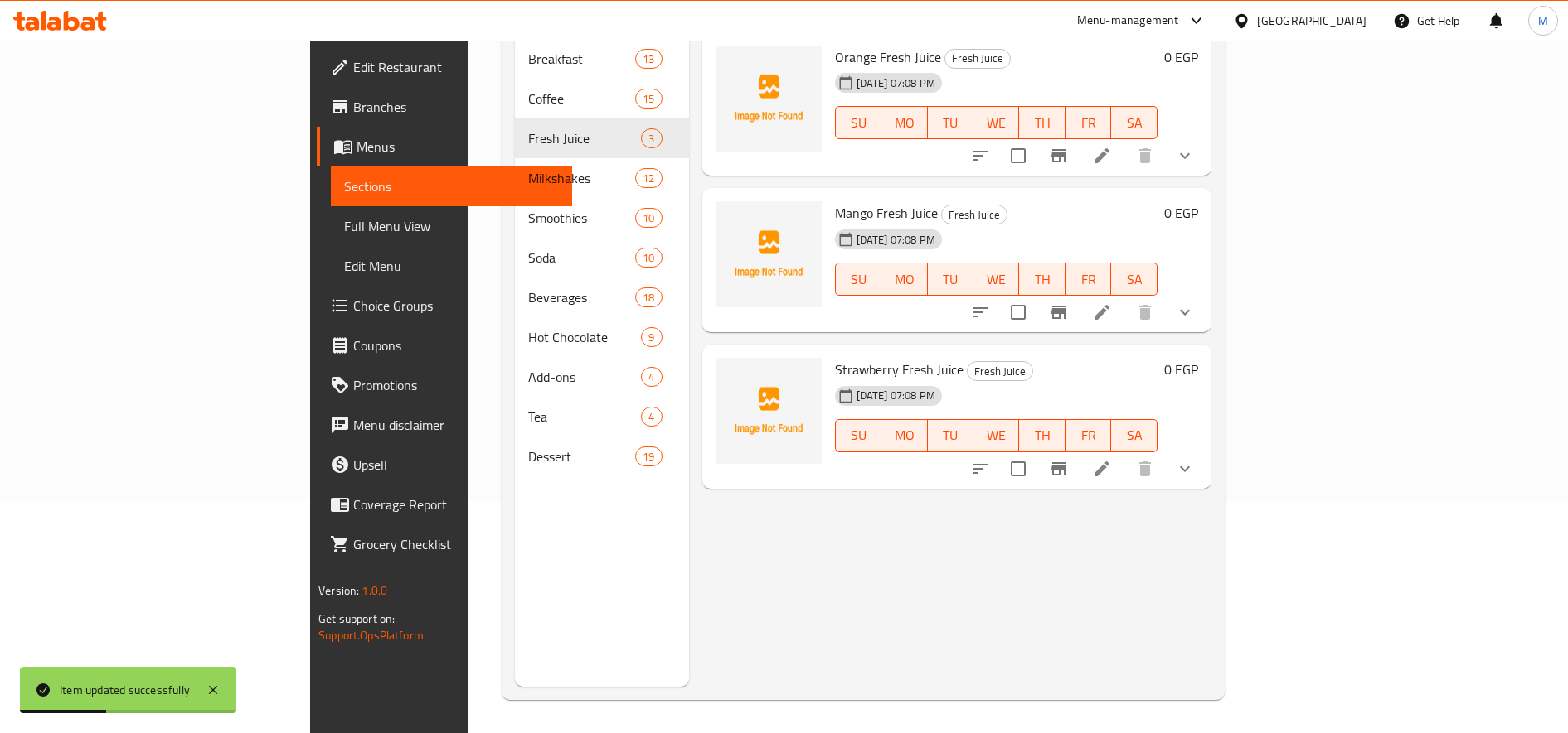
click at [1125, 457] on li at bounding box center [1102, 469] width 46 height 30
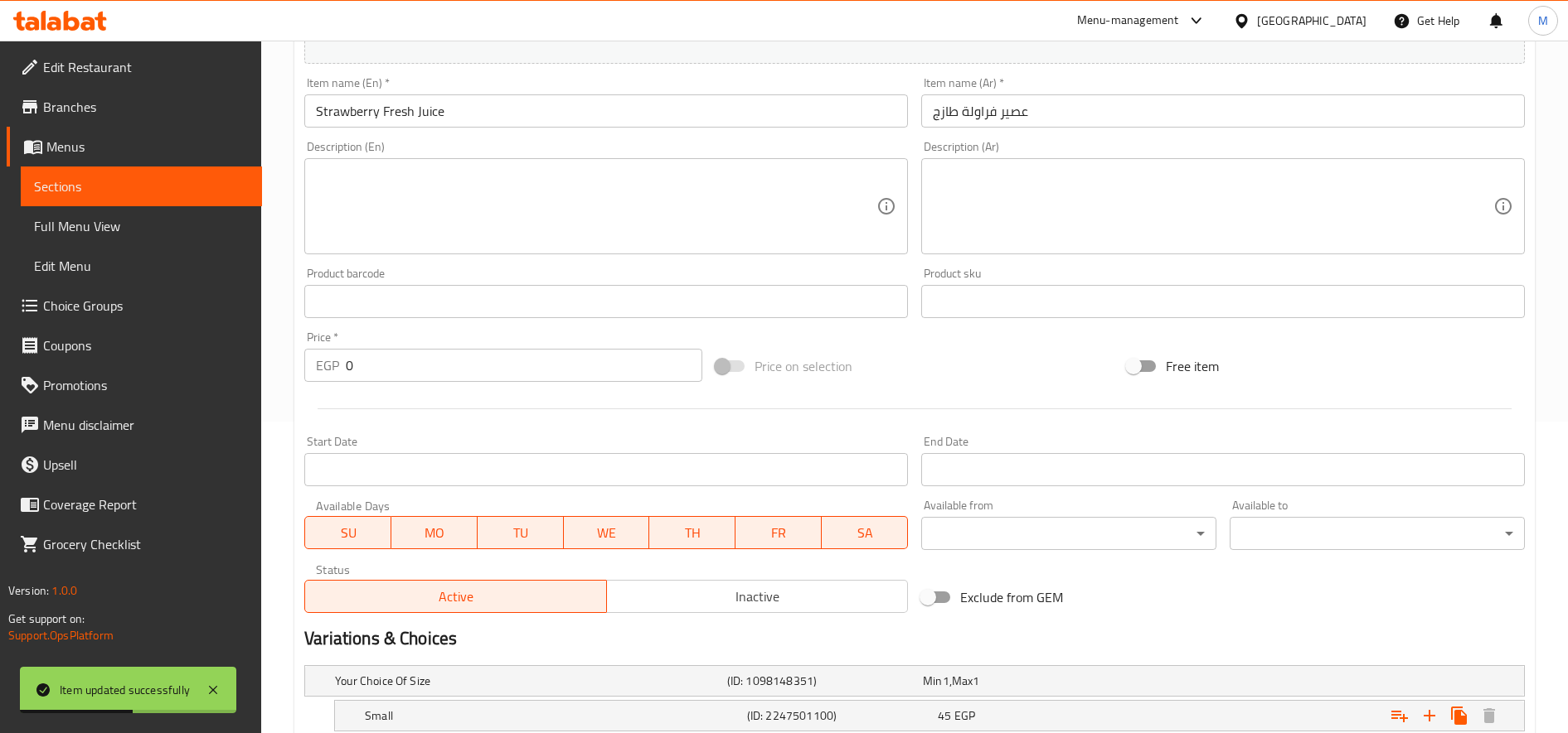
scroll to position [475, 0]
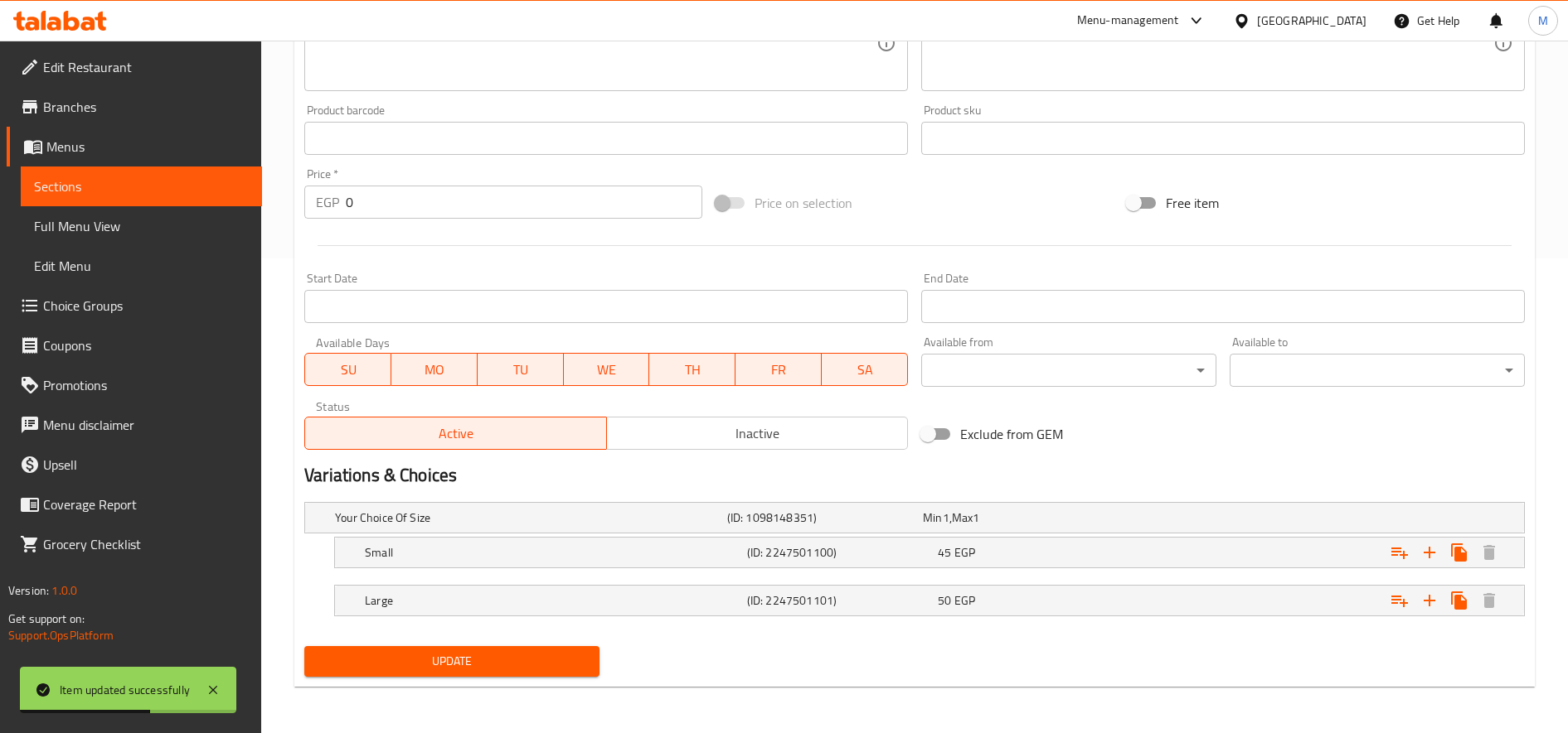
click at [1210, 572] on nav at bounding box center [914, 578] width 1220 height 13
click at [1232, 521] on div "Expand" at bounding box center [1311, 518] width 392 height 7
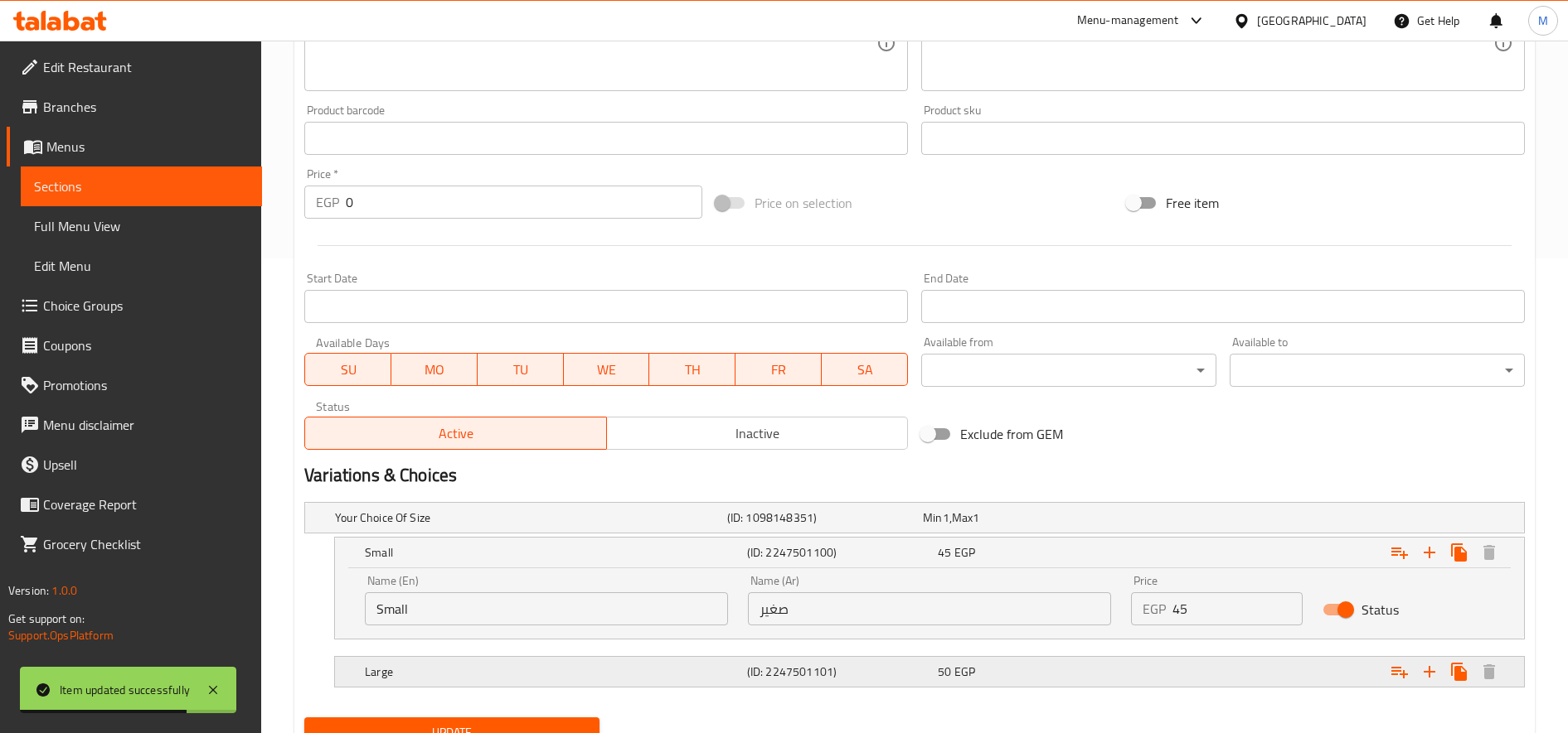
click at [1210, 521] on div "Expand" at bounding box center [1311, 518] width 392 height 7
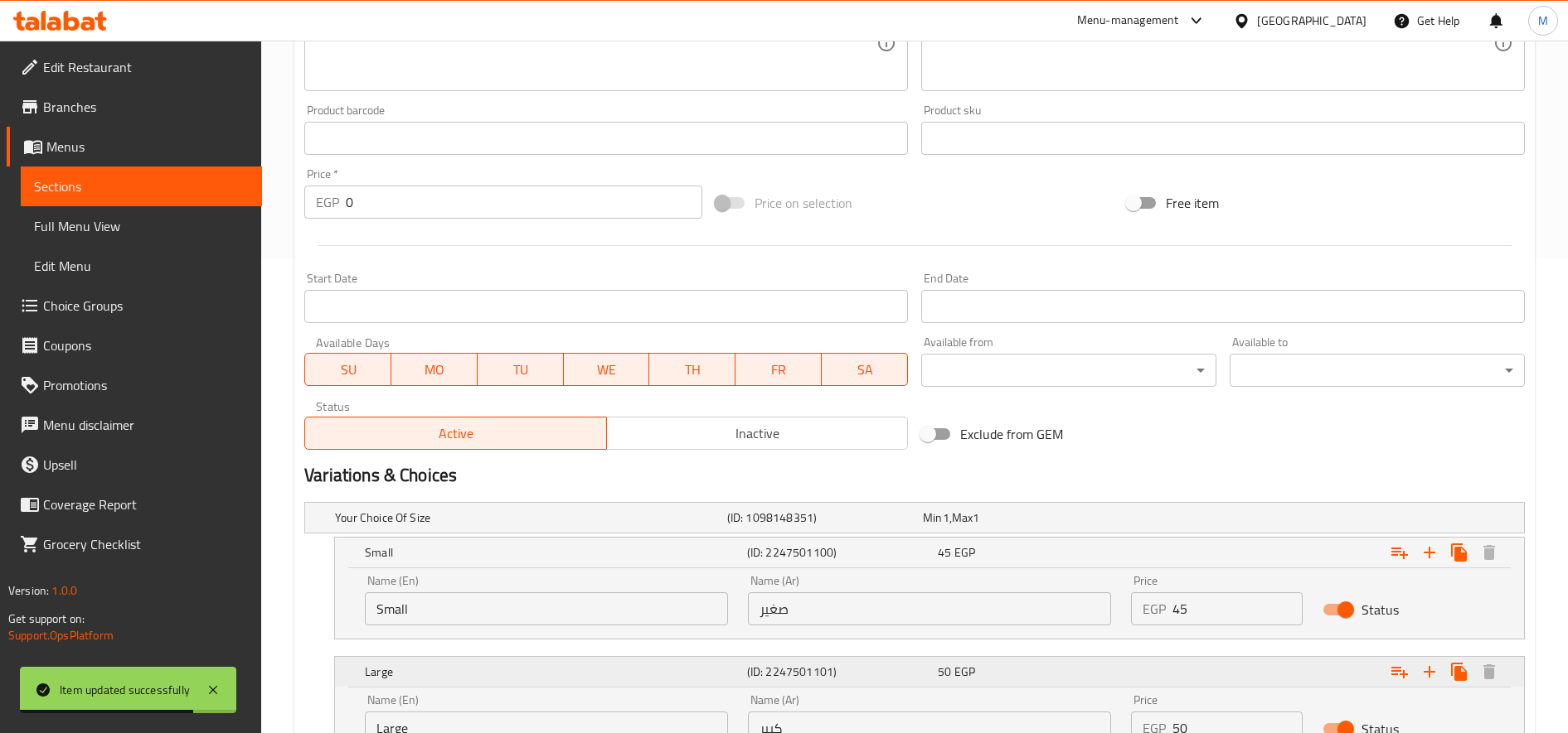
scroll to position [617, 0]
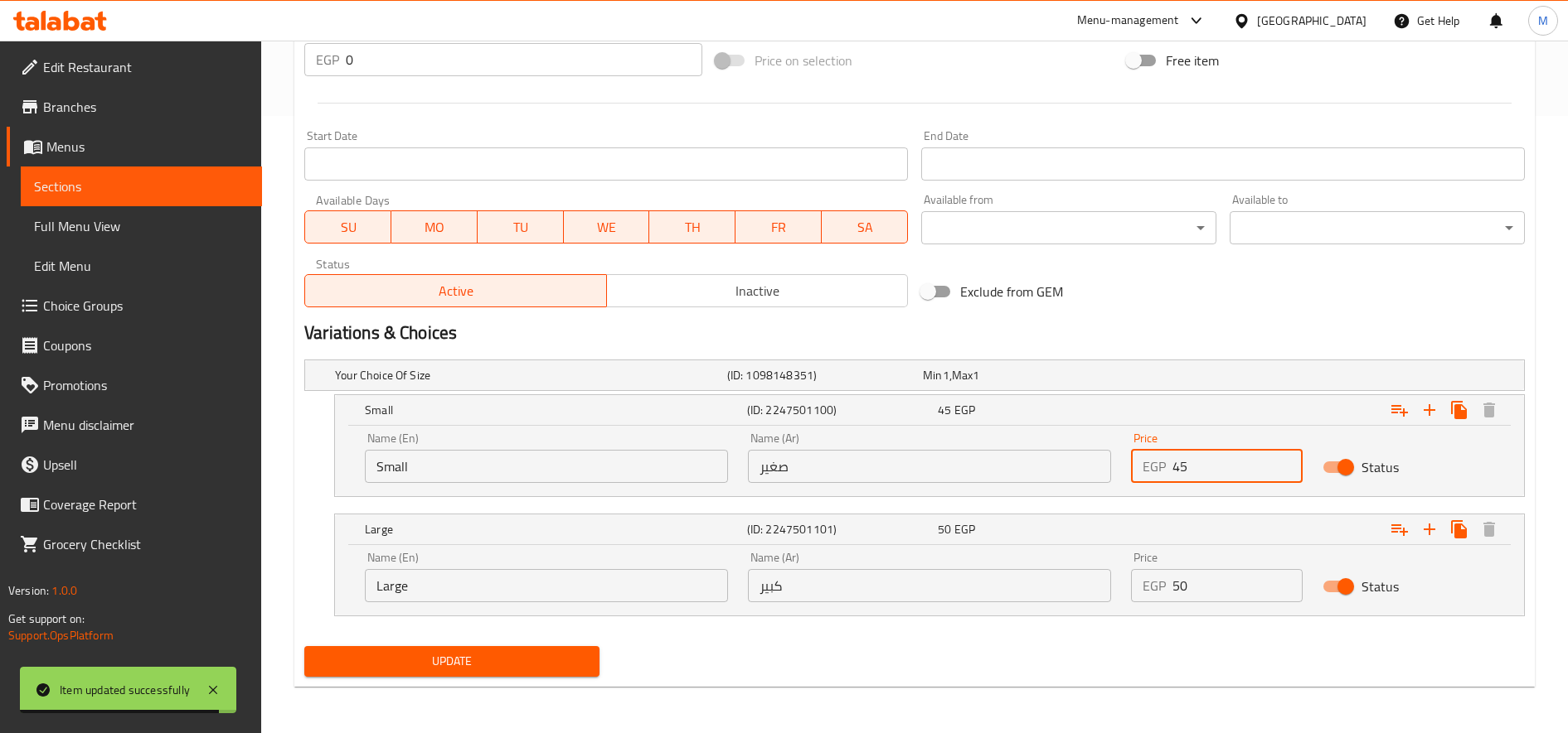
click at [1200, 469] on input "45" at bounding box center [1237, 466] width 131 height 33
type input "50"
click at [1188, 584] on input "50" at bounding box center [1237, 585] width 131 height 33
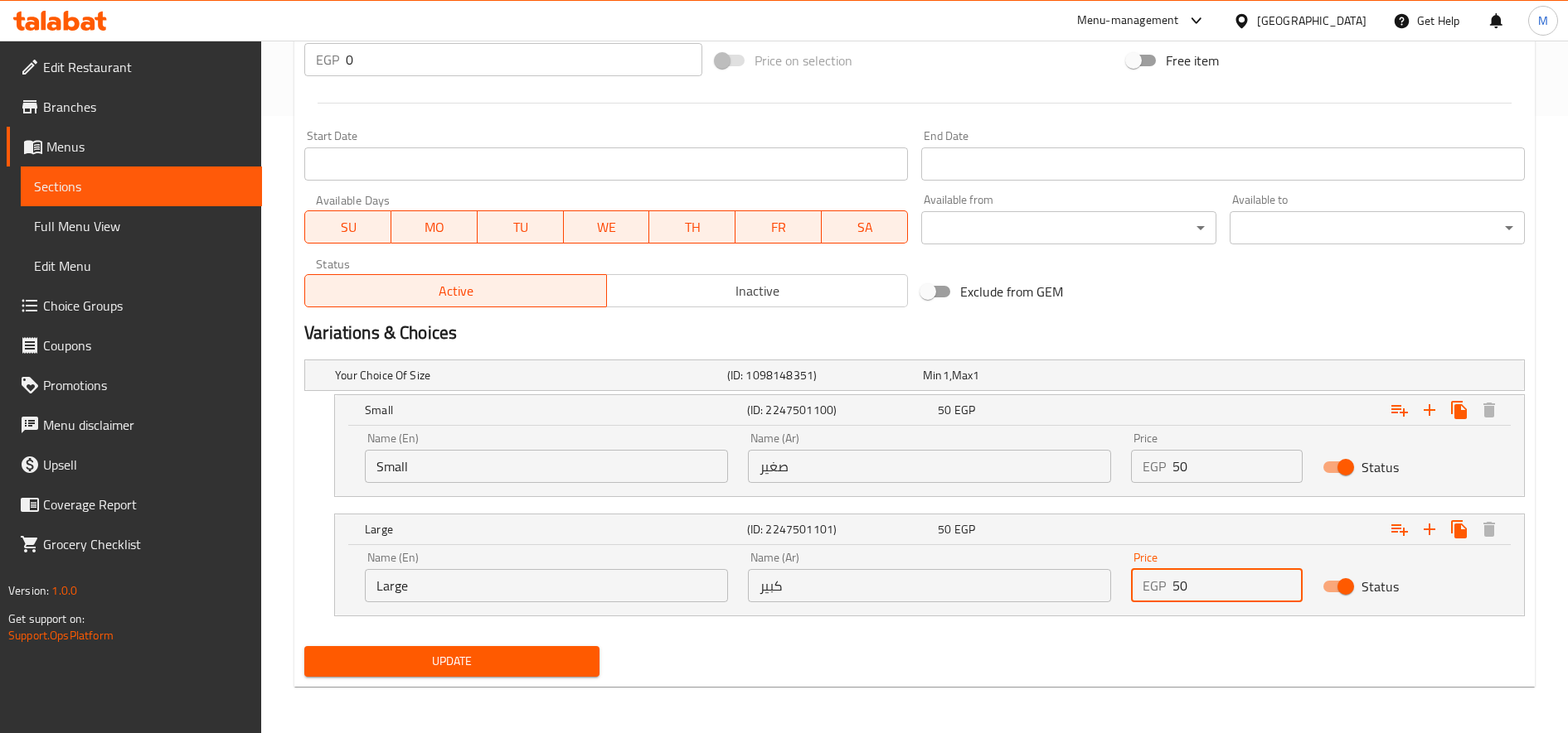
click at [1188, 584] on input "50" at bounding box center [1237, 585] width 131 height 33
type input "55"
click at [304, 646] on button "Update" at bounding box center [452, 662] width 295 height 31
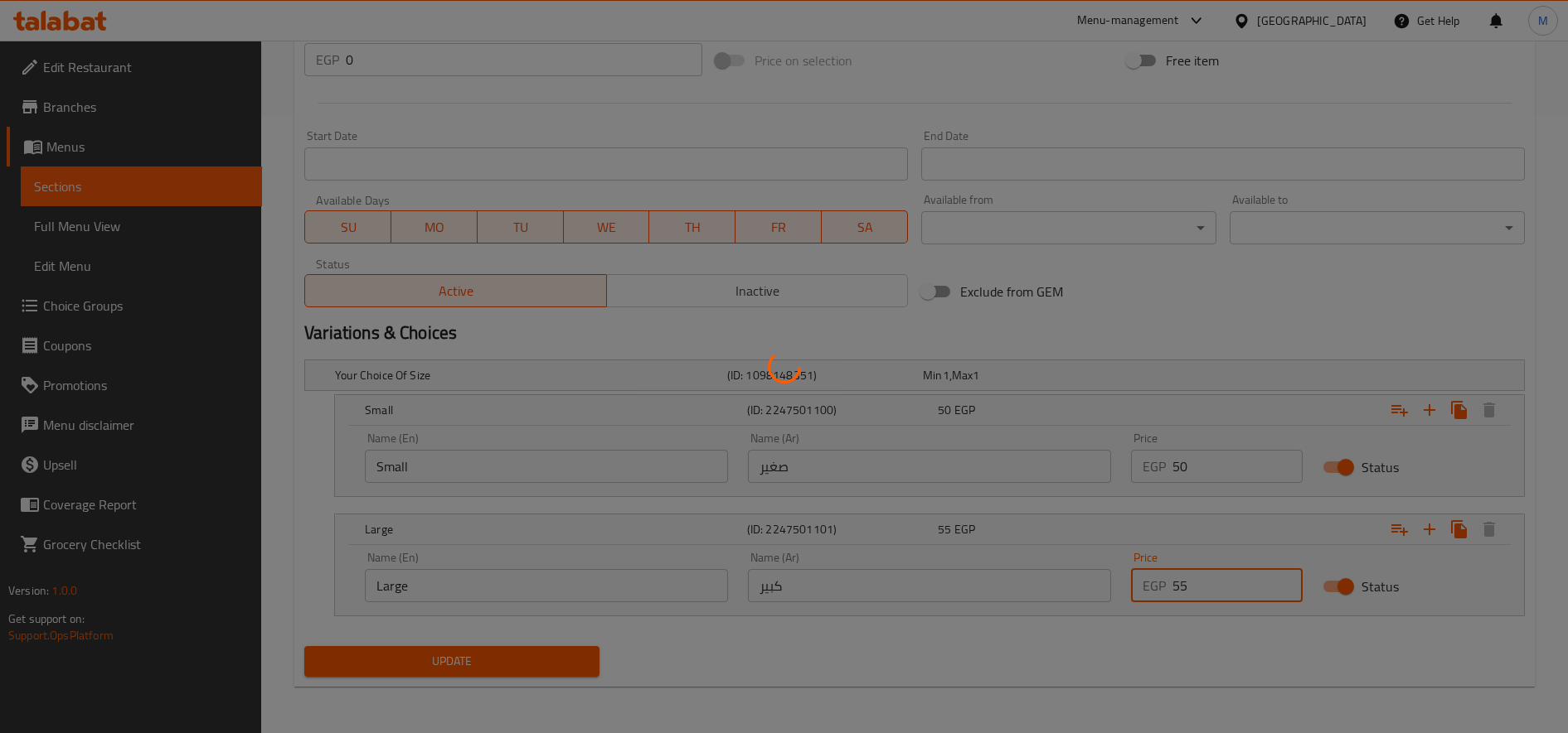
scroll to position [0, 0]
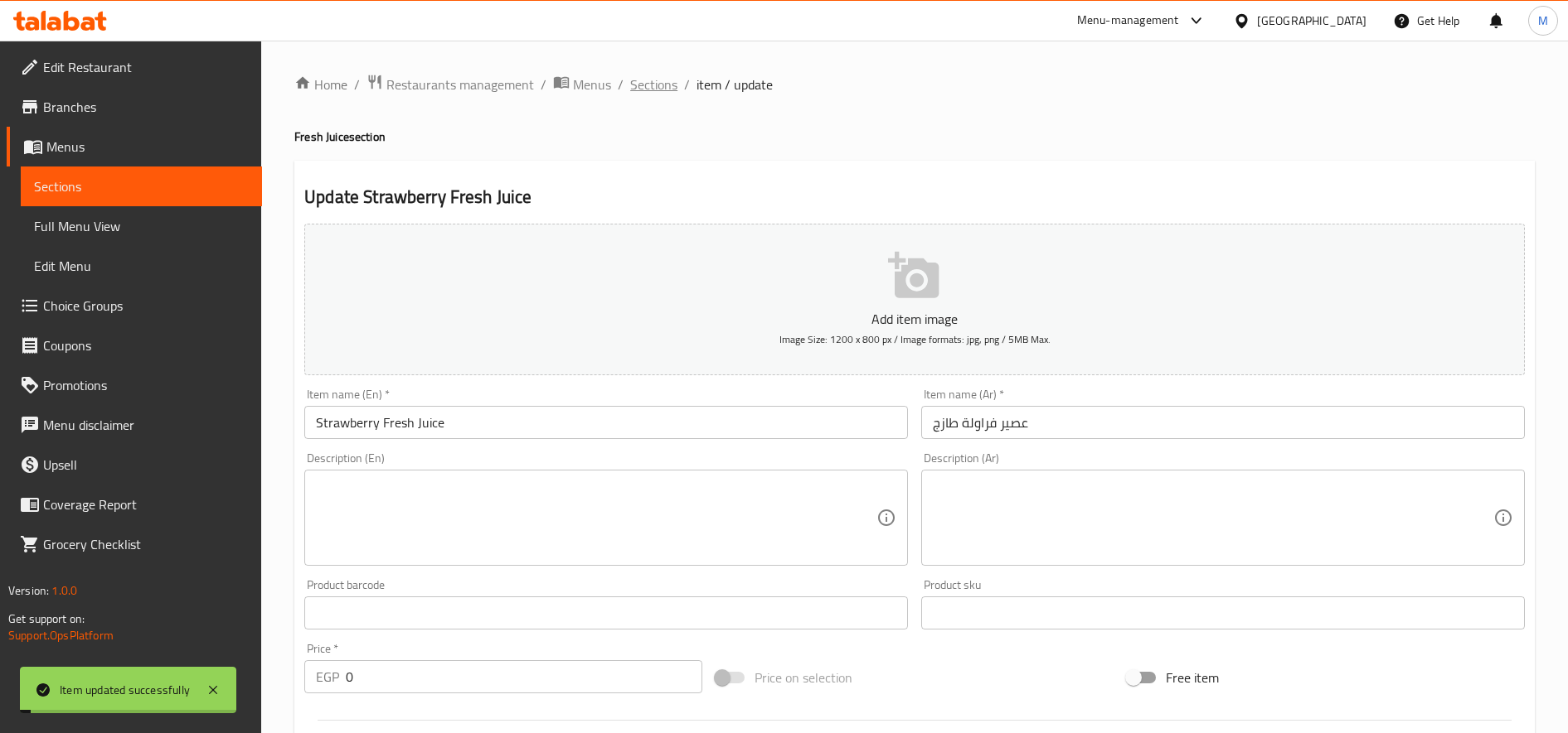
click at [668, 92] on span "Sections" at bounding box center [653, 84] width 47 height 20
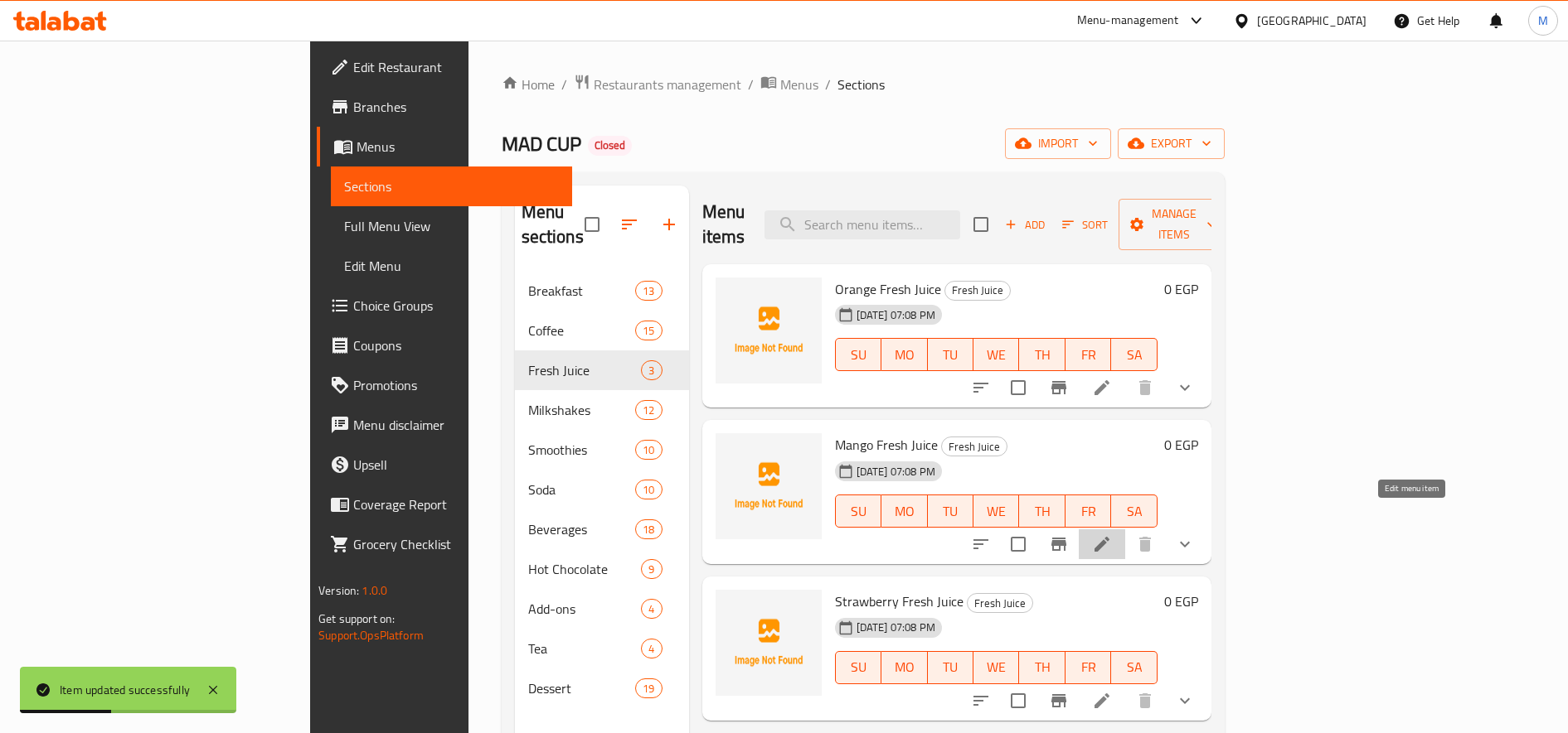
click at [1109, 537] on icon at bounding box center [1101, 544] width 15 height 15
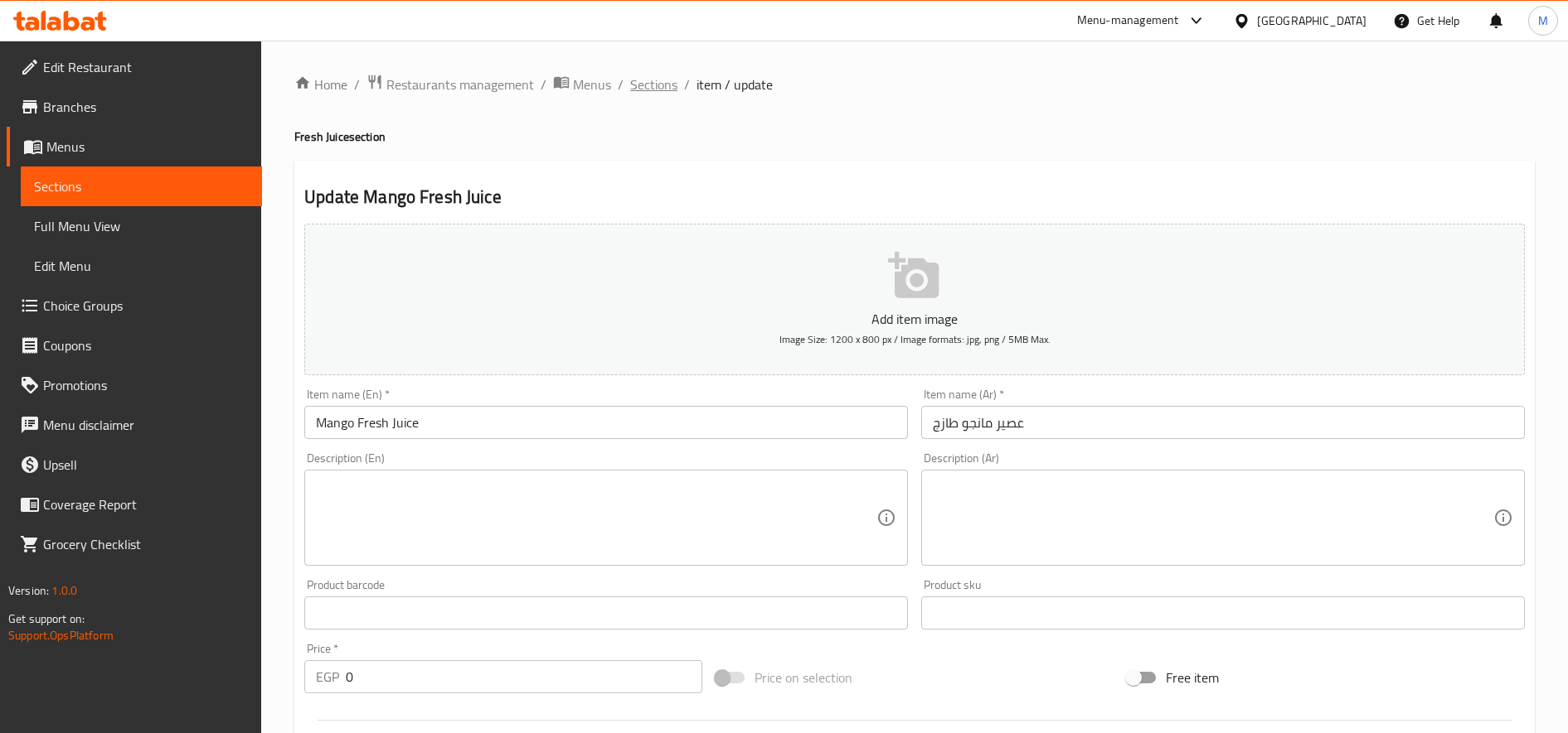
click at [642, 82] on span "Sections" at bounding box center [653, 84] width 47 height 20
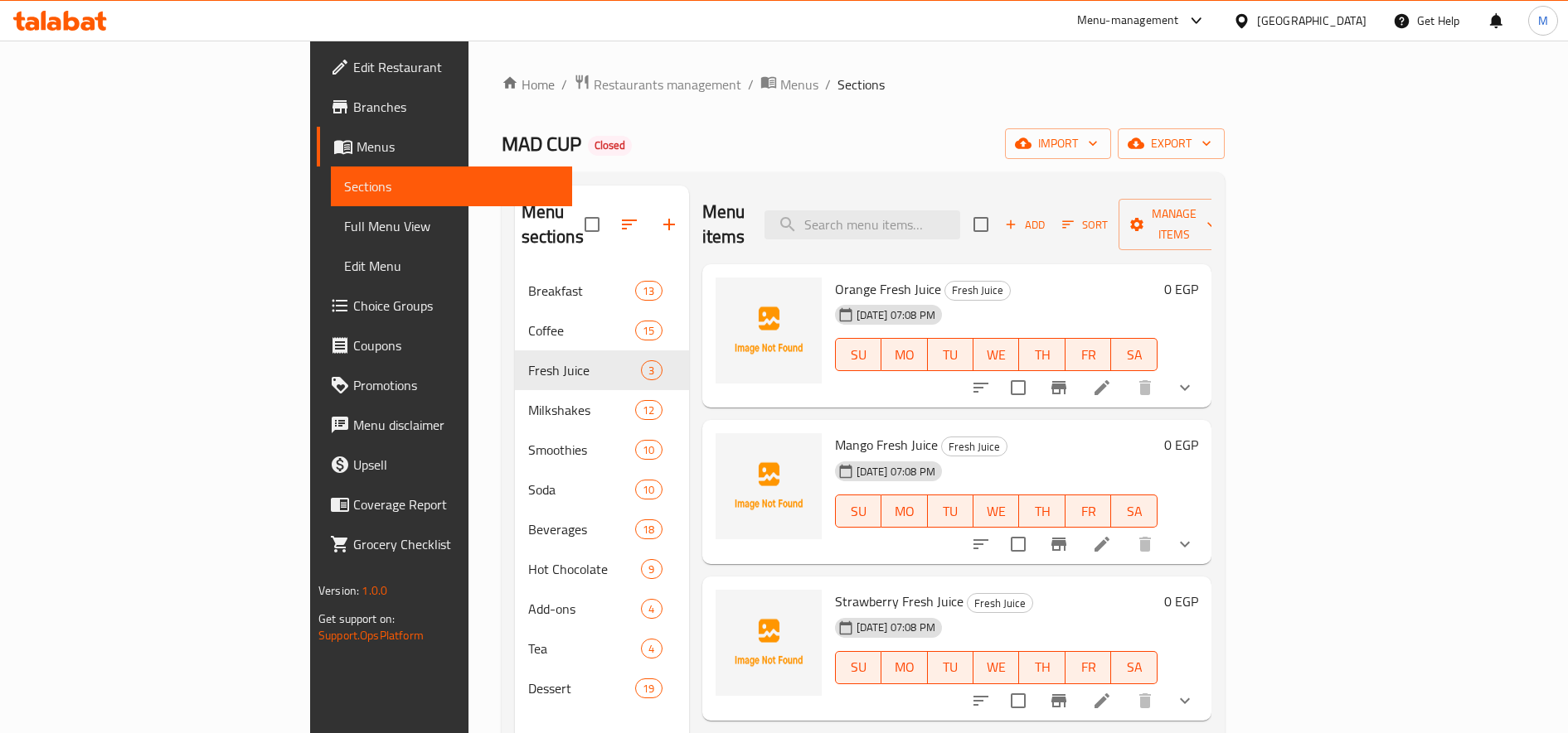
scroll to position [232, 0]
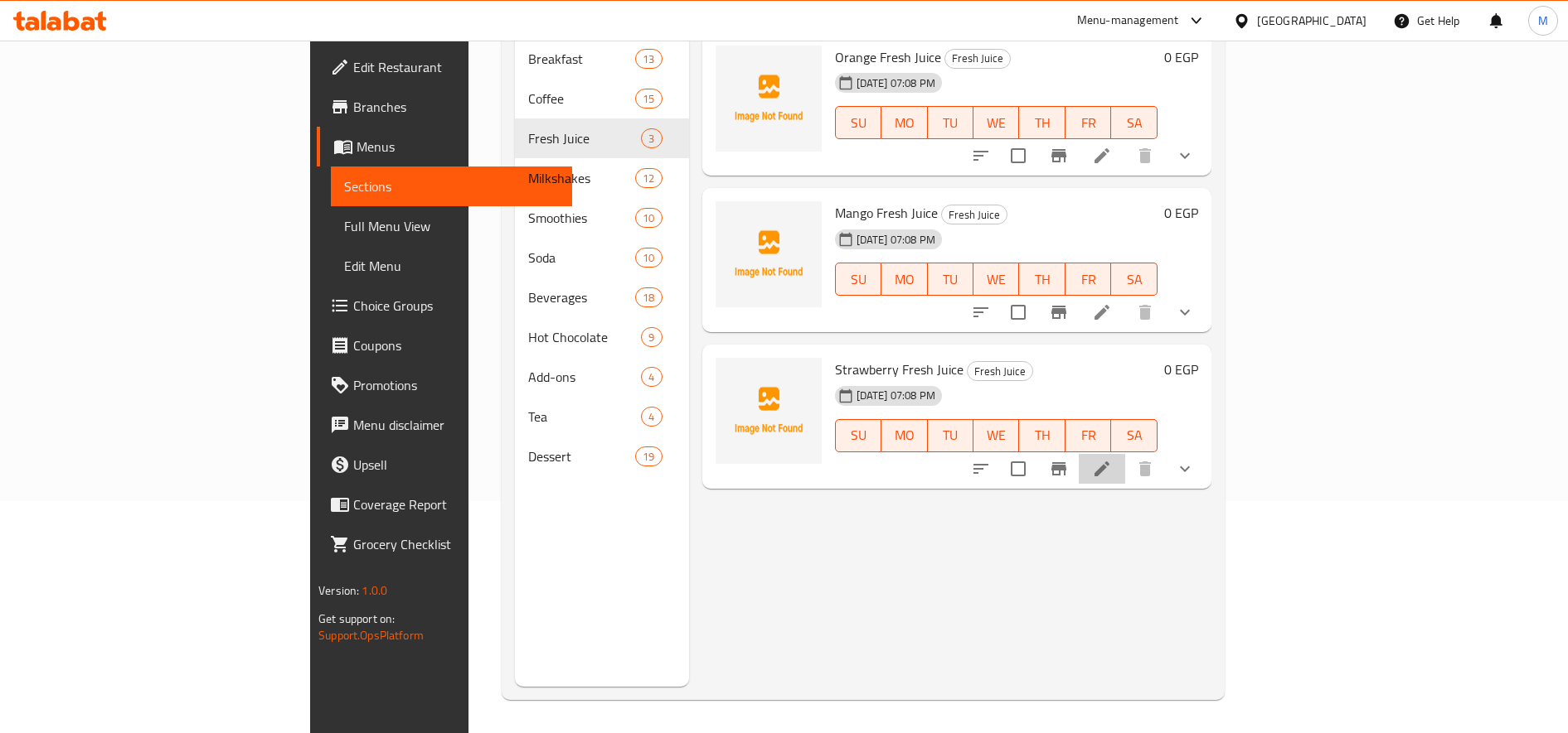
click at [1125, 454] on li at bounding box center [1102, 469] width 46 height 30
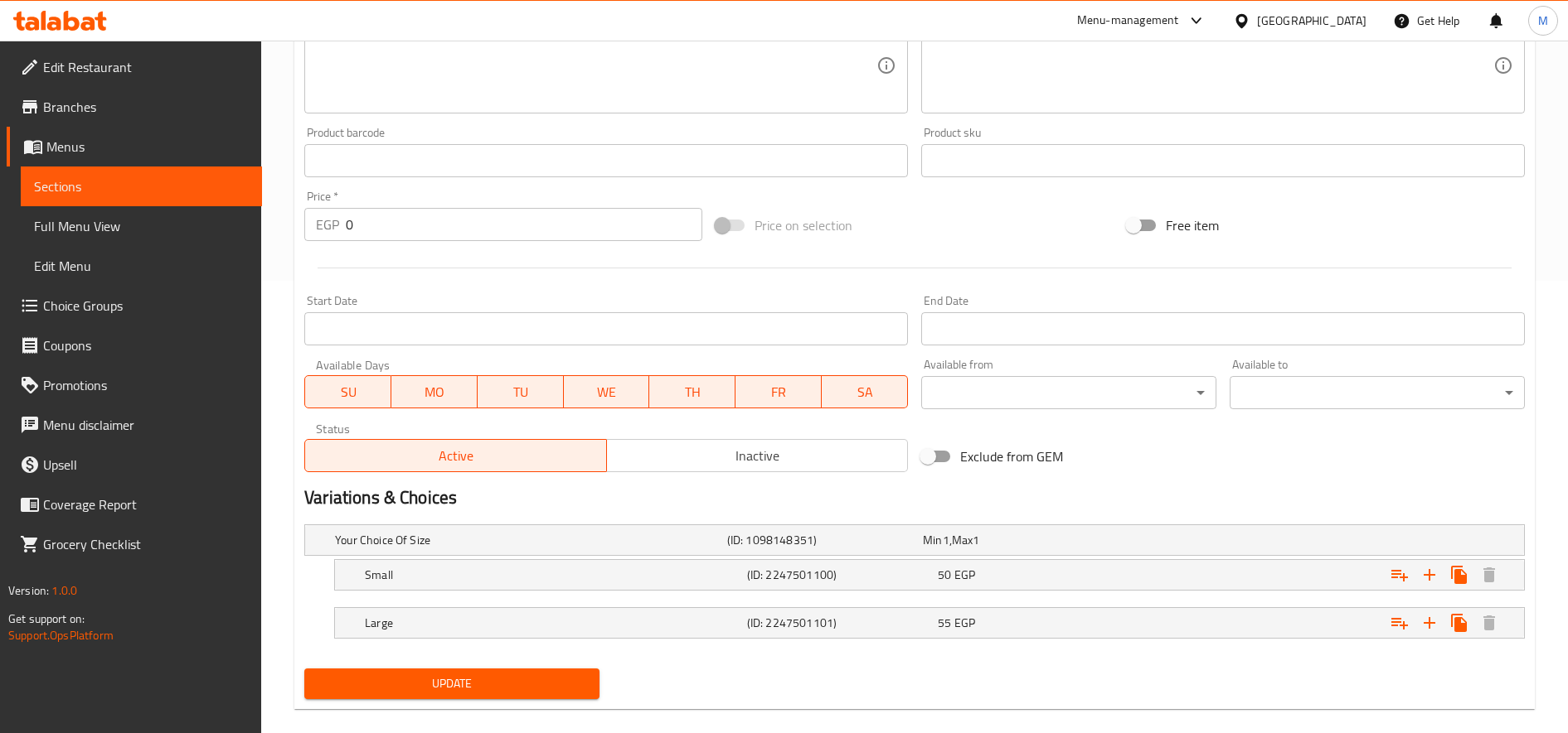
scroll to position [475, 0]
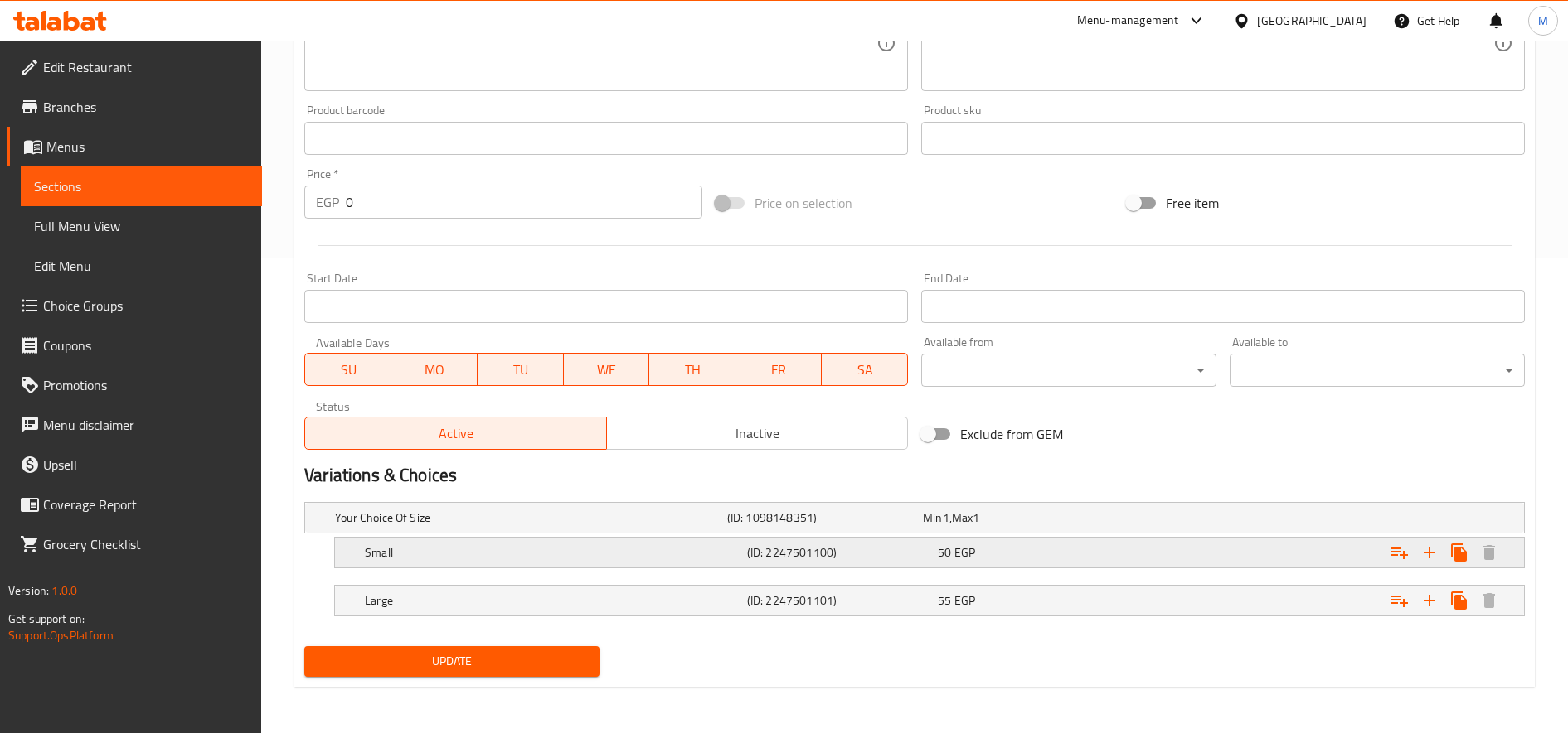
click at [1058, 526] on div "50 EGP" at bounding box center [1018, 518] width 189 height 16
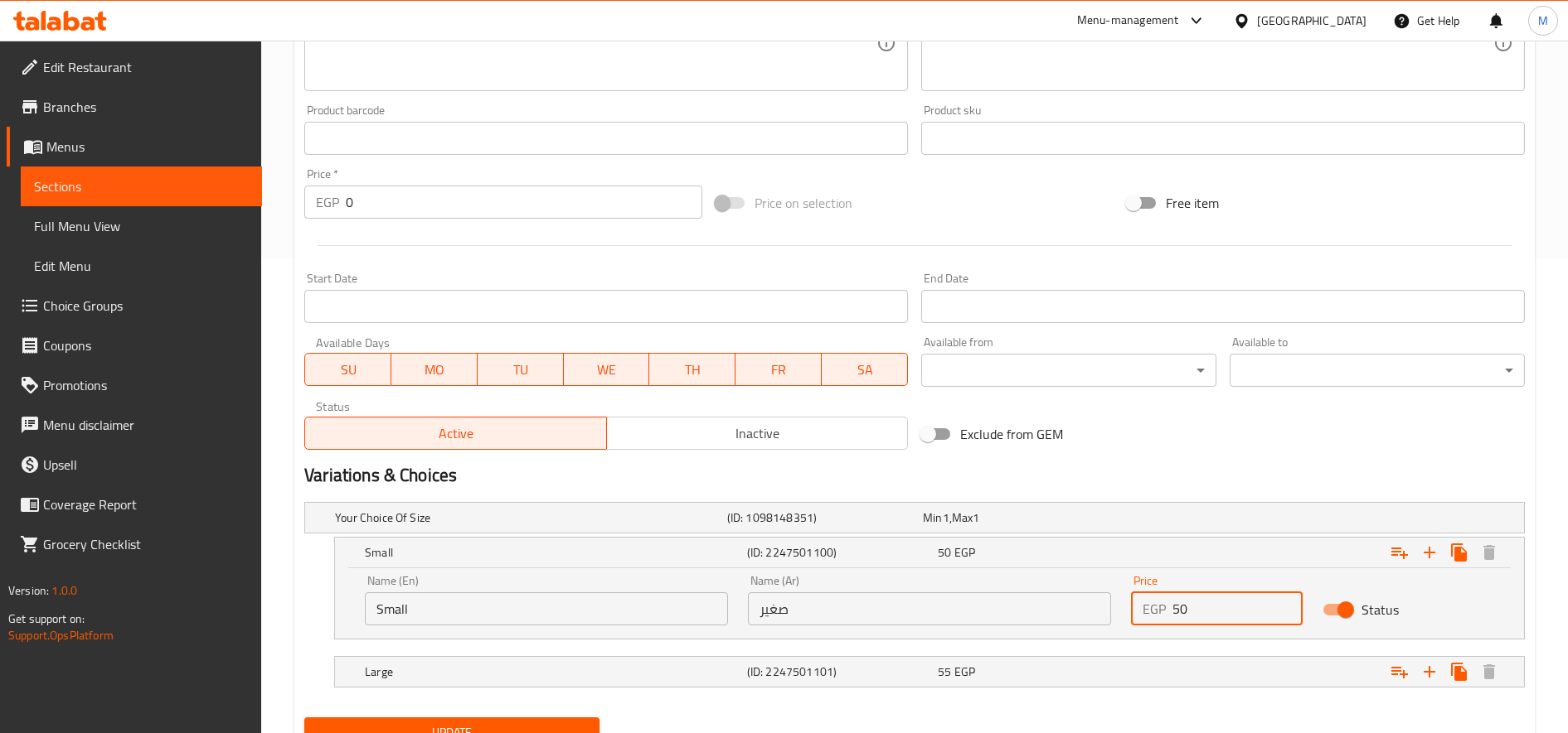
click at [1200, 618] on input "50" at bounding box center [1237, 609] width 131 height 33
type input "55"
click at [1178, 521] on div "Expand" at bounding box center [1311, 518] width 392 height 7
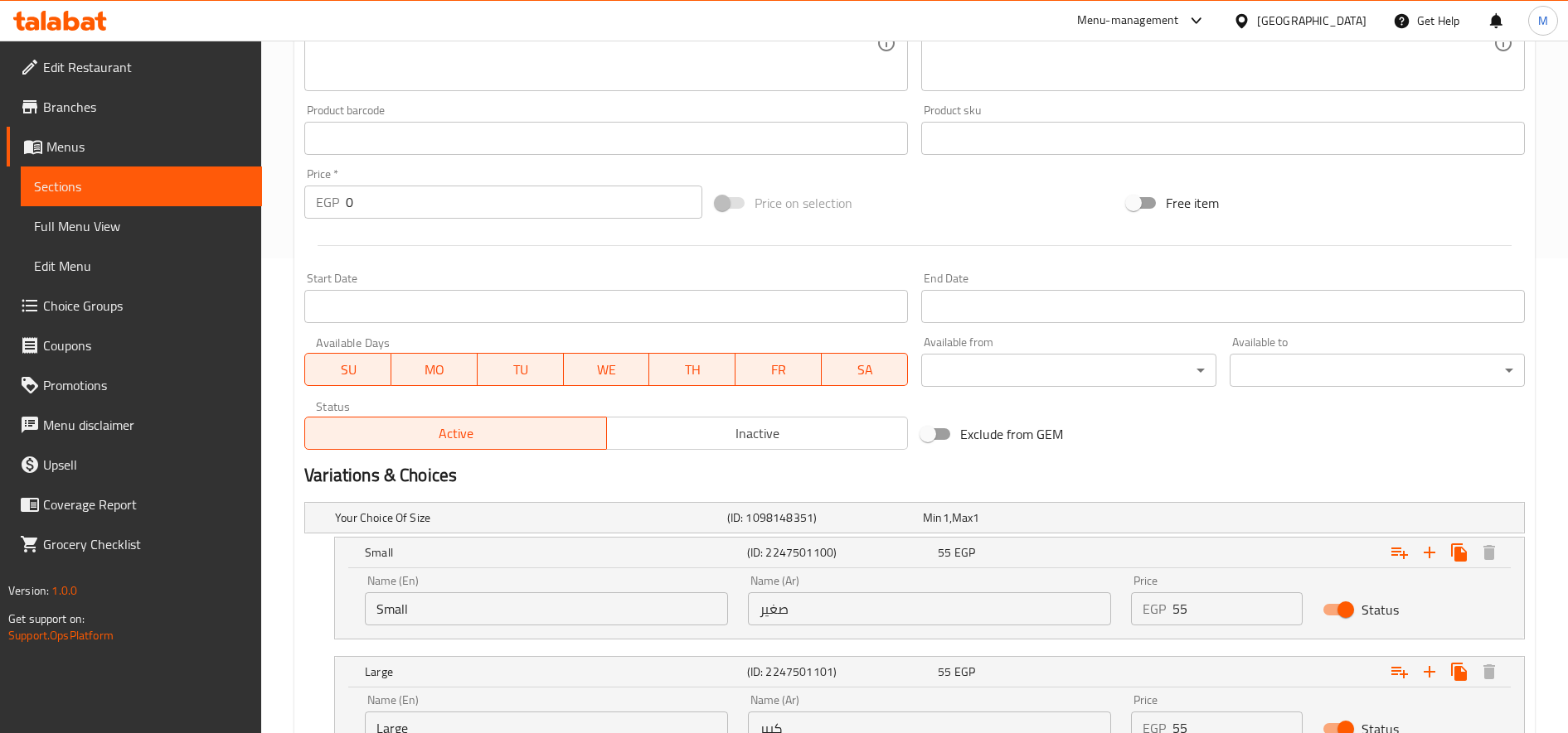
click at [1189, 721] on input "55" at bounding box center [1237, 728] width 131 height 33
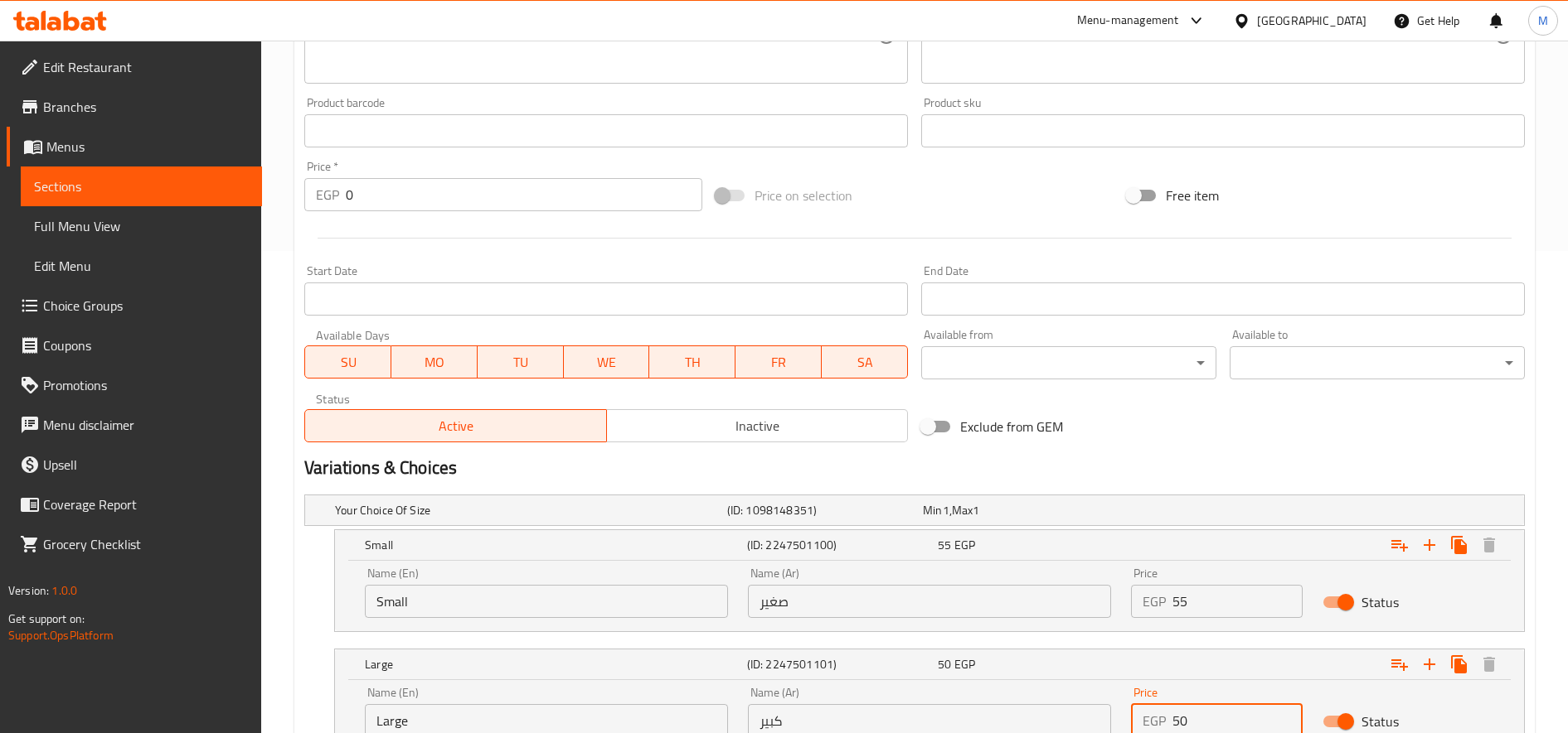
type input "5"
type input "60"
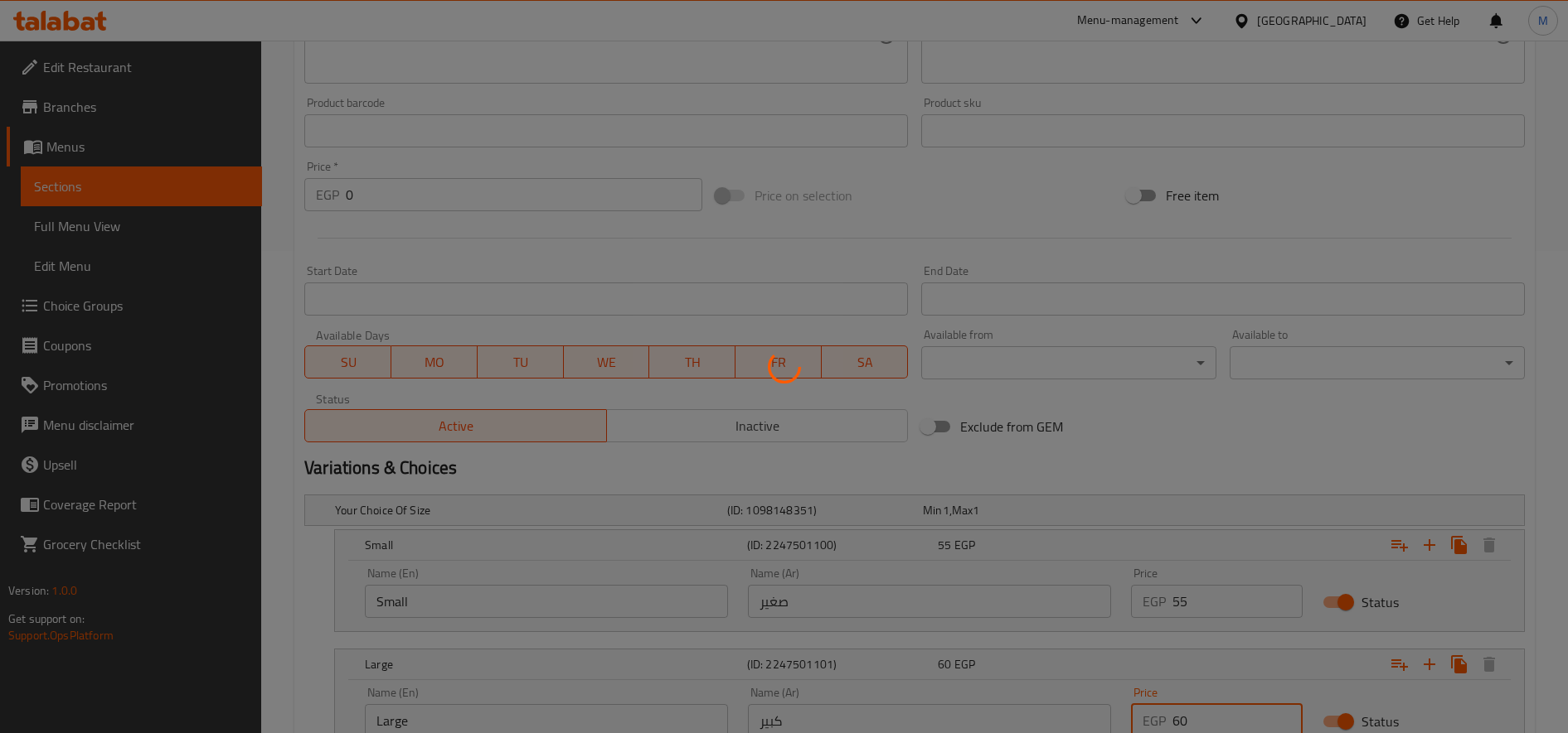
scroll to position [0, 0]
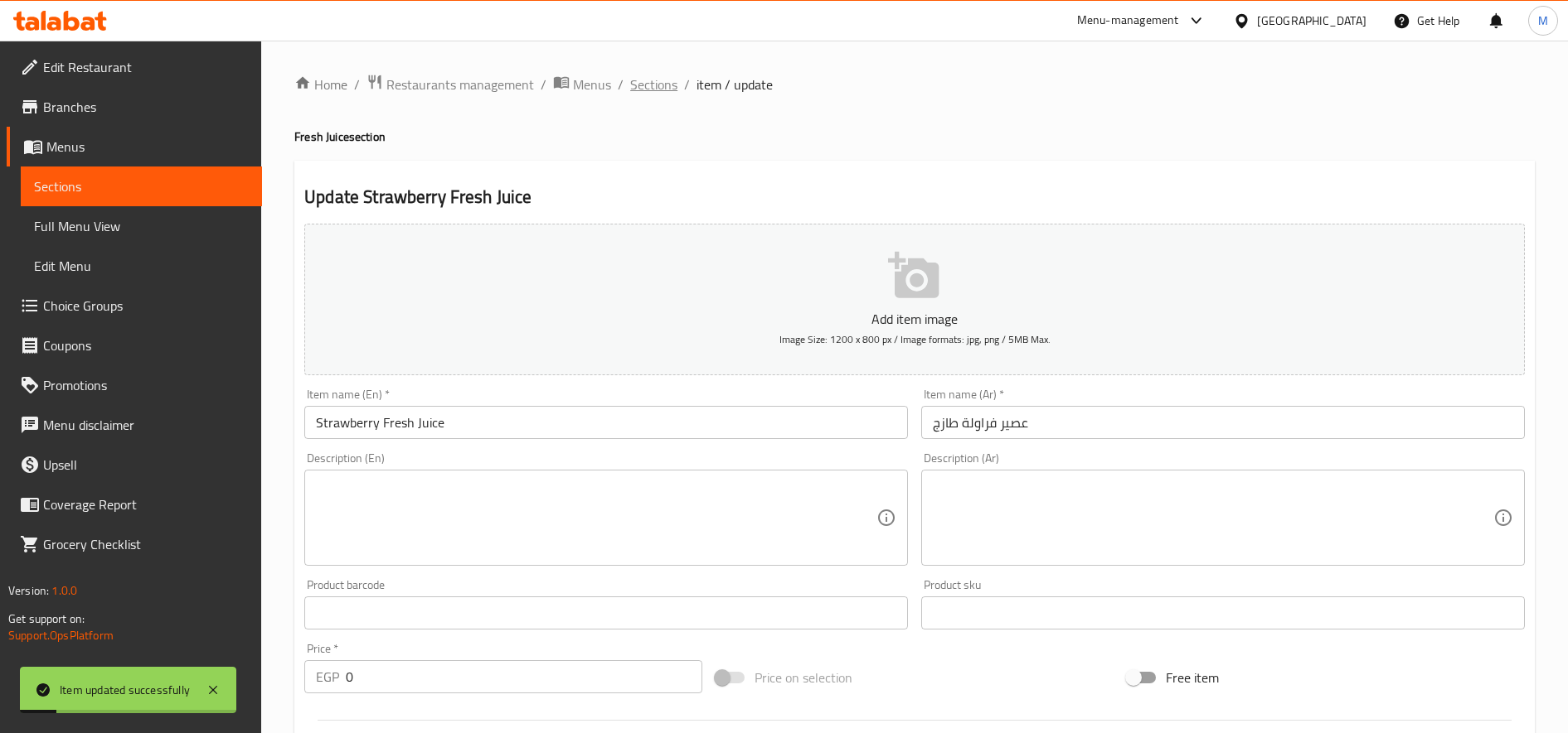
click at [669, 85] on span "Sections" at bounding box center [653, 84] width 47 height 20
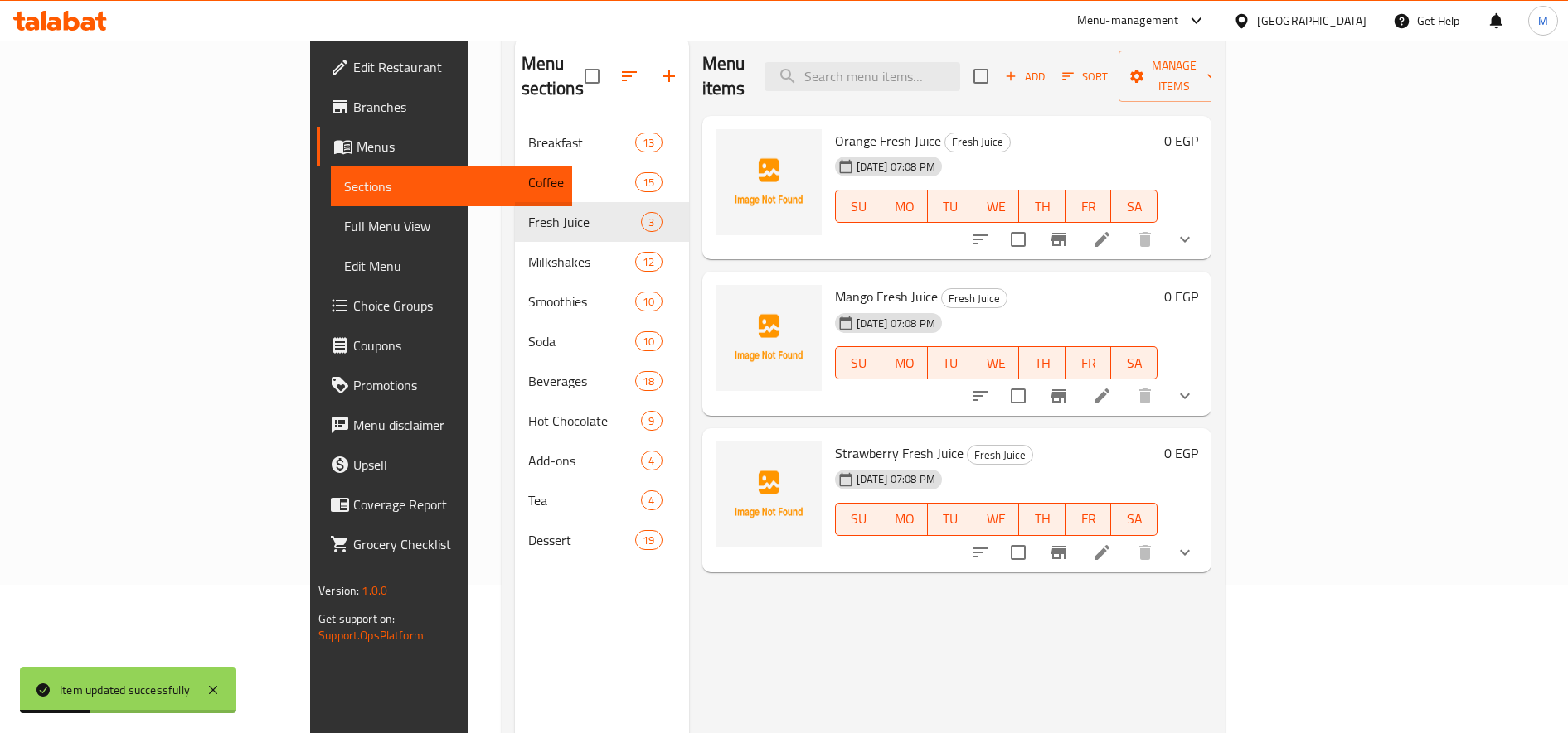
scroll to position [150, 0]
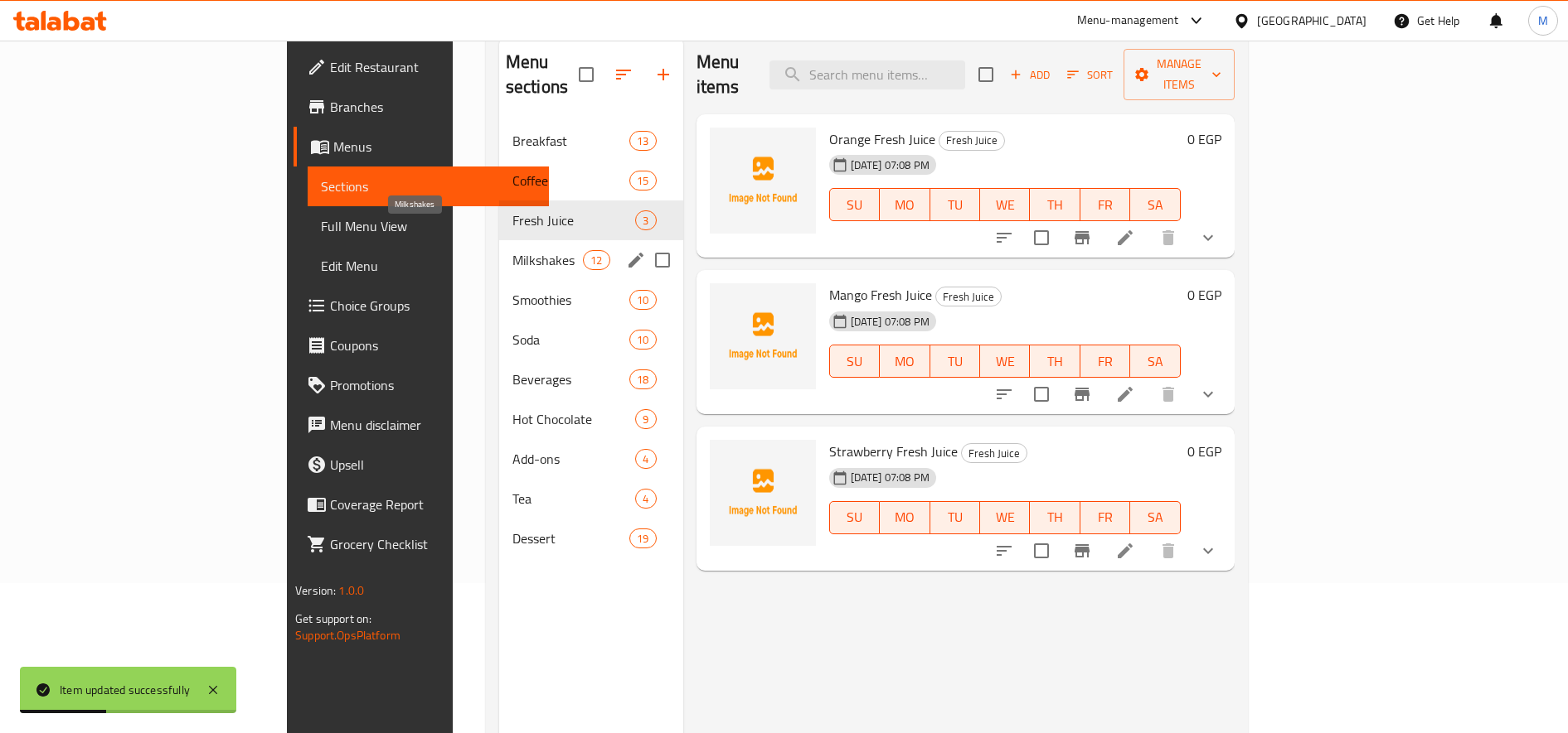
click at [513, 251] on span "Milkshakes" at bounding box center [548, 260] width 70 height 20
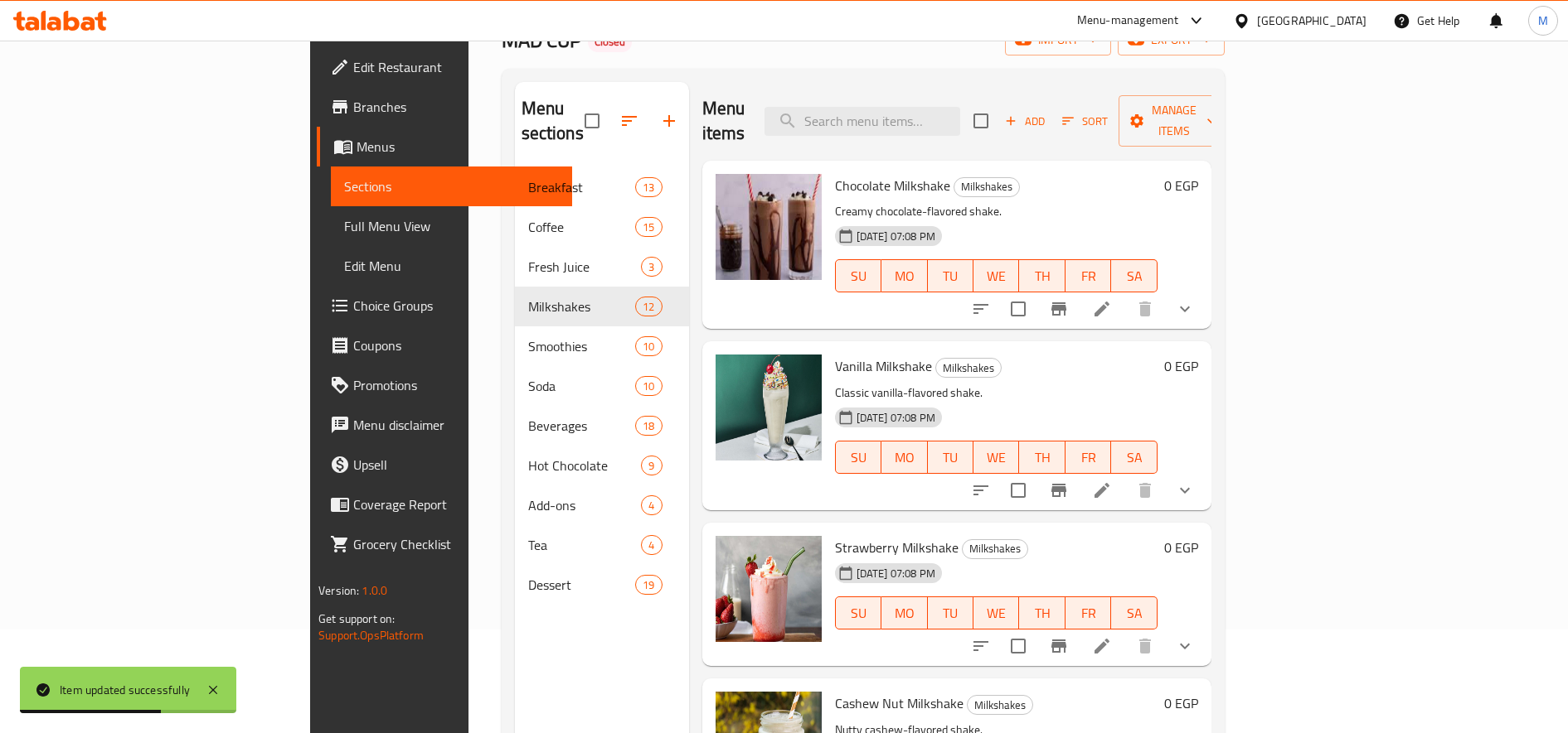
scroll to position [27, 0]
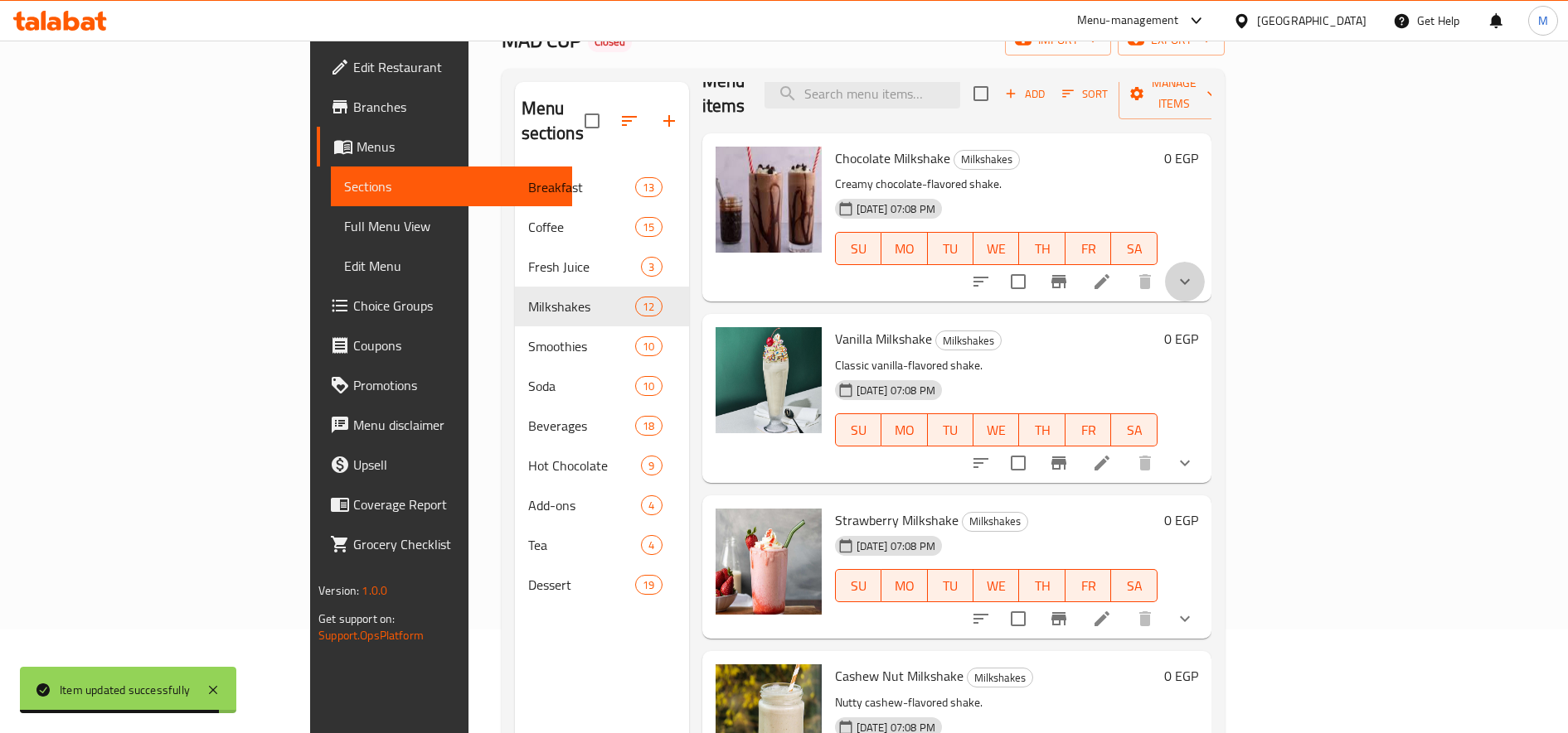
click at [1205, 262] on button "show more" at bounding box center [1184, 282] width 40 height 39
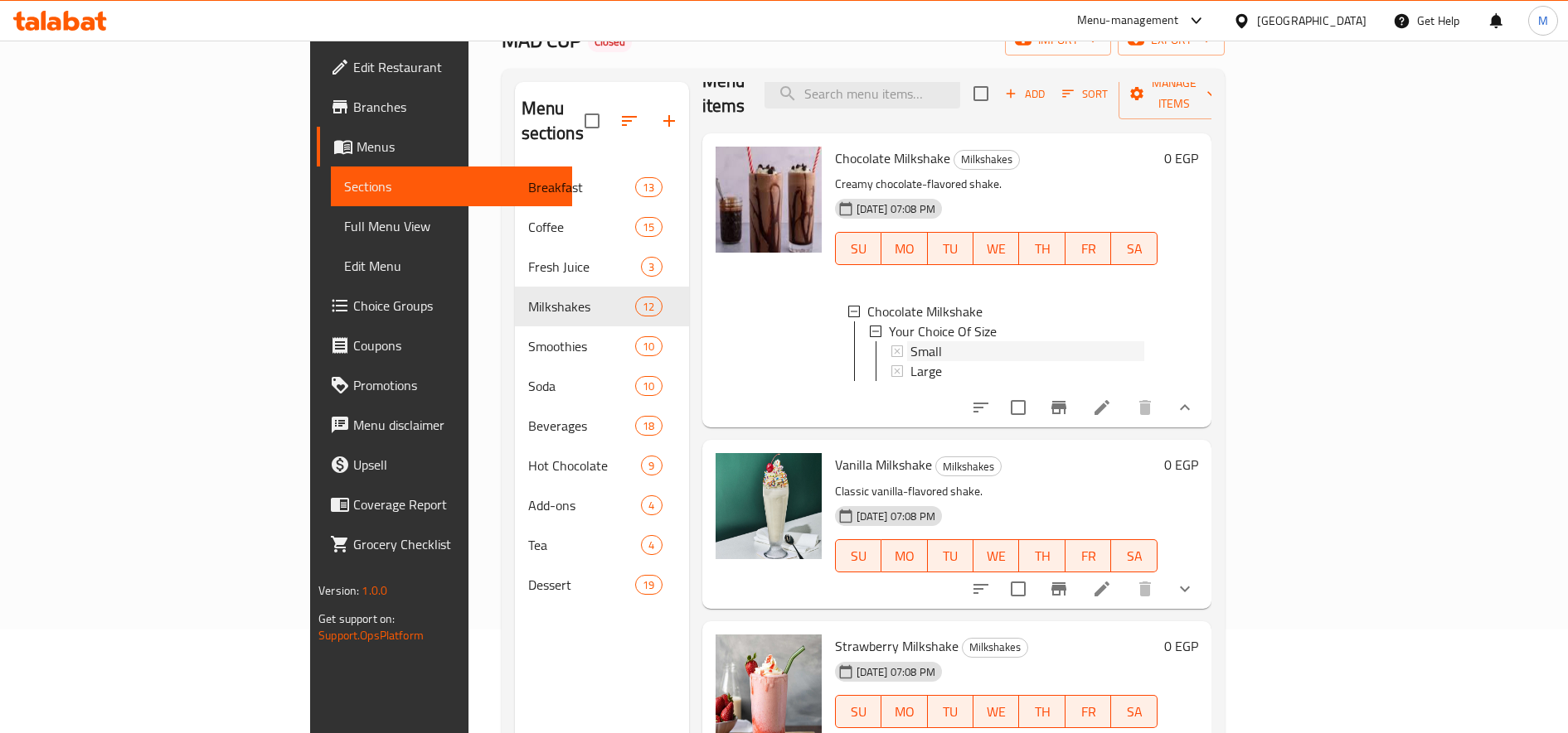
click at [933, 342] on div "Small" at bounding box center [1027, 351] width 234 height 20
click at [1112, 408] on icon at bounding box center [1102, 407] width 20 height 20
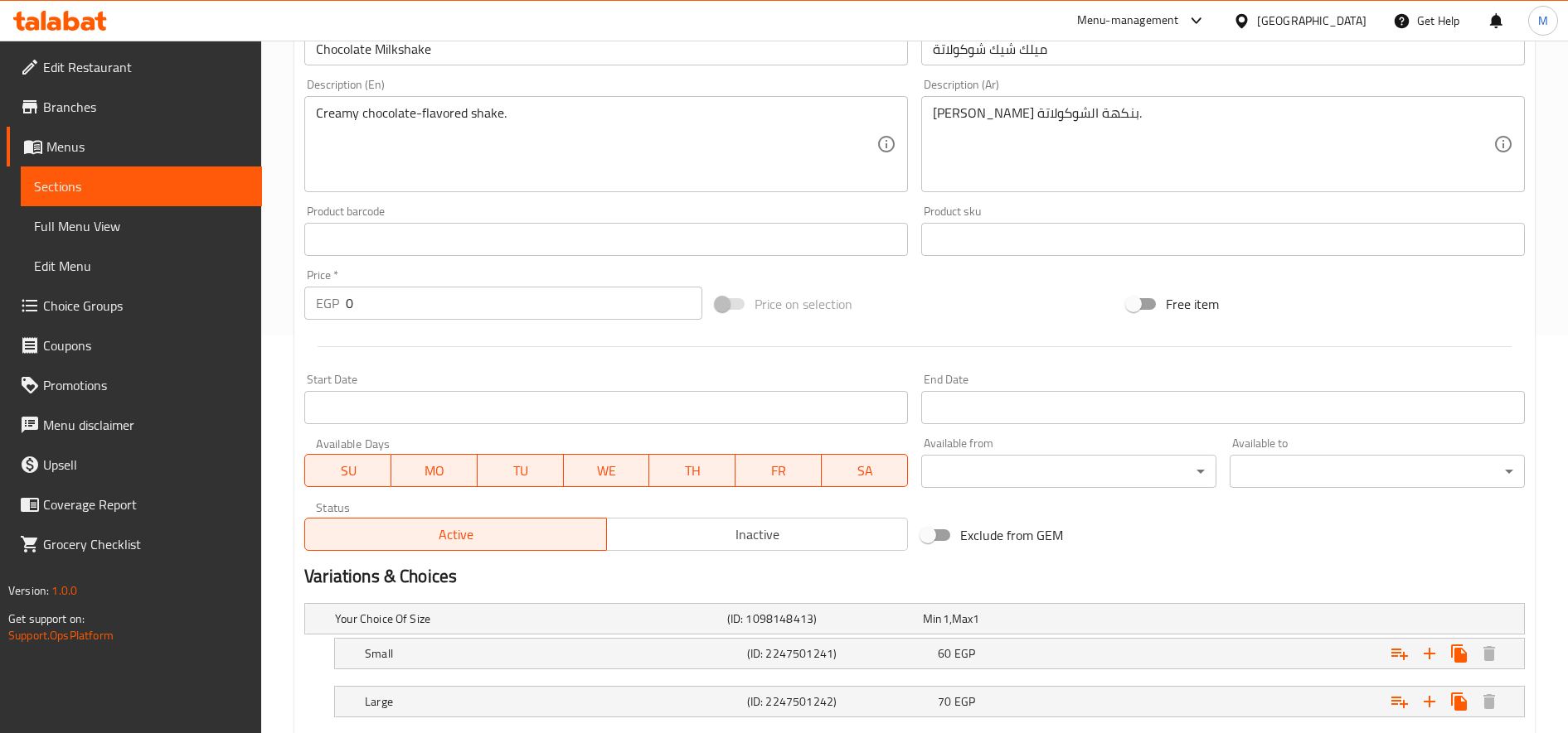
scroll to position [499, 0]
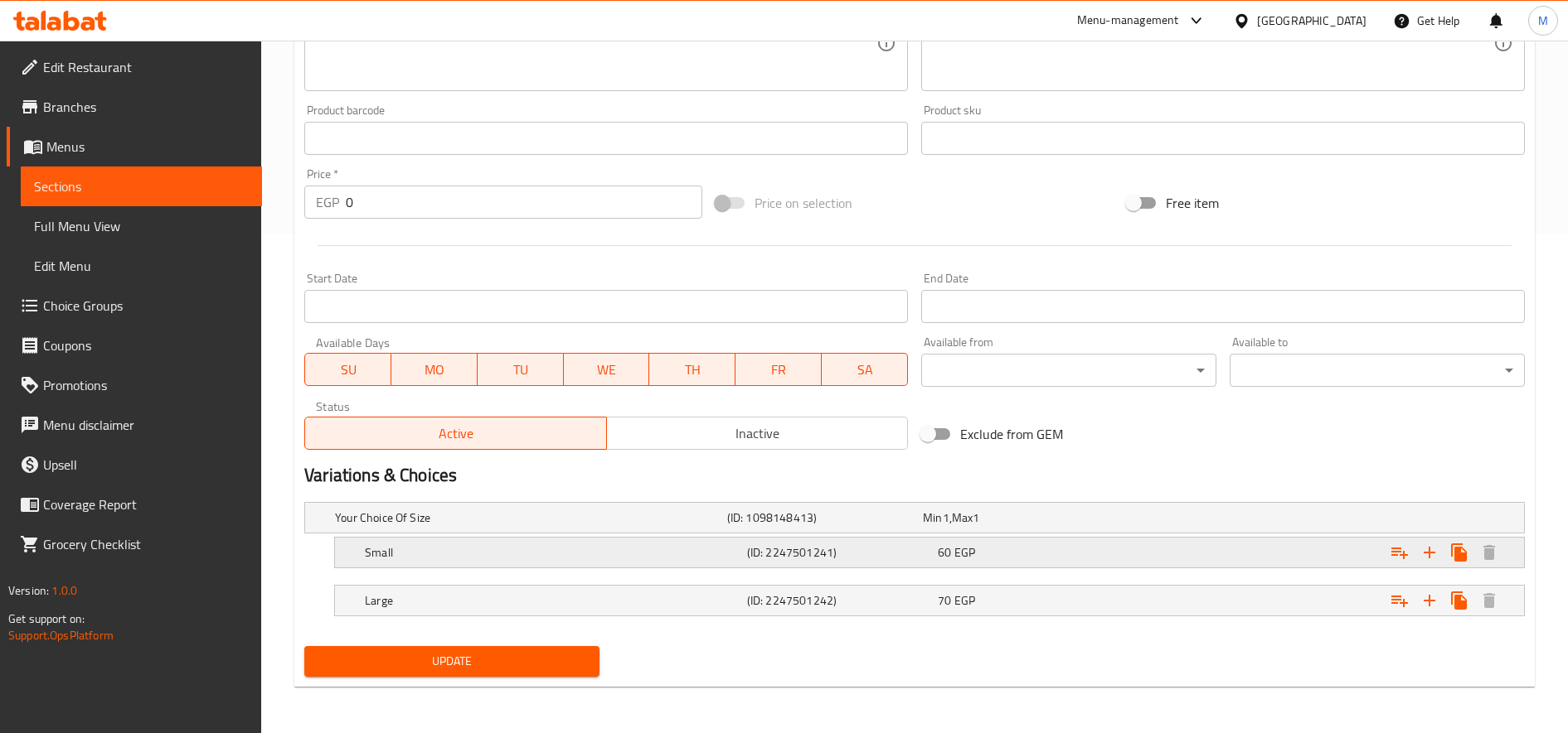
click at [1181, 521] on div "Expand" at bounding box center [1311, 518] width 392 height 7
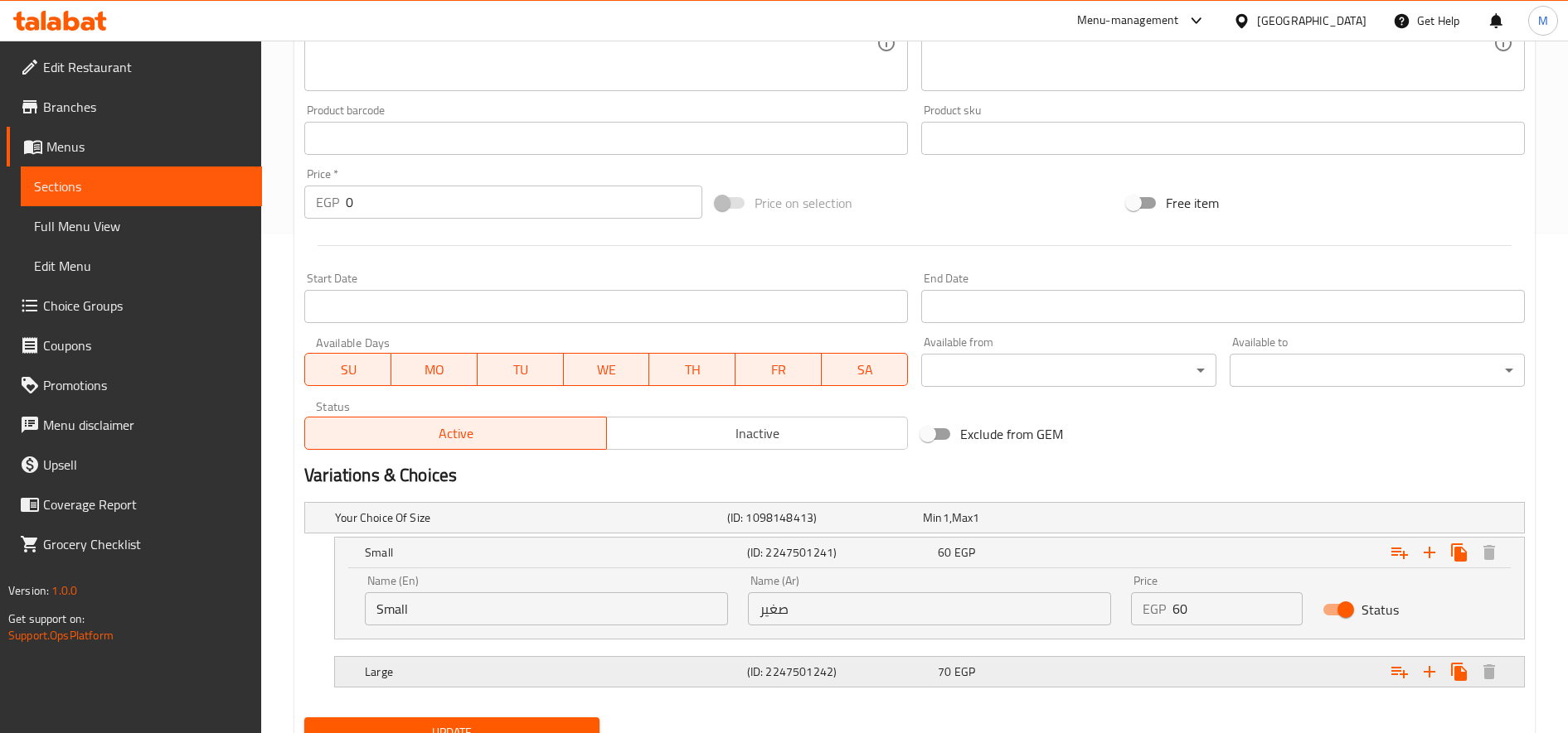
click at [1184, 521] on div "Expand" at bounding box center [1311, 518] width 392 height 7
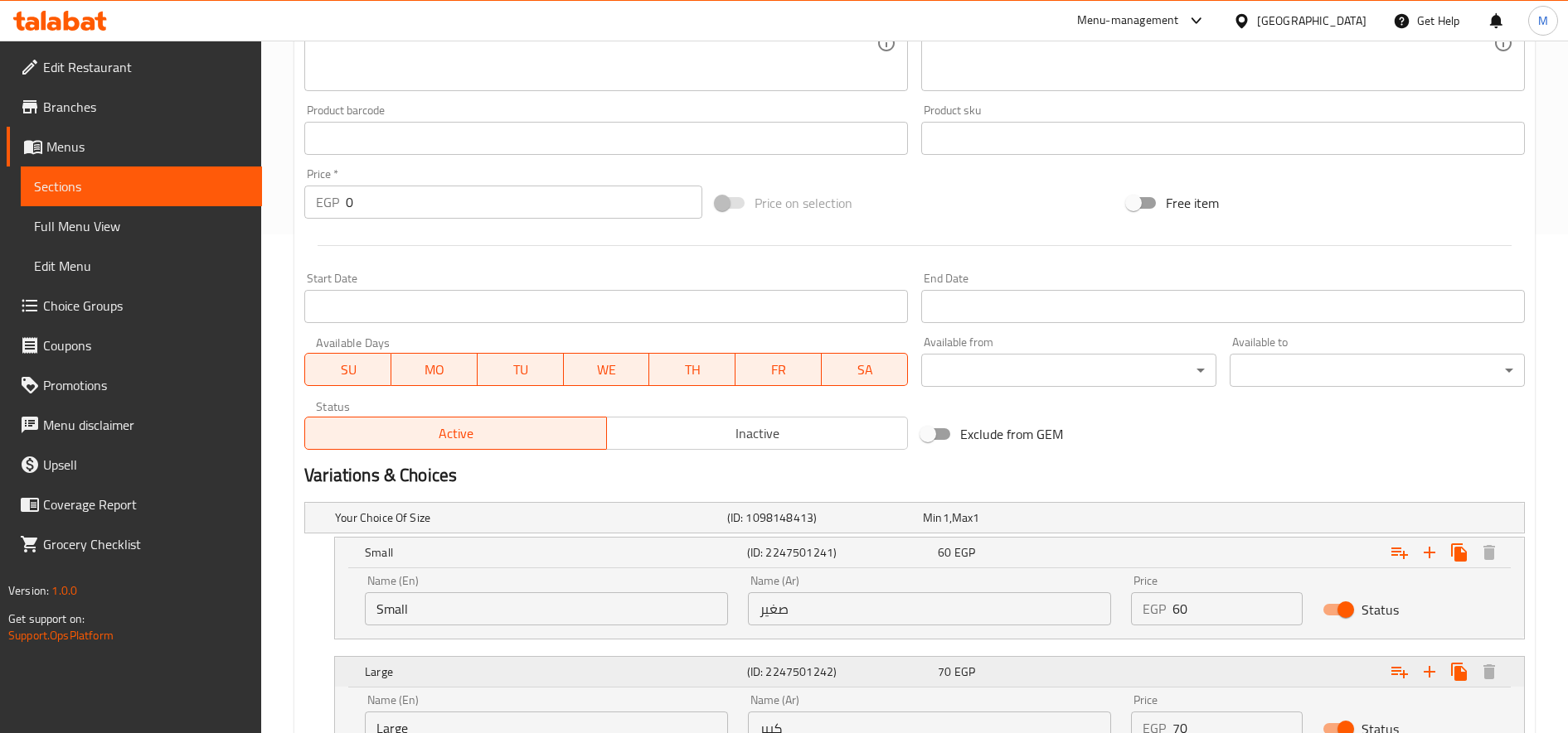
scroll to position [641, 0]
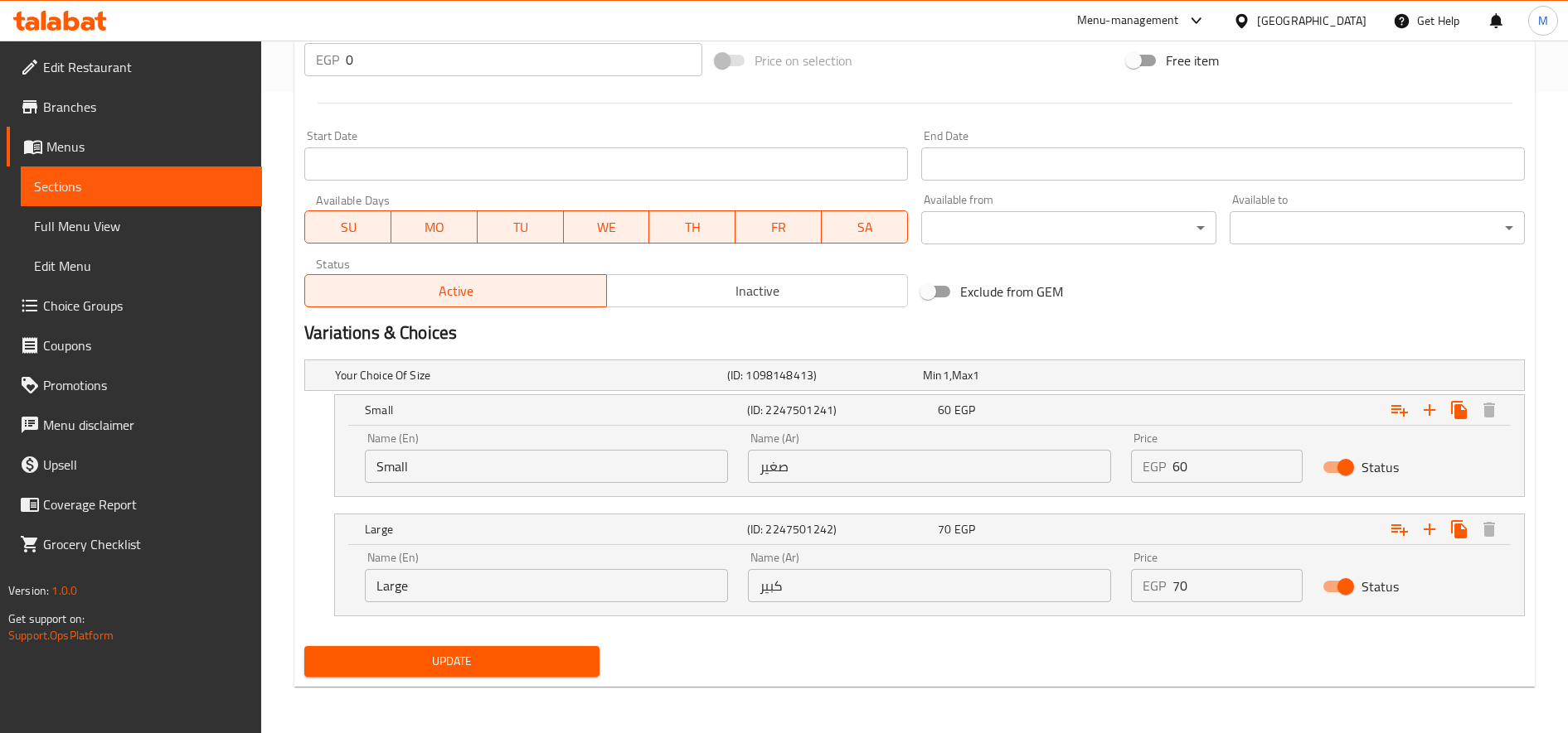
click at [1202, 474] on input "60" at bounding box center [1237, 466] width 131 height 33
type input "65"
click at [1209, 588] on input "70" at bounding box center [1237, 585] width 131 height 33
type input "75"
click at [304, 646] on button "Update" at bounding box center [452, 662] width 295 height 31
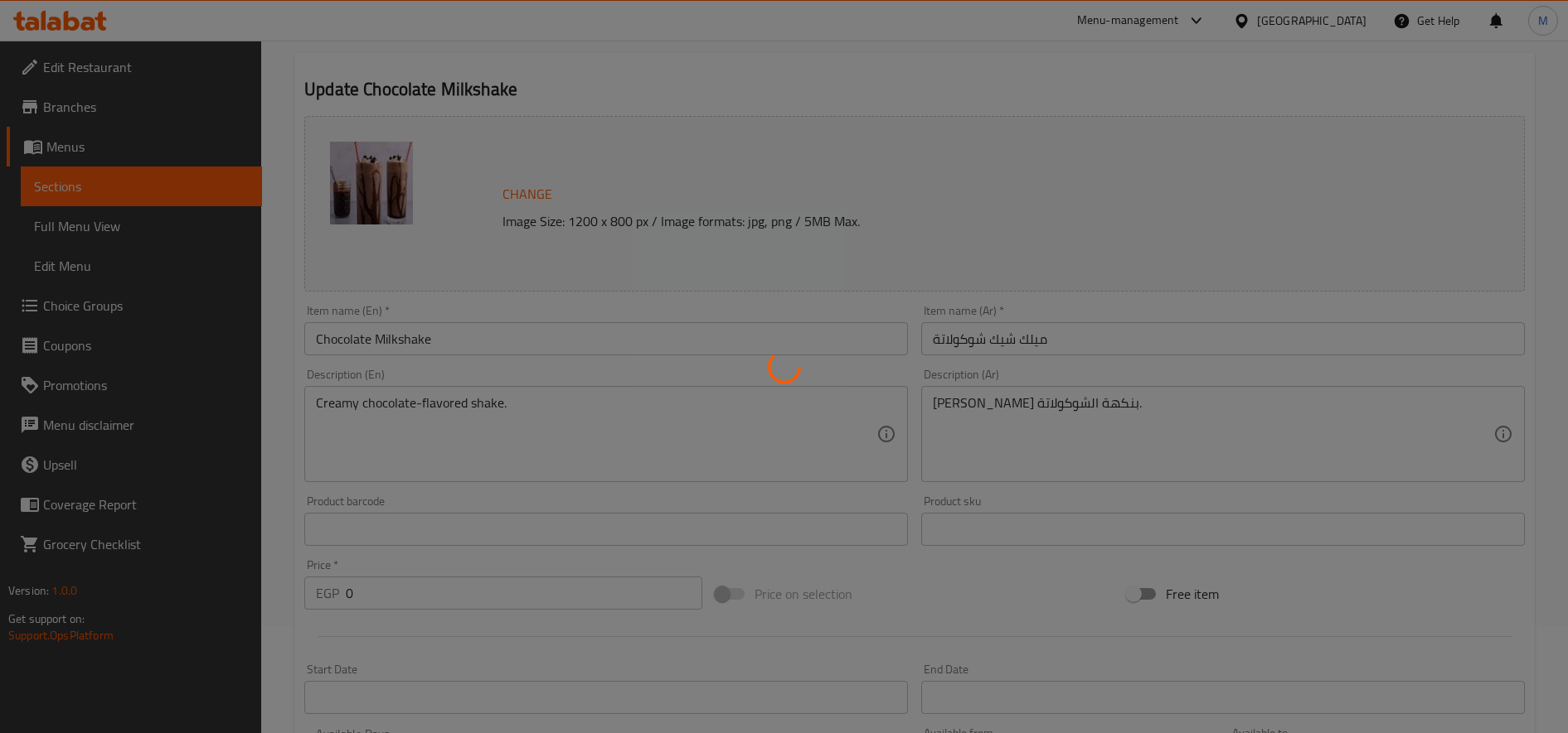
scroll to position [0, 0]
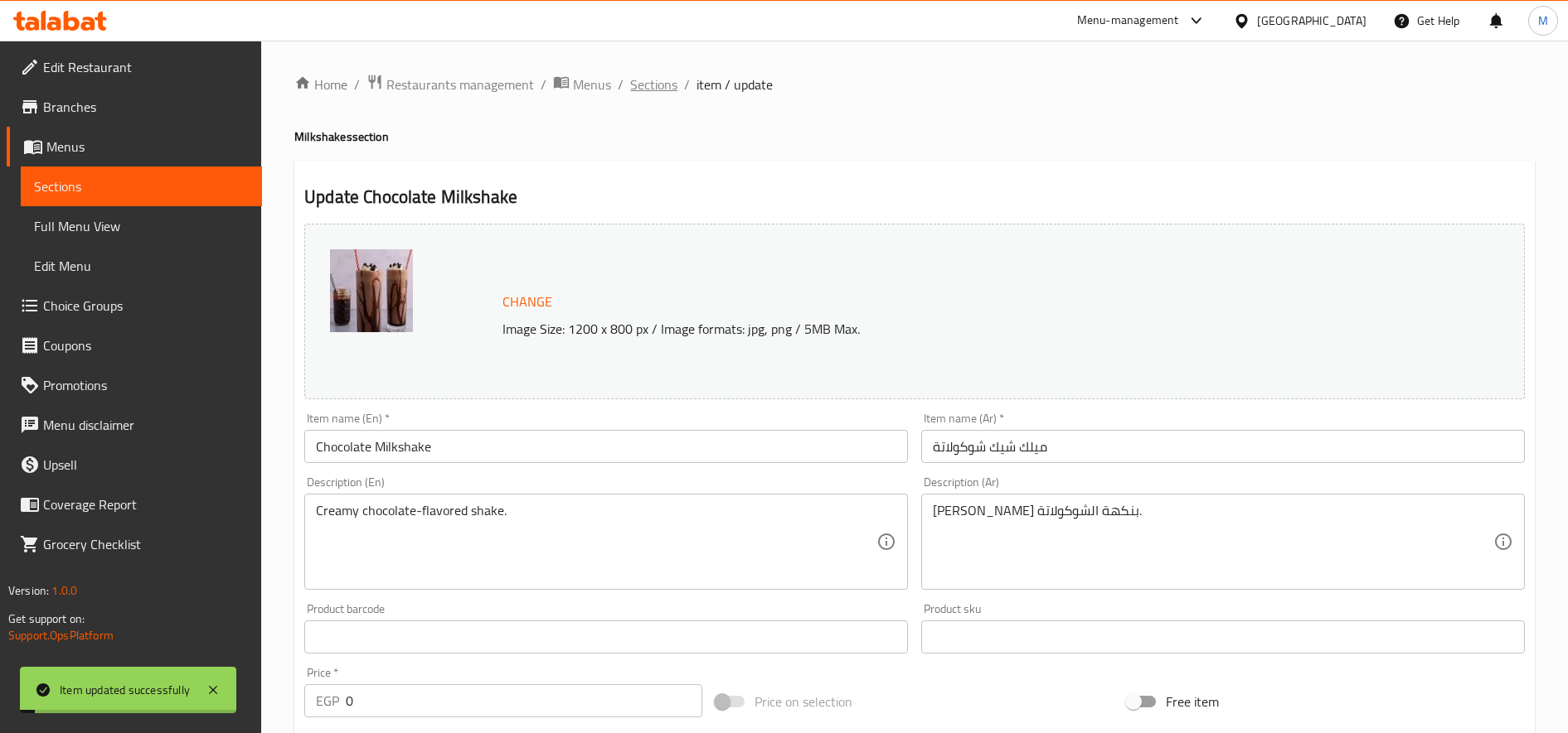
click at [645, 87] on span "Sections" at bounding box center [653, 84] width 47 height 20
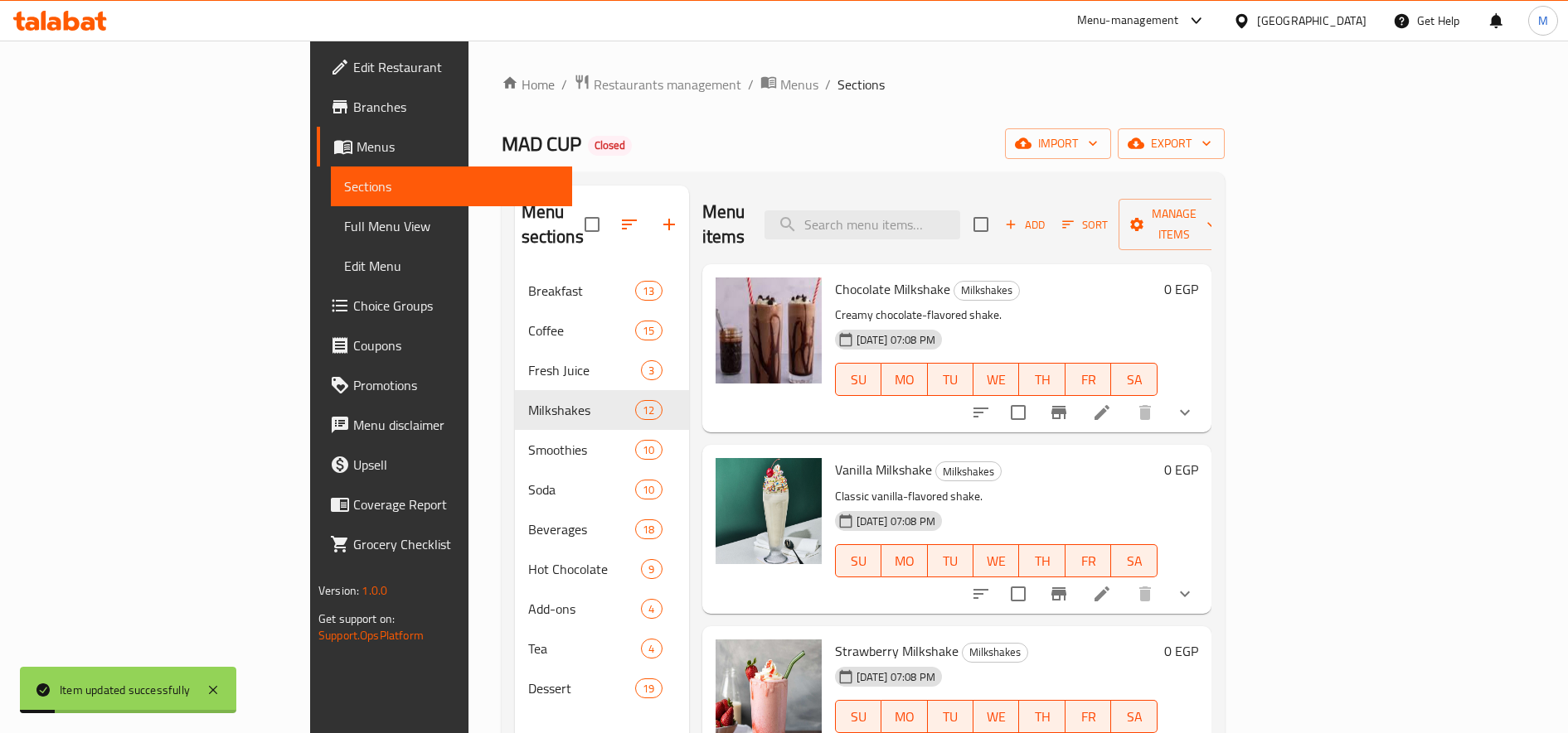
scroll to position [37, 0]
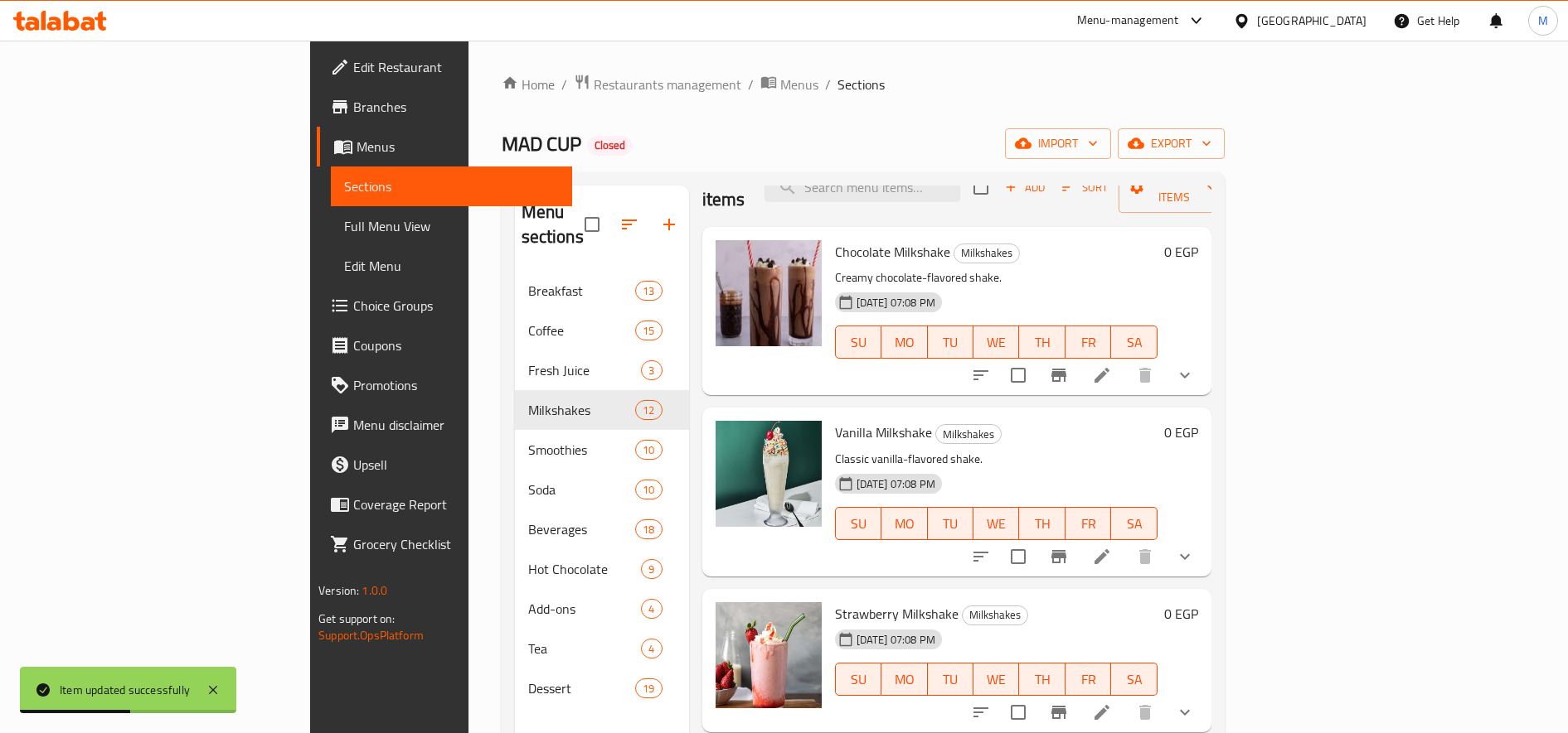
click at [1112, 547] on icon at bounding box center [1102, 556] width 20 height 20
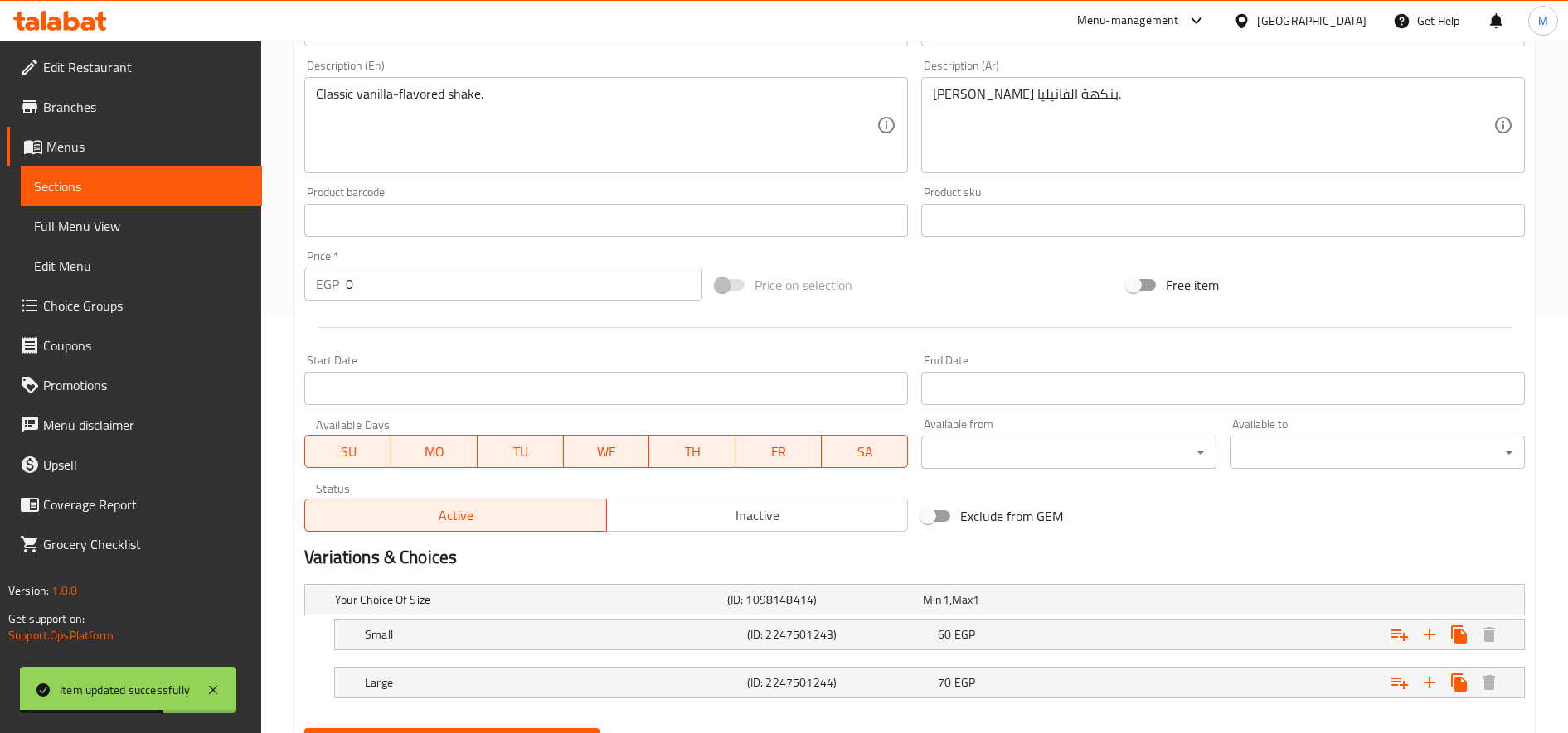
scroll to position [499, 0]
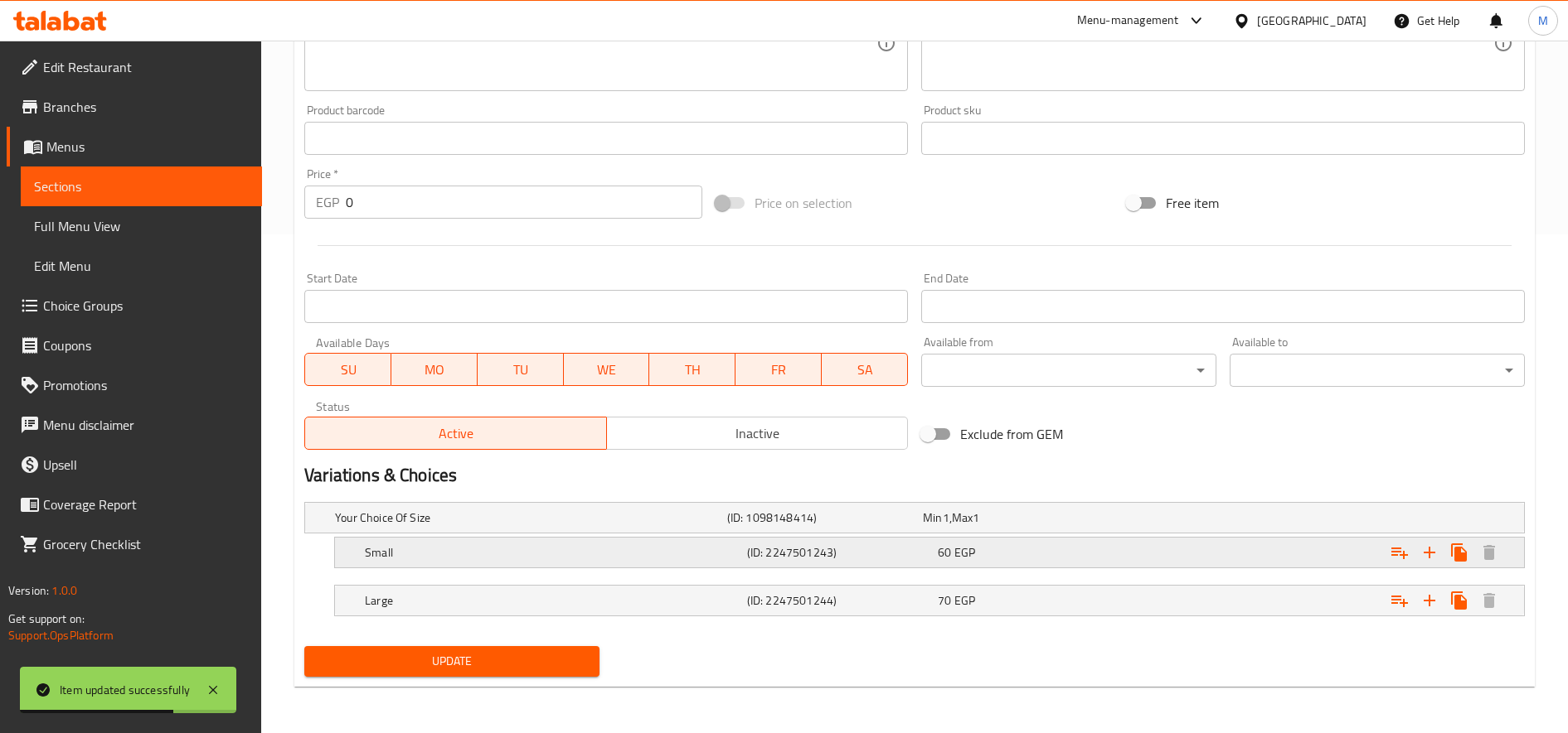
click at [1235, 521] on div "Expand" at bounding box center [1311, 518] width 392 height 7
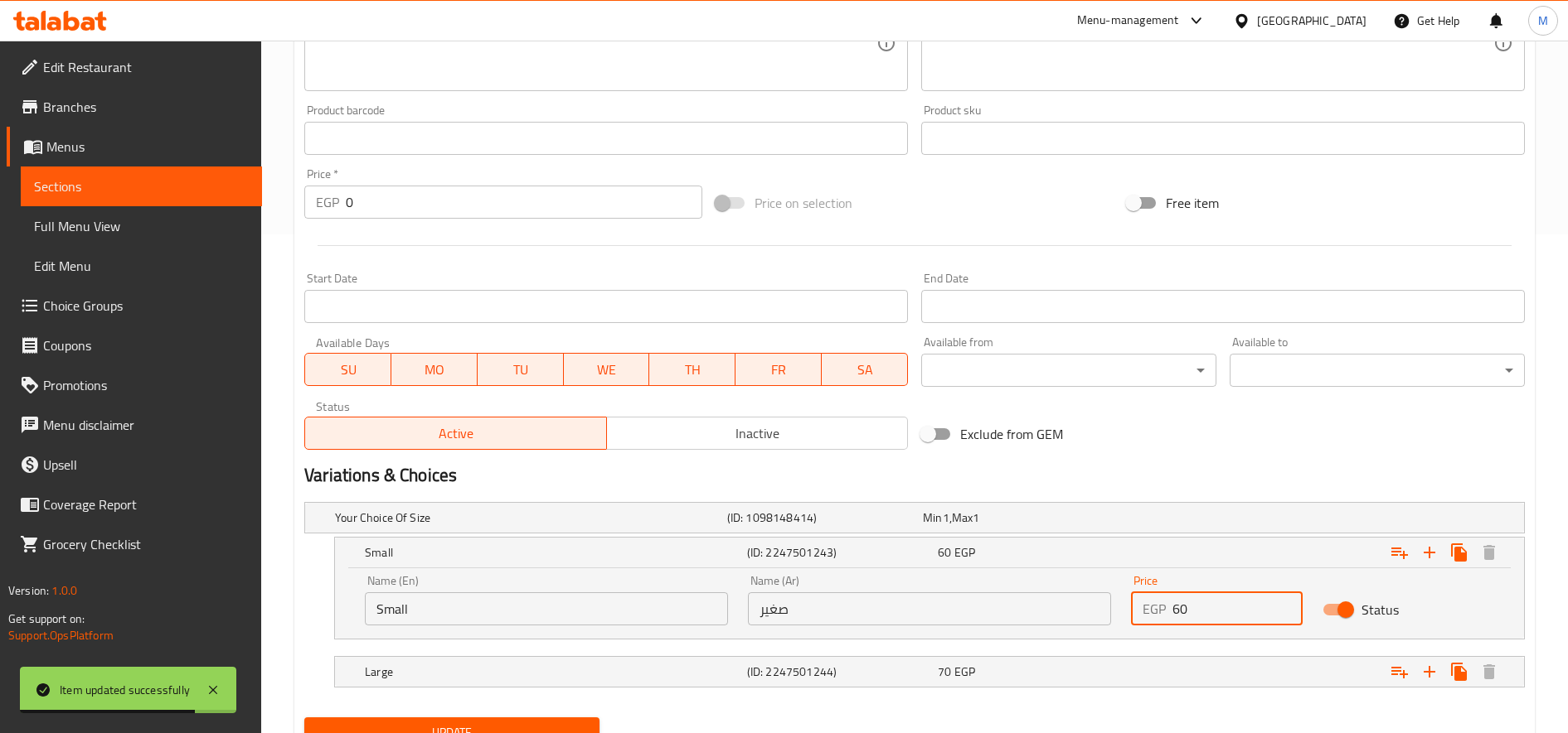
click at [1206, 603] on input "60" at bounding box center [1237, 609] width 131 height 33
type input "65"
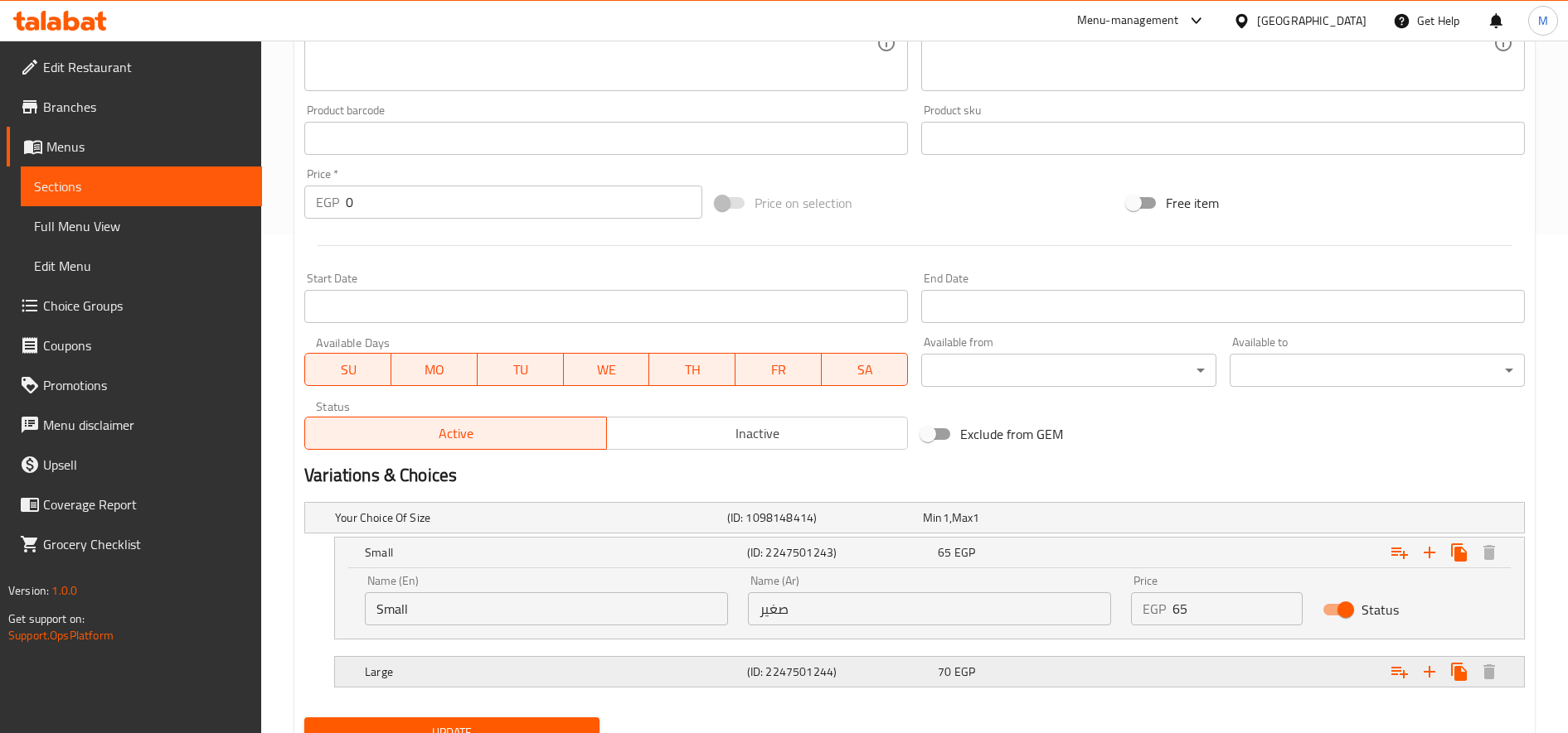
click at [1183, 521] on div "Expand" at bounding box center [1311, 518] width 392 height 7
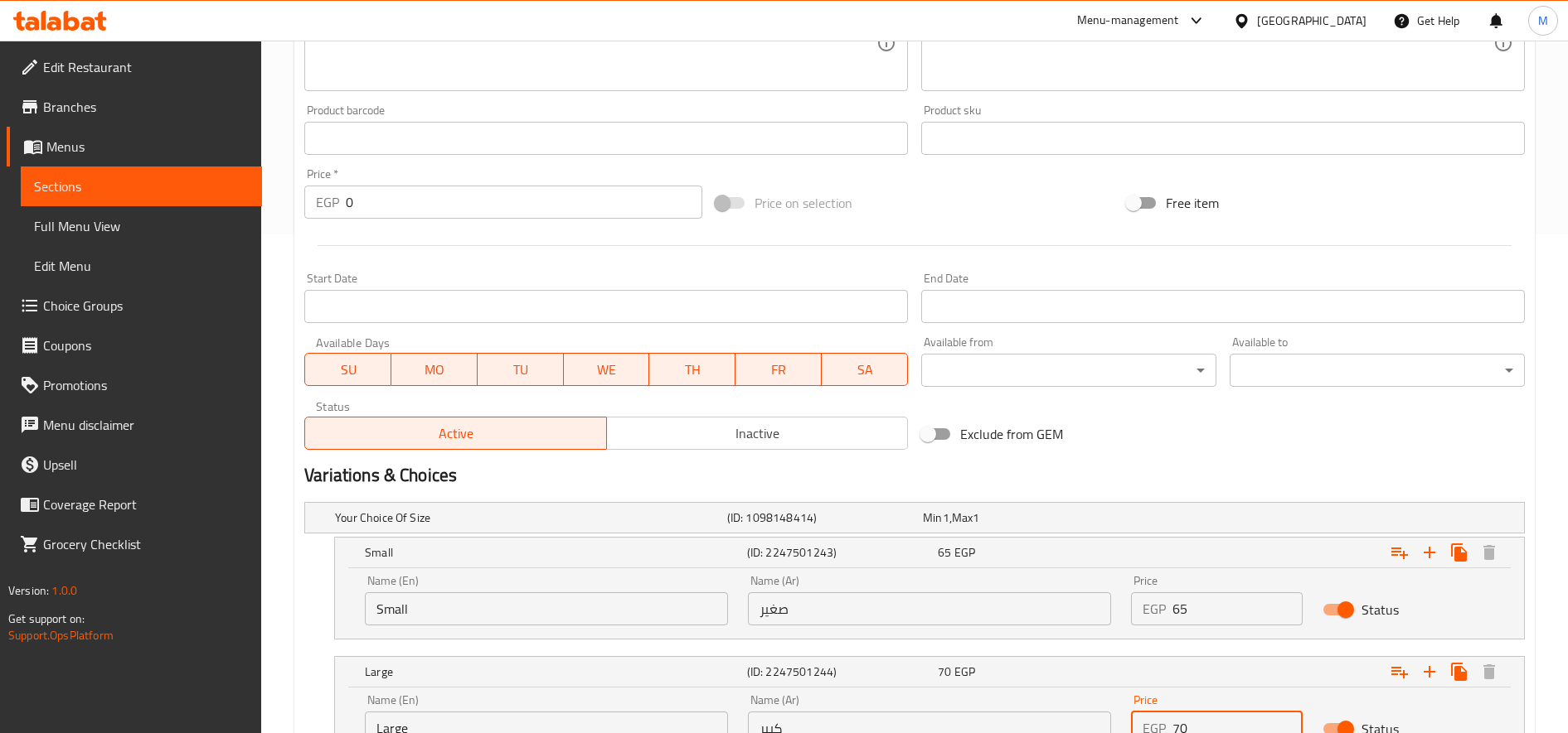
click at [1225, 727] on input "70" at bounding box center [1237, 728] width 131 height 33
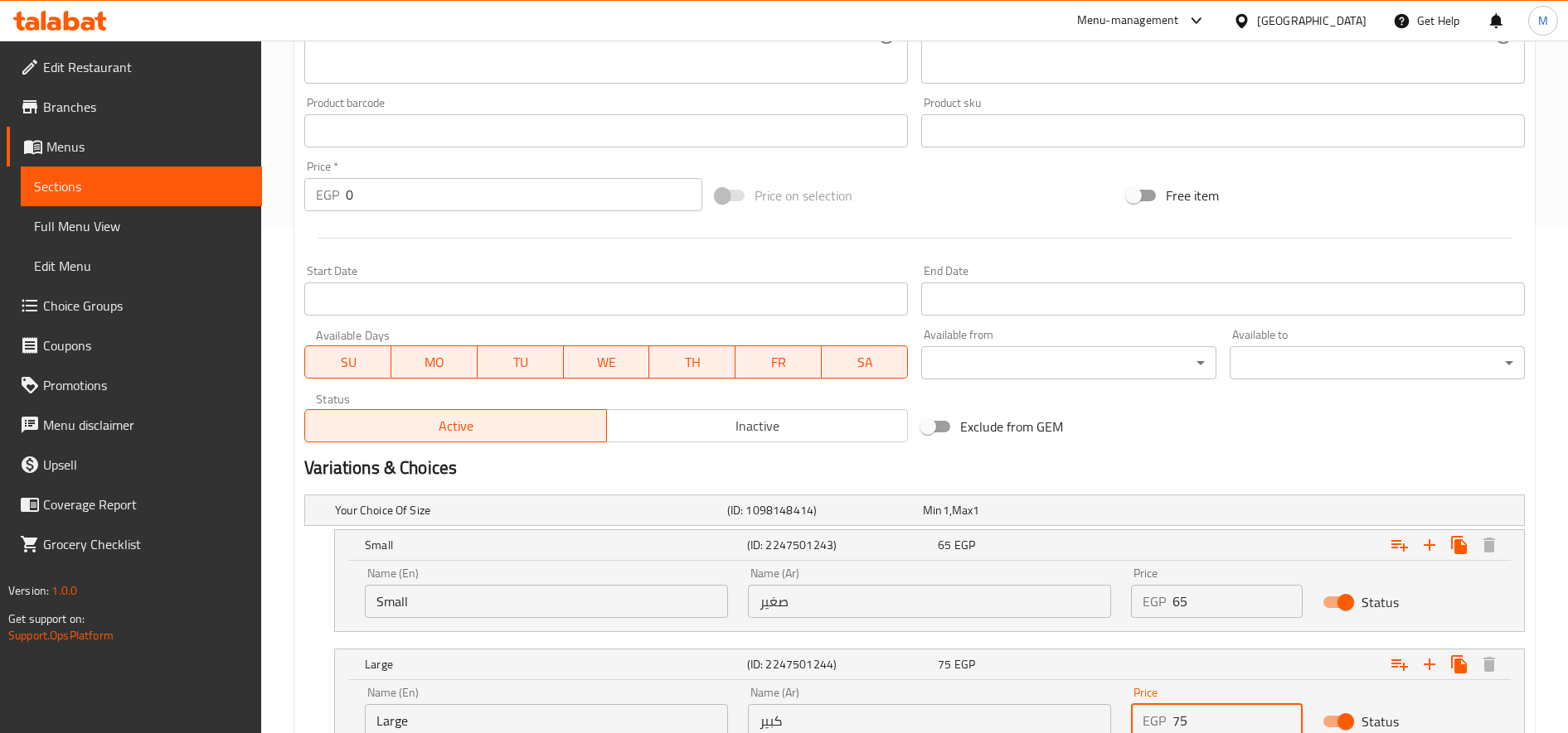
type input "75"
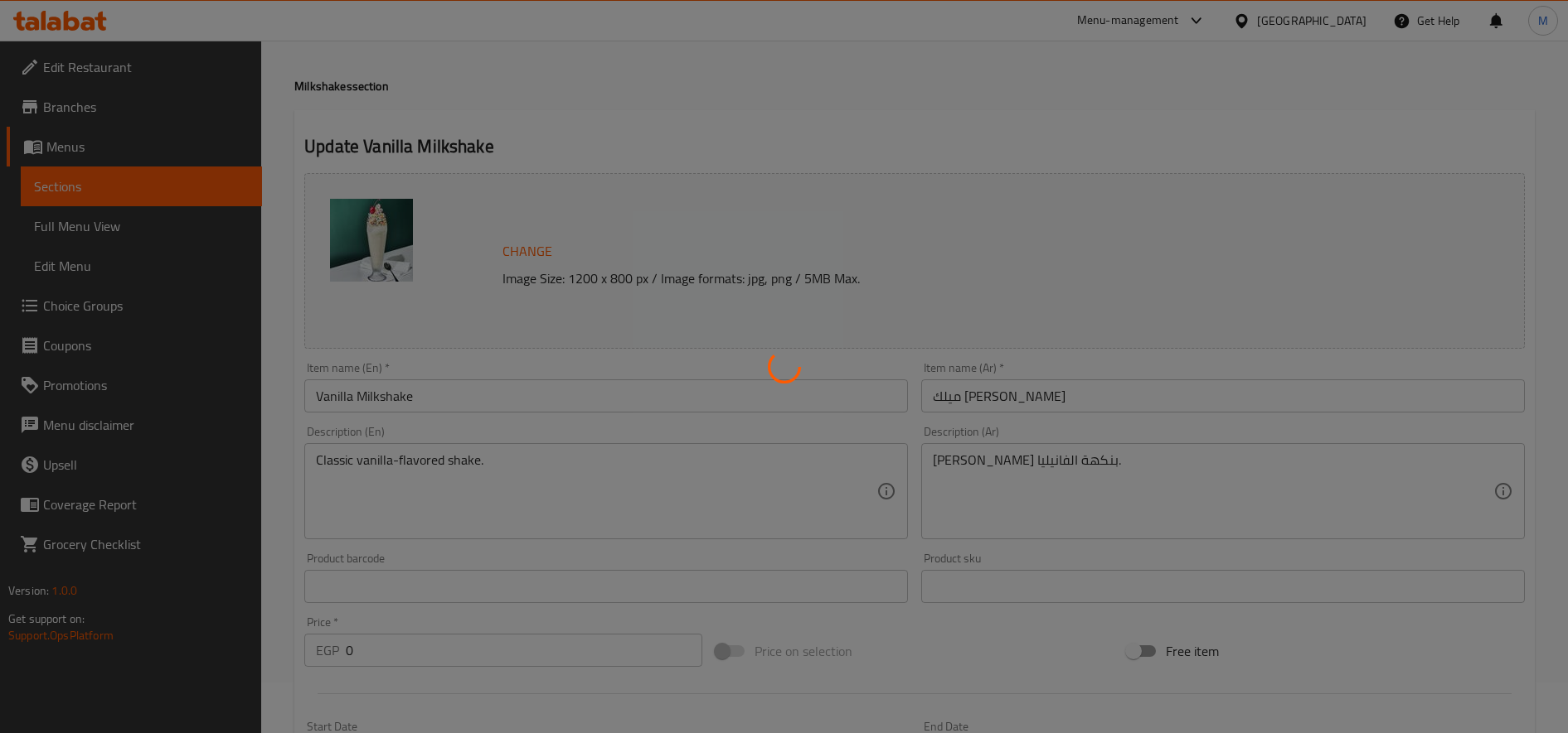
scroll to position [0, 0]
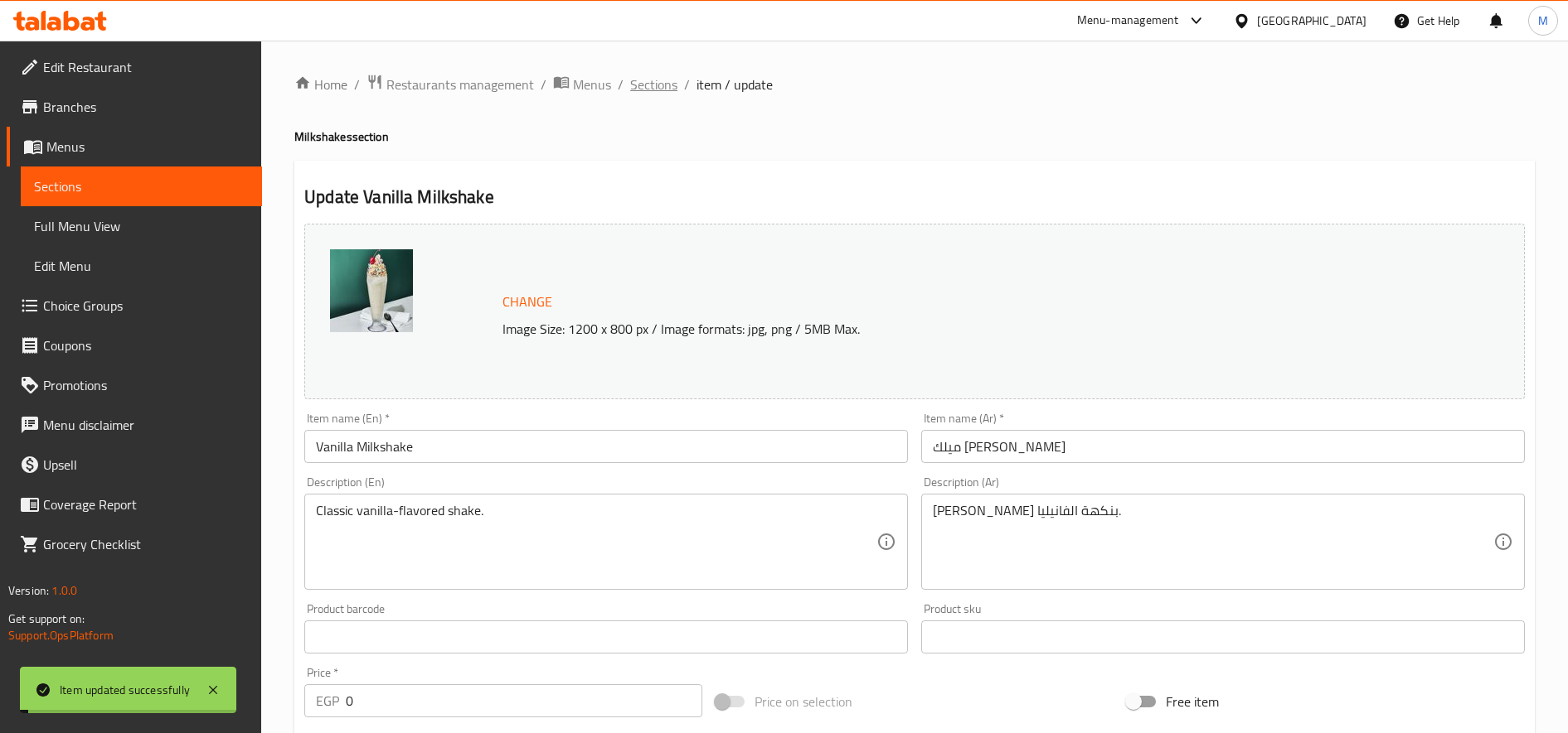
click at [665, 92] on span "Sections" at bounding box center [653, 84] width 47 height 20
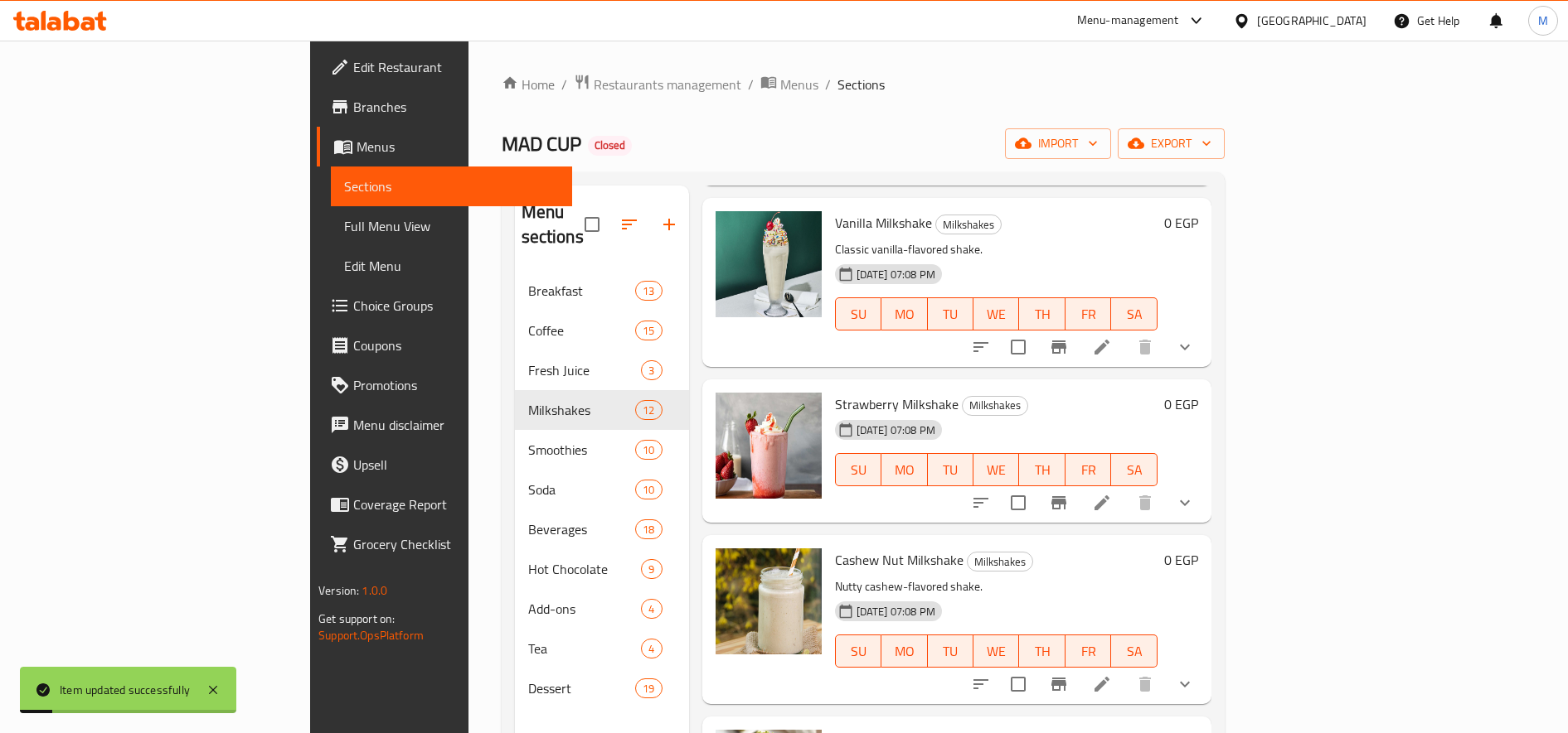
scroll to position [249, 0]
click at [1125, 487] on li at bounding box center [1102, 501] width 46 height 30
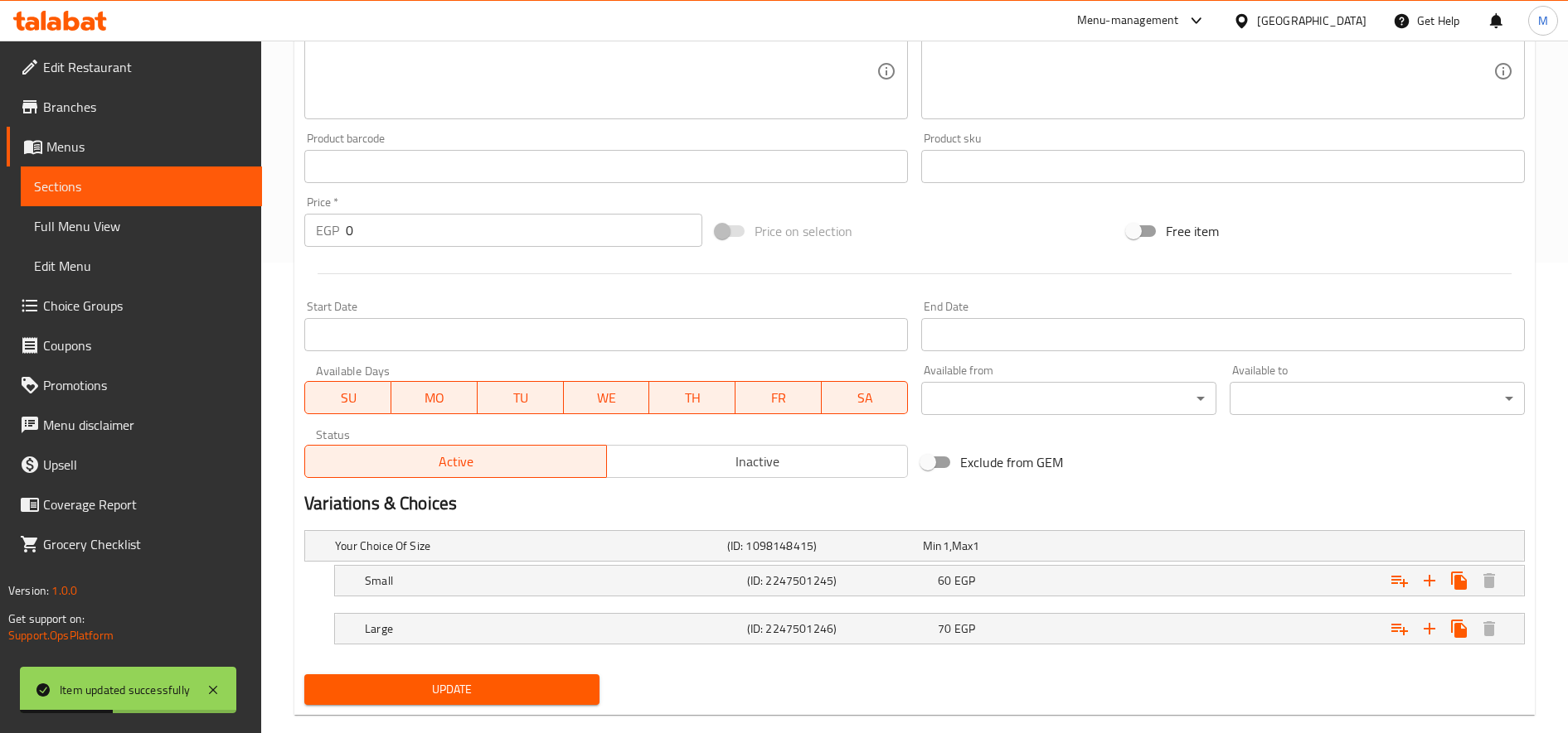
scroll to position [499, 0]
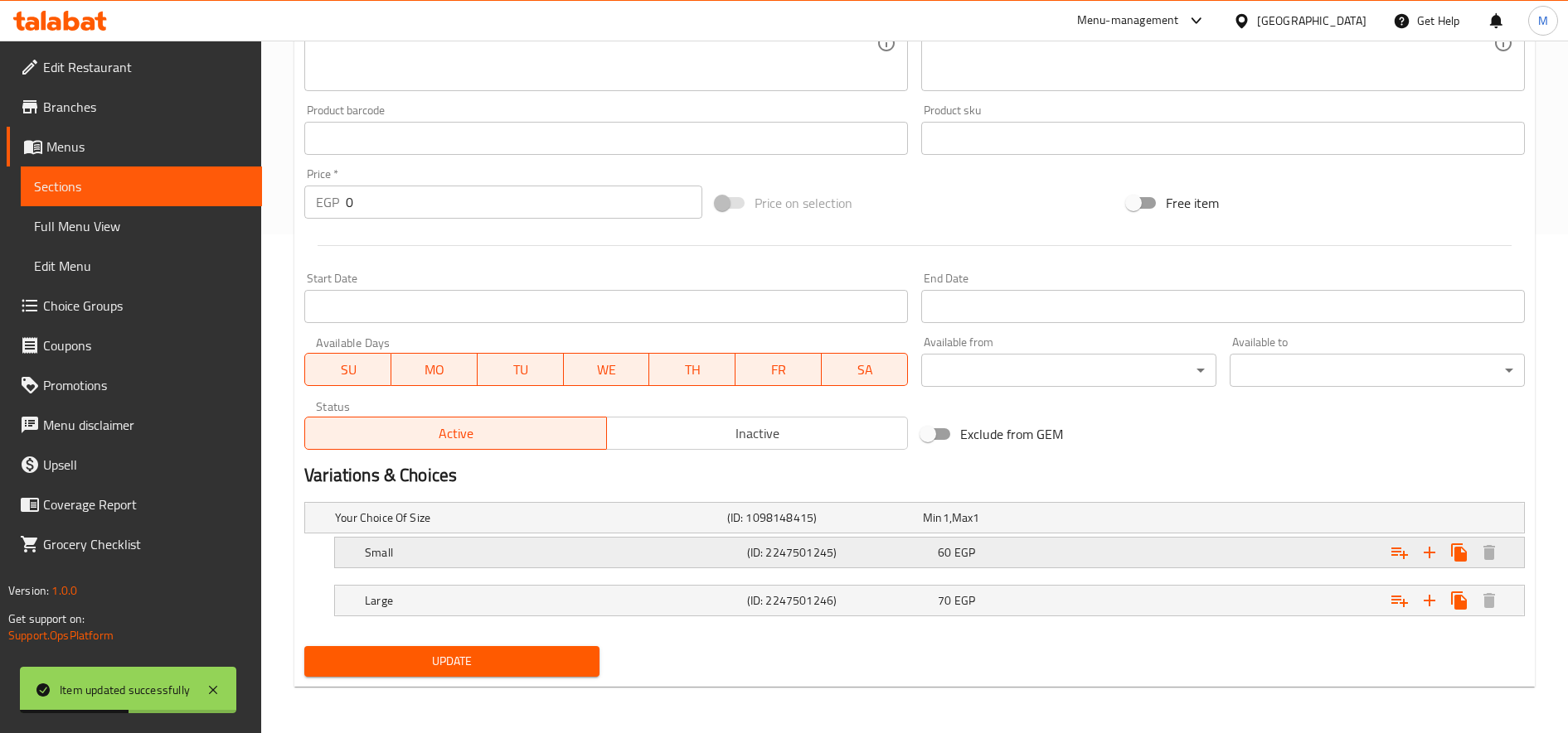
click at [1148, 521] on div "Expand" at bounding box center [1311, 518] width 392 height 7
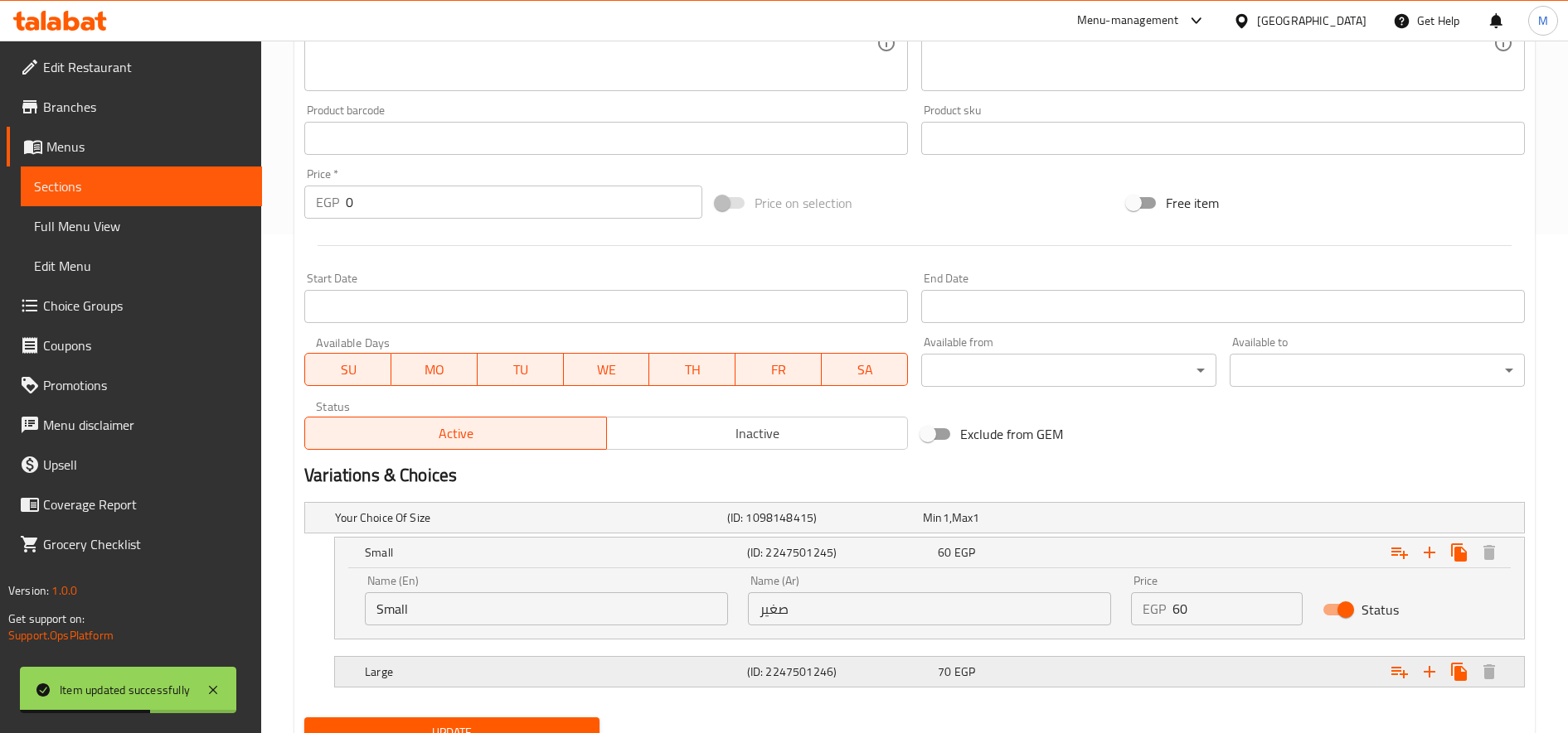
click at [1220, 521] on div "Expand" at bounding box center [1311, 518] width 392 height 7
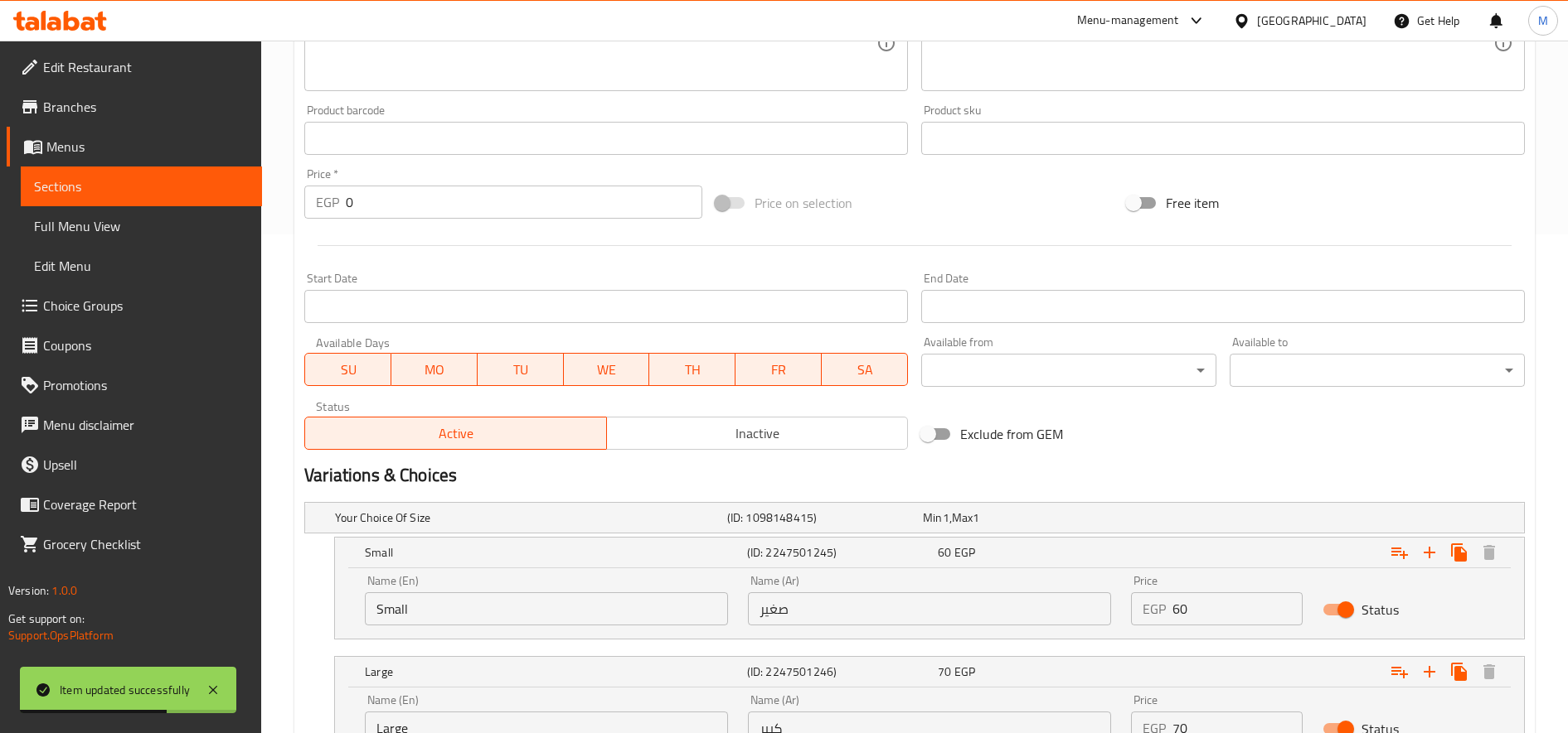
click at [1220, 604] on input "60" at bounding box center [1237, 609] width 131 height 33
type input "6"
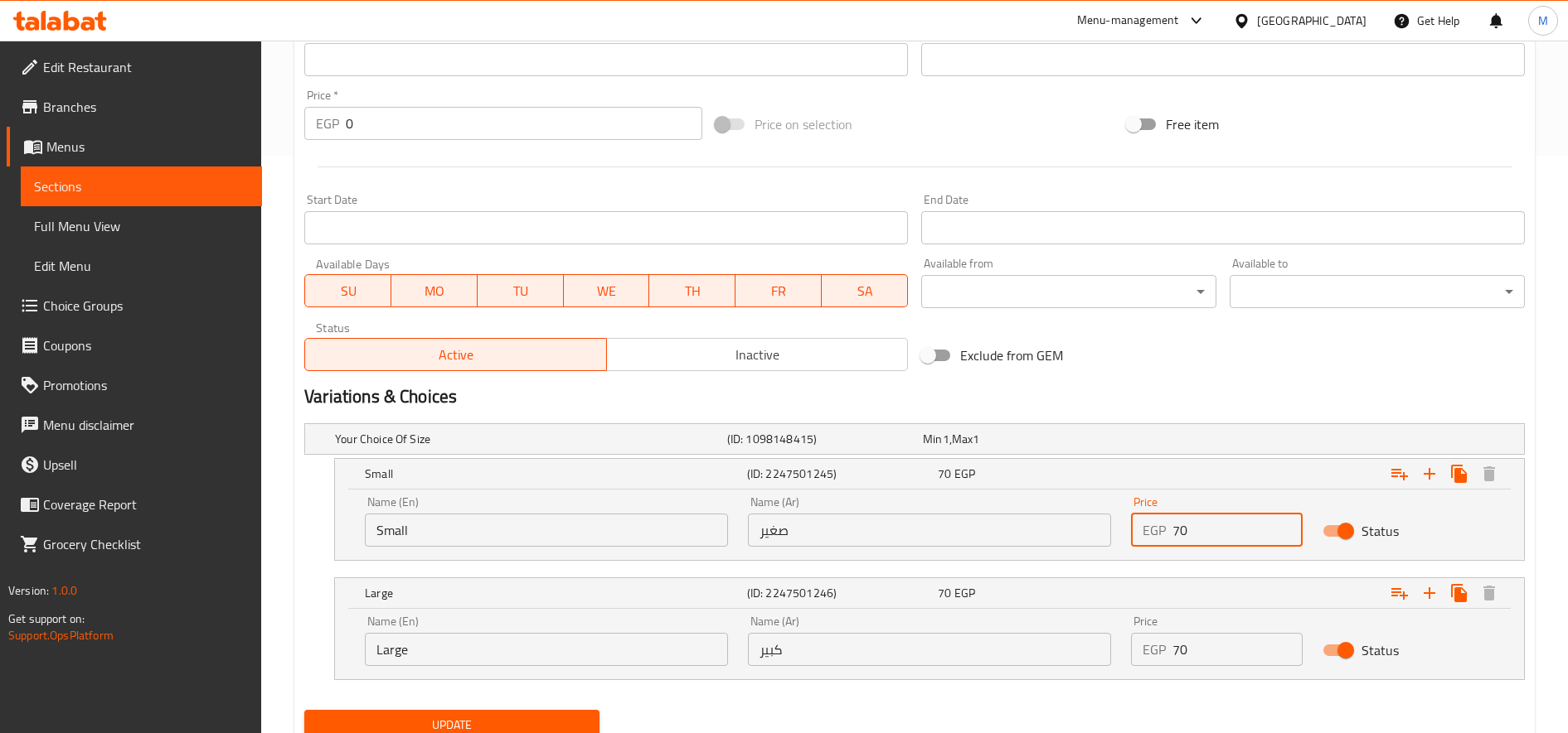
scroll to position [579, 0]
type input "70"
click at [1223, 643] on input "70" at bounding box center [1237, 649] width 131 height 33
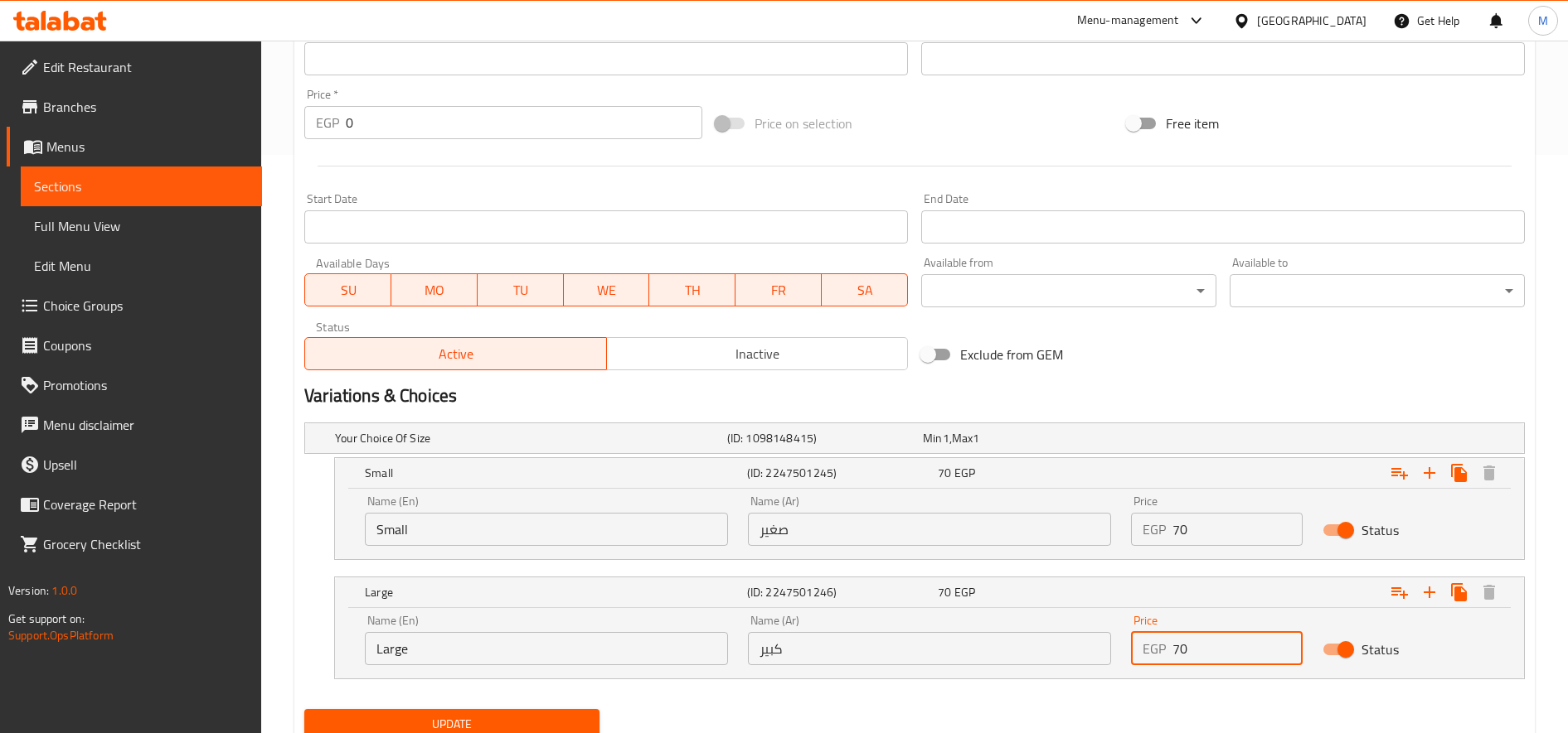
click at [1223, 643] on input "70" at bounding box center [1237, 649] width 131 height 33
type input "80"
click at [304, 709] on button "Update" at bounding box center [452, 724] width 295 height 31
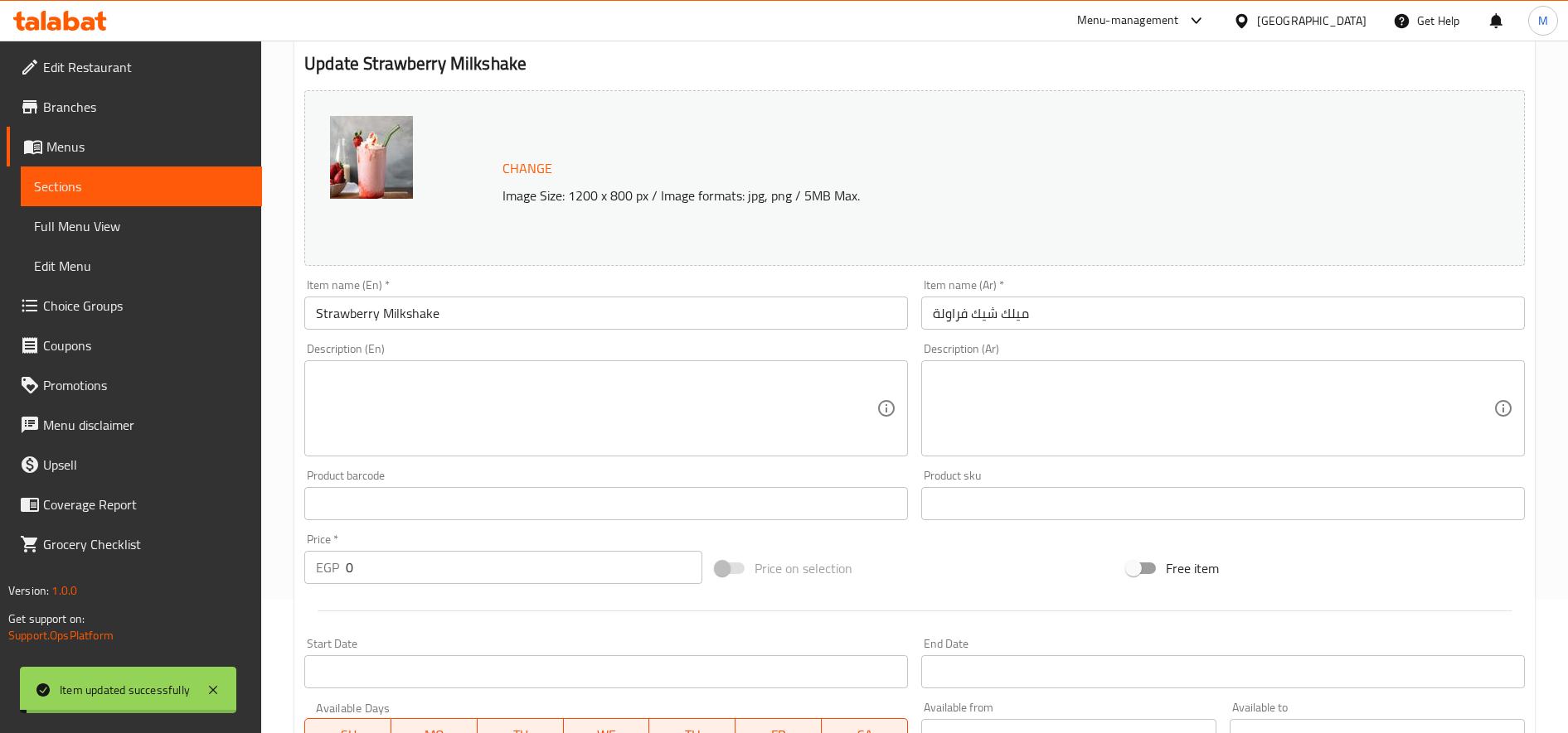
scroll to position [0, 0]
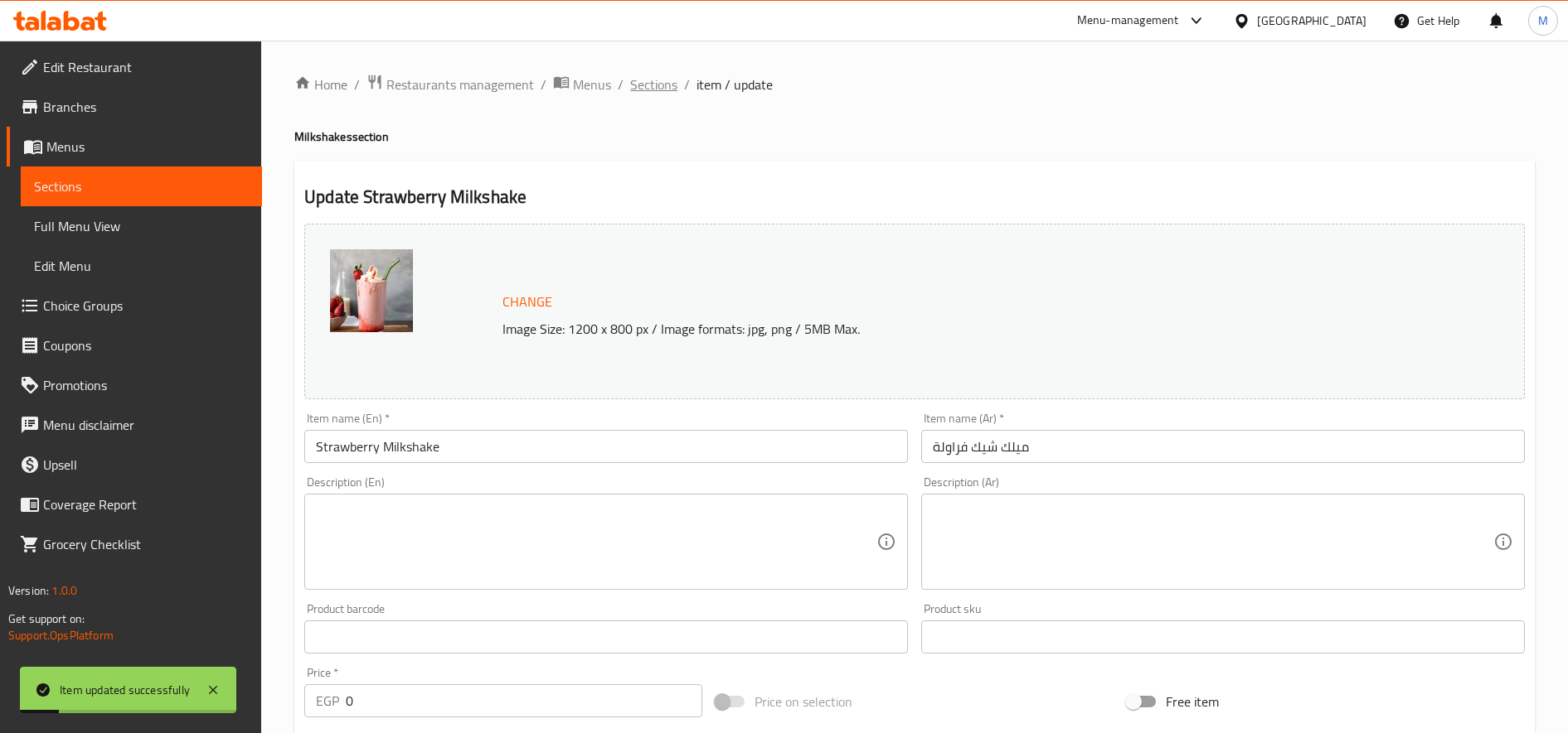
click at [668, 86] on span "Sections" at bounding box center [653, 84] width 47 height 20
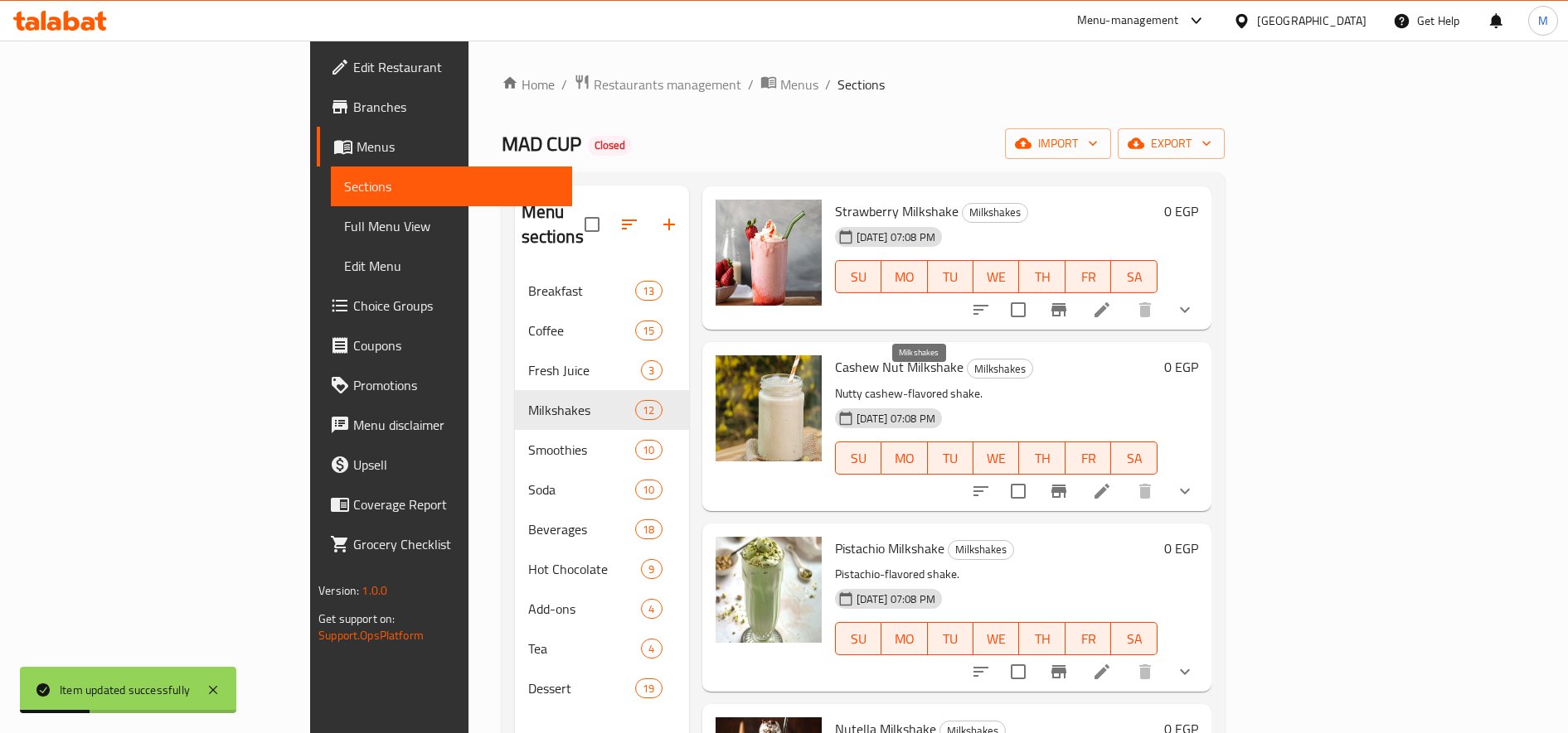
scroll to position [456, 0]
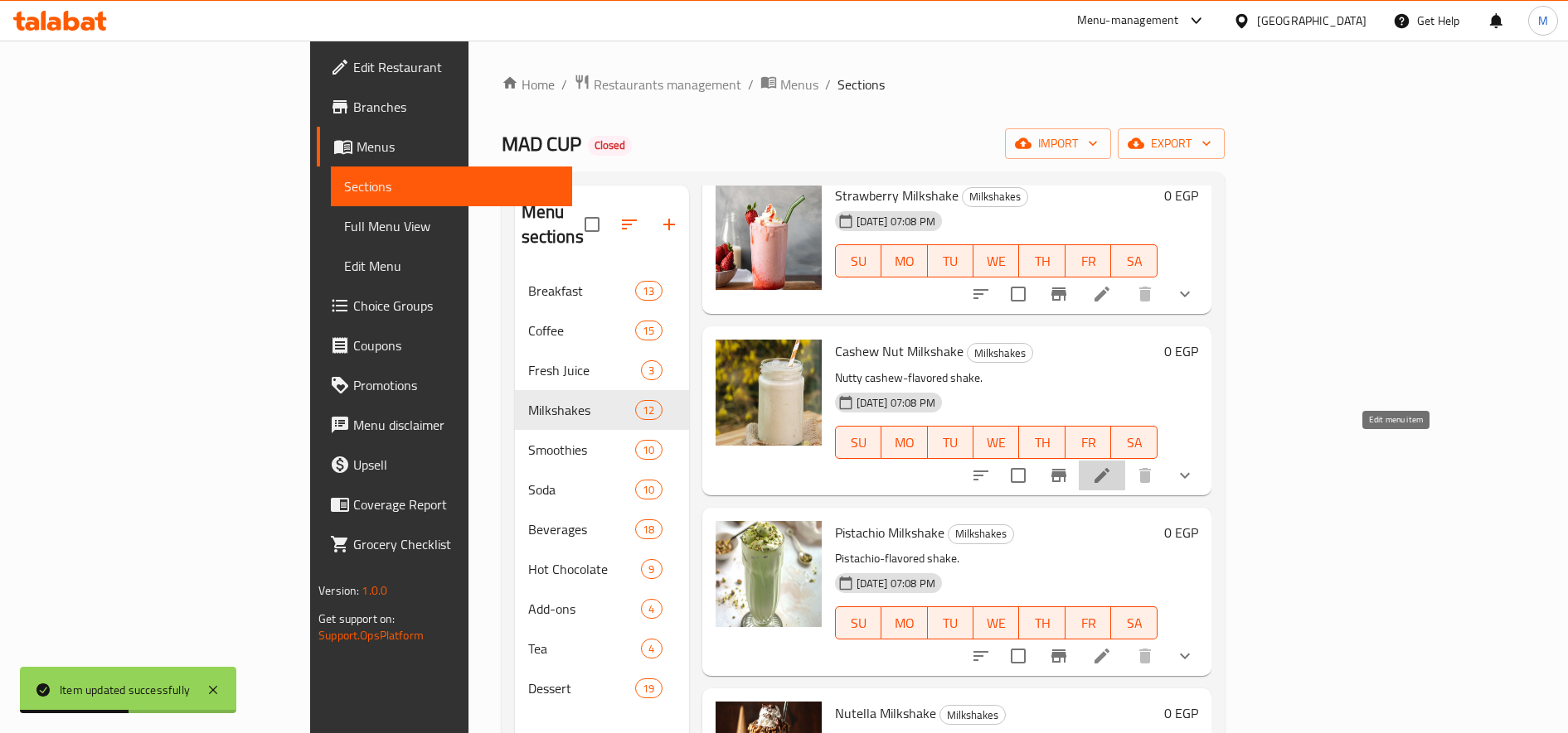
click at [1109, 468] on icon at bounding box center [1101, 475] width 15 height 15
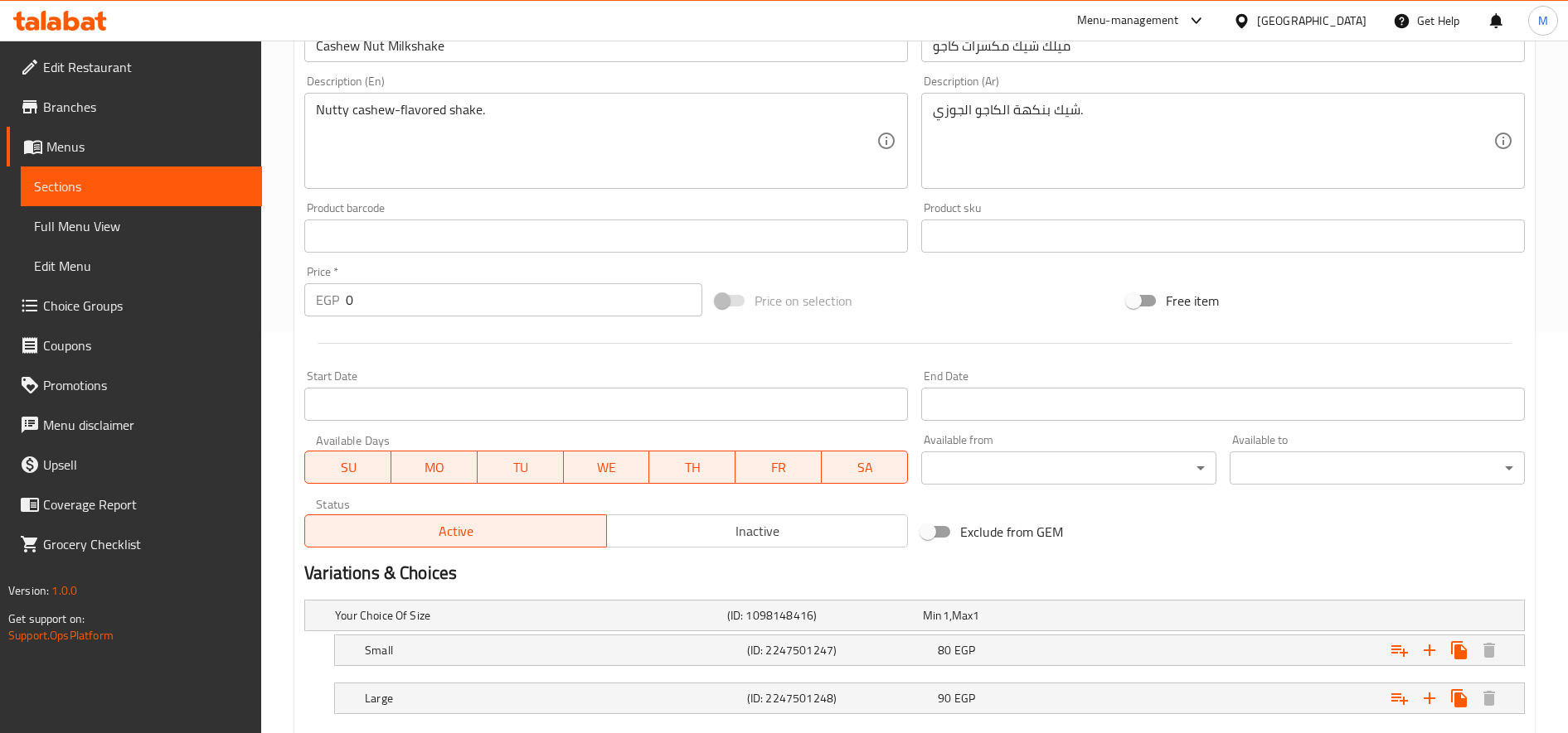
scroll to position [499, 0]
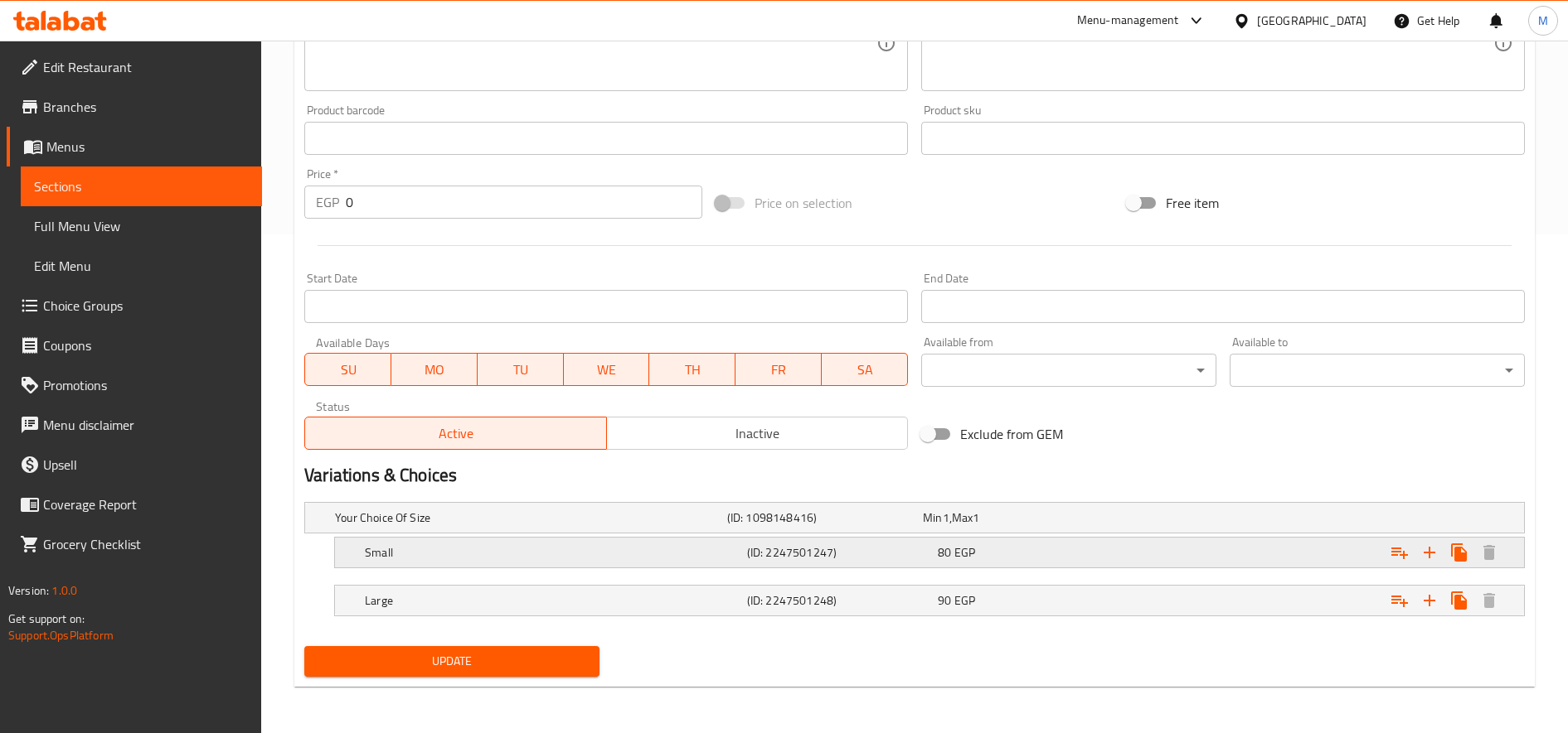
click at [1273, 521] on div "Expand" at bounding box center [1311, 518] width 392 height 7
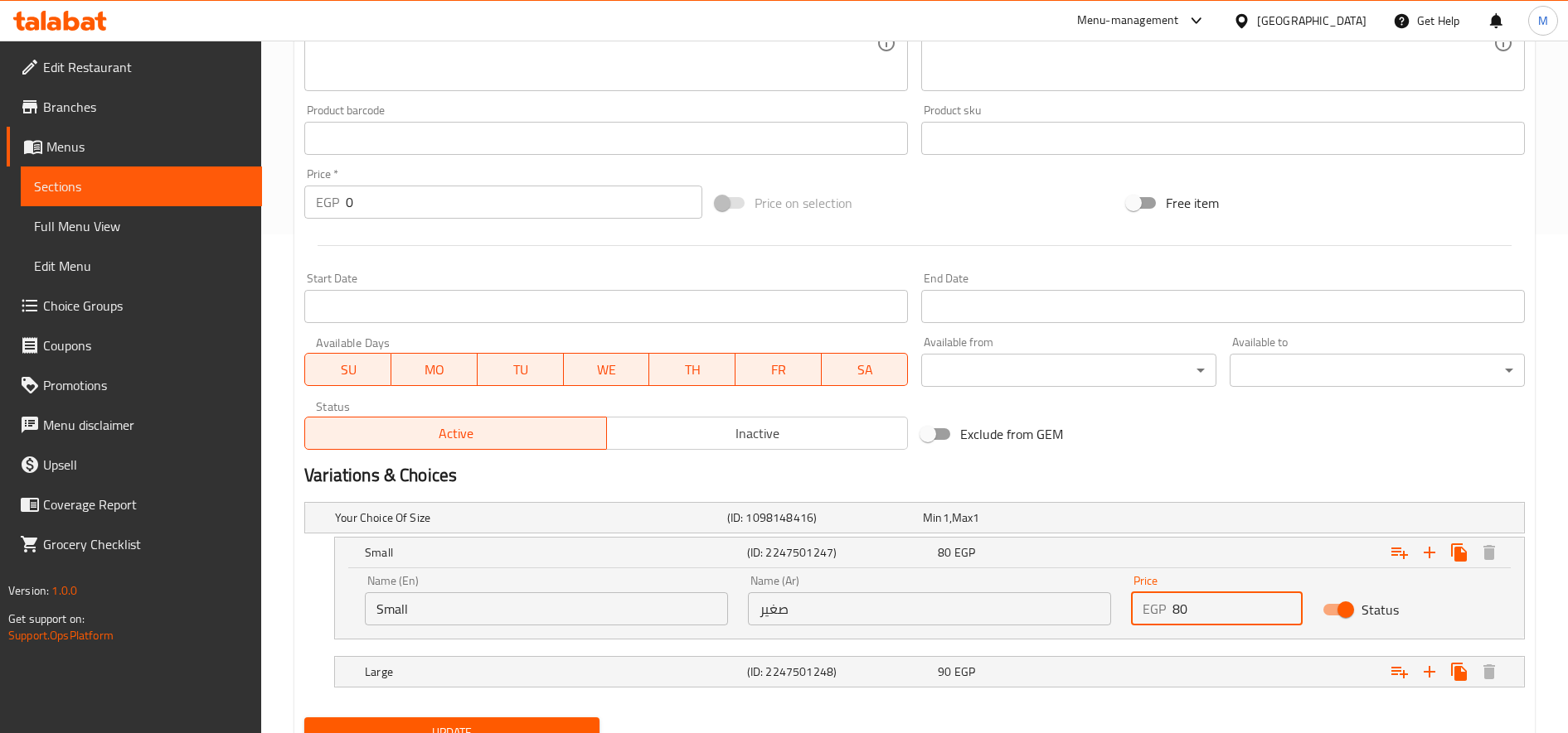
drag, startPoint x: 1180, startPoint y: 606, endPoint x: 1154, endPoint y: 611, distance: 26.5
click at [1154, 611] on div "EGP 80 Price" at bounding box center [1217, 609] width 172 height 33
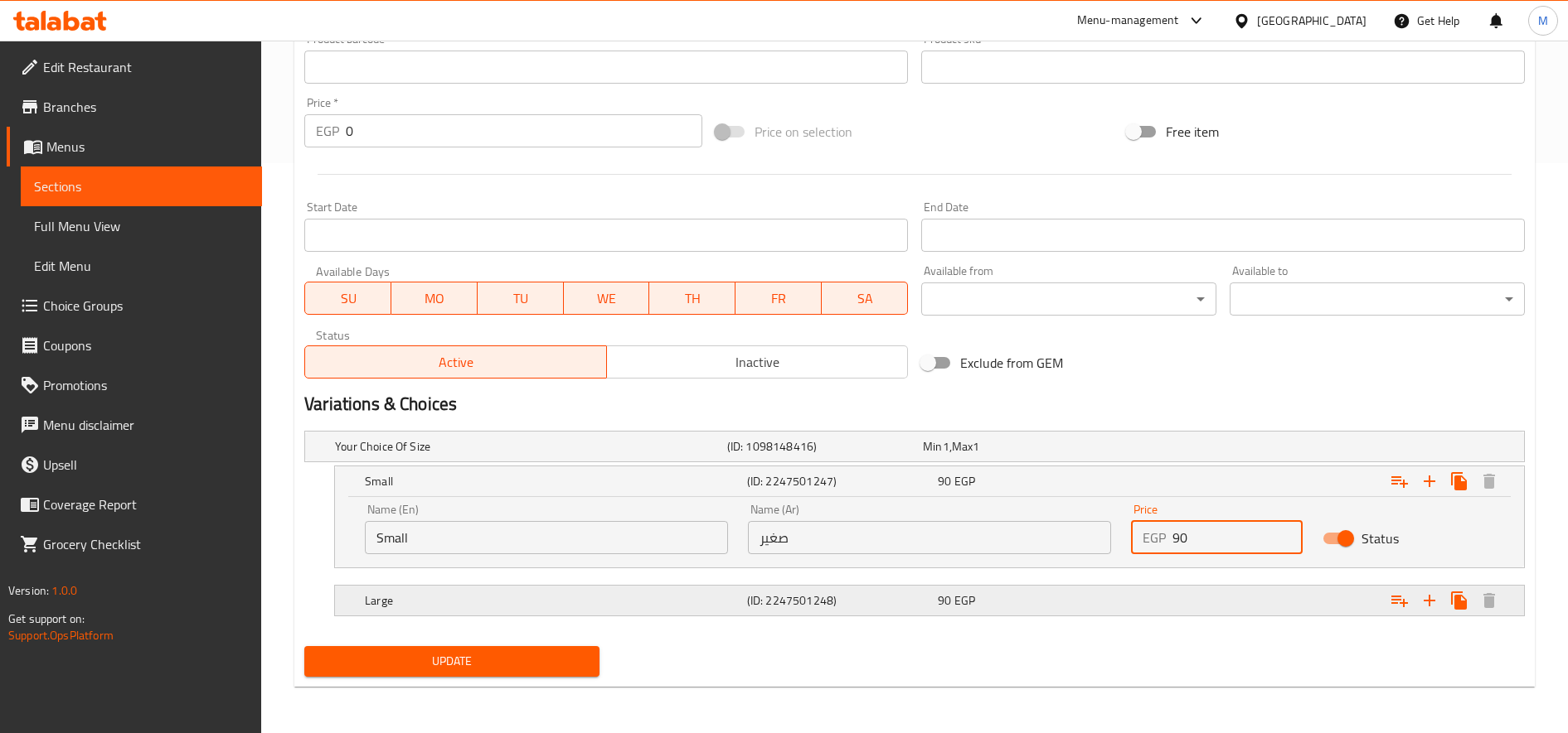
type input "90"
click at [1161, 450] on div "Expand" at bounding box center [1311, 447] width 392 height 7
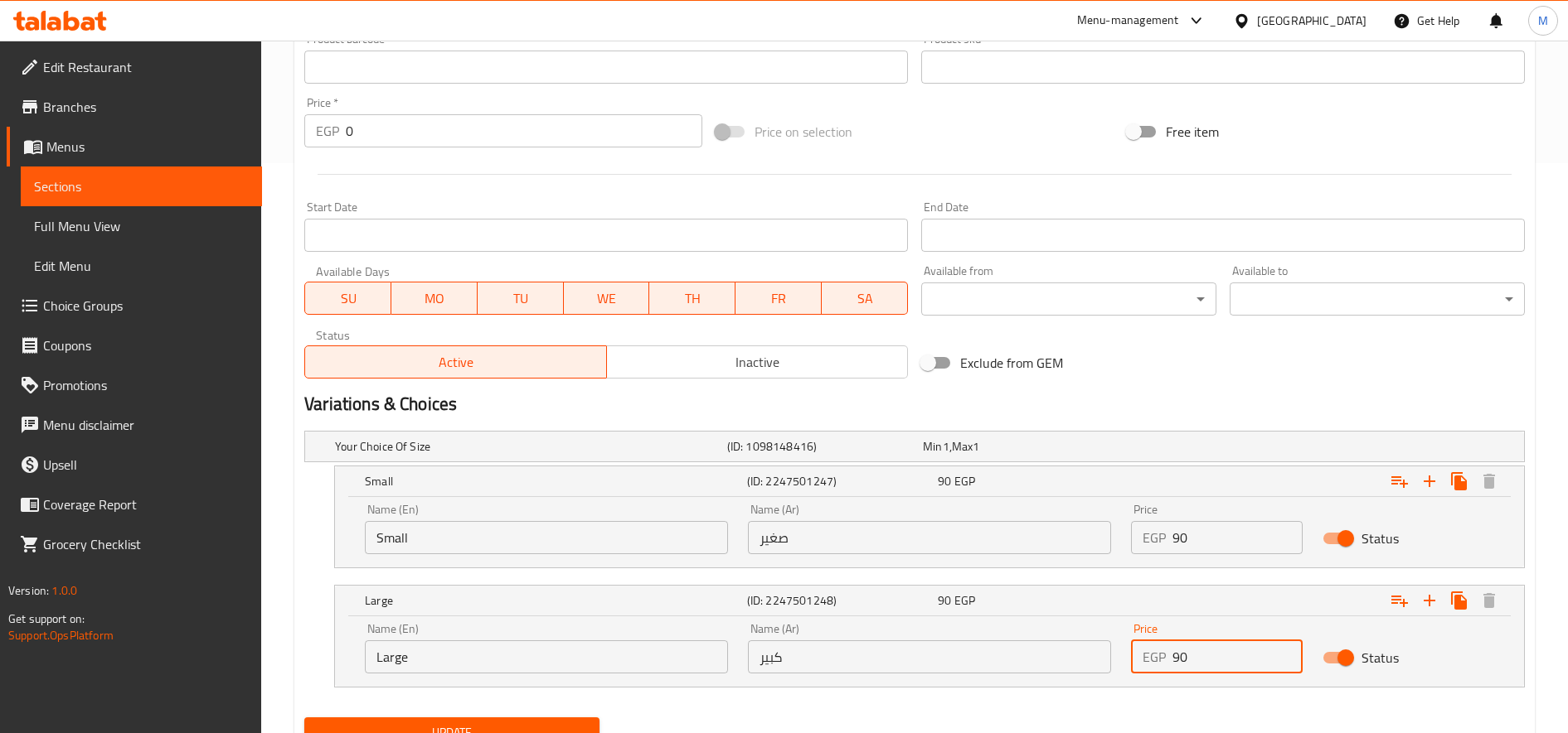
click at [1187, 648] on input "90" at bounding box center [1237, 657] width 131 height 33
type input "100"
click at [304, 718] on button "Update" at bounding box center [452, 733] width 295 height 31
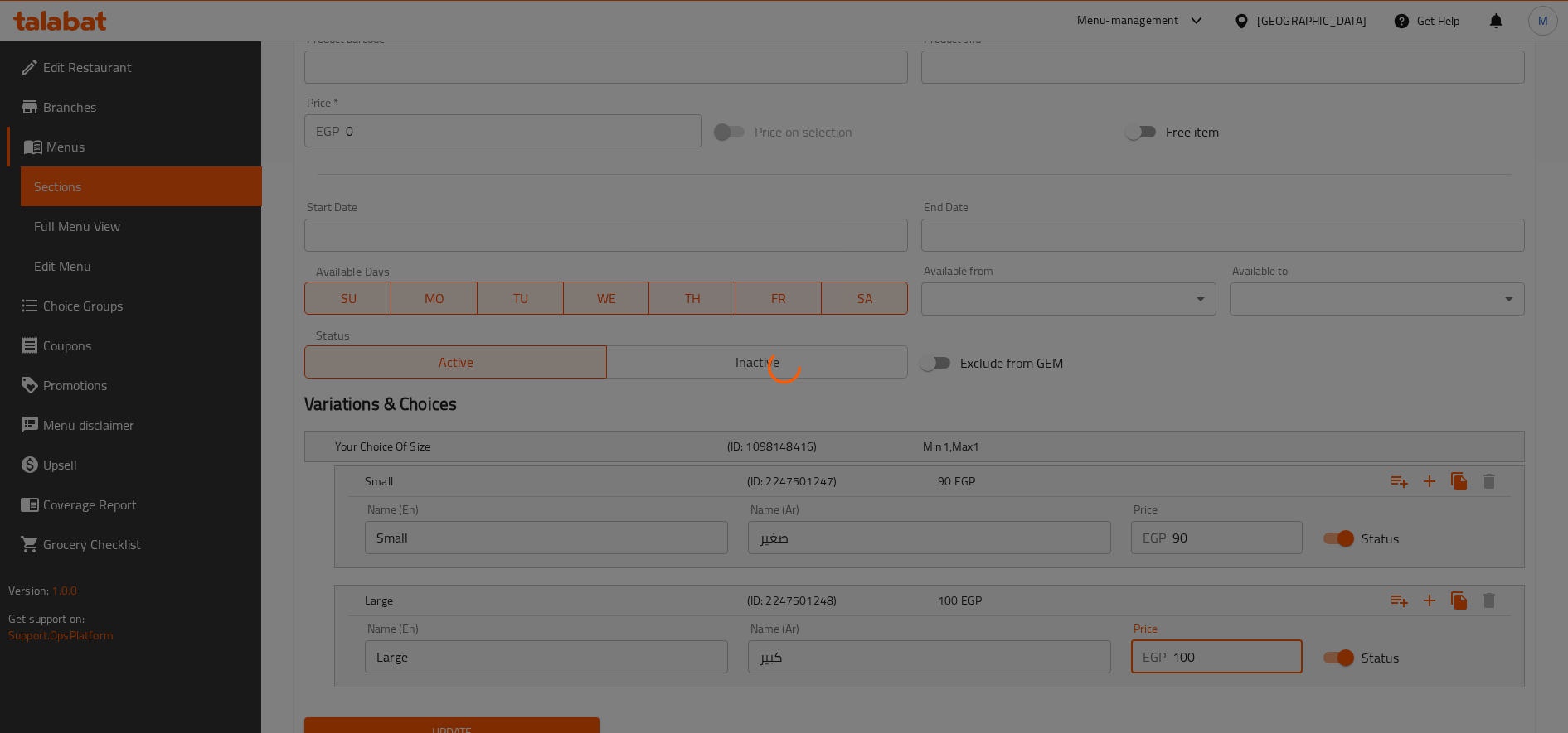
scroll to position [0, 0]
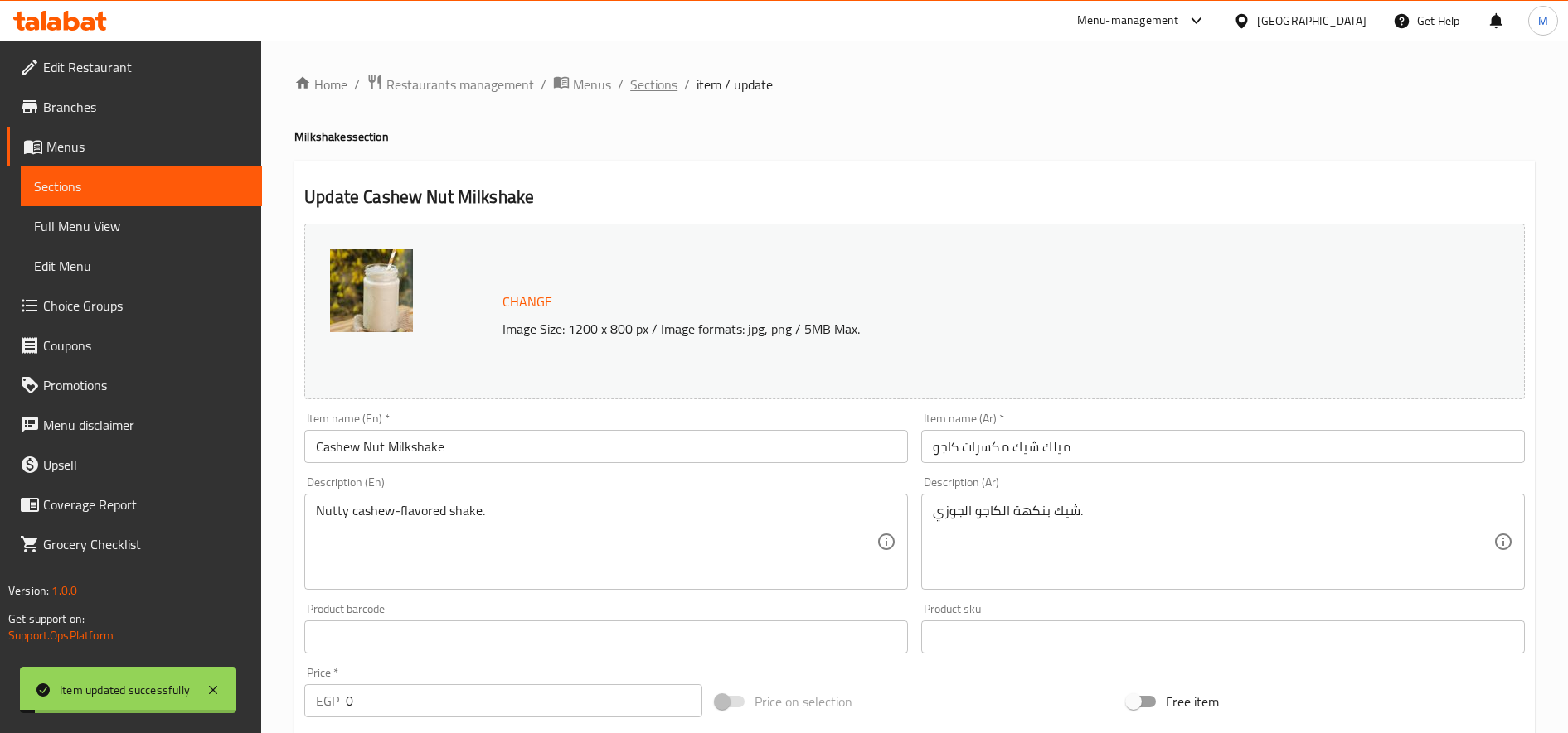
click at [647, 84] on span "Sections" at bounding box center [653, 84] width 47 height 20
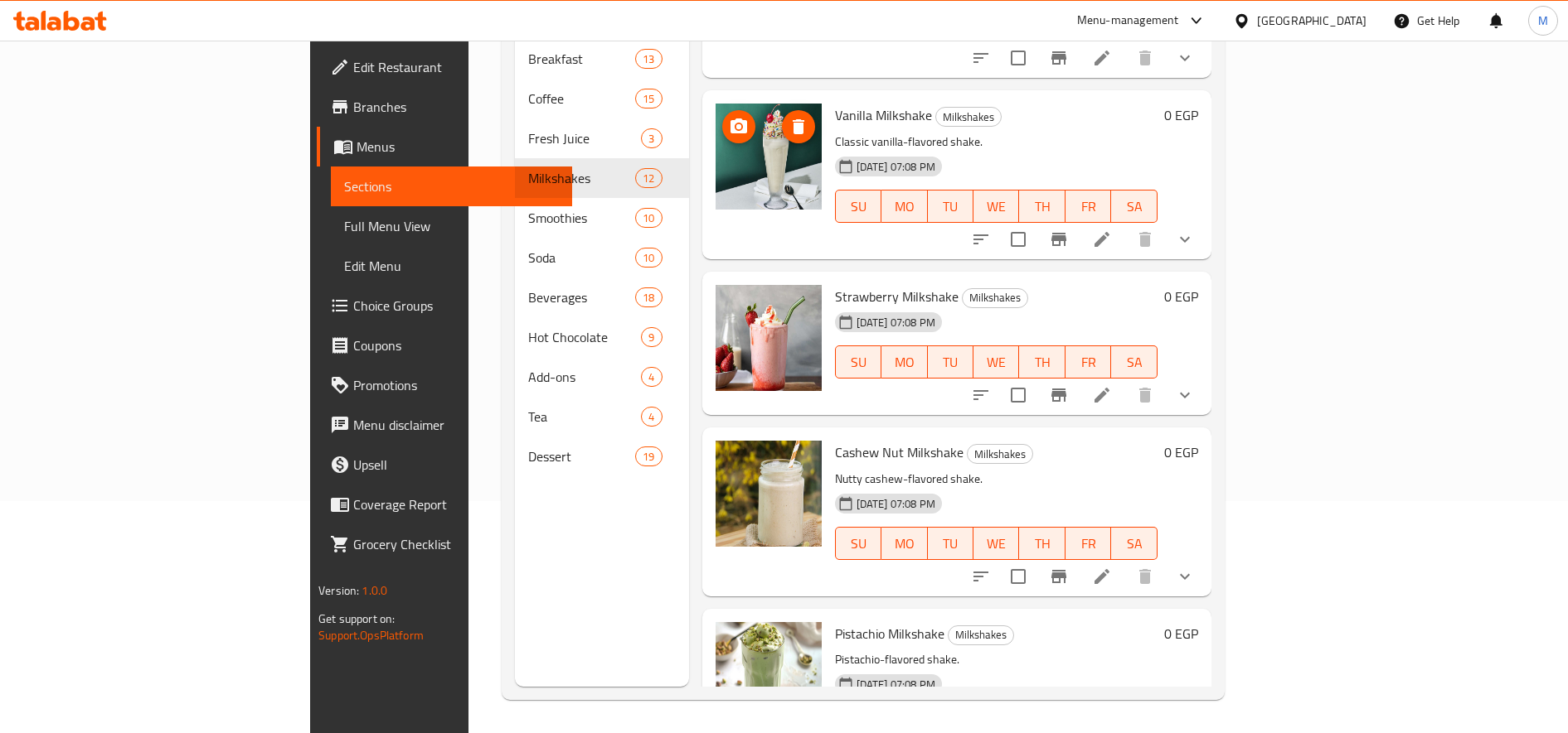
scroll to position [335, 0]
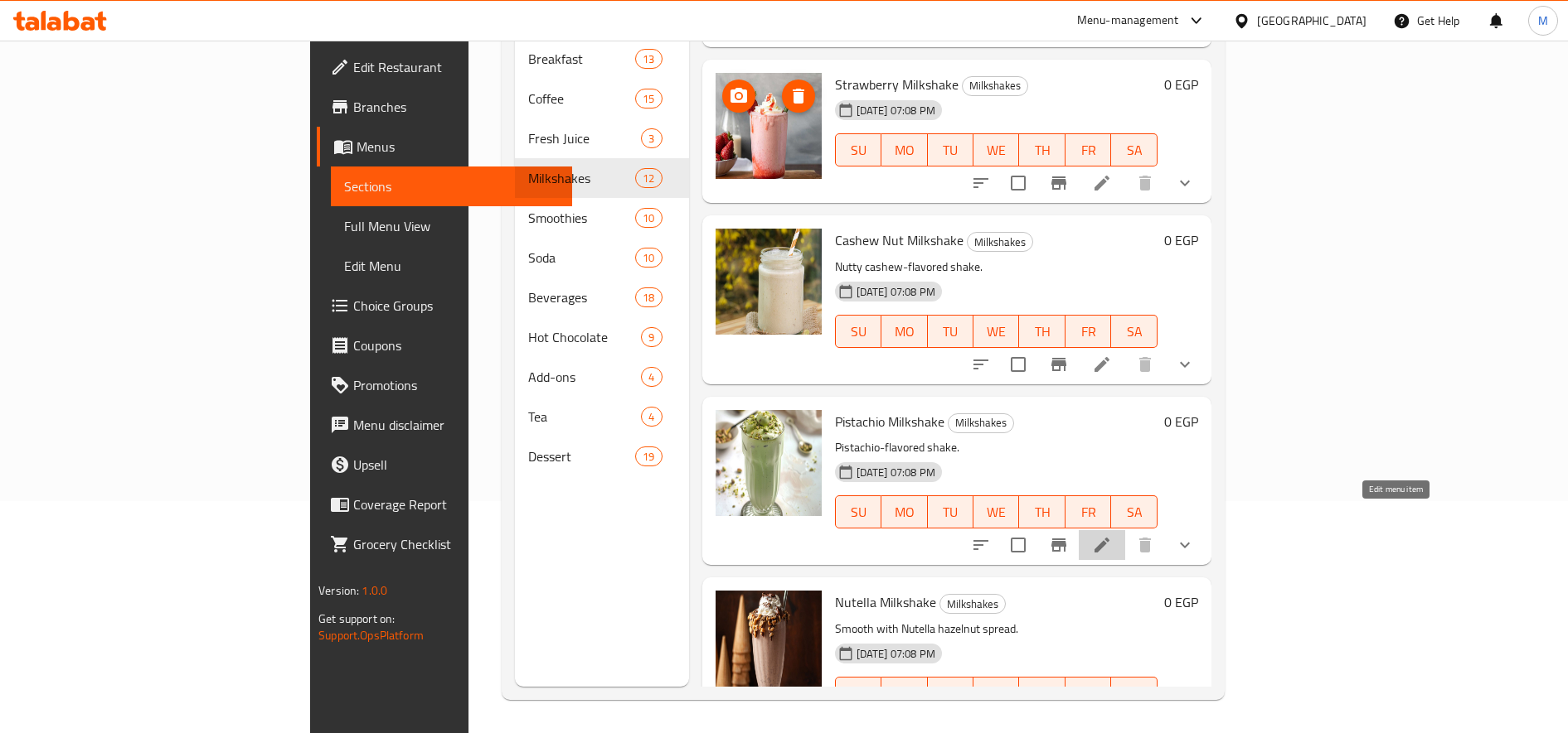
click at [1112, 536] on icon at bounding box center [1102, 545] width 20 height 20
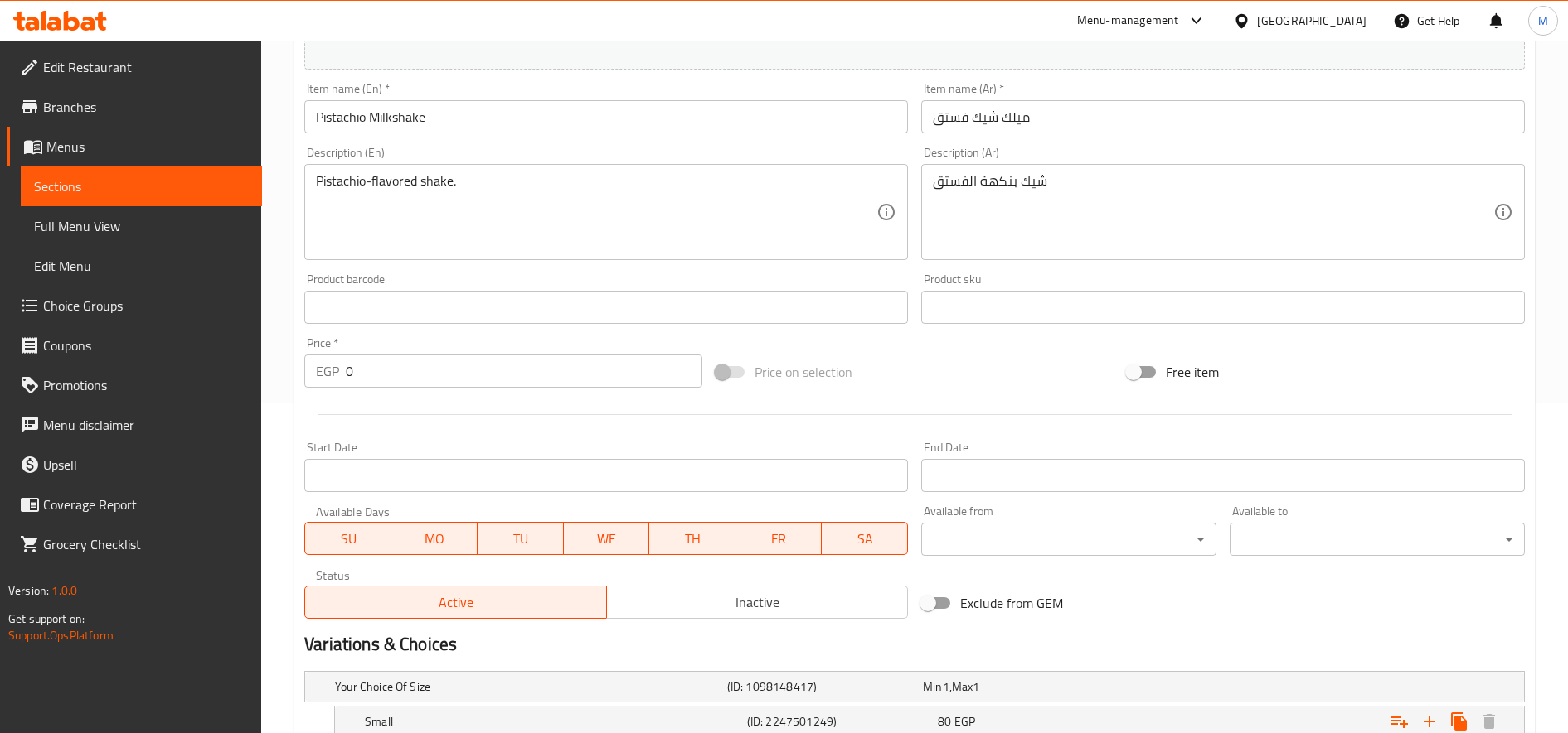
scroll to position [499, 0]
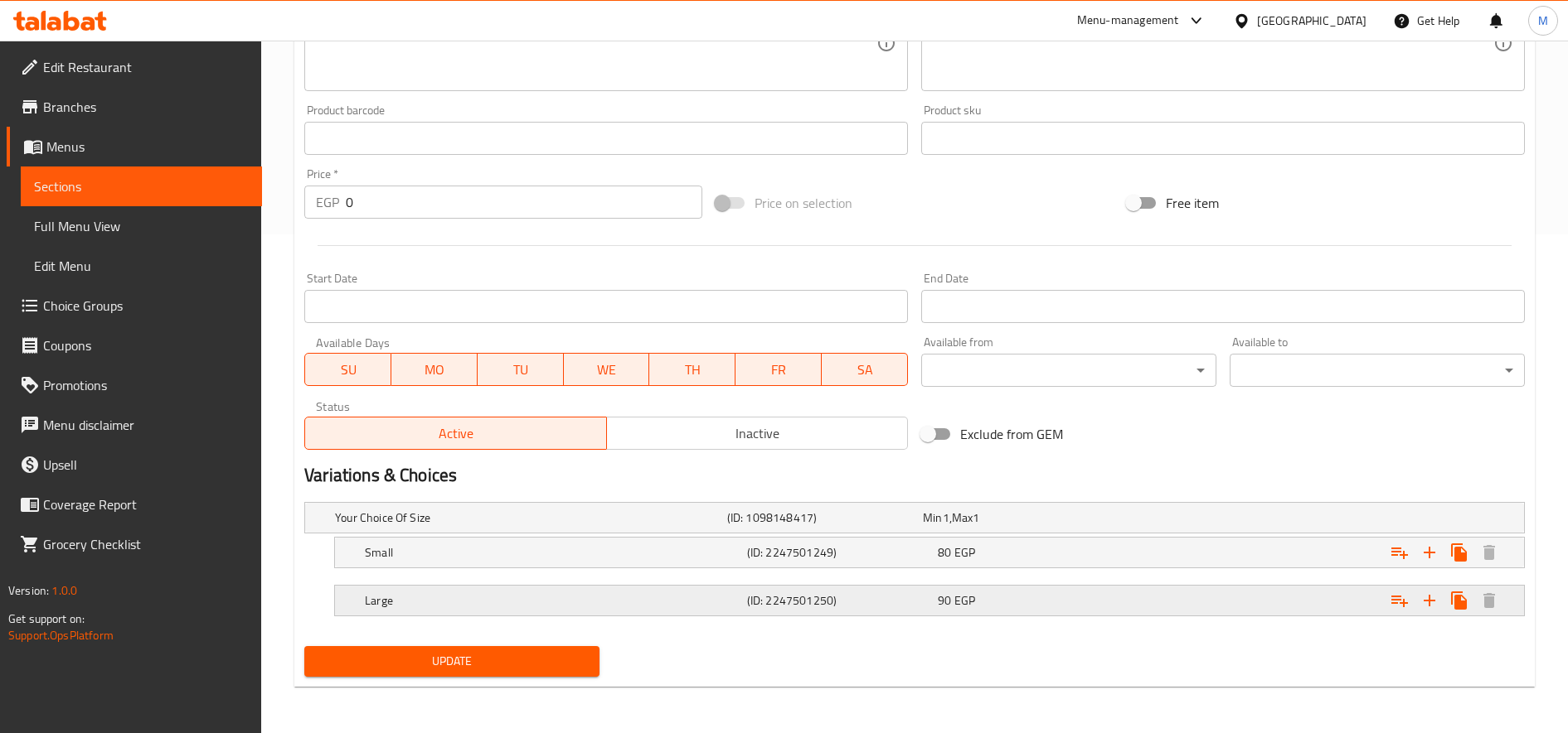
click at [1230, 521] on div "Expand" at bounding box center [1311, 518] width 392 height 7
